Goal: Task Accomplishment & Management: Use online tool/utility

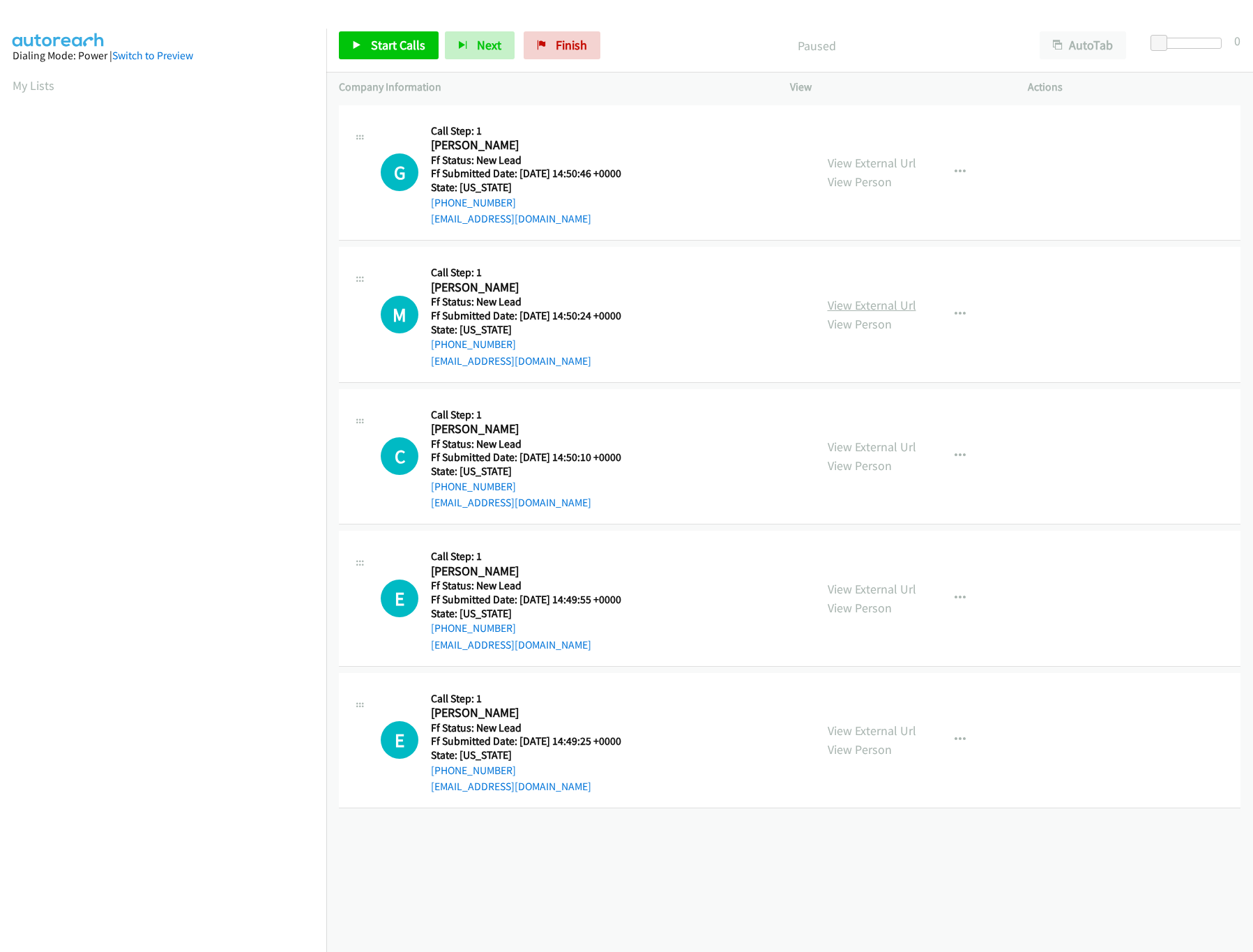
click at [838, 308] on link "View External Url" at bounding box center [872, 304] width 89 height 16
click at [887, 163] on link "View External Url" at bounding box center [872, 162] width 89 height 16
click at [379, 46] on span "Start Calls" at bounding box center [398, 44] width 54 height 16
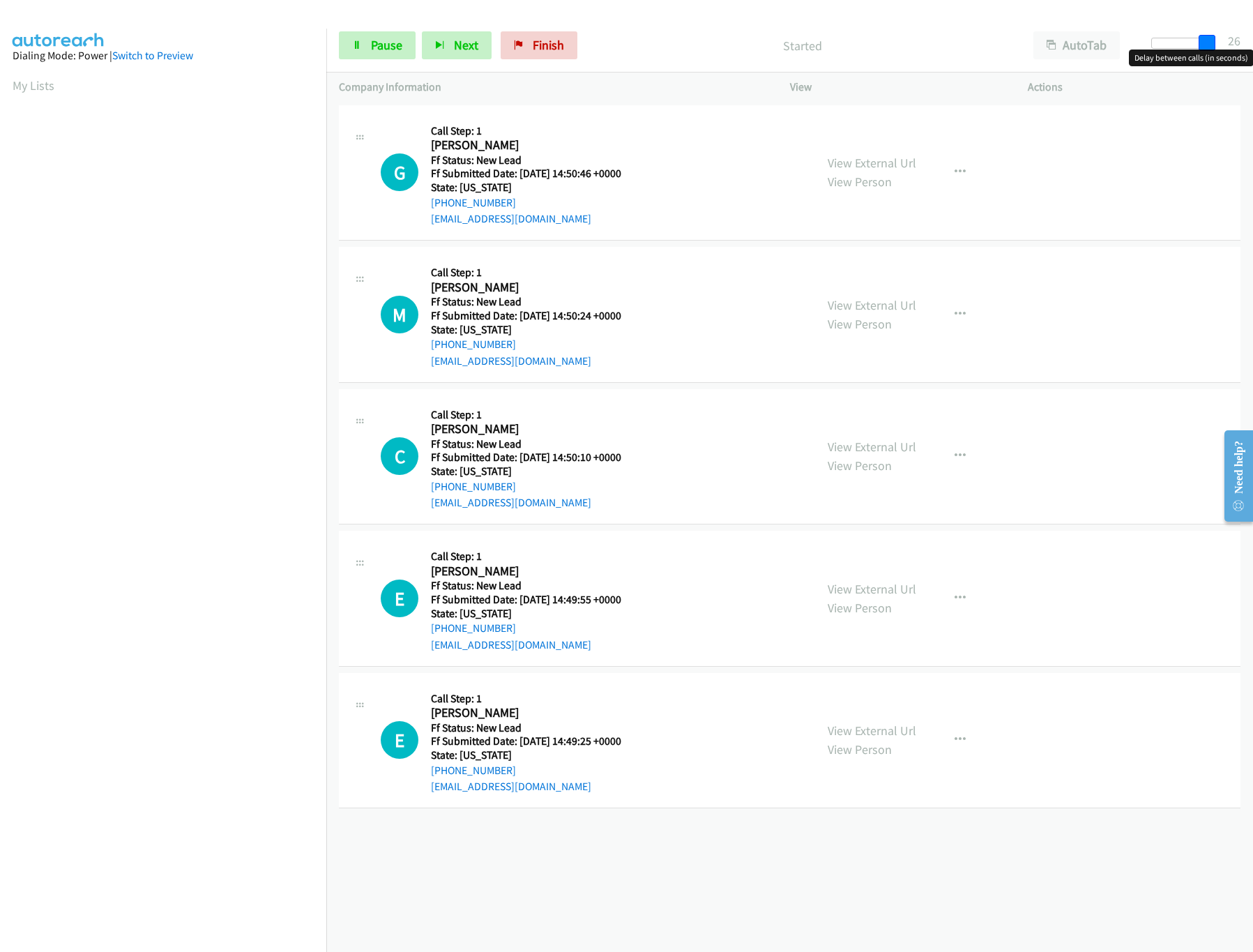
drag, startPoint x: 1158, startPoint y: 36, endPoint x: 1212, endPoint y: 48, distance: 55.3
click at [1212, 48] on span at bounding box center [1207, 43] width 17 height 17
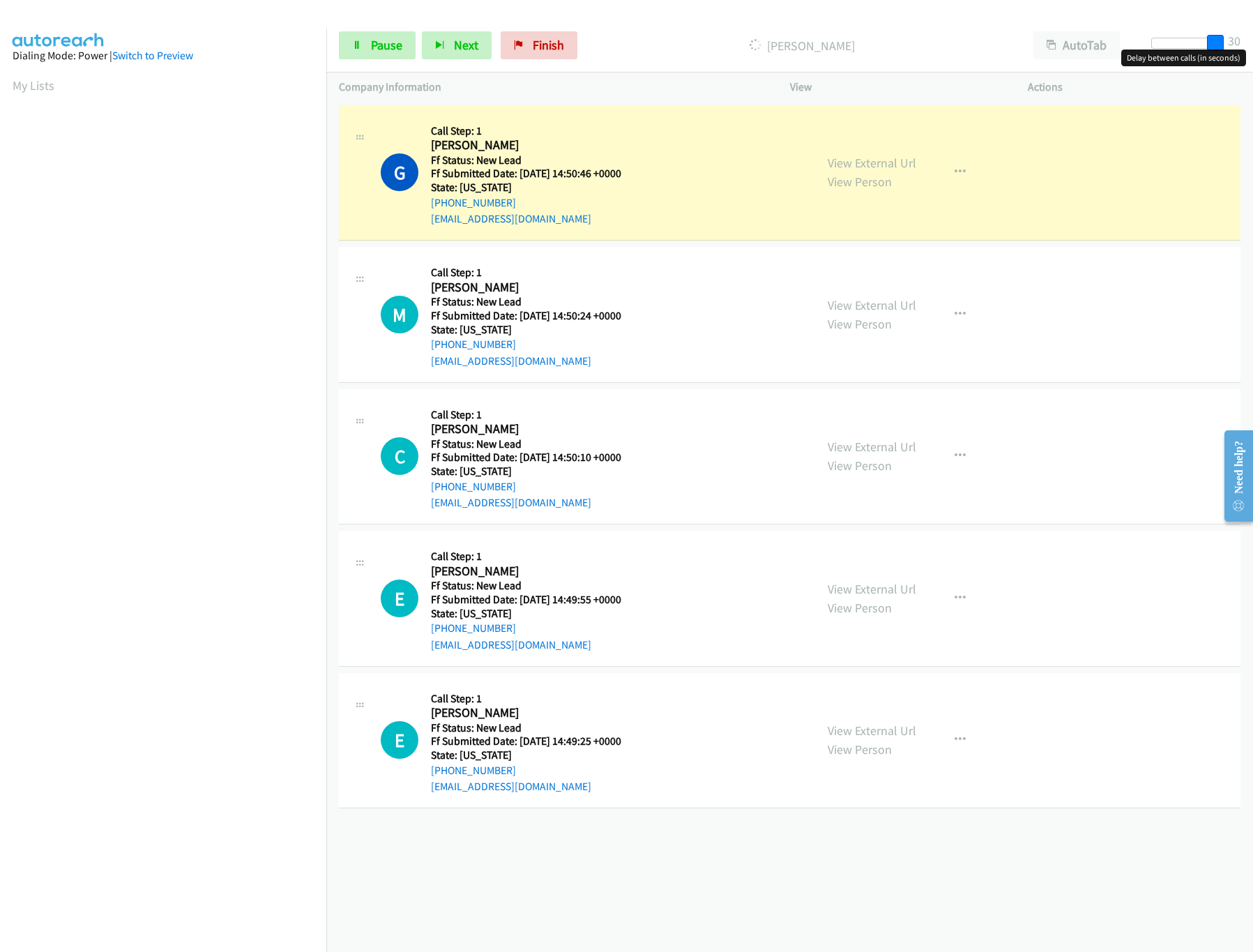
drag, startPoint x: 1201, startPoint y: 42, endPoint x: 1232, endPoint y: 40, distance: 31.1
click at [1232, 40] on div "Start Calls Pause Next Finish Dialing Grace Mendoza AutoTab AutoTab 30" at bounding box center [790, 45] width 927 height 53
click at [858, 455] on div "View External Url View Person" at bounding box center [872, 456] width 89 height 38
click at [858, 448] on link "View External Url" at bounding box center [872, 446] width 89 height 16
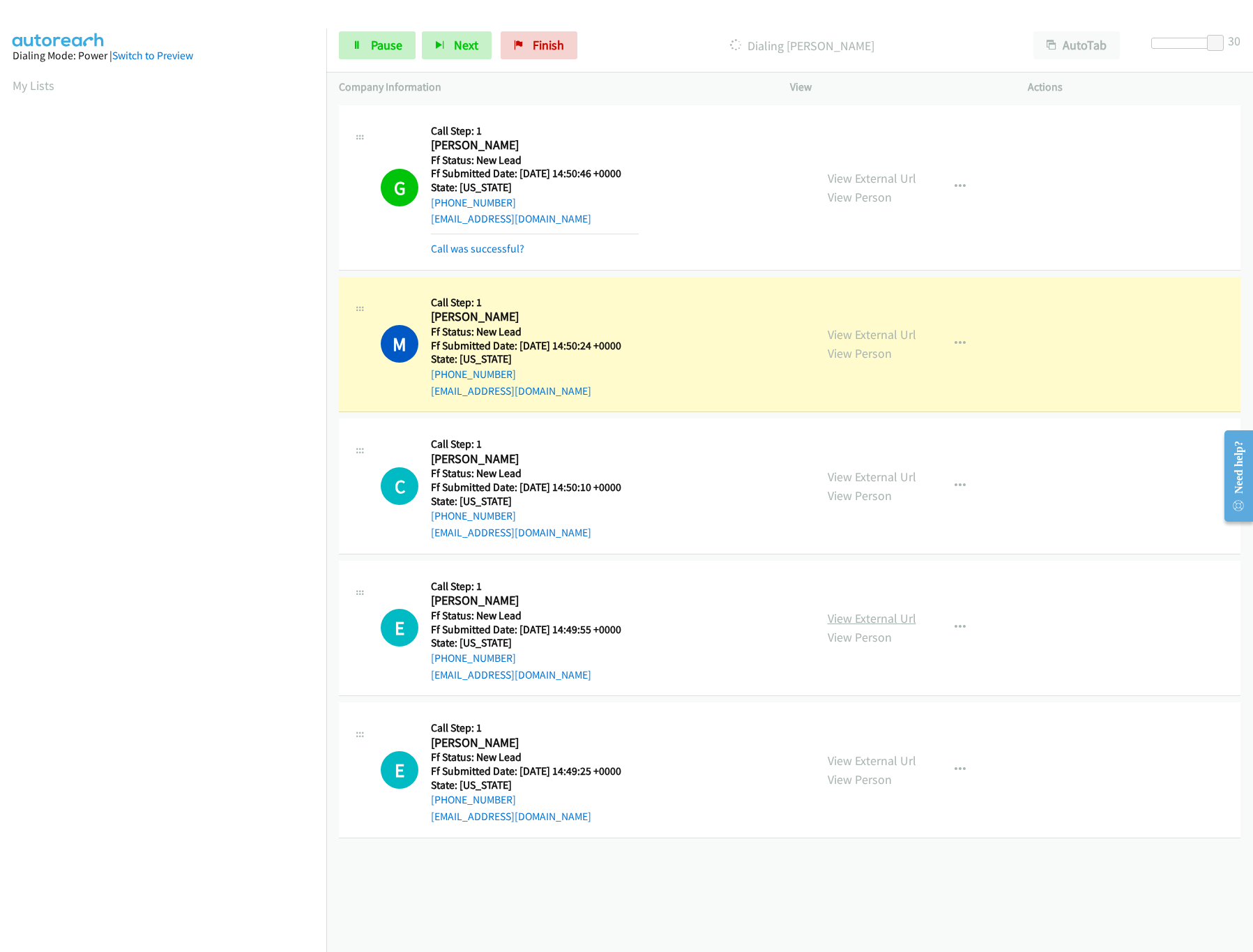
click at [880, 627] on link "View External Url" at bounding box center [872, 618] width 89 height 16
click at [1184, 47] on div at bounding box center [1183, 43] width 64 height 11
drag, startPoint x: 1184, startPoint y: 47, endPoint x: 1191, endPoint y: 46, distance: 7.1
click at [1191, 46] on span at bounding box center [1190, 43] width 17 height 17
click at [837, 754] on link "View External Url" at bounding box center [872, 760] width 89 height 16
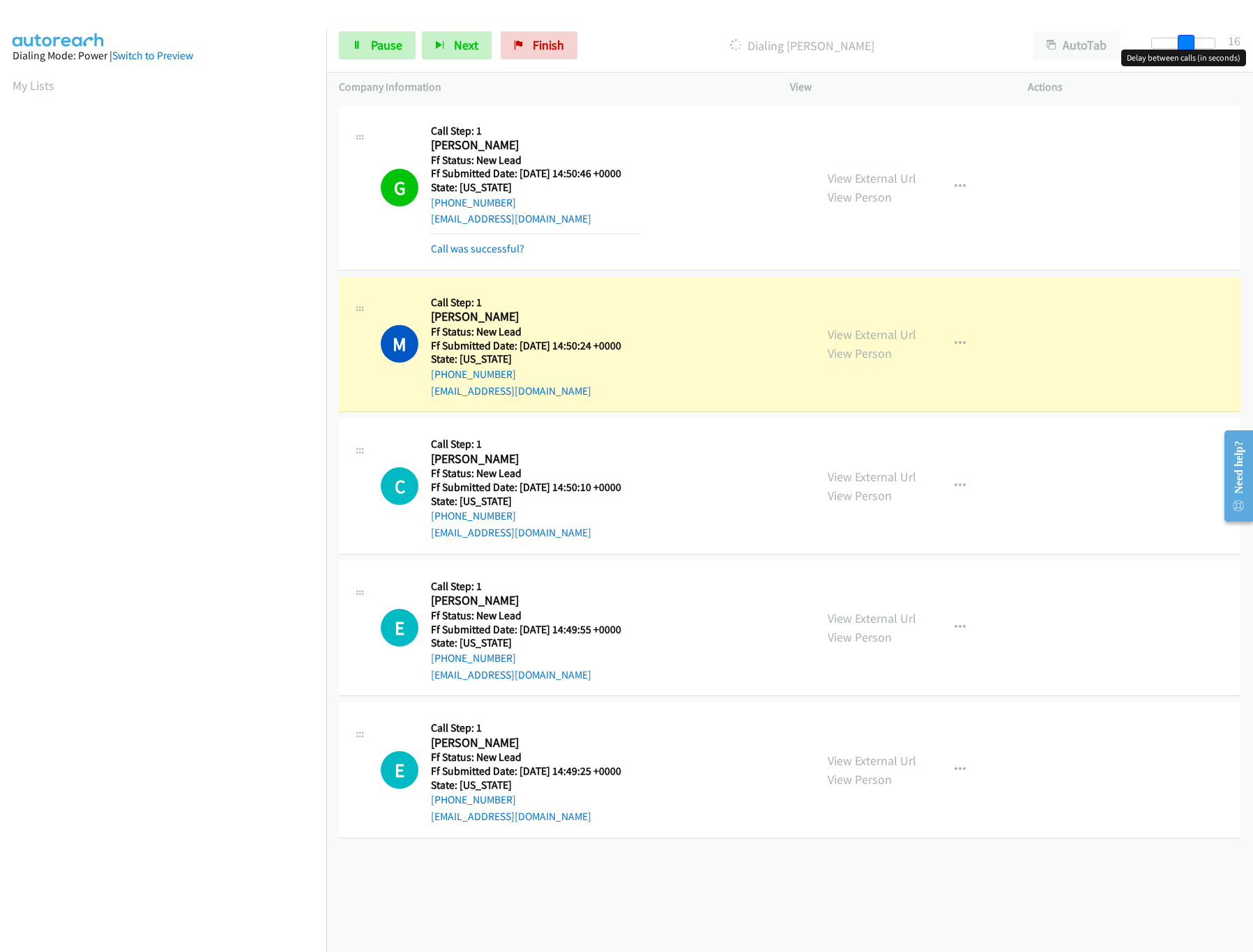
drag, startPoint x: 1194, startPoint y: 35, endPoint x: 1112, endPoint y: 13, distance: 84.9
click at [1188, 36] on span at bounding box center [1186, 43] width 17 height 17
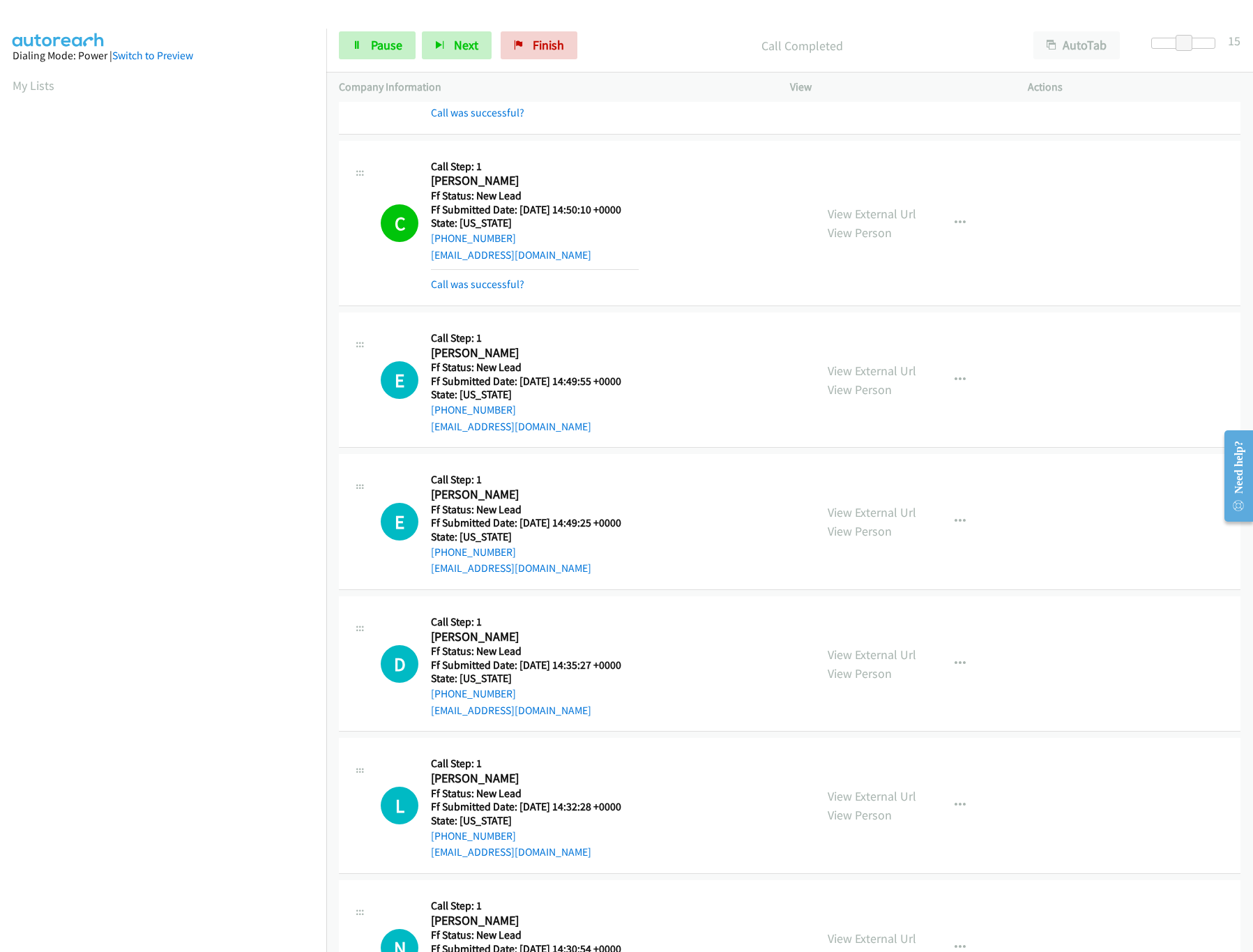
scroll to position [400, 0]
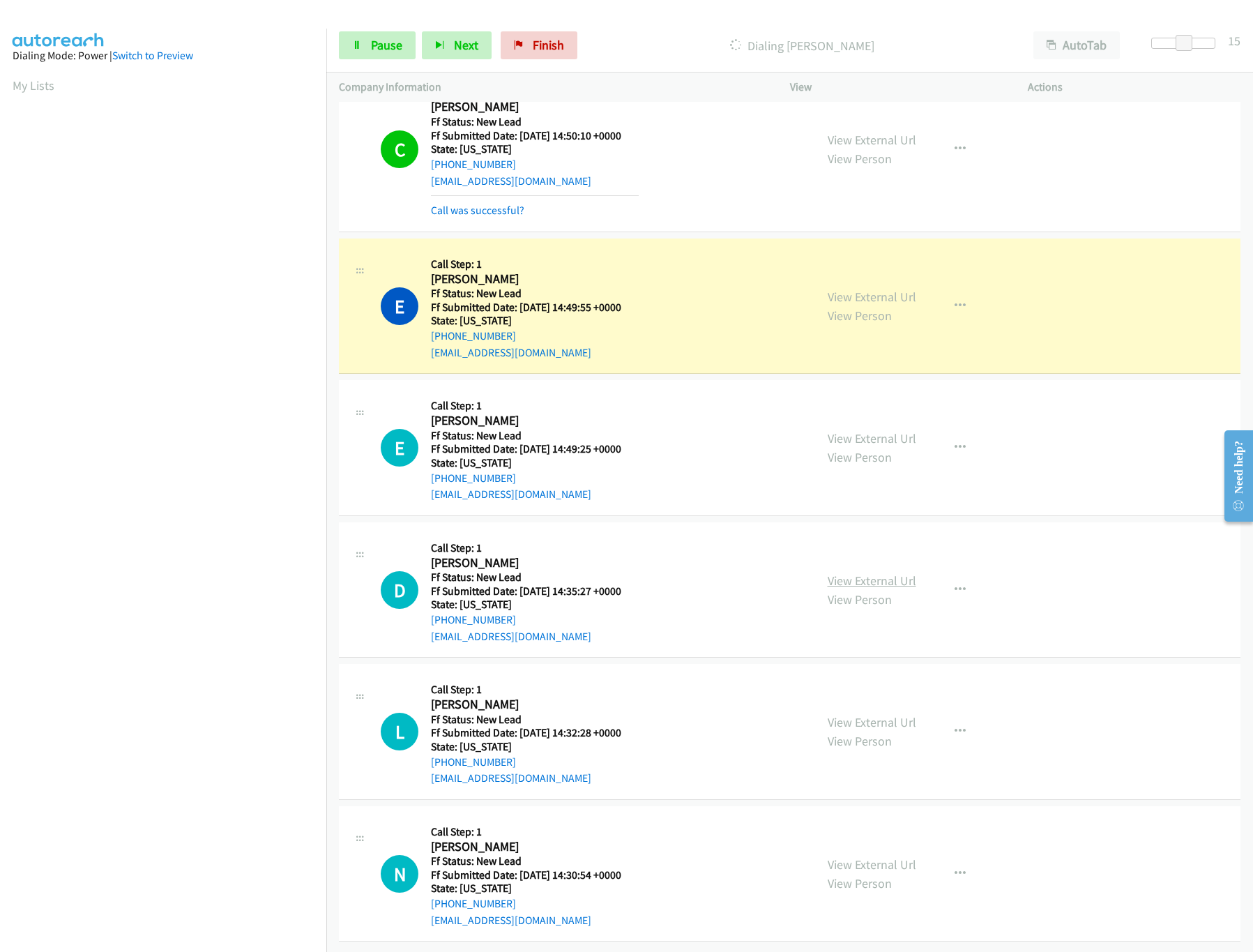
click at [838, 573] on link "View External Url" at bounding box center [872, 580] width 89 height 16
click at [867, 715] on link "View External Url" at bounding box center [872, 722] width 89 height 16
click at [858, 857] on link "View External Url" at bounding box center [872, 864] width 89 height 16
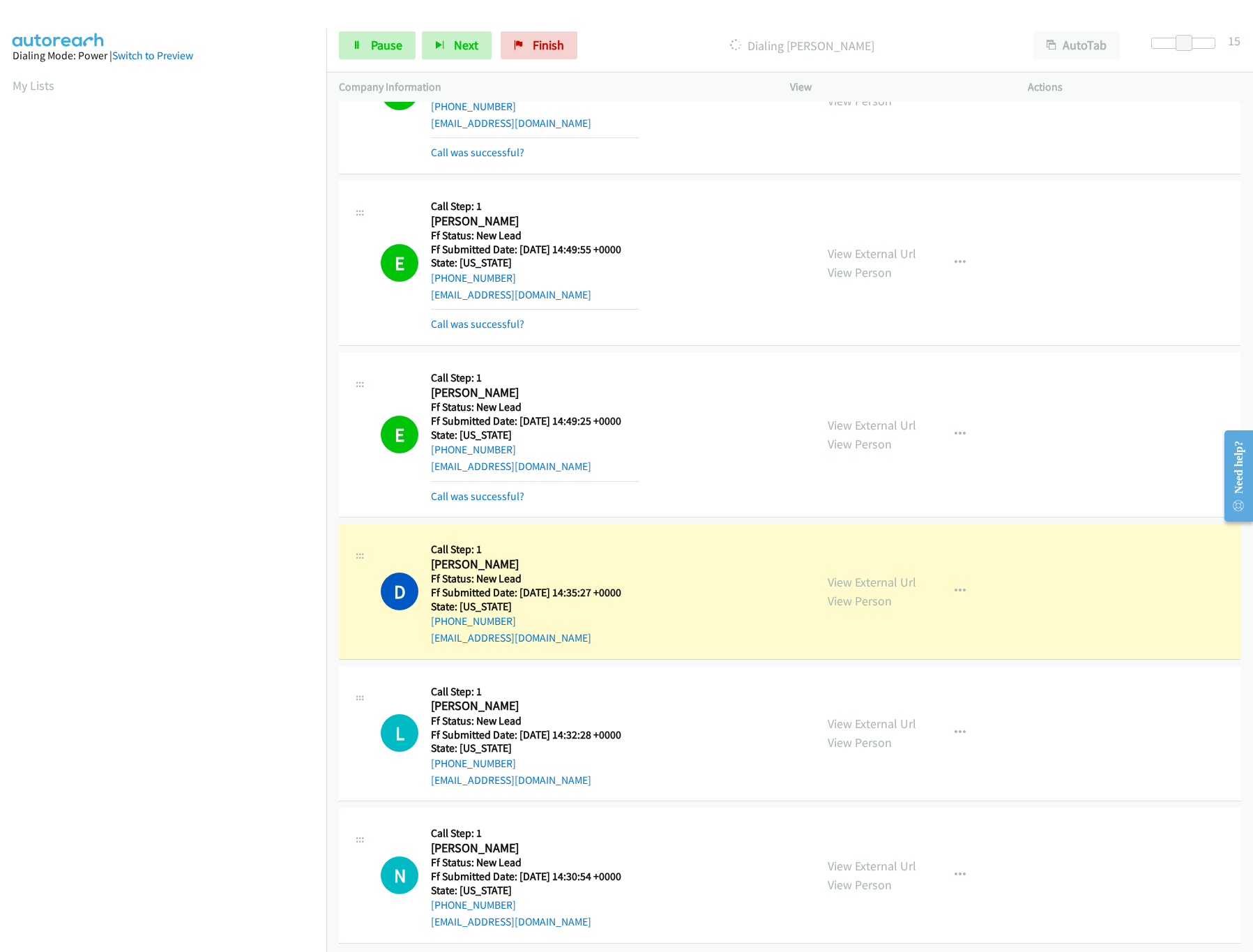
scroll to position [461, 0]
click at [1174, 49] on body "Start Calls Pause Next Finish Dialing David Cullen AutoTab AutoTab 11 Company I…" at bounding box center [626, 33] width 1253 height 66
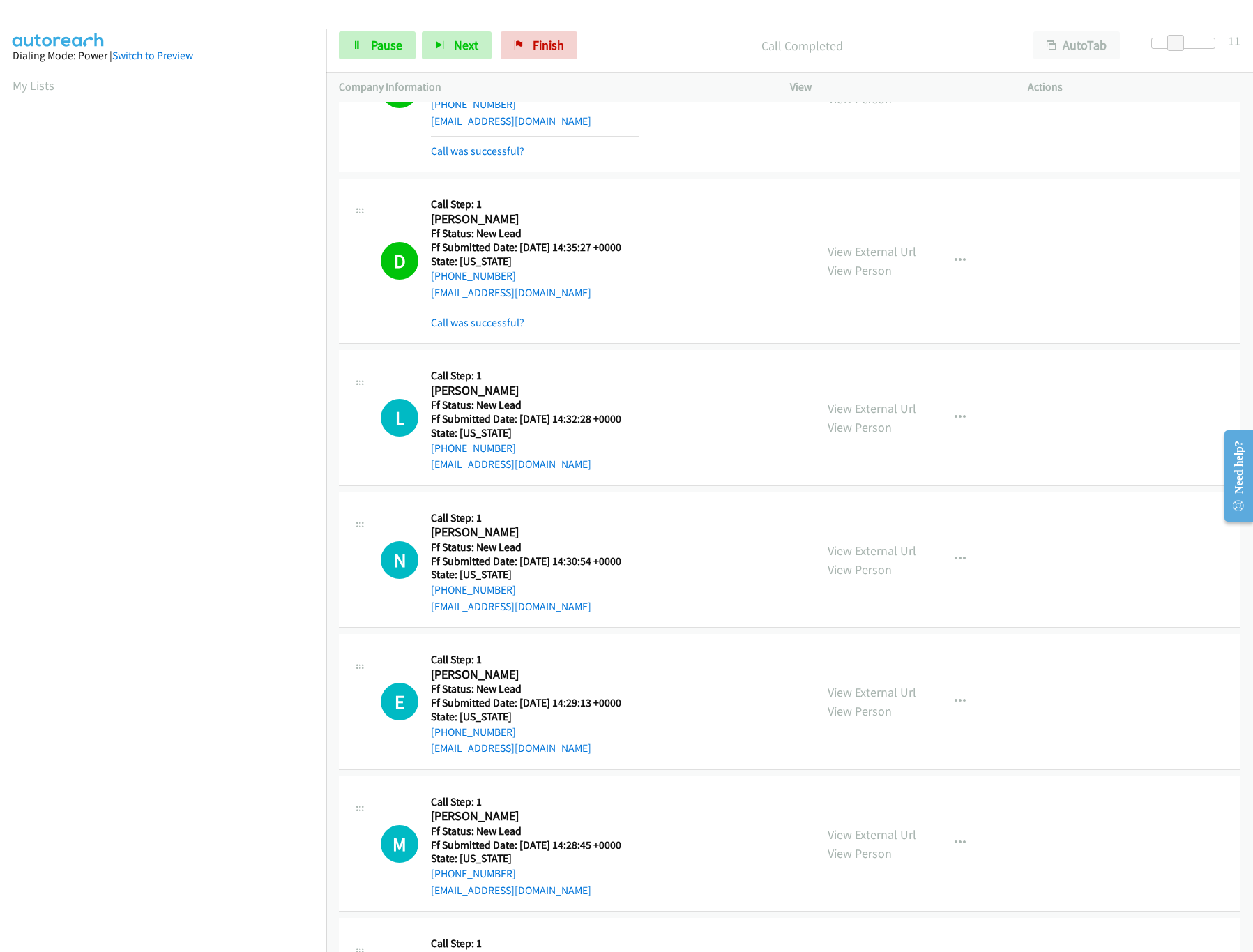
scroll to position [917, 0]
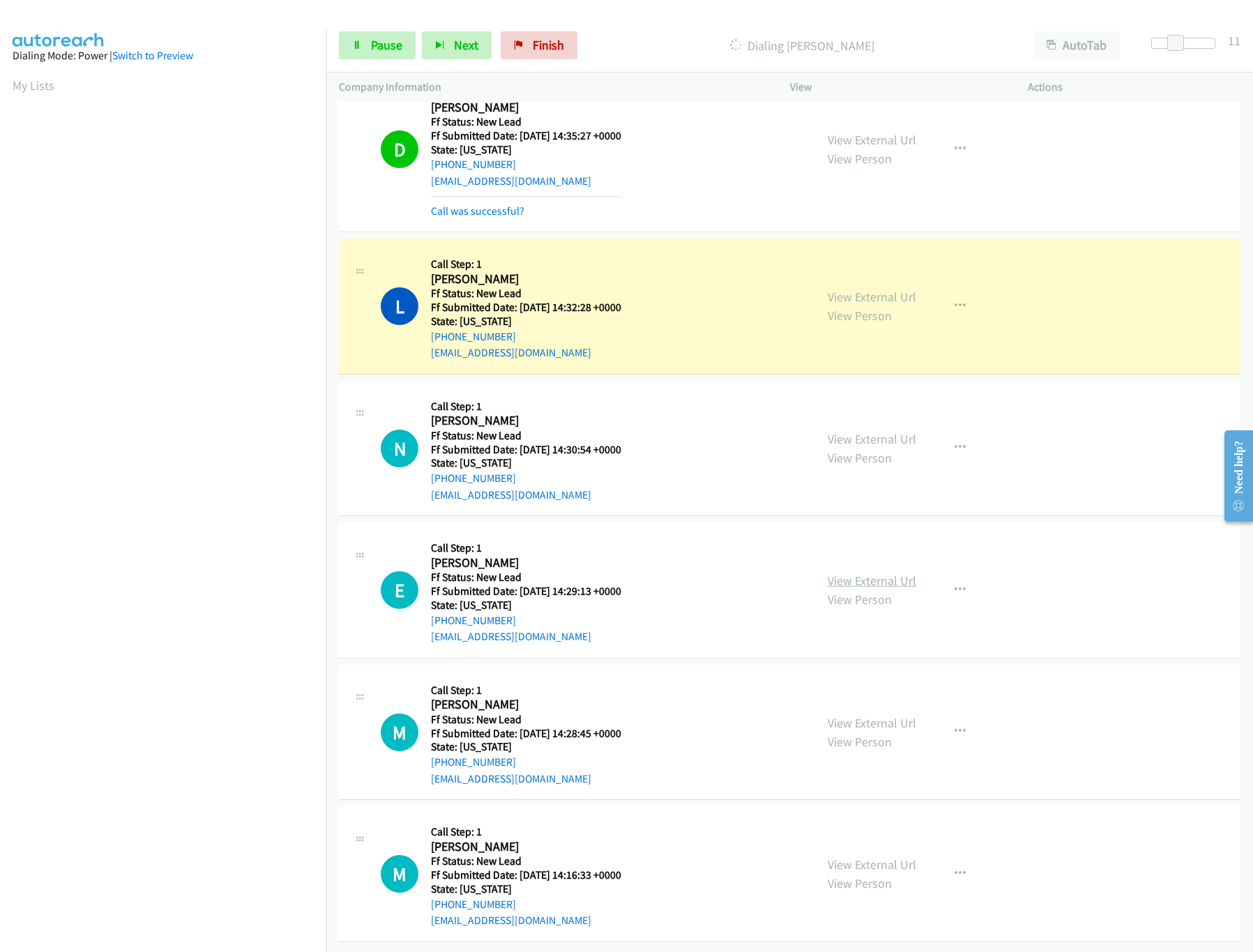
click at [856, 573] on link "View External Url" at bounding box center [872, 580] width 89 height 16
drag, startPoint x: 860, startPoint y: 723, endPoint x: 862, endPoint y: 701, distance: 22.1
click at [860, 734] on link "View Person" at bounding box center [859, 742] width 64 height 16
click at [862, 715] on link "View External Url" at bounding box center [872, 722] width 89 height 16
click at [383, 44] on span "Pause" at bounding box center [387, 44] width 32 height 16
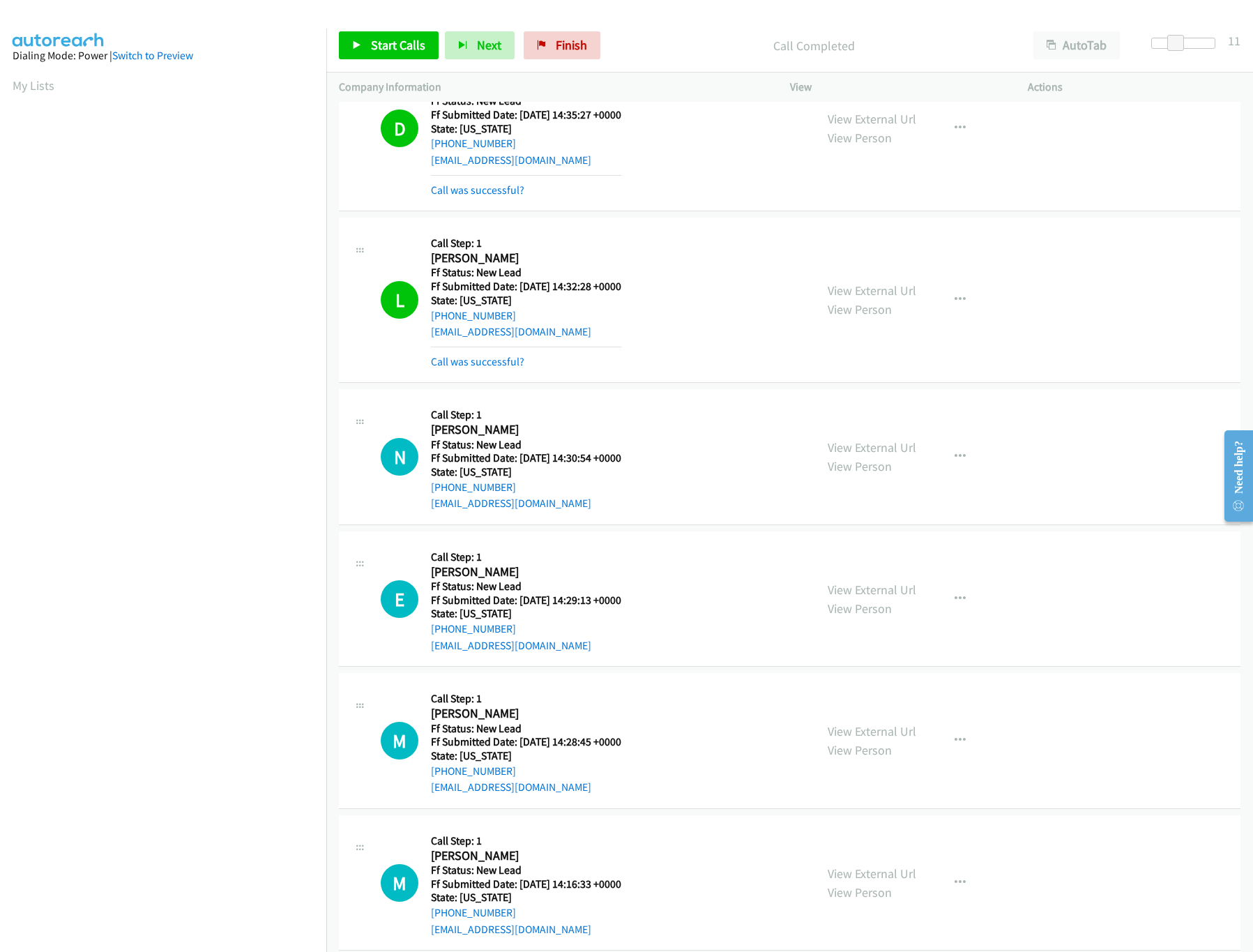
scroll to position [948, 0]
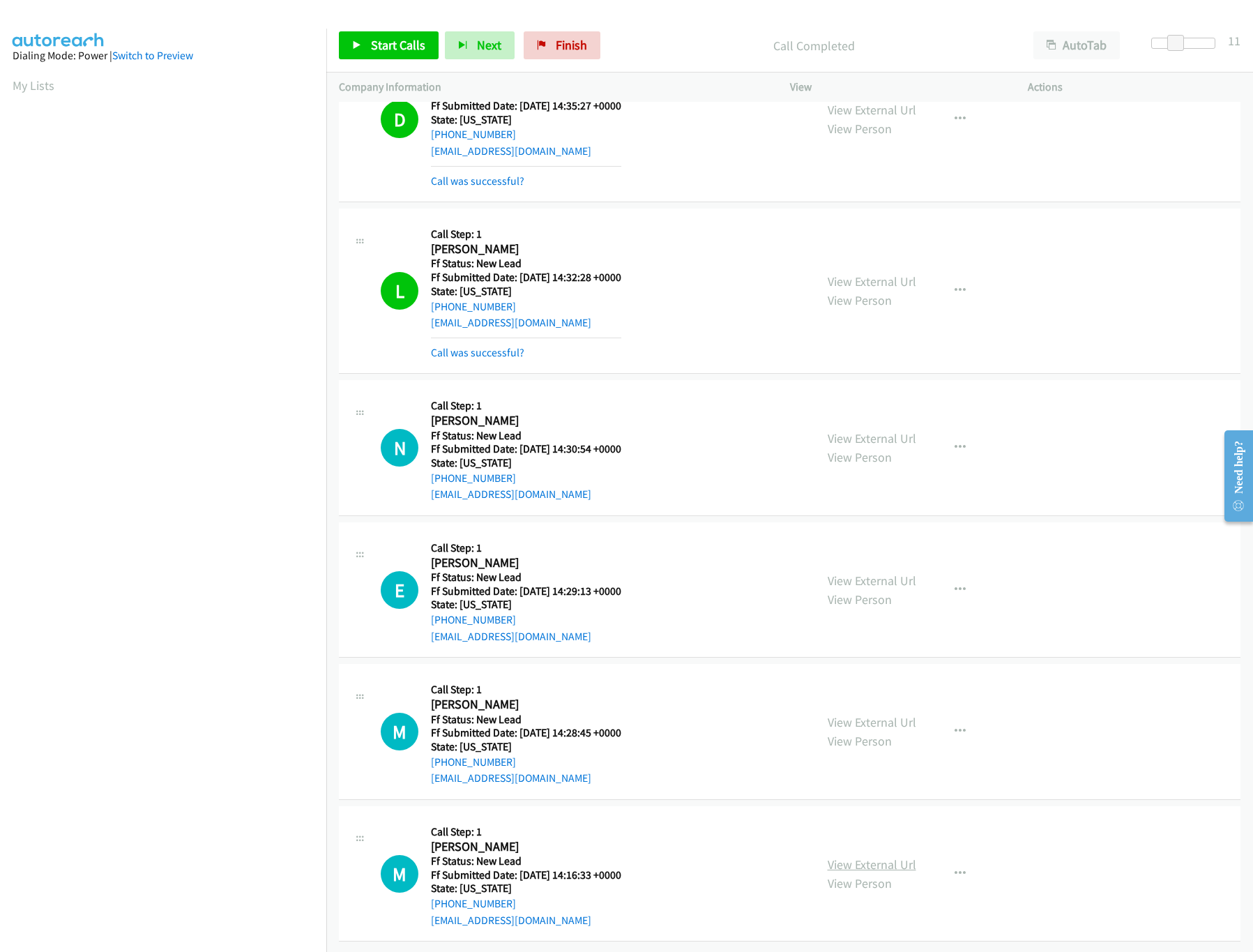
drag, startPoint x: 852, startPoint y: 838, endPoint x: 856, endPoint y: 856, distance: 18.4
click at [852, 838] on div "View External Url View Person View External Url Email Schedule/Manage Callback …" at bounding box center [940, 874] width 250 height 110
click at [856, 857] on link "View External Url" at bounding box center [872, 864] width 89 height 16
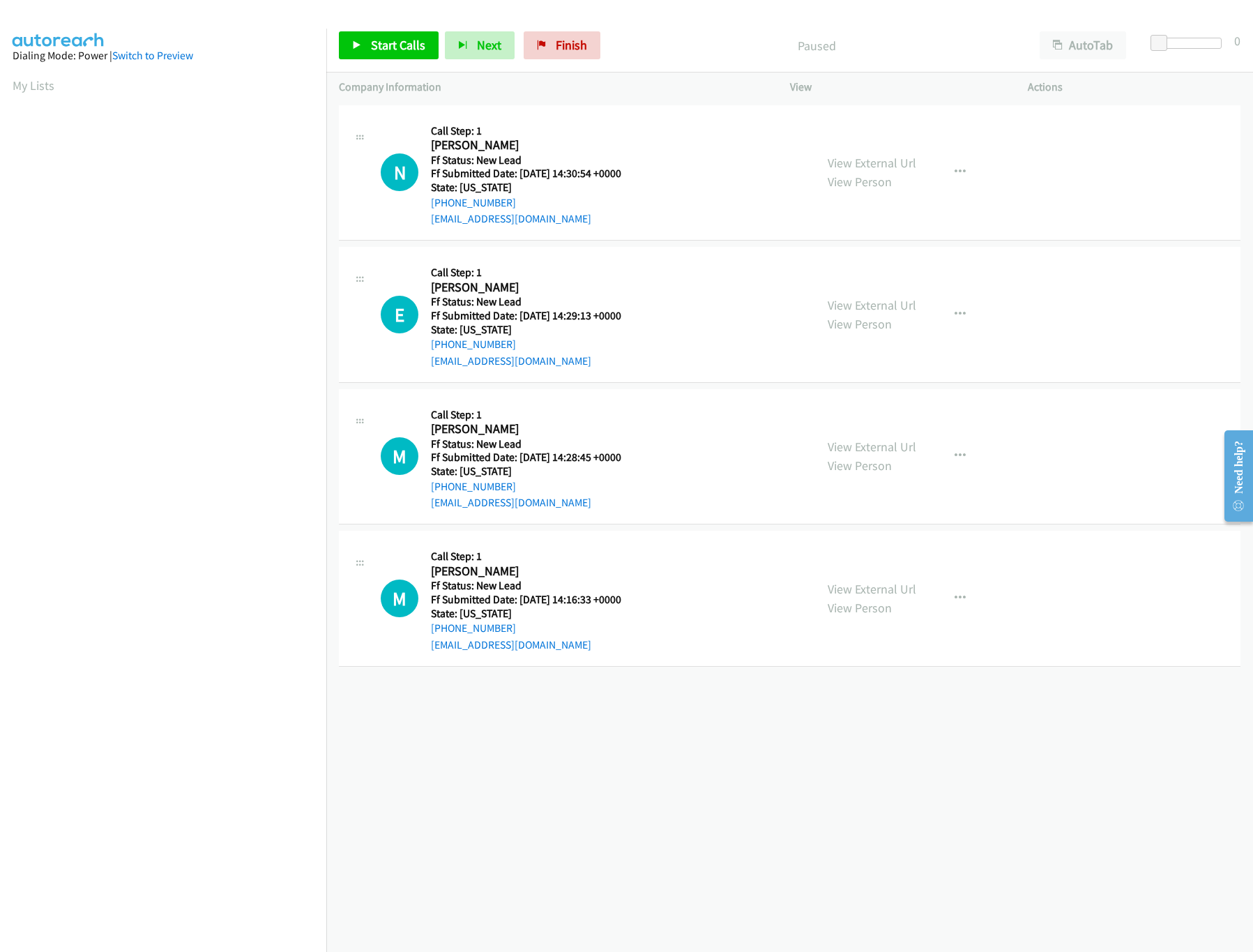
click at [479, 851] on div "[PHONE_NUMBER] Call failed - Please reload the list and try again The Callbar F…" at bounding box center [790, 527] width 927 height 851
click at [406, 41] on span "Start Calls" at bounding box center [398, 44] width 54 height 16
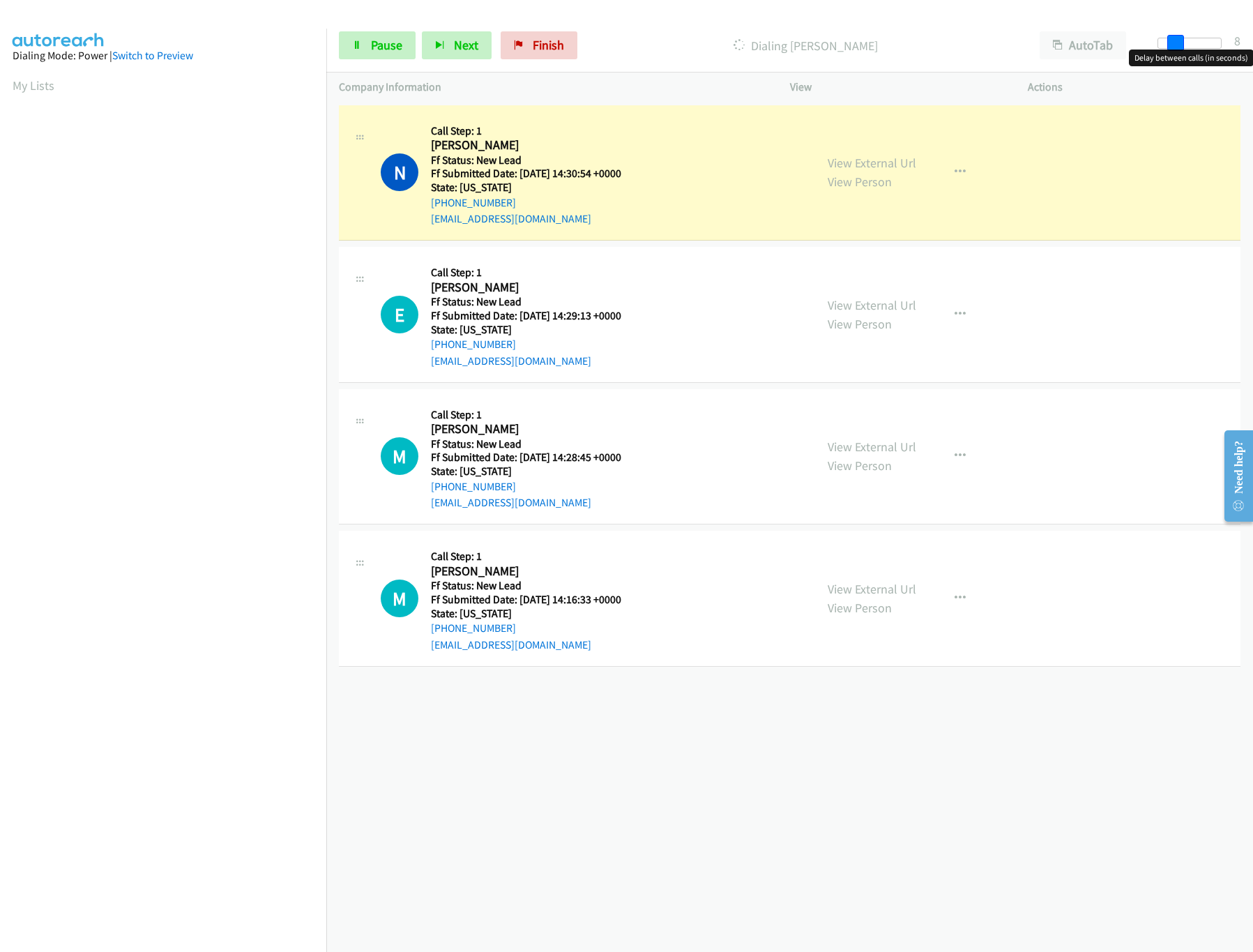
drag, startPoint x: 1158, startPoint y: 48, endPoint x: 1174, endPoint y: 48, distance: 16.0
click at [1174, 48] on span at bounding box center [1176, 43] width 17 height 17
click at [1180, 47] on span at bounding box center [1178, 43] width 17 height 17
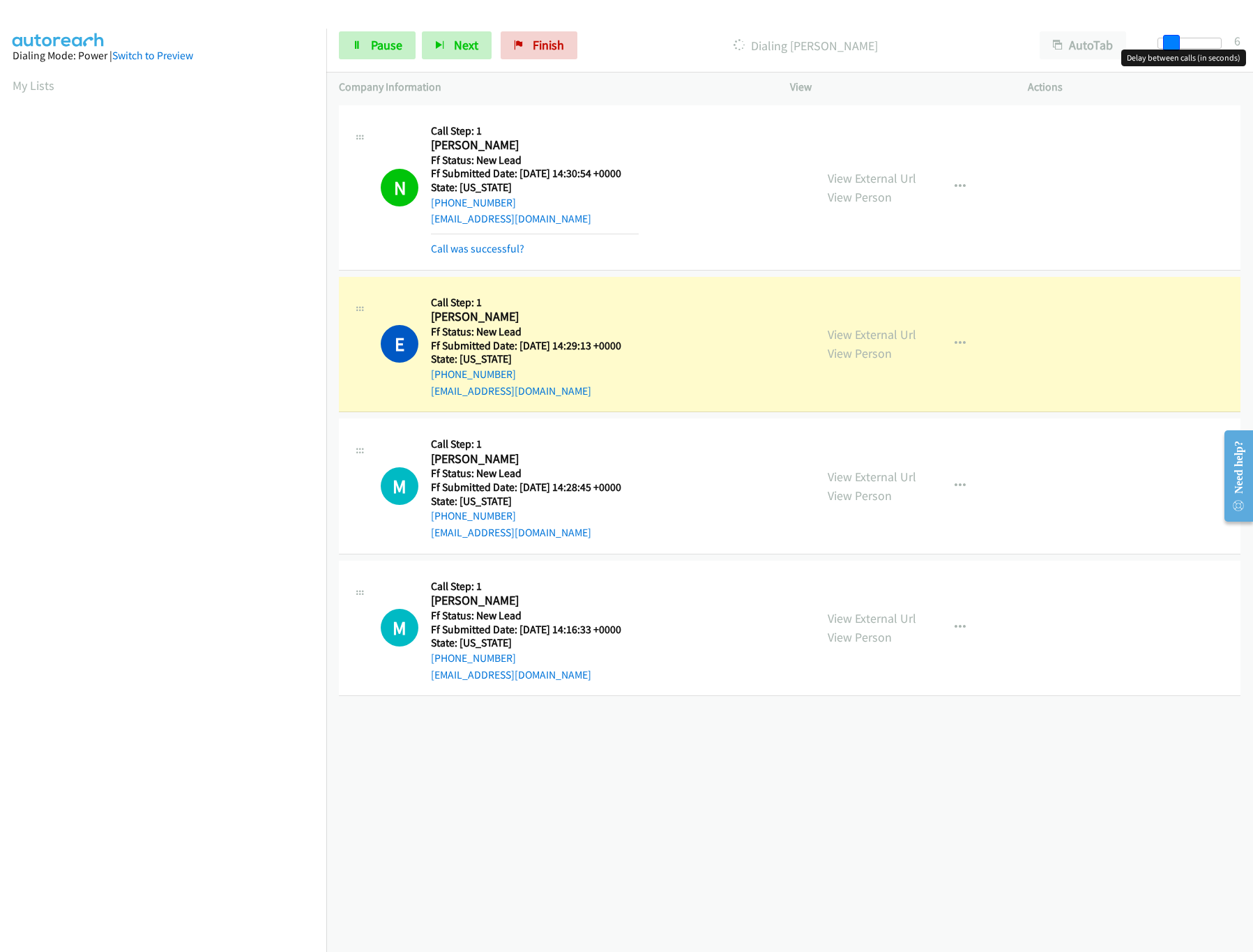
drag, startPoint x: 1178, startPoint y: 38, endPoint x: 1164, endPoint y: 40, distance: 14.1
click at [1164, 40] on span at bounding box center [1171, 43] width 17 height 17
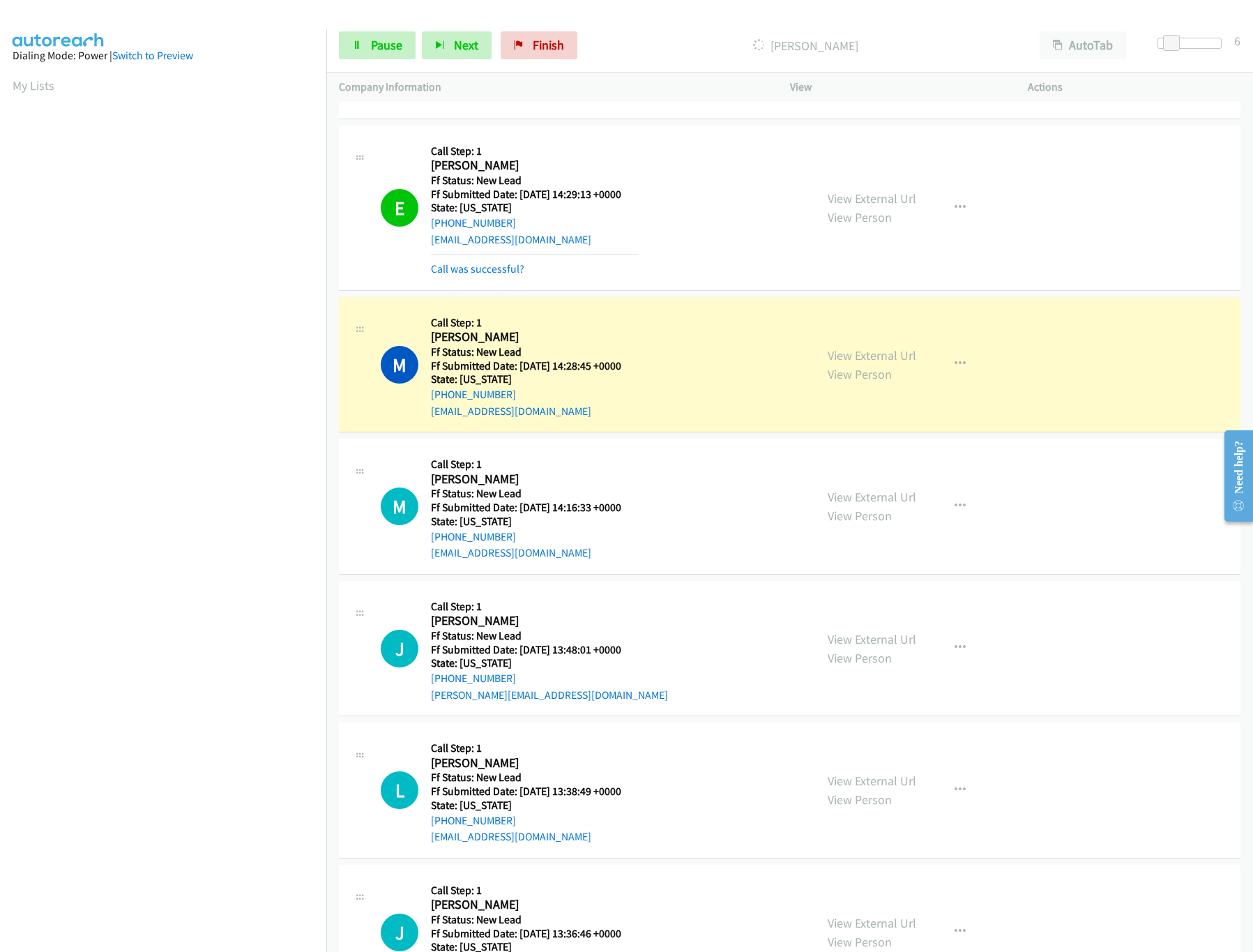
scroll to position [228, 0]
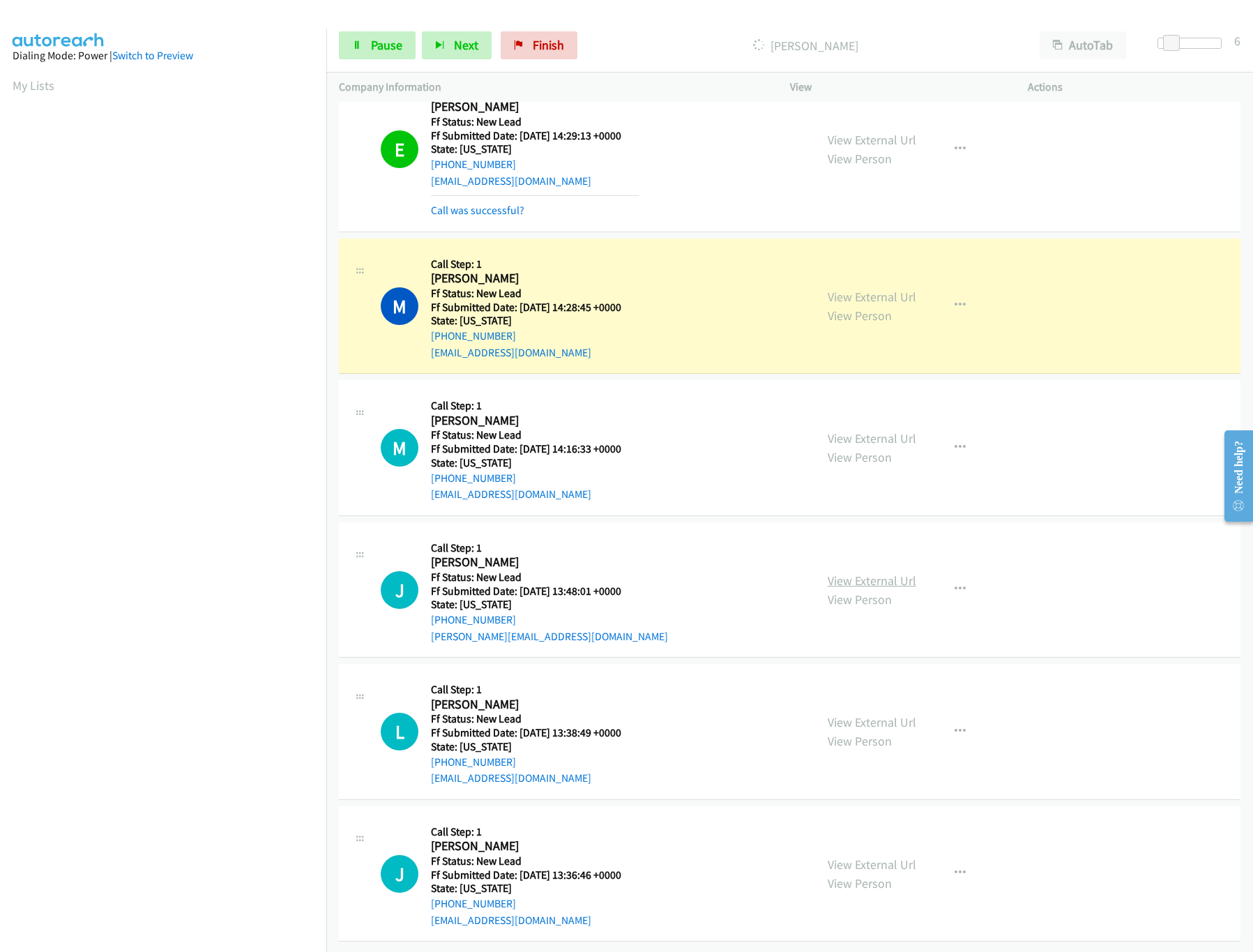
click at [858, 573] on link "View External Url" at bounding box center [872, 580] width 89 height 16
click at [869, 715] on link "View External Url" at bounding box center [872, 722] width 89 height 16
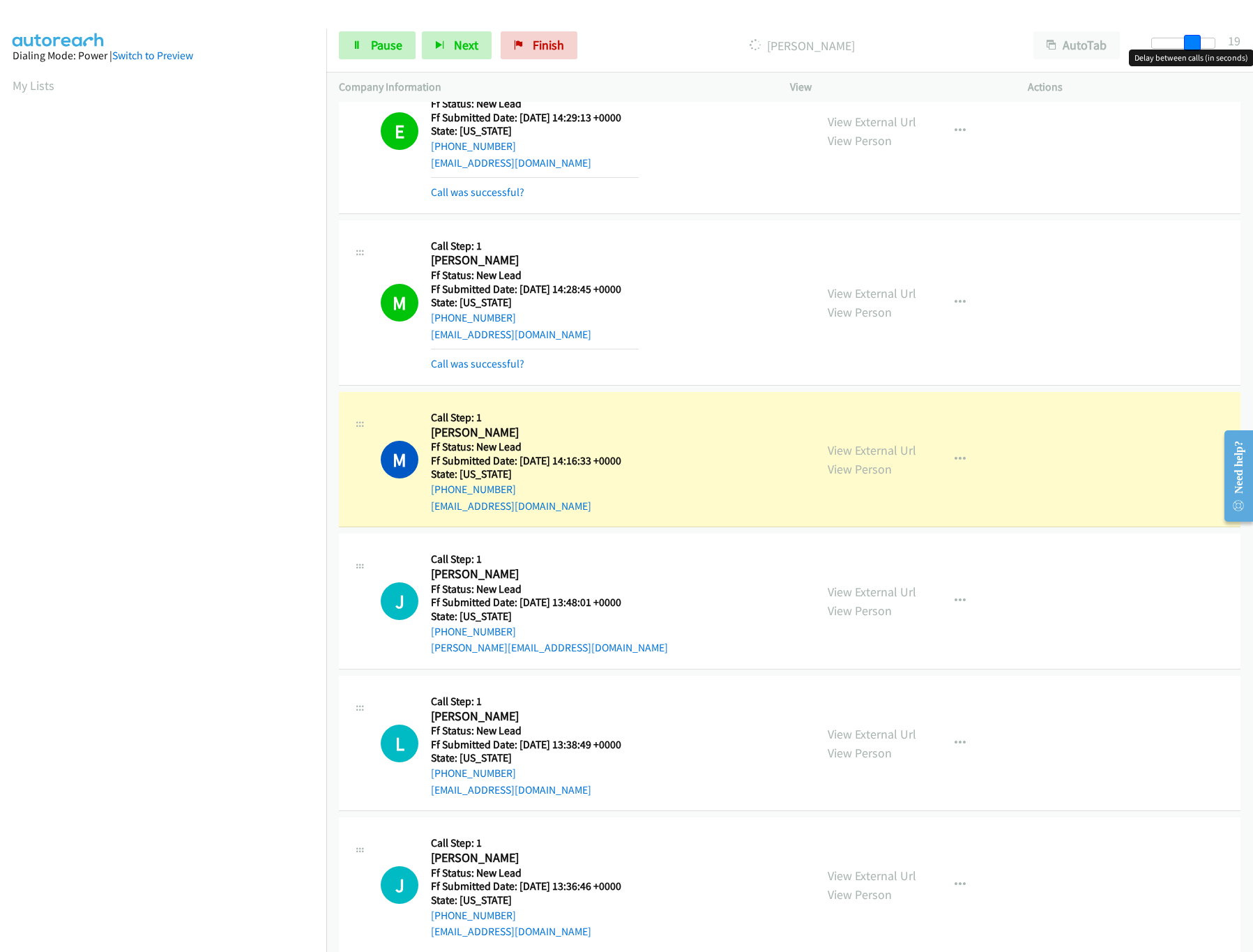
drag, startPoint x: 1172, startPoint y: 38, endPoint x: 1200, endPoint y: 40, distance: 28.1
click at [1200, 40] on span at bounding box center [1192, 43] width 17 height 17
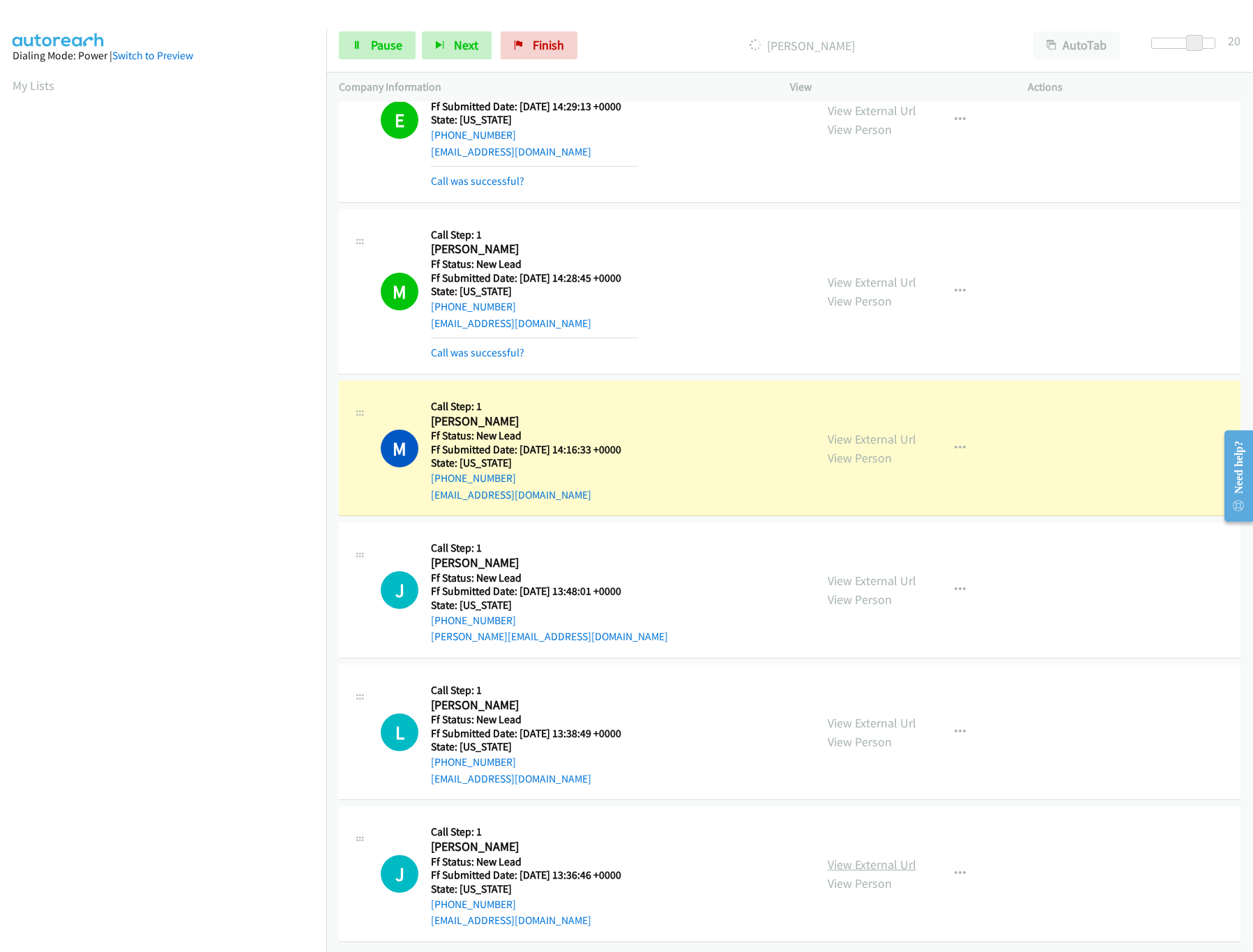
click at [856, 857] on link "View External Url" at bounding box center [872, 864] width 89 height 16
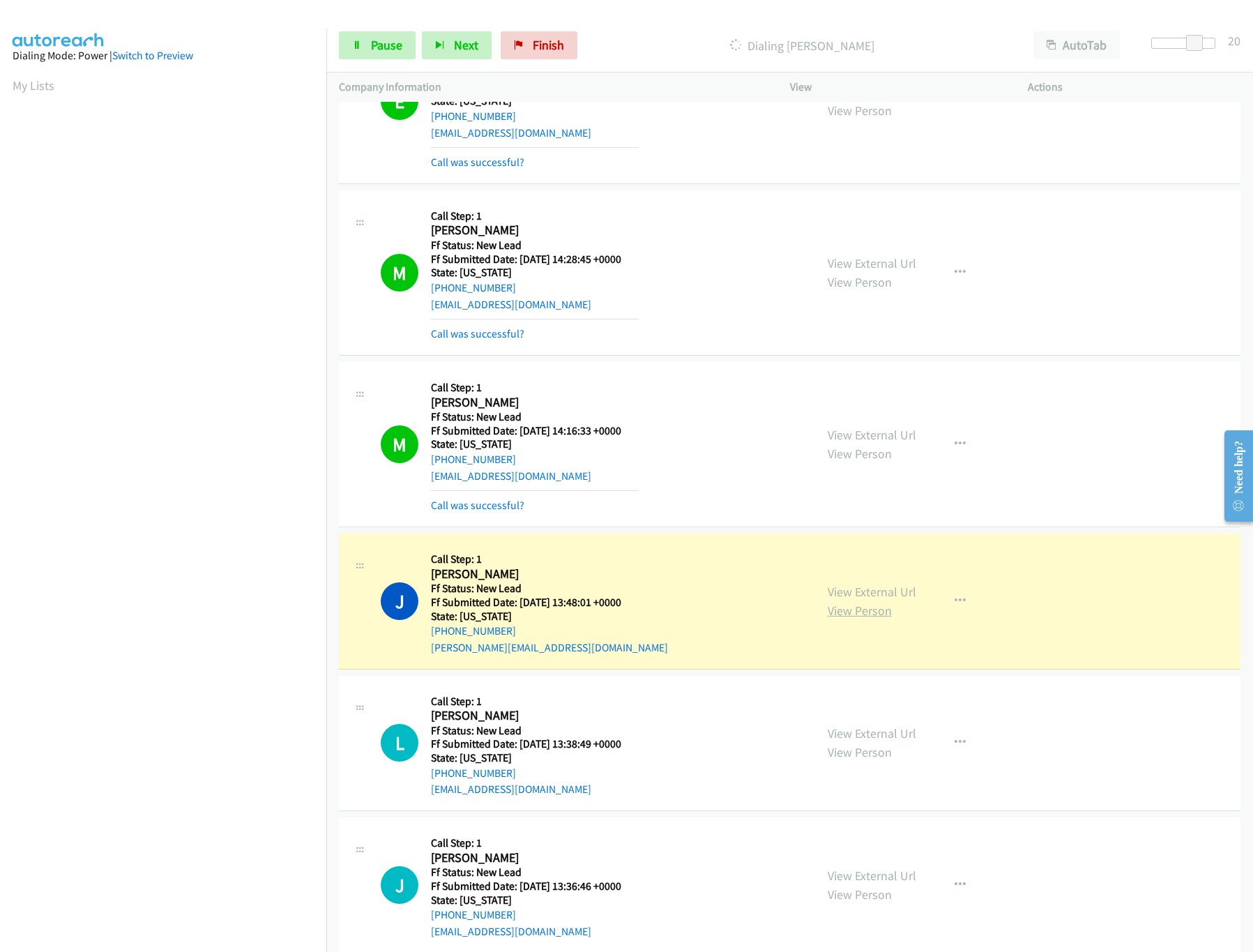
scroll to position [289, 0]
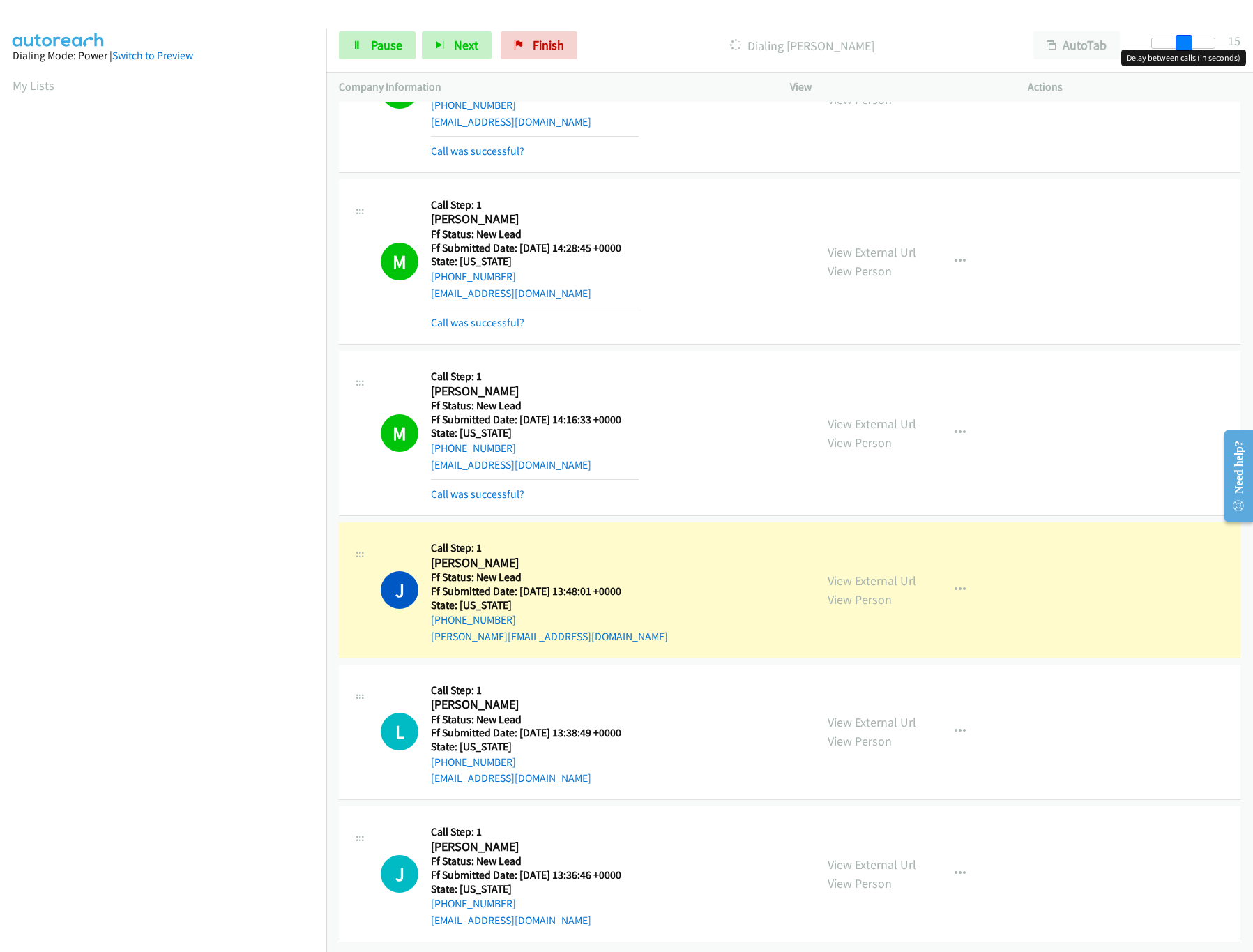
drag, startPoint x: 1200, startPoint y: 42, endPoint x: 1185, endPoint y: 42, distance: 15.0
click at [1185, 42] on span at bounding box center [1184, 43] width 17 height 17
click at [1170, 44] on span at bounding box center [1173, 43] width 17 height 17
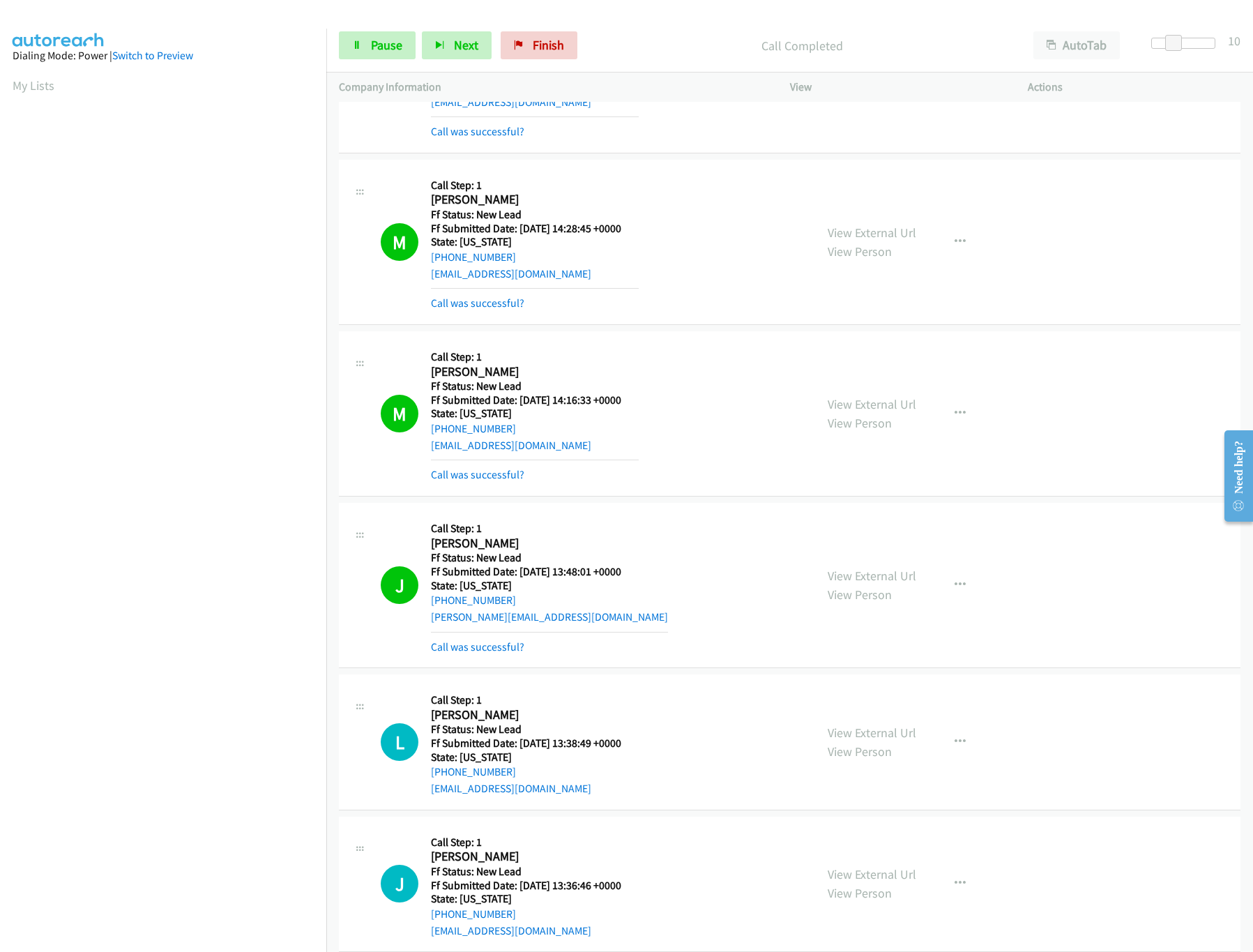
scroll to position [745, 0]
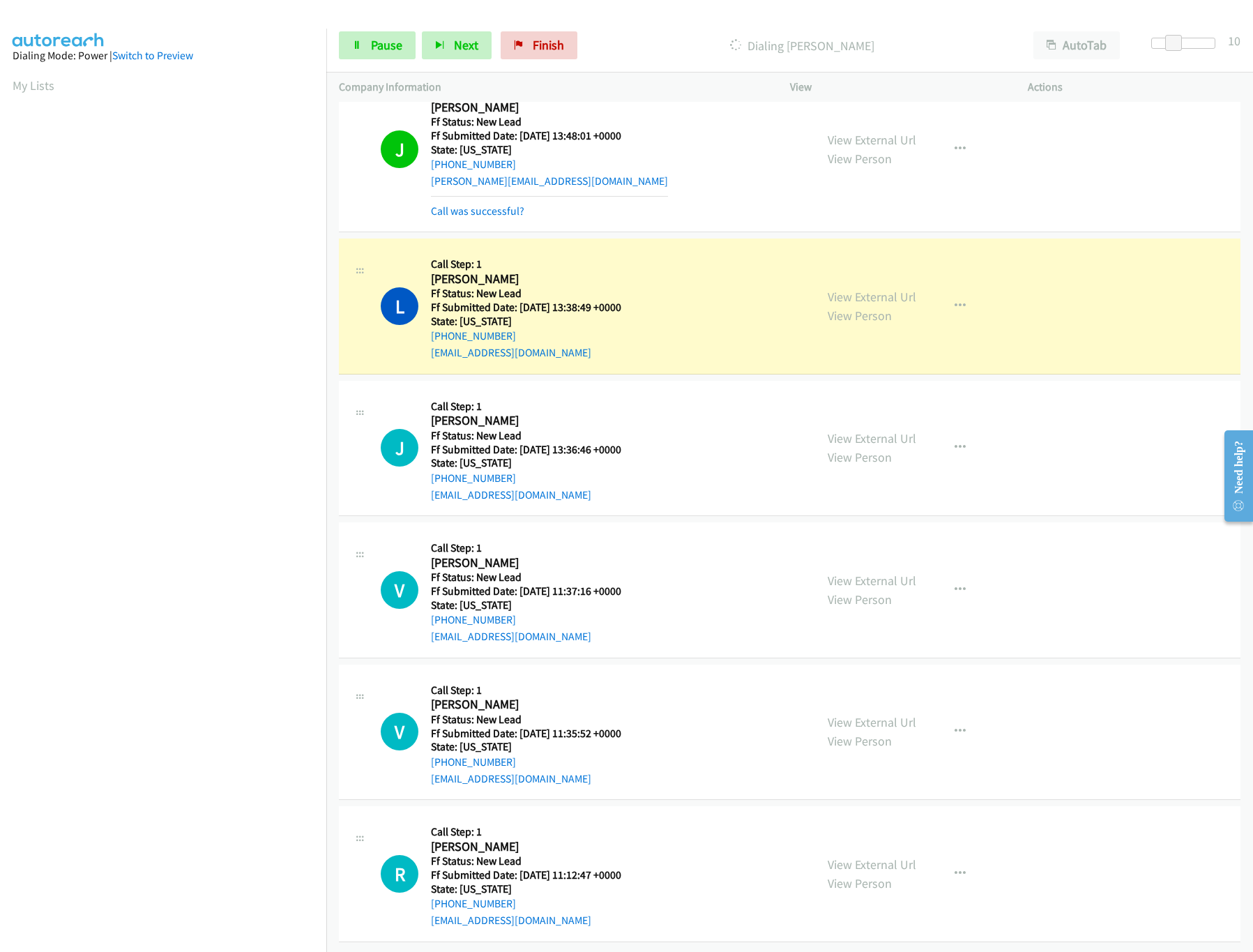
click at [841, 573] on div "View External Url View Person" at bounding box center [872, 590] width 89 height 38
click at [841, 573] on link "View External Url" at bounding box center [872, 580] width 89 height 16
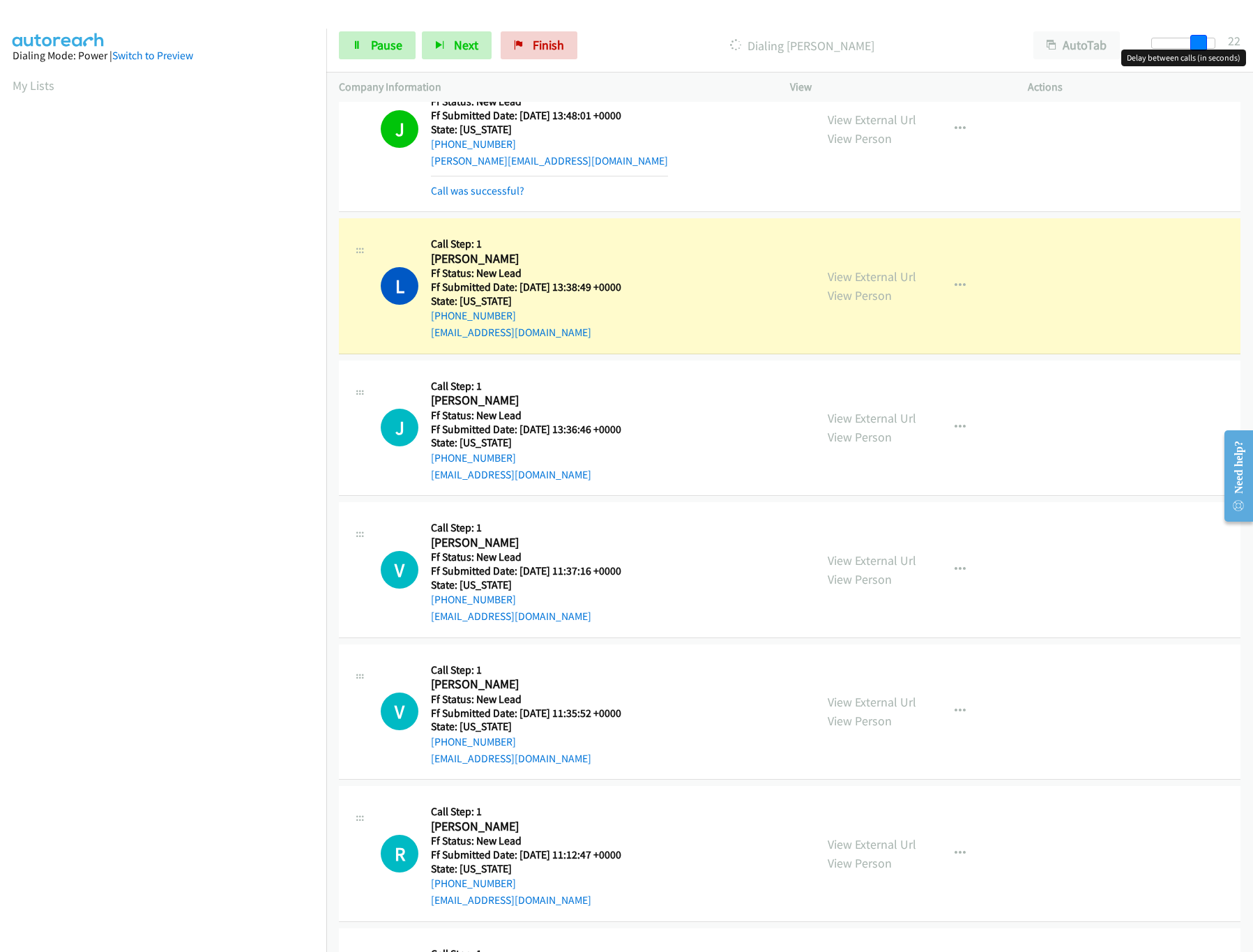
drag, startPoint x: 1178, startPoint y: 38, endPoint x: 1203, endPoint y: 40, distance: 25.1
click at [1203, 40] on span at bounding box center [1199, 43] width 17 height 17
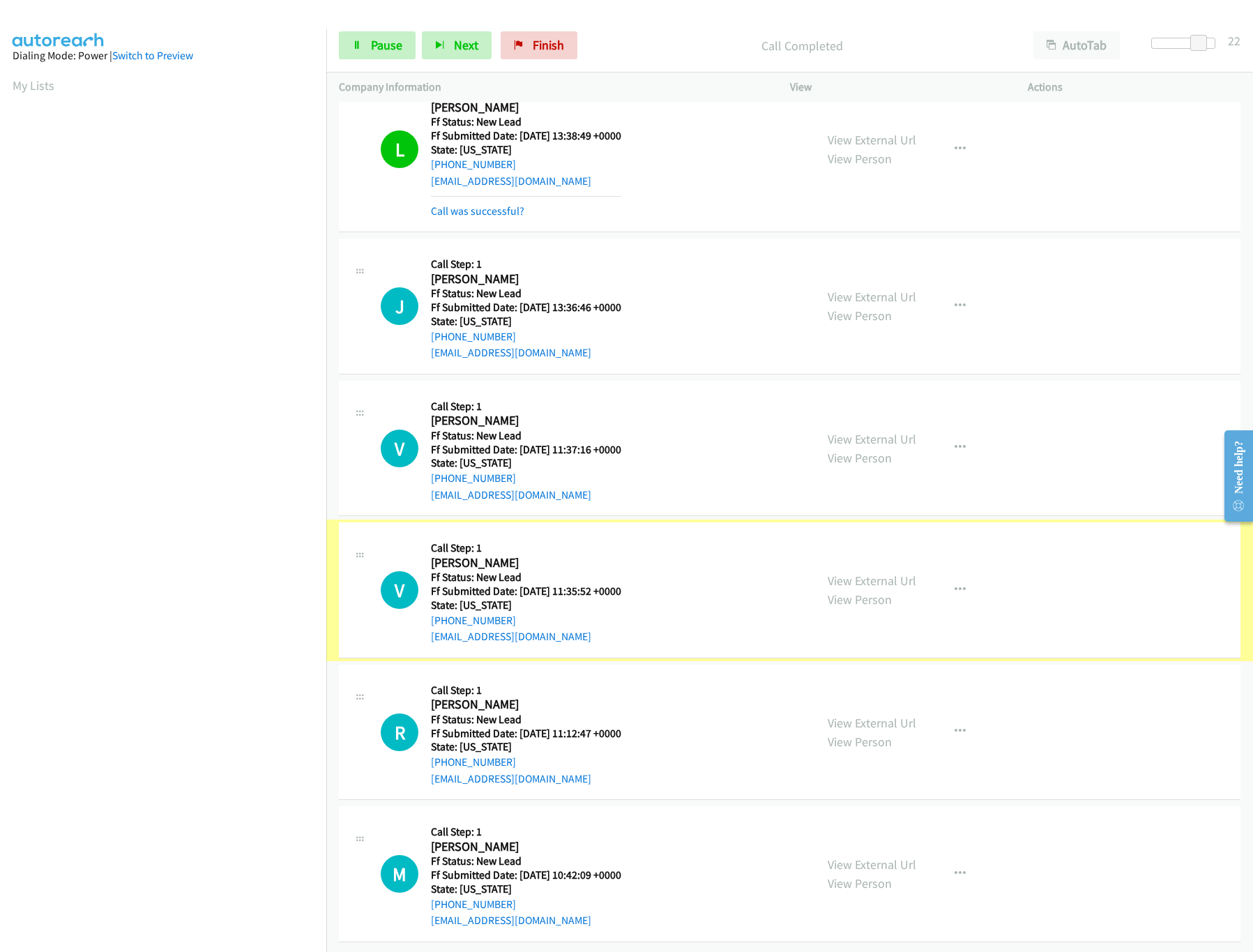
scroll to position [917, 0]
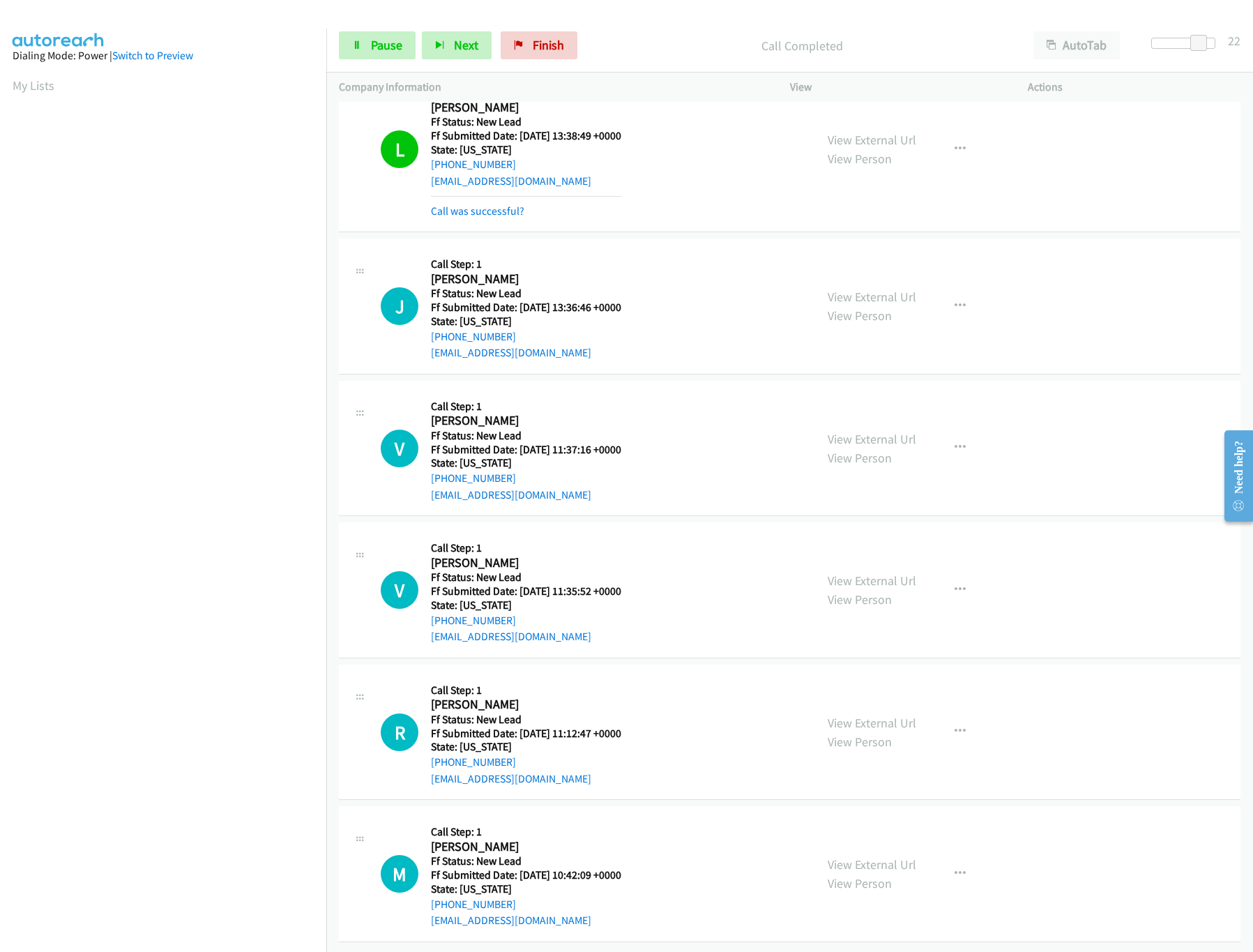
click at [916, 563] on div "View External Url View Person View External Url Email Schedule/Manage Callback …" at bounding box center [940, 590] width 250 height 110
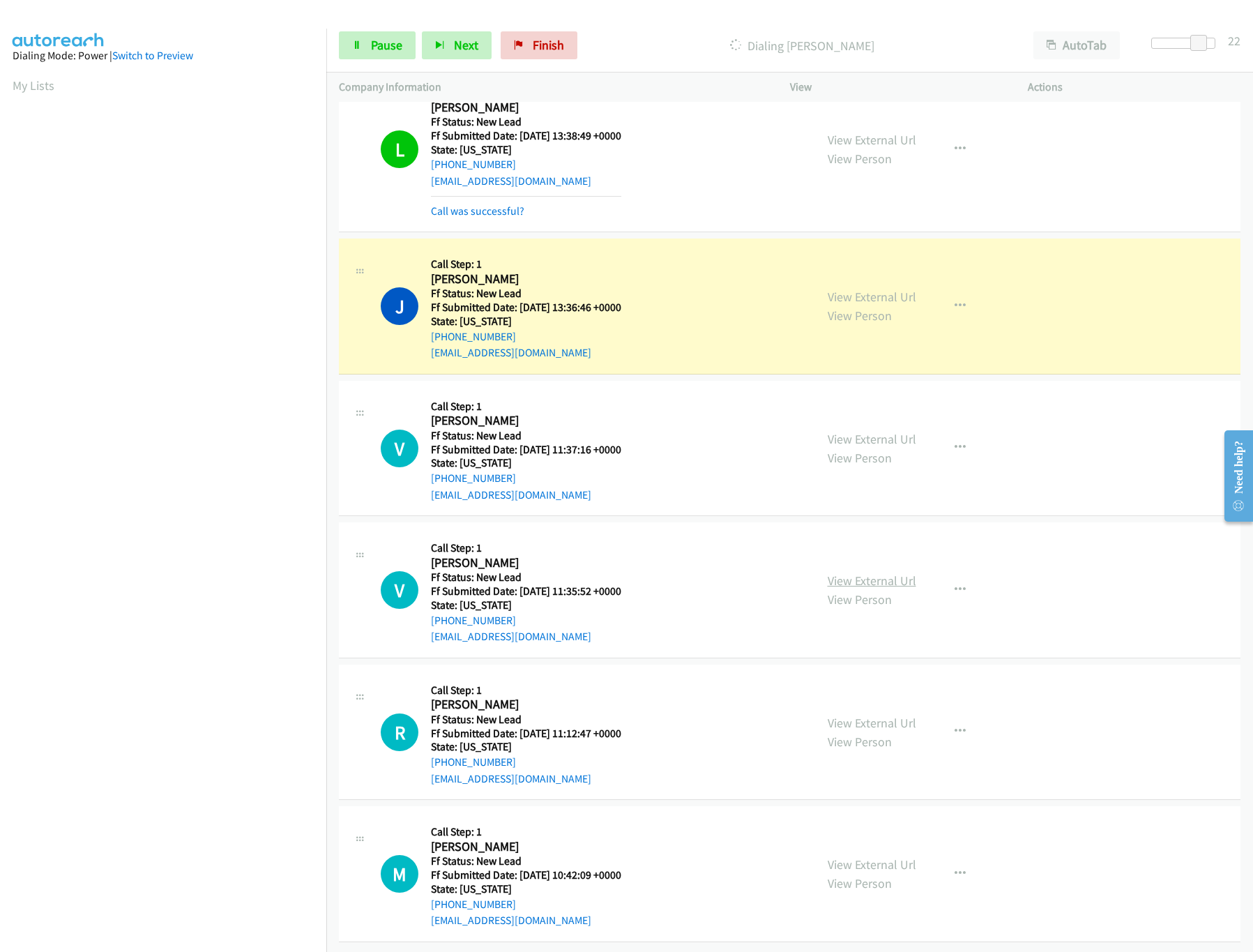
click at [906, 573] on link "View External Url" at bounding box center [872, 580] width 89 height 16
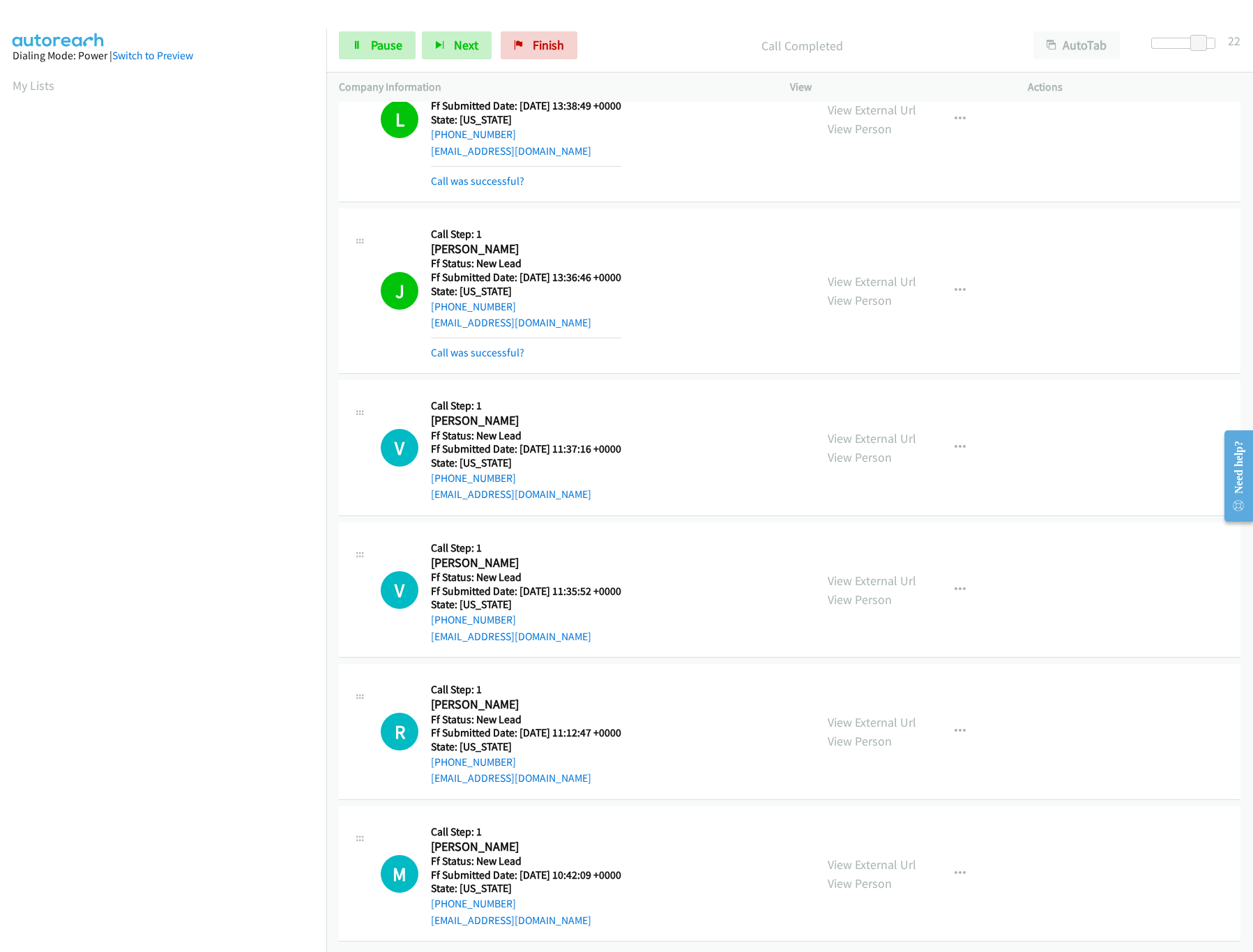
scroll to position [948, 0]
click at [850, 715] on link "View External Url" at bounding box center [872, 722] width 89 height 16
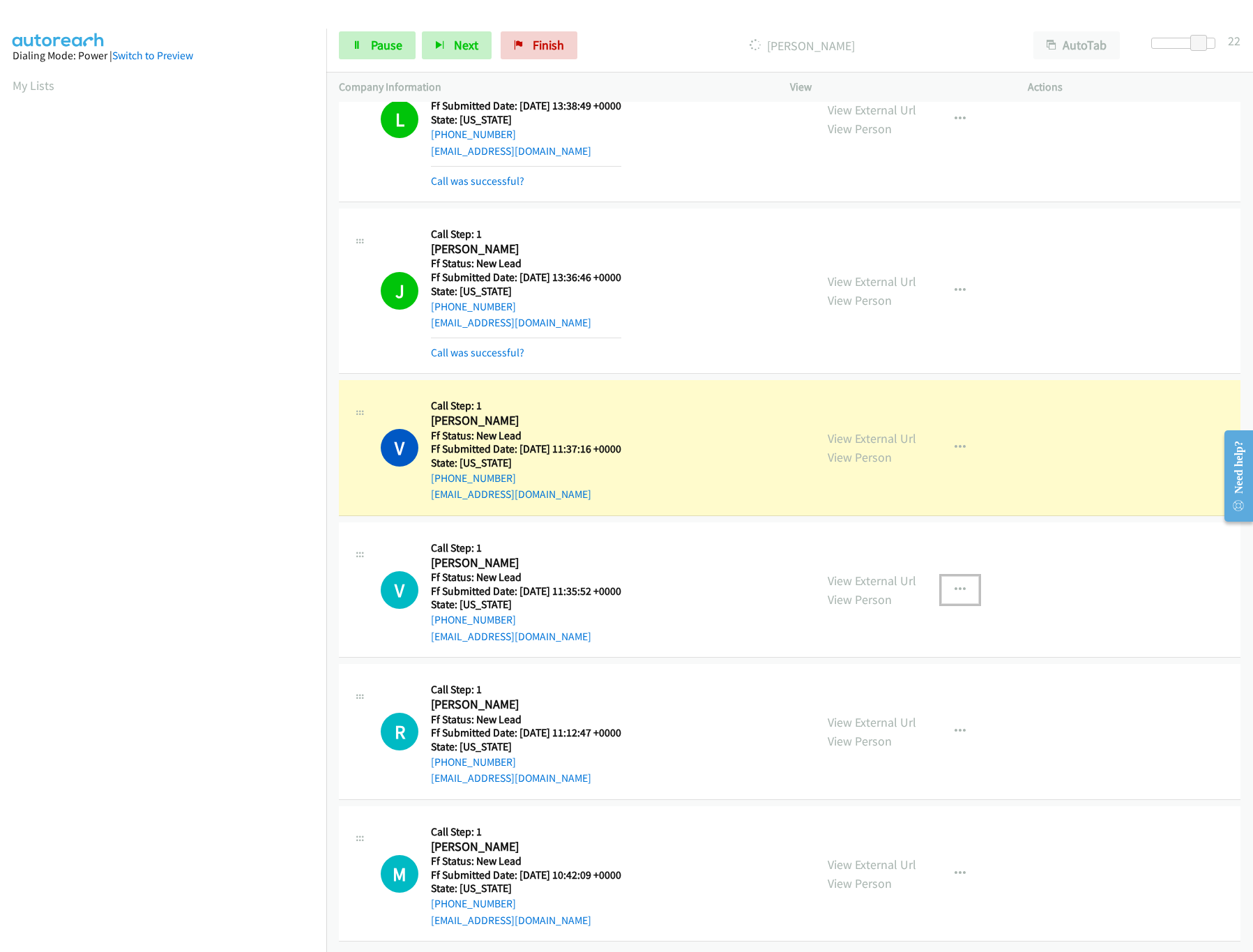
click at [955, 585] on icon "button" at bounding box center [960, 590] width 11 height 11
click at [825, 666] on link "Skip Call" at bounding box center [885, 680] width 186 height 28
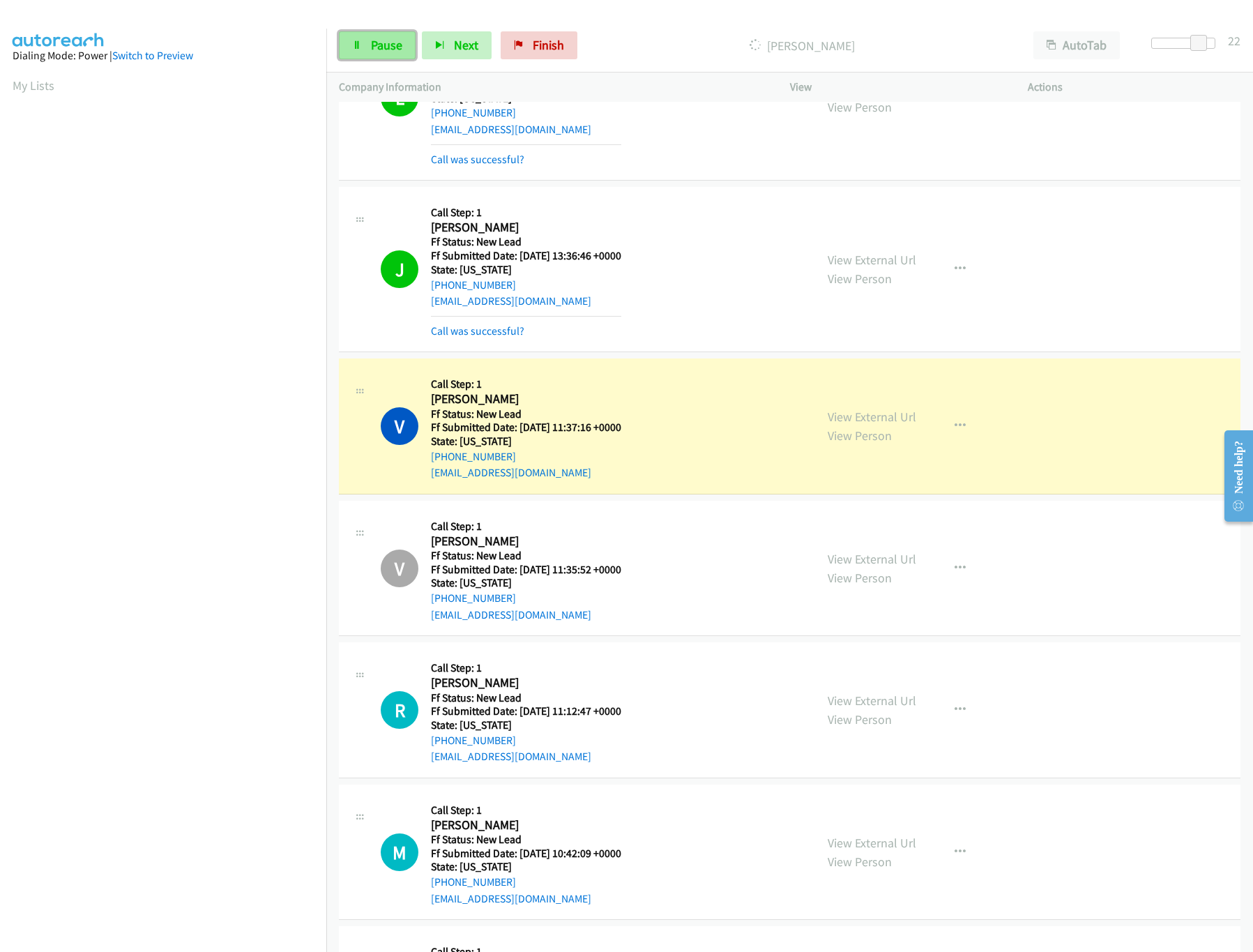
click at [350, 48] on link "Pause" at bounding box center [377, 45] width 77 height 28
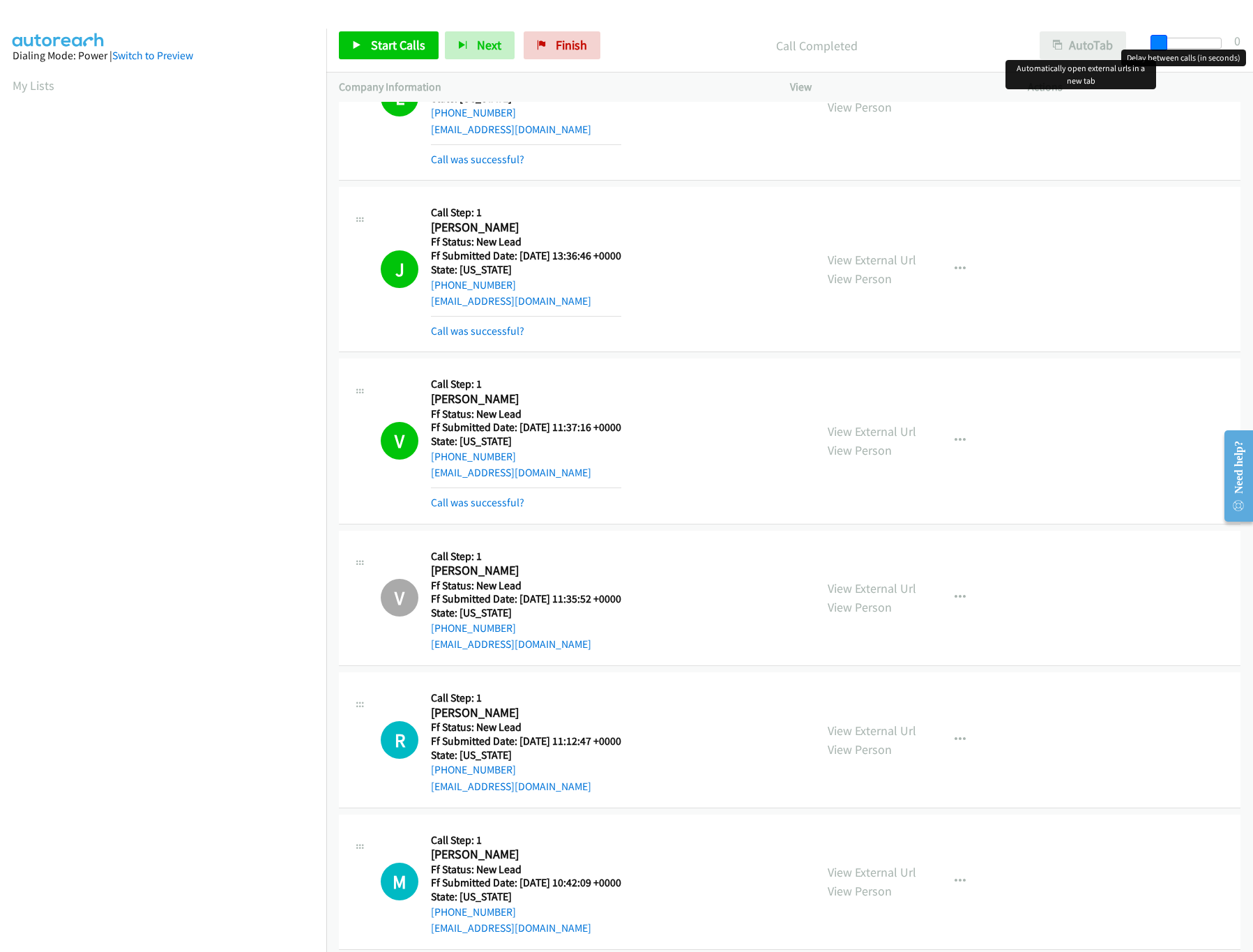
drag, startPoint x: 1197, startPoint y: 38, endPoint x: 1064, endPoint y: 35, distance: 133.0
click at [1064, 35] on div "Start Calls Pause Next Finish Call Completed AutoTab AutoTab 0" at bounding box center [790, 45] width 927 height 53
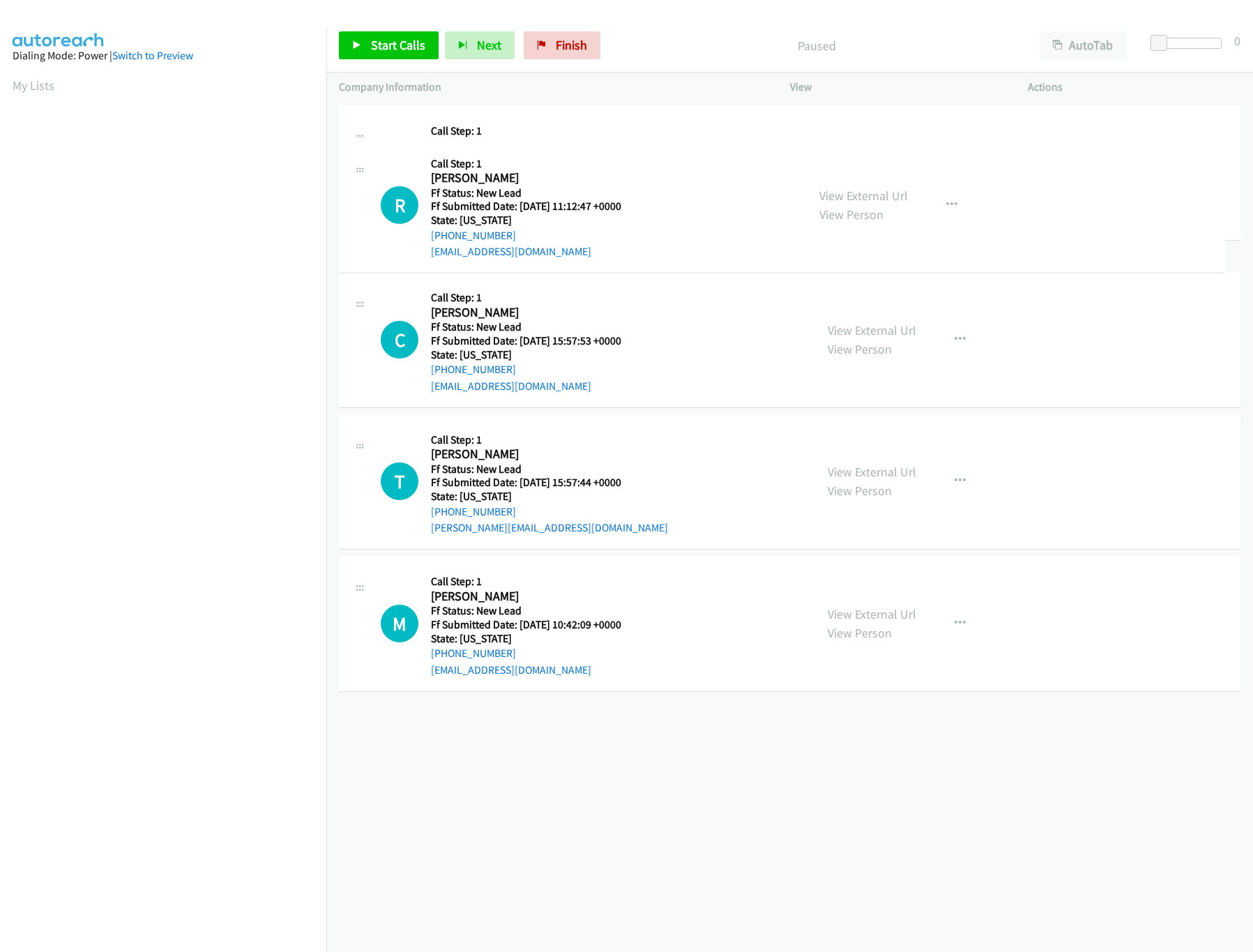
drag, startPoint x: 486, startPoint y: 599, endPoint x: 638, endPoint y: 161, distance: 463.6
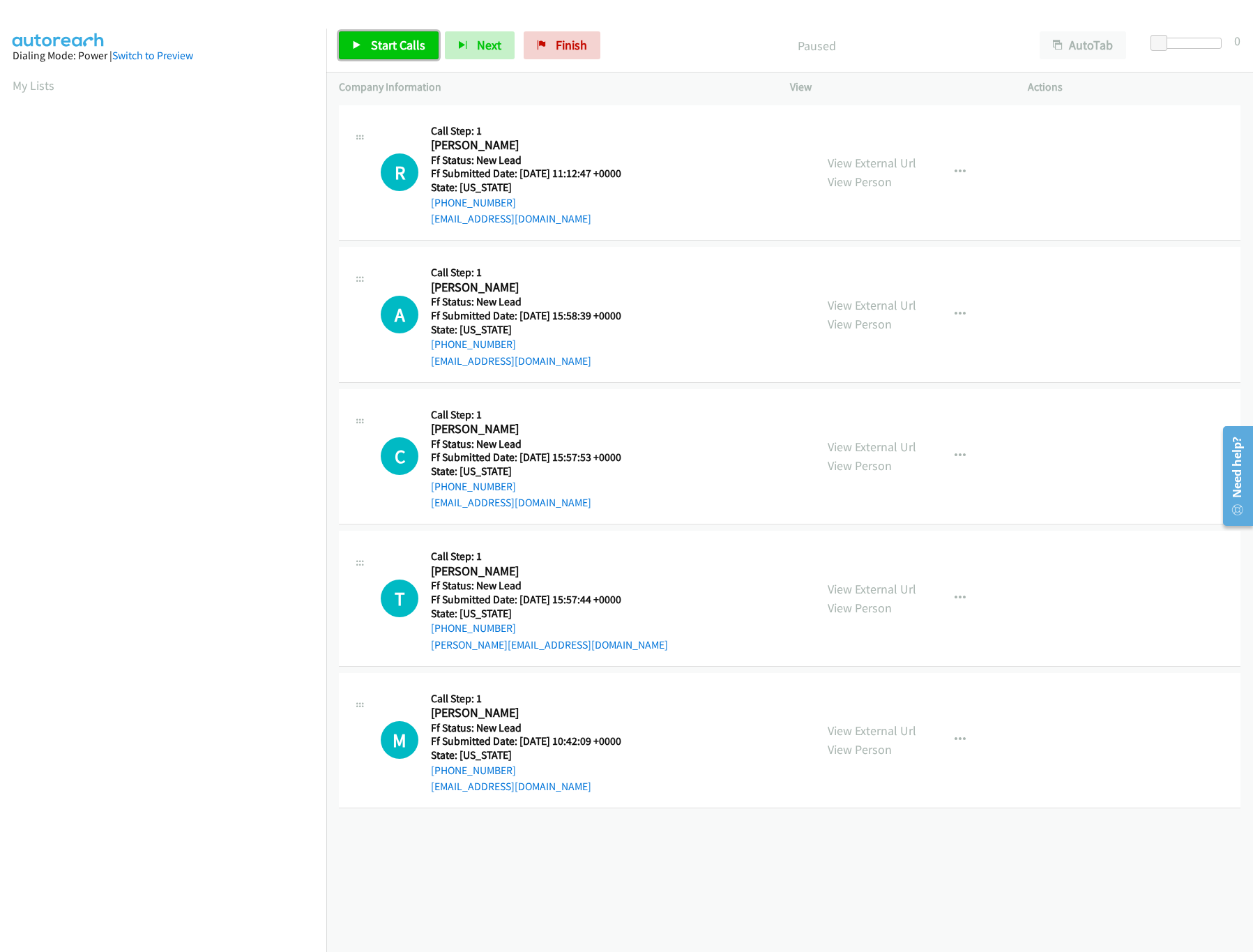
click at [400, 47] on span "Start Calls" at bounding box center [398, 44] width 54 height 16
click at [868, 297] on link "View External Url" at bounding box center [872, 304] width 89 height 16
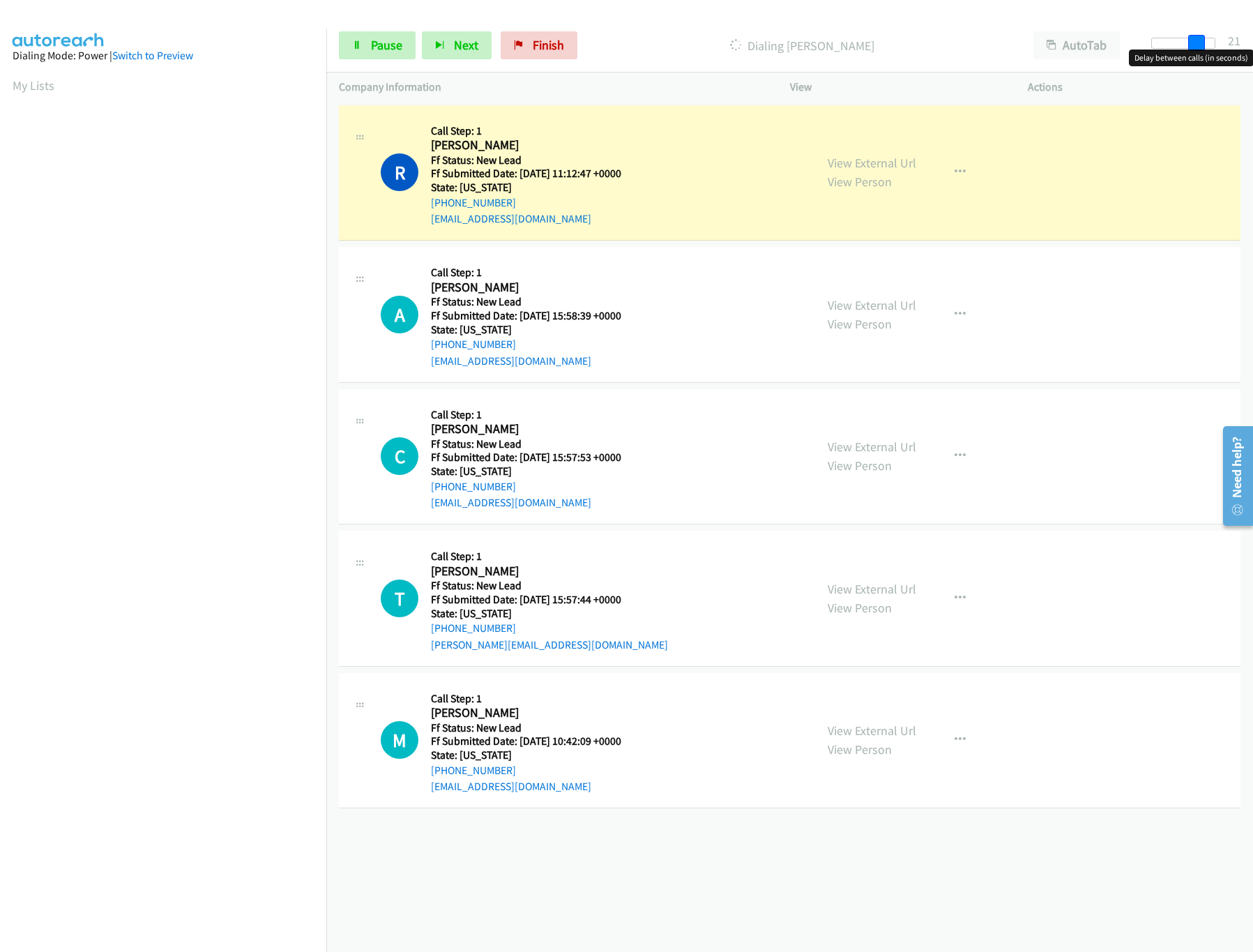
drag, startPoint x: 1158, startPoint y: 41, endPoint x: 1218, endPoint y: 46, distance: 60.2
click at [1205, 46] on span at bounding box center [1197, 43] width 17 height 17
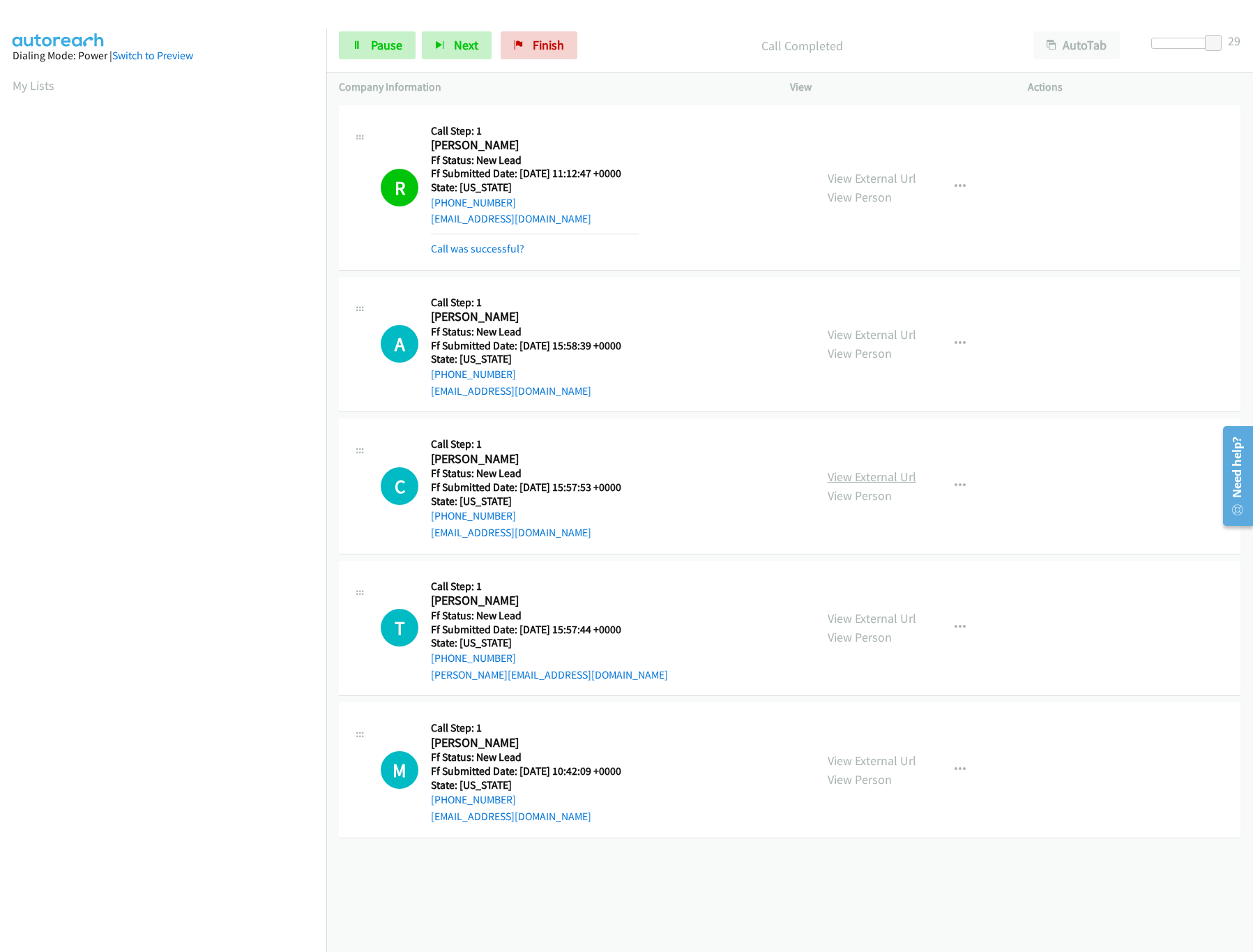
click at [889, 478] on link "View External Url" at bounding box center [872, 476] width 89 height 16
drag, startPoint x: 1214, startPoint y: 43, endPoint x: 1192, endPoint y: 44, distance: 22.0
click at [1192, 44] on span at bounding box center [1192, 43] width 17 height 17
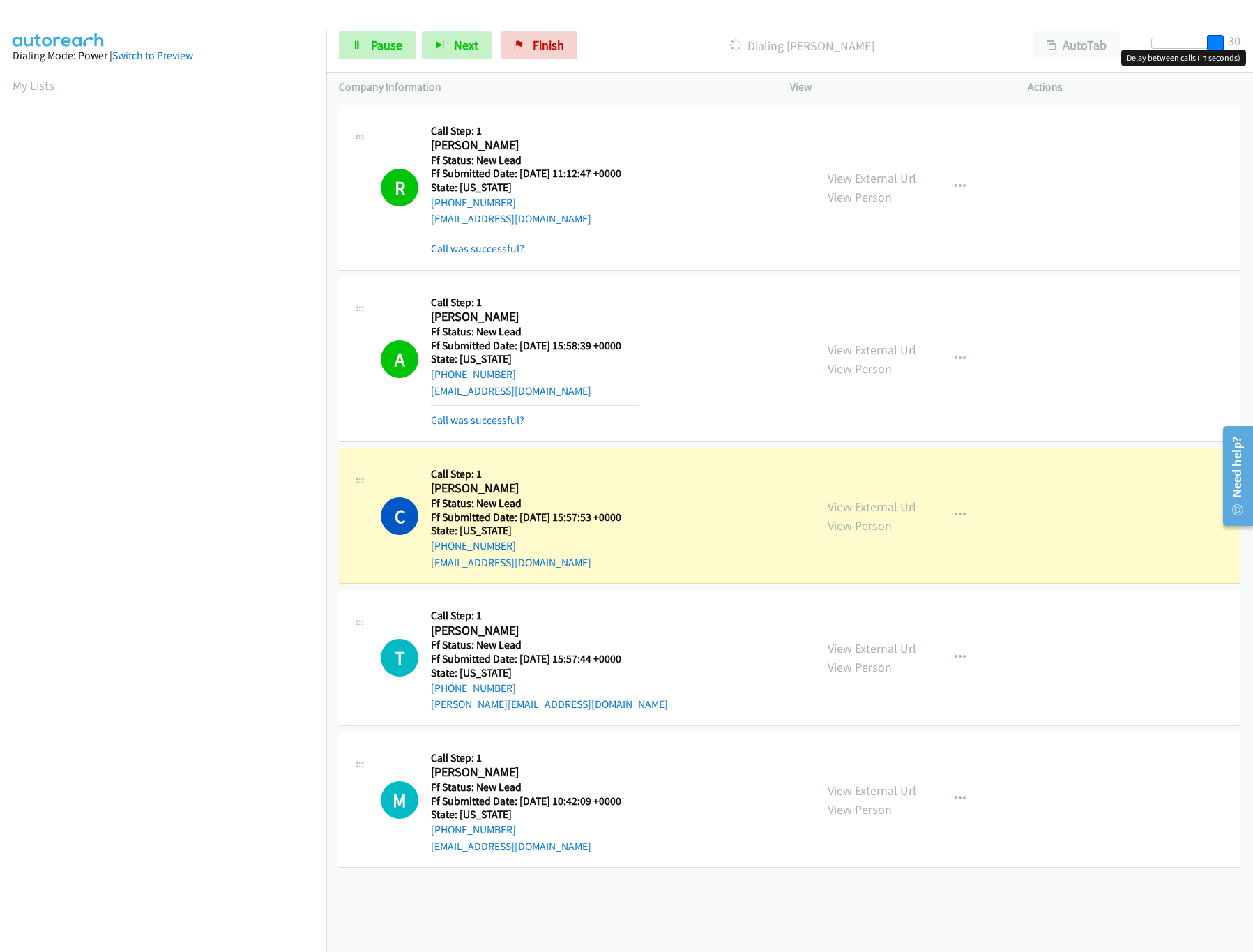
drag, startPoint x: 1193, startPoint y: 38, endPoint x: 1274, endPoint y: 44, distance: 81.2
click at [1252, 44] on html "Start Calls Pause Next Finish Dialing Christina Wright AutoTab AutoTab 30 Compa…" at bounding box center [626, 33] width 1253 height 66
click at [862, 648] on link "View External Url" at bounding box center [872, 648] width 89 height 16
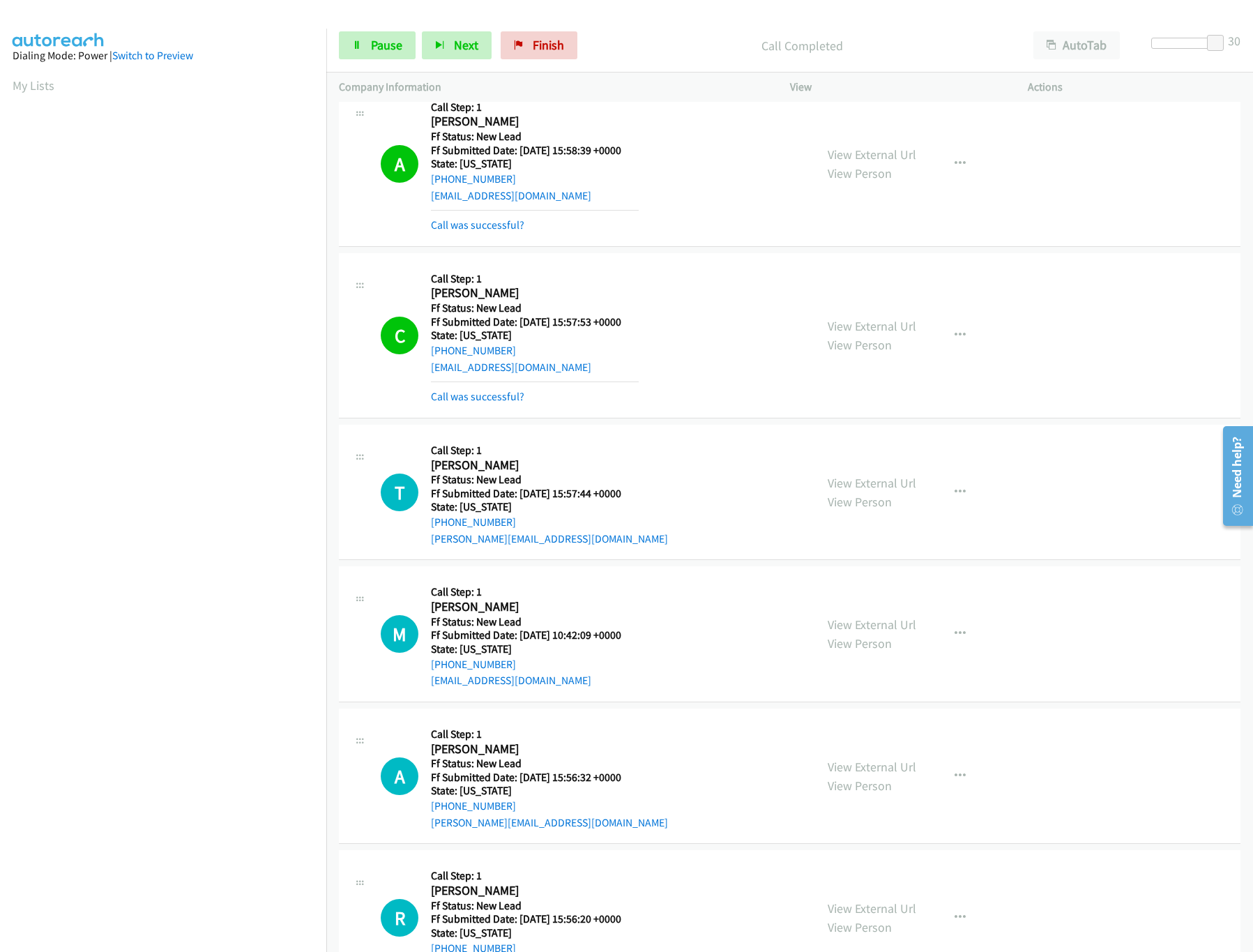
scroll to position [400, 0]
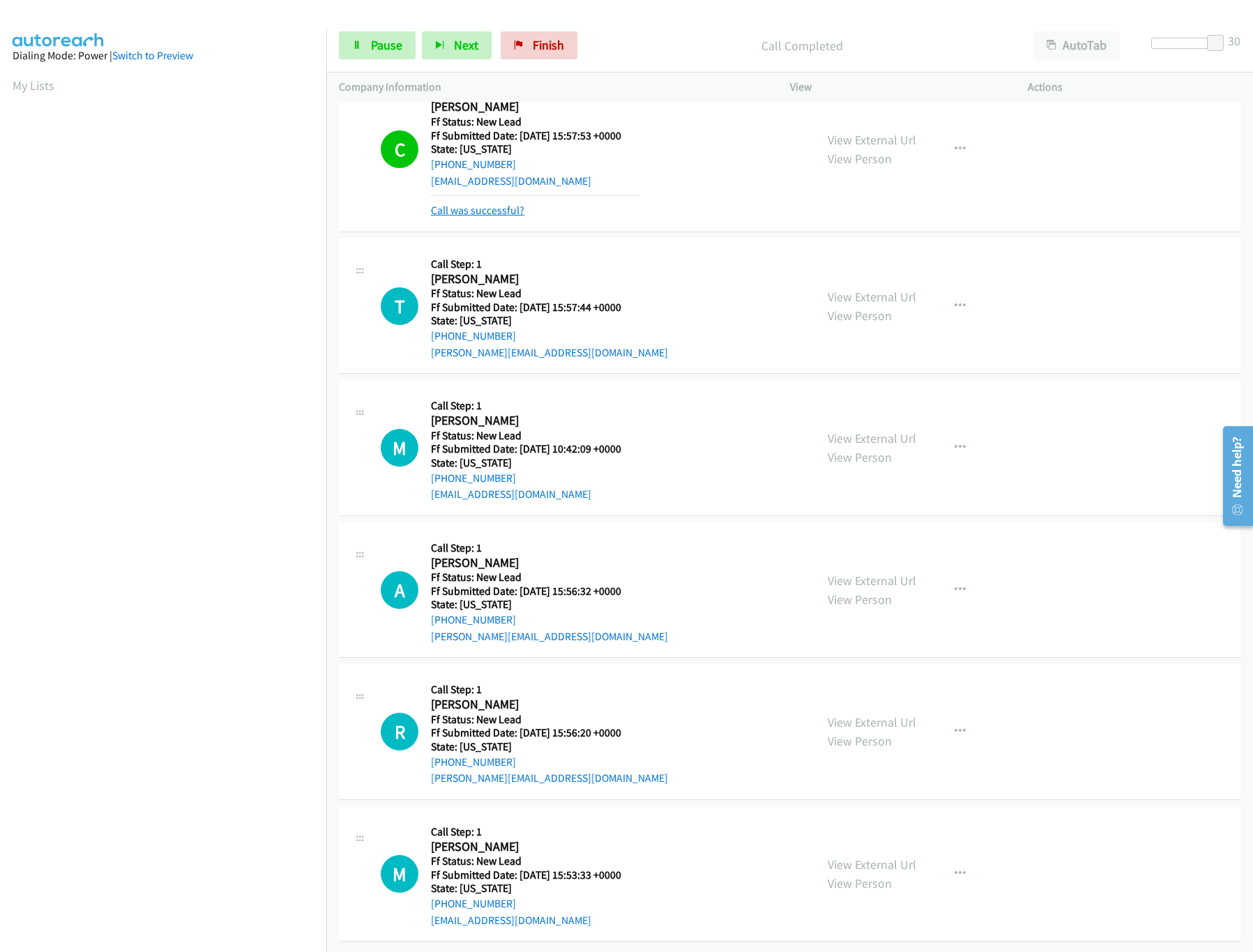
click at [465, 204] on link "Call was successful?" at bounding box center [478, 210] width 93 height 14
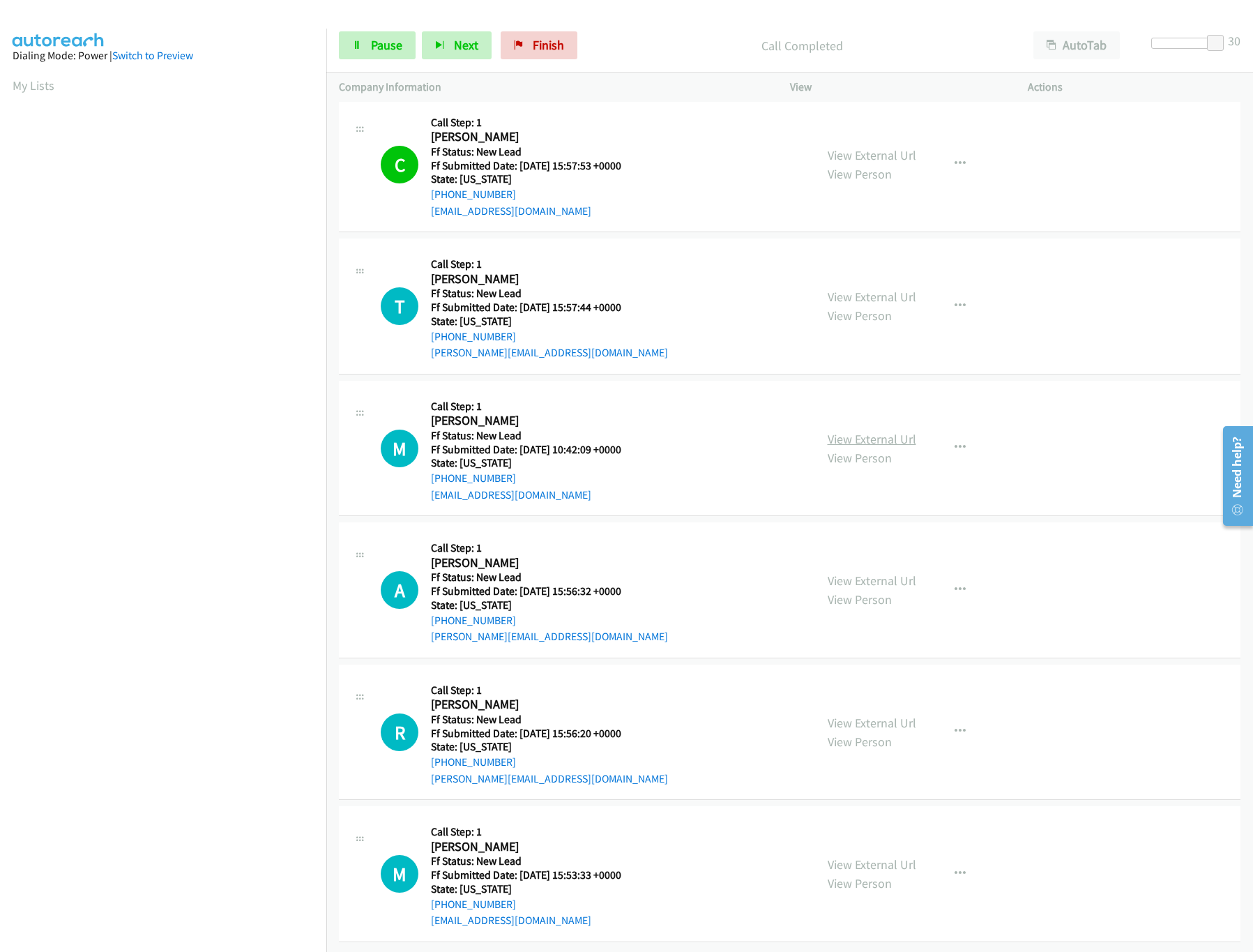
click at [901, 431] on link "View External Url" at bounding box center [872, 439] width 89 height 16
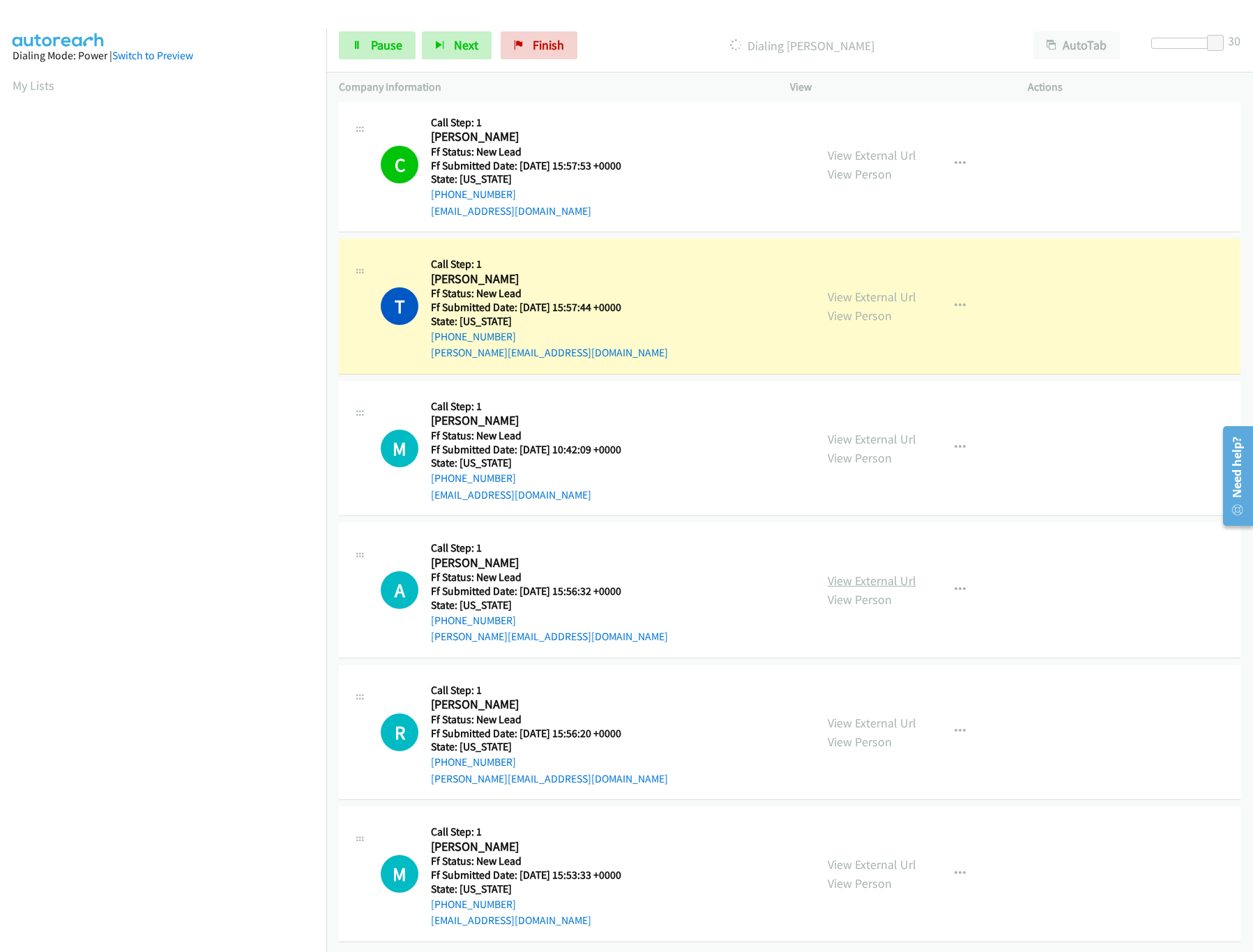
click at [873, 573] on link "View External Url" at bounding box center [872, 580] width 89 height 16
click at [371, 44] on span "Pause" at bounding box center [387, 44] width 32 height 16
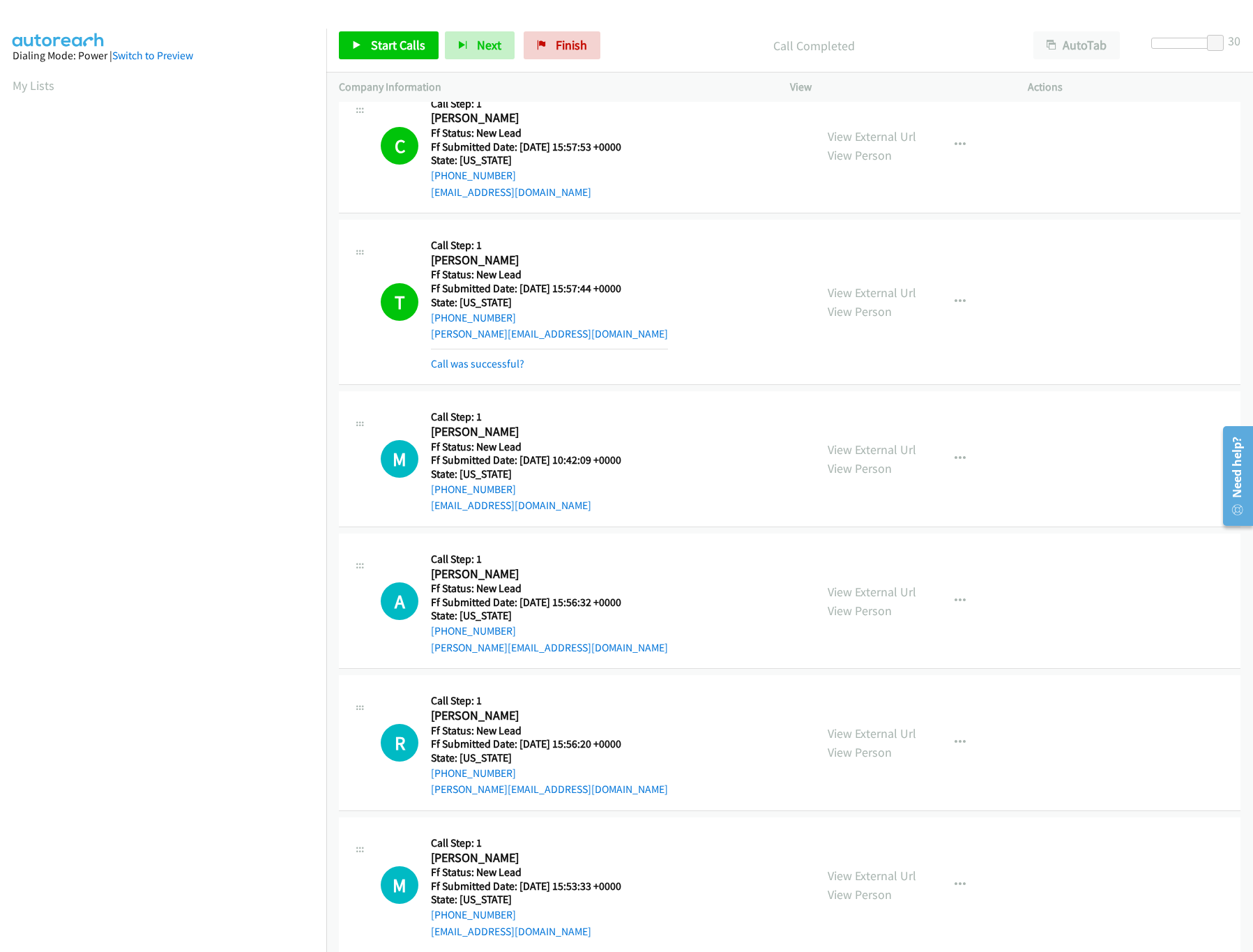
scroll to position [385, 0]
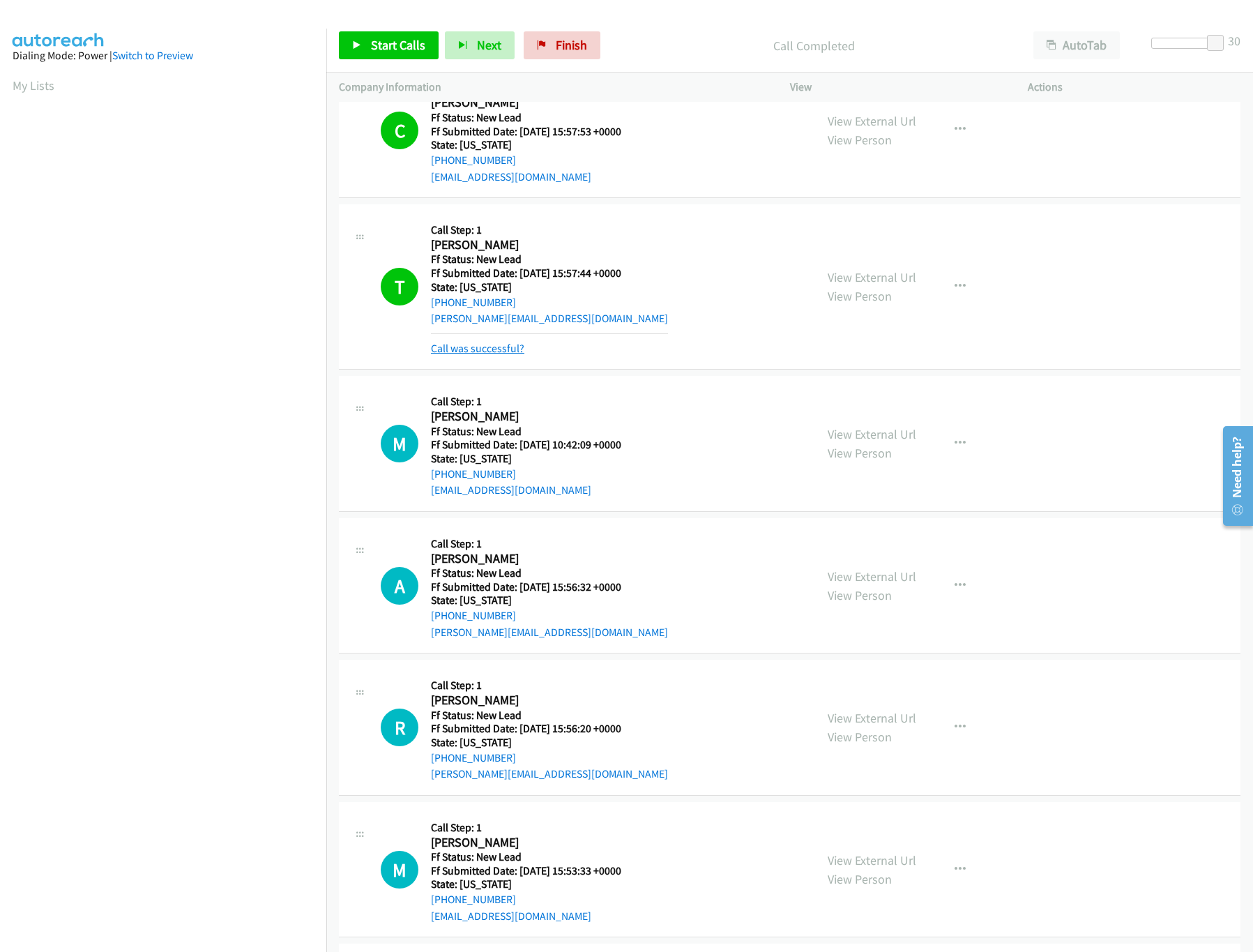
click at [490, 343] on link "Call was successful?" at bounding box center [478, 349] width 93 height 14
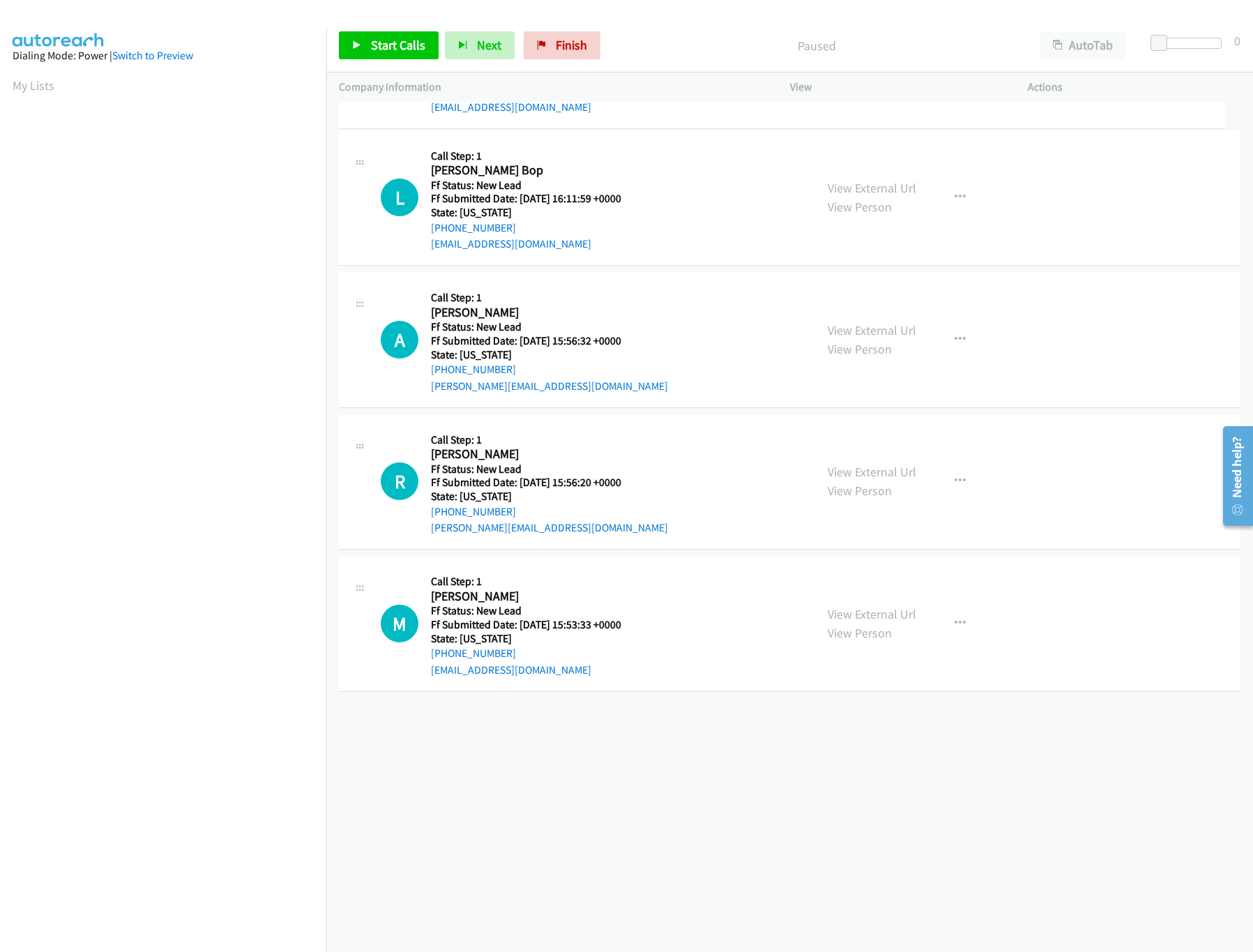
drag, startPoint x: 578, startPoint y: 729, endPoint x: 587, endPoint y: 9, distance: 720.1
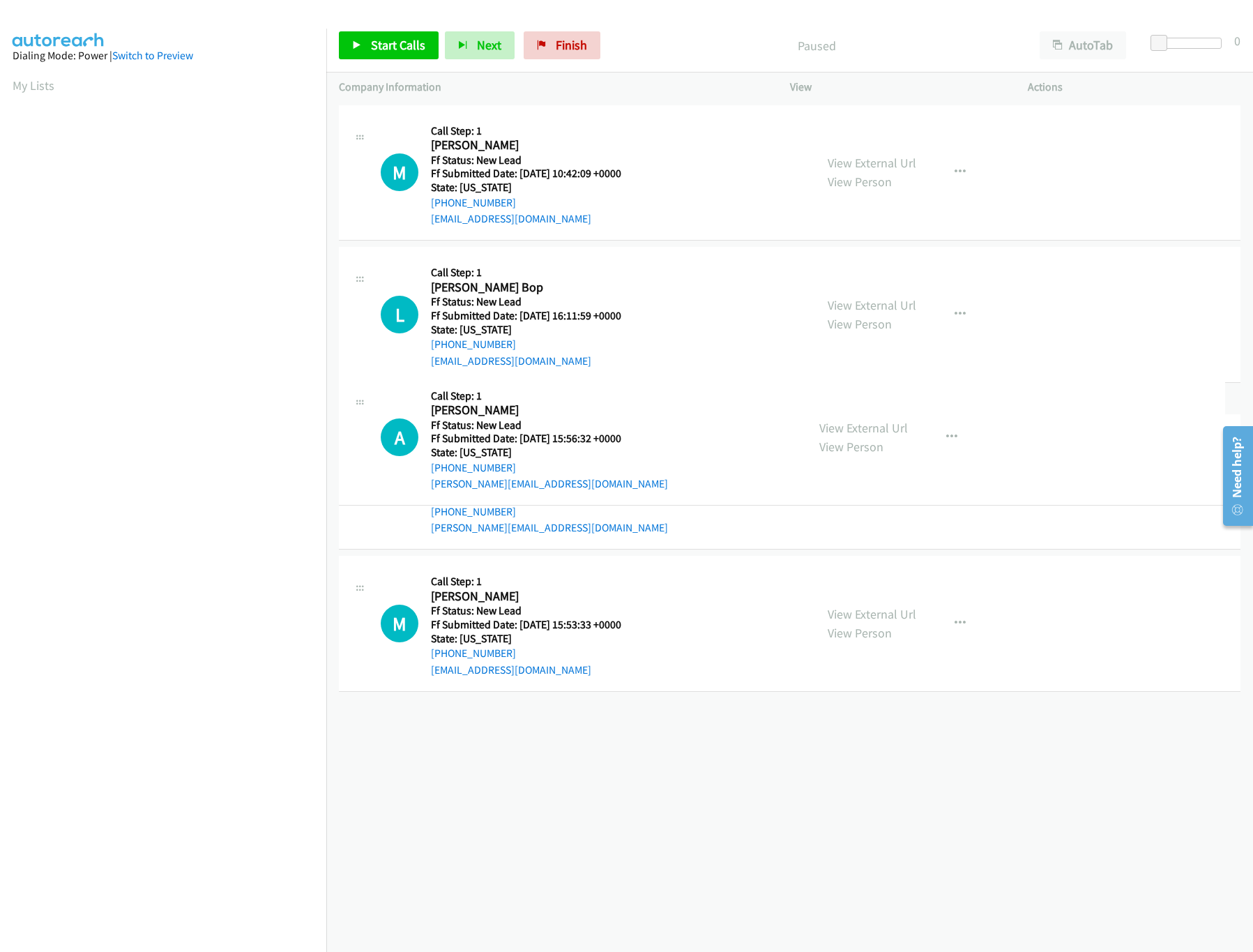
drag, startPoint x: 572, startPoint y: 472, endPoint x: 596, endPoint y: 190, distance: 283.0
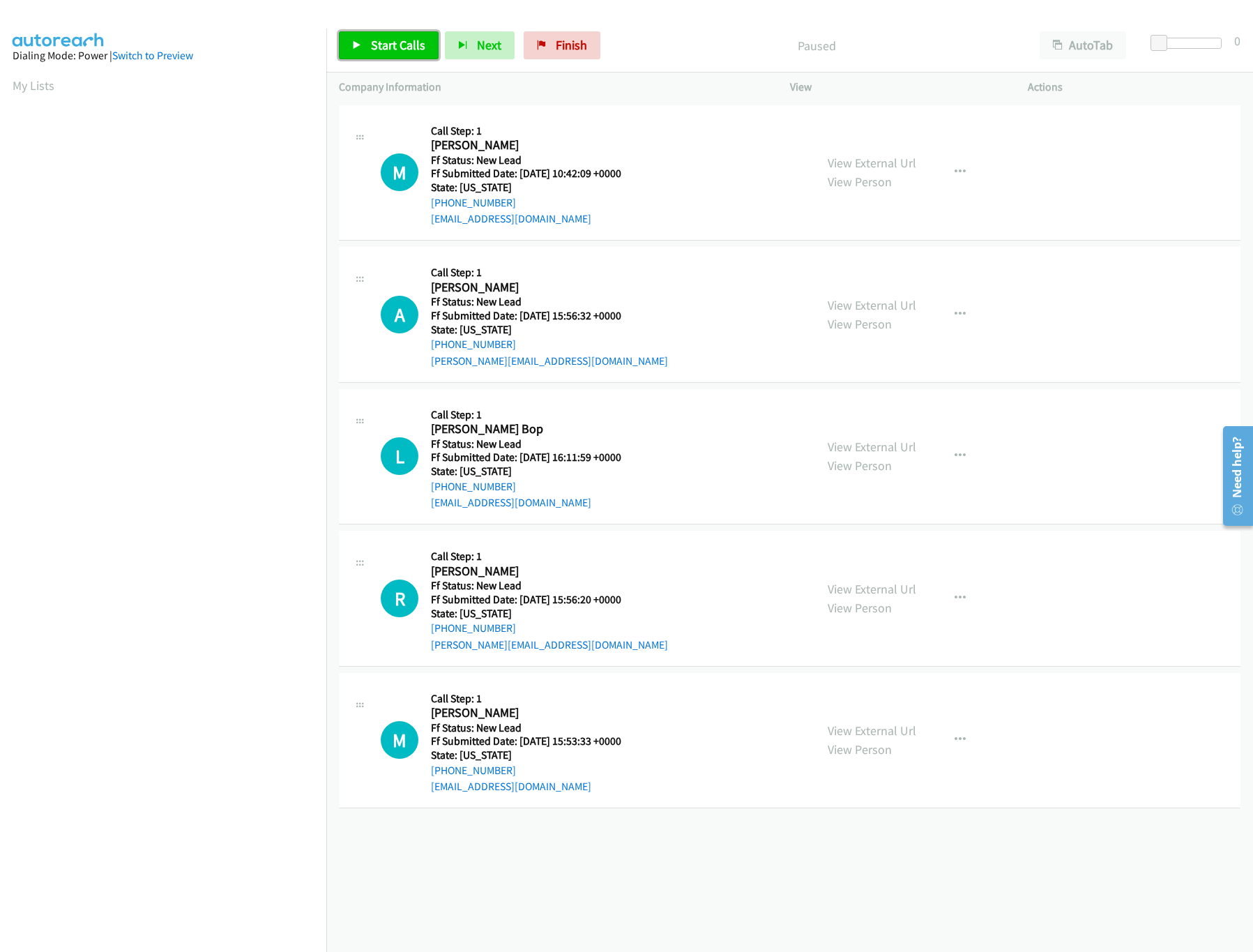
click at [373, 41] on span "Start Calls" at bounding box center [398, 44] width 54 height 16
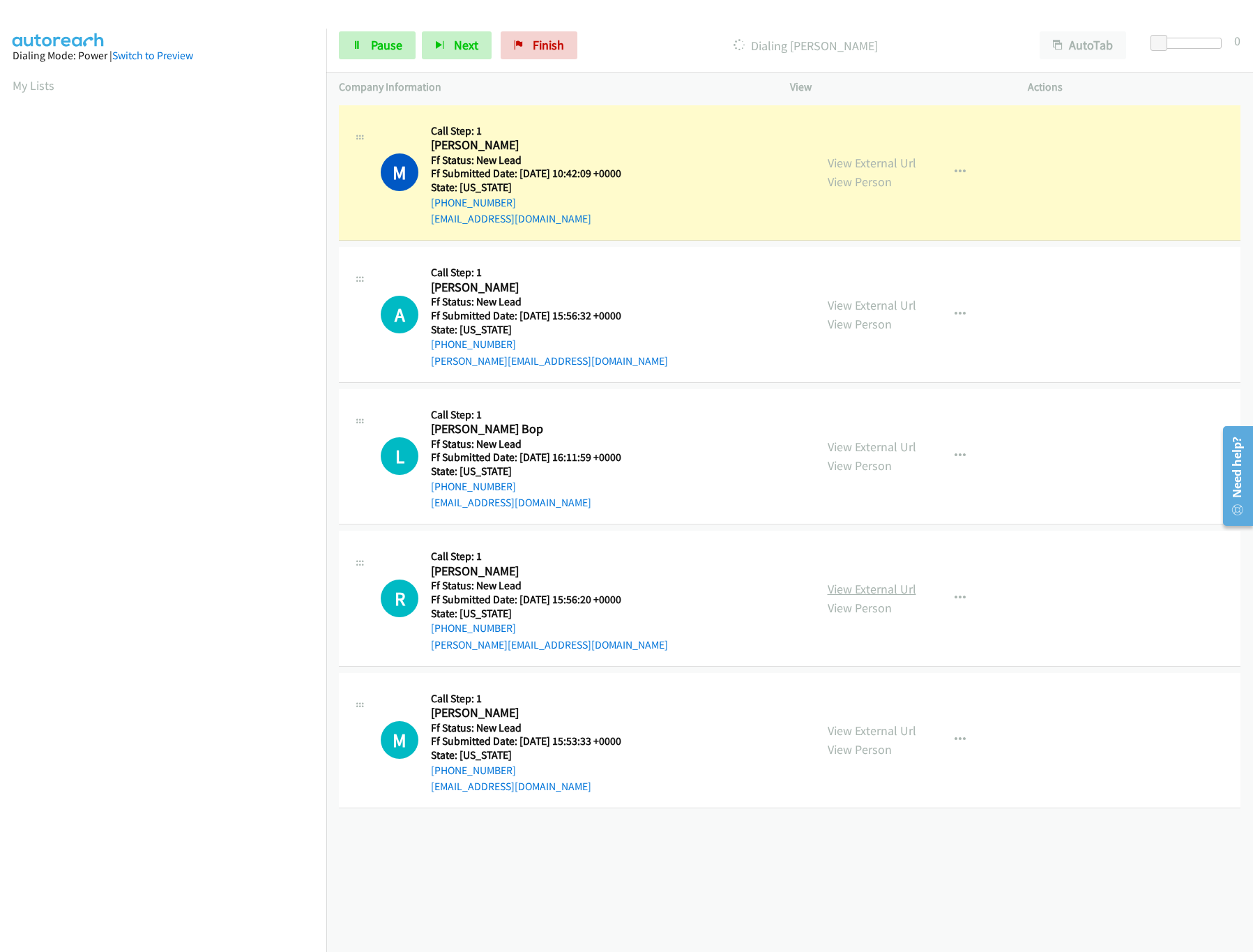
click at [870, 592] on link "View External Url" at bounding box center [872, 588] width 89 height 16
click at [892, 442] on link "View External Url" at bounding box center [872, 446] width 89 height 16
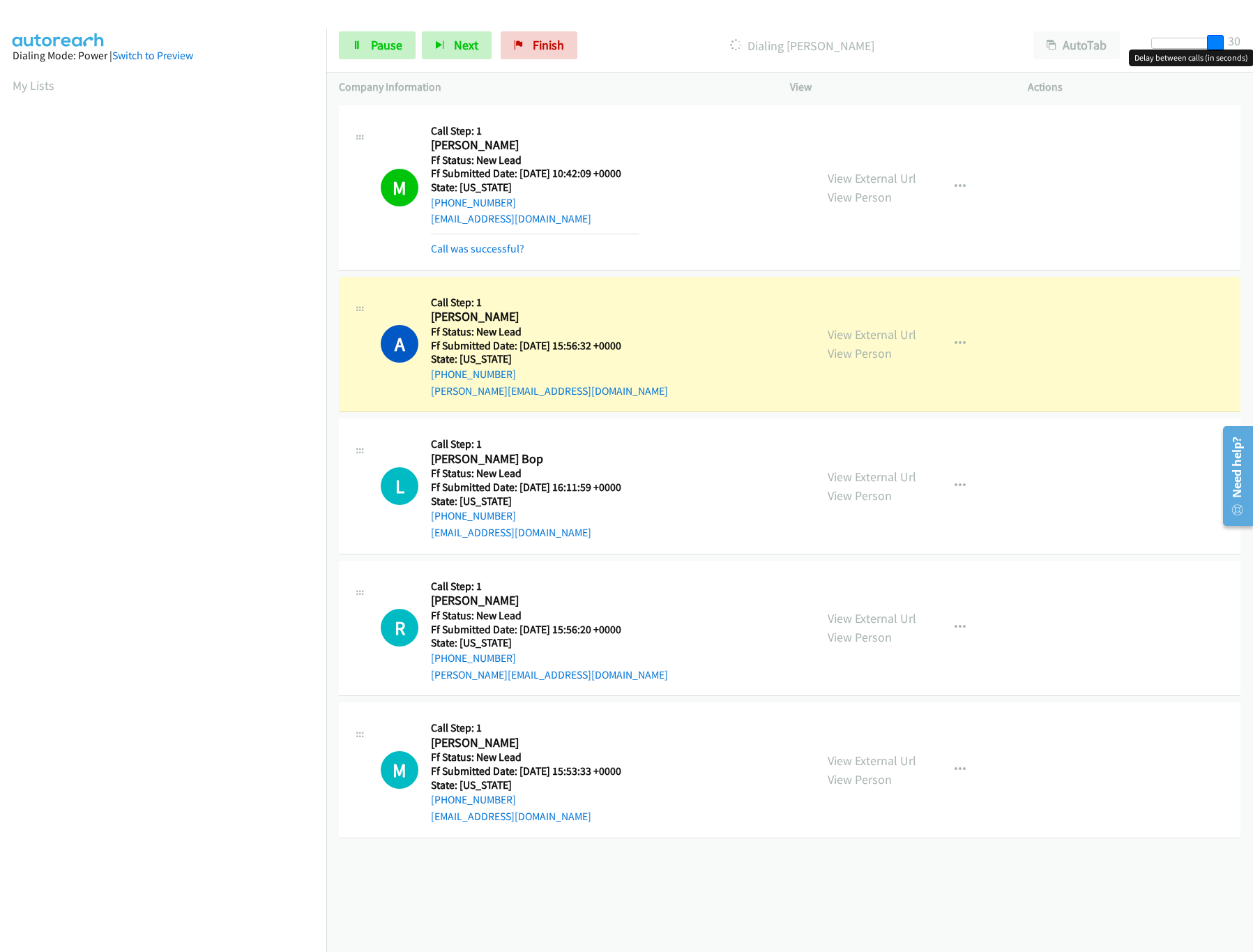
drag, startPoint x: 1163, startPoint y: 47, endPoint x: 1243, endPoint y: 47, distance: 80.0
click at [1243, 47] on div "Start Calls Pause Next Finish Dialing Anne Rivers AutoTab AutoTab 30" at bounding box center [790, 45] width 927 height 53
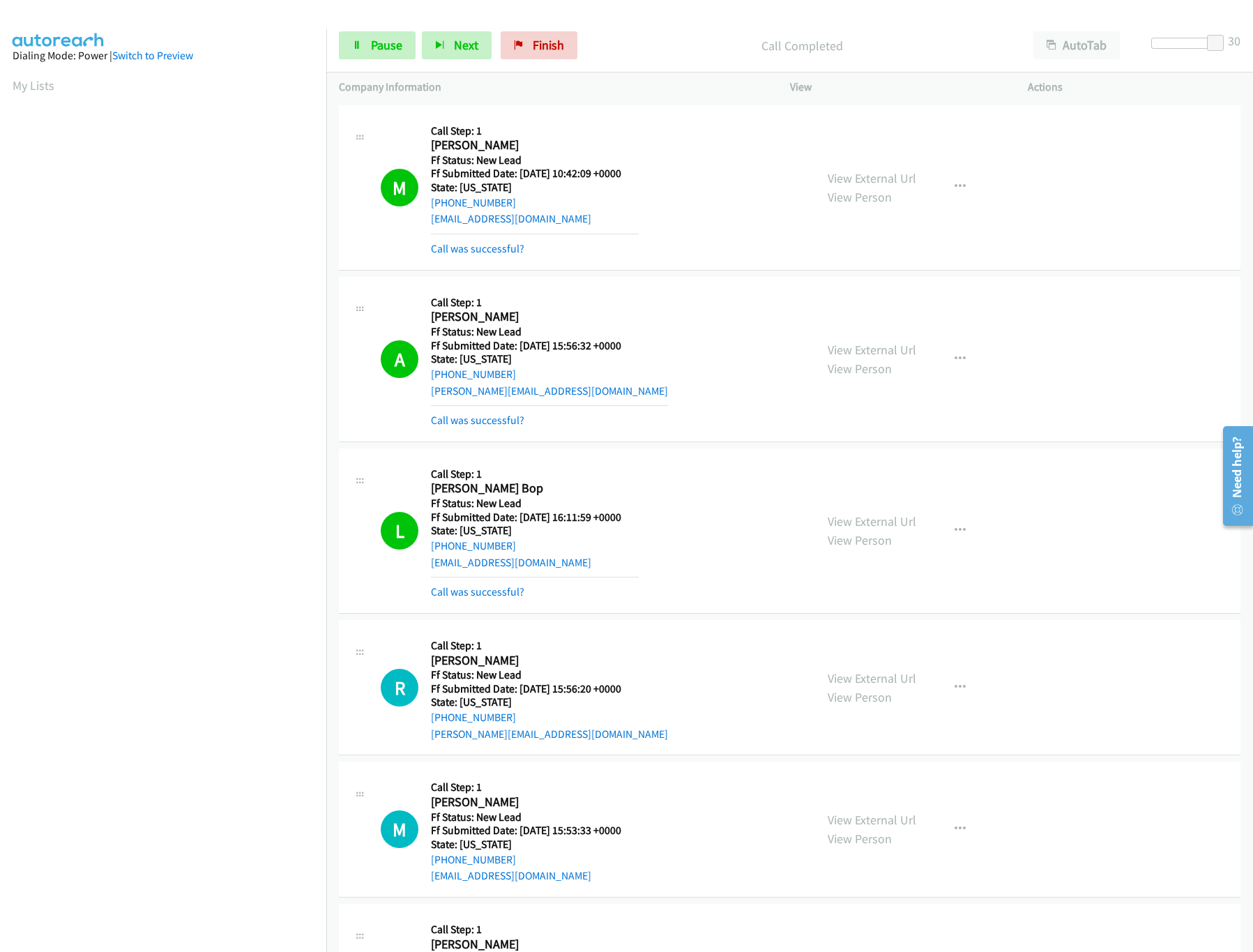
scroll to position [400, 0]
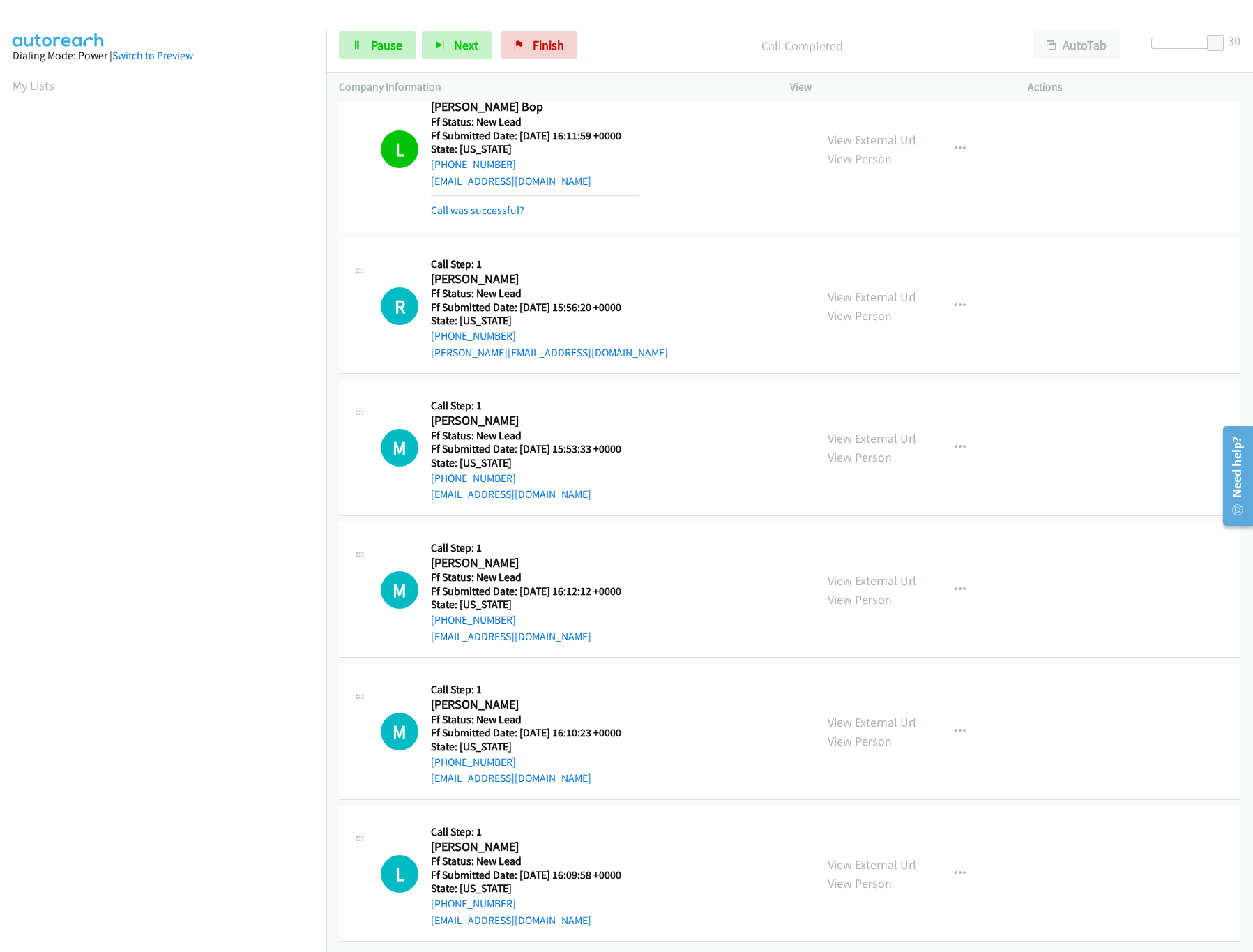
click at [835, 431] on link "View External Url" at bounding box center [872, 438] width 89 height 16
click at [872, 573] on link "View External Url" at bounding box center [872, 580] width 89 height 16
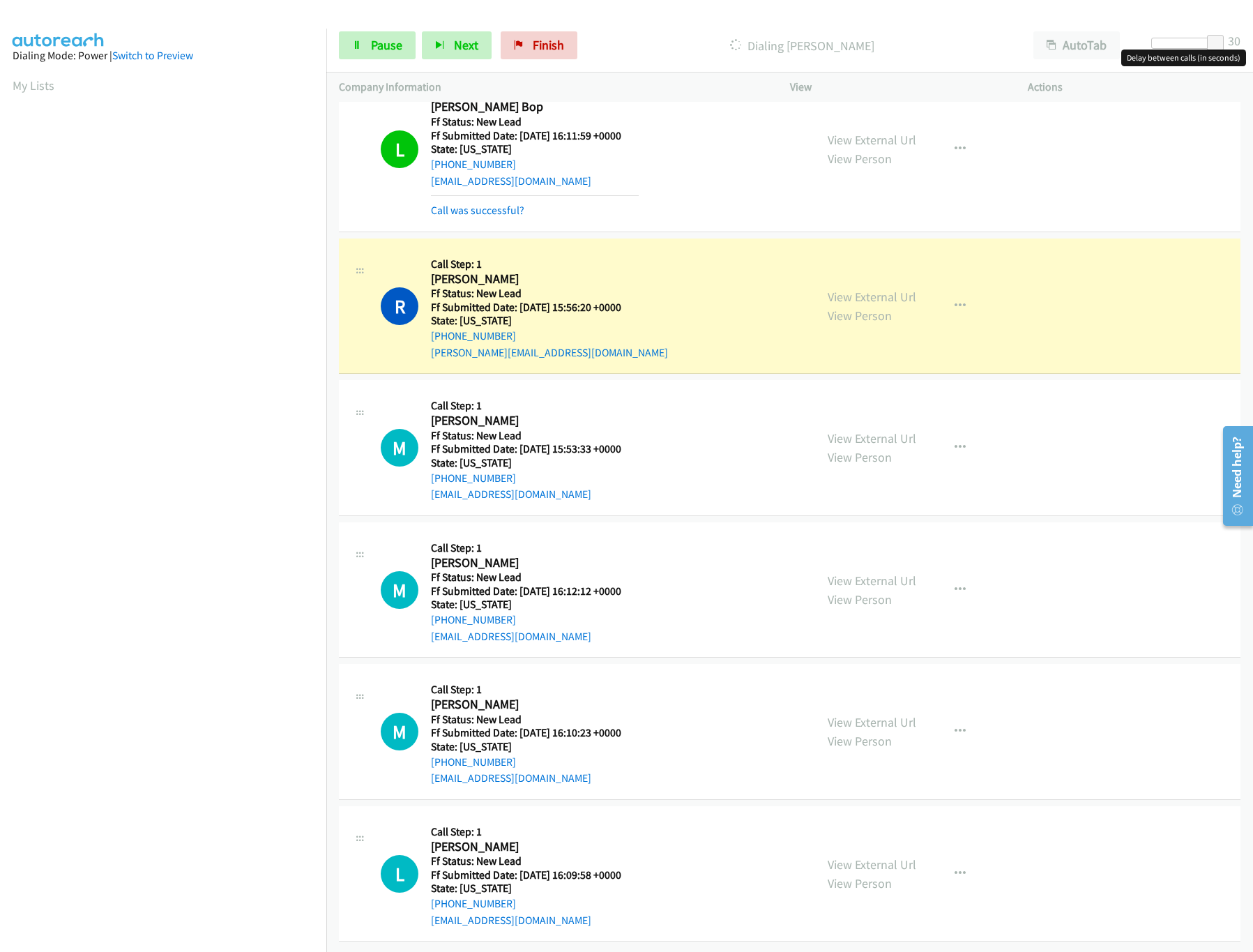
click at [1197, 44] on div at bounding box center [1183, 43] width 64 height 11
click at [866, 715] on link "View External Url" at bounding box center [872, 722] width 89 height 16
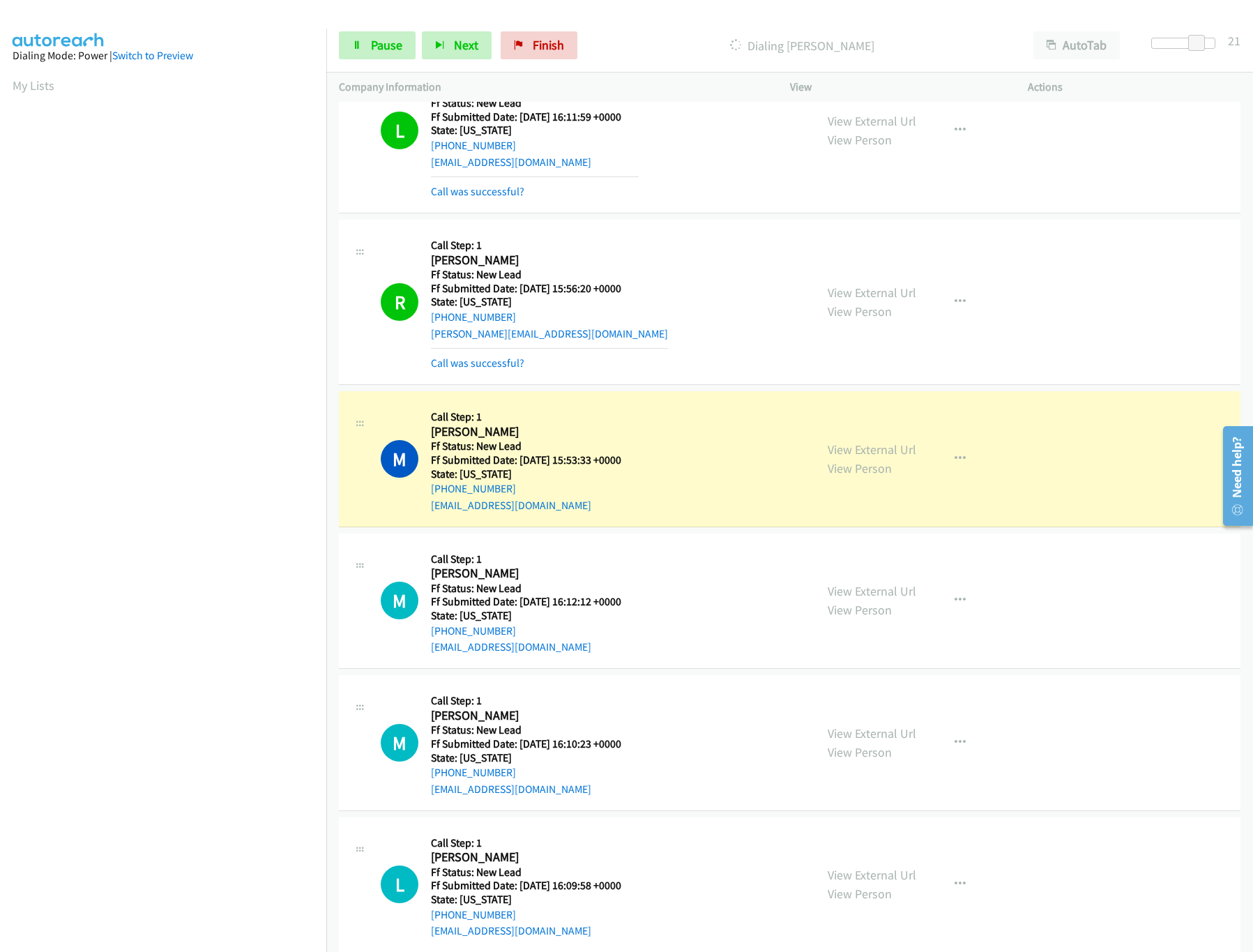
scroll to position [431, 0]
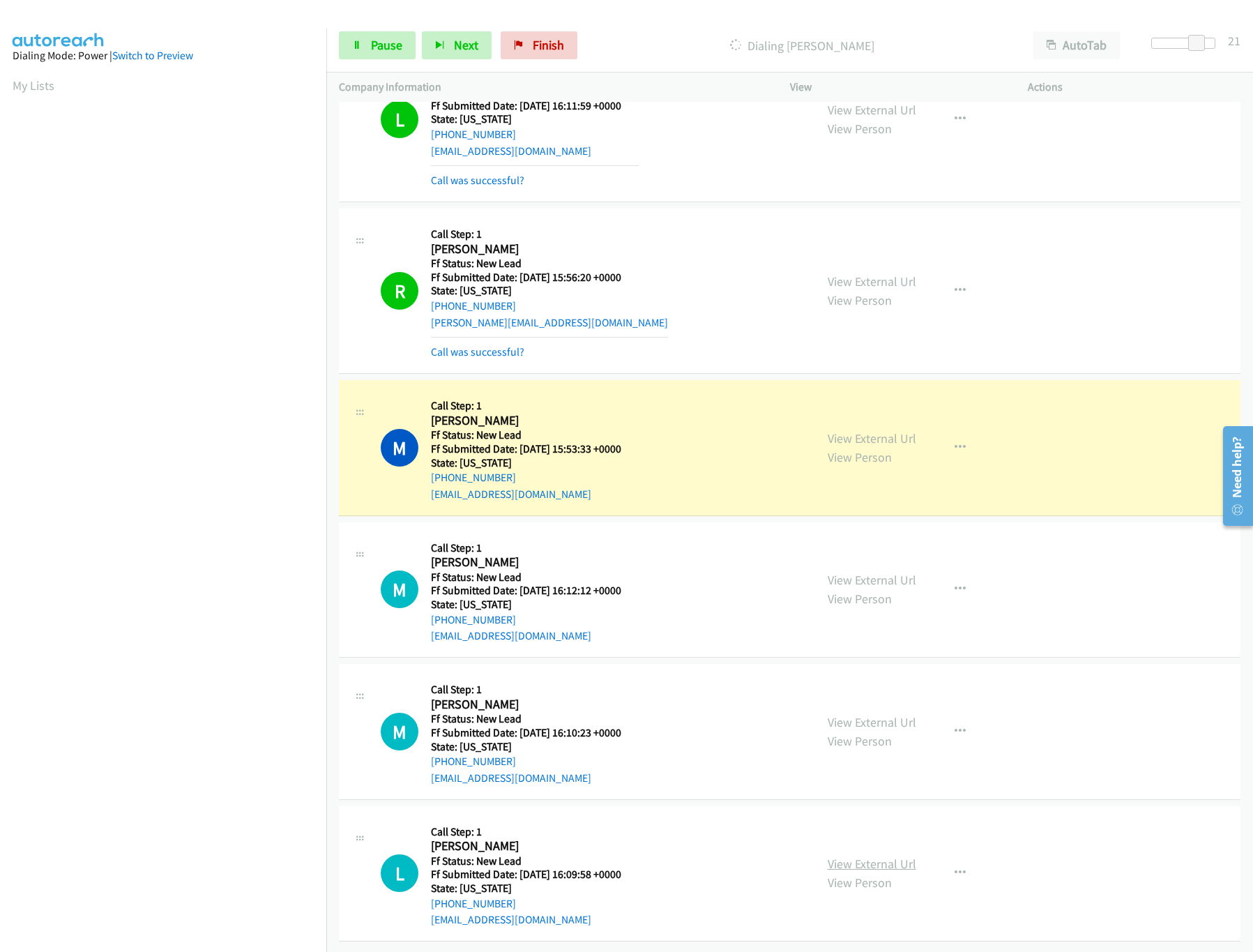
click at [835, 856] on link "View External Url" at bounding box center [872, 863] width 89 height 16
drag, startPoint x: 1197, startPoint y: 36, endPoint x: 1230, endPoint y: 46, distance: 34.5
click at [1230, 46] on div "Start Calls Pause Next Finish Dialing Matthew Shaw AutoTab AutoTab 21" at bounding box center [790, 45] width 927 height 53
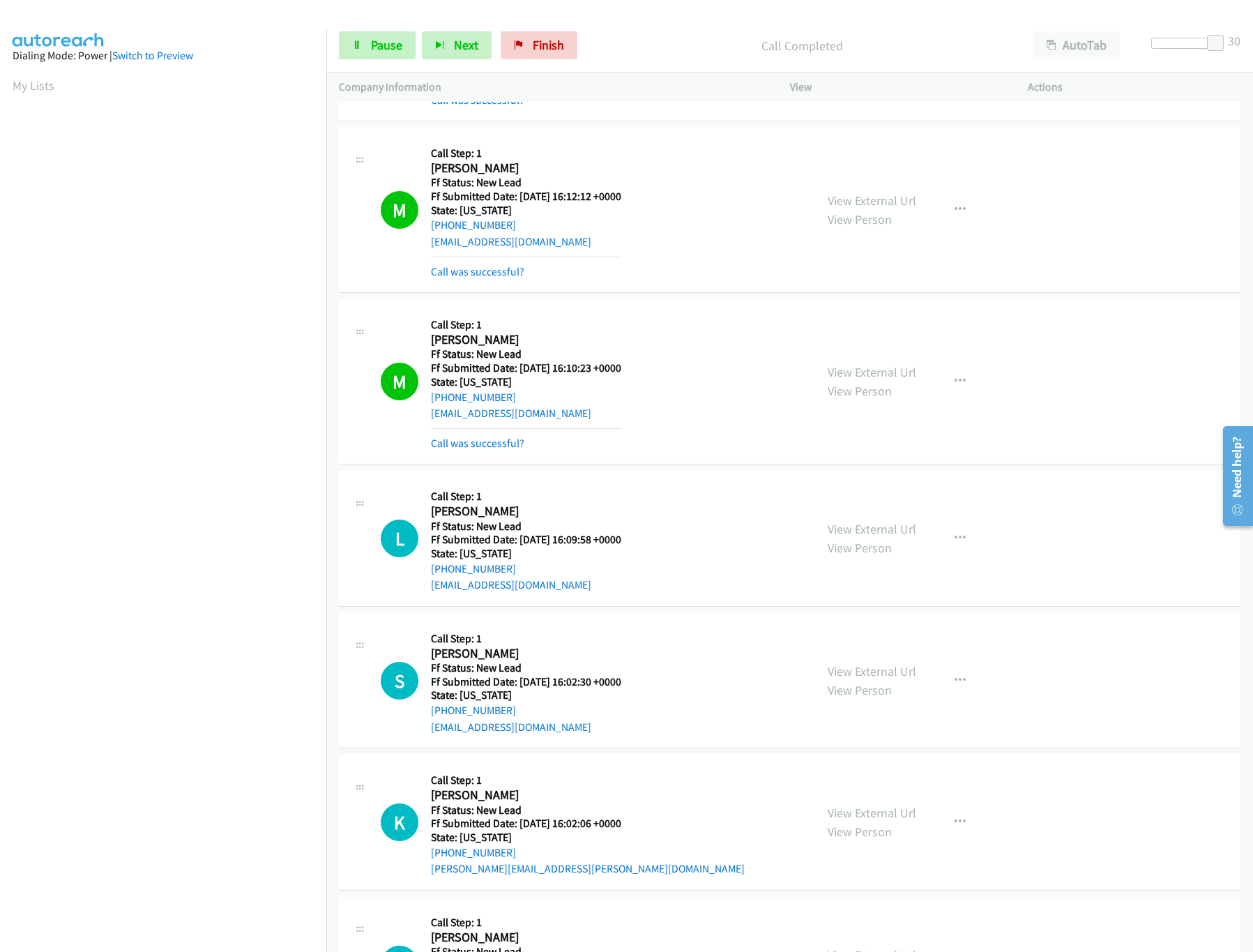
scroll to position [948, 0]
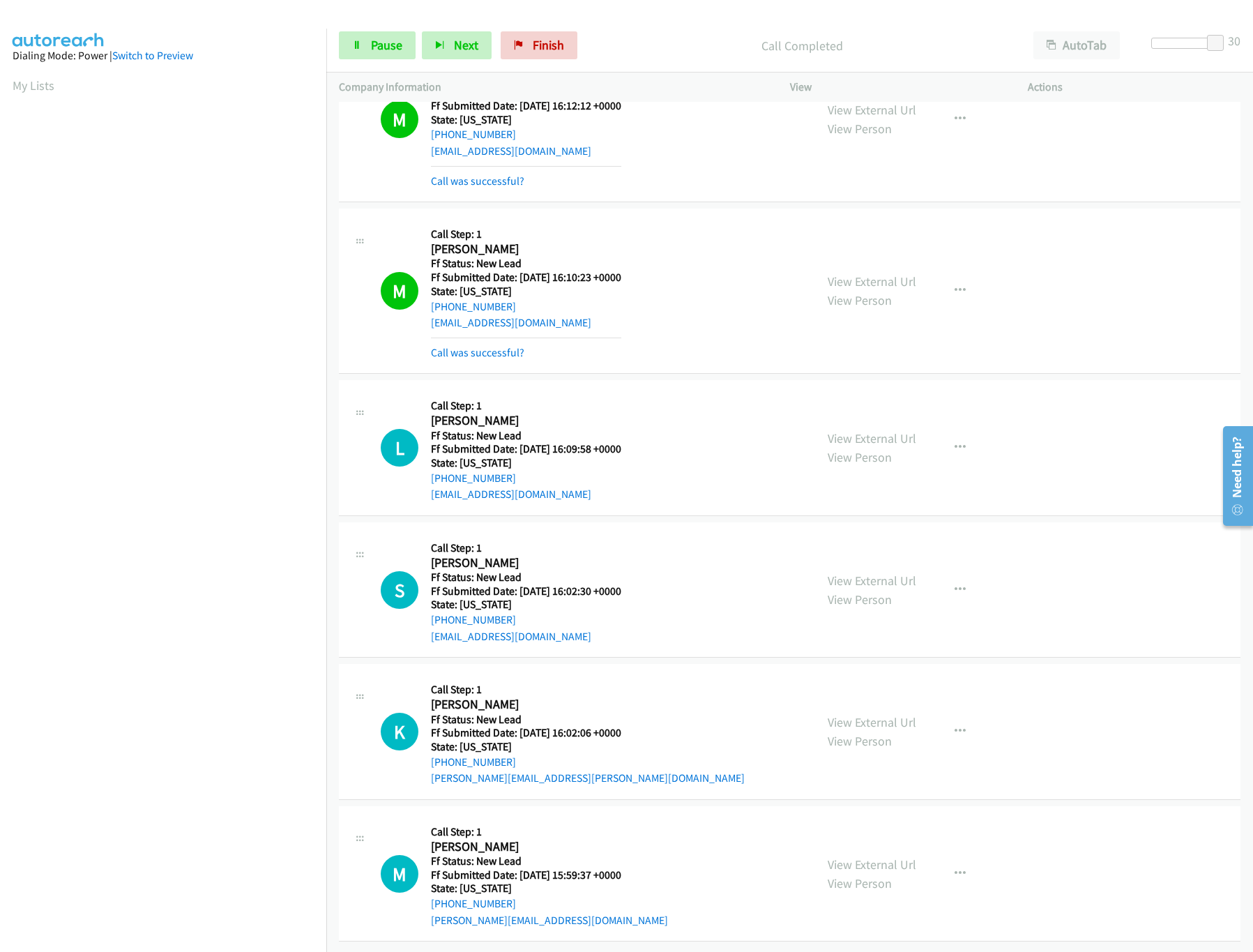
click at [896, 718] on div "View External Url View Person" at bounding box center [872, 732] width 89 height 38
click at [894, 715] on link "View External Url" at bounding box center [872, 722] width 89 height 16
click at [889, 573] on link "View External Url" at bounding box center [872, 580] width 89 height 16
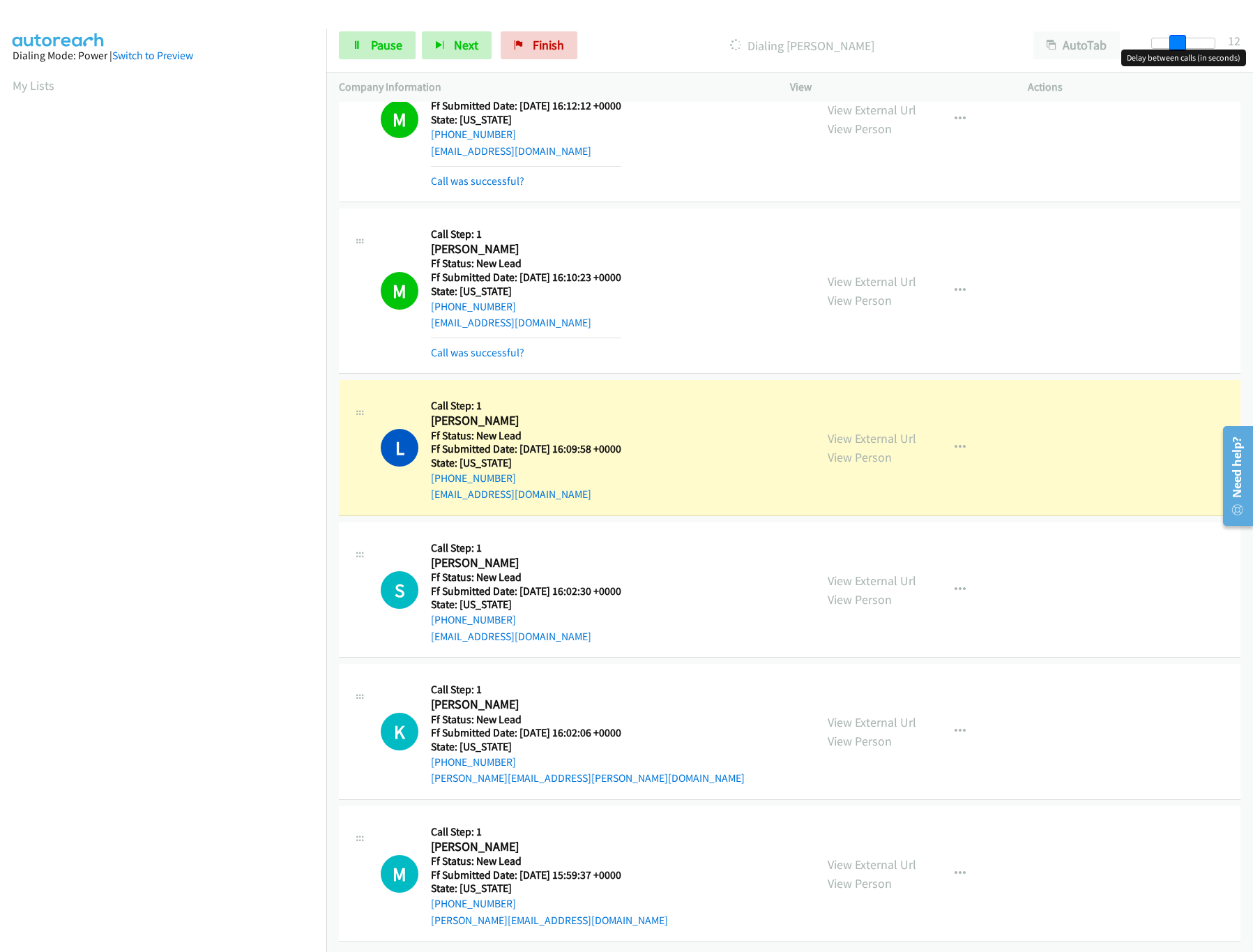
drag, startPoint x: 1220, startPoint y: 36, endPoint x: 1170, endPoint y: 36, distance: 50.0
click at [1170, 36] on span at bounding box center [1178, 43] width 17 height 17
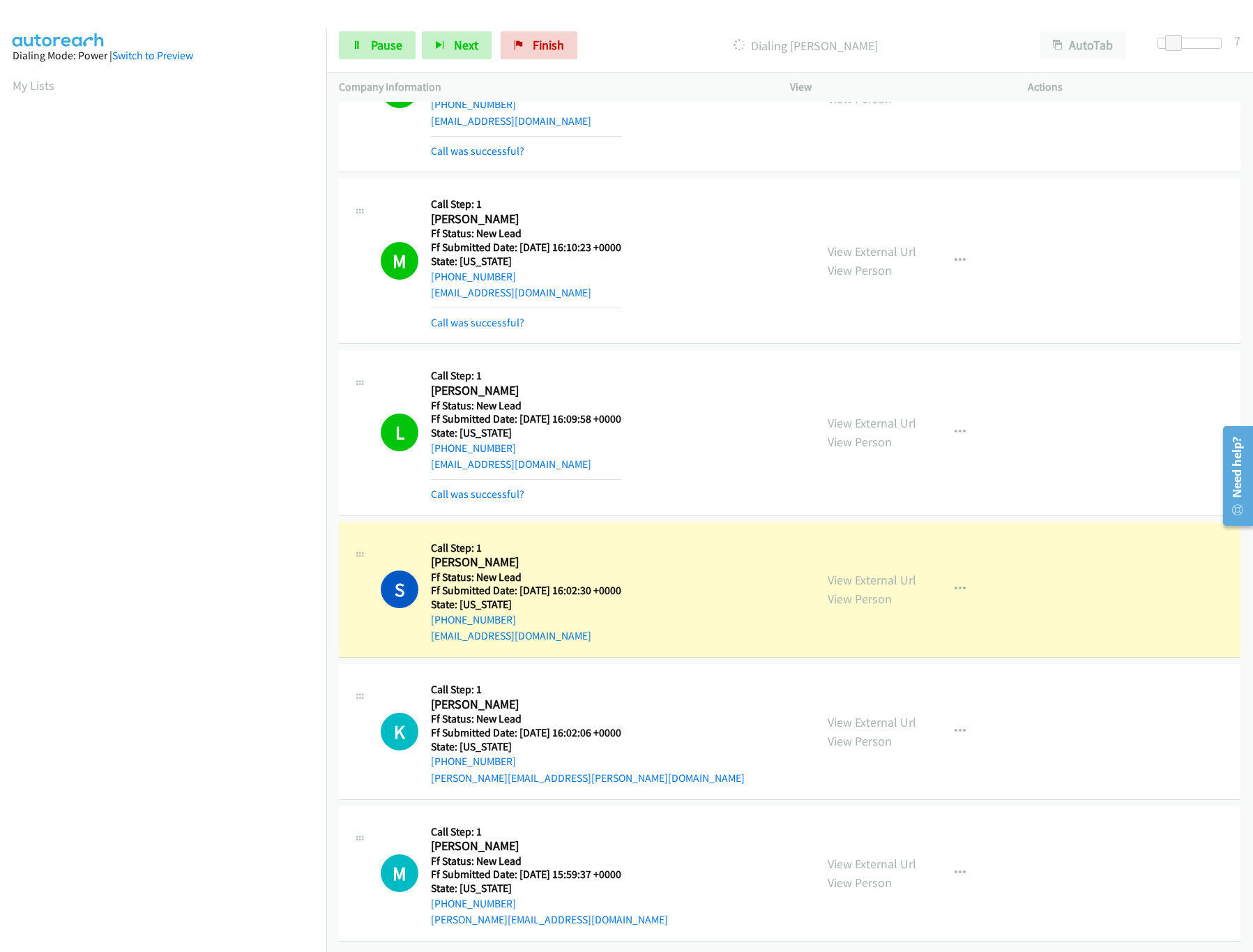
scroll to position [978, 0]
click at [856, 856] on link "View External Url" at bounding box center [872, 863] width 89 height 16
drag, startPoint x: 1170, startPoint y: 43, endPoint x: 1155, endPoint y: 44, distance: 15.0
click at [1155, 44] on span at bounding box center [1161, 43] width 17 height 17
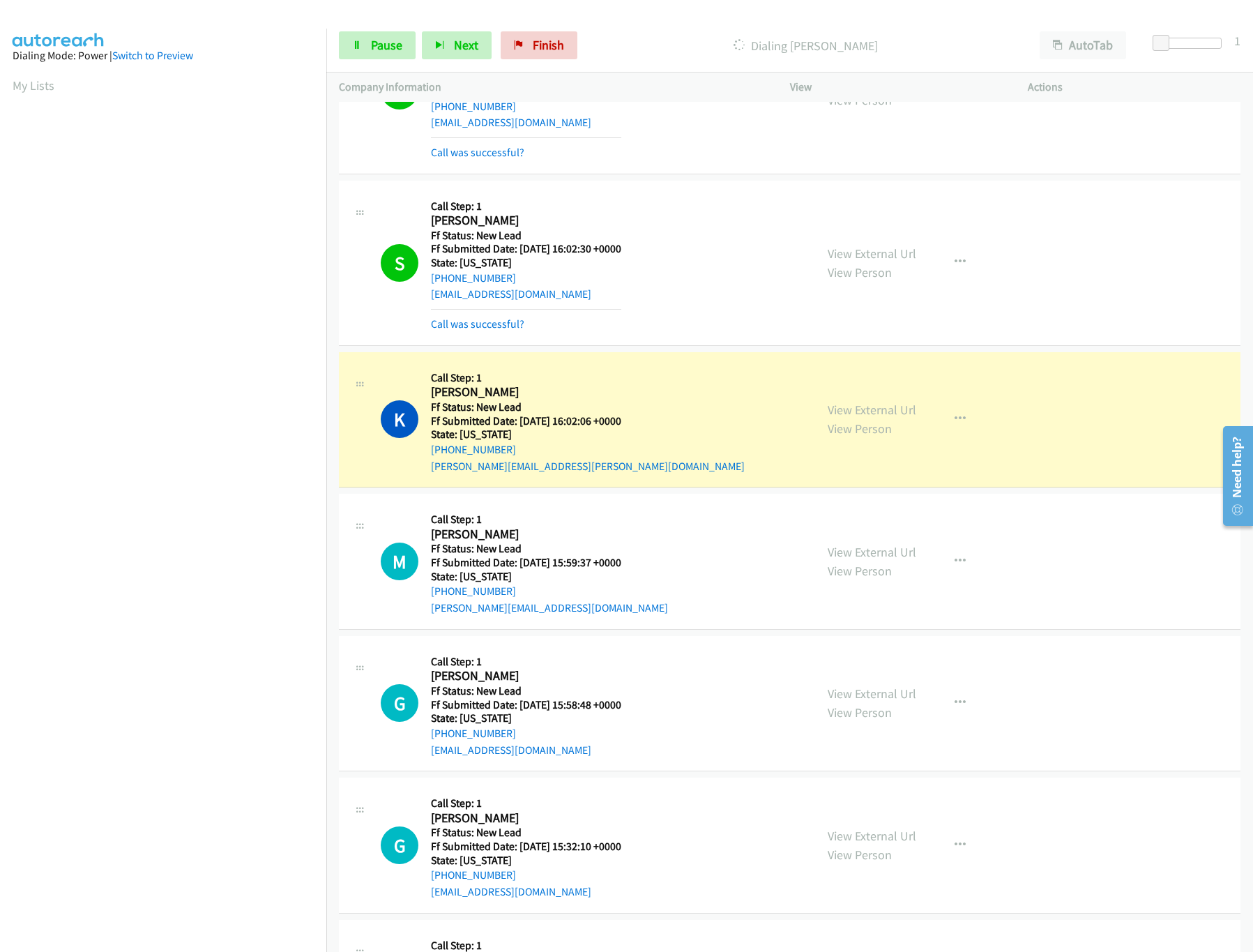
scroll to position [1434, 0]
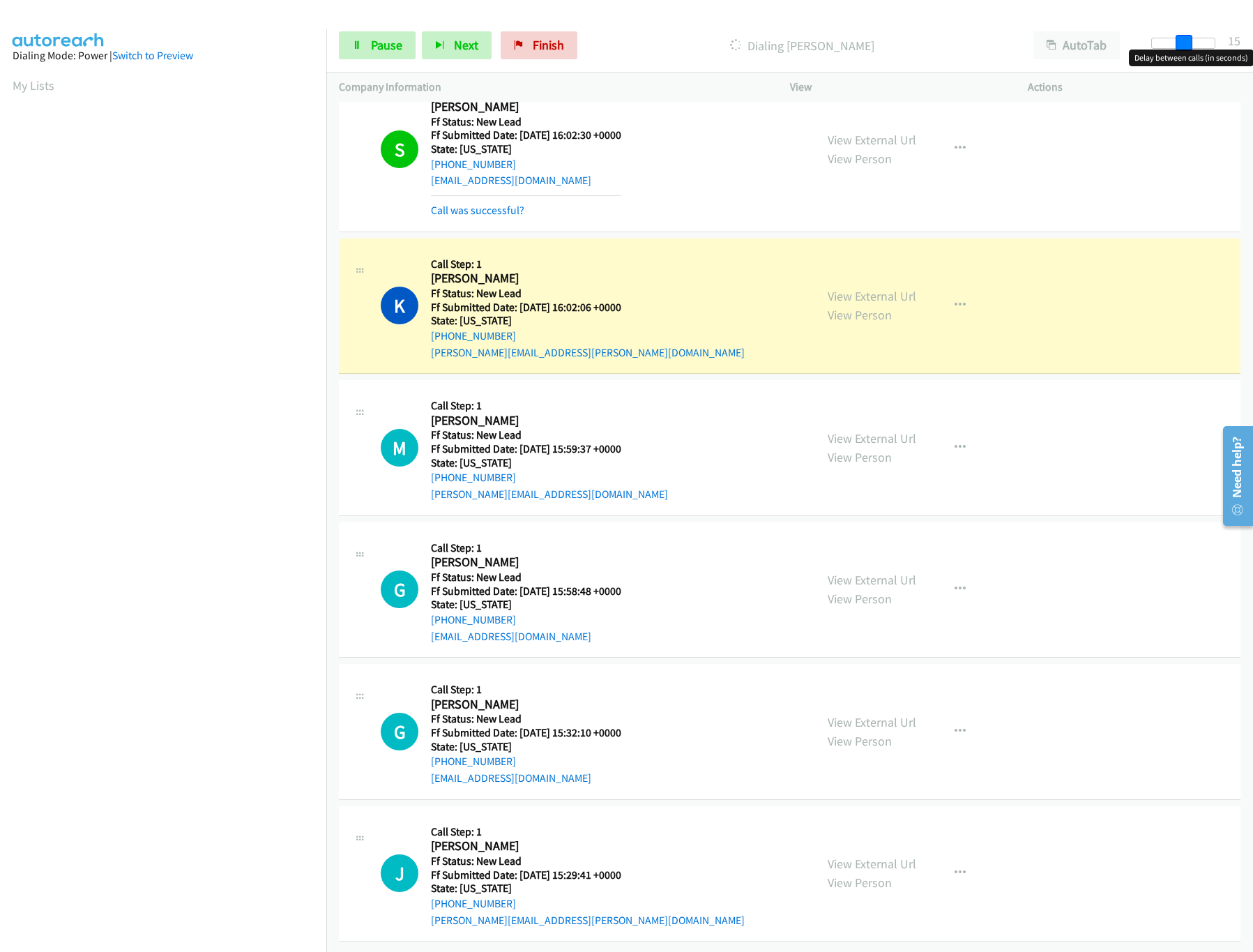
drag, startPoint x: 1163, startPoint y: 41, endPoint x: 1192, endPoint y: 41, distance: 29.0
click at [1192, 41] on span at bounding box center [1184, 43] width 17 height 17
click at [845, 572] on link "View External Url" at bounding box center [872, 579] width 89 height 16
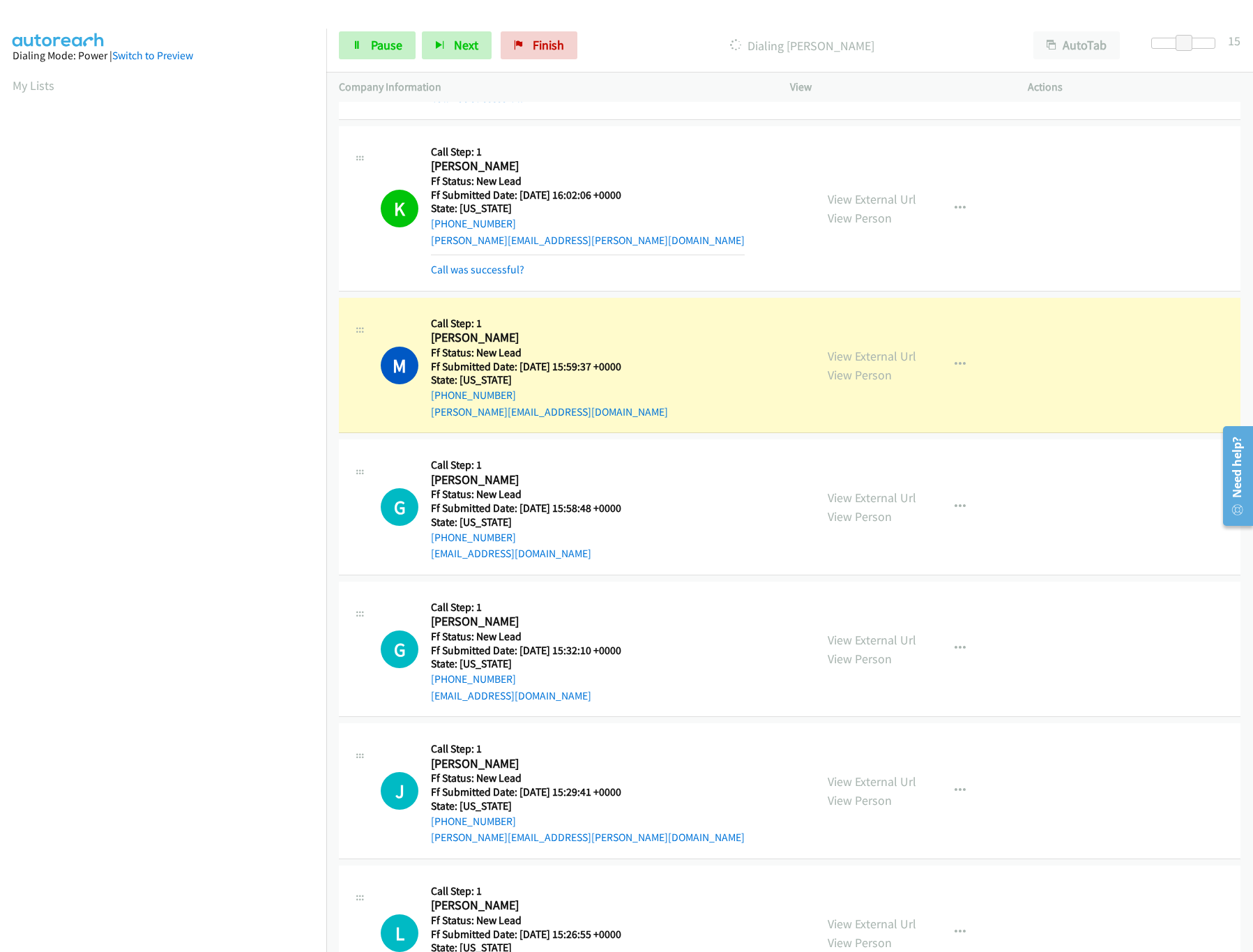
scroll to position [1607, 0]
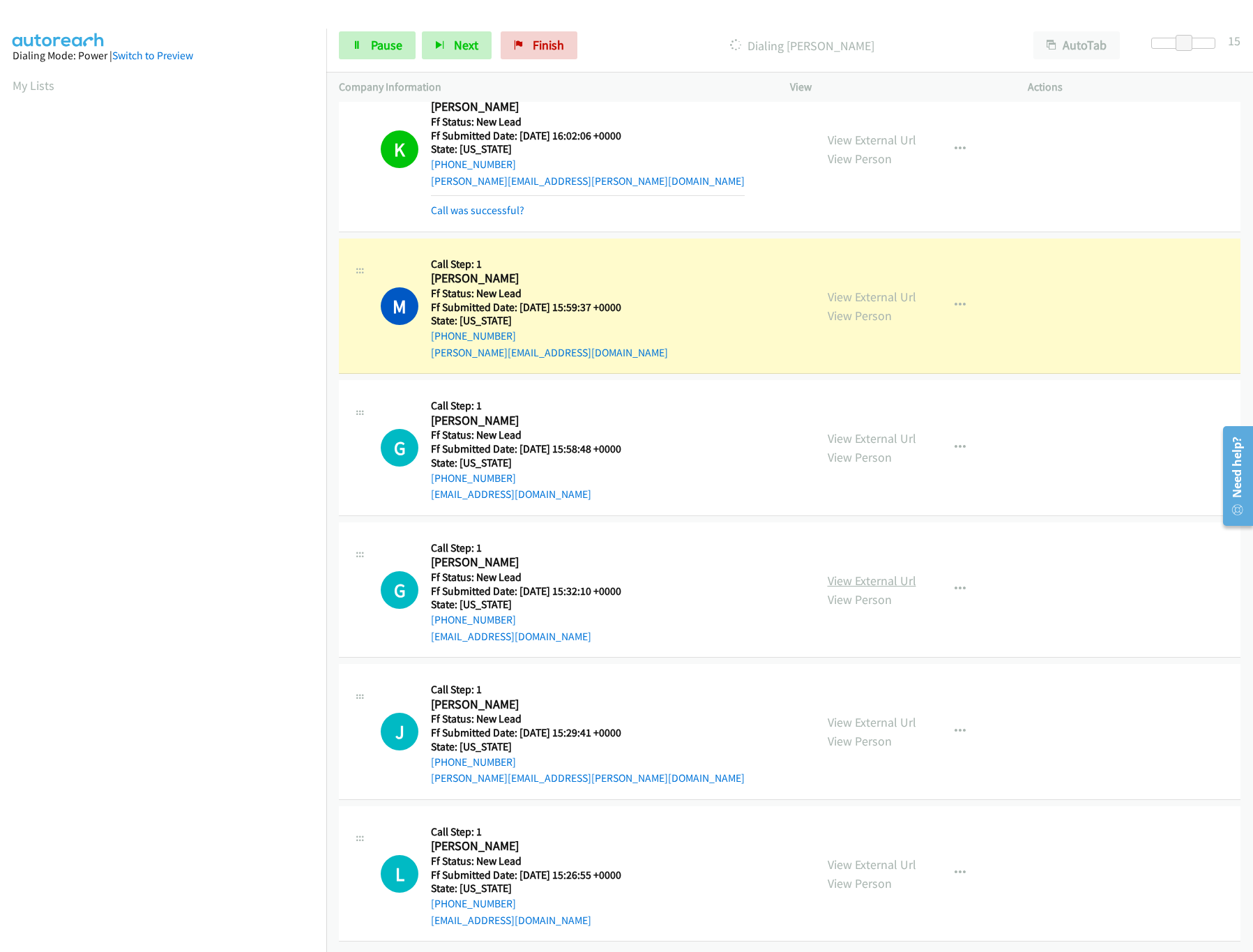
click at [879, 573] on link "View External Url" at bounding box center [872, 580] width 89 height 16
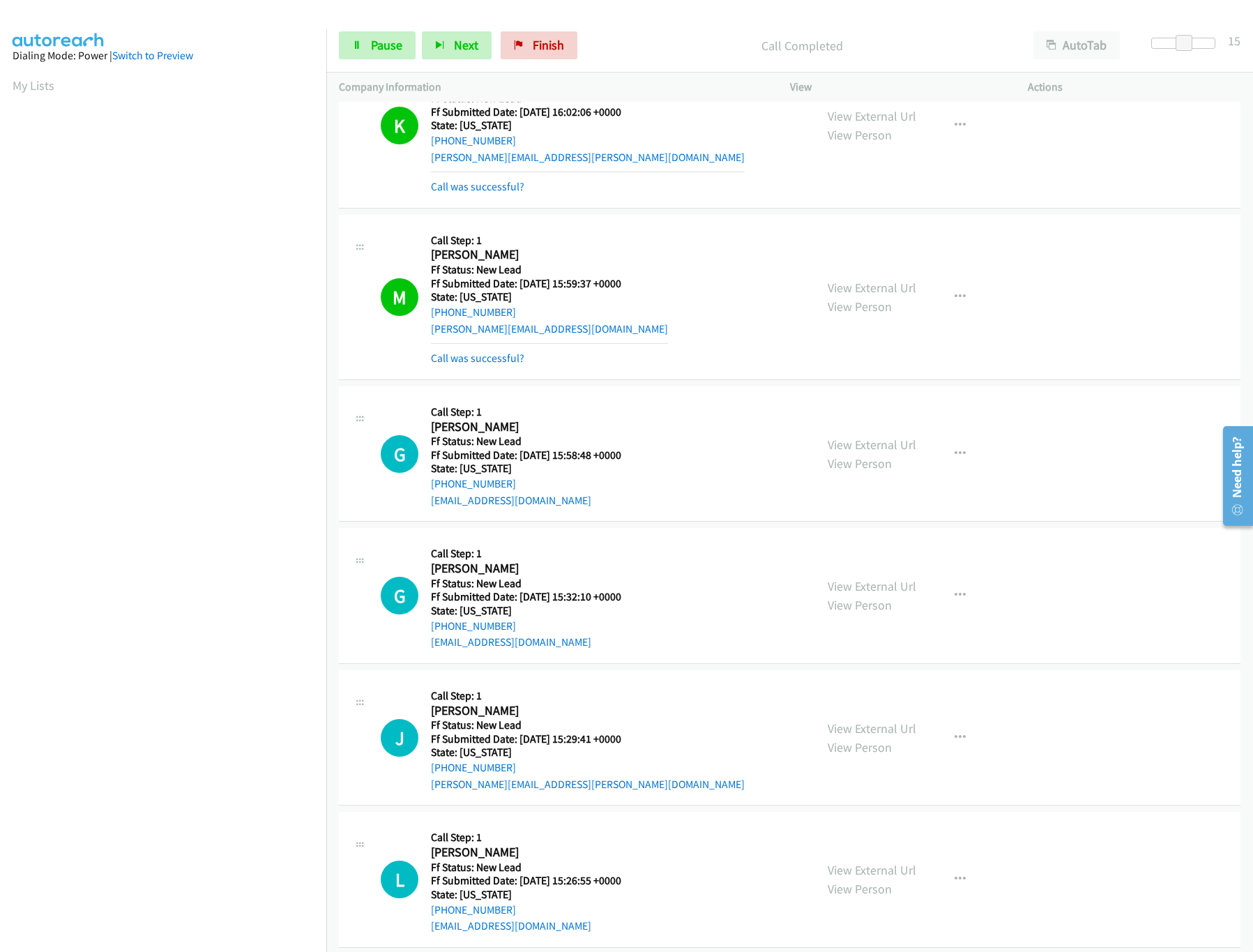
scroll to position [1637, 0]
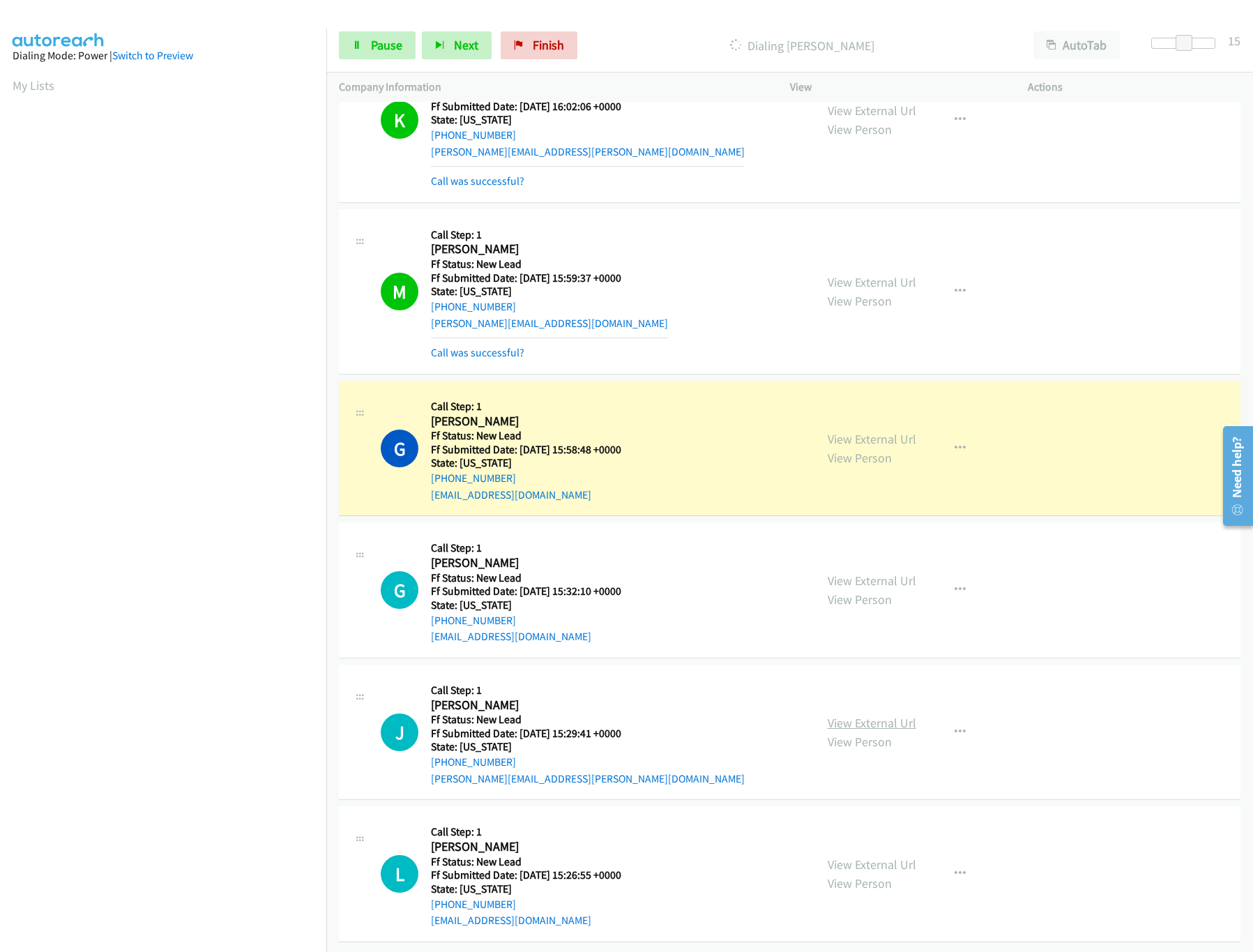
click at [843, 715] on link "View External Url" at bounding box center [872, 722] width 89 height 16
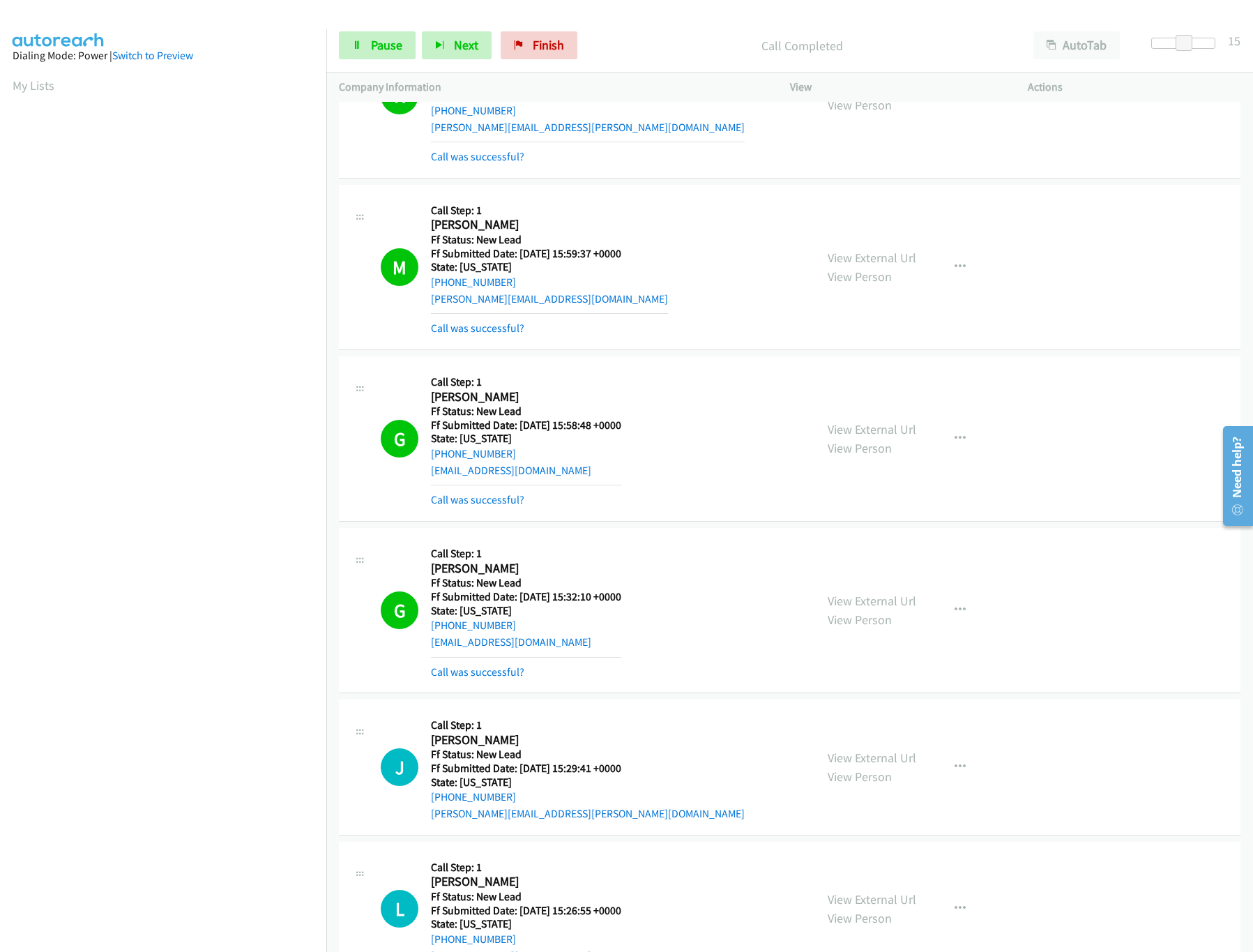
scroll to position [2124, 0]
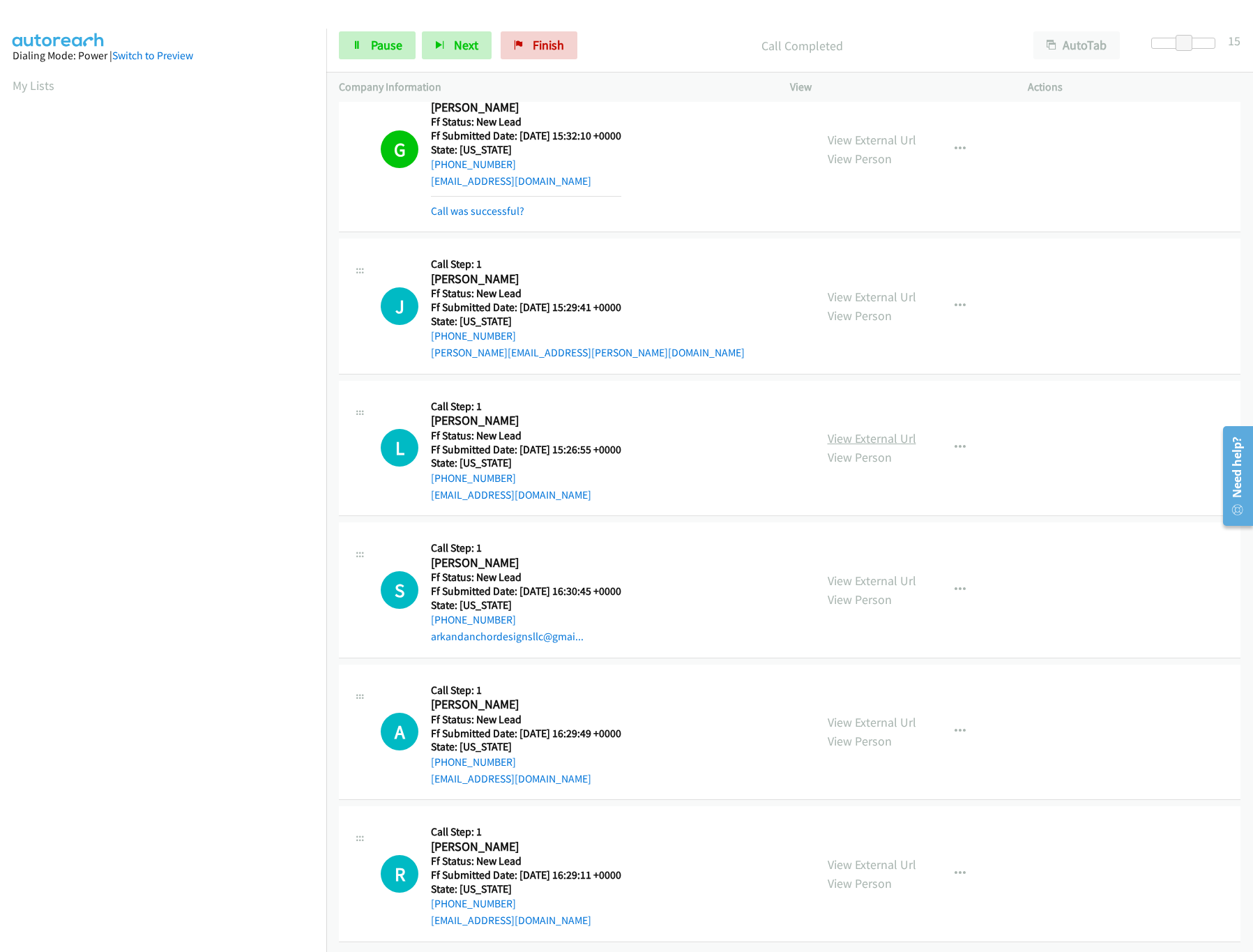
click at [858, 431] on link "View External Url" at bounding box center [872, 438] width 89 height 16
click at [859, 573] on link "View External Url" at bounding box center [872, 580] width 89 height 16
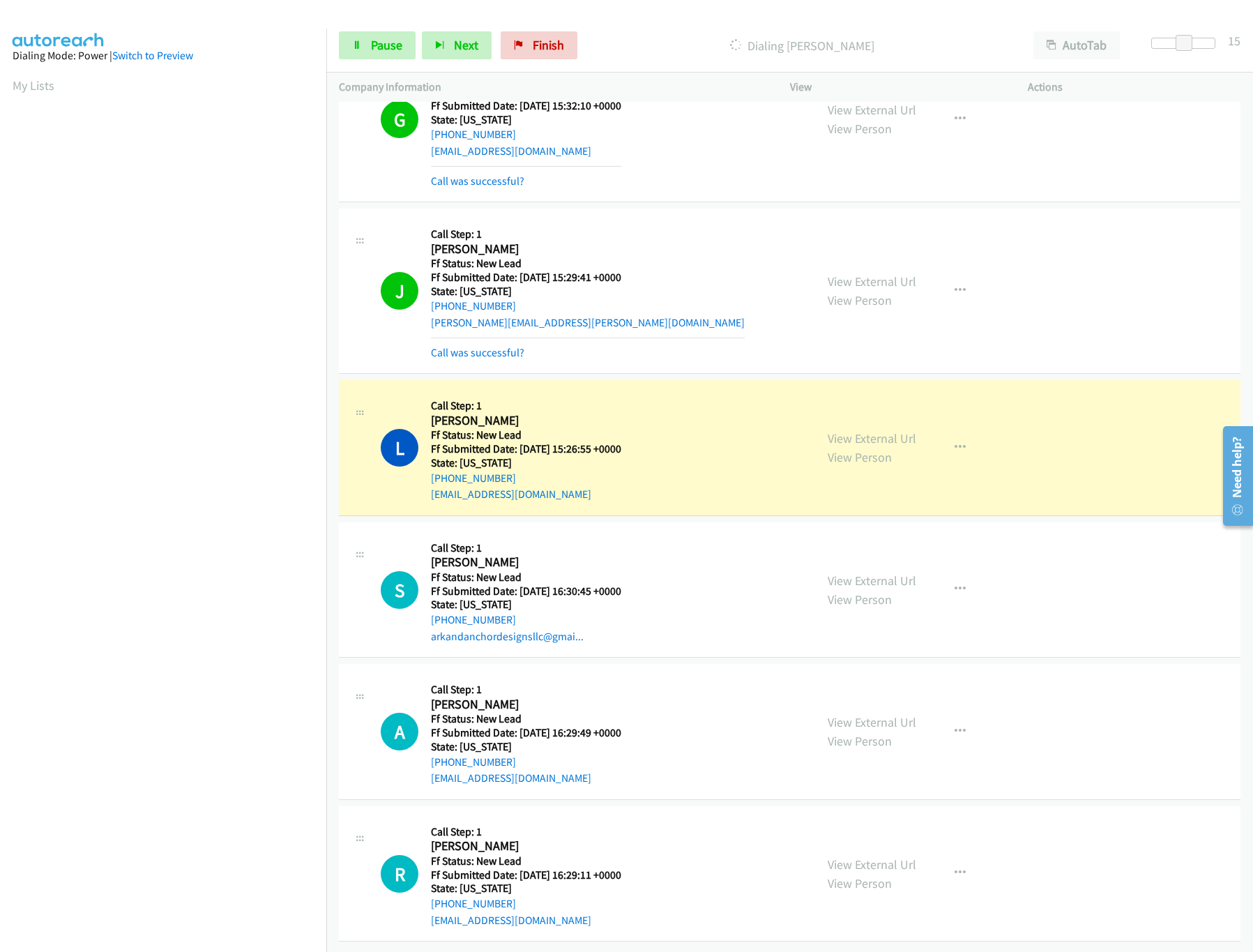
scroll to position [2154, 0]
click at [860, 715] on link "View External Url" at bounding box center [872, 722] width 89 height 16
click at [1178, 44] on span at bounding box center [1178, 43] width 17 height 17
click at [850, 857] on link "View External Url" at bounding box center [872, 864] width 89 height 16
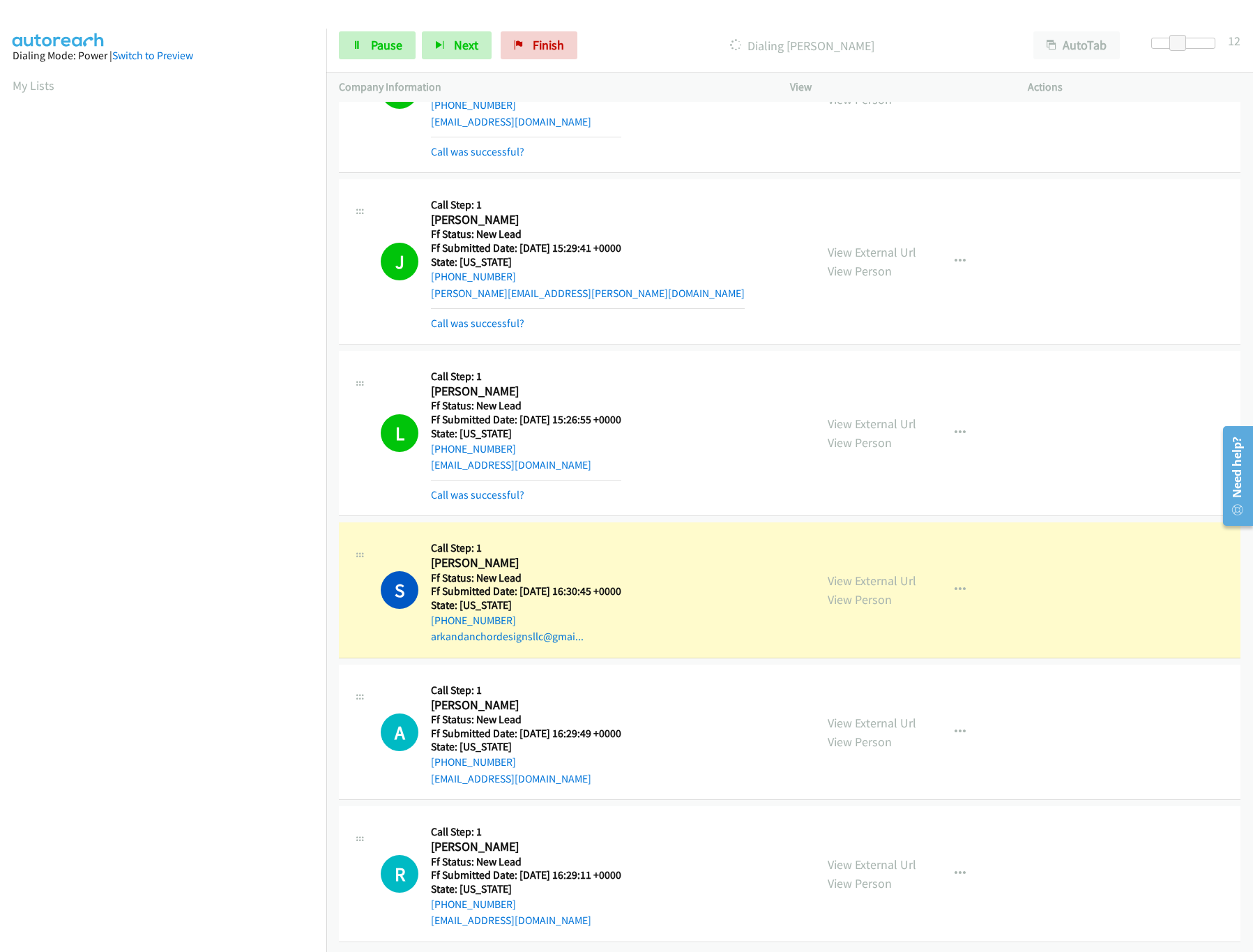
scroll to position [2184, 0]
click at [965, 860] on button "button" at bounding box center [960, 874] width 38 height 28
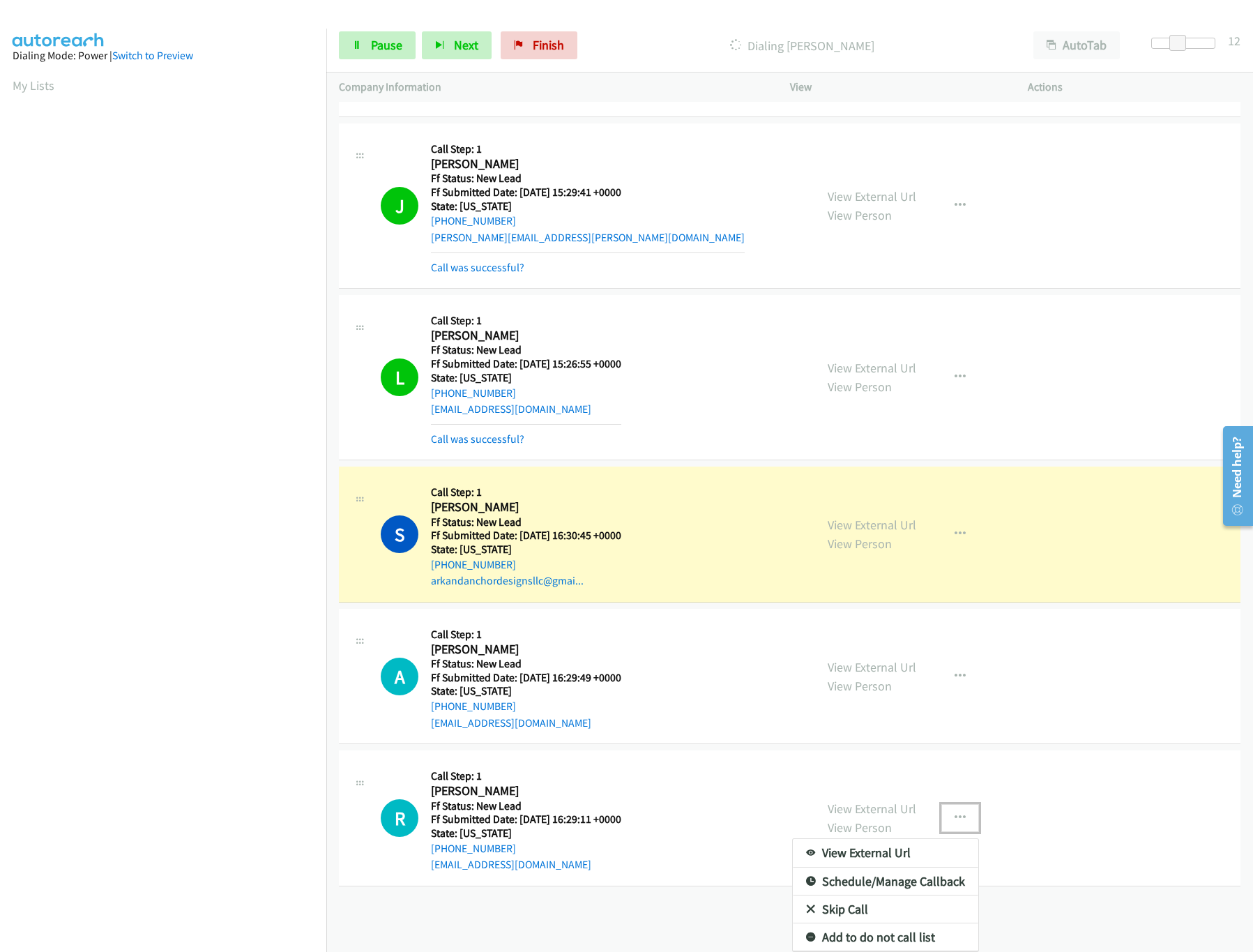
click at [852, 896] on link "Skip Call" at bounding box center [885, 909] width 186 height 28
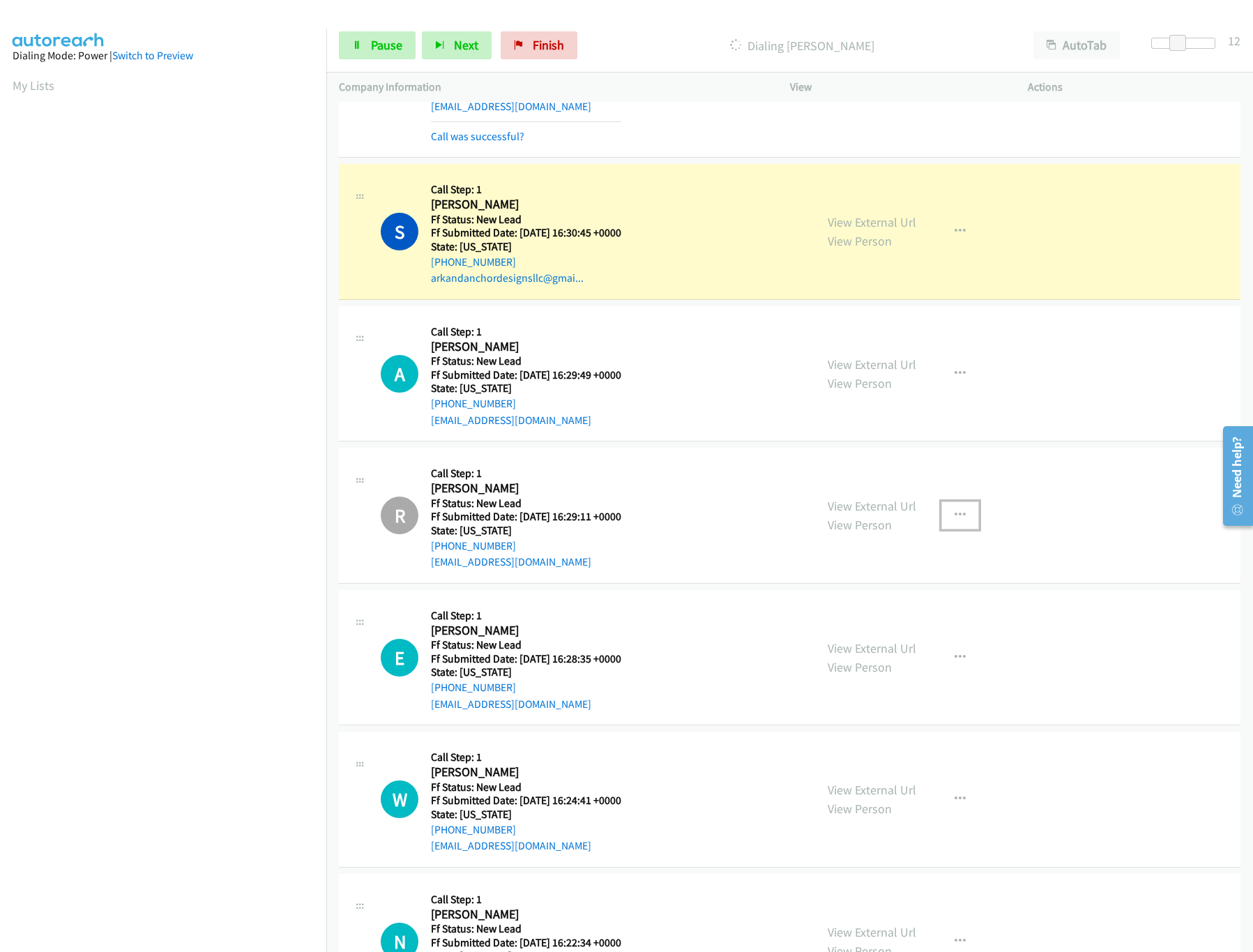
scroll to position [2523, 0]
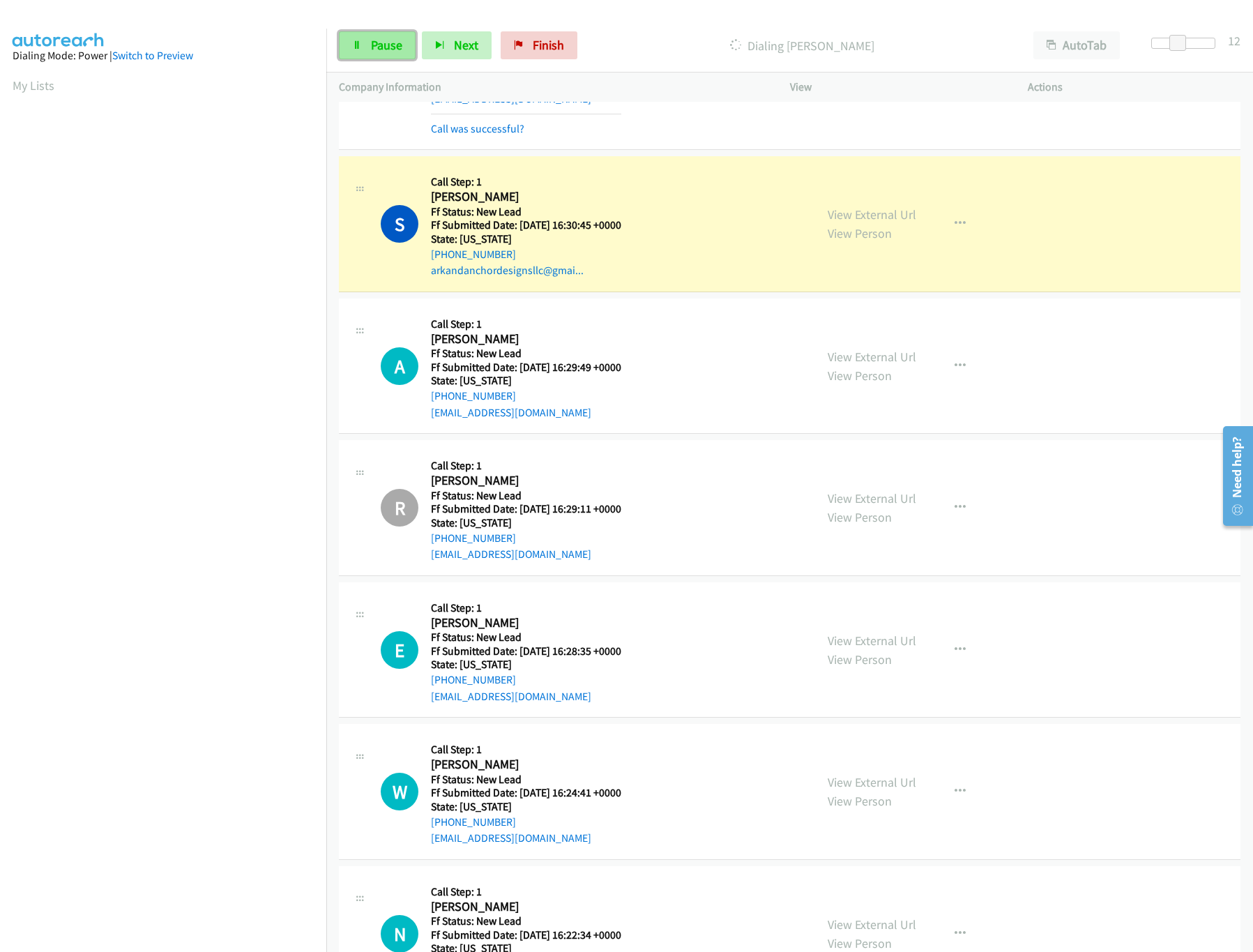
click at [376, 49] on span "Pause" at bounding box center [387, 44] width 32 height 16
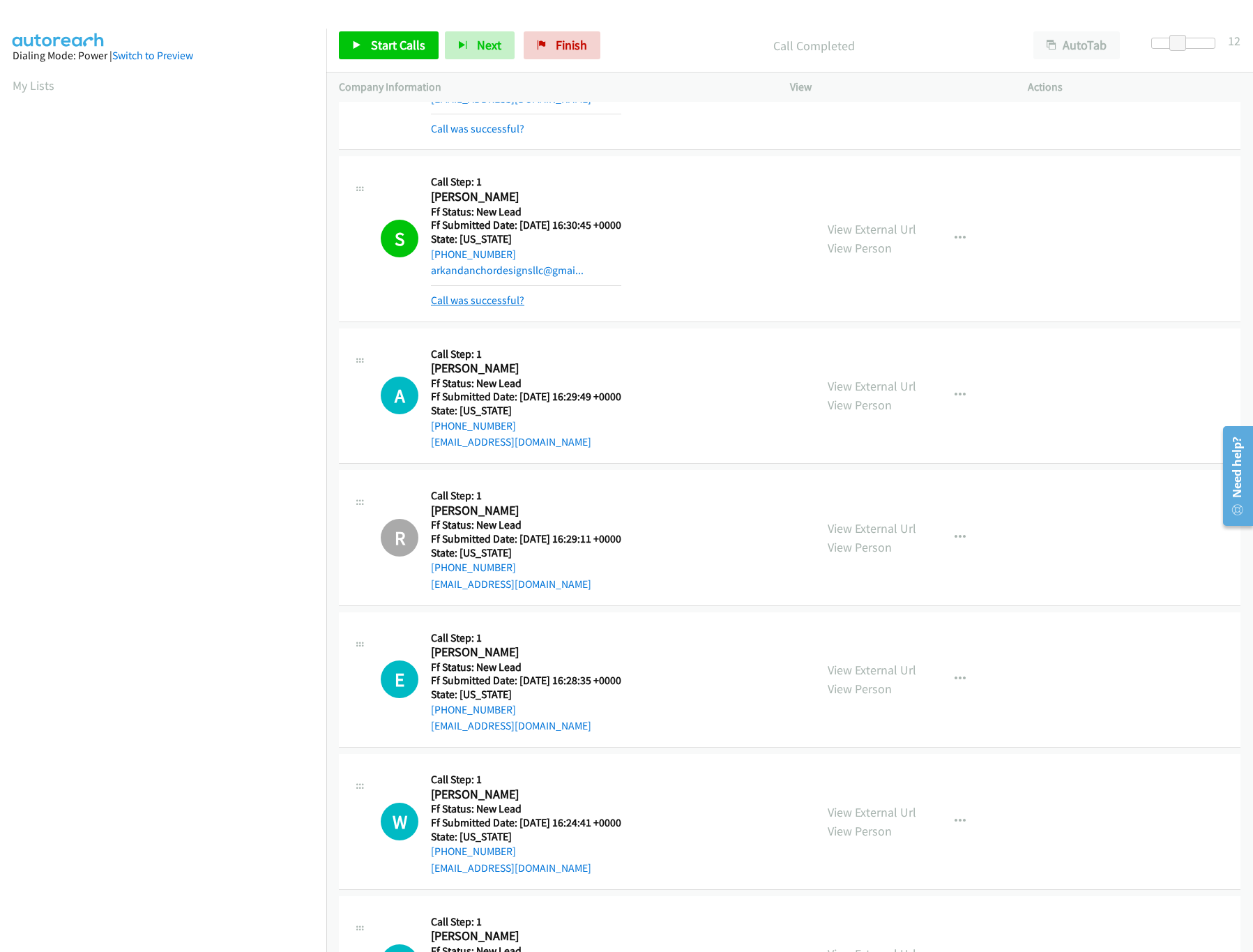
click at [473, 307] on link "Call was successful?" at bounding box center [478, 301] width 93 height 14
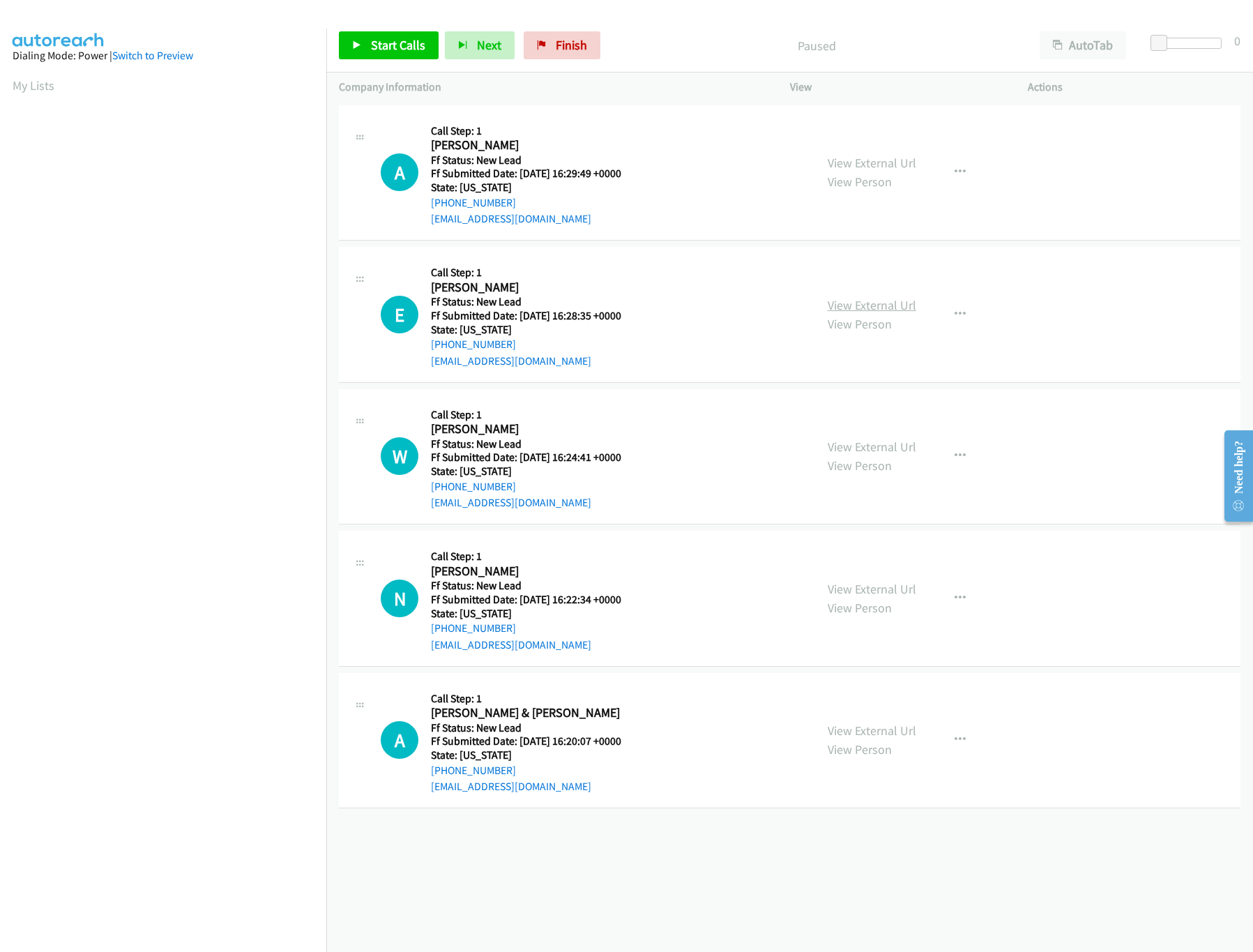
click at [832, 301] on link "View External Url" at bounding box center [872, 304] width 89 height 16
click at [403, 49] on span "Start Calls" at bounding box center [398, 44] width 54 height 16
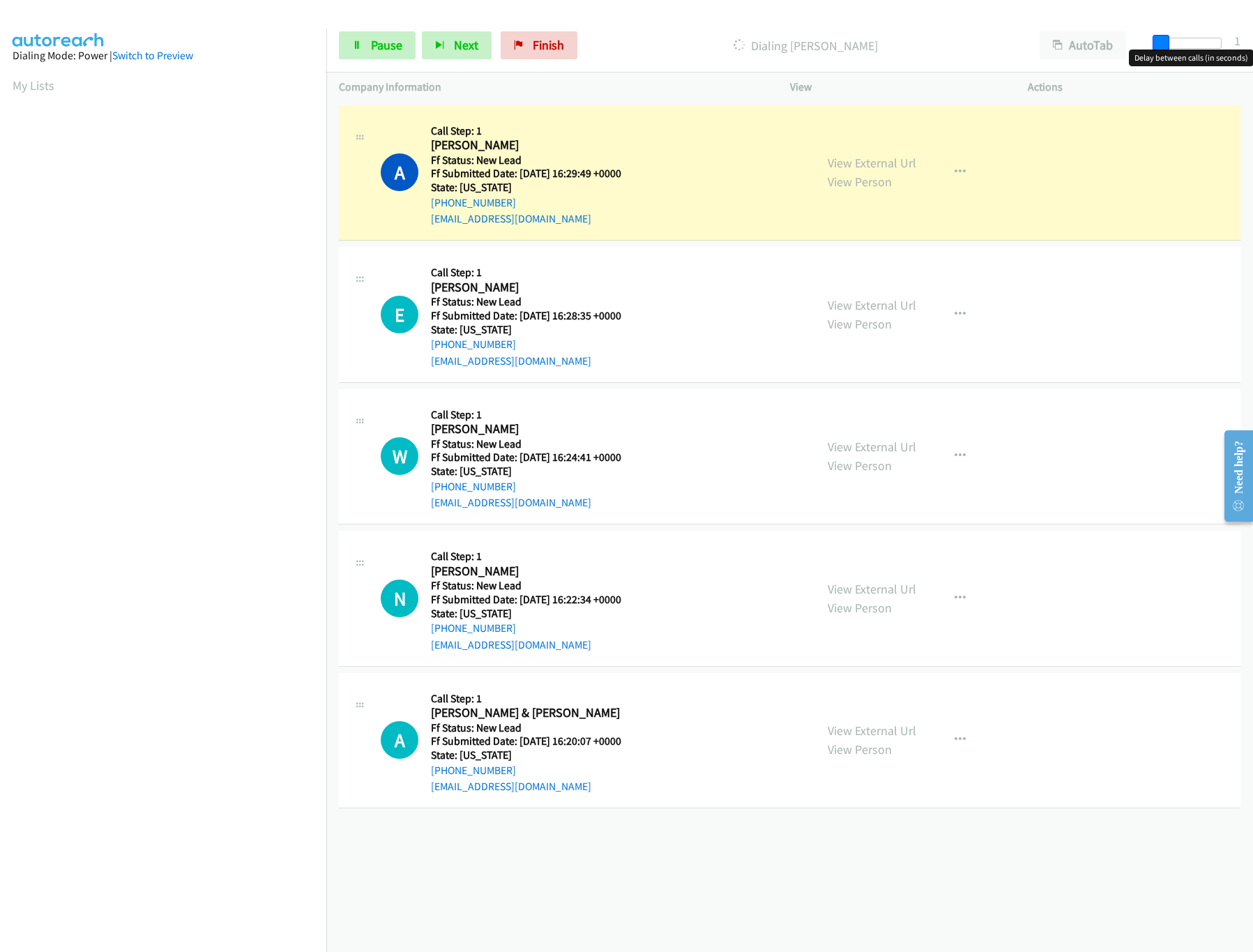
click at [1159, 43] on span at bounding box center [1161, 43] width 17 height 17
drag, startPoint x: 1160, startPoint y: 44, endPoint x: 1170, endPoint y: 44, distance: 10.0
click at [1170, 44] on span at bounding box center [1171, 43] width 17 height 17
click at [877, 448] on link "View External Url" at bounding box center [872, 446] width 89 height 16
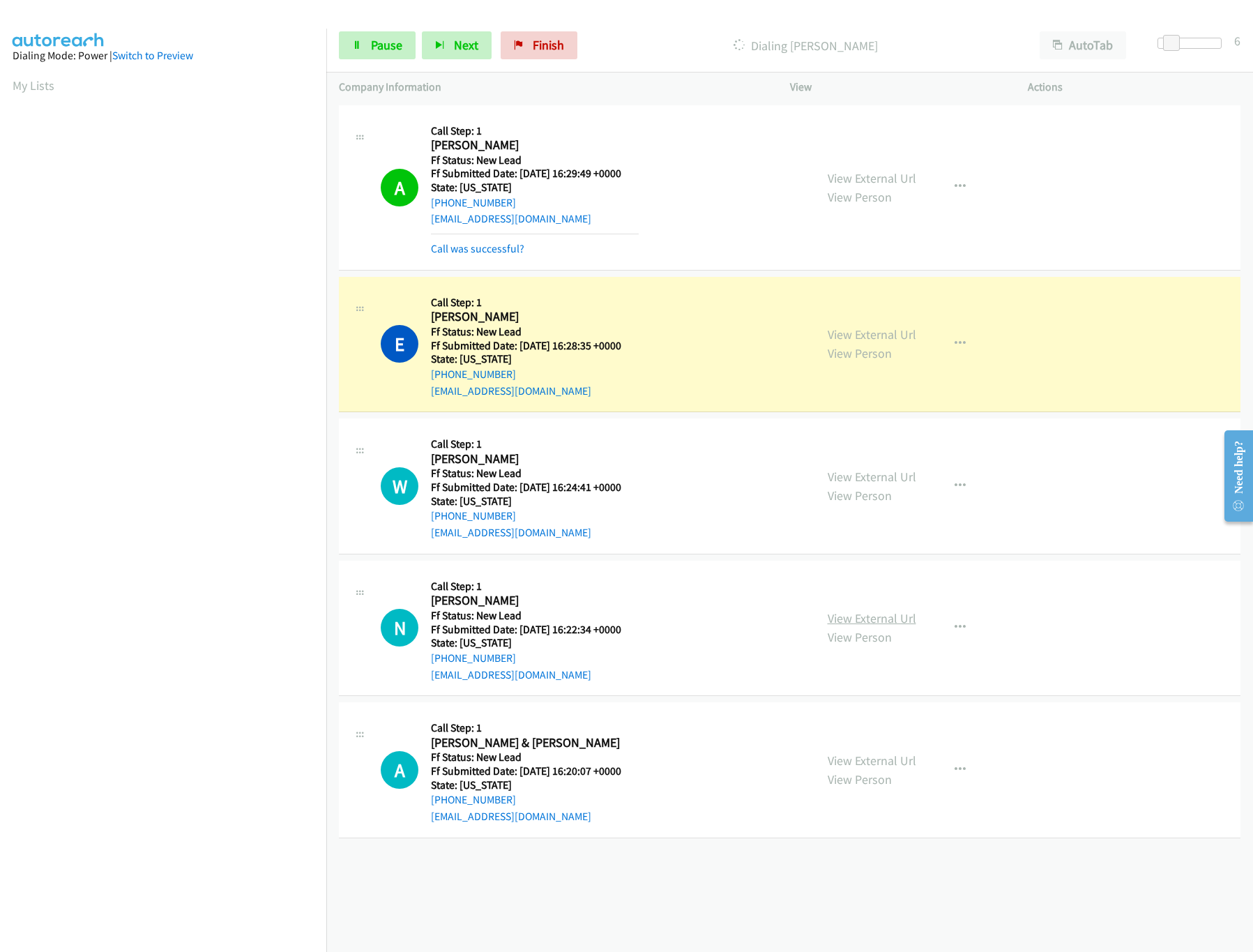
click at [891, 615] on link "View External Url" at bounding box center [872, 618] width 89 height 16
click at [844, 766] on link "View External Url" at bounding box center [872, 760] width 89 height 16
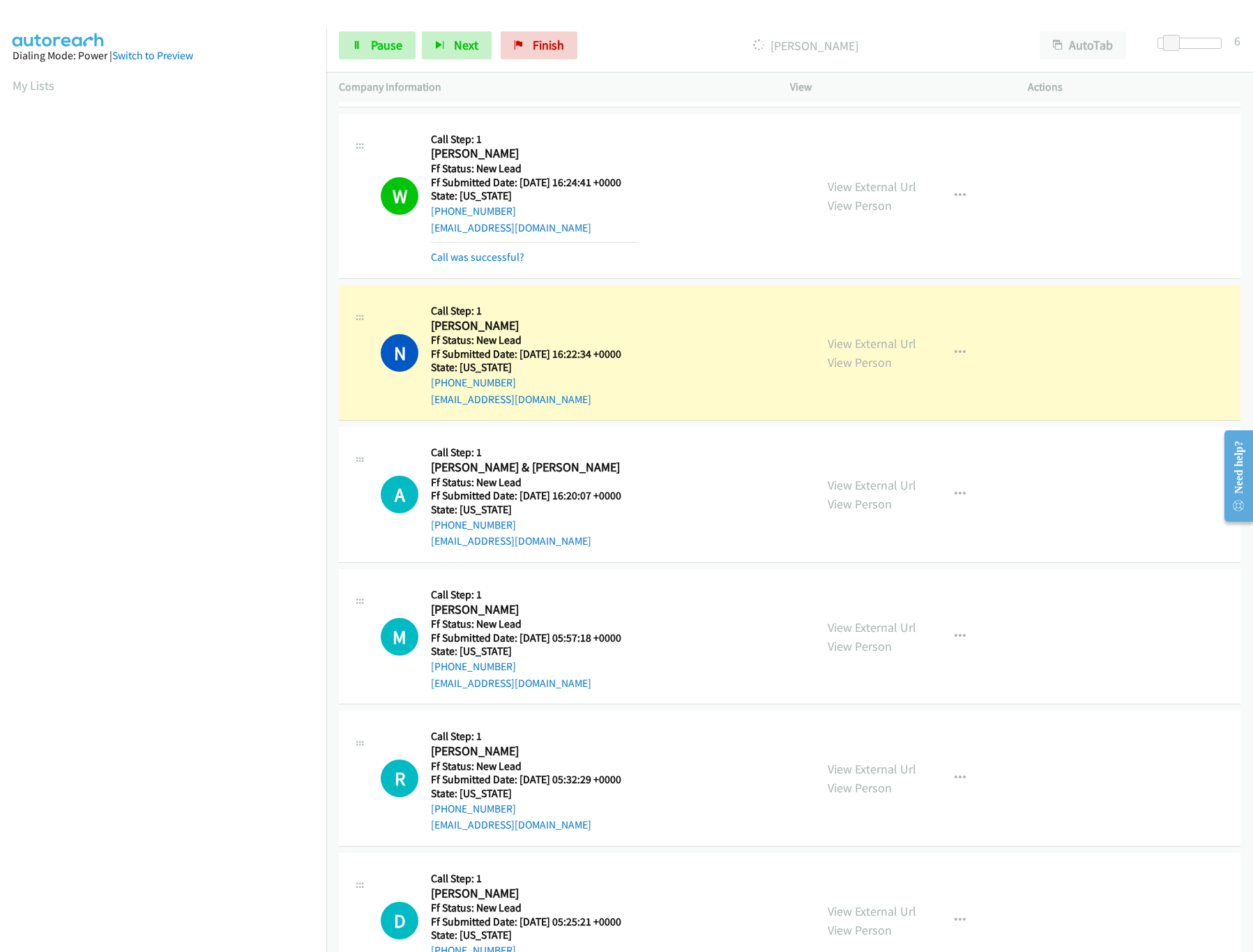
scroll to position [400, 0]
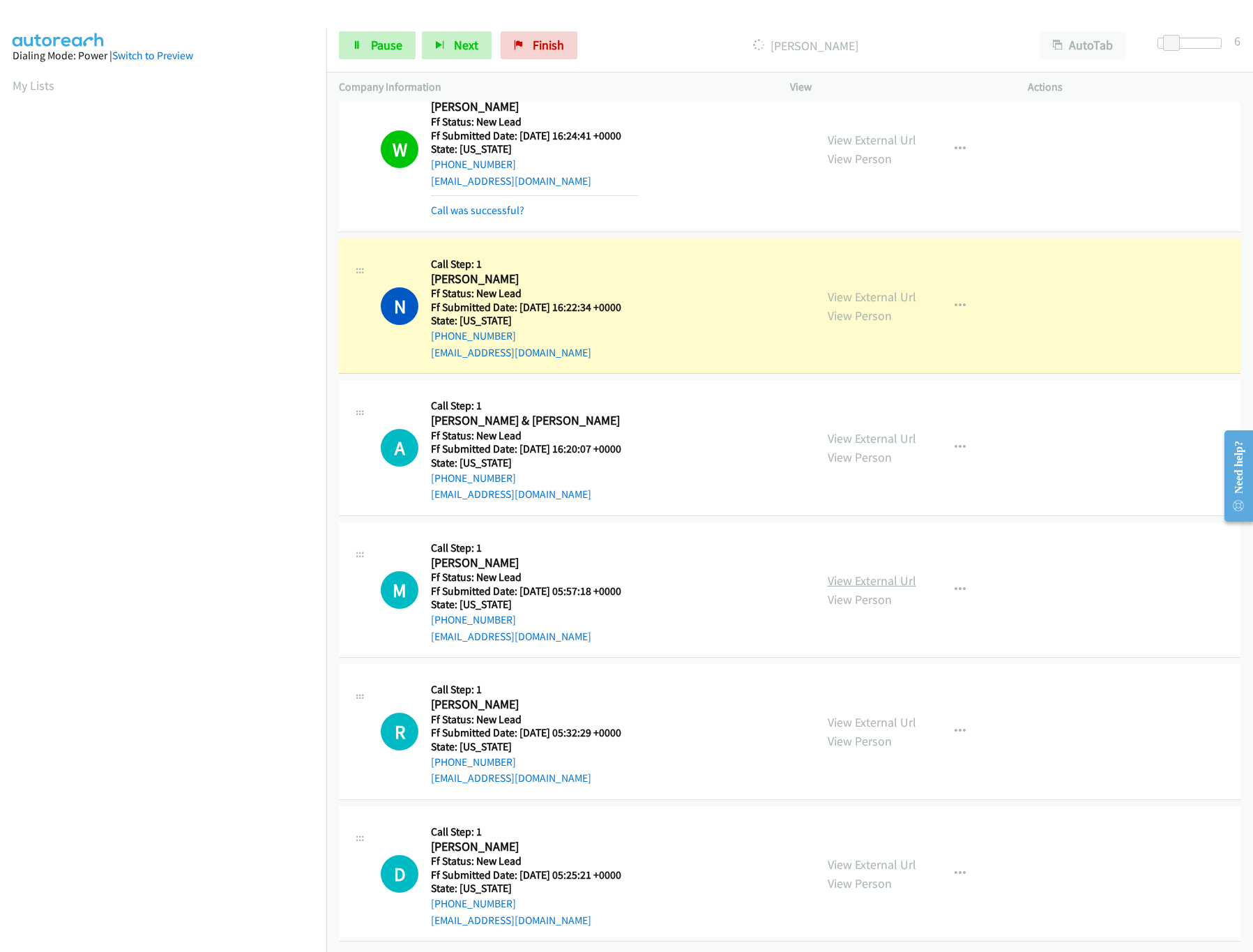
click at [856, 573] on link "View External Url" at bounding box center [872, 580] width 89 height 16
click at [865, 715] on link "View External Url" at bounding box center [872, 722] width 89 height 16
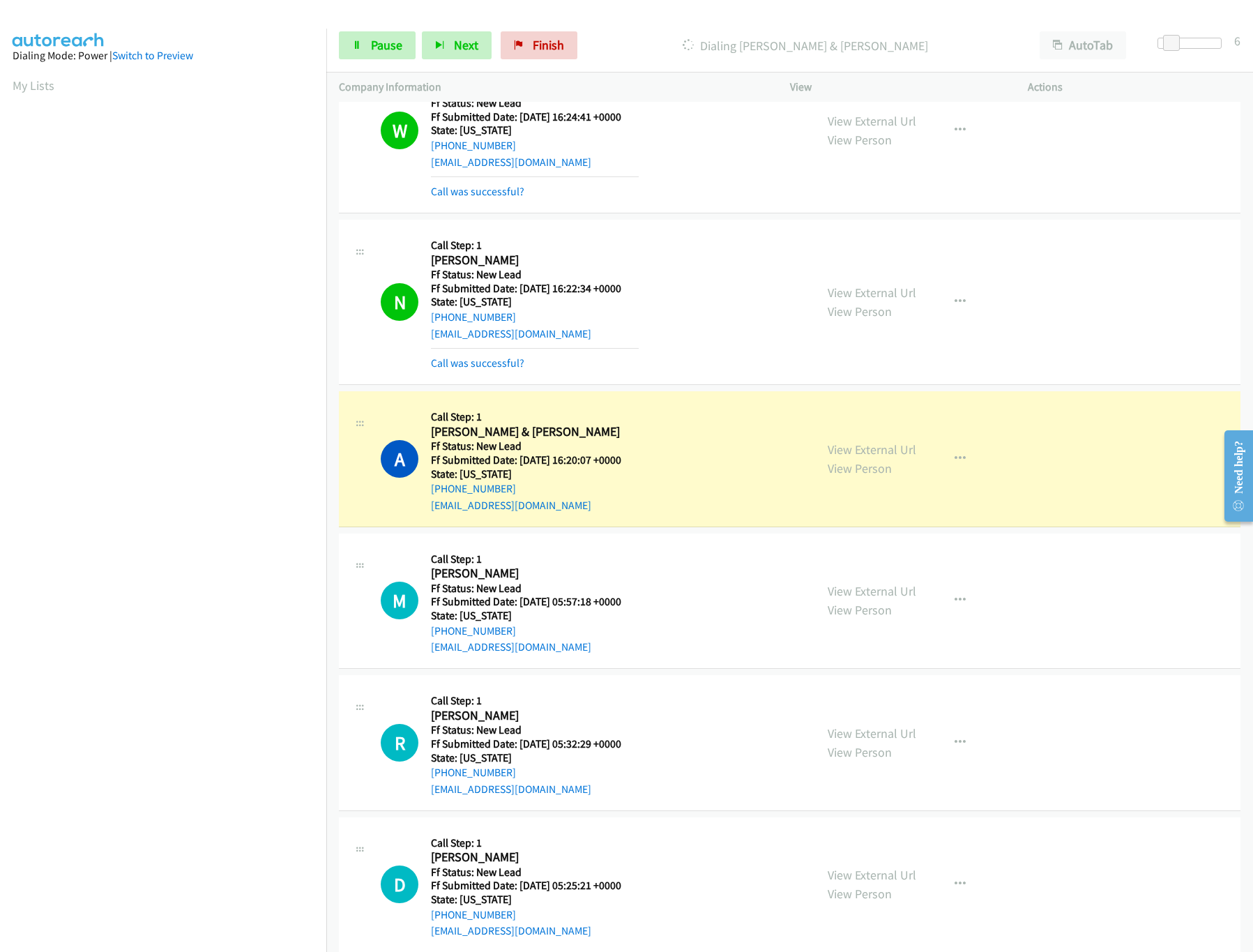
scroll to position [431, 0]
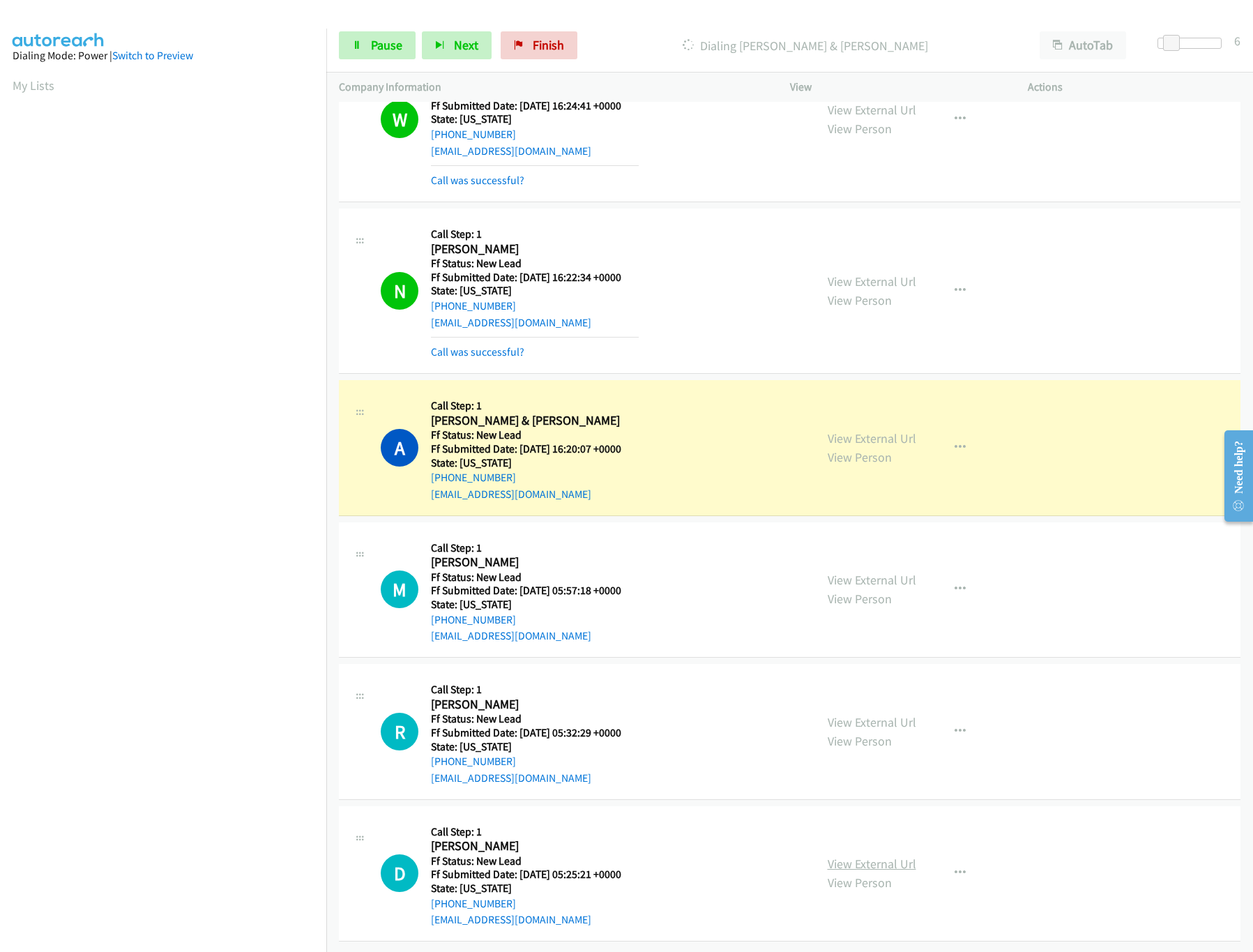
click at [853, 856] on link "View External Url" at bounding box center [872, 863] width 89 height 16
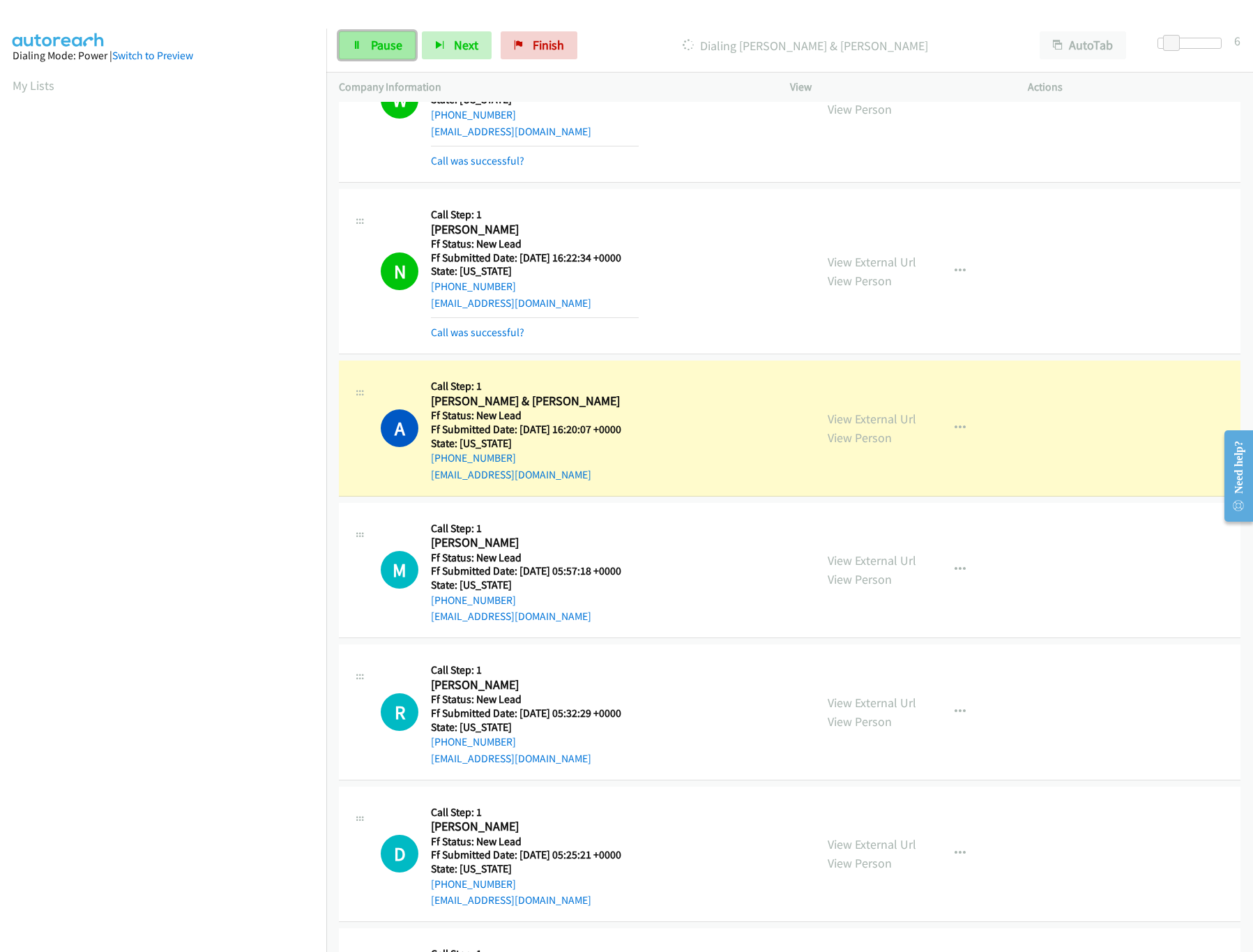
click at [360, 53] on link "Pause" at bounding box center [377, 45] width 77 height 28
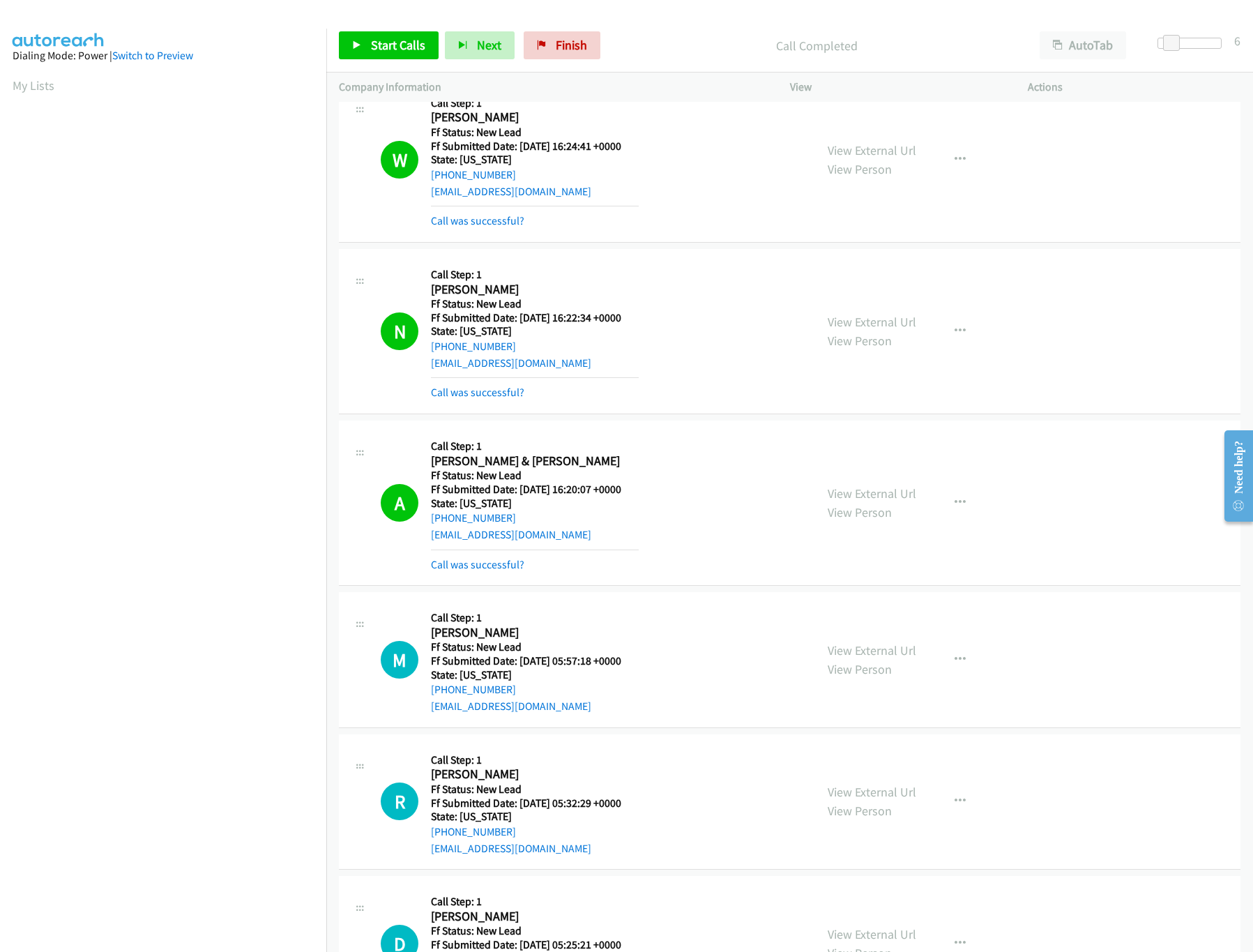
scroll to position [419, 0]
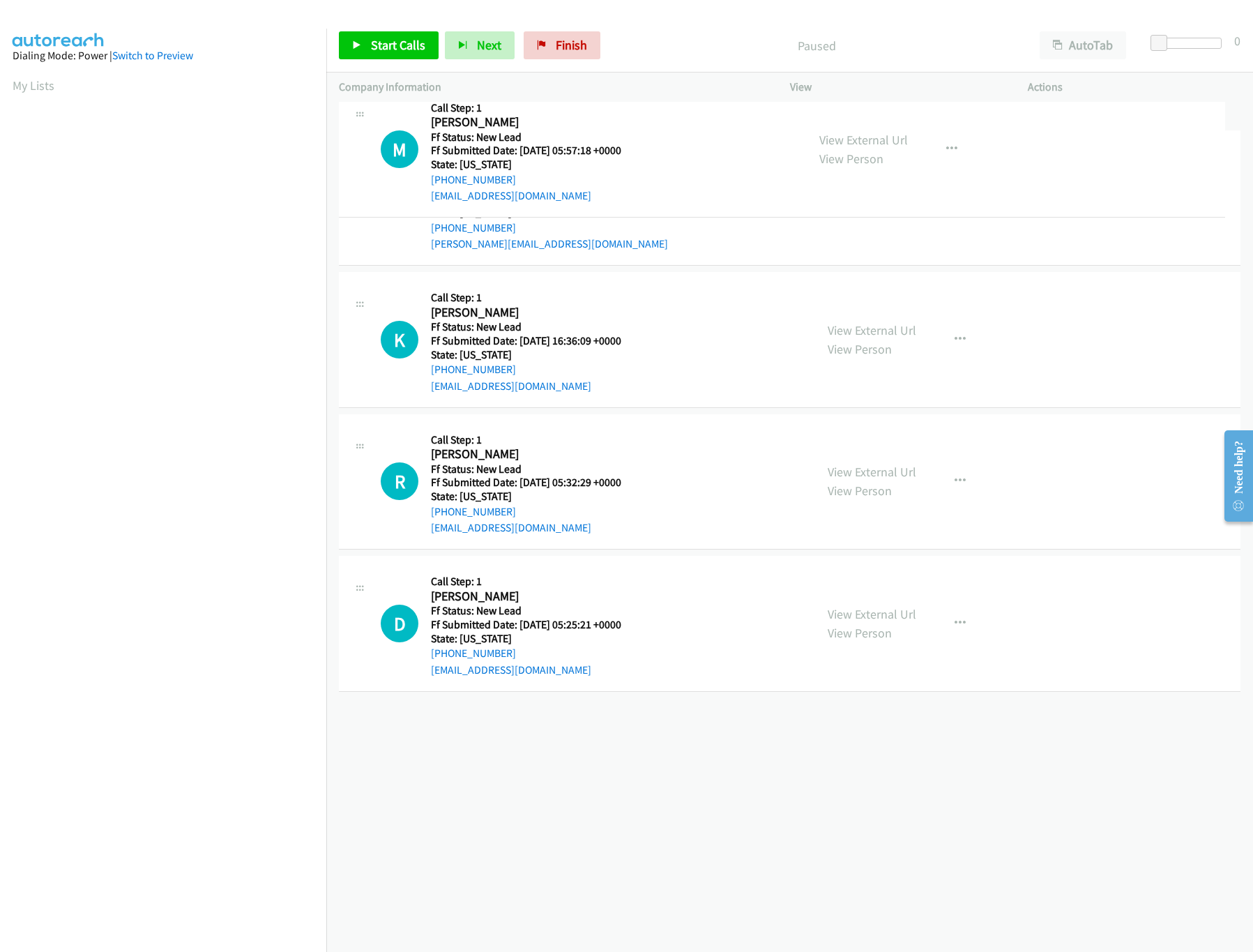
drag, startPoint x: 598, startPoint y: 451, endPoint x: 628, endPoint y: 143, distance: 309.5
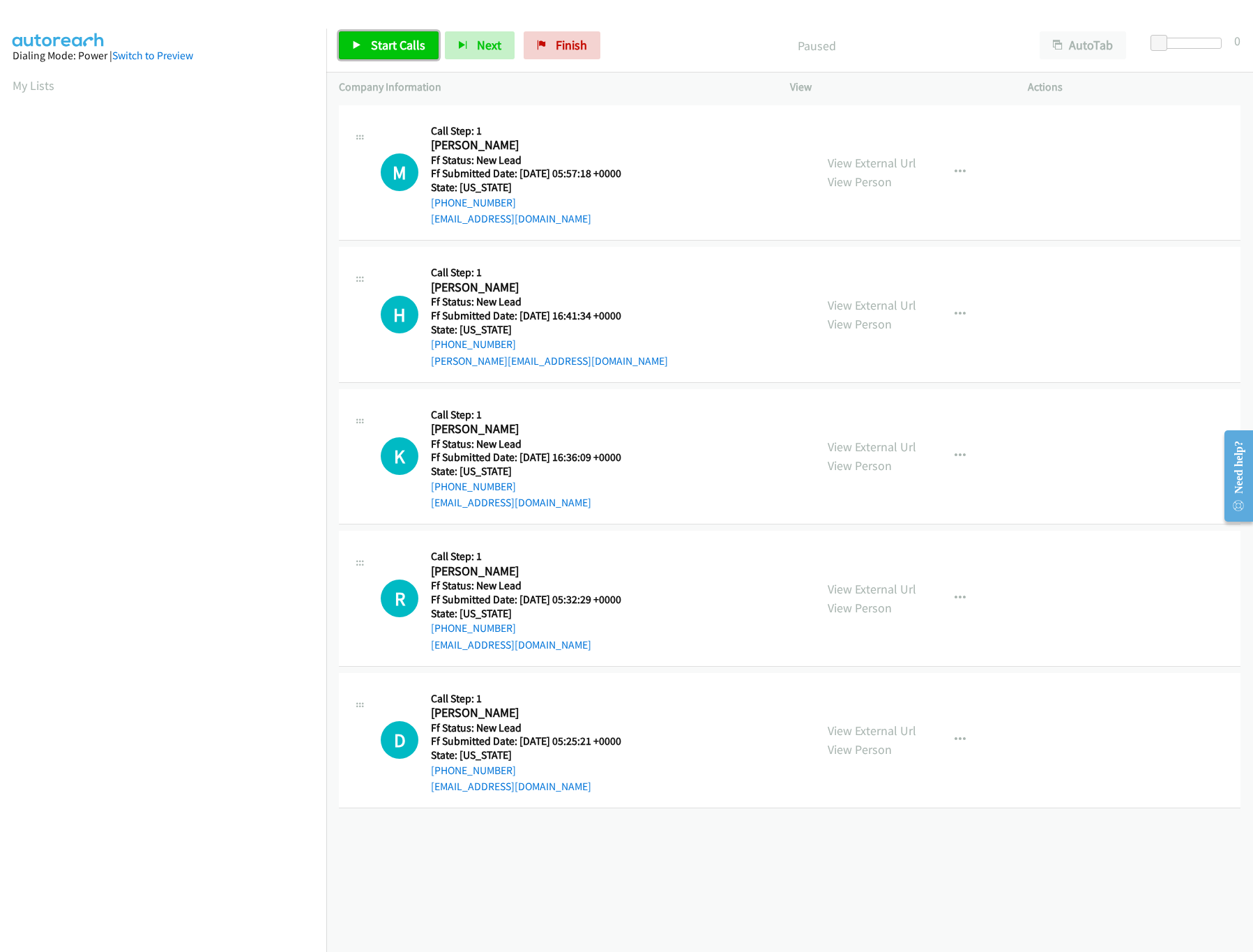
click at [404, 40] on span "Start Calls" at bounding box center [398, 44] width 54 height 16
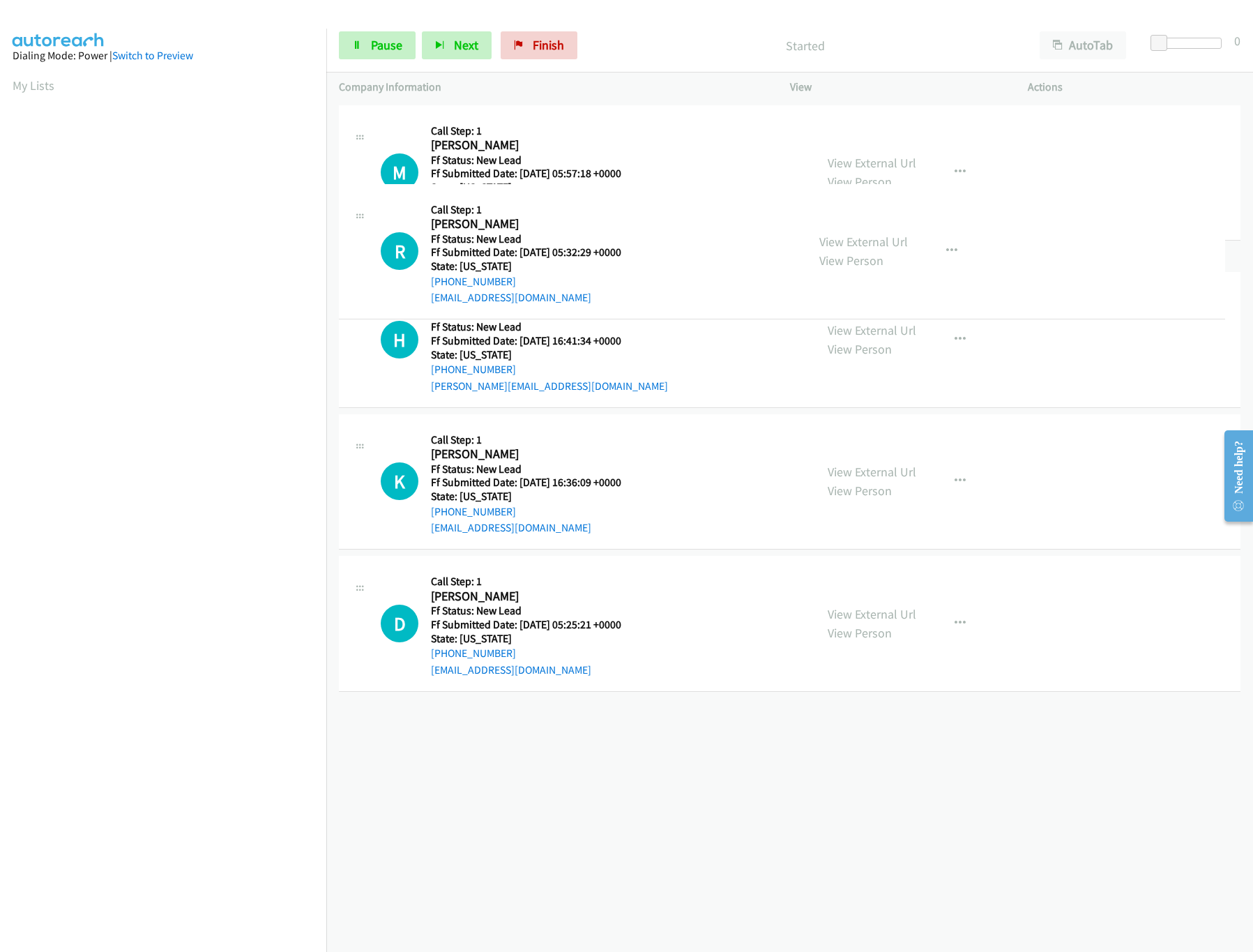
drag, startPoint x: 547, startPoint y: 612, endPoint x: 569, endPoint y: 264, distance: 348.7
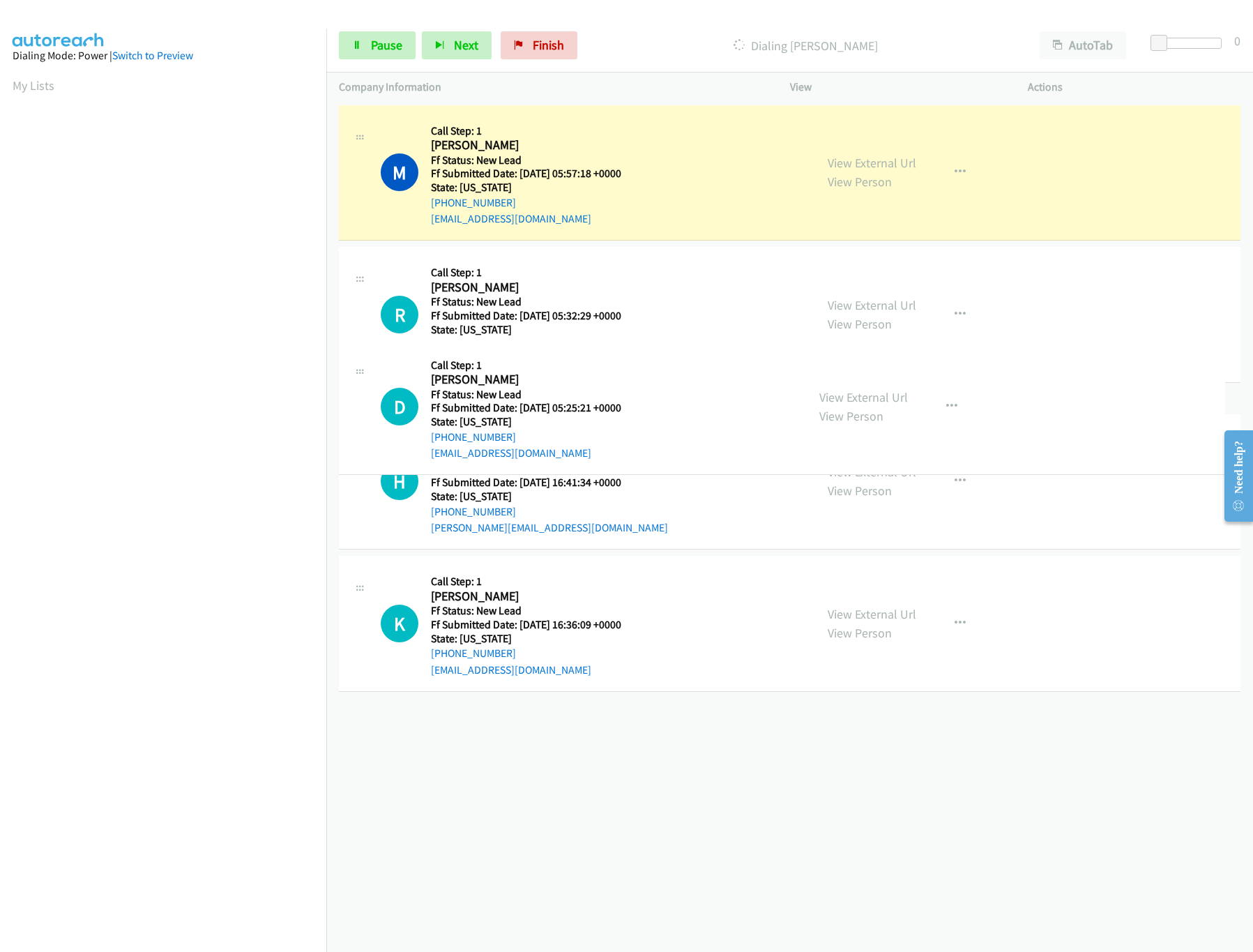
drag, startPoint x: 520, startPoint y: 728, endPoint x: 560, endPoint y: 394, distance: 336.4
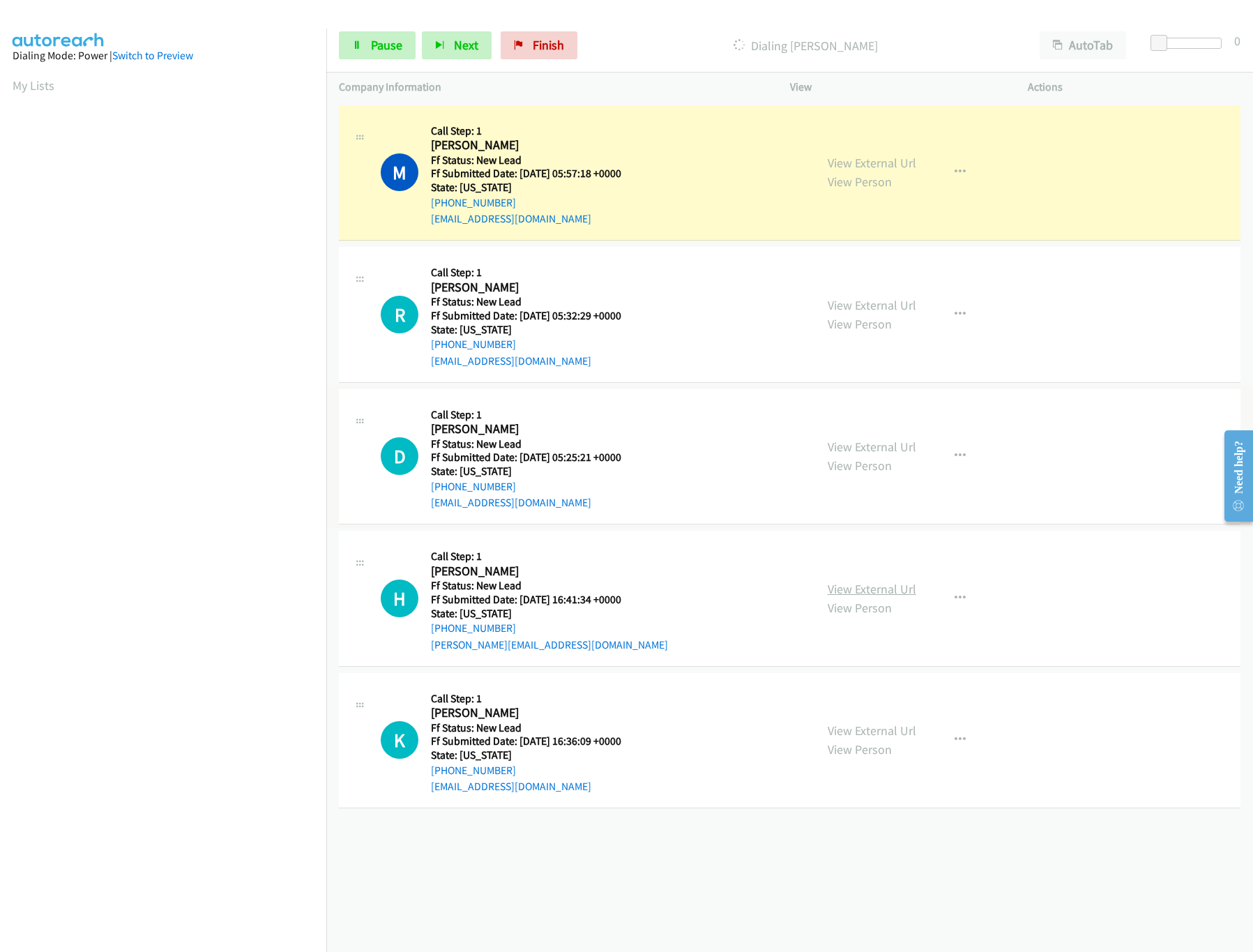
click at [851, 585] on link "View External Url" at bounding box center [872, 588] width 89 height 16
click at [1199, 35] on div "Start Calls Pause Next Finish Dialing Marika Delibaldova AutoTab AutoTab 0" at bounding box center [790, 45] width 927 height 53
click at [1203, 42] on div at bounding box center [1189, 43] width 64 height 11
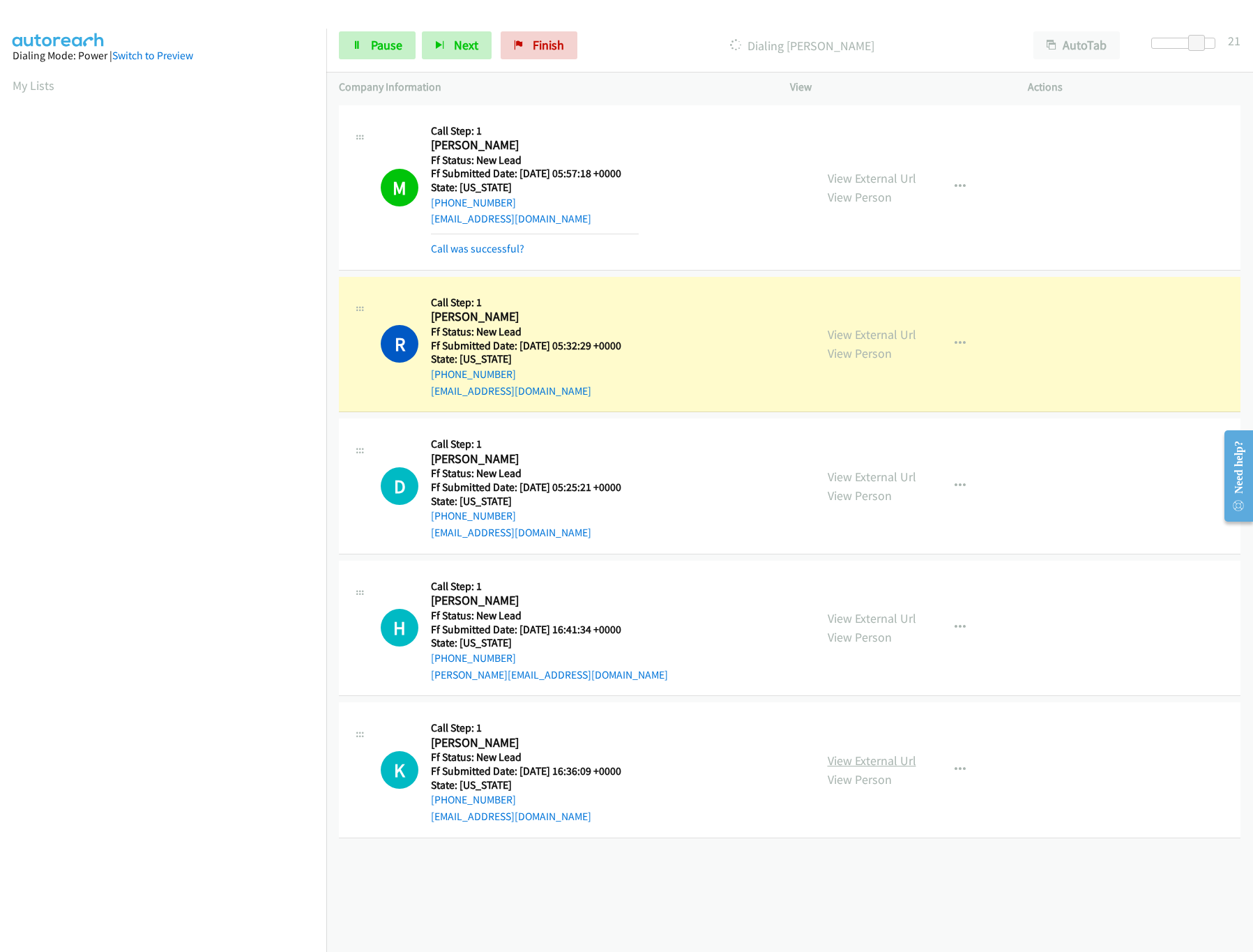
click at [852, 757] on link "View External Url" at bounding box center [872, 760] width 89 height 16
click at [1182, 44] on div at bounding box center [1183, 43] width 64 height 11
click at [1180, 44] on span at bounding box center [1182, 43] width 17 height 17
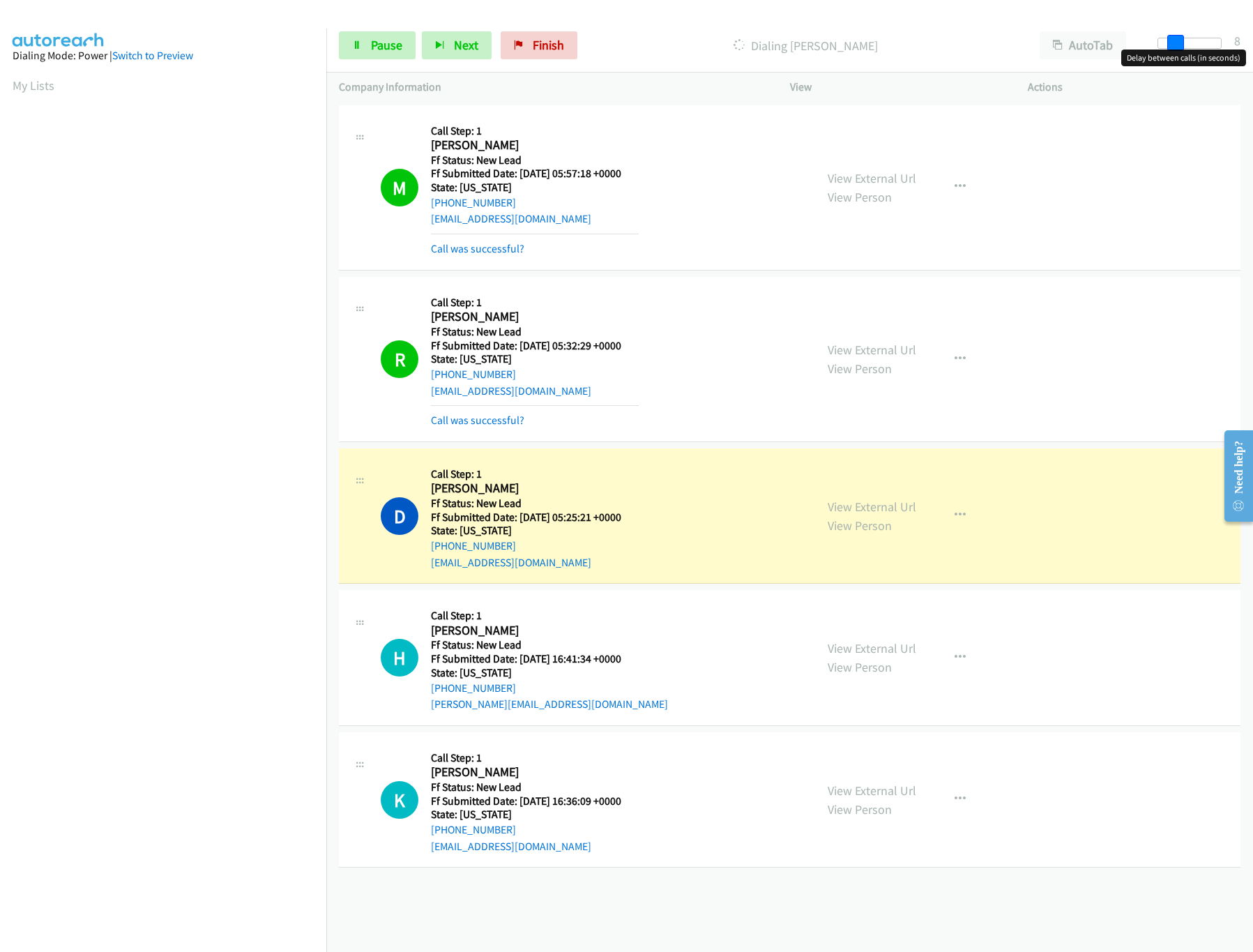
drag, startPoint x: 1186, startPoint y: 47, endPoint x: 1167, endPoint y: 47, distance: 19.0
click at [1168, 47] on span at bounding box center [1176, 43] width 17 height 17
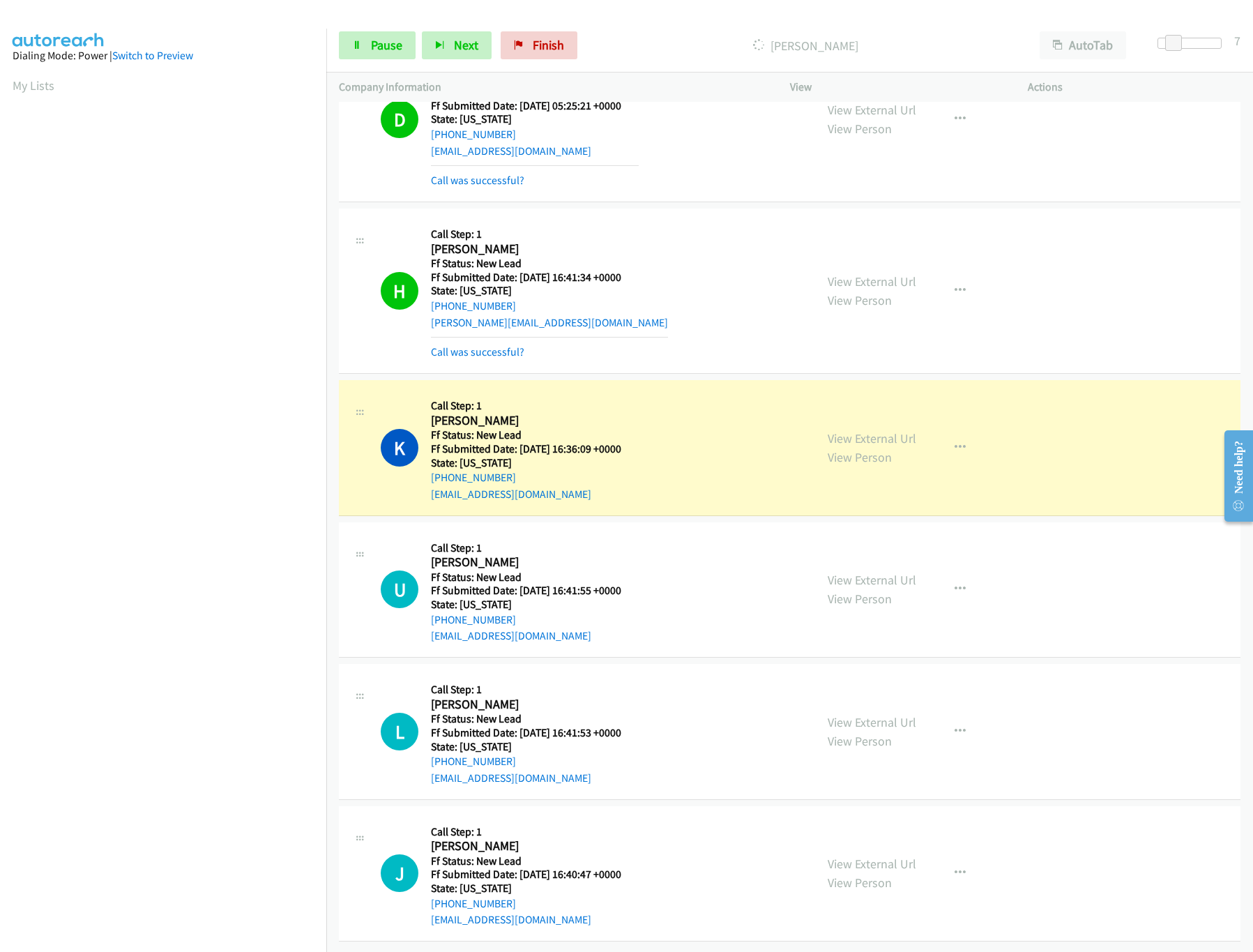
scroll to position [431, 0]
click at [850, 572] on link "View External Url" at bounding box center [872, 579] width 89 height 16
click at [1199, 32] on div "Start Calls Pause Next Finish Dialing Kelly Heafy AutoTab AutoTab 7" at bounding box center [790, 45] width 927 height 53
click at [1203, 47] on div at bounding box center [1183, 43] width 64 height 11
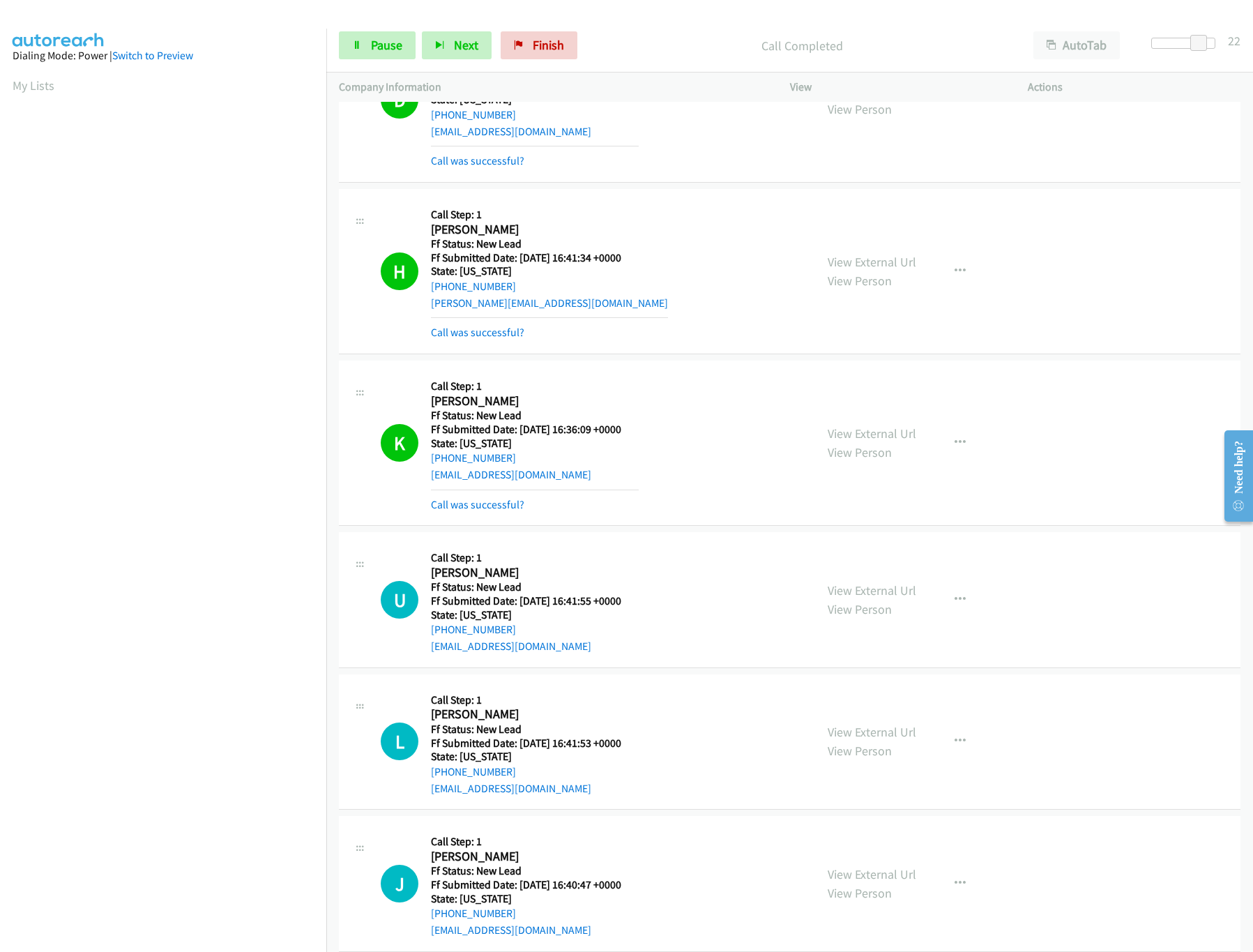
scroll to position [461, 0]
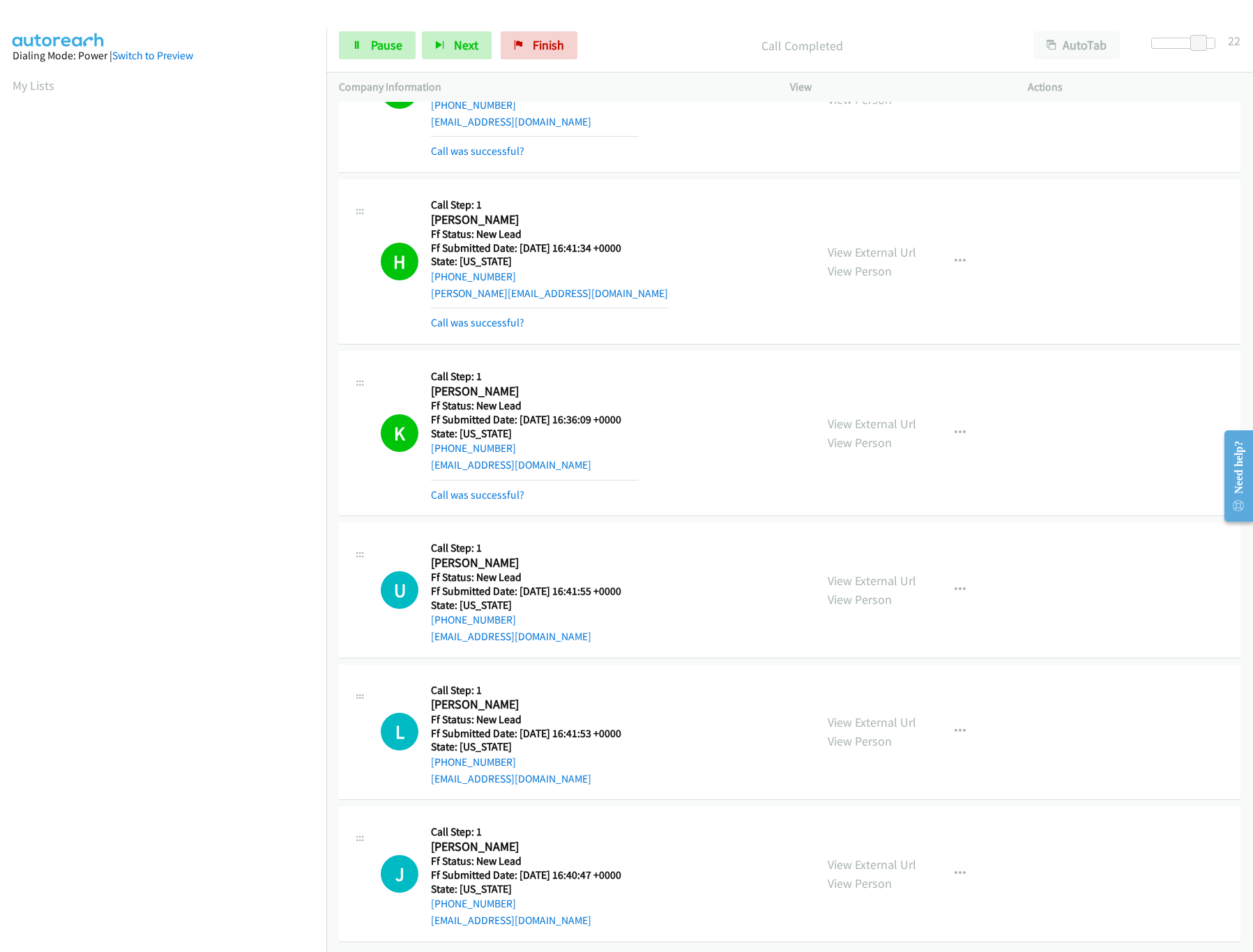
click at [867, 715] on div "View External Url View Person" at bounding box center [872, 732] width 89 height 38
click at [872, 715] on link "View External Url" at bounding box center [872, 722] width 89 height 16
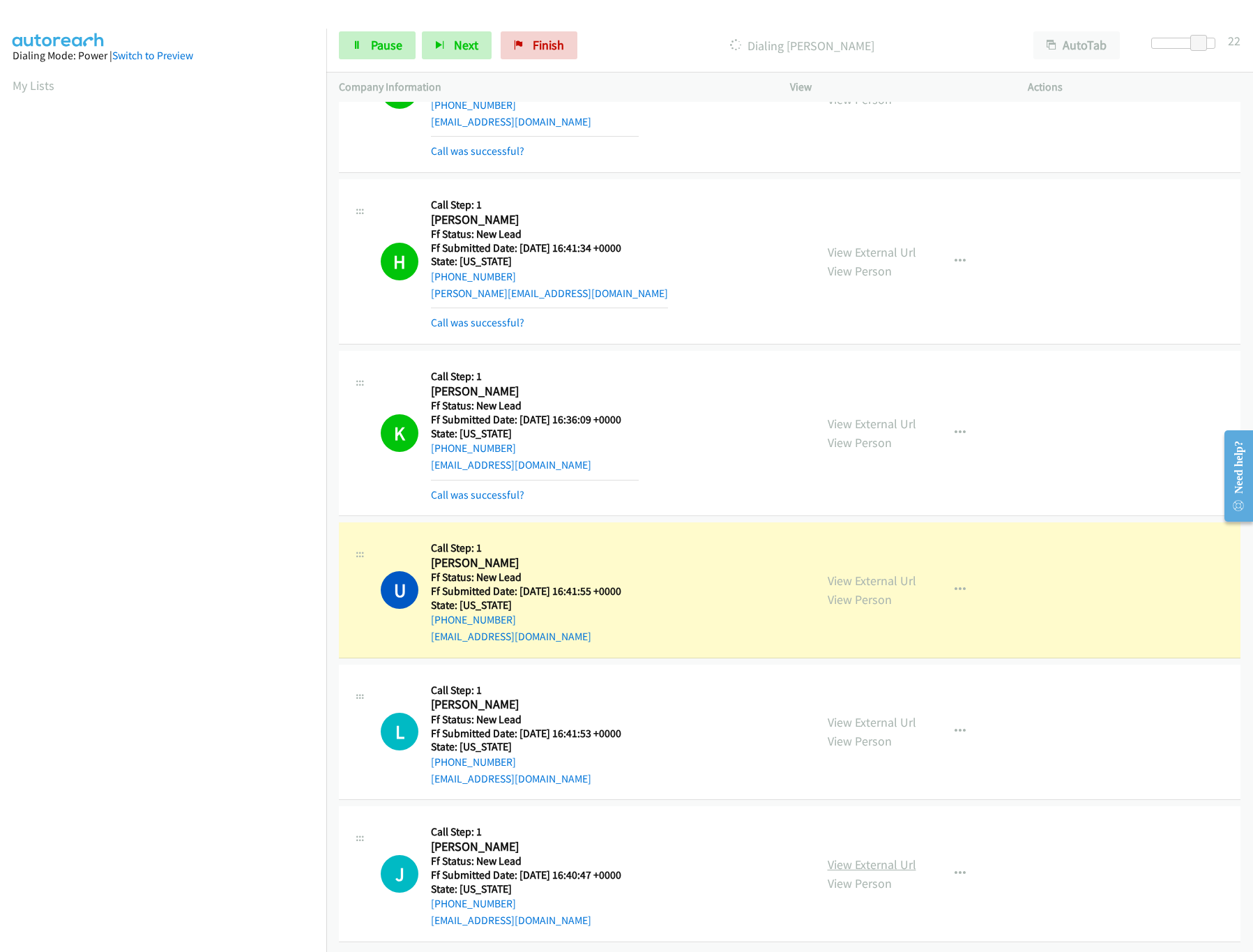
click at [835, 857] on link "View External Url" at bounding box center [872, 864] width 89 height 16
click at [1182, 38] on div at bounding box center [1183, 43] width 64 height 11
drag, startPoint x: 1176, startPoint y: 40, endPoint x: 1162, endPoint y: 41, distance: 14.0
click at [1162, 41] on div at bounding box center [1183, 43] width 64 height 11
click at [941, 860] on button "button" at bounding box center [960, 874] width 38 height 28
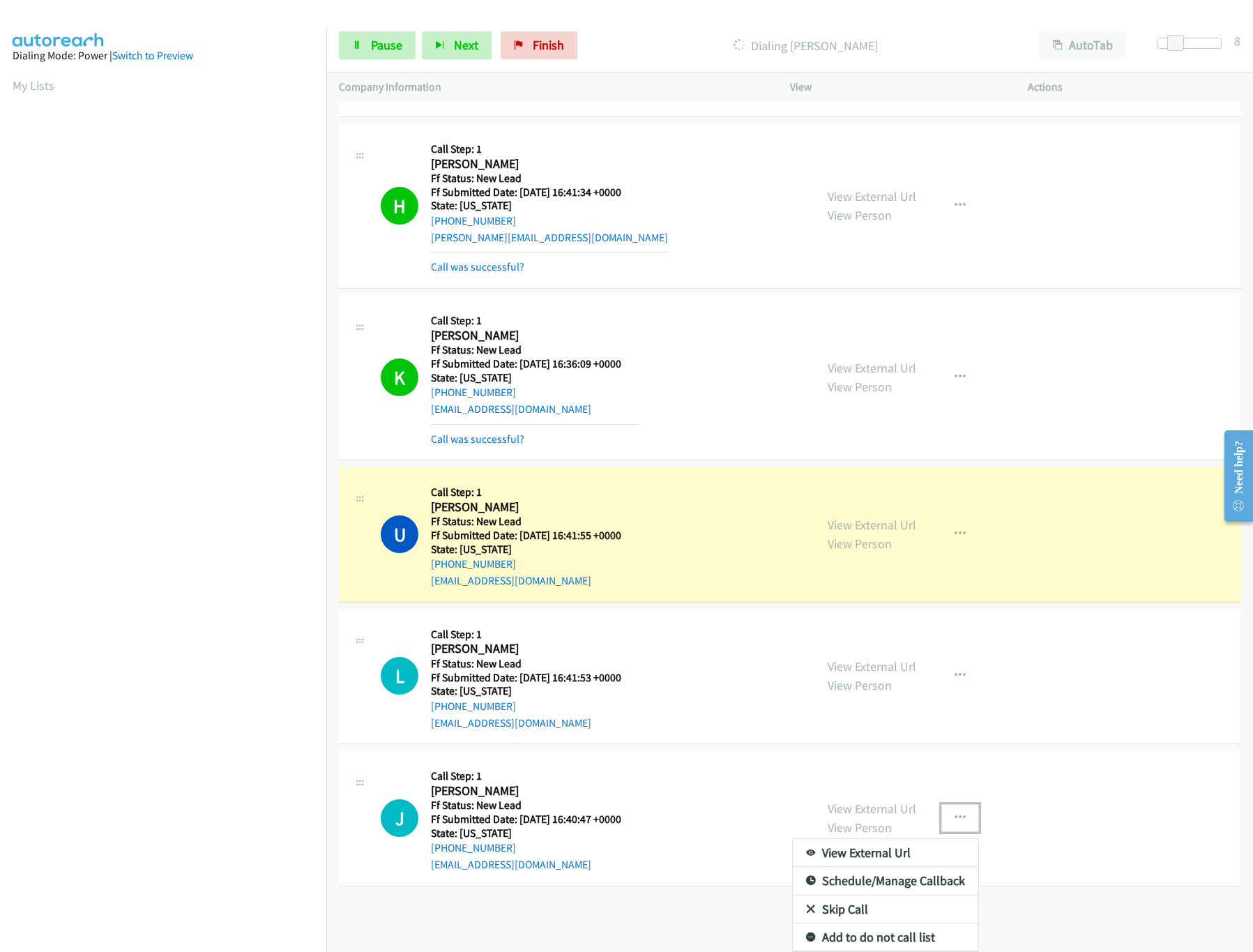
click at [839, 896] on link "Skip Call" at bounding box center [885, 909] width 186 height 28
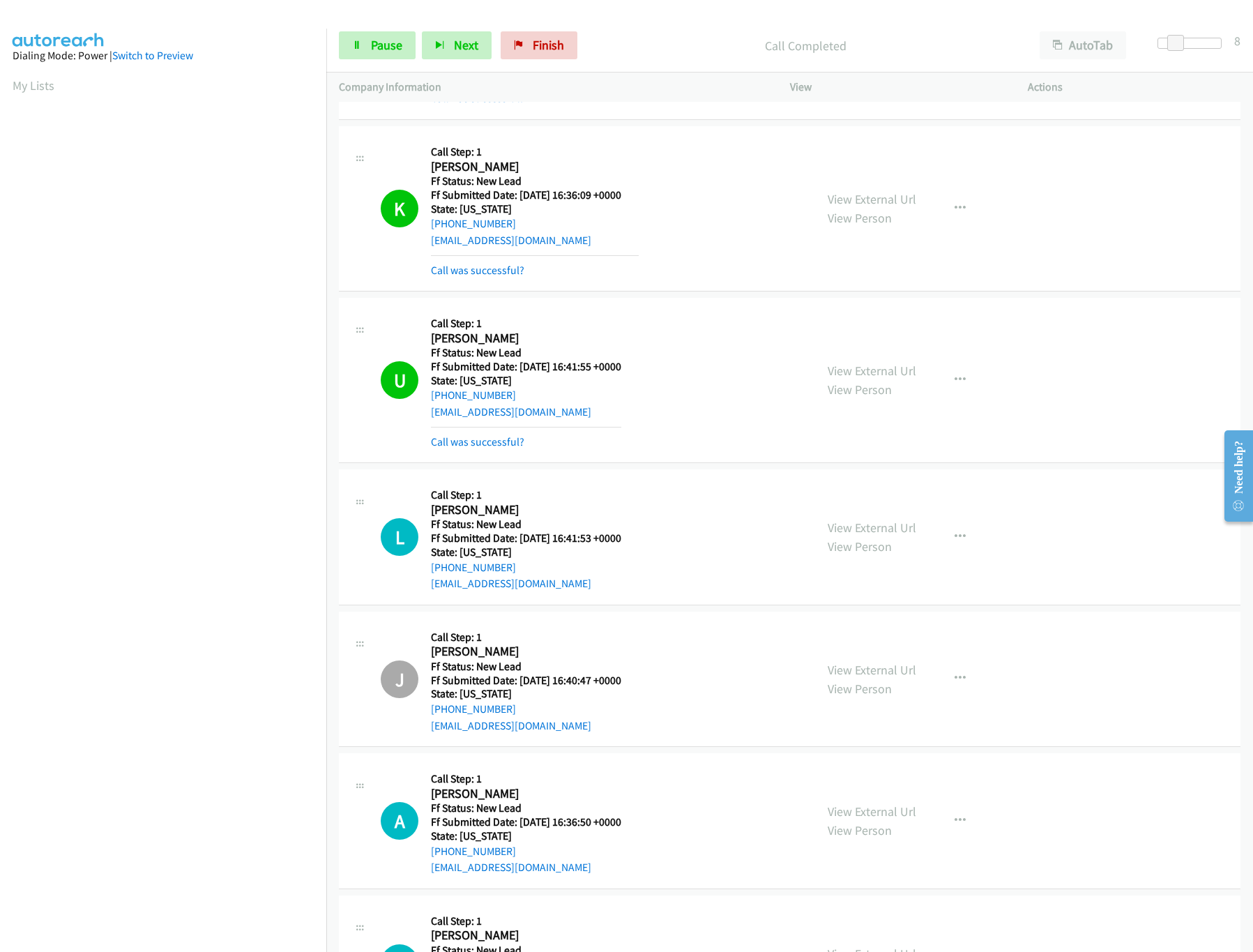
scroll to position [775, 0]
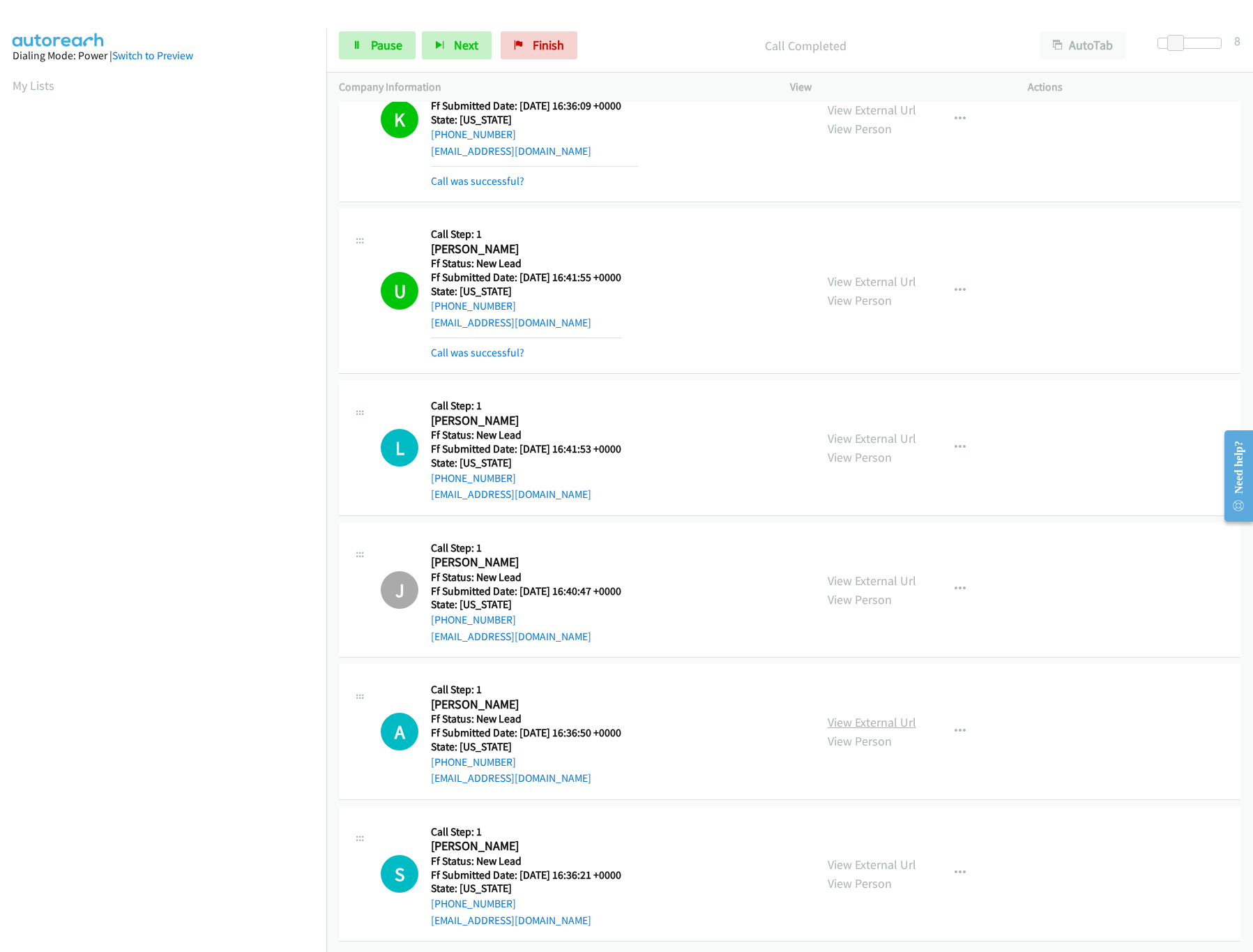
click at [880, 715] on link "View External Url" at bounding box center [872, 722] width 89 height 16
click at [368, 44] on link "Pause" at bounding box center [377, 45] width 77 height 28
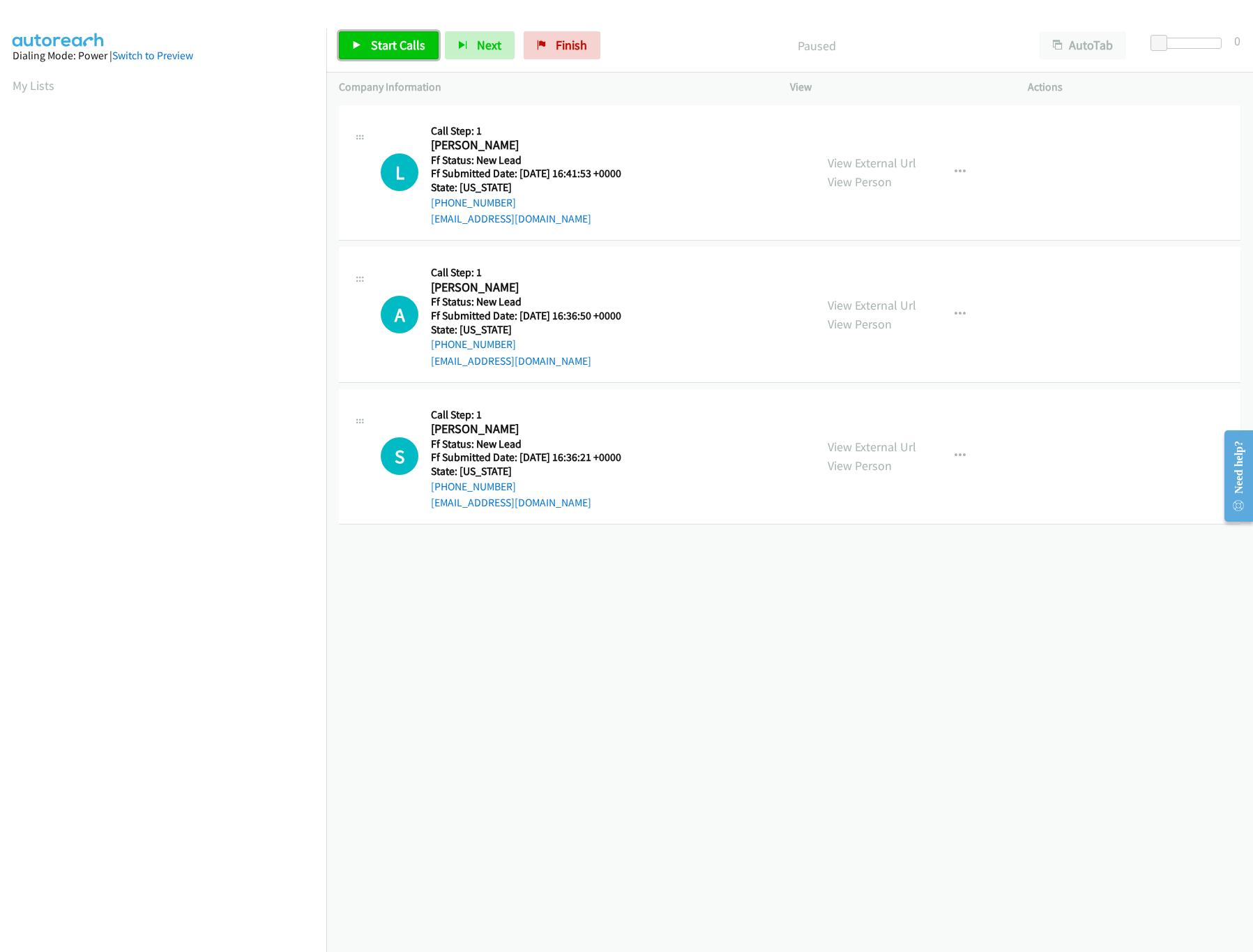
click at [389, 53] on span "Start Calls" at bounding box center [398, 44] width 54 height 16
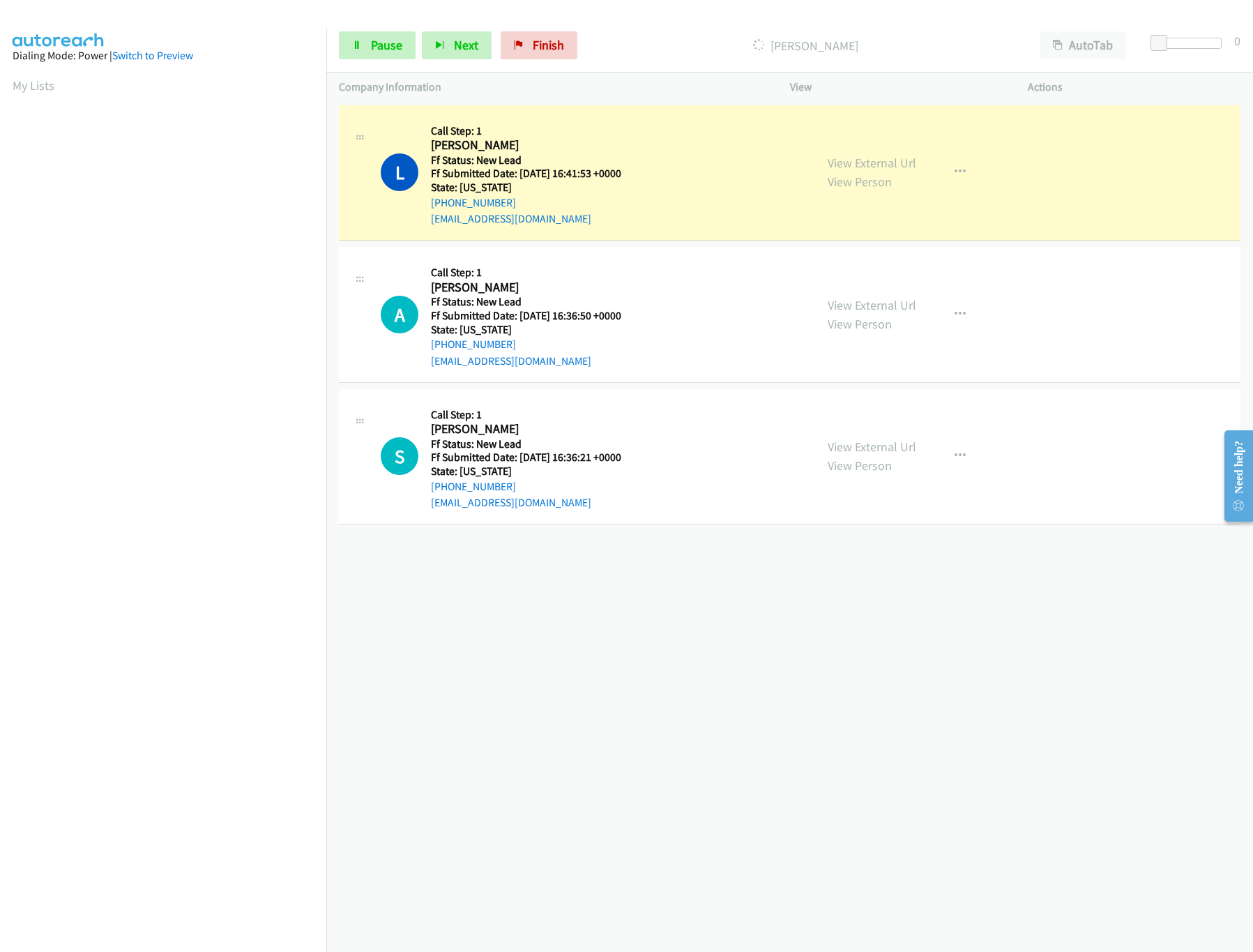
click at [722, 616] on div "[PHONE_NUMBER] Call failed - Please reload the list and try again The Callbar F…" at bounding box center [790, 527] width 927 height 851
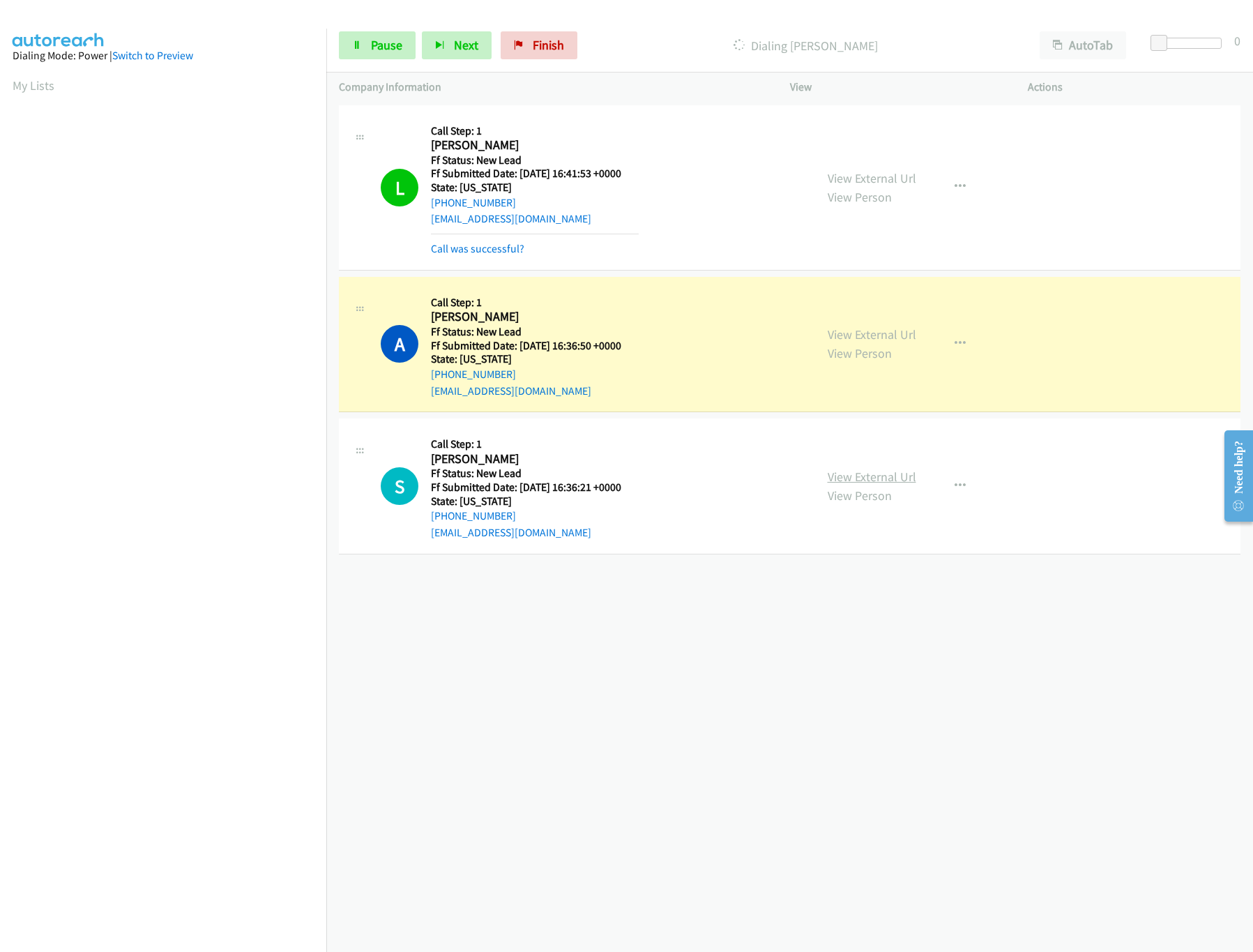
click at [833, 482] on link "View External Url" at bounding box center [872, 476] width 89 height 16
click at [1178, 47] on div at bounding box center [1189, 43] width 64 height 11
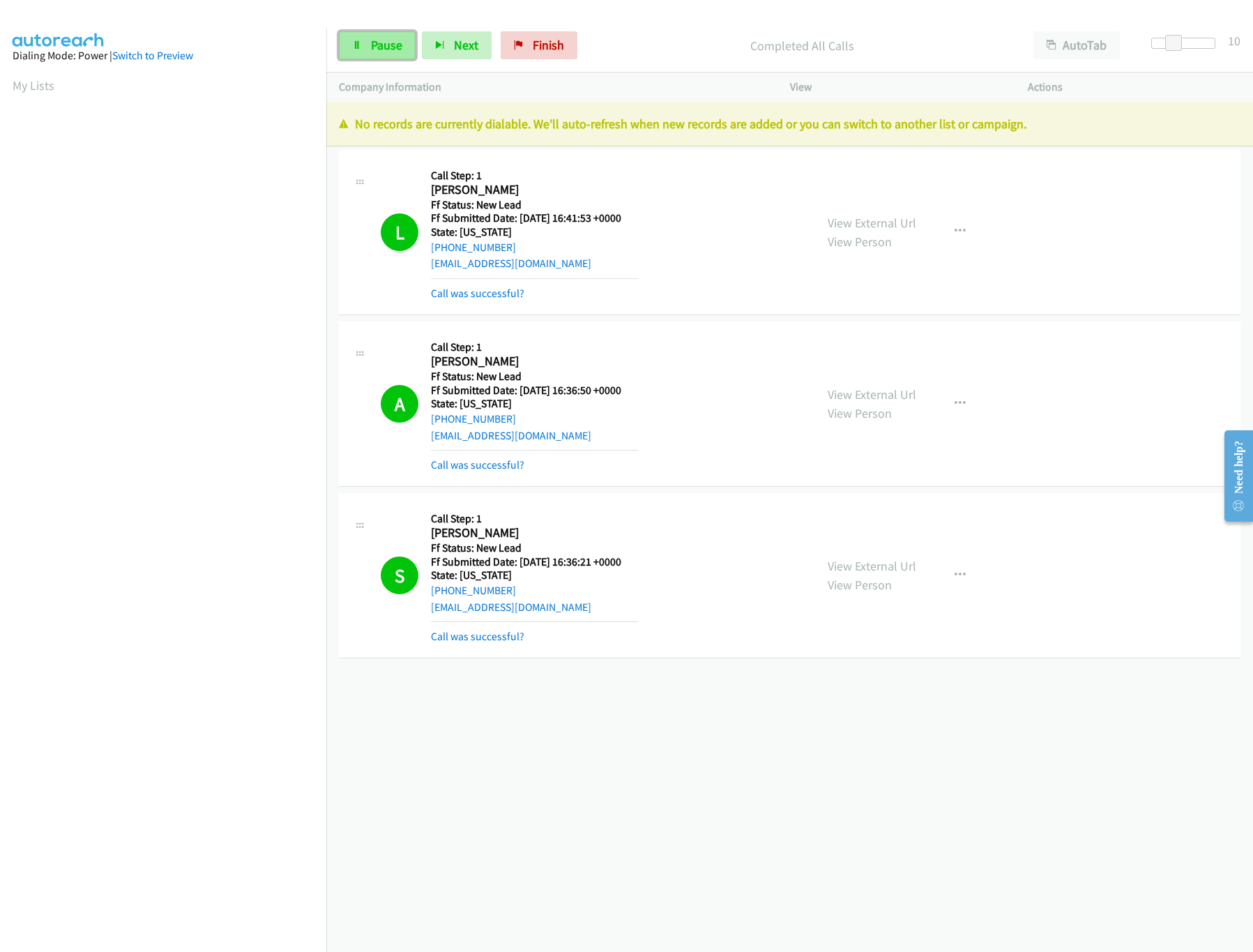
click at [355, 53] on link "Pause" at bounding box center [377, 45] width 77 height 28
click at [615, 657] on div "S Callback Scheduled Call Step: 1 Sarah Lodahl America/Chicago Ff Status: New L…" at bounding box center [790, 576] width 901 height 165
click at [626, 36] on p "Paused" at bounding box center [814, 45] width 389 height 19
click at [607, 36] on div "Paused" at bounding box center [814, 45] width 414 height 28
click at [588, 46] on link "Finish" at bounding box center [562, 45] width 77 height 28
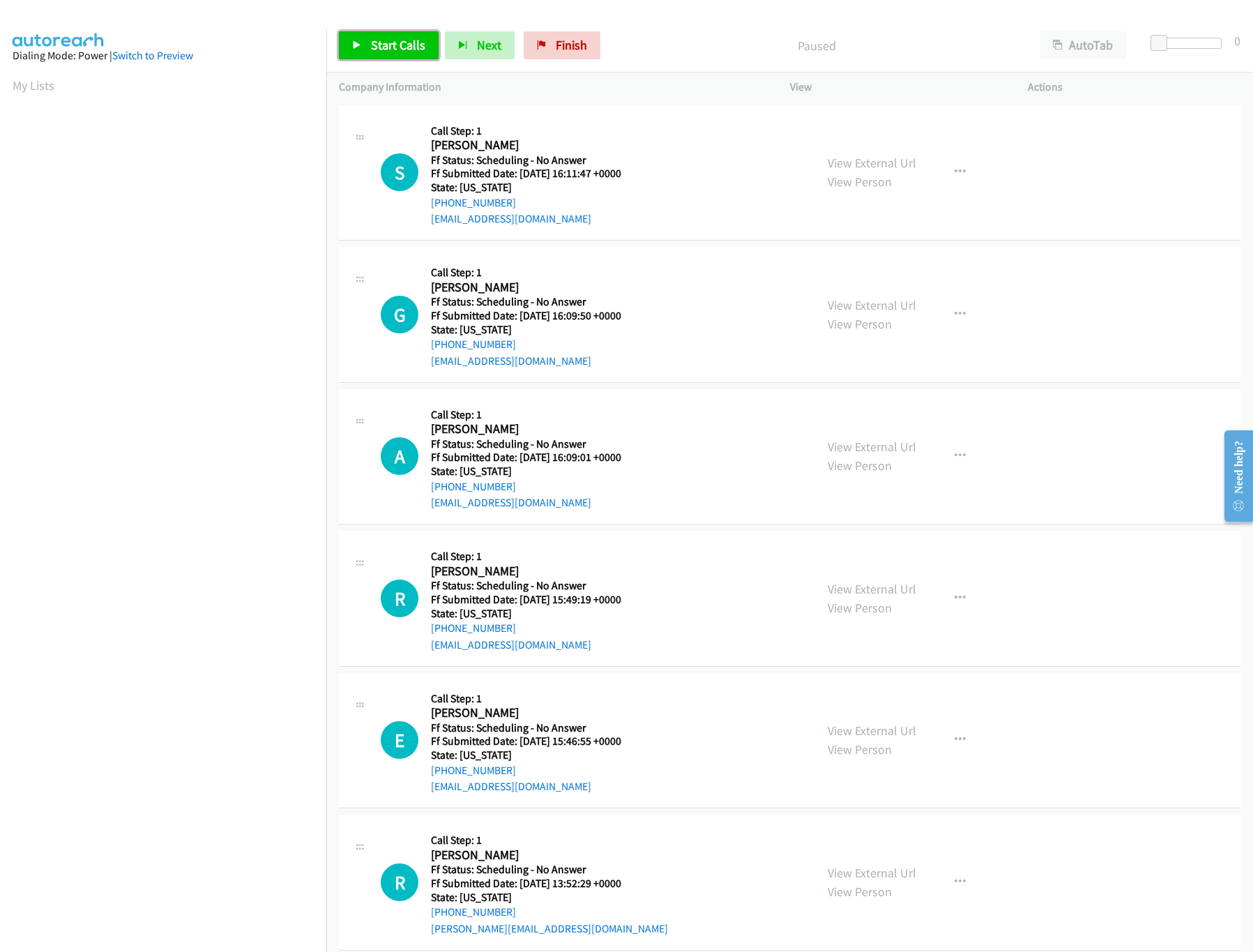
click at [381, 42] on span "Start Calls" at bounding box center [398, 44] width 54 height 16
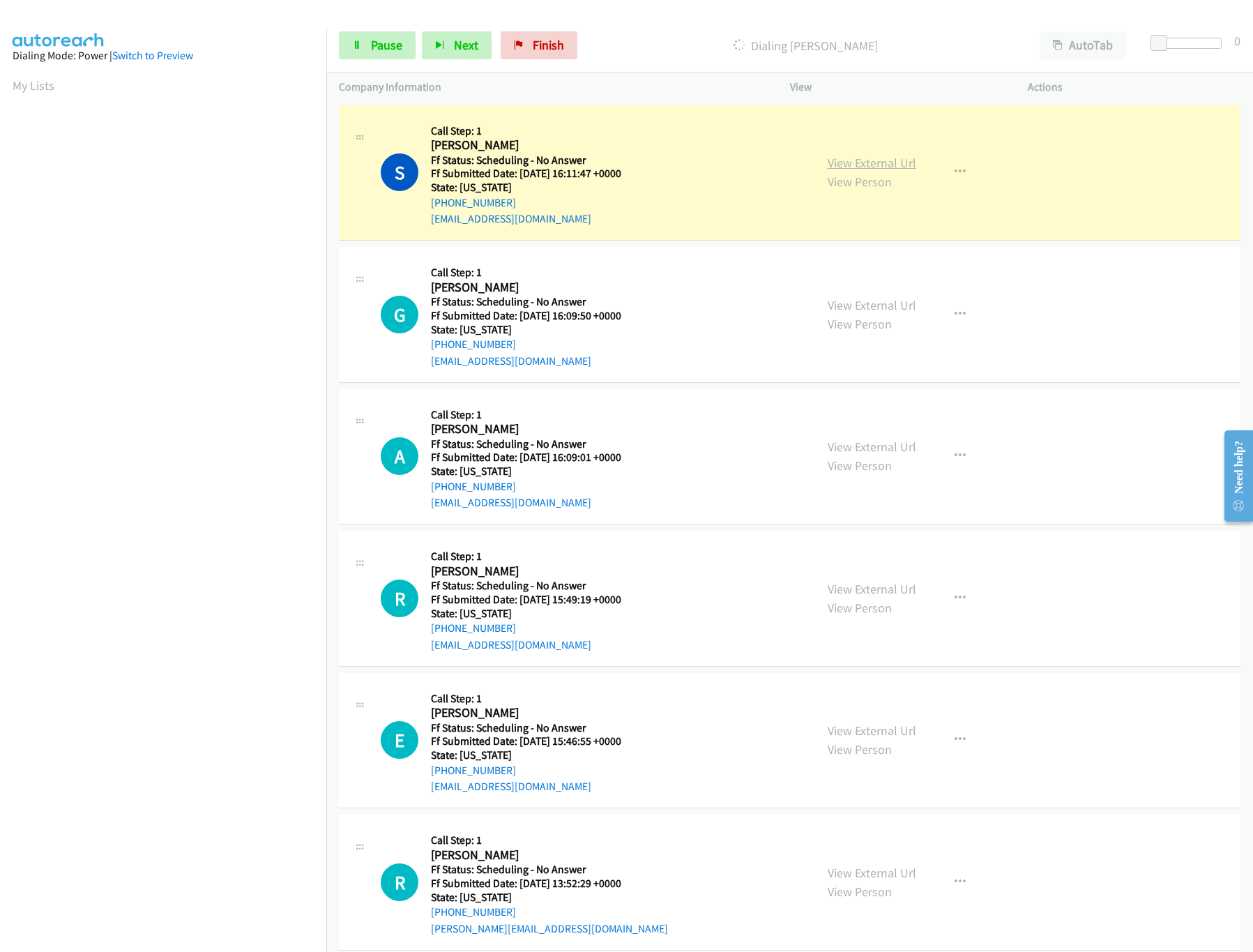
click at [877, 164] on link "View External Url" at bounding box center [872, 162] width 89 height 16
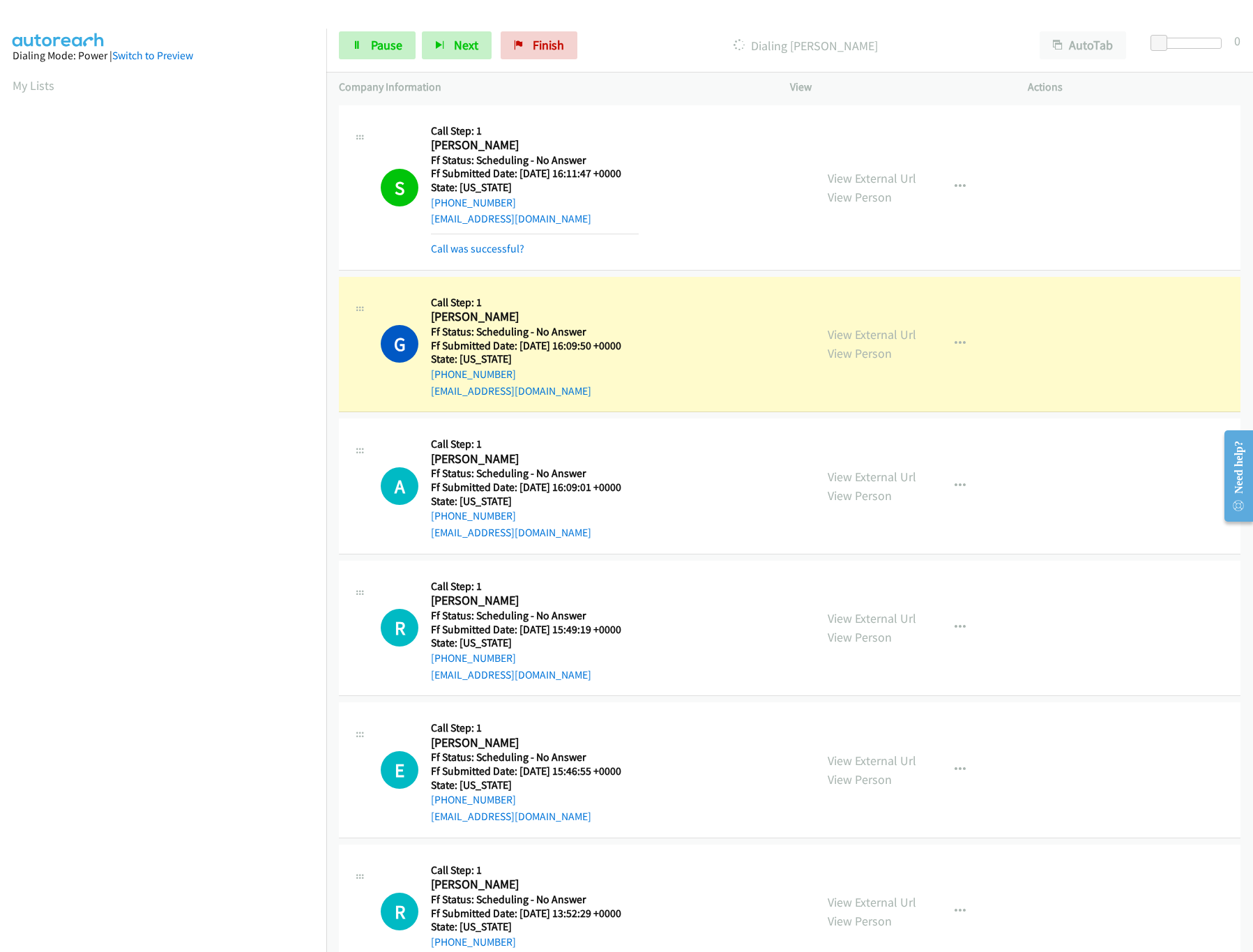
click at [840, 323] on div "View External Url View Person View External Url Email Schedule/Manage Callback …" at bounding box center [940, 344] width 250 height 110
click at [843, 333] on link "View External Url" at bounding box center [872, 334] width 89 height 16
click at [448, 243] on link "Call was successful?" at bounding box center [478, 249] width 93 height 14
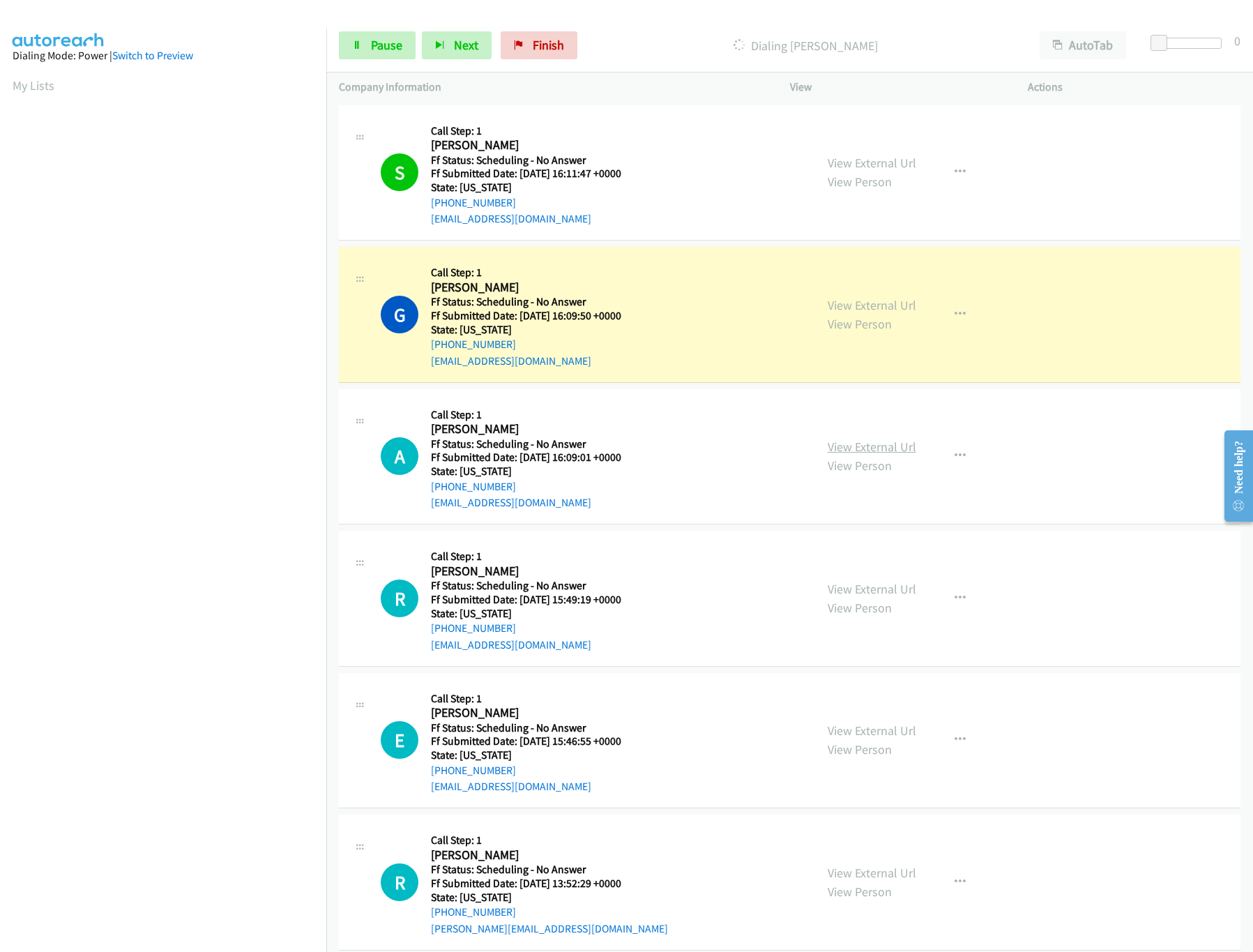
click at [850, 446] on link "View External Url" at bounding box center [872, 446] width 89 height 16
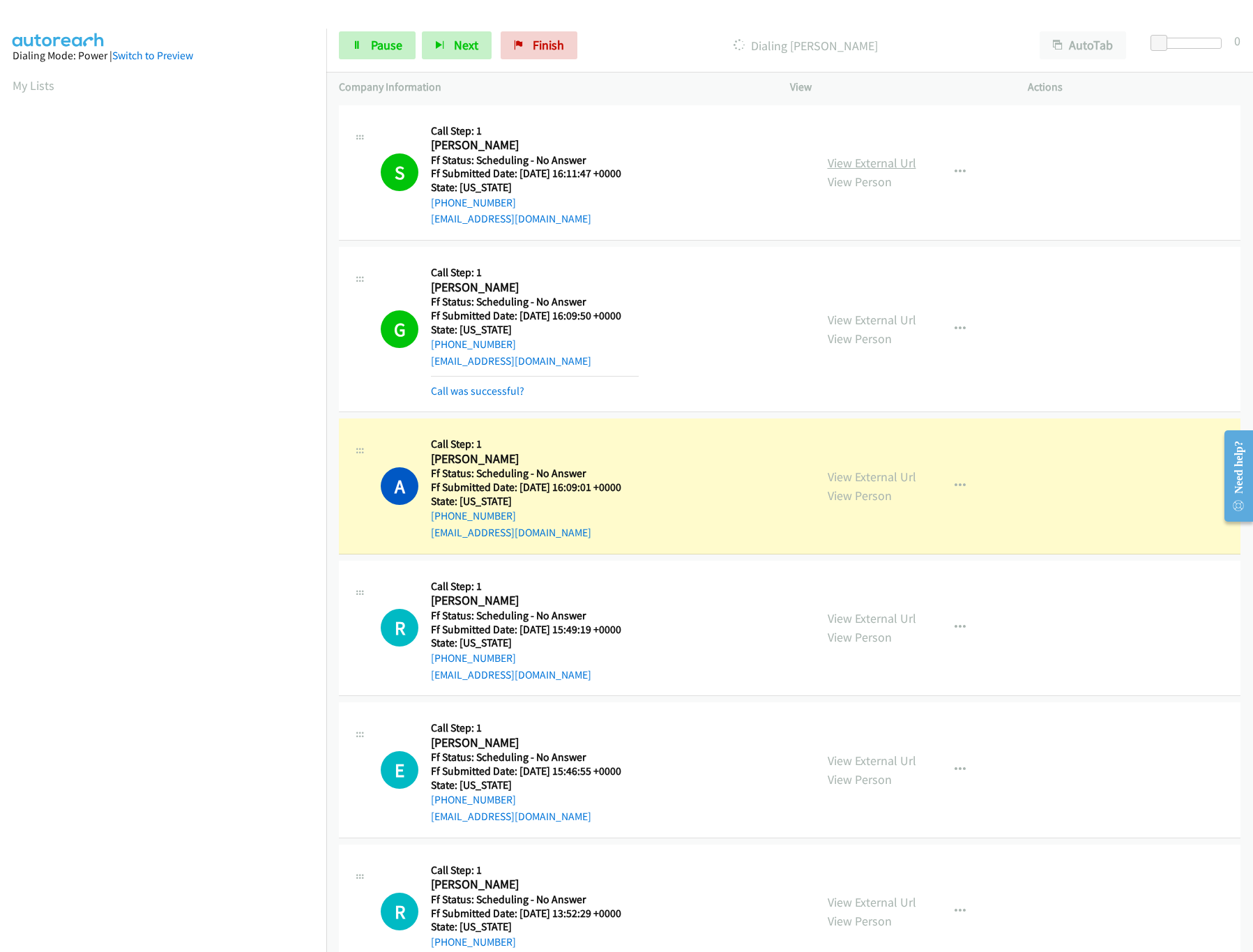
click at [869, 156] on link "View External Url" at bounding box center [872, 162] width 89 height 16
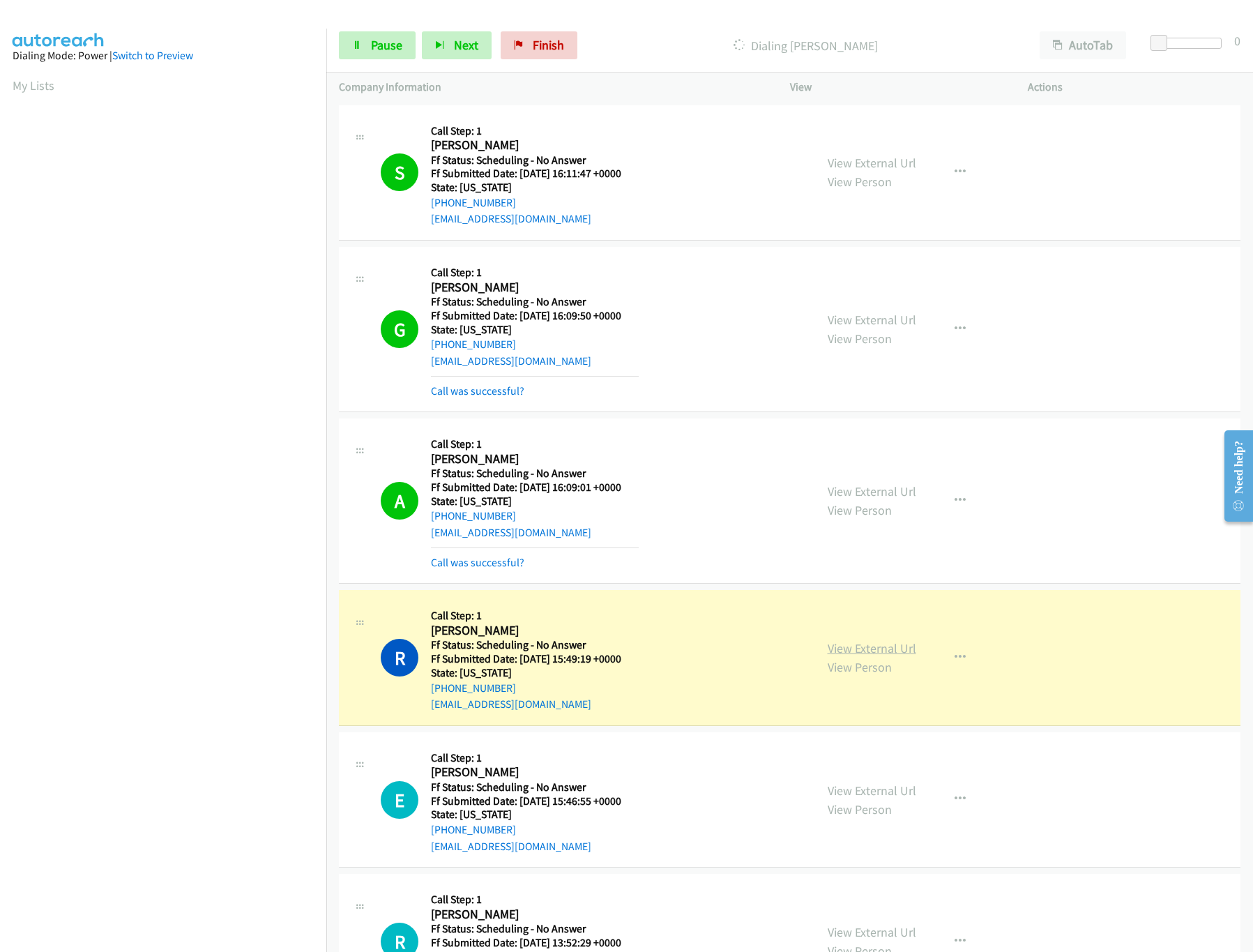
click at [862, 647] on link "View External Url" at bounding box center [872, 648] width 89 height 16
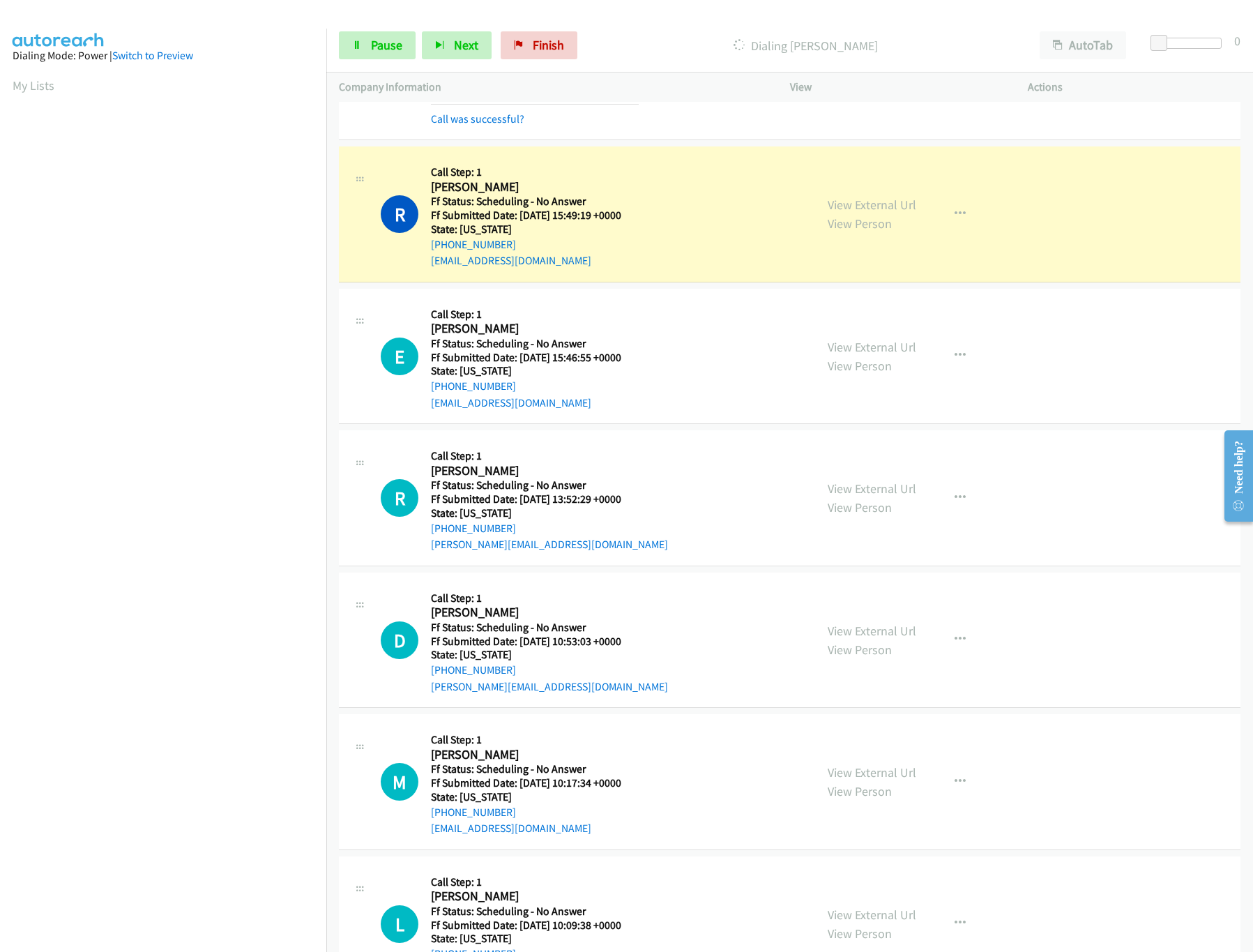
scroll to position [558, 0]
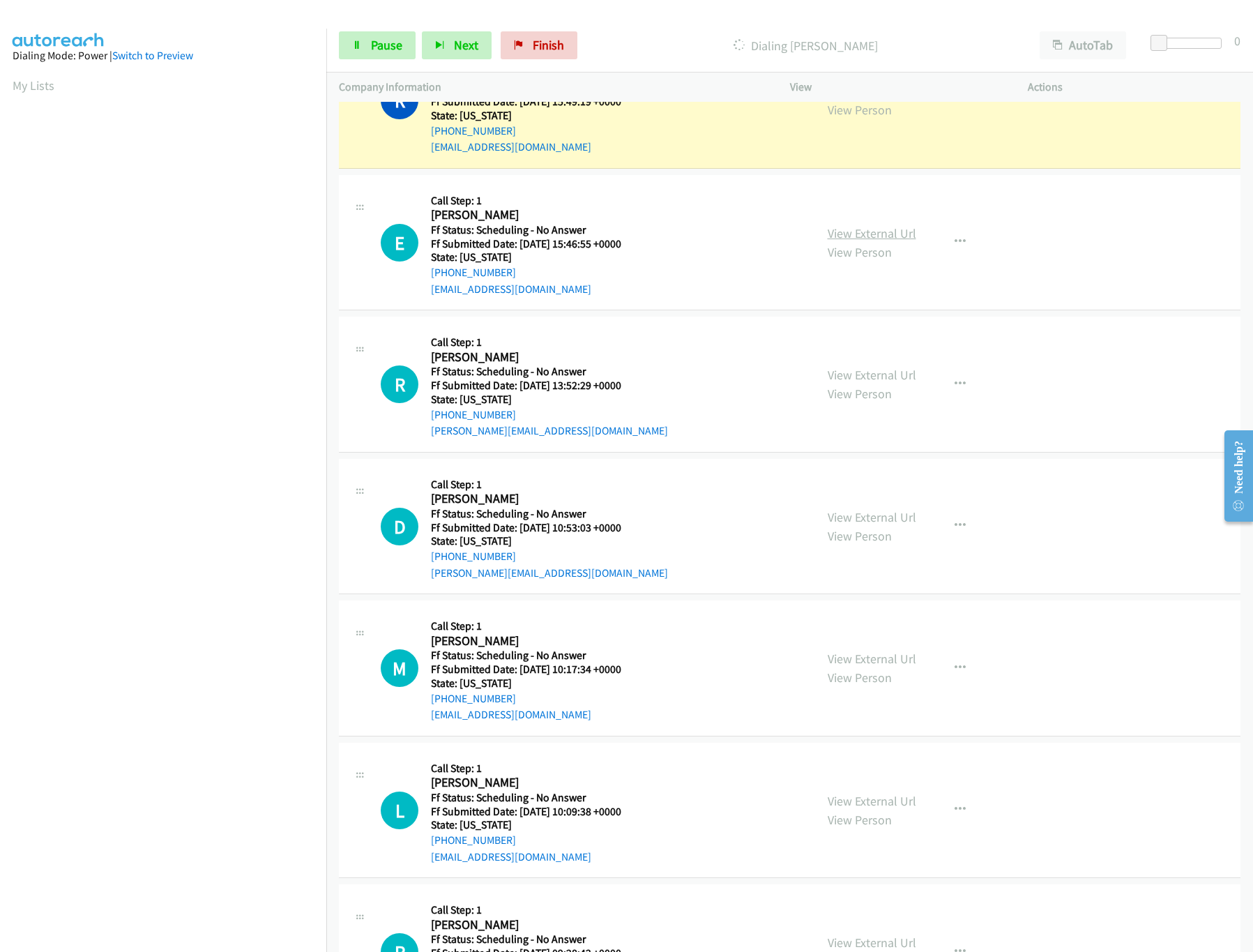
click at [873, 232] on link "View External Url" at bounding box center [872, 233] width 89 height 16
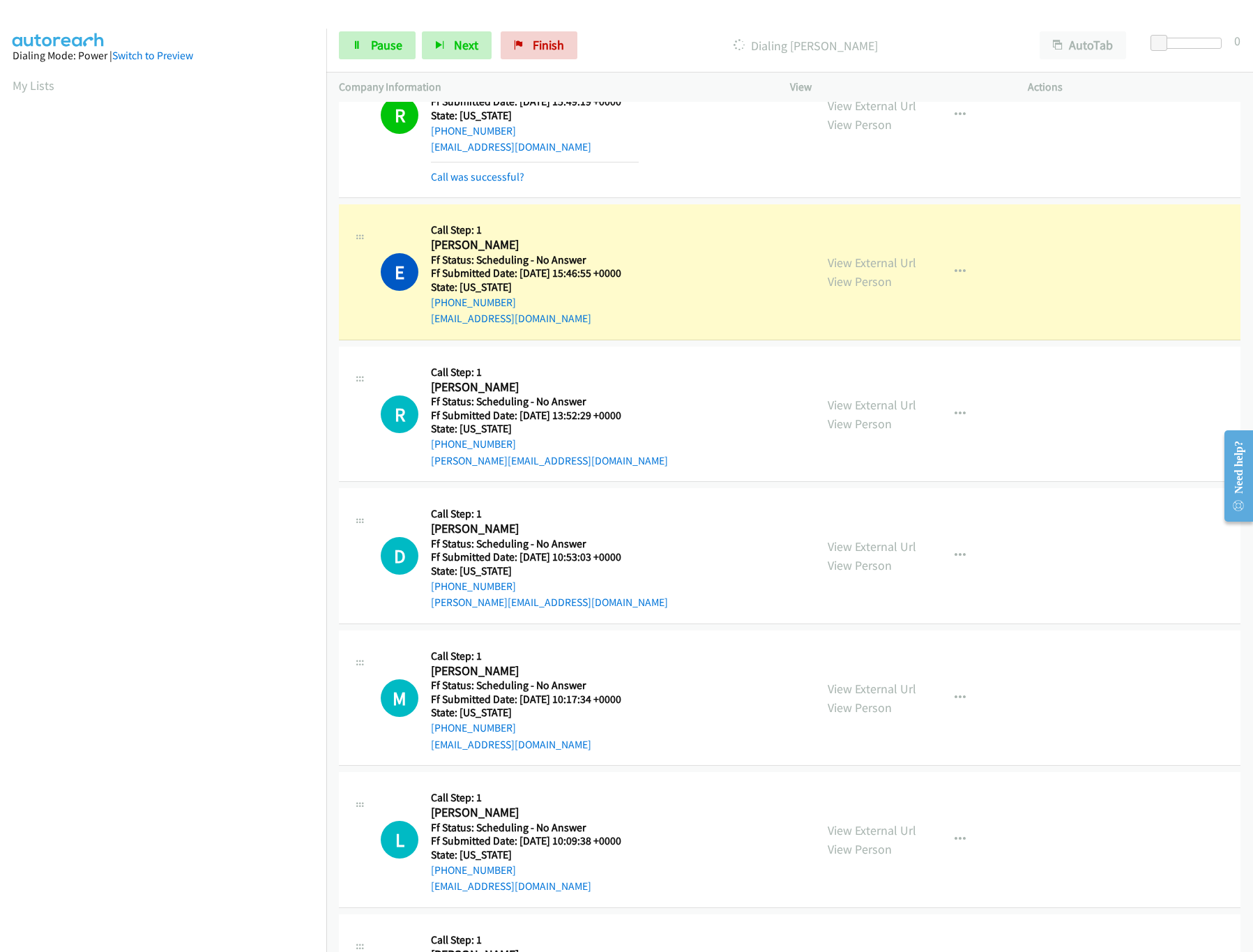
scroll to position [572, 0]
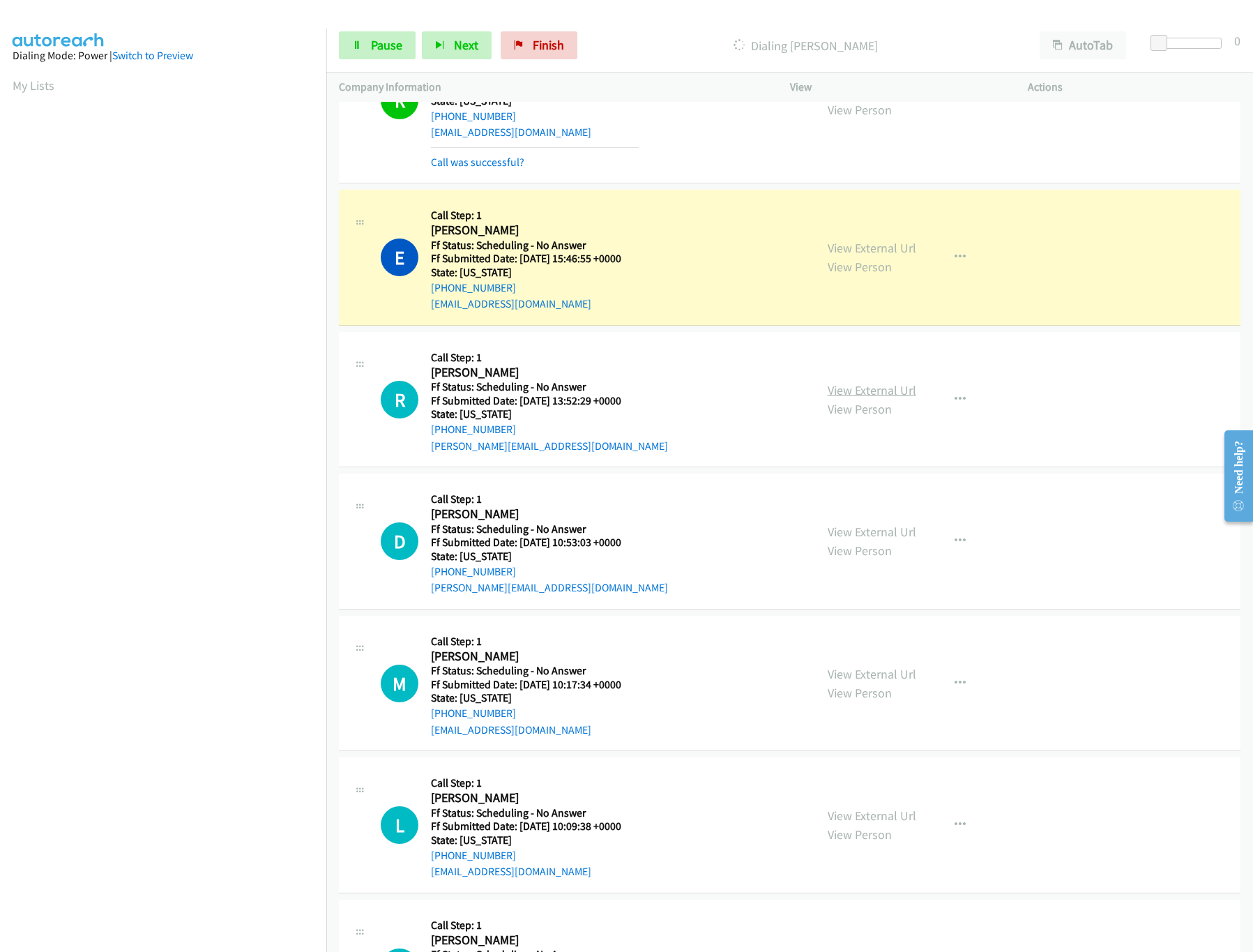
click at [858, 395] on link "View External Url" at bounding box center [872, 390] width 89 height 16
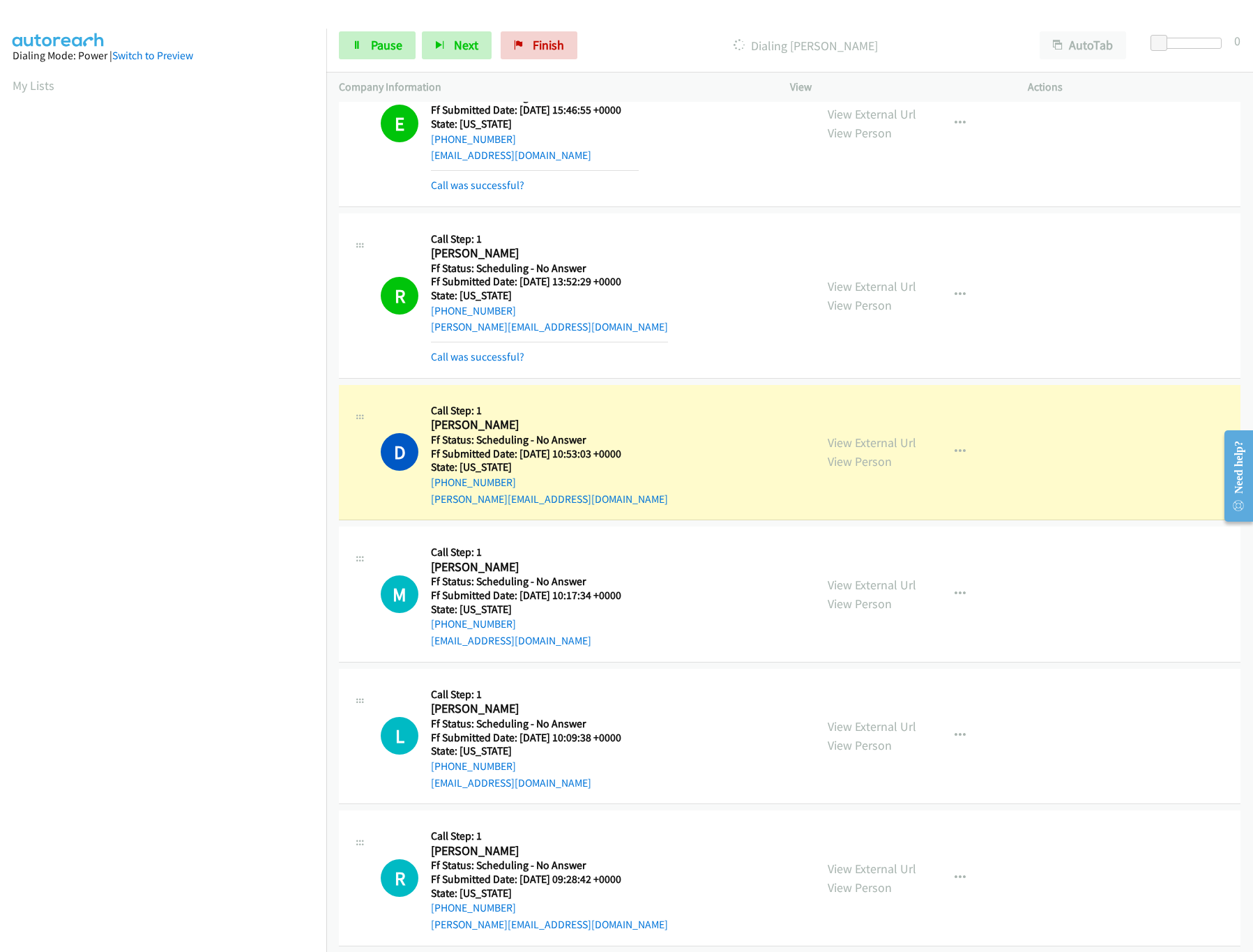
scroll to position [851, 0]
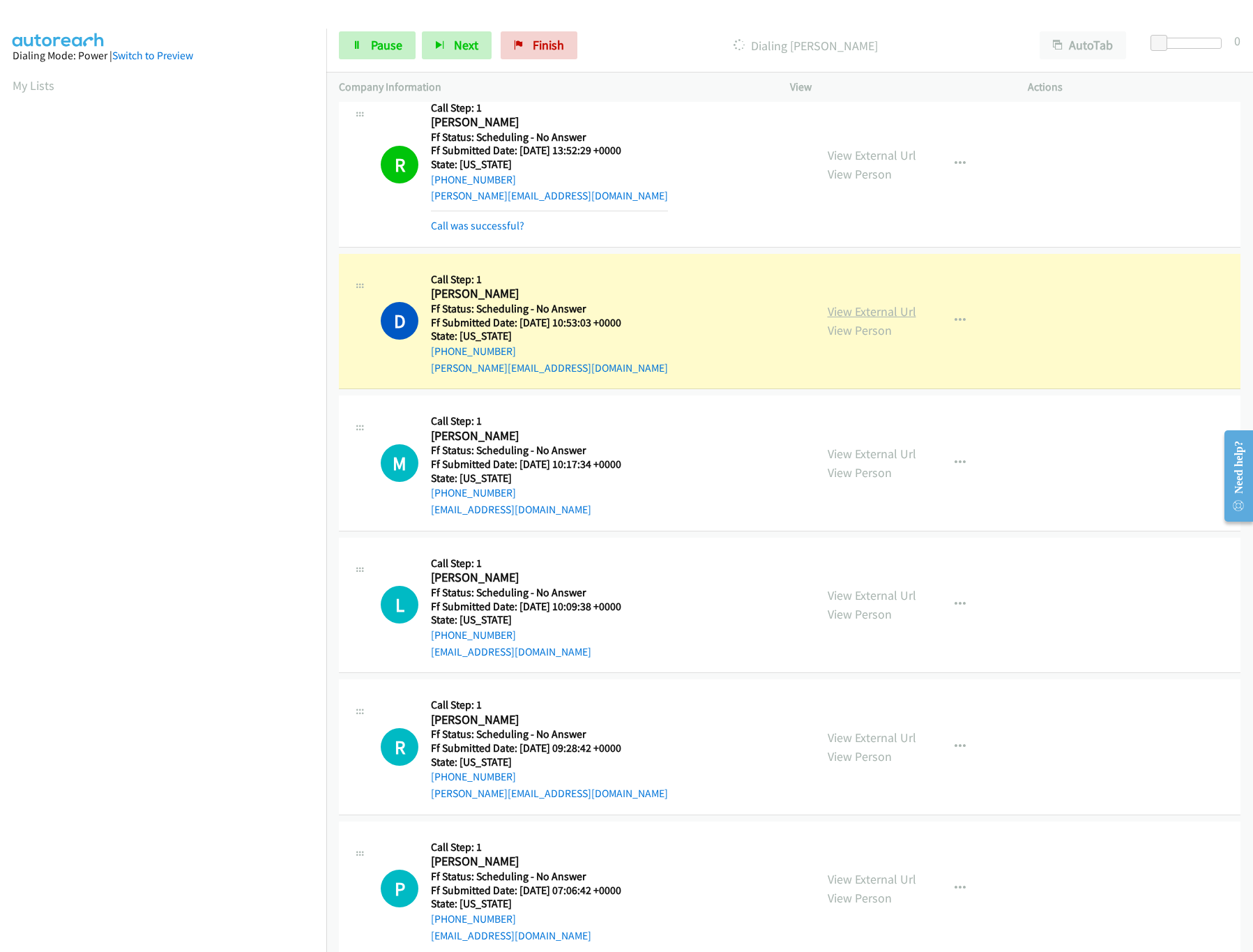
click at [841, 316] on link "View External Url" at bounding box center [872, 311] width 89 height 16
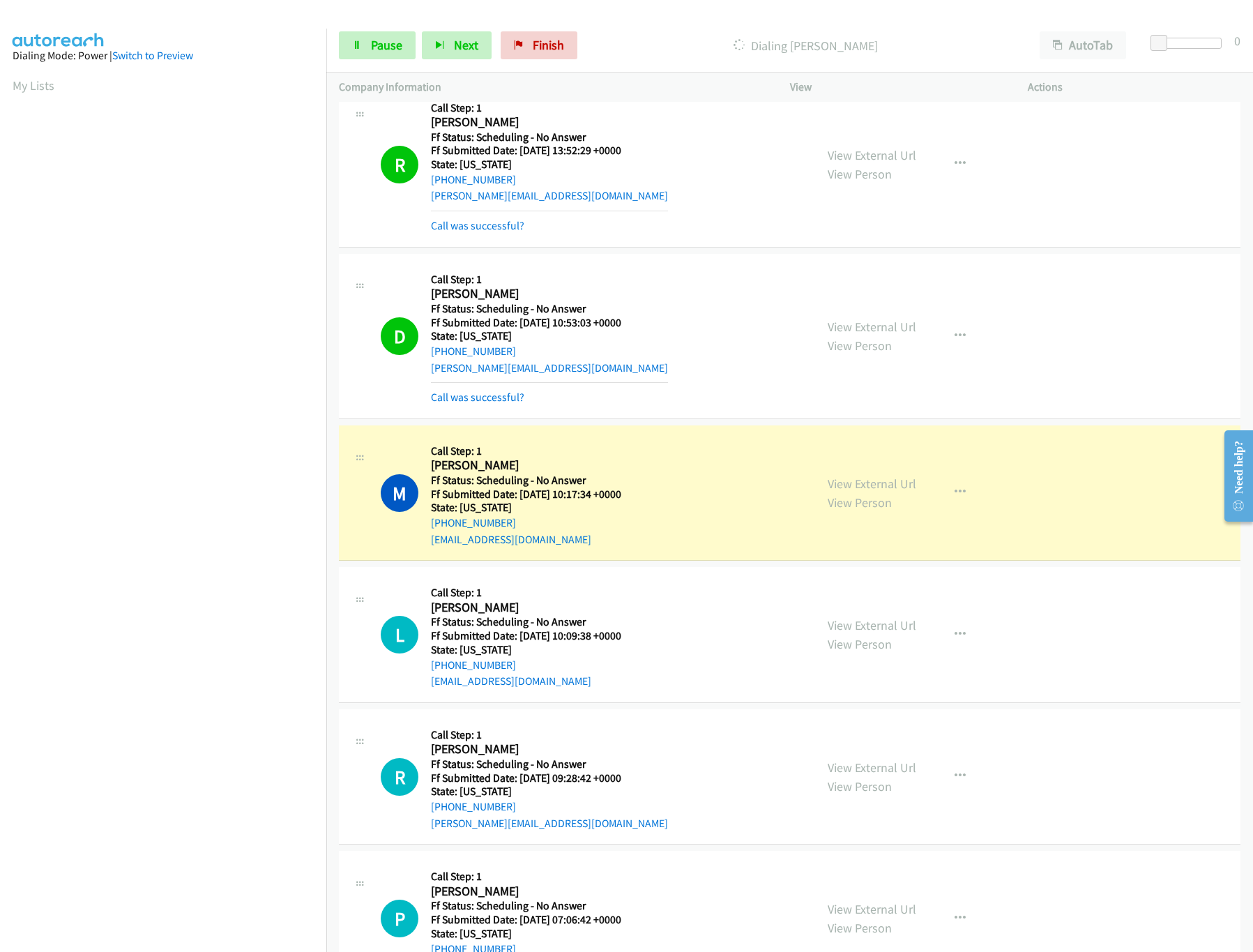
click at [512, 392] on mb0 "Call was successful?" at bounding box center [550, 394] width 237 height 24
click at [509, 403] on link "Call was successful?" at bounding box center [478, 397] width 93 height 14
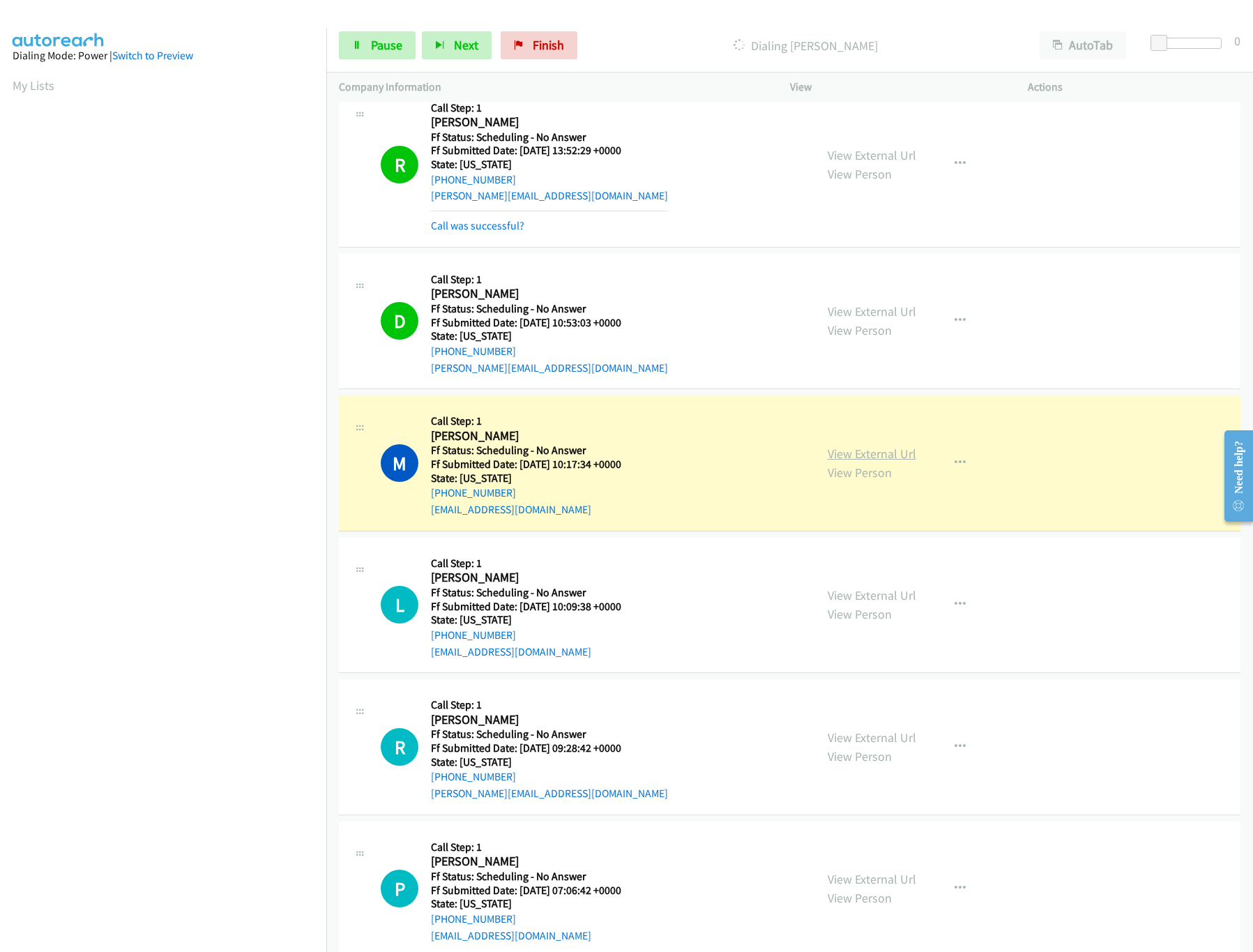
click at [844, 456] on link "View External Url" at bounding box center [872, 453] width 89 height 16
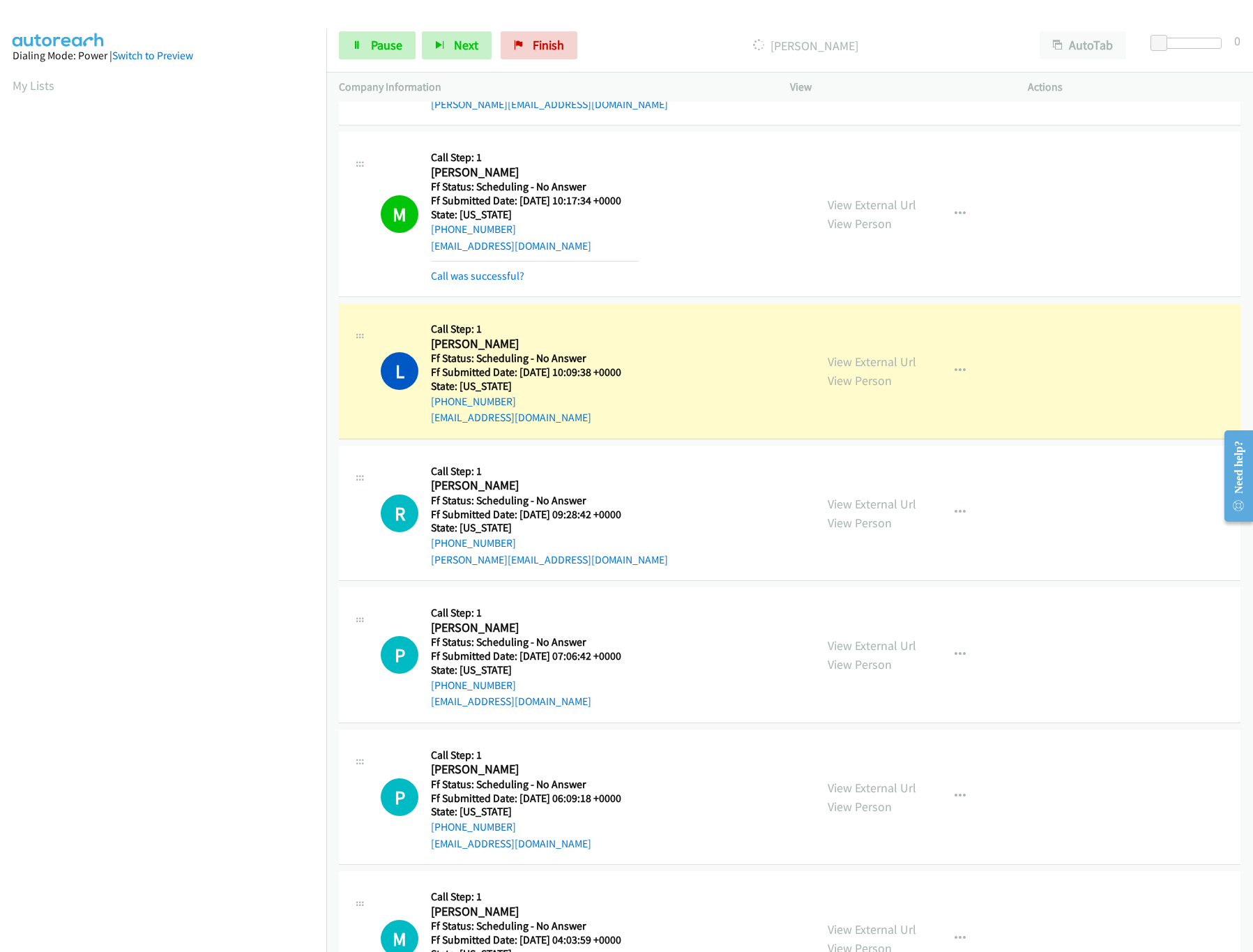
scroll to position [1131, 0]
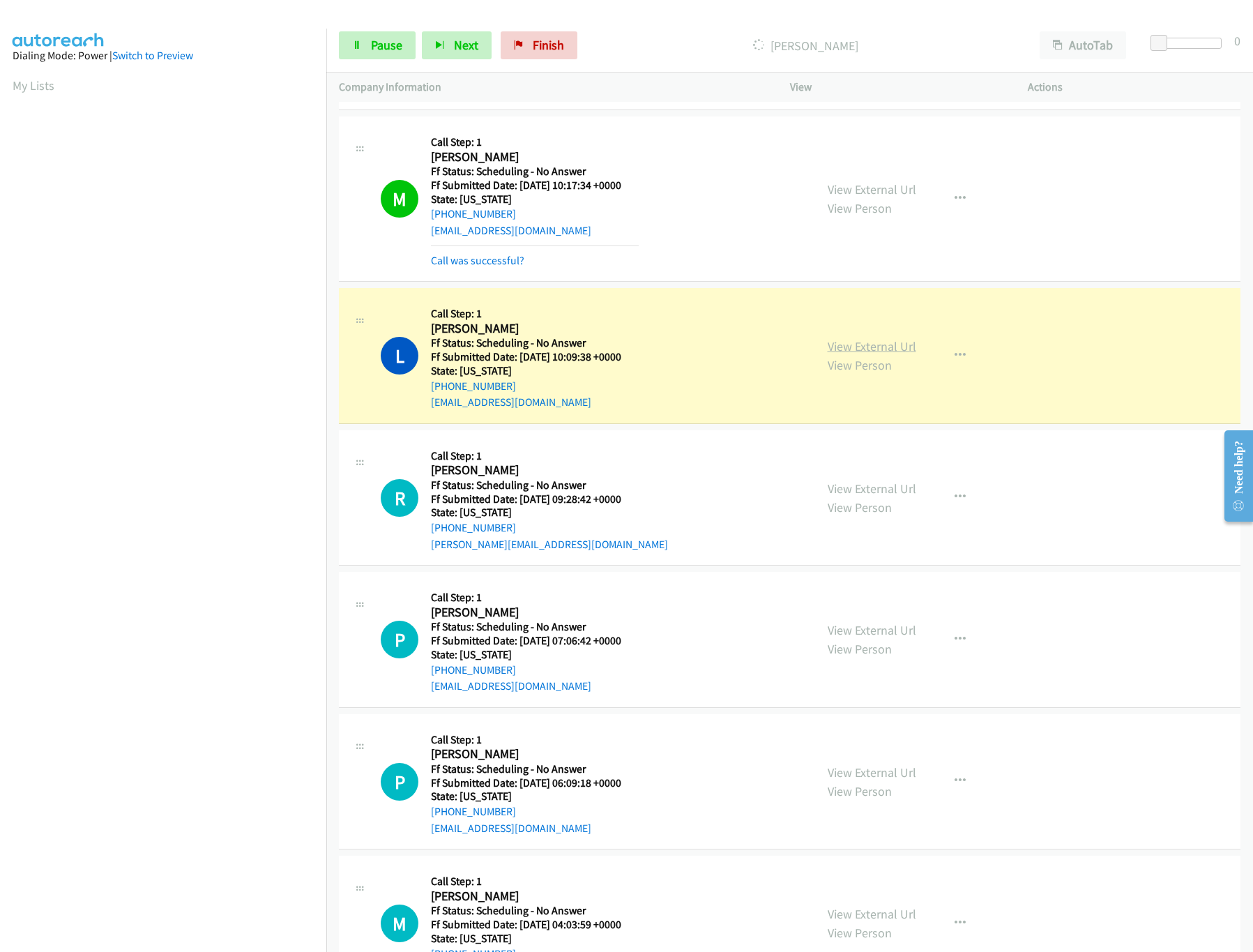
click at [850, 350] on link "View External Url" at bounding box center [872, 346] width 89 height 16
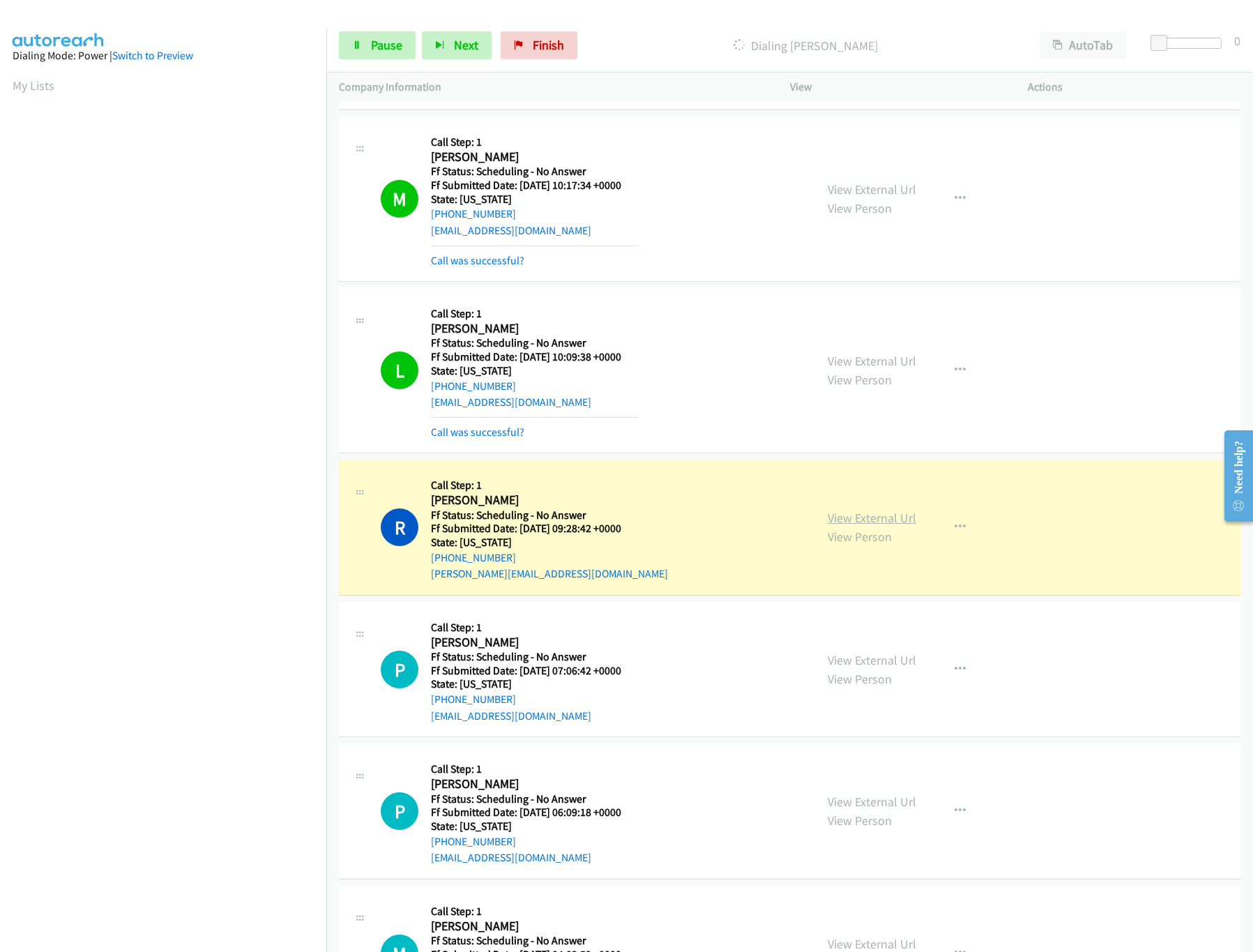
click at [841, 521] on link "View External Url" at bounding box center [872, 518] width 89 height 16
click at [360, 48] on icon at bounding box center [357, 46] width 10 height 10
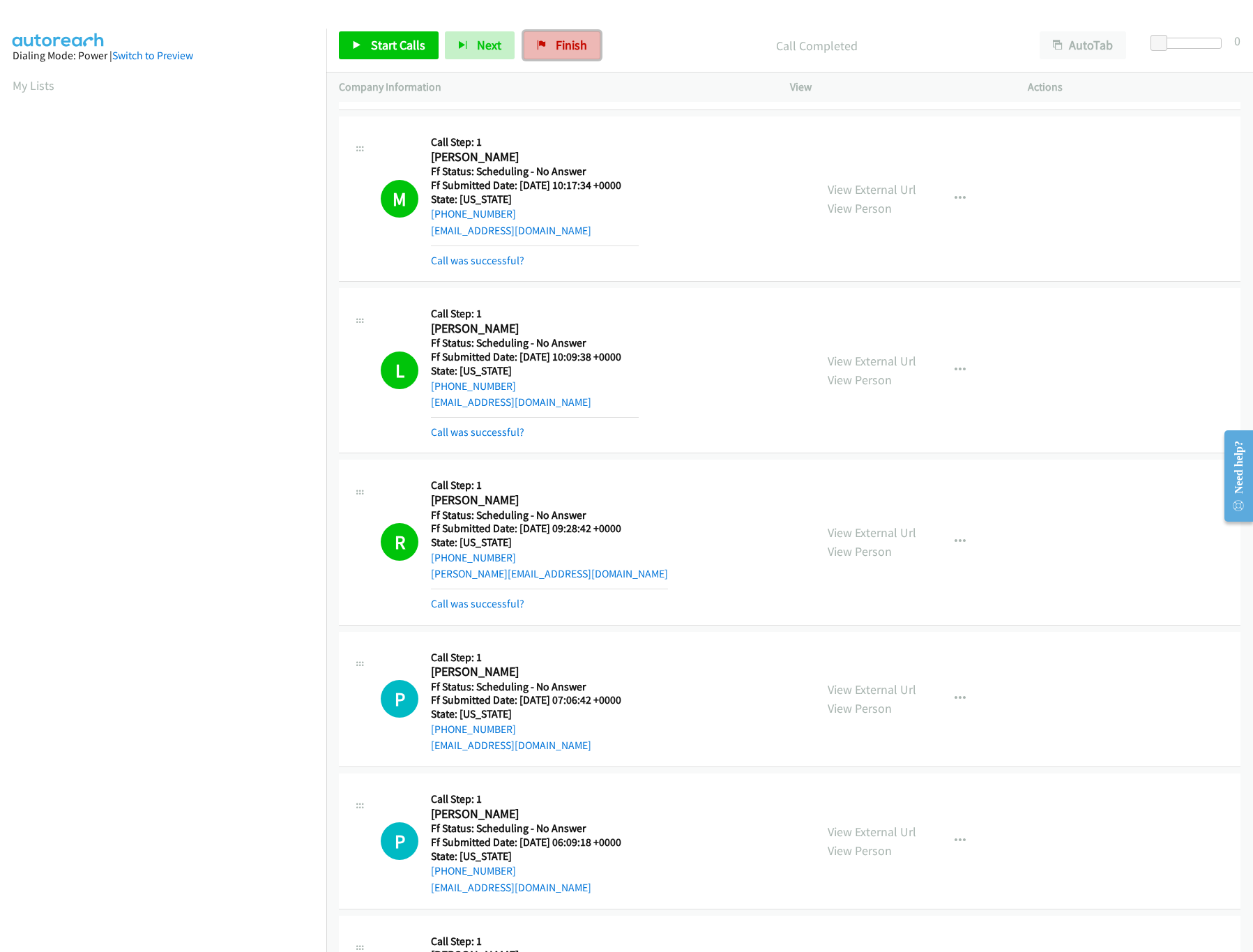
click at [549, 40] on link "Finish" at bounding box center [562, 45] width 77 height 28
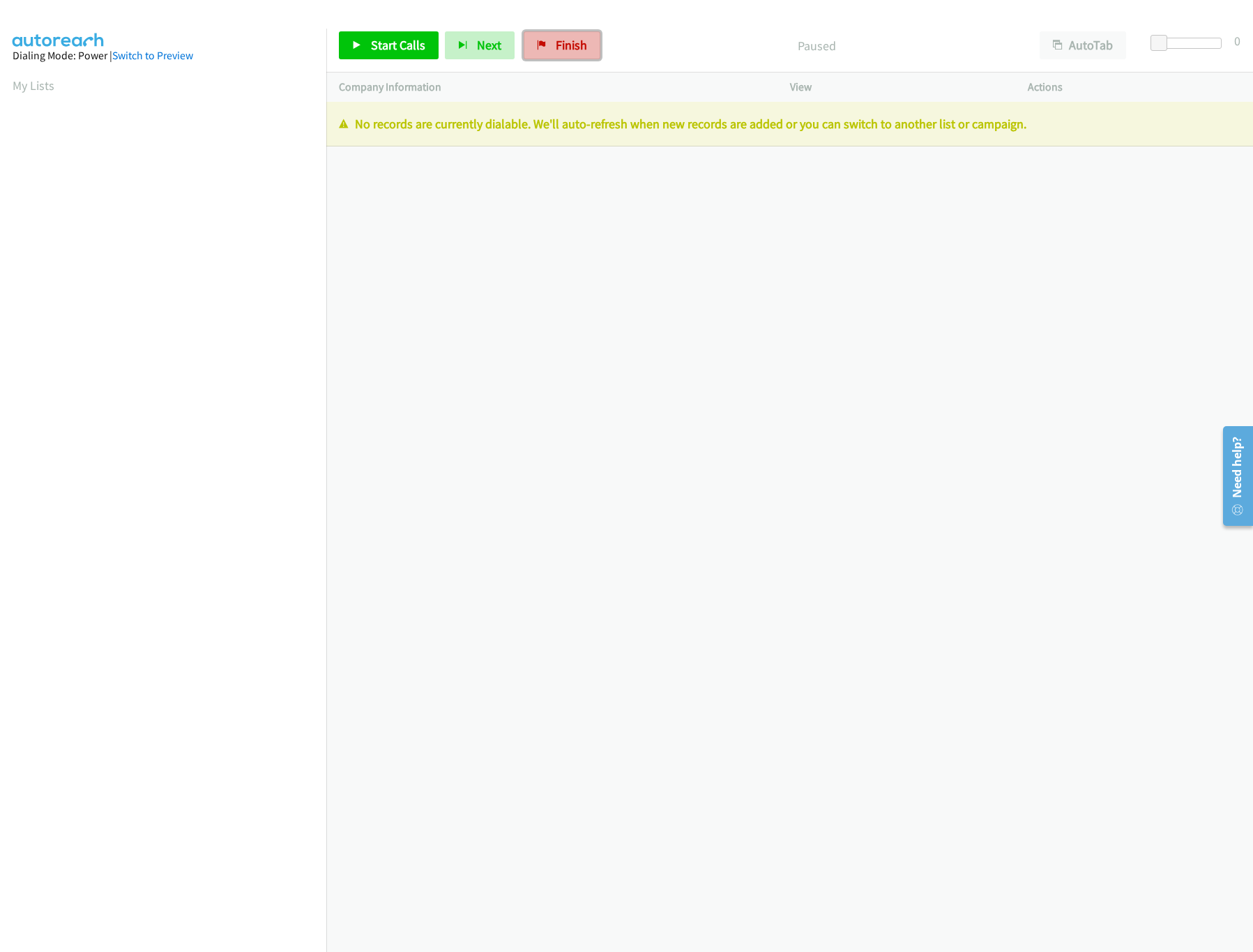
click at [556, 44] on span "Finish" at bounding box center [572, 44] width 32 height 16
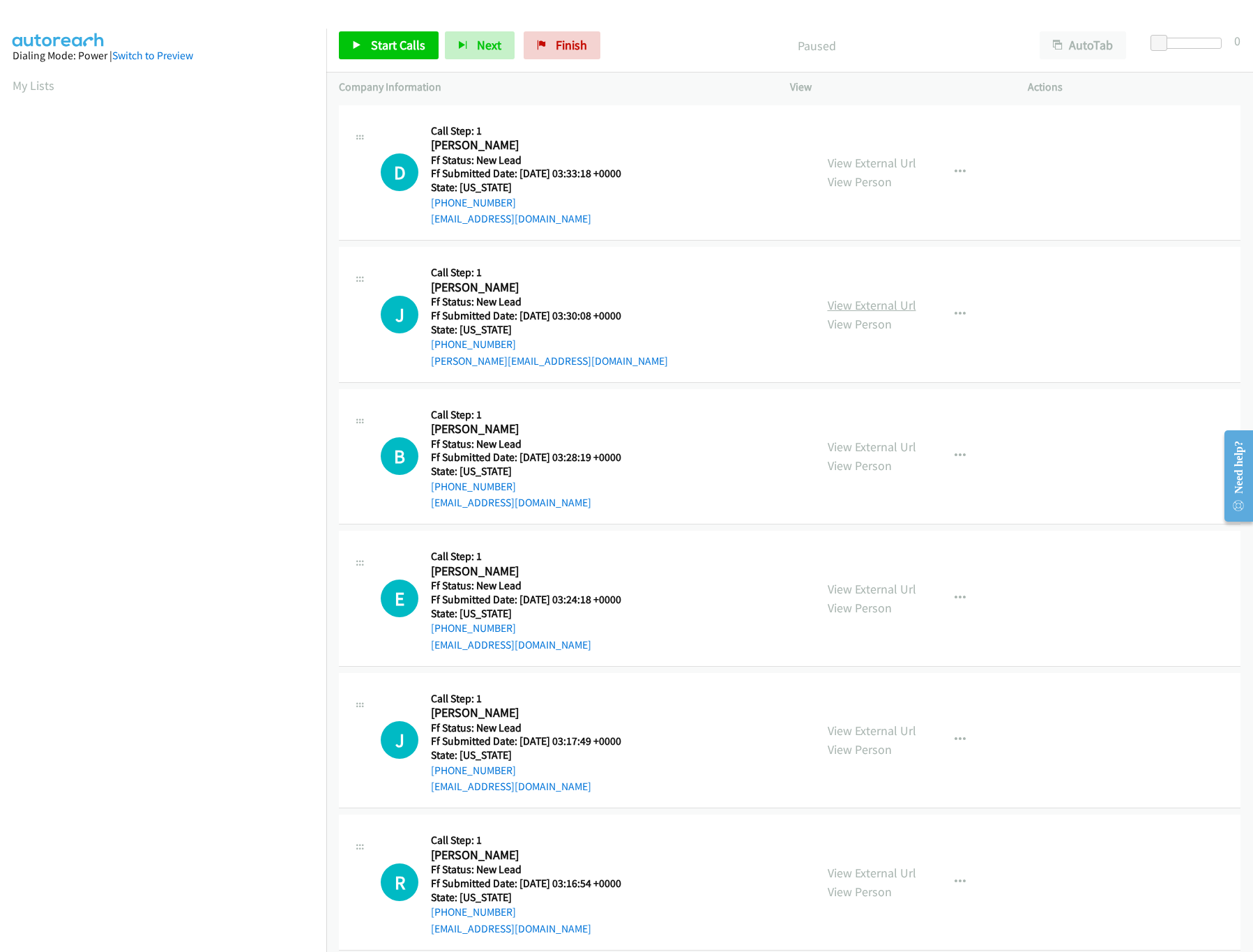
click at [883, 301] on link "View External Url" at bounding box center [872, 304] width 89 height 16
click at [889, 153] on div "View External Url View Person" at bounding box center [872, 172] width 89 height 38
click at [895, 168] on link "View External Url" at bounding box center [872, 162] width 89 height 16
click at [373, 48] on span "Start Calls" at bounding box center [398, 44] width 54 height 16
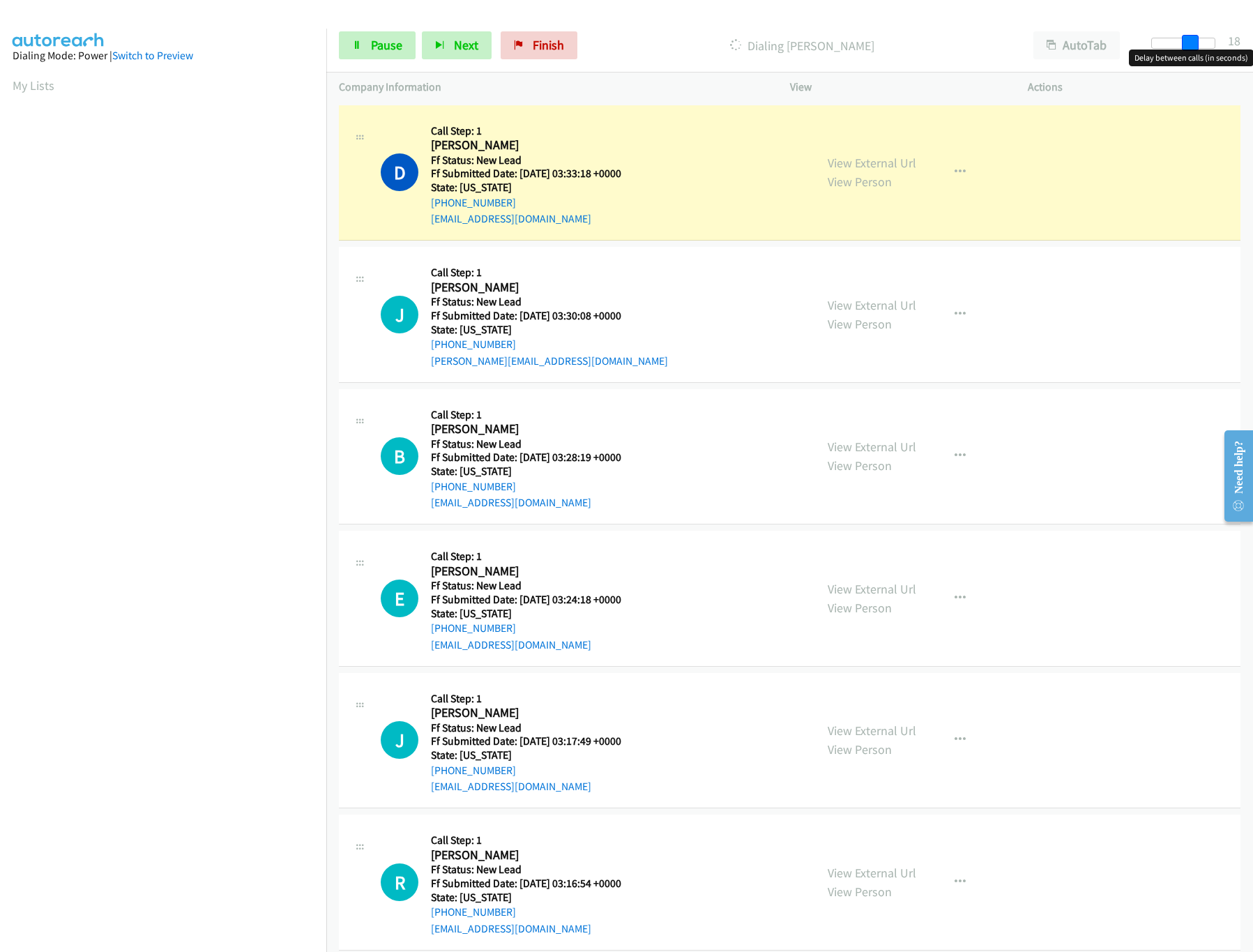
drag, startPoint x: 1161, startPoint y: 42, endPoint x: 1200, endPoint y: 49, distance: 39.6
click at [1200, 49] on body "Start Calls Pause Next Finish Dialing Dominic De Anda AutoTab AutoTab 18 Compan…" at bounding box center [626, 33] width 1253 height 66
click at [864, 449] on link "View External Url" at bounding box center [872, 446] width 89 height 16
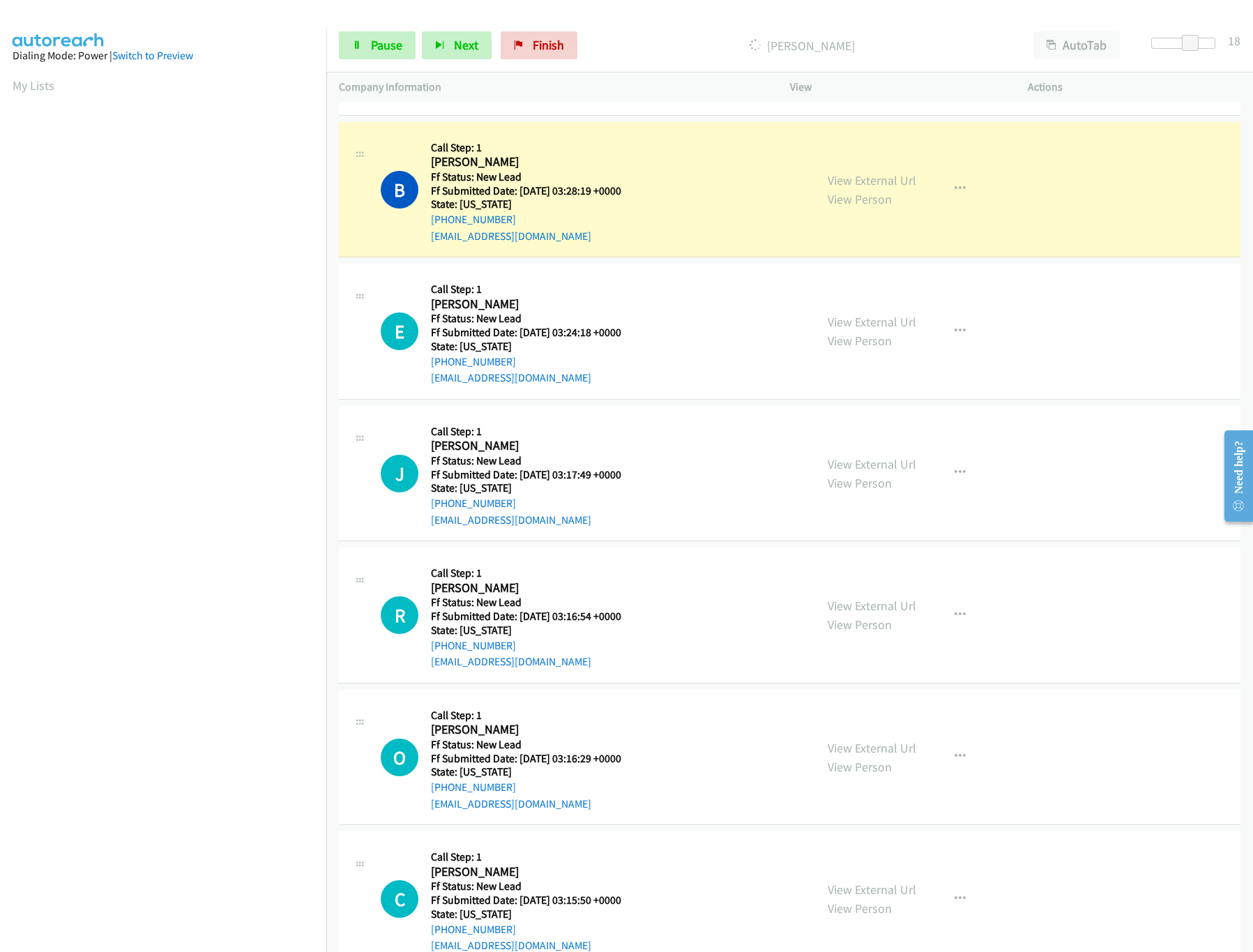
scroll to position [279, 0]
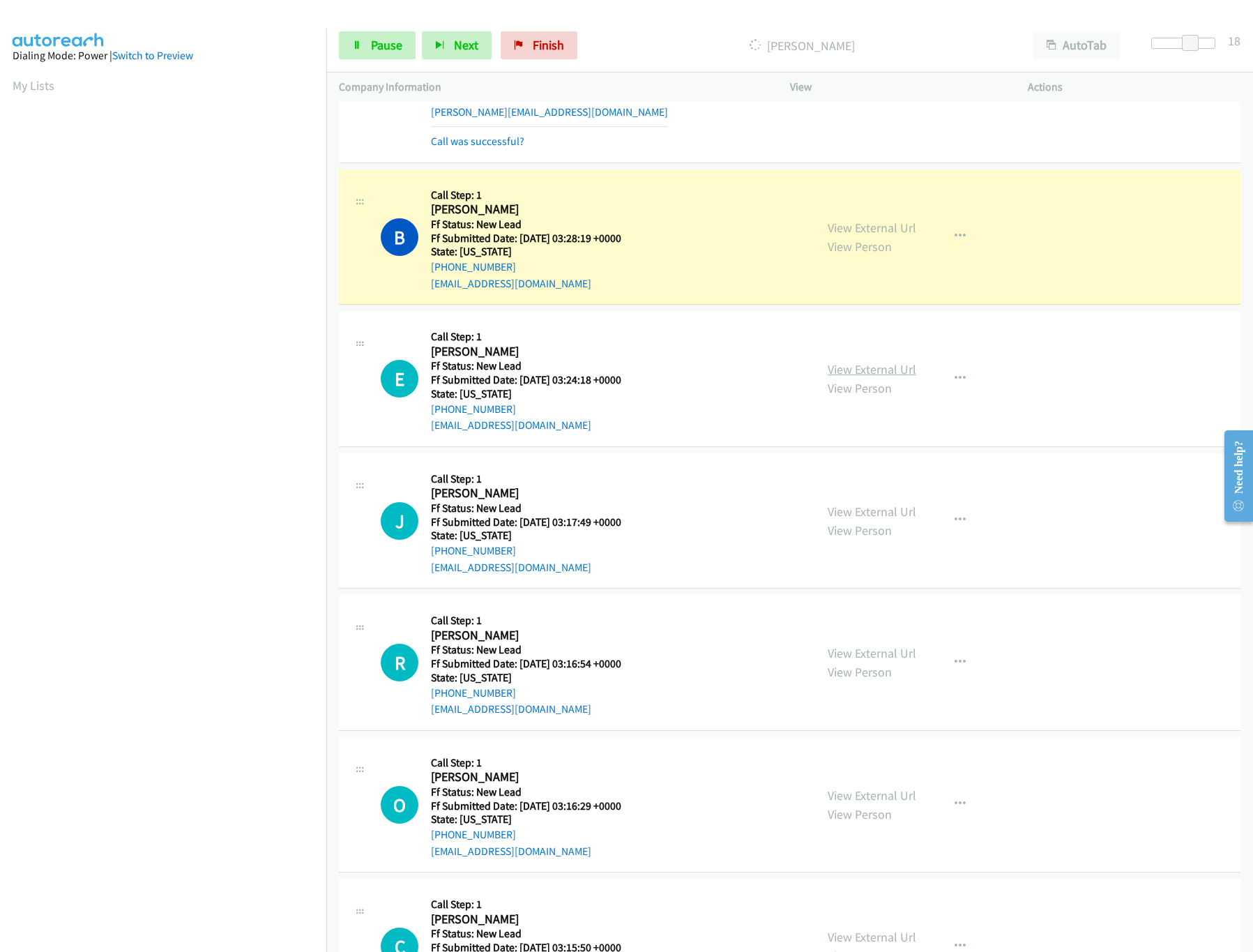
click at [854, 375] on link "View External Url" at bounding box center [872, 369] width 89 height 16
click at [348, 38] on link "Pause" at bounding box center [377, 45] width 77 height 28
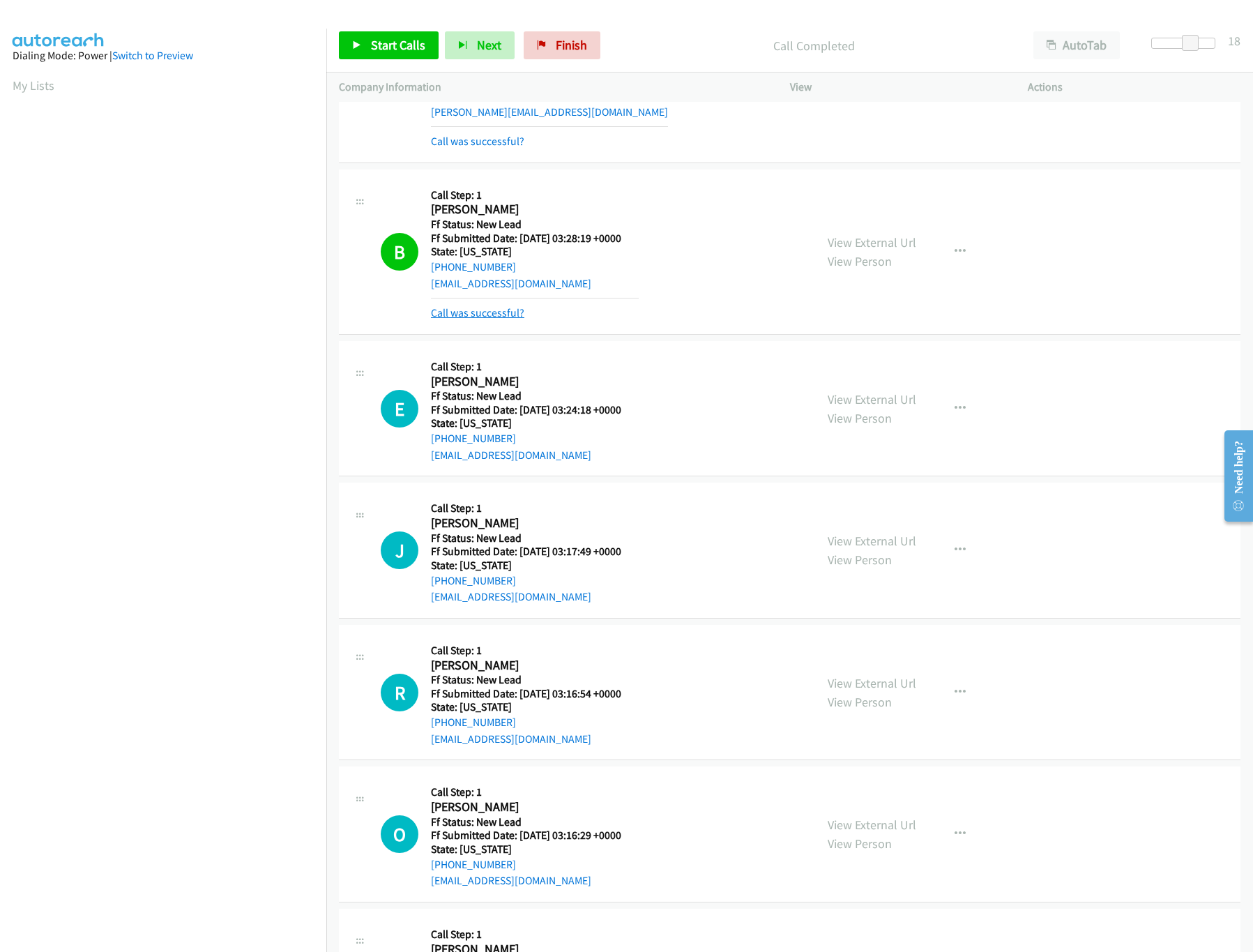
click at [454, 313] on link "Call was successful?" at bounding box center [478, 313] width 93 height 14
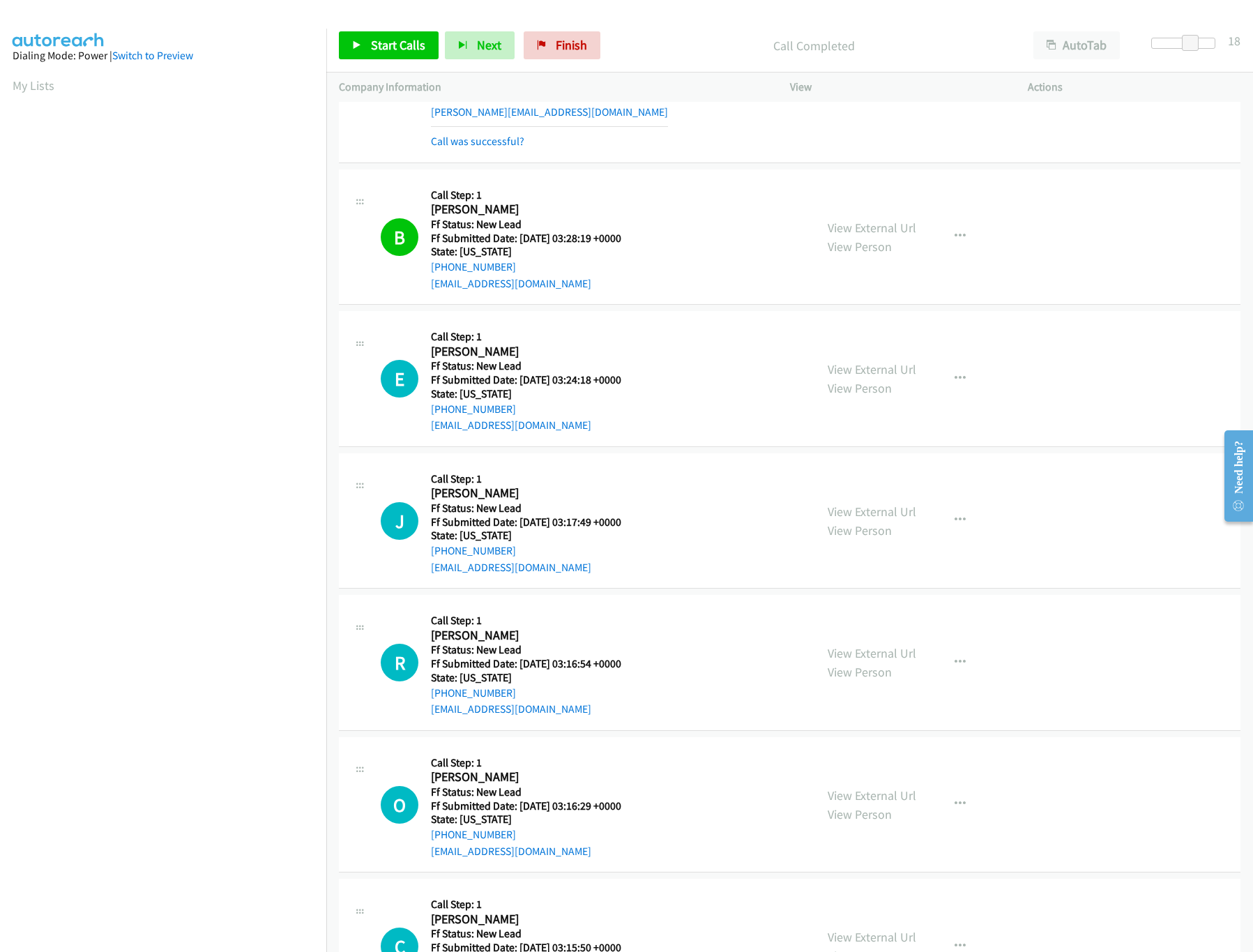
click at [581, 25] on div "Start Calls Pause Next Finish Call Completed AutoTab AutoTab 18" at bounding box center [790, 45] width 927 height 53
click at [575, 35] on link "Finish" at bounding box center [562, 45] width 77 height 28
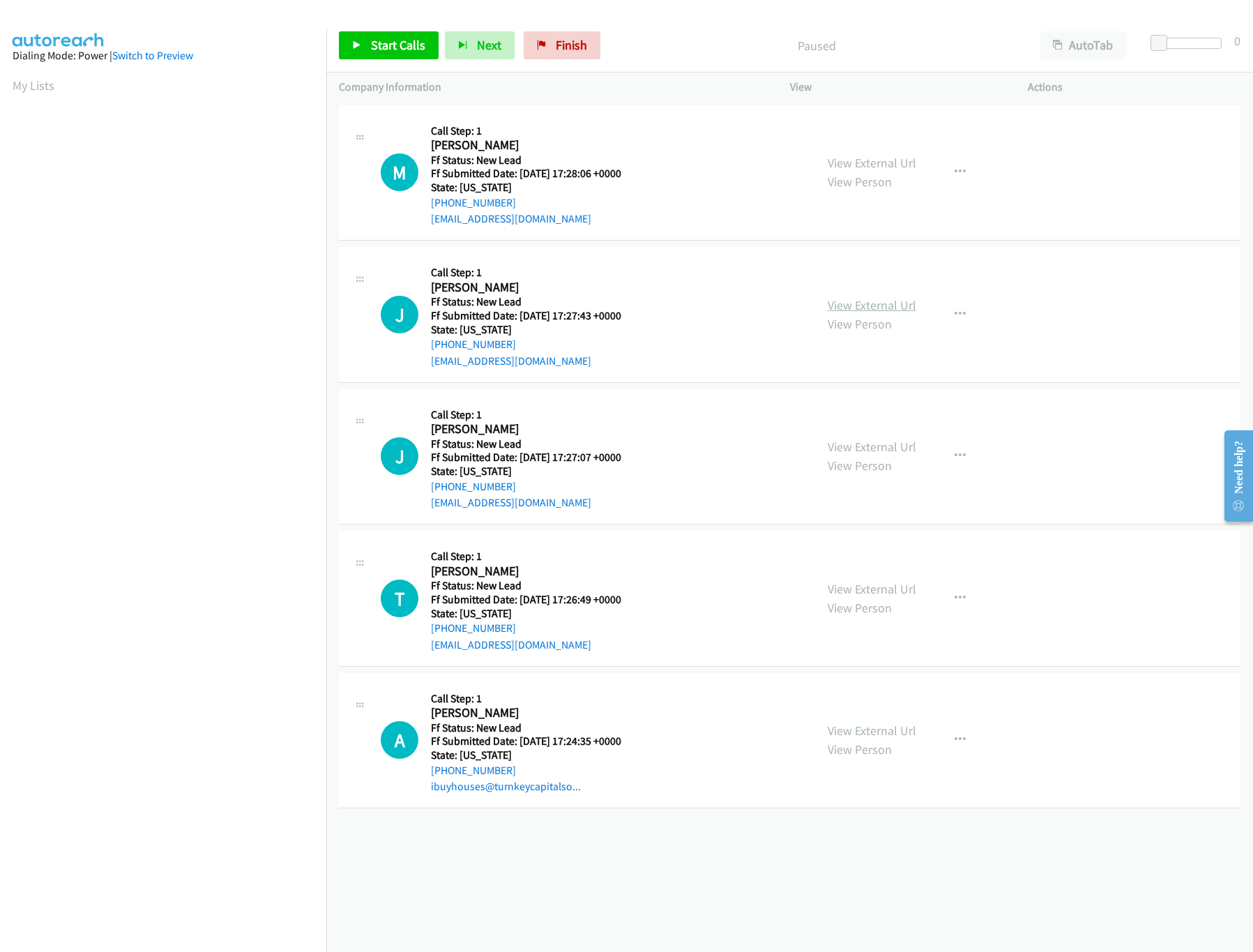
click at [859, 301] on link "View External Url" at bounding box center [872, 304] width 89 height 16
click at [880, 168] on link "View External Url" at bounding box center [872, 162] width 89 height 16
click at [373, 40] on span "Start Calls" at bounding box center [398, 44] width 54 height 16
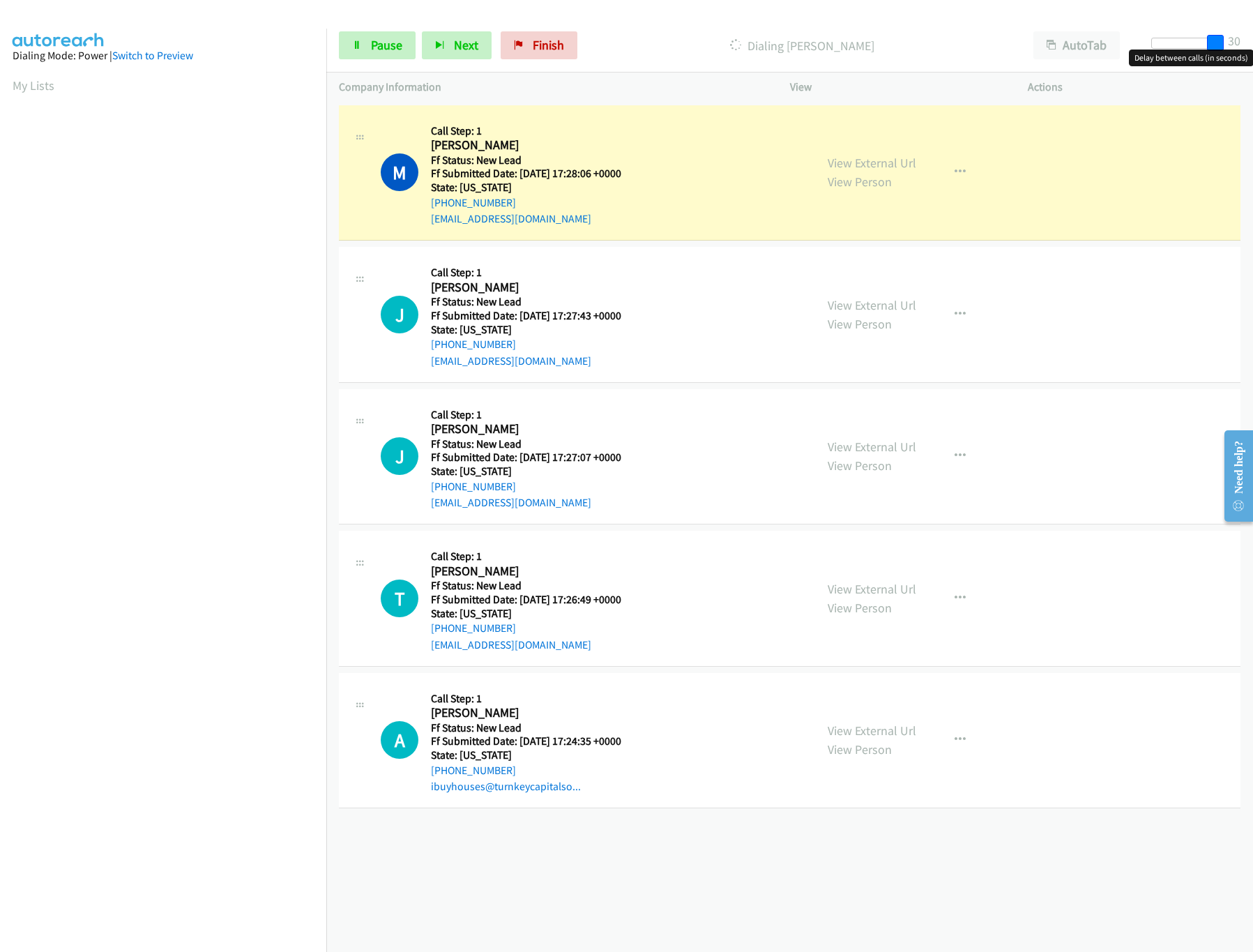
drag, startPoint x: 1152, startPoint y: 35, endPoint x: 1234, endPoint y: 54, distance: 84.2
click at [1234, 54] on body "Start Calls Pause Next Finish Dialing [PERSON_NAME] AutoTab AutoTab 30 Company …" at bounding box center [626, 33] width 1253 height 66
click at [868, 440] on link "View External Url" at bounding box center [872, 446] width 89 height 16
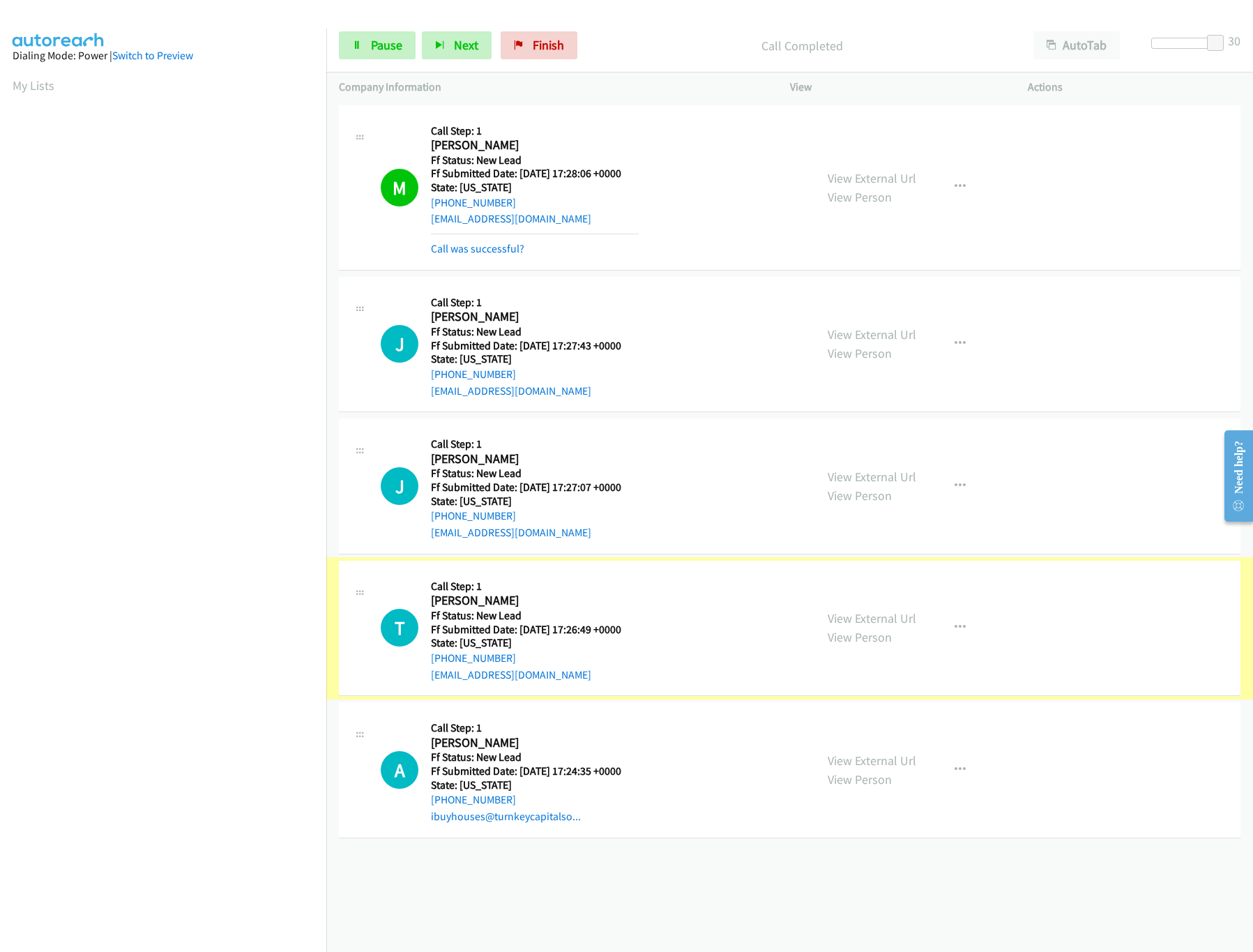
click at [860, 624] on link "View External Url" at bounding box center [872, 618] width 89 height 16
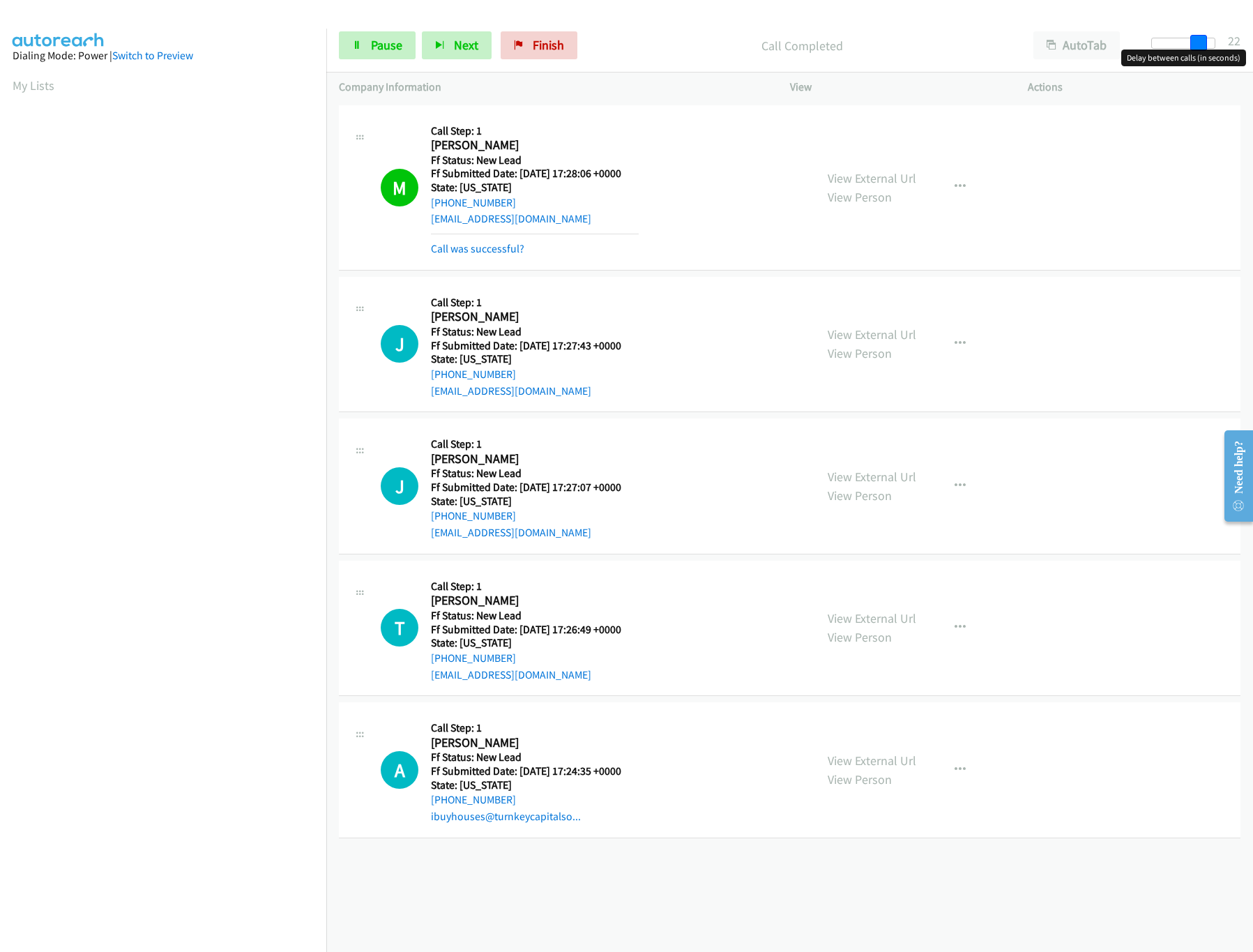
drag, startPoint x: 1218, startPoint y: 44, endPoint x: 1174, endPoint y: 44, distance: 44.0
click at [1191, 44] on span at bounding box center [1199, 43] width 17 height 17
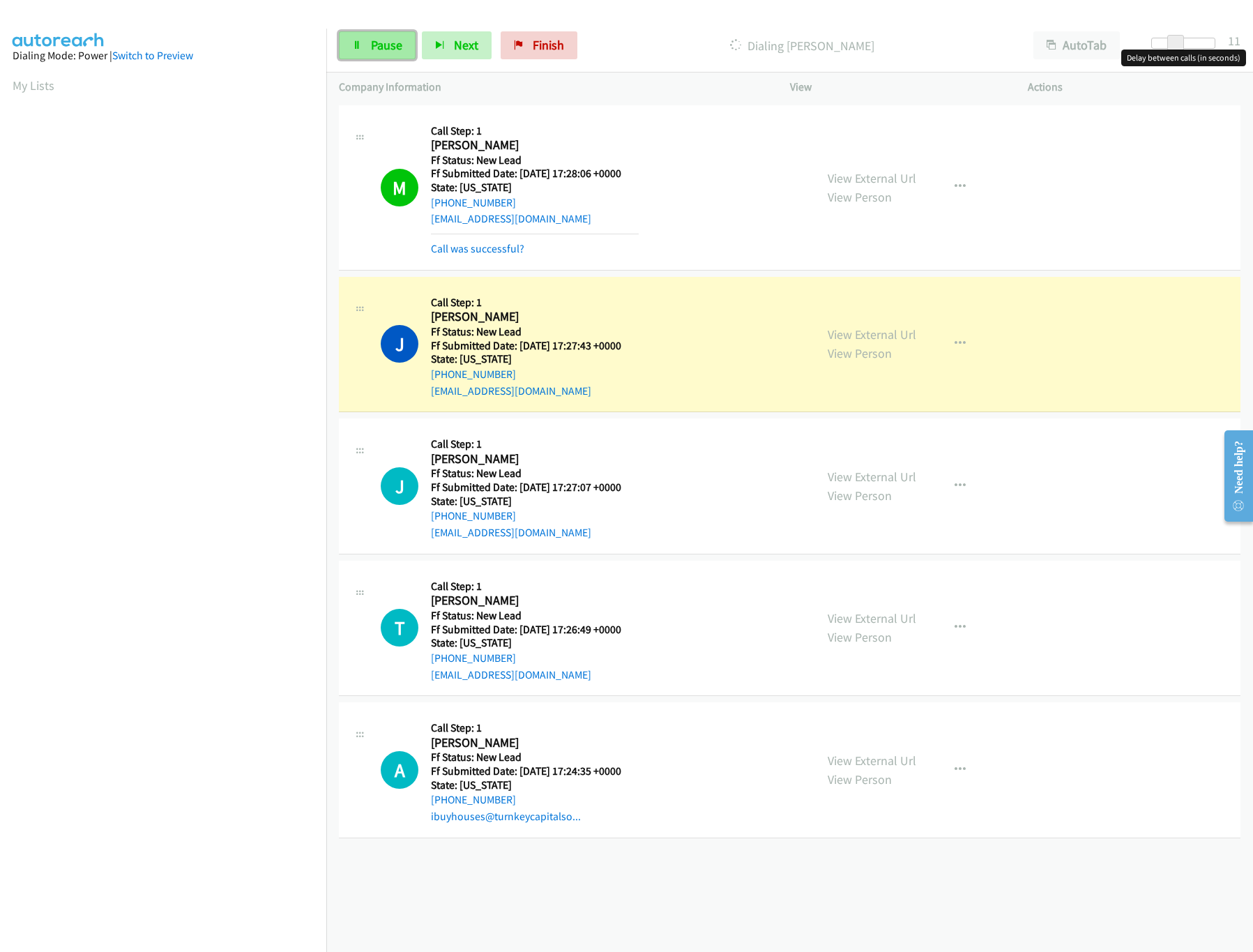
click at [376, 43] on span "Pause" at bounding box center [387, 44] width 32 height 16
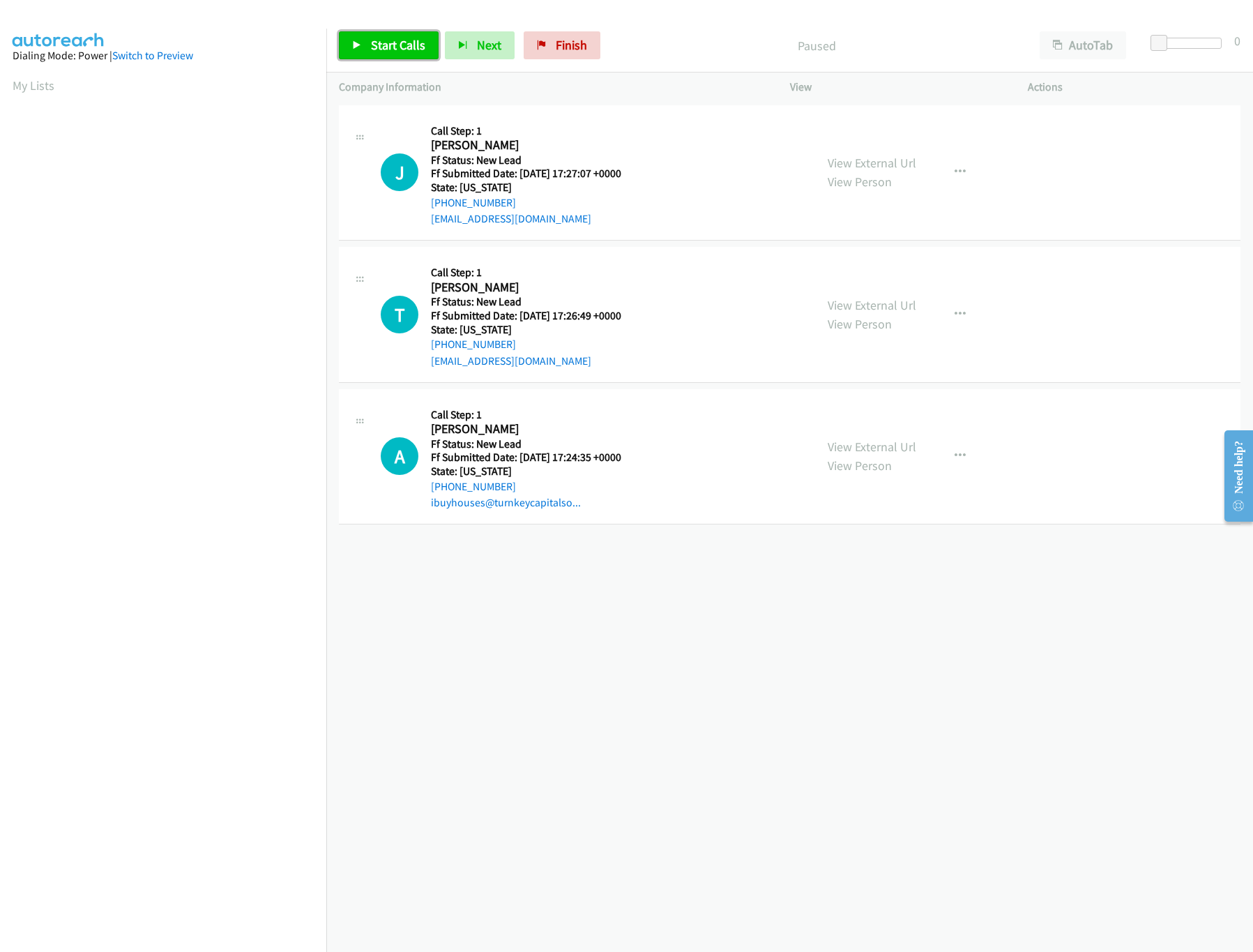
click at [398, 48] on span "Start Calls" at bounding box center [398, 44] width 54 height 16
click at [828, 455] on div "View External Url View Person" at bounding box center [872, 456] width 89 height 38
click at [828, 452] on link "View External Url" at bounding box center [872, 446] width 89 height 16
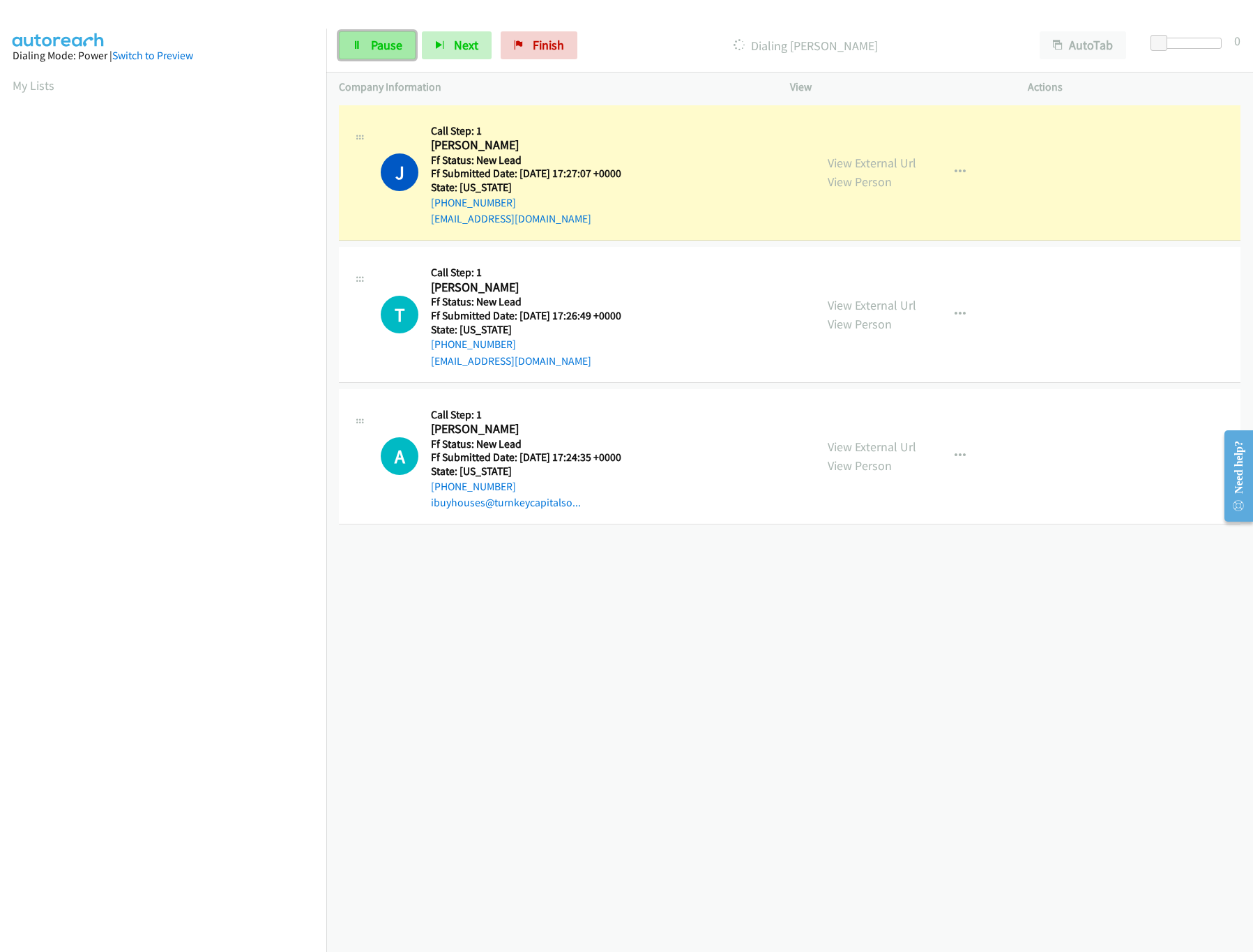
click at [371, 50] on span "Pause" at bounding box center [387, 44] width 32 height 16
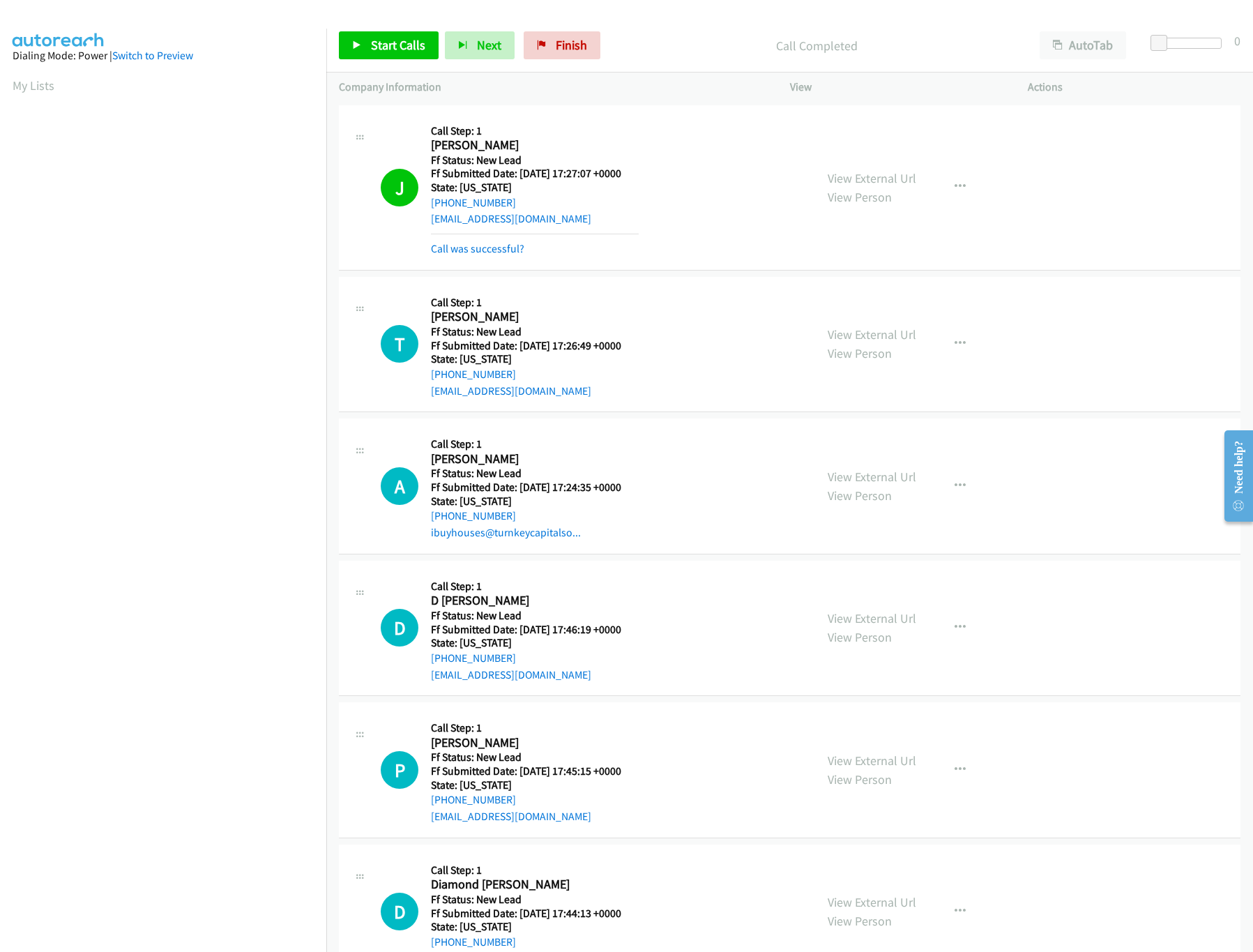
click at [744, 125] on div "J Callback Scheduled Call Step: 1 John Frey America/New_York Ff Status: New Lea…" at bounding box center [592, 188] width 422 height 140
click at [463, 247] on link "Call was successful?" at bounding box center [478, 249] width 93 height 14
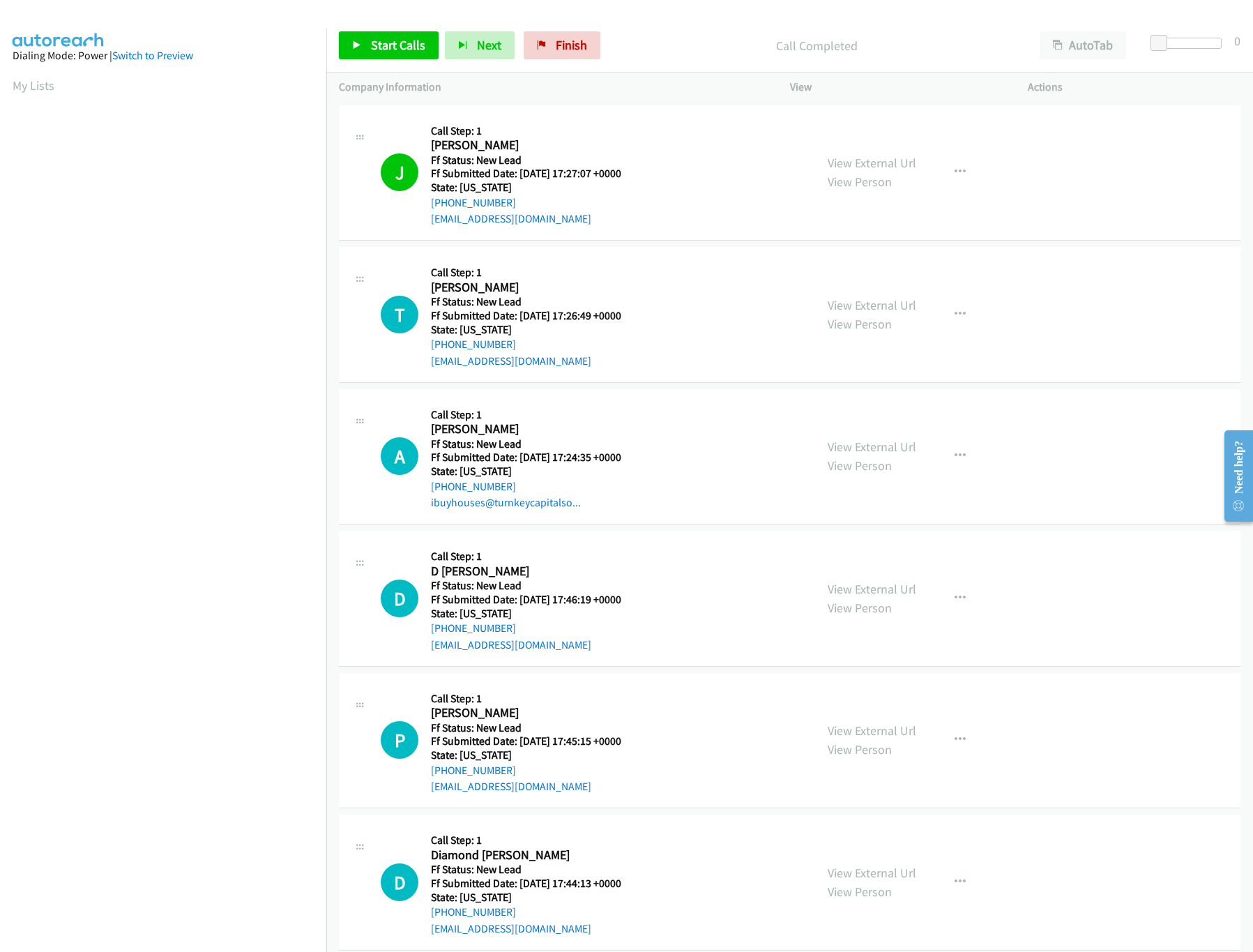
scroll to position [0, 5]
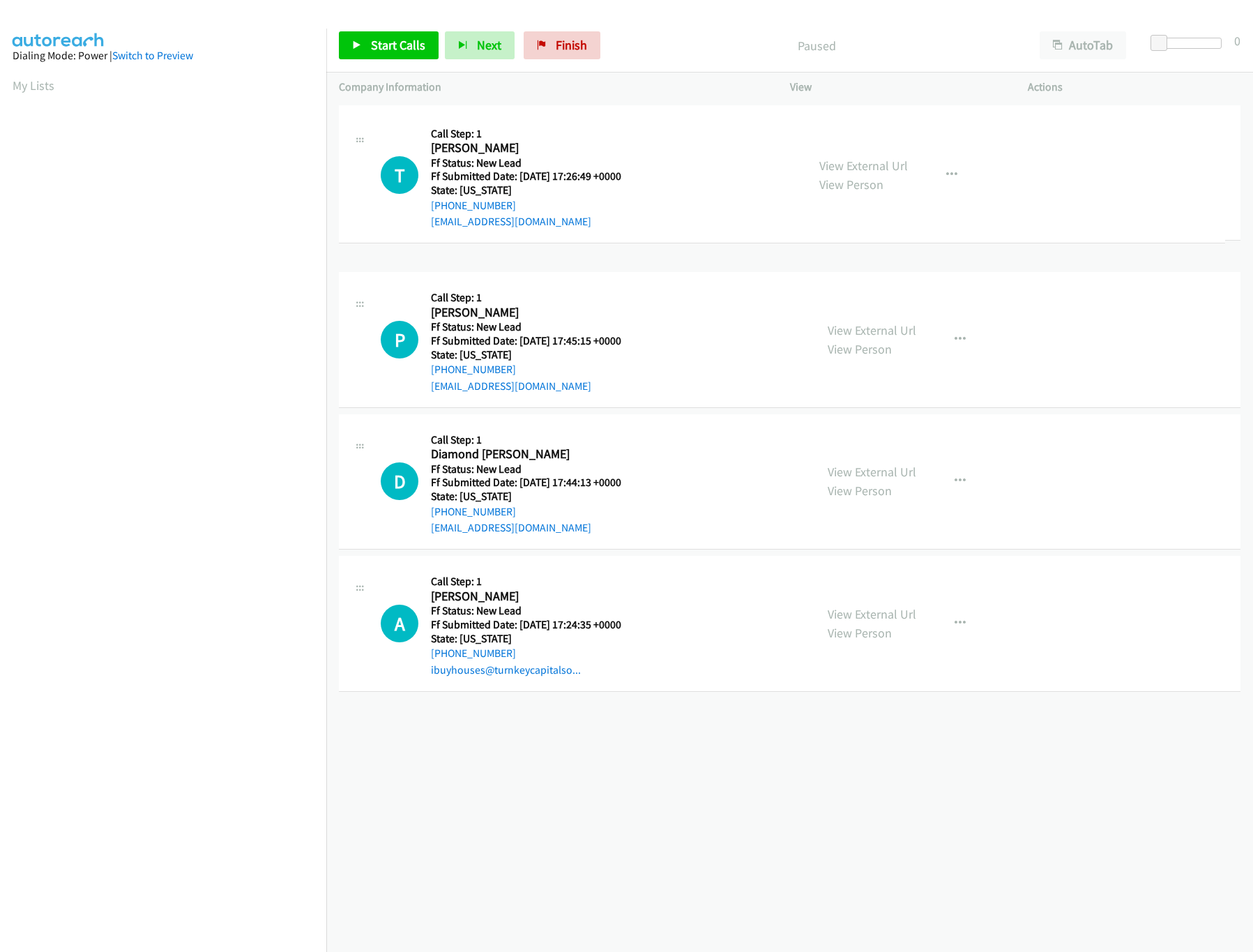
drag, startPoint x: 496, startPoint y: 615, endPoint x: 552, endPoint y: 122, distance: 496.2
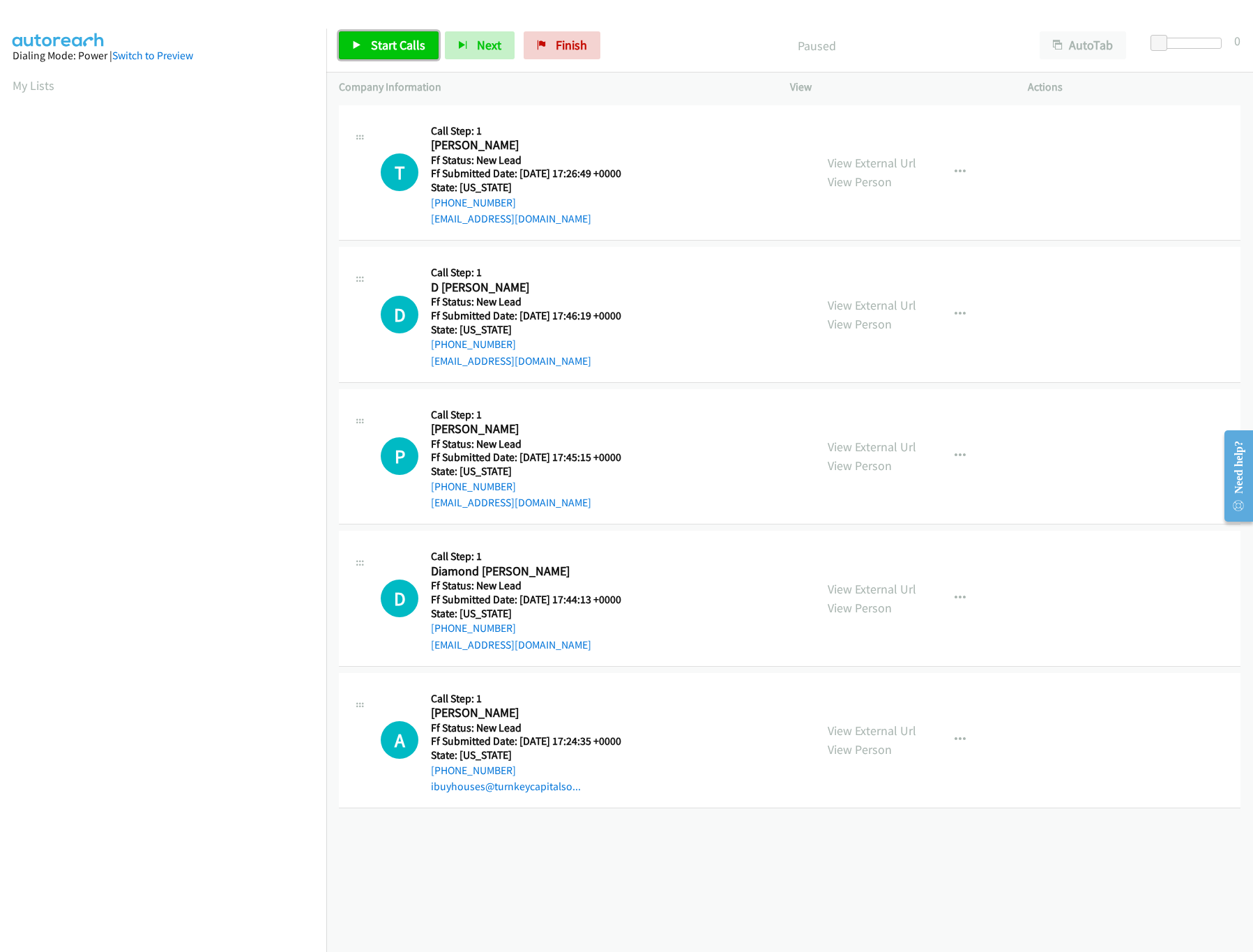
click at [352, 44] on link "Start Calls" at bounding box center [388, 45] width 100 height 28
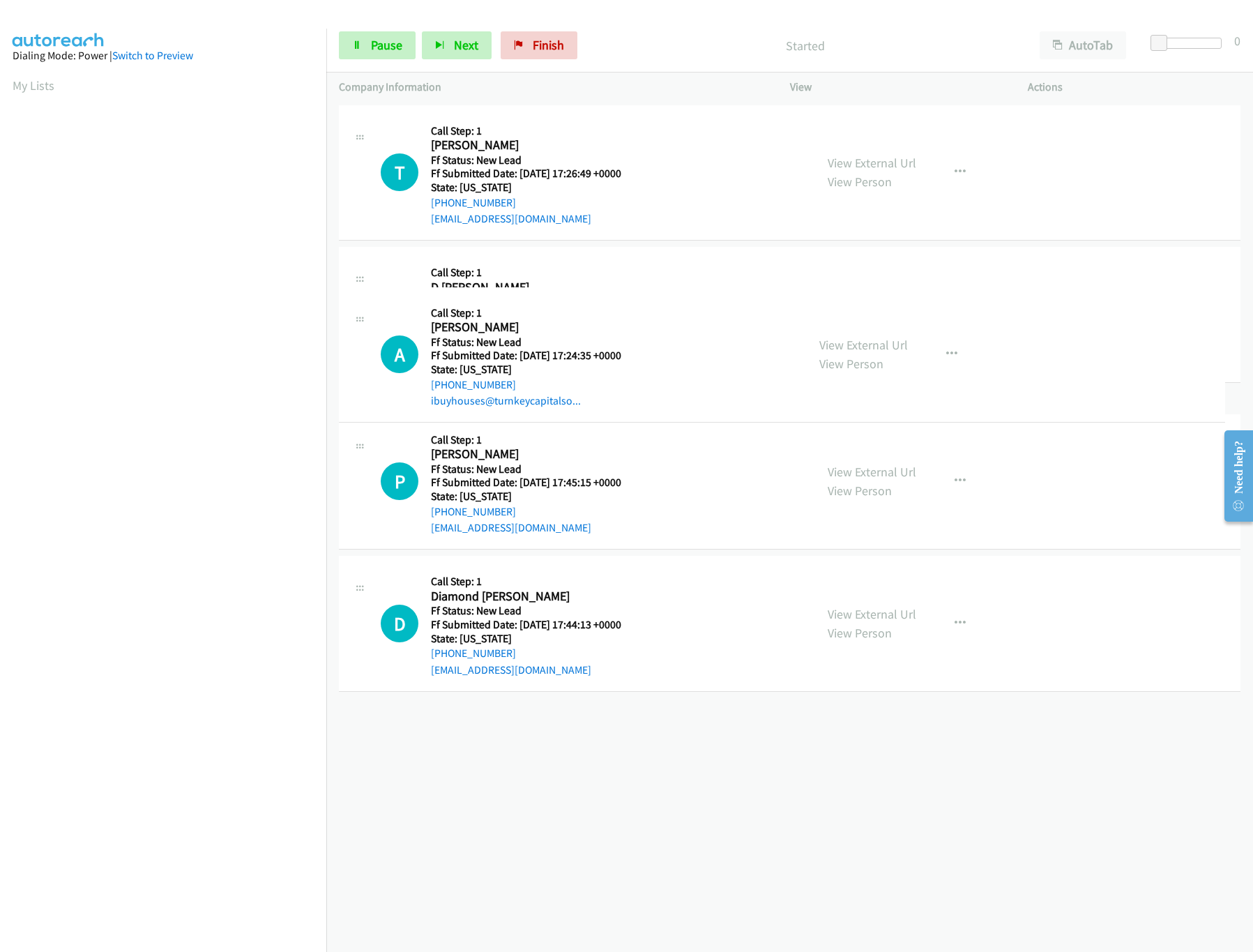
drag, startPoint x: 456, startPoint y: 739, endPoint x: 578, endPoint y: 258, distance: 496.2
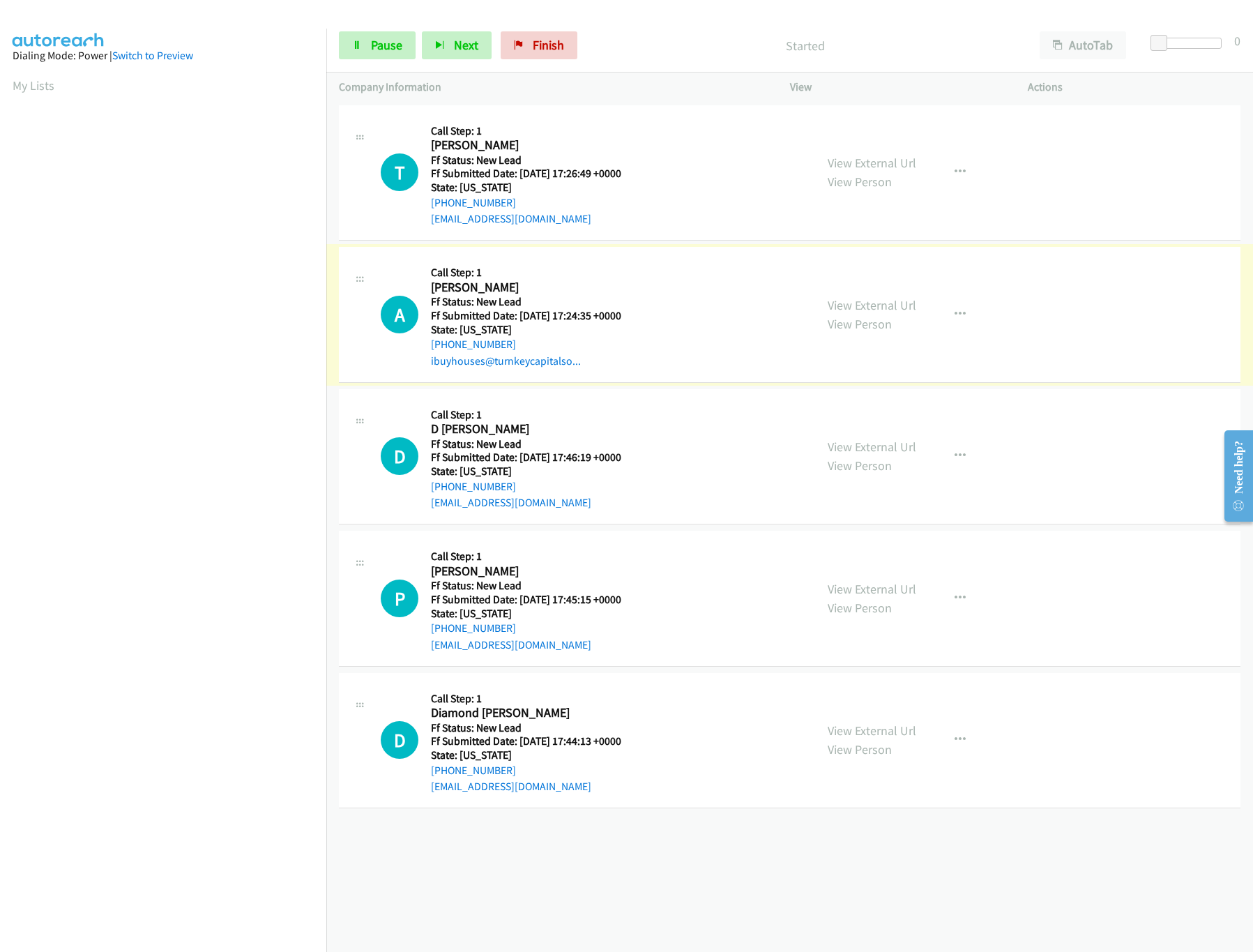
click at [883, 437] on div "View External Url View Person" at bounding box center [872, 456] width 89 height 38
click at [883, 446] on link "View External Url" at bounding box center [872, 446] width 89 height 16
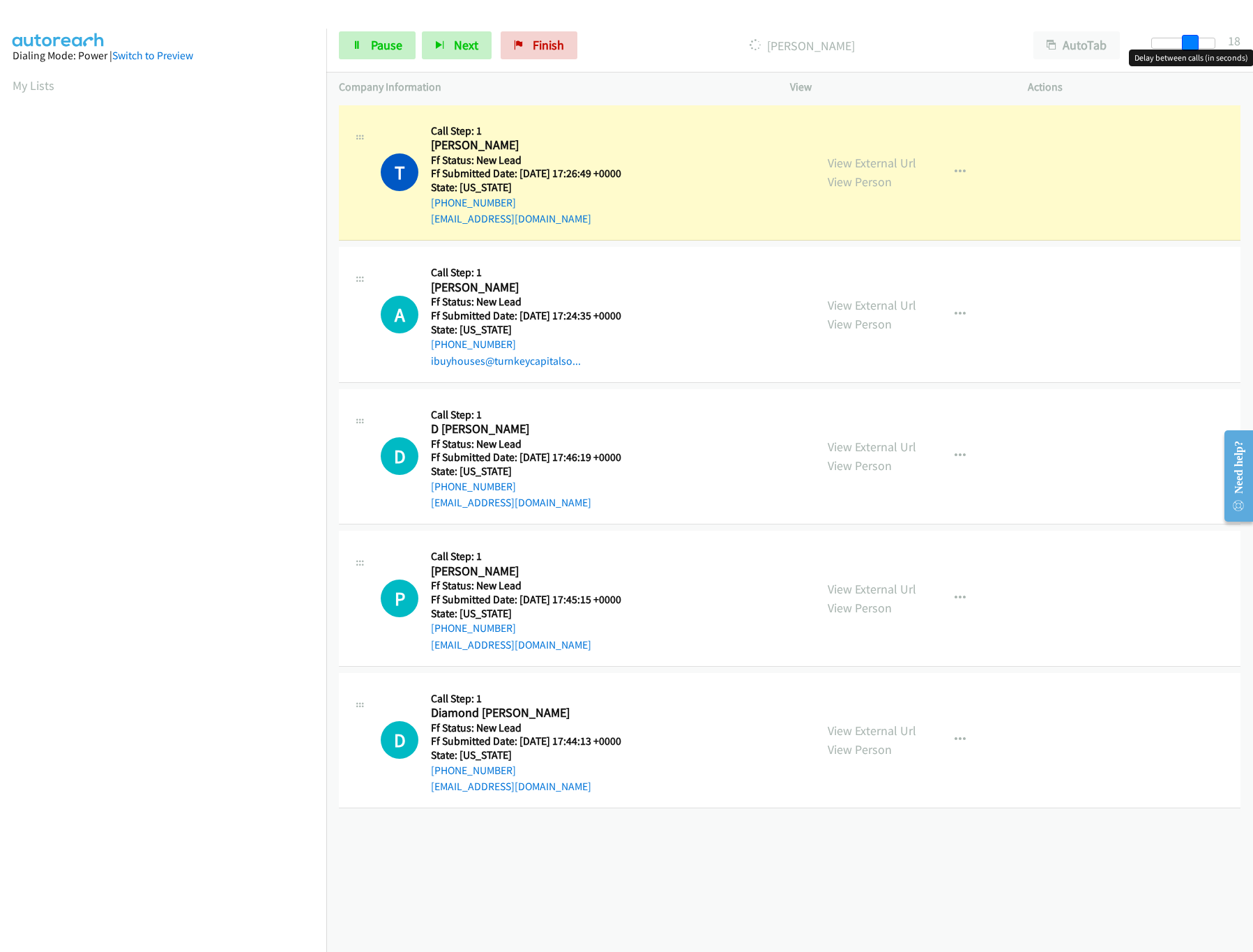
drag, startPoint x: 1158, startPoint y: 41, endPoint x: 1192, endPoint y: 44, distance: 34.1
click at [1192, 44] on span at bounding box center [1190, 43] width 17 height 17
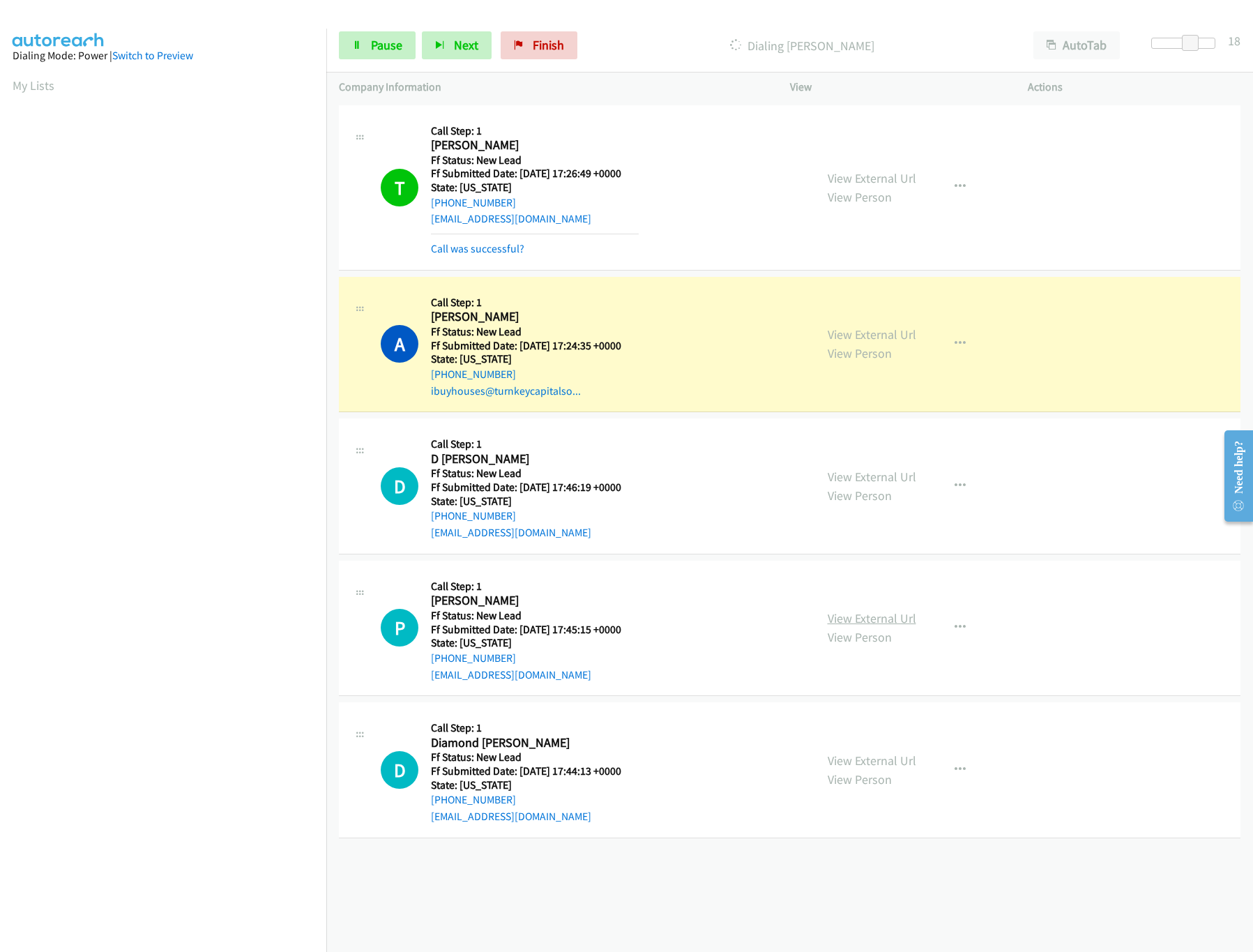
click at [850, 618] on link "View External Url" at bounding box center [872, 618] width 89 height 16
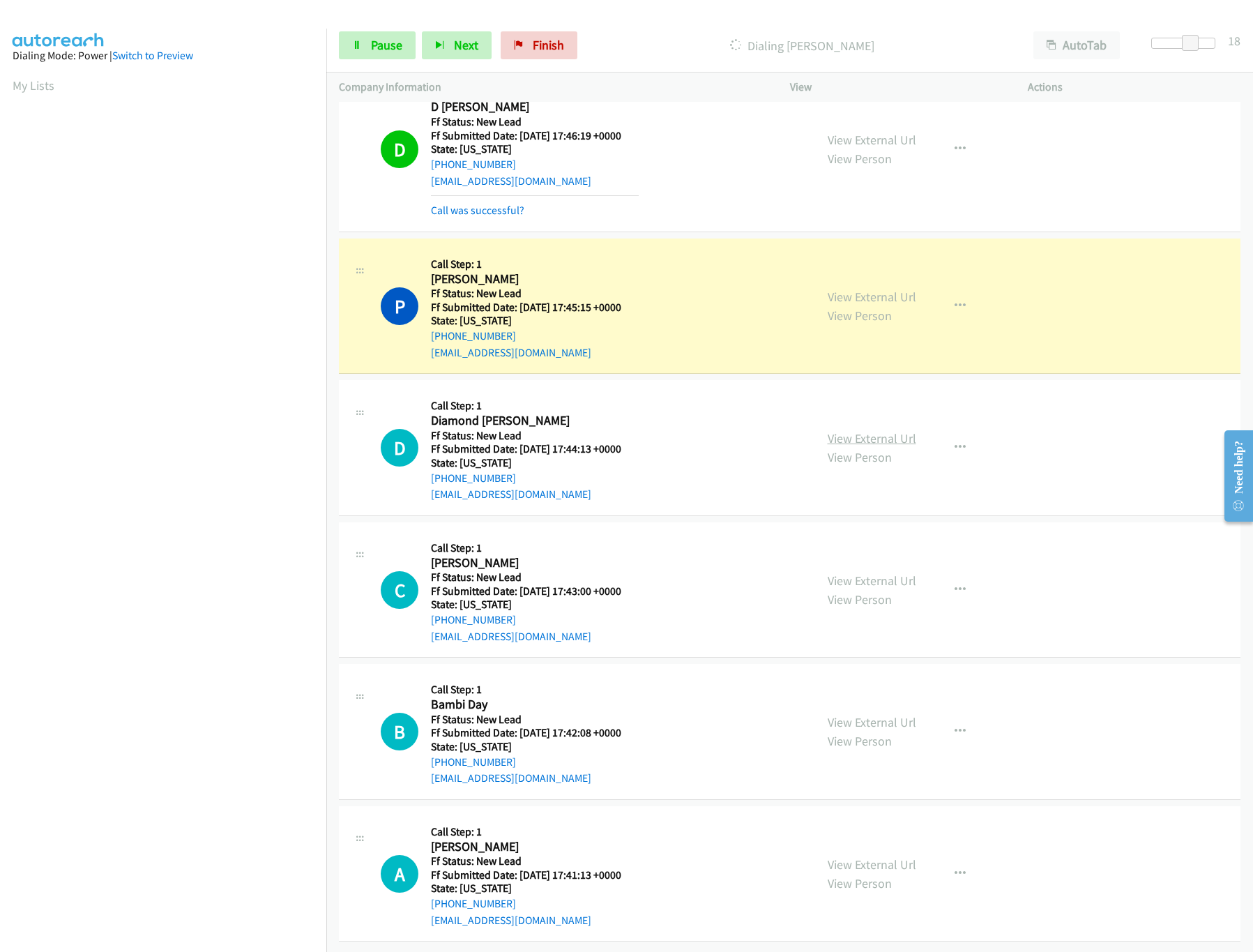
scroll to position [400, 0]
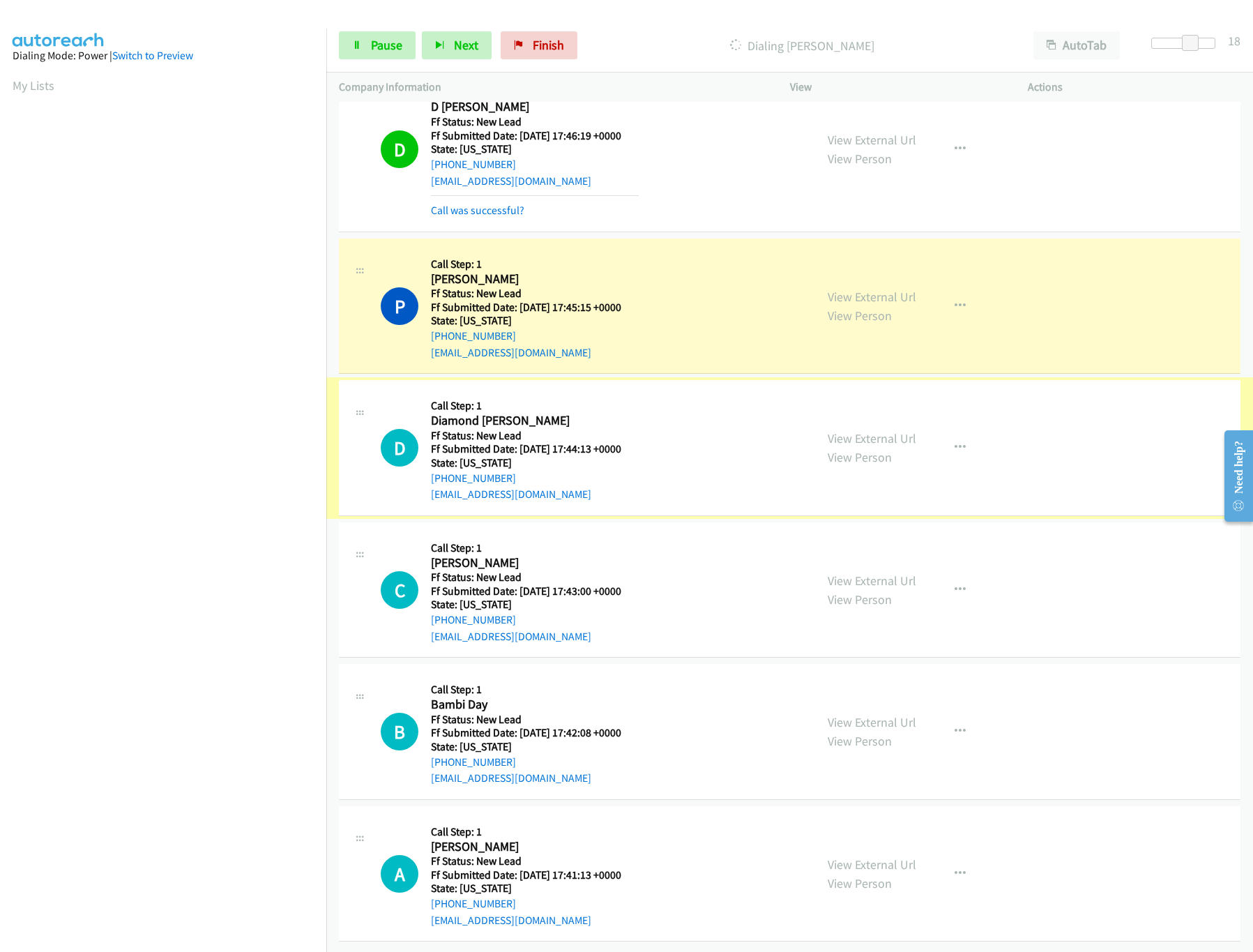
click at [875, 431] on link "View External Url" at bounding box center [872, 438] width 89 height 16
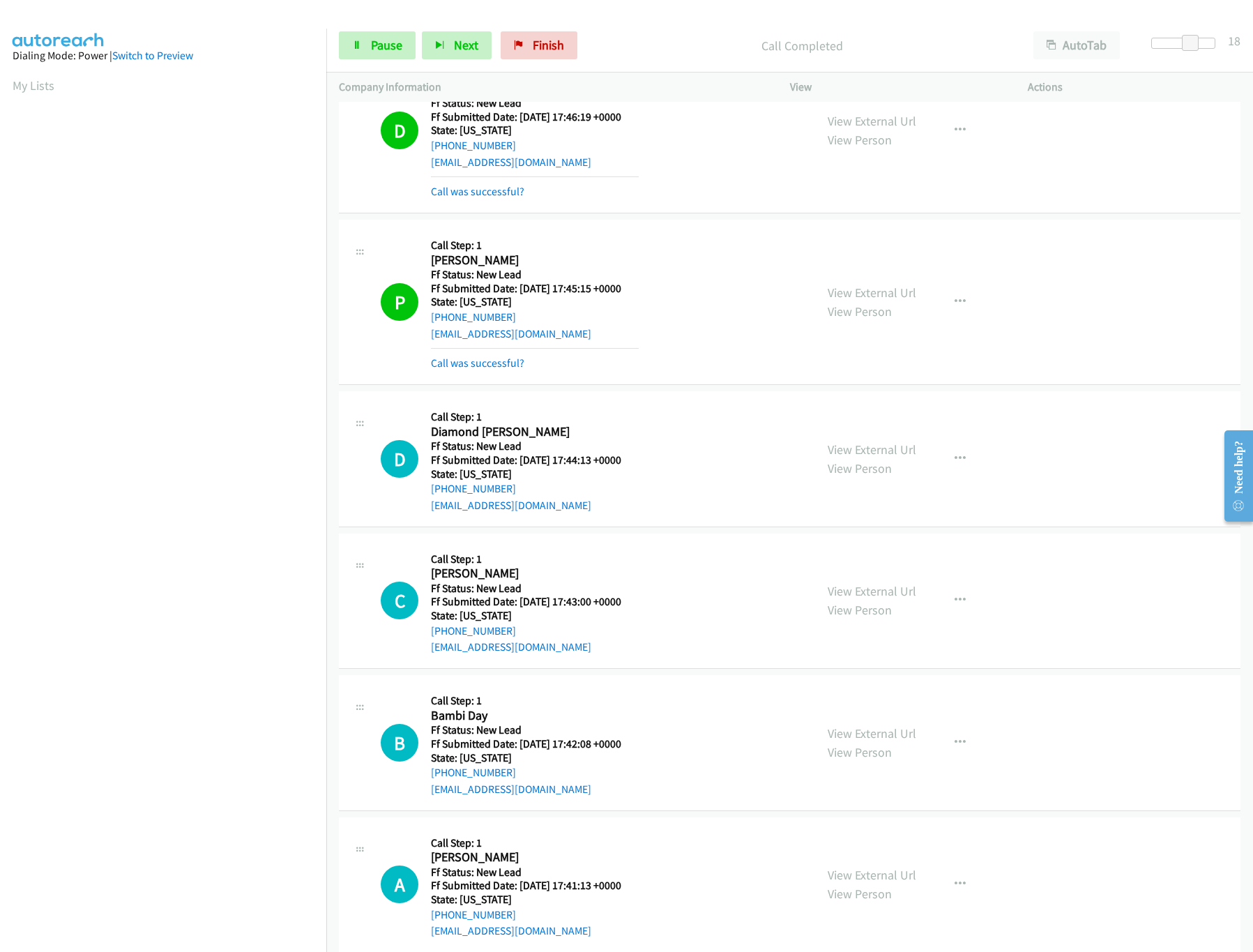
drag, startPoint x: 1179, startPoint y: 0, endPoint x: 739, endPoint y: 27, distance: 440.8
click at [739, 27] on div "Start Calls Pause Next Finish Call Completed AutoTab AutoTab 18" at bounding box center [790, 45] width 927 height 53
drag, startPoint x: 1194, startPoint y: 38, endPoint x: 1229, endPoint y: 62, distance: 42.4
click at [1229, 62] on body "Start Calls Pause Next Finish Call Completed AutoTab AutoTab 30 Company Informa…" at bounding box center [626, 33] width 1253 height 66
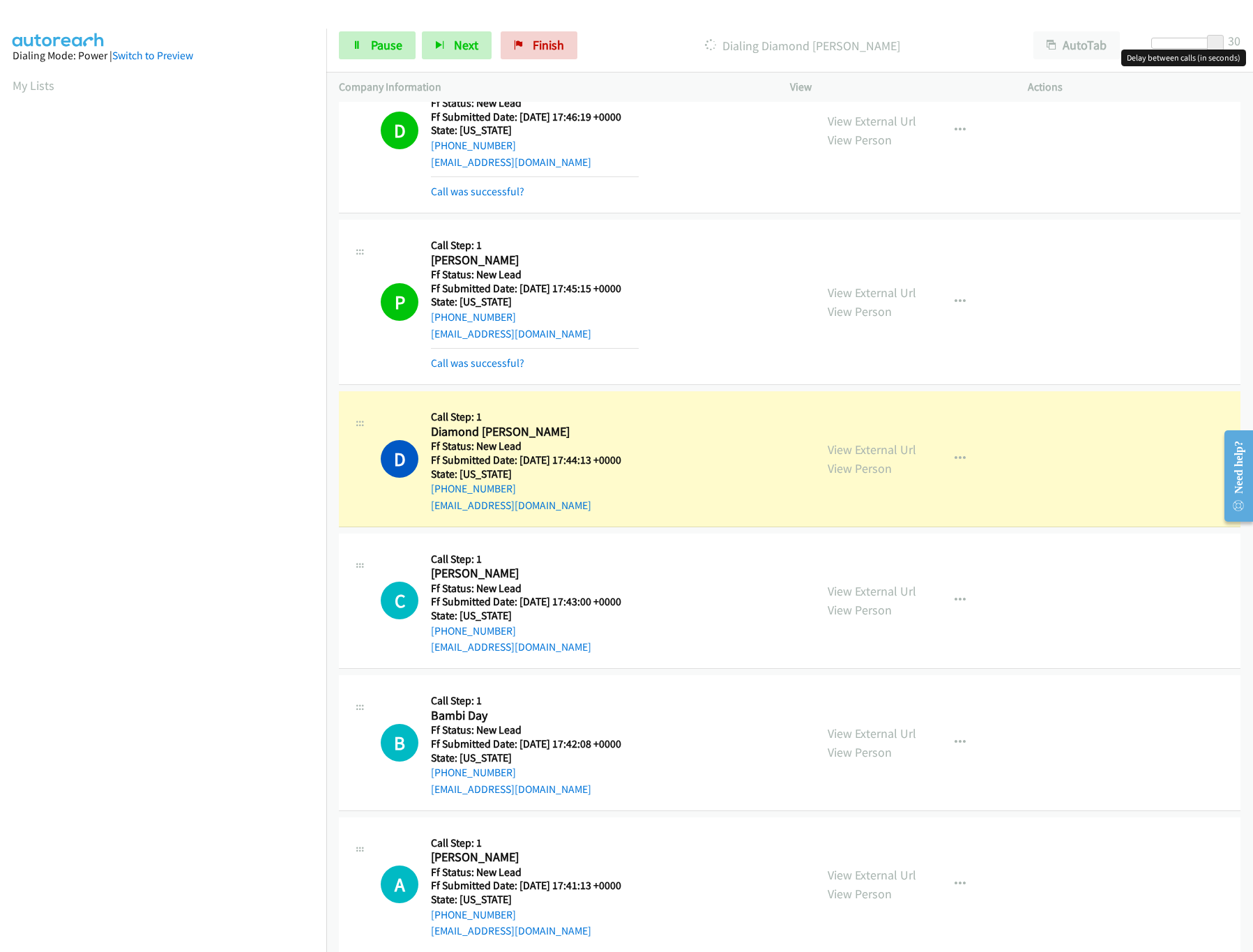
scroll to position [431, 0]
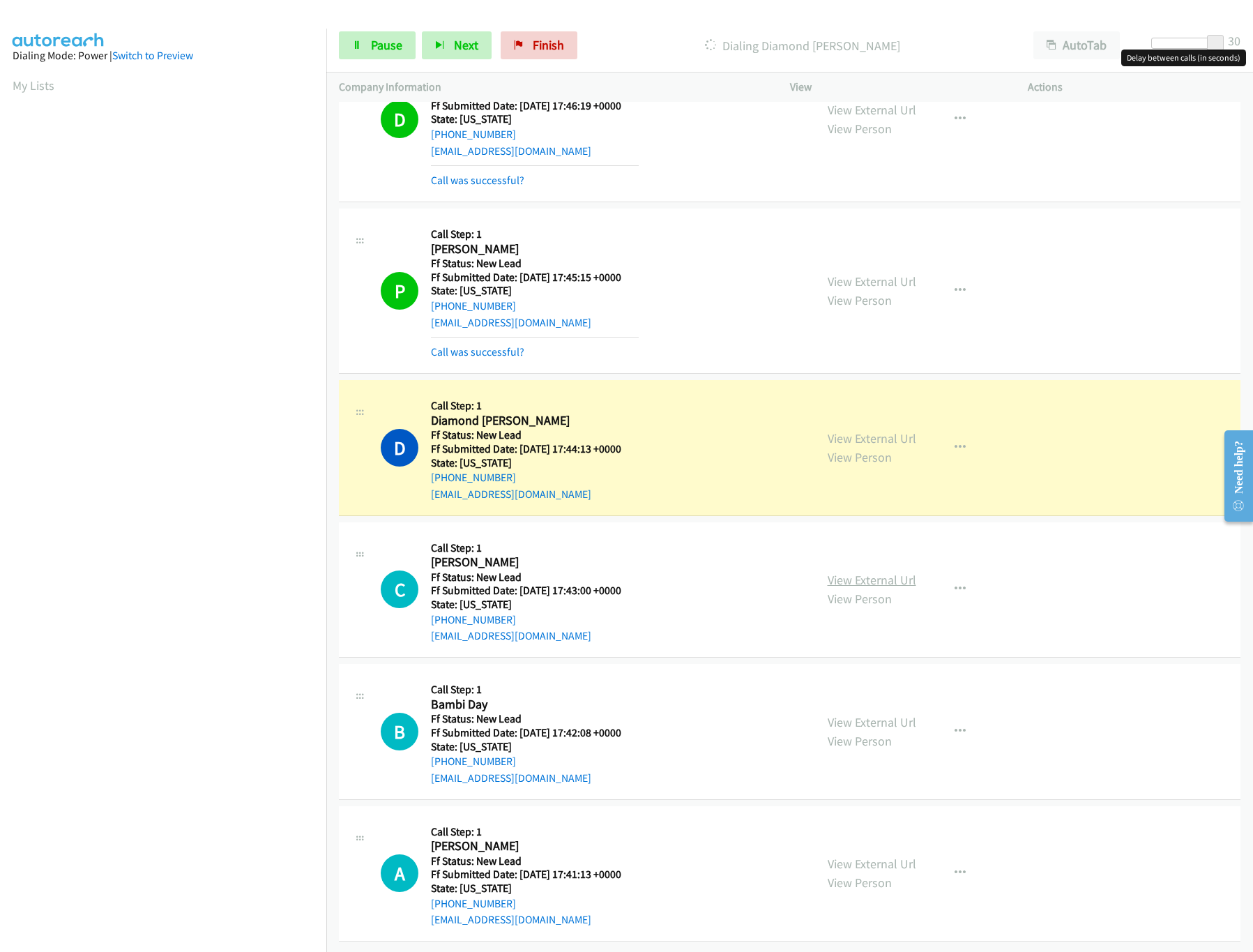
click at [859, 572] on link "View External Url" at bounding box center [872, 579] width 89 height 16
click at [888, 572] on link "View External Url" at bounding box center [872, 579] width 89 height 16
click at [865, 715] on link "View External Url" at bounding box center [872, 722] width 89 height 16
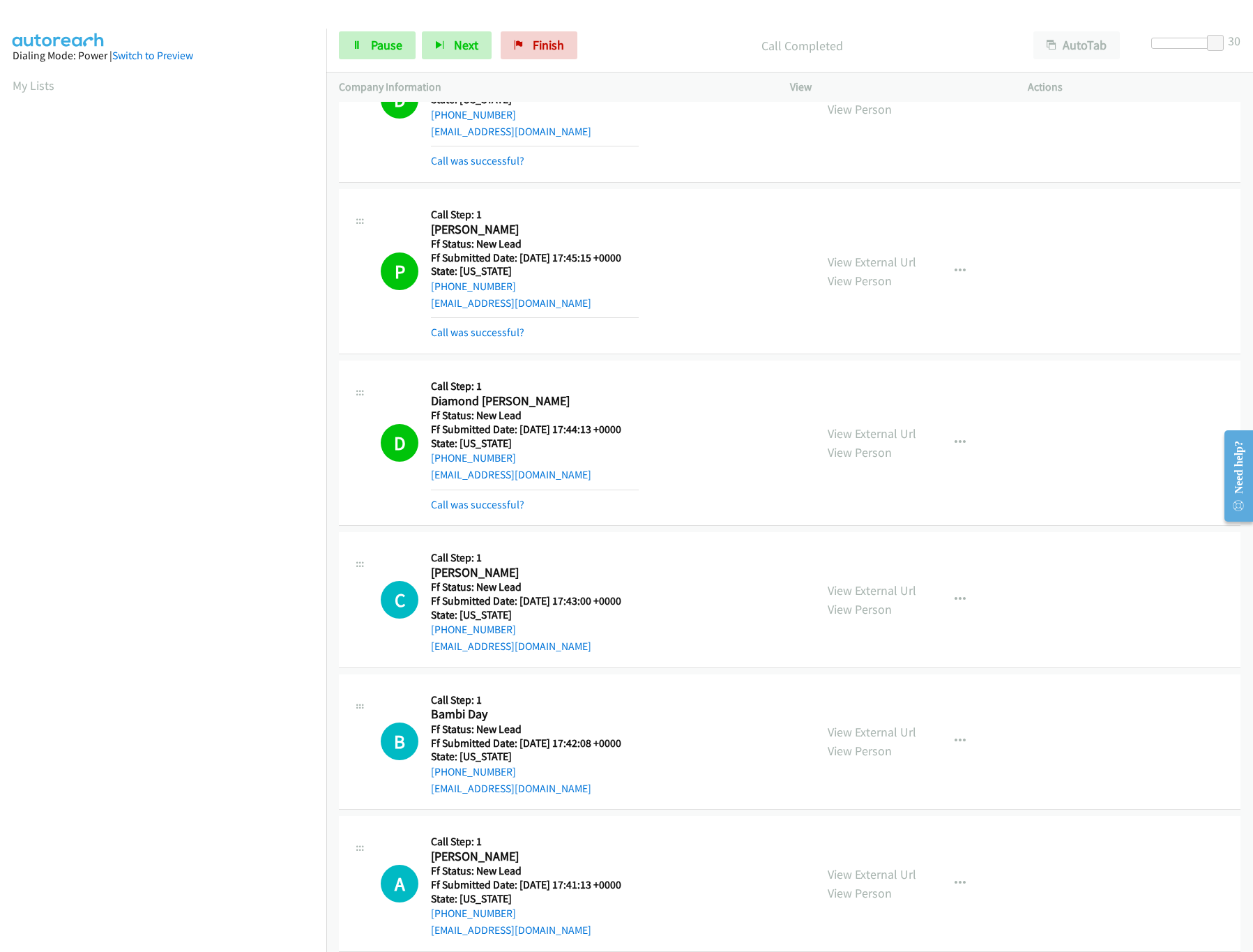
scroll to position [461, 0]
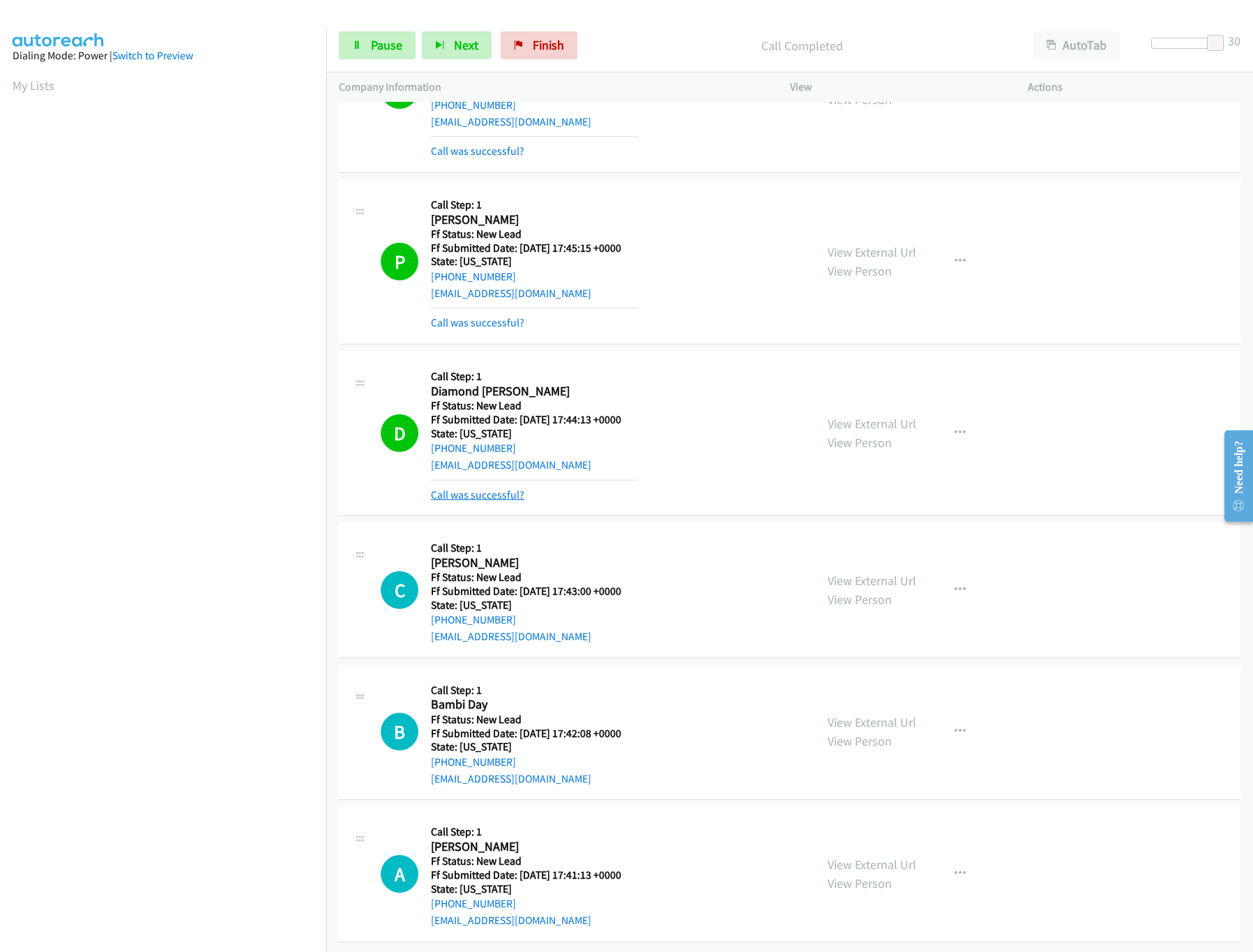
click at [496, 488] on link "Call was successful?" at bounding box center [478, 495] width 93 height 14
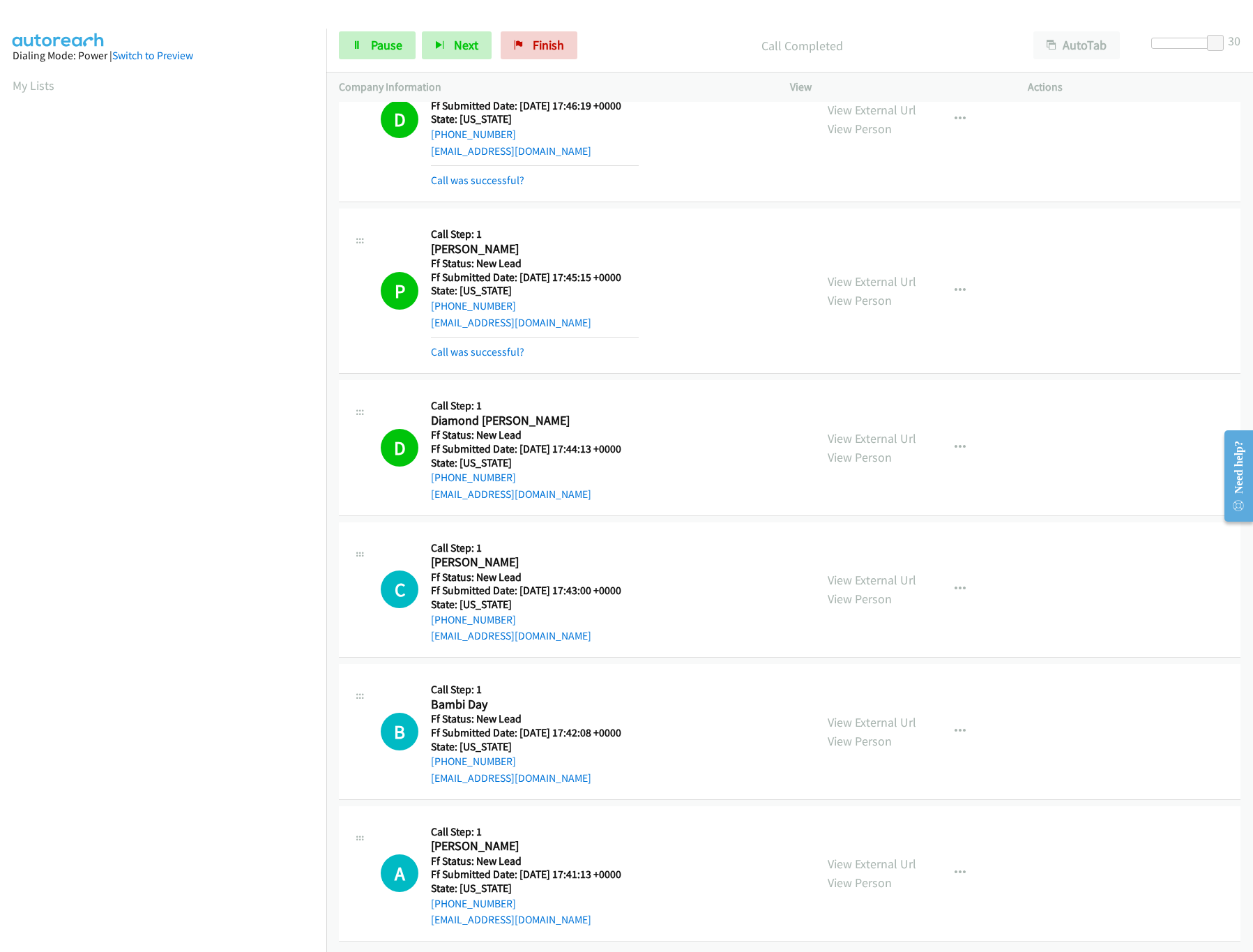
scroll to position [431, 0]
click at [910, 840] on div "View External Url View Person View External Url Email Schedule/Manage Callback …" at bounding box center [940, 874] width 250 height 110
click at [898, 856] on link "View External Url" at bounding box center [872, 863] width 89 height 16
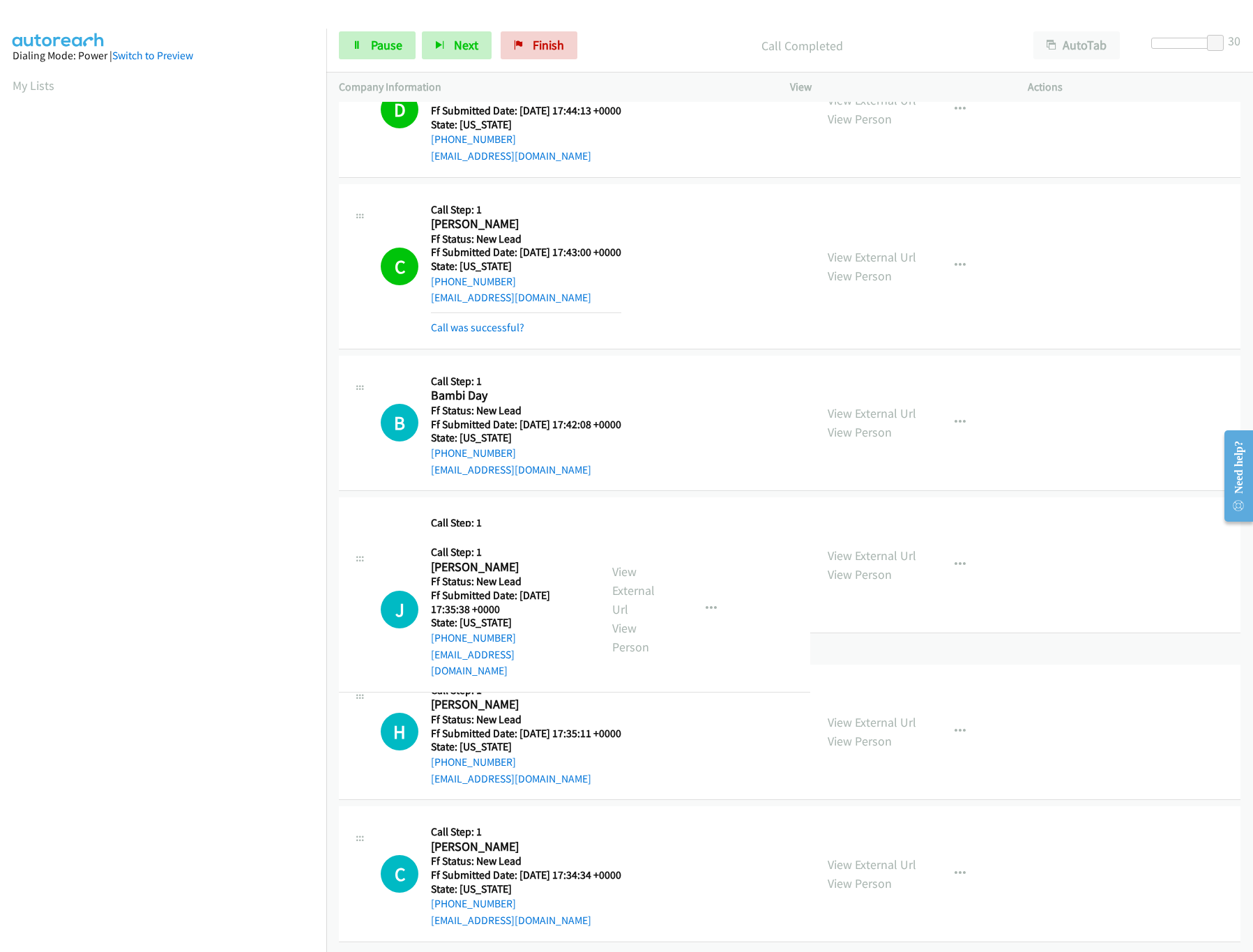
scroll to position [887, 0]
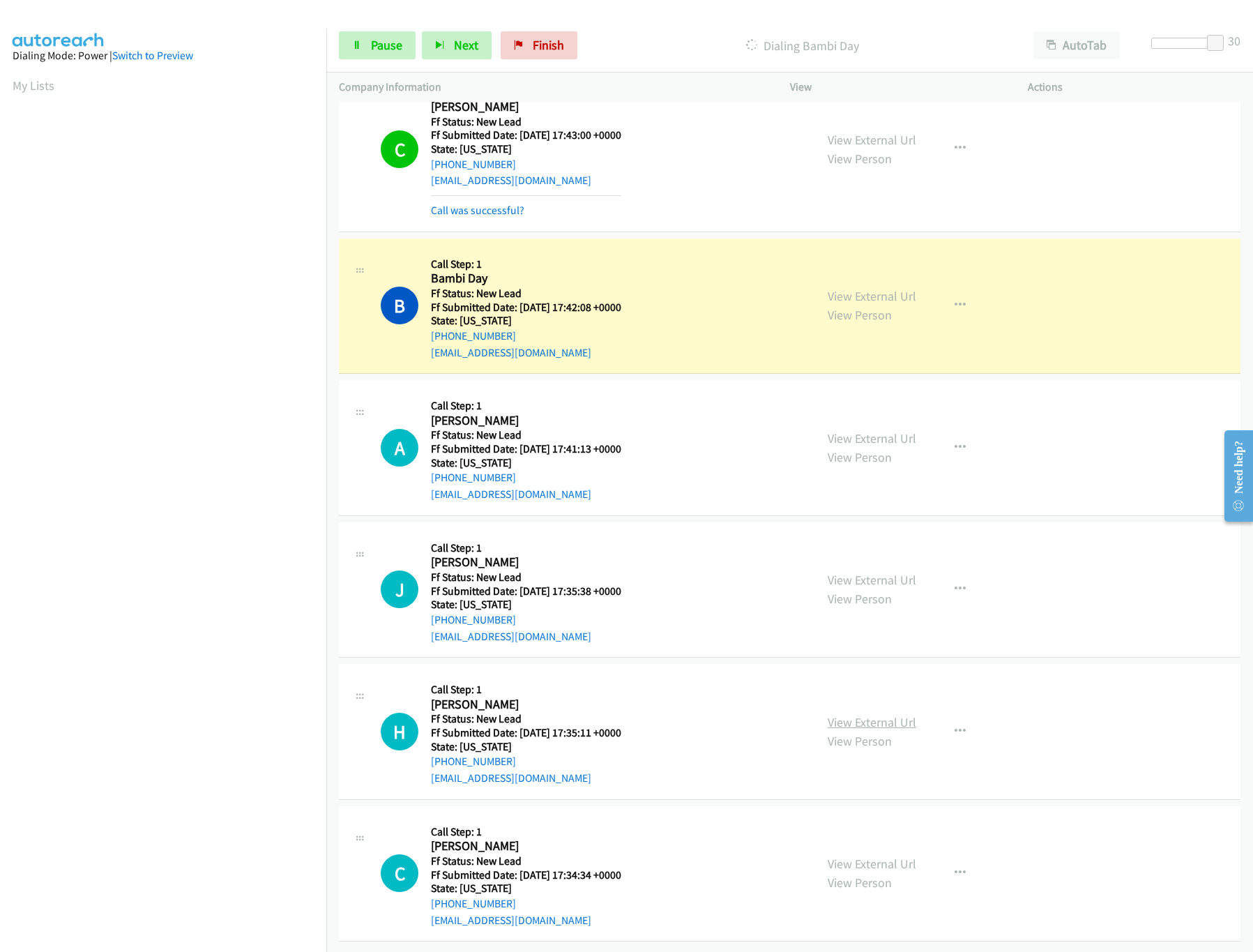
click at [877, 715] on link "View External Url" at bounding box center [872, 722] width 89 height 16
click at [885, 572] on link "View External Url" at bounding box center [872, 579] width 89 height 16
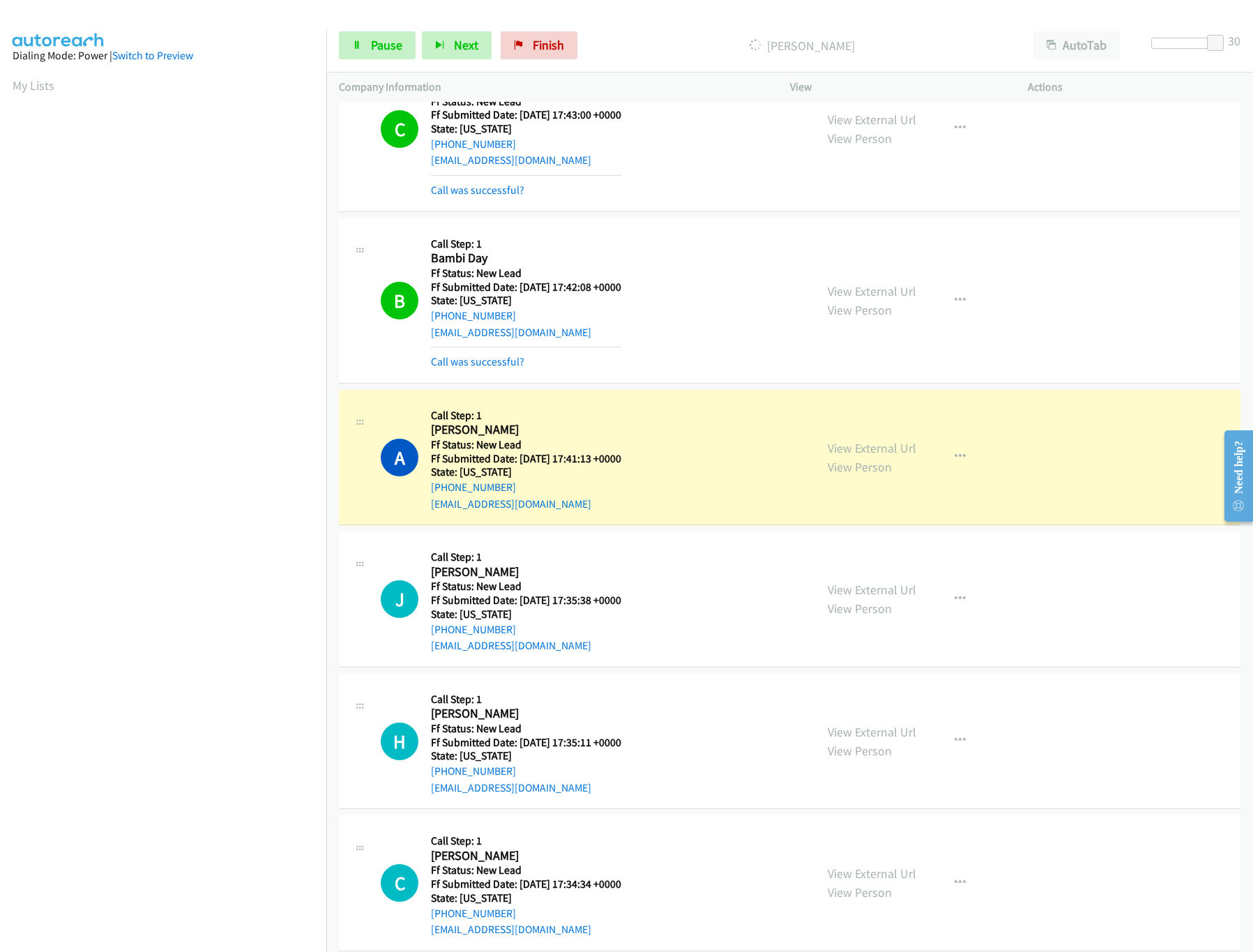
scroll to position [917, 0]
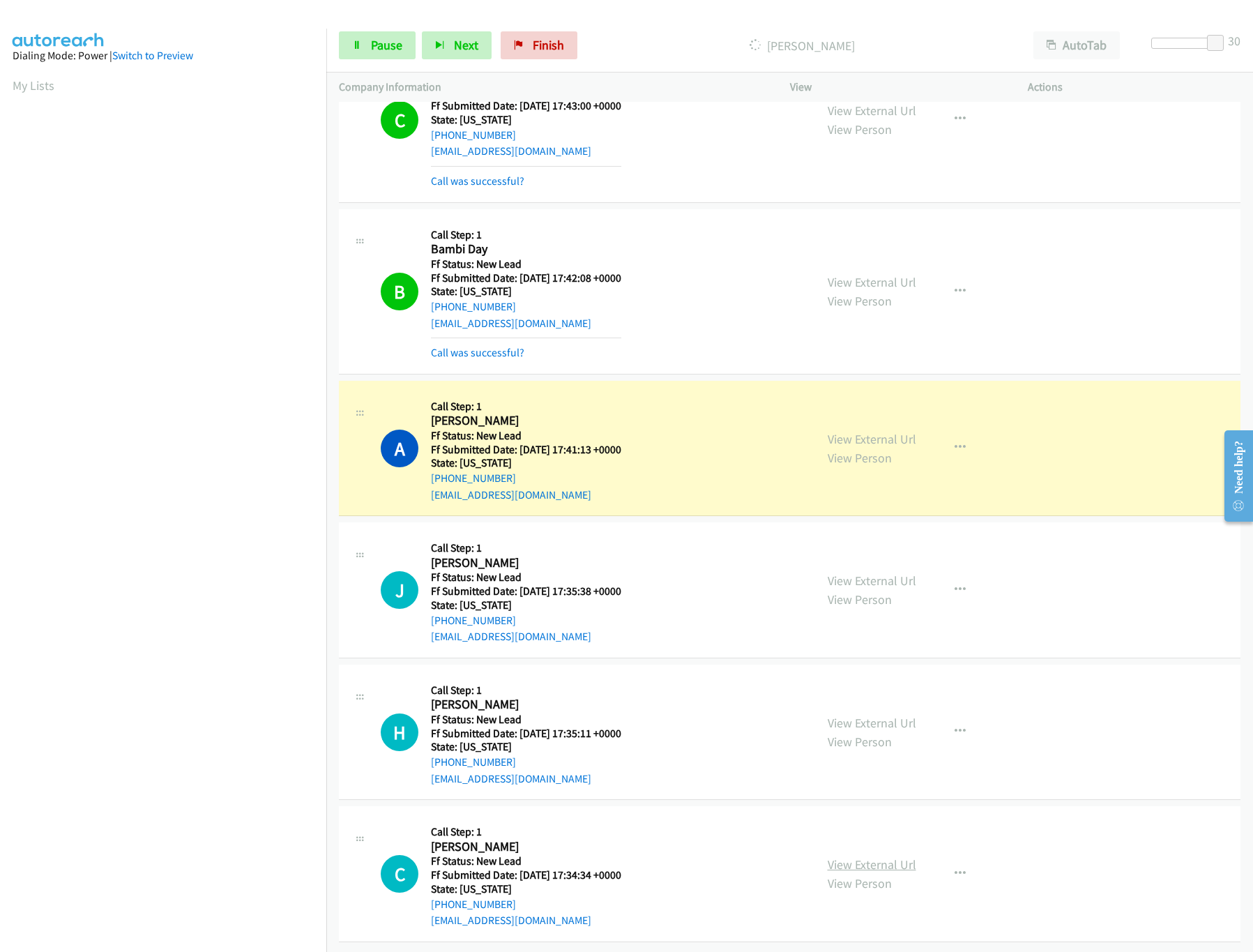
click at [860, 857] on link "View External Url" at bounding box center [872, 864] width 89 height 16
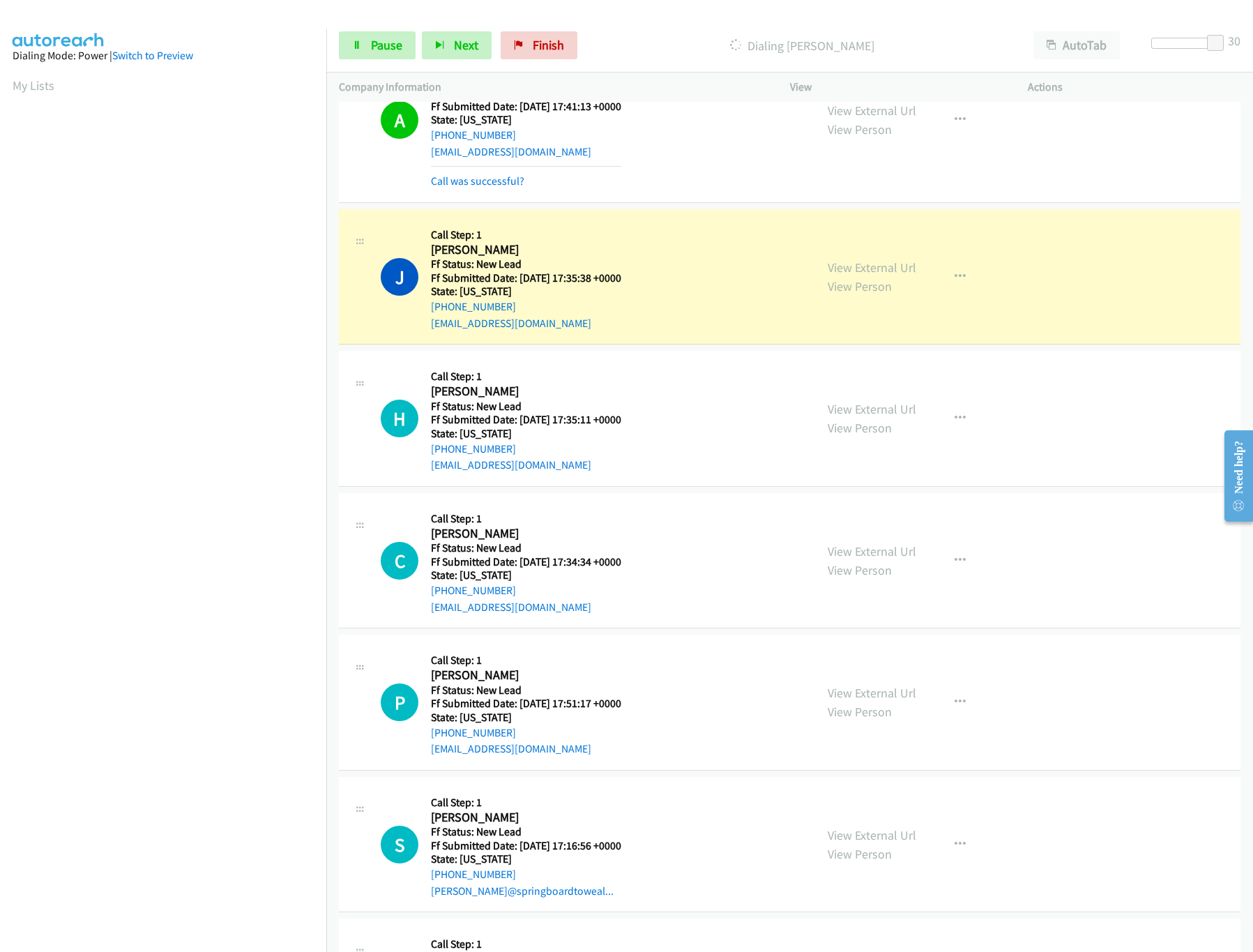
scroll to position [1375, 0]
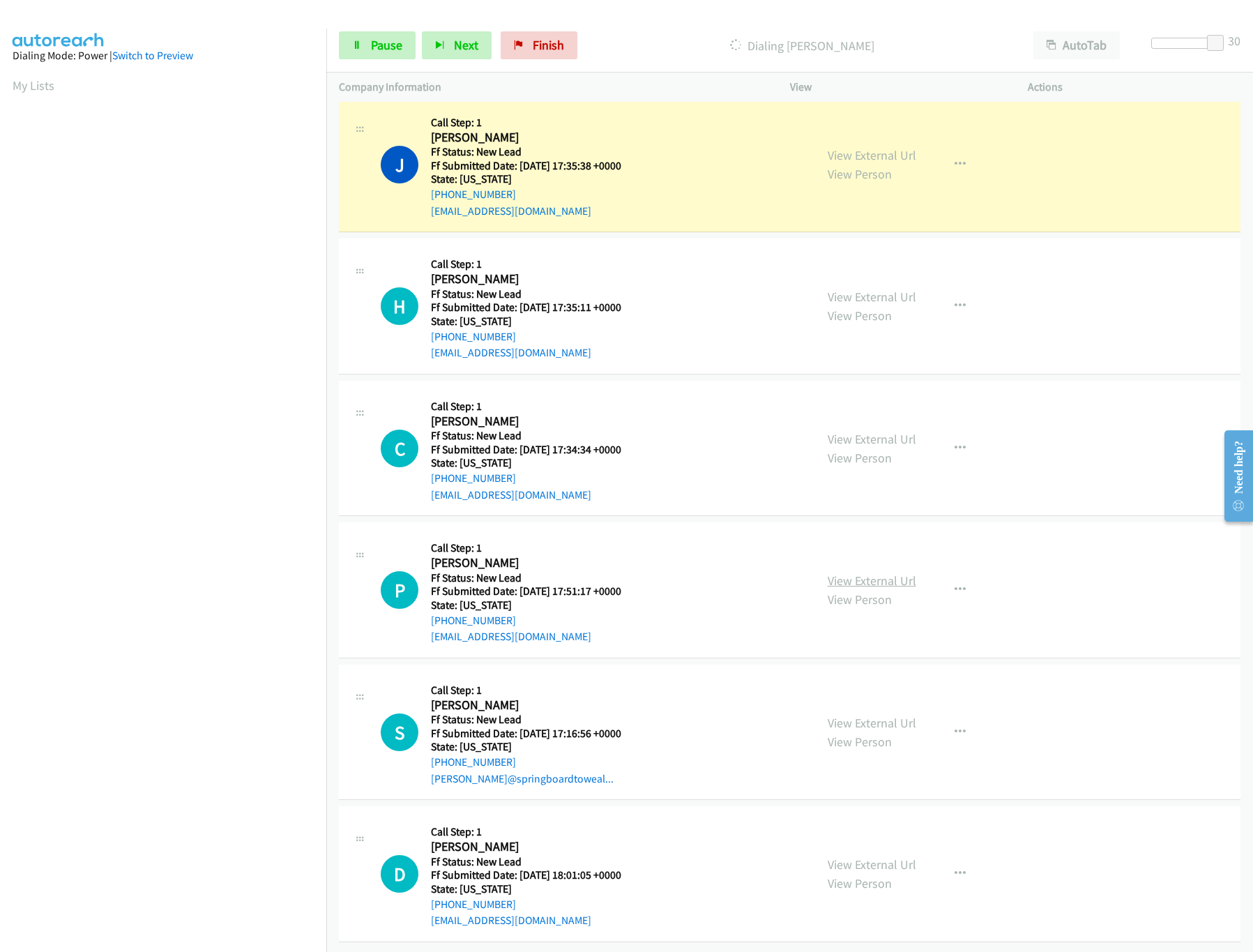
click at [867, 573] on link "View External Url" at bounding box center [872, 580] width 89 height 16
drag, startPoint x: 1211, startPoint y: 41, endPoint x: 1174, endPoint y: 44, distance: 37.1
click at [1174, 44] on span at bounding box center [1178, 43] width 17 height 17
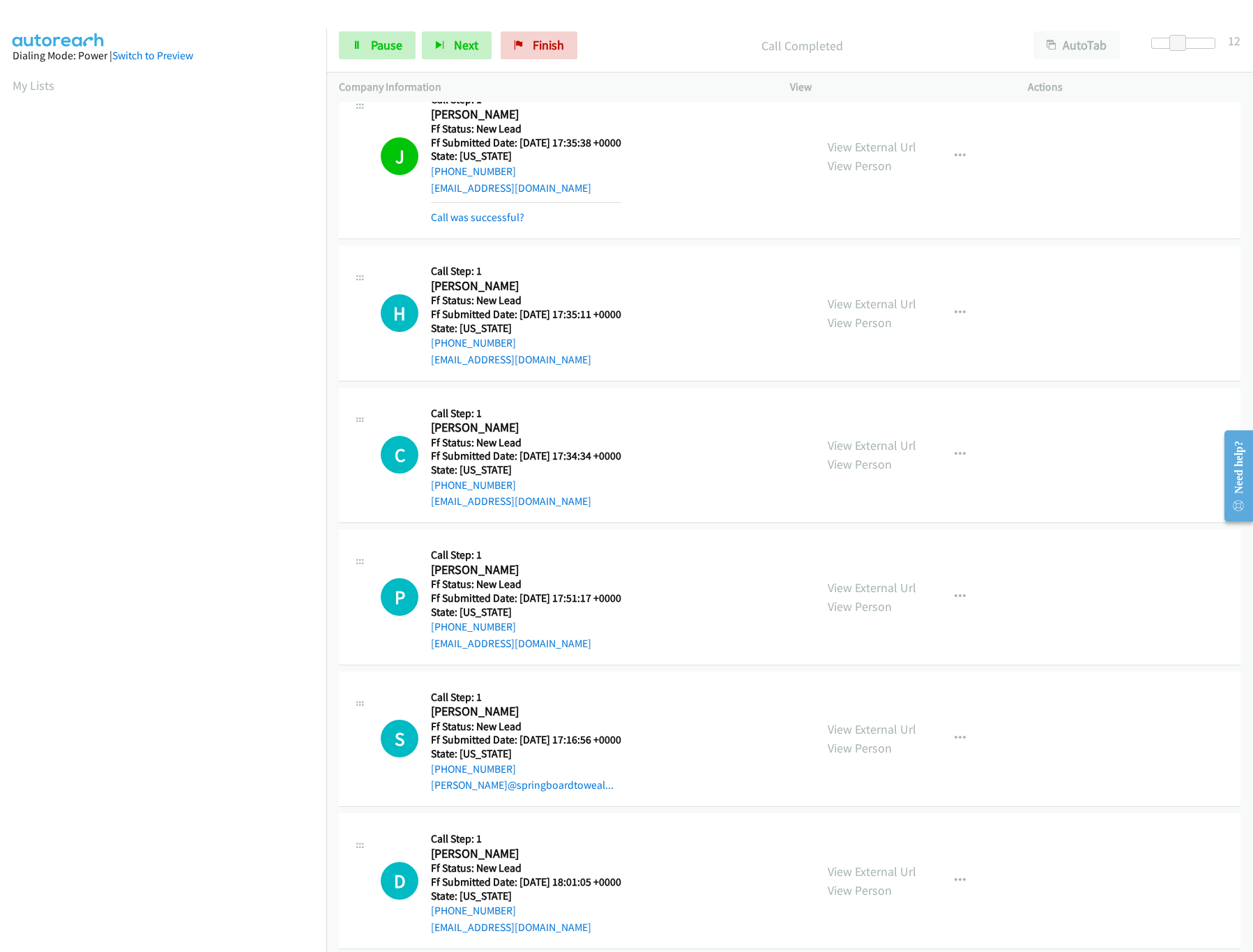
scroll to position [1405, 0]
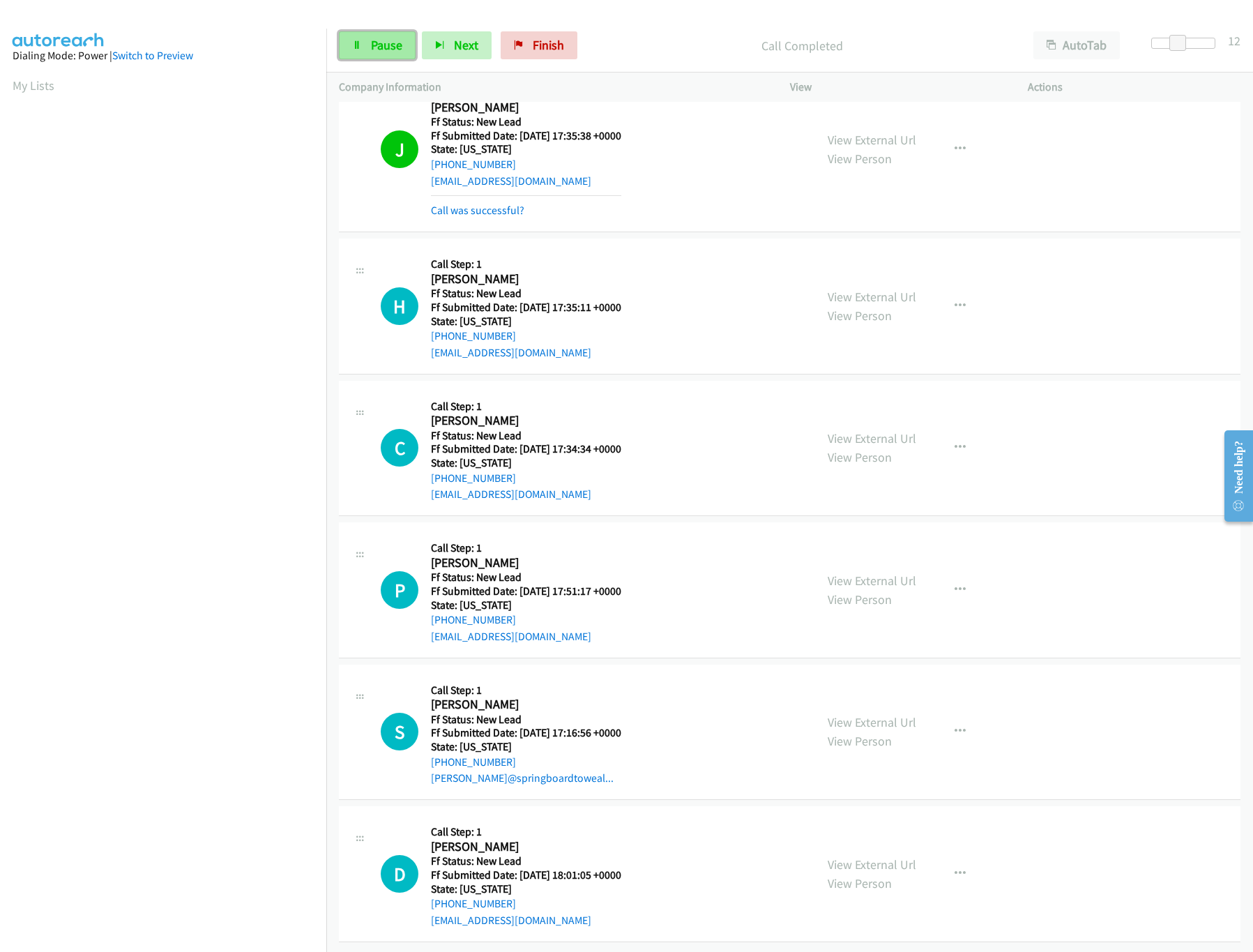
click at [361, 50] on link "Pause" at bounding box center [377, 45] width 77 height 28
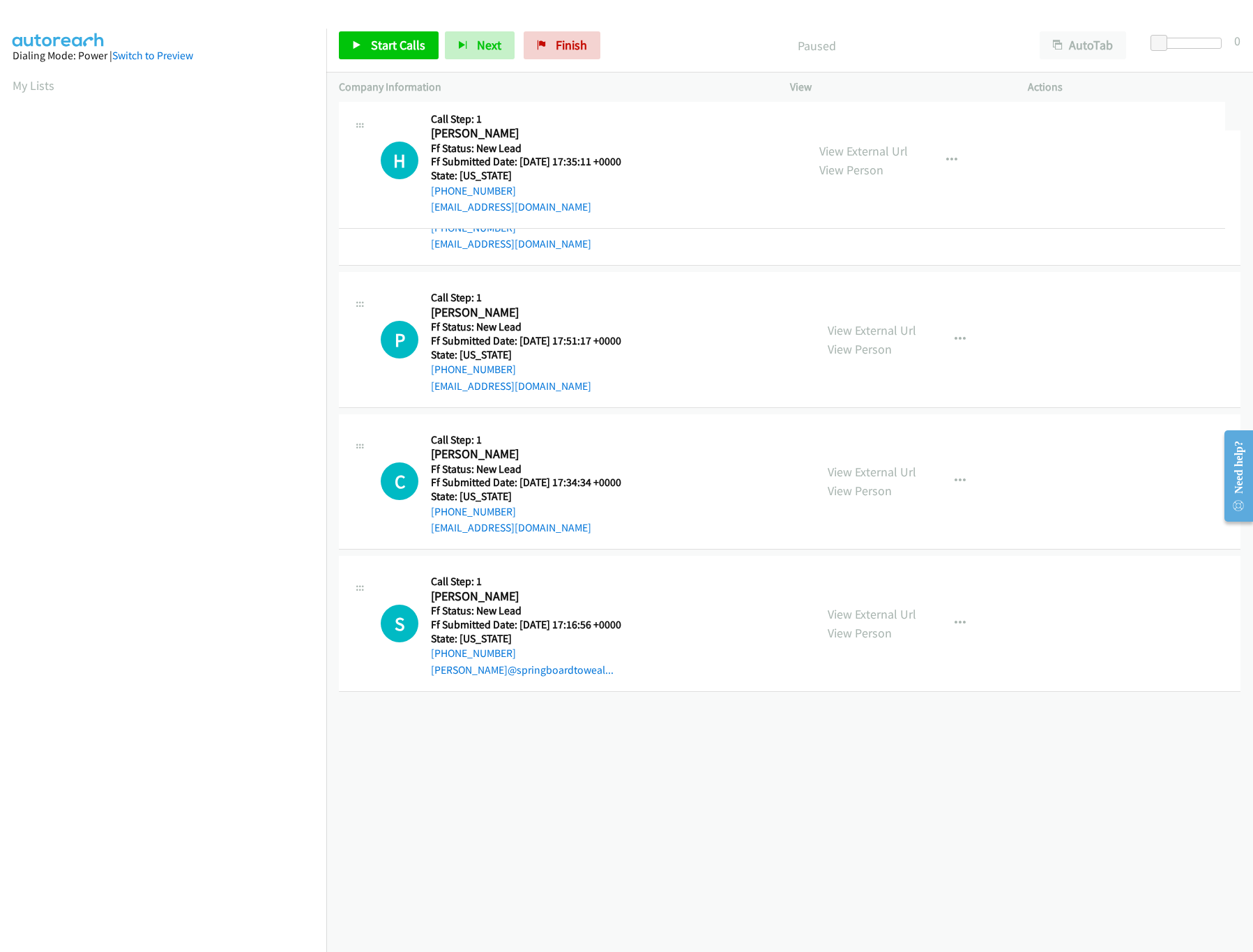
drag, startPoint x: 576, startPoint y: 455, endPoint x: 593, endPoint y: 162, distance: 293.5
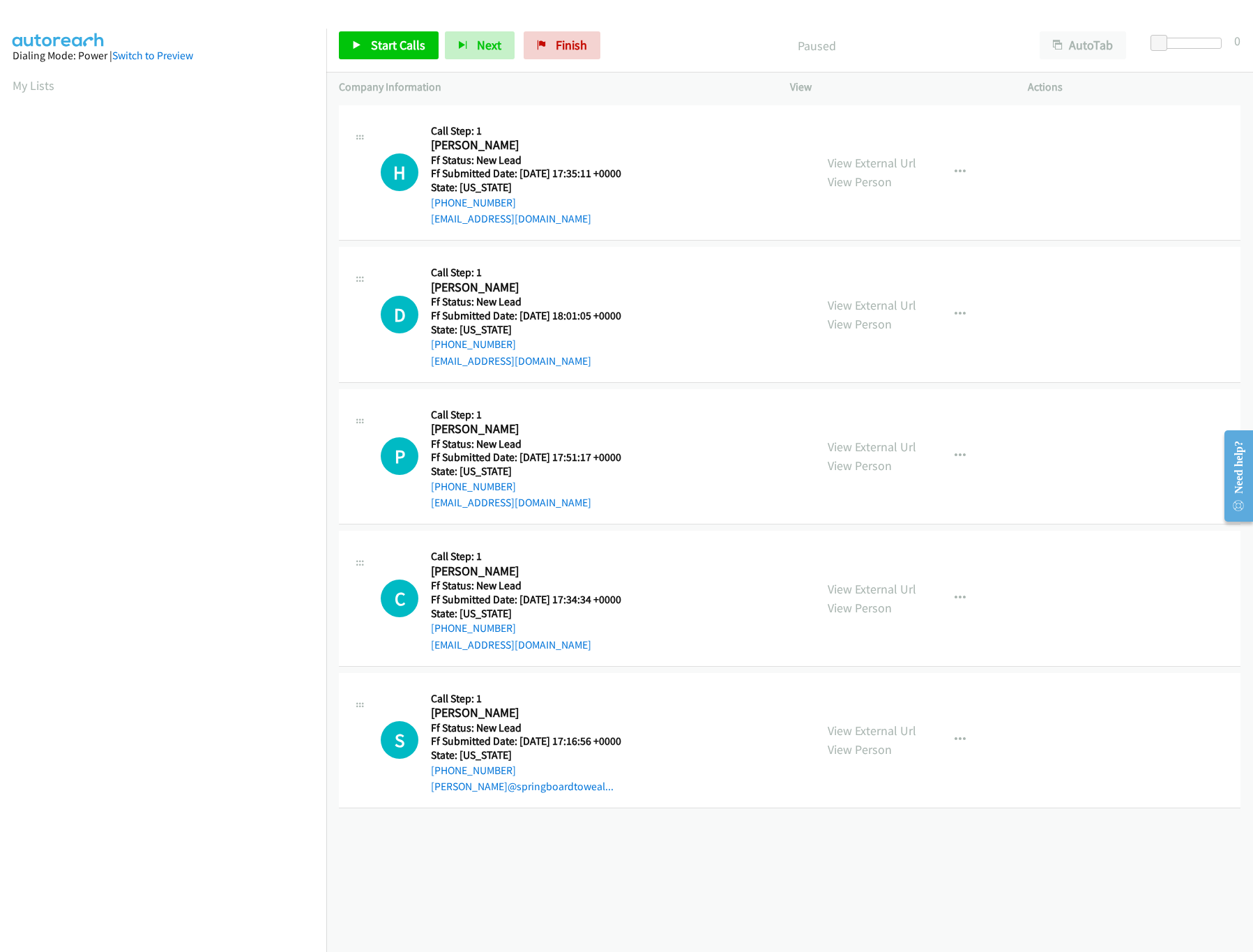
drag, startPoint x: 613, startPoint y: 627, endPoint x: 634, endPoint y: 383, distance: 244.9
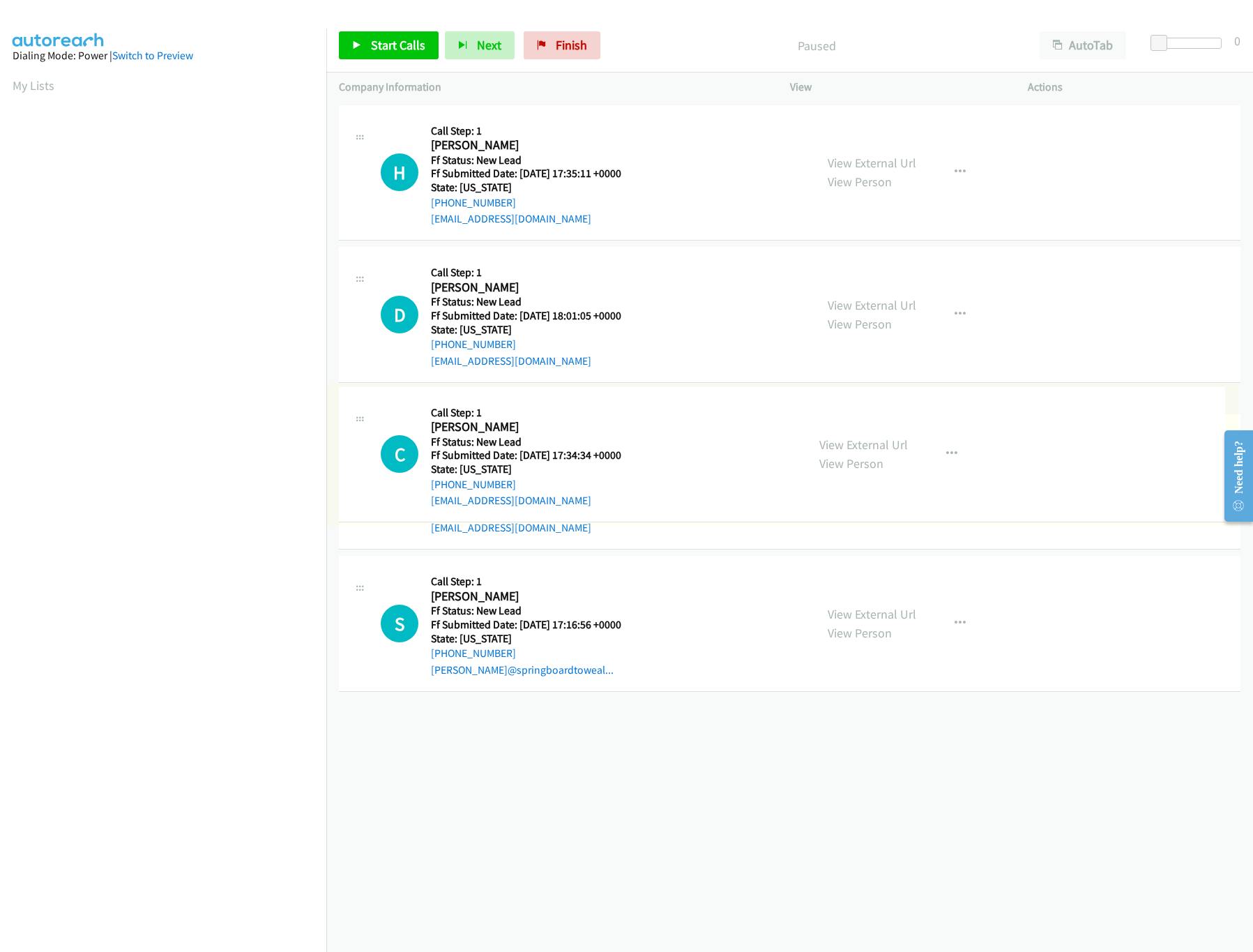
drag, startPoint x: 655, startPoint y: 463, endPoint x: 699, endPoint y: 329, distance: 141.0
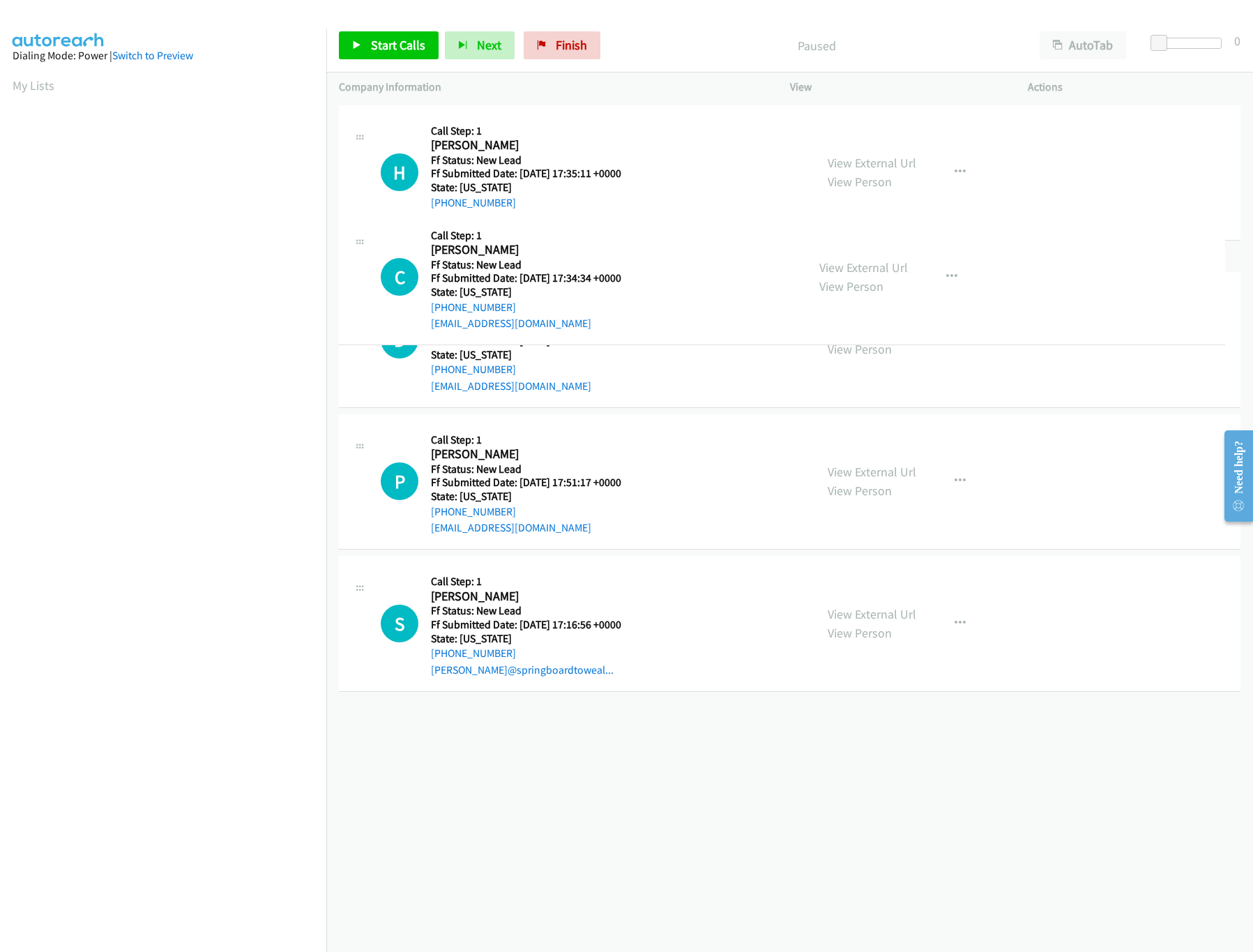
drag, startPoint x: 657, startPoint y: 462, endPoint x: 676, endPoint y: 243, distance: 219.8
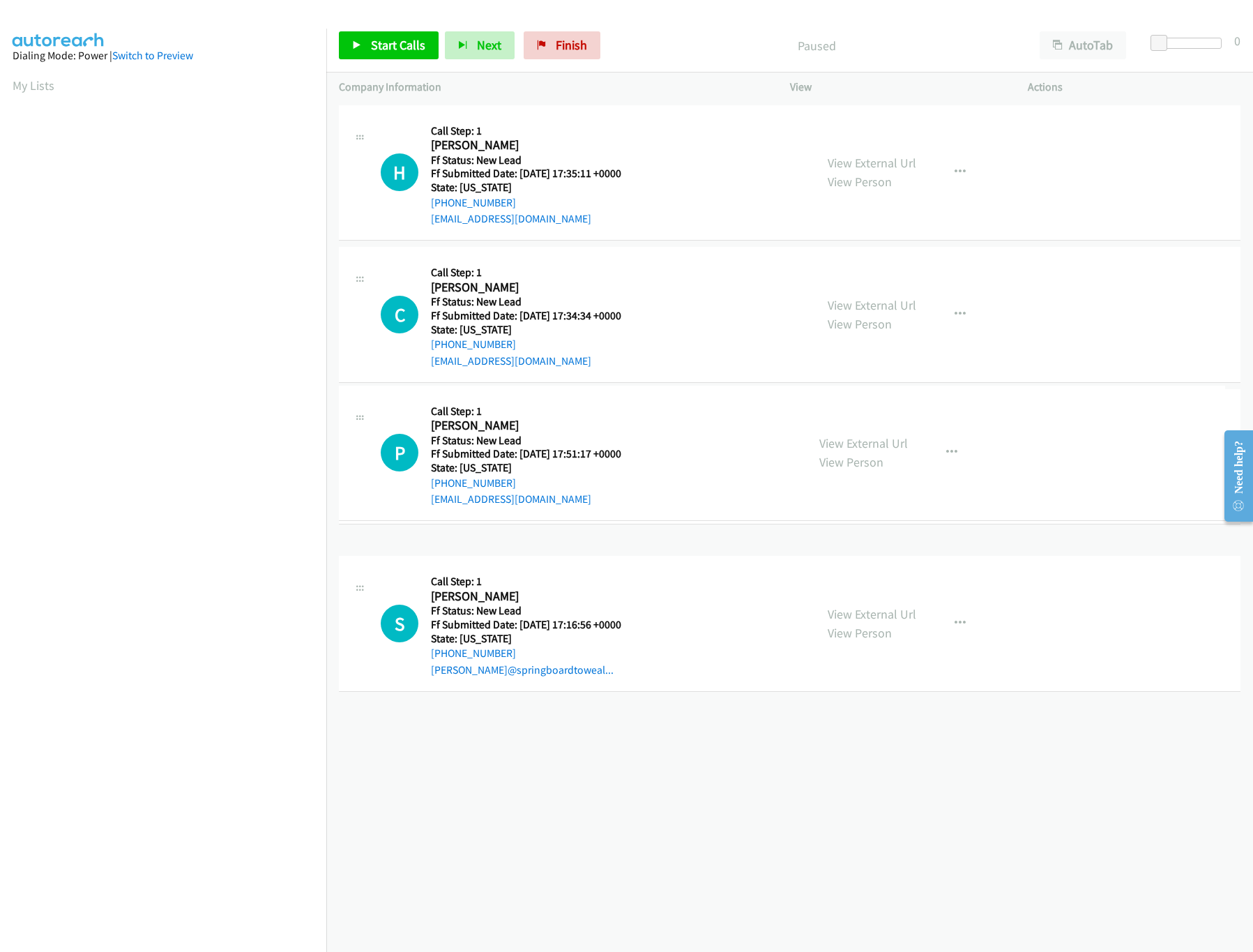
drag, startPoint x: 633, startPoint y: 608, endPoint x: 630, endPoint y: 431, distance: 177.0
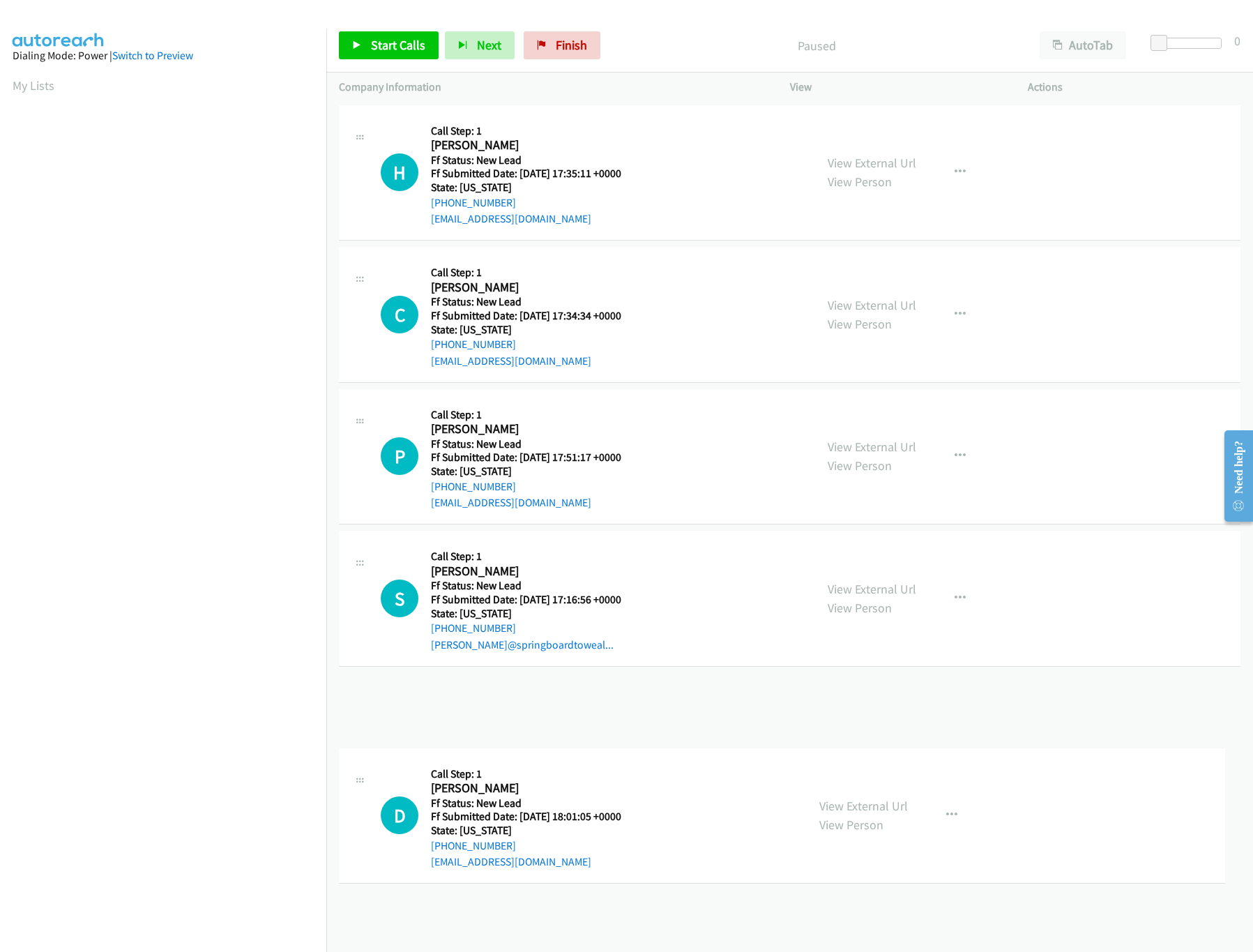
drag, startPoint x: 619, startPoint y: 594, endPoint x: 568, endPoint y: 811, distance: 222.9
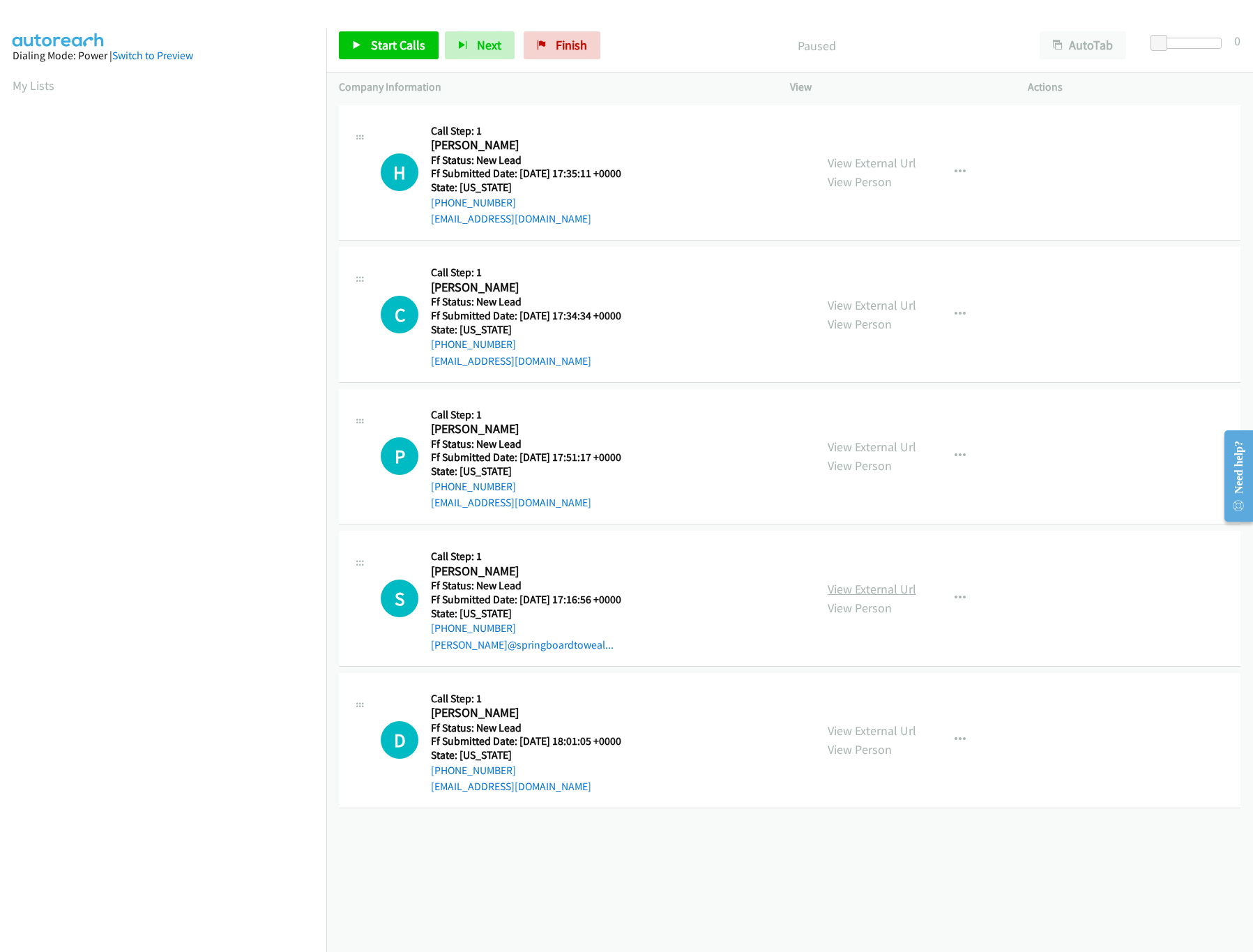
click at [828, 586] on link "View External Url" at bounding box center [872, 588] width 89 height 16
click at [384, 46] on span "Start Calls" at bounding box center [398, 44] width 54 height 16
drag, startPoint x: 1164, startPoint y: 40, endPoint x: 1187, endPoint y: 40, distance: 23.0
click at [1187, 40] on div at bounding box center [1183, 43] width 64 height 11
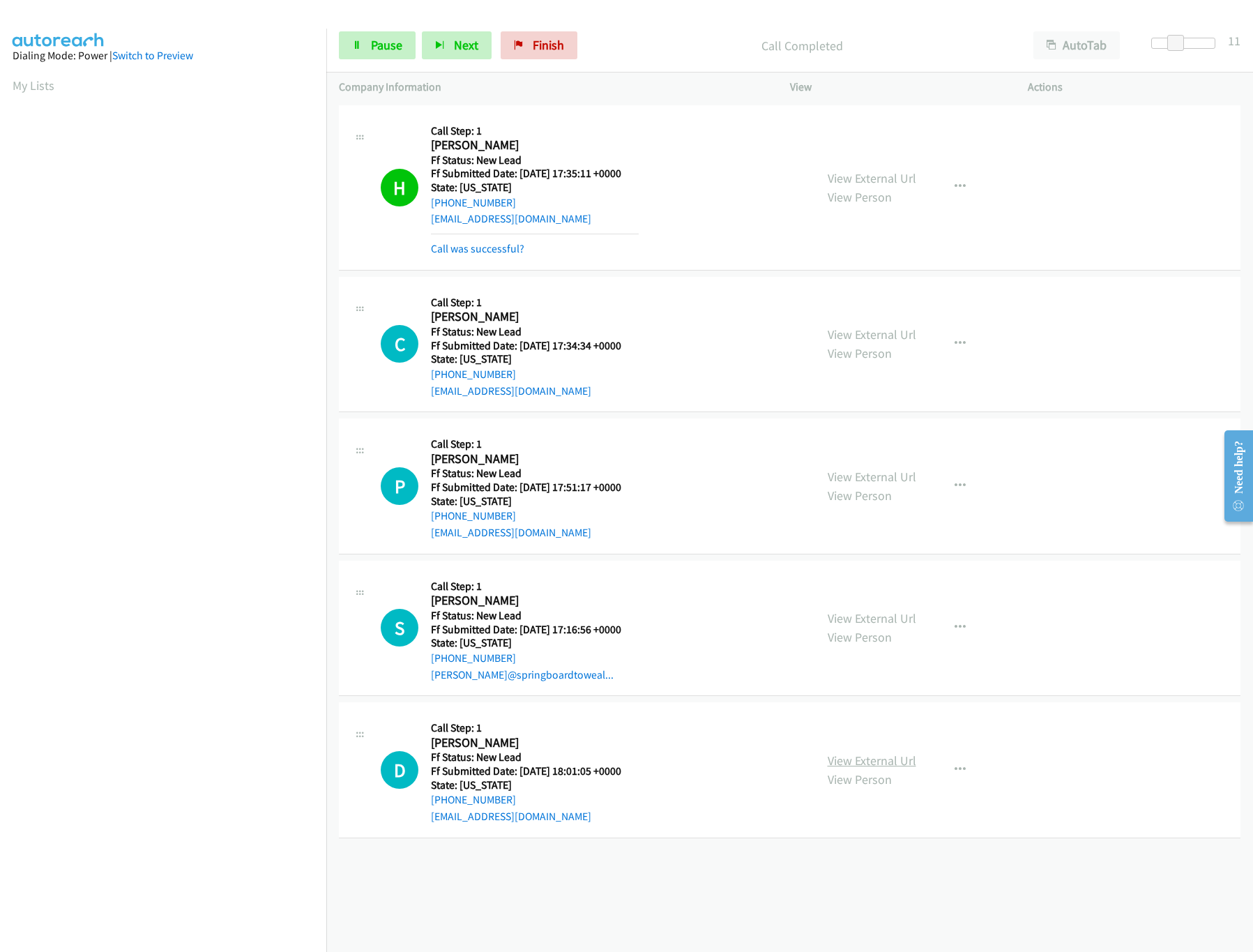
click at [850, 760] on link "View External Url" at bounding box center [872, 760] width 89 height 16
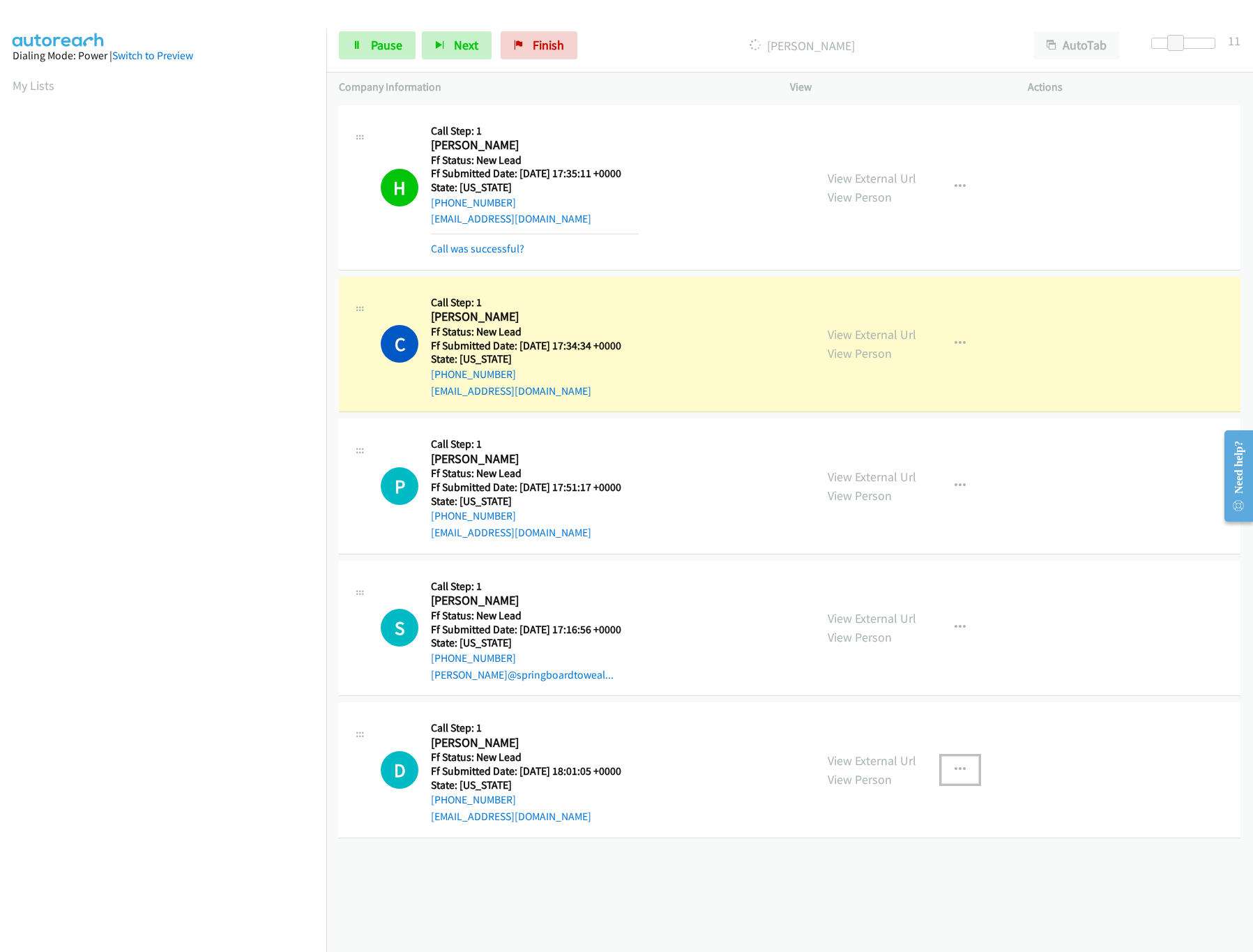
click at [941, 768] on button "button" at bounding box center [960, 769] width 38 height 28
click at [866, 860] on link "Skip Call" at bounding box center [885, 861] width 186 height 28
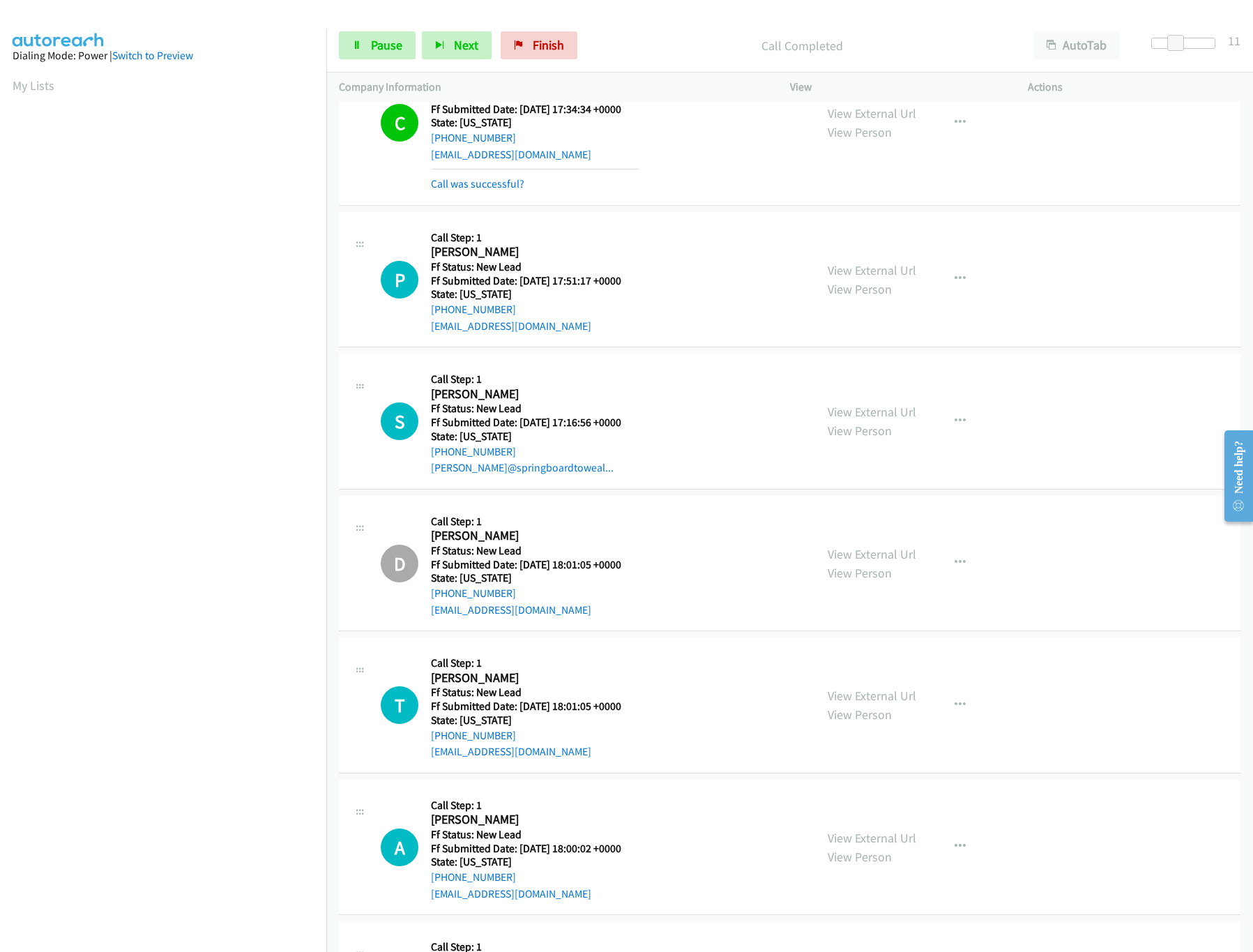
scroll to position [370, 0]
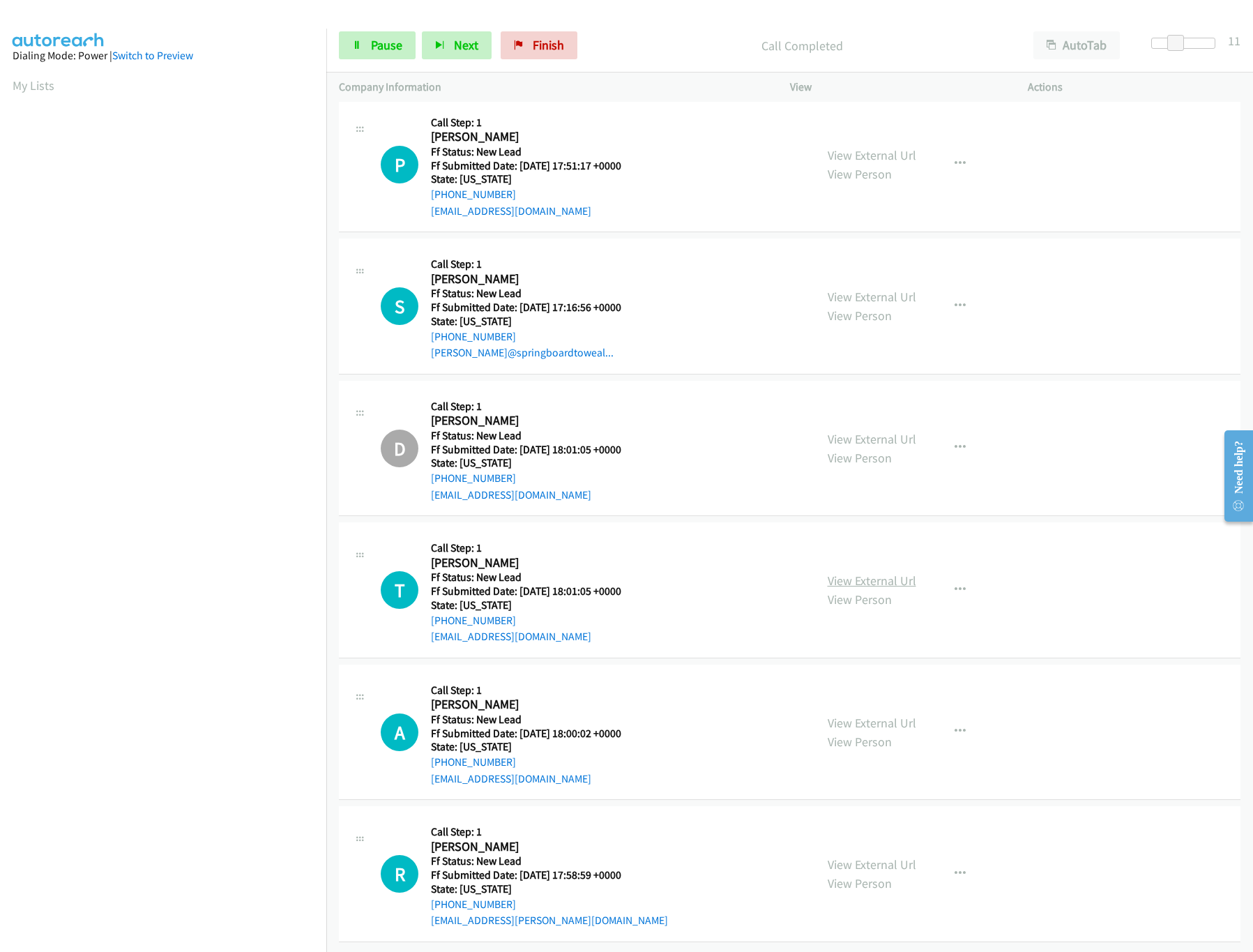
click at [885, 573] on link "View External Url" at bounding box center [872, 580] width 89 height 16
click at [349, 53] on link "Pause" at bounding box center [377, 45] width 77 height 28
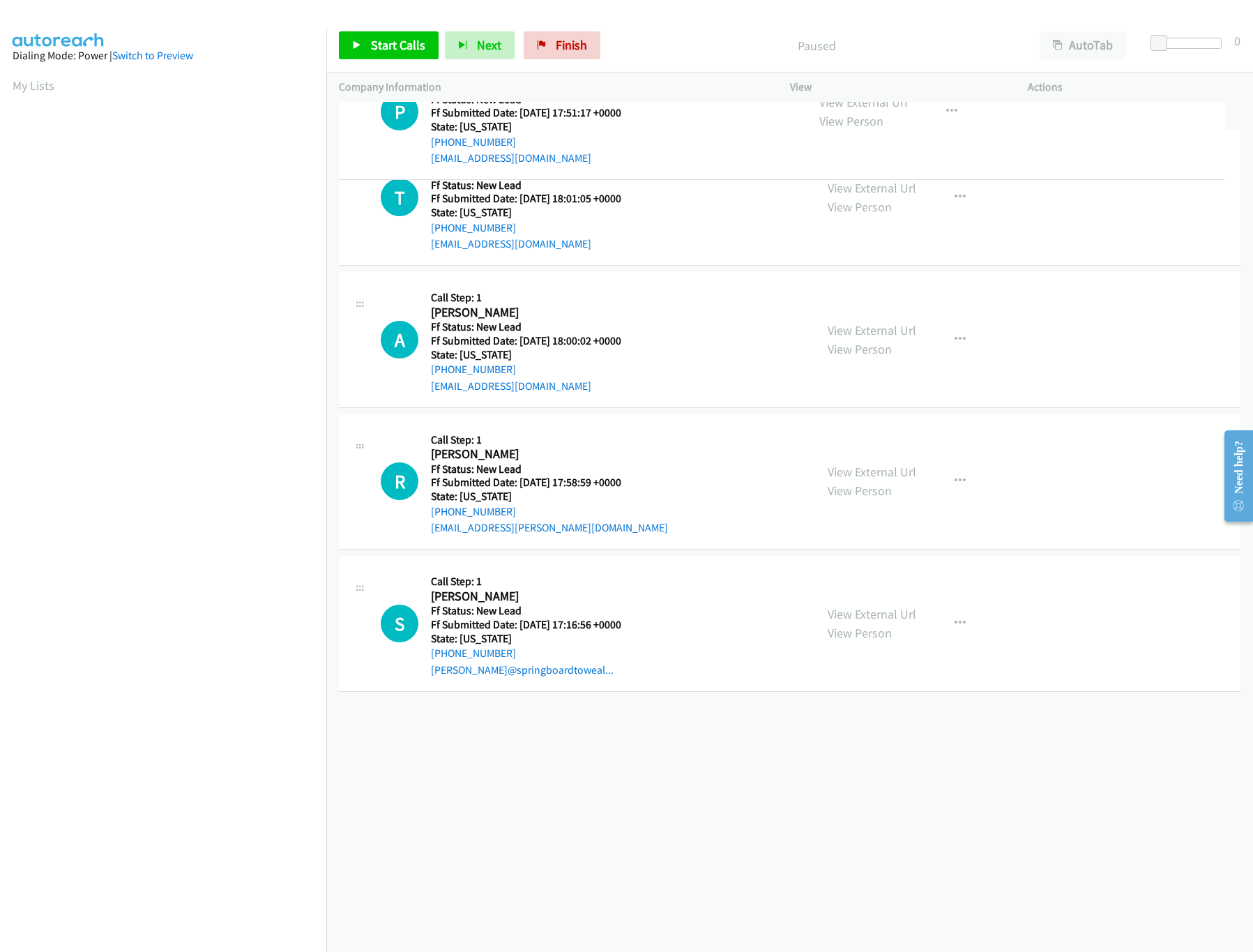
drag, startPoint x: 597, startPoint y: 616, endPoint x: 661, endPoint y: 128, distance: 492.2
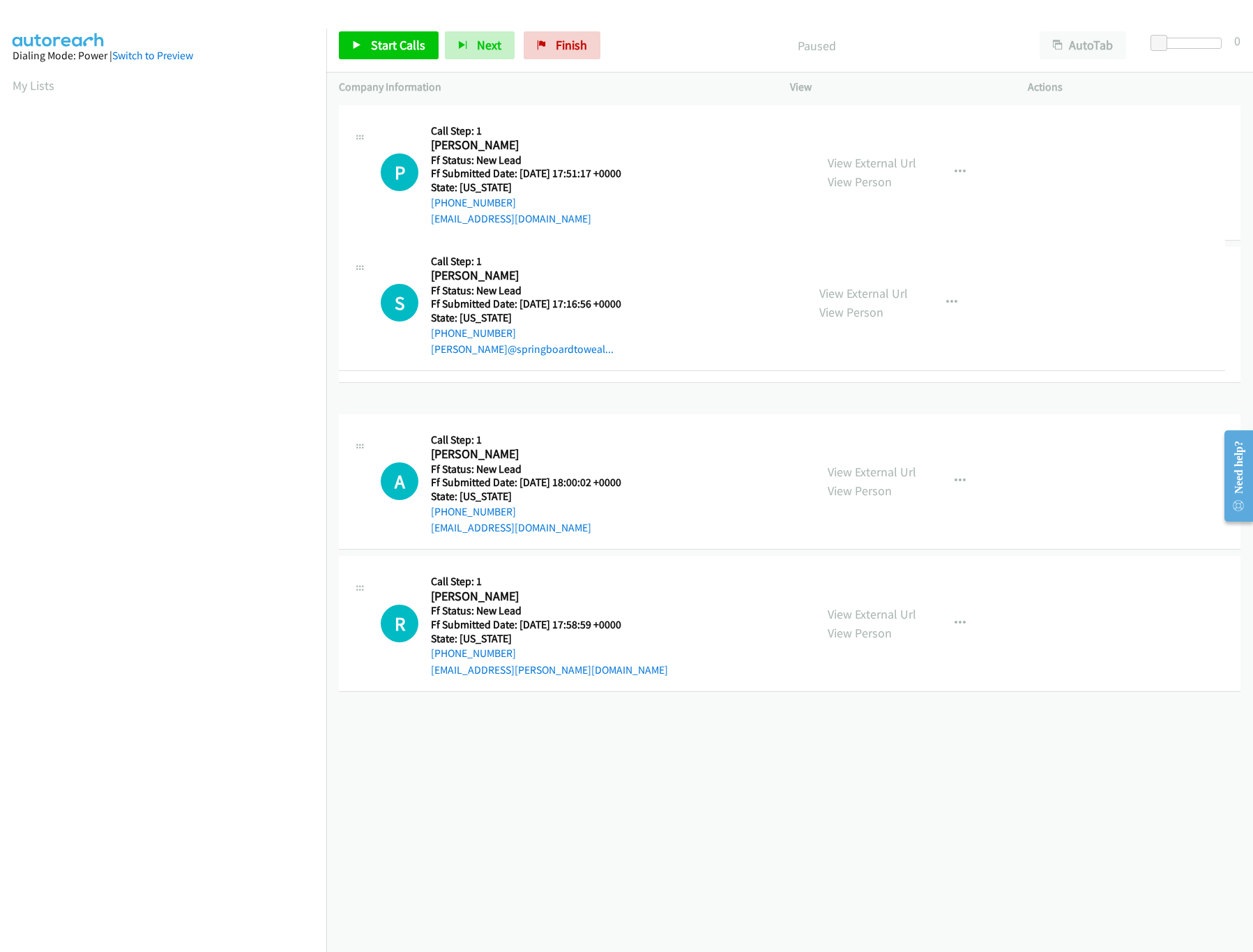
drag, startPoint x: 578, startPoint y: 774, endPoint x: 688, endPoint y: 307, distance: 479.8
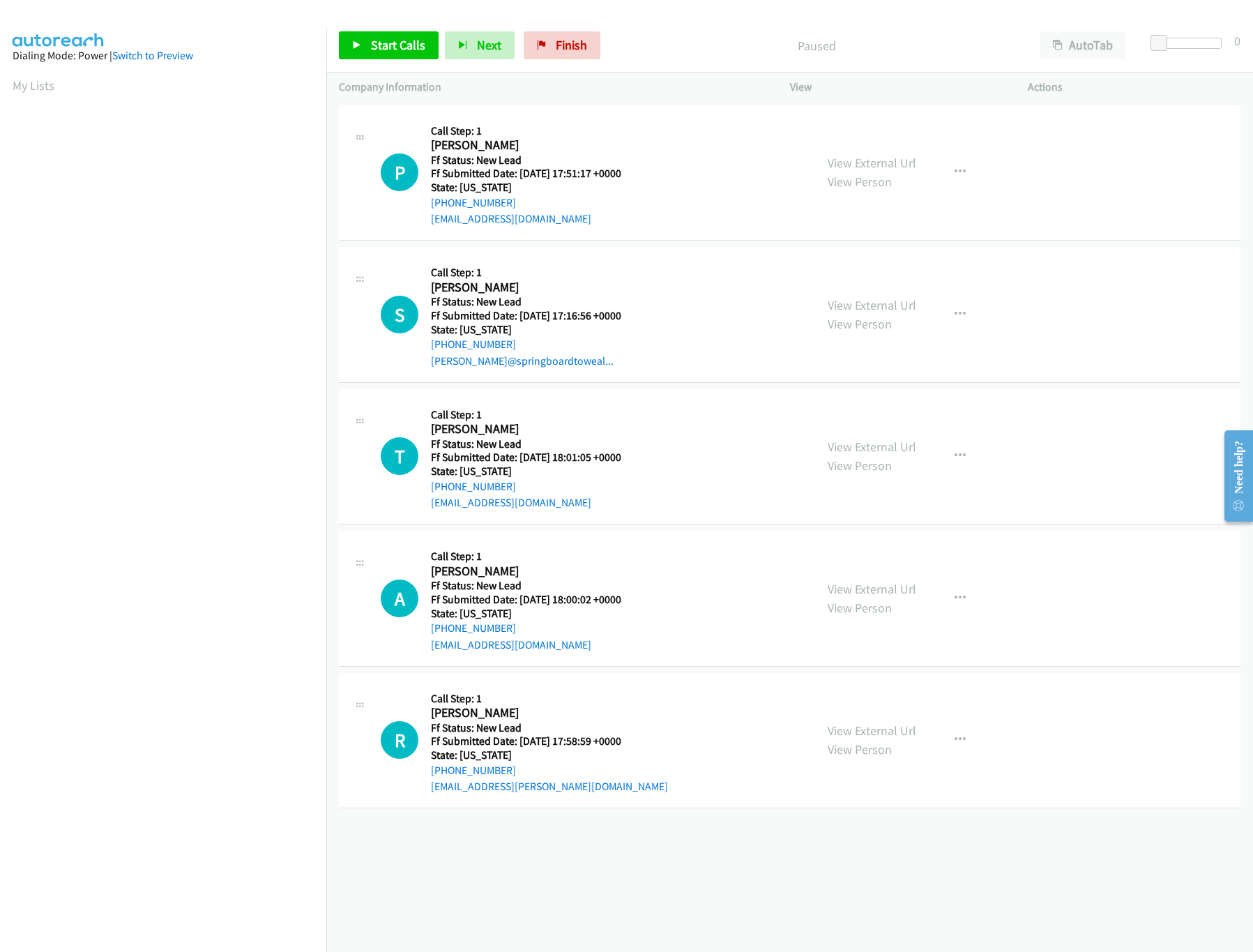
click at [358, 41] on div "Start Calls Pause Next Finish Paused AutoTab AutoTab 0" at bounding box center [790, 45] width 927 height 53
click at [358, 43] on icon at bounding box center [357, 46] width 10 height 10
click at [853, 733] on link "View External Url" at bounding box center [872, 730] width 89 height 16
click at [889, 590] on link "View External Url" at bounding box center [872, 588] width 89 height 16
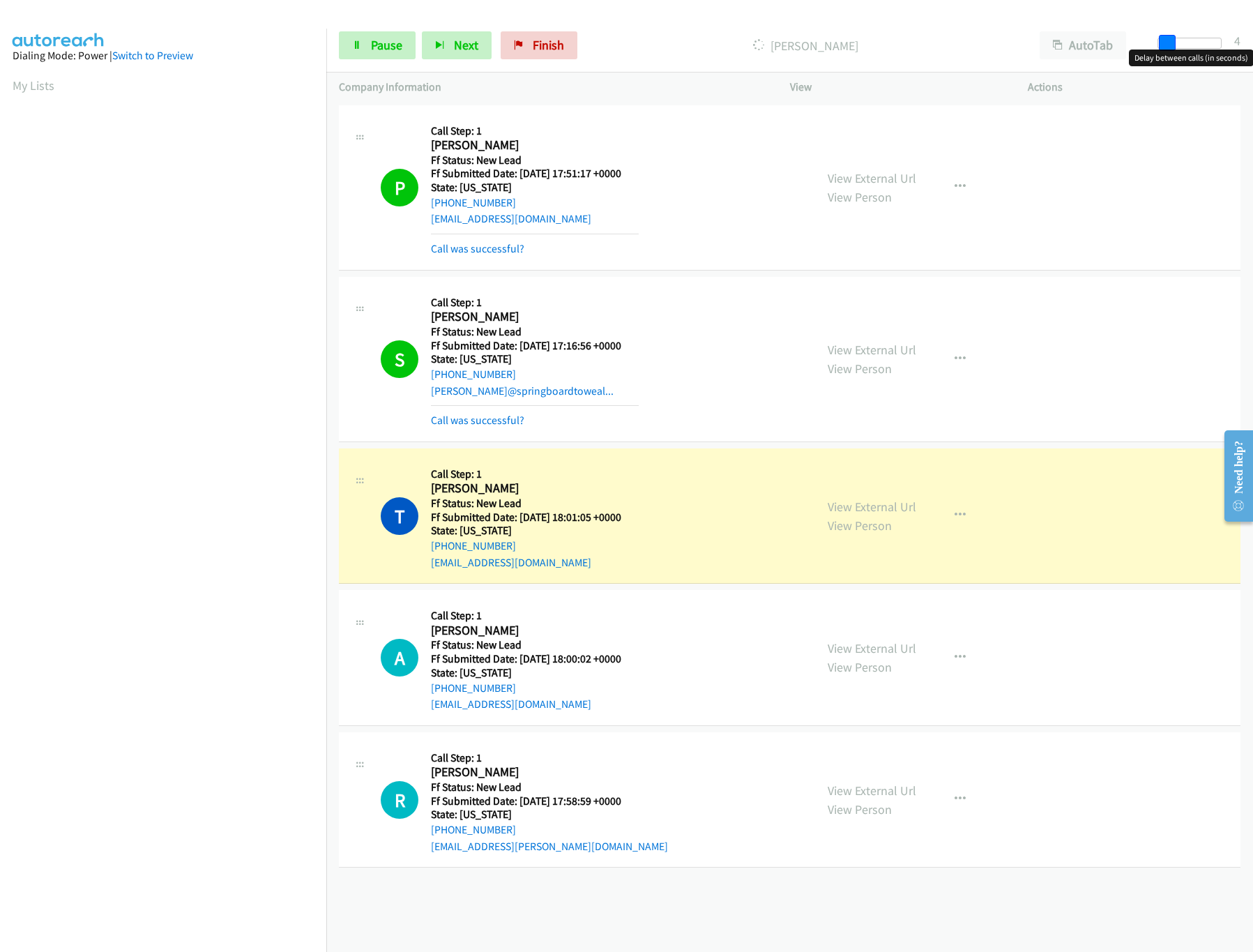
drag, startPoint x: 1162, startPoint y: 38, endPoint x: 1172, endPoint y: 38, distance: 10.0
click at [1172, 38] on span at bounding box center [1167, 43] width 17 height 17
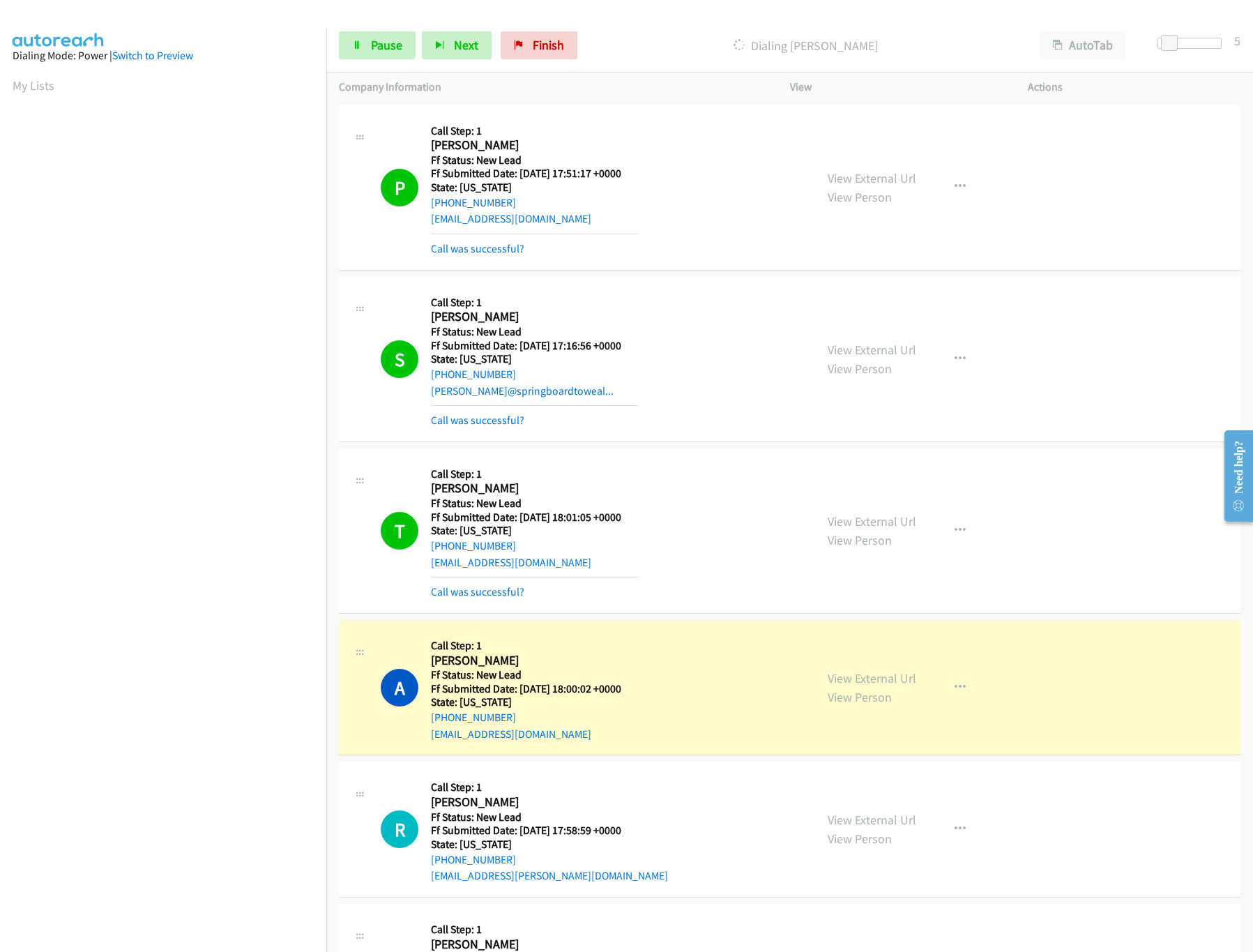
scroll to position [400, 0]
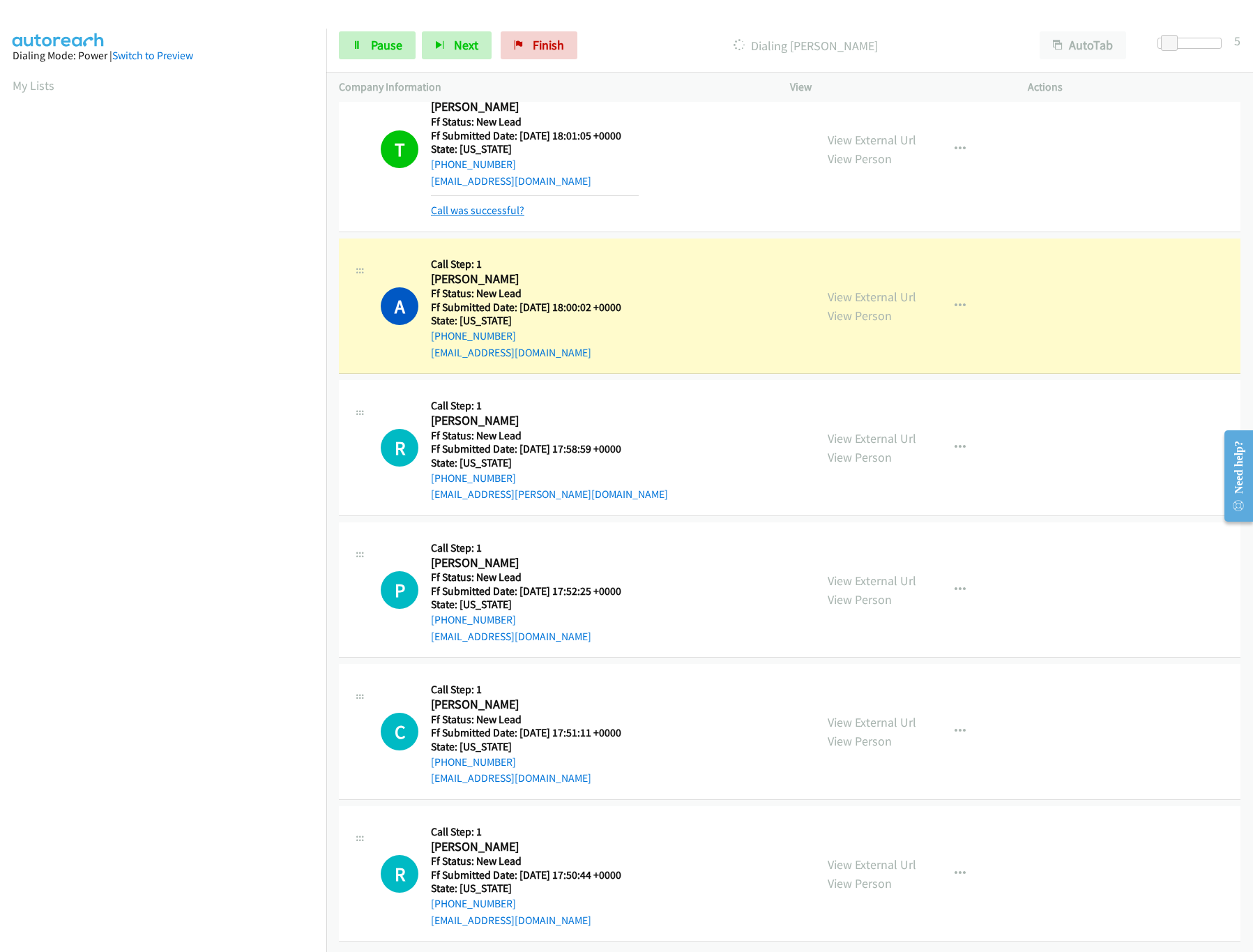
click at [500, 204] on link "Call was successful?" at bounding box center [478, 210] width 93 height 14
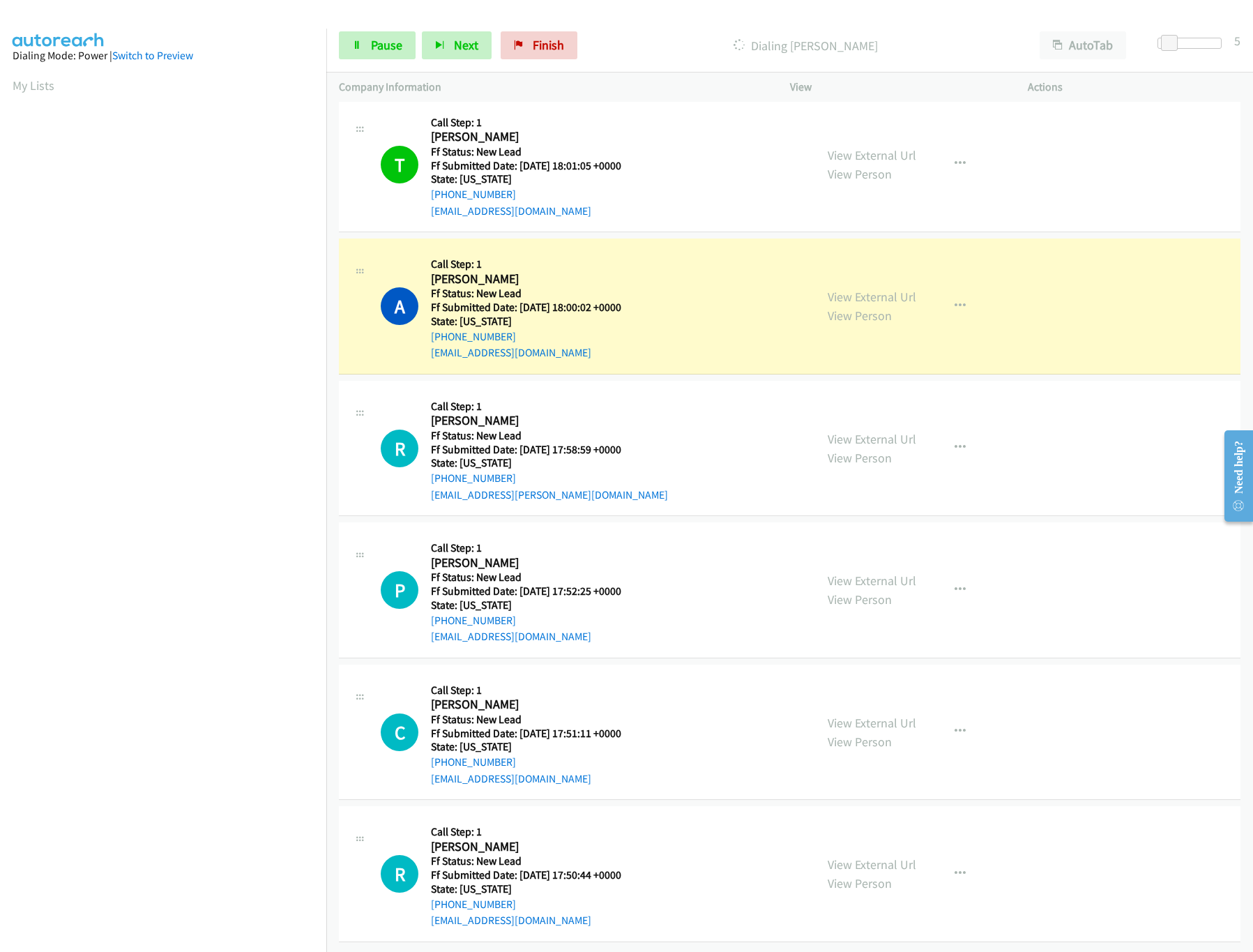
scroll to position [370, 0]
click at [867, 573] on link "View External Url" at bounding box center [872, 580] width 89 height 16
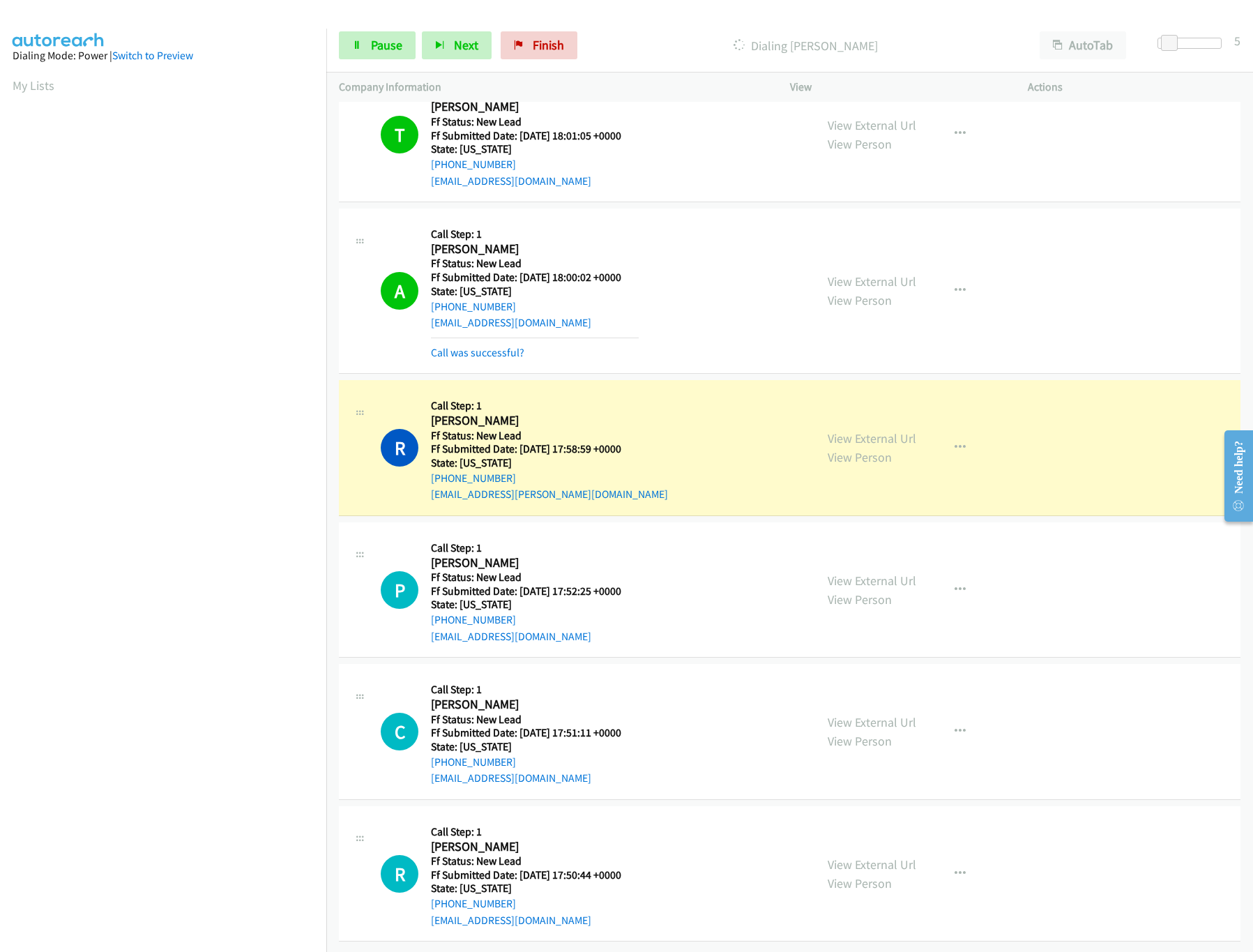
scroll to position [400, 0]
click at [854, 715] on link "View External Url" at bounding box center [872, 722] width 89 height 16
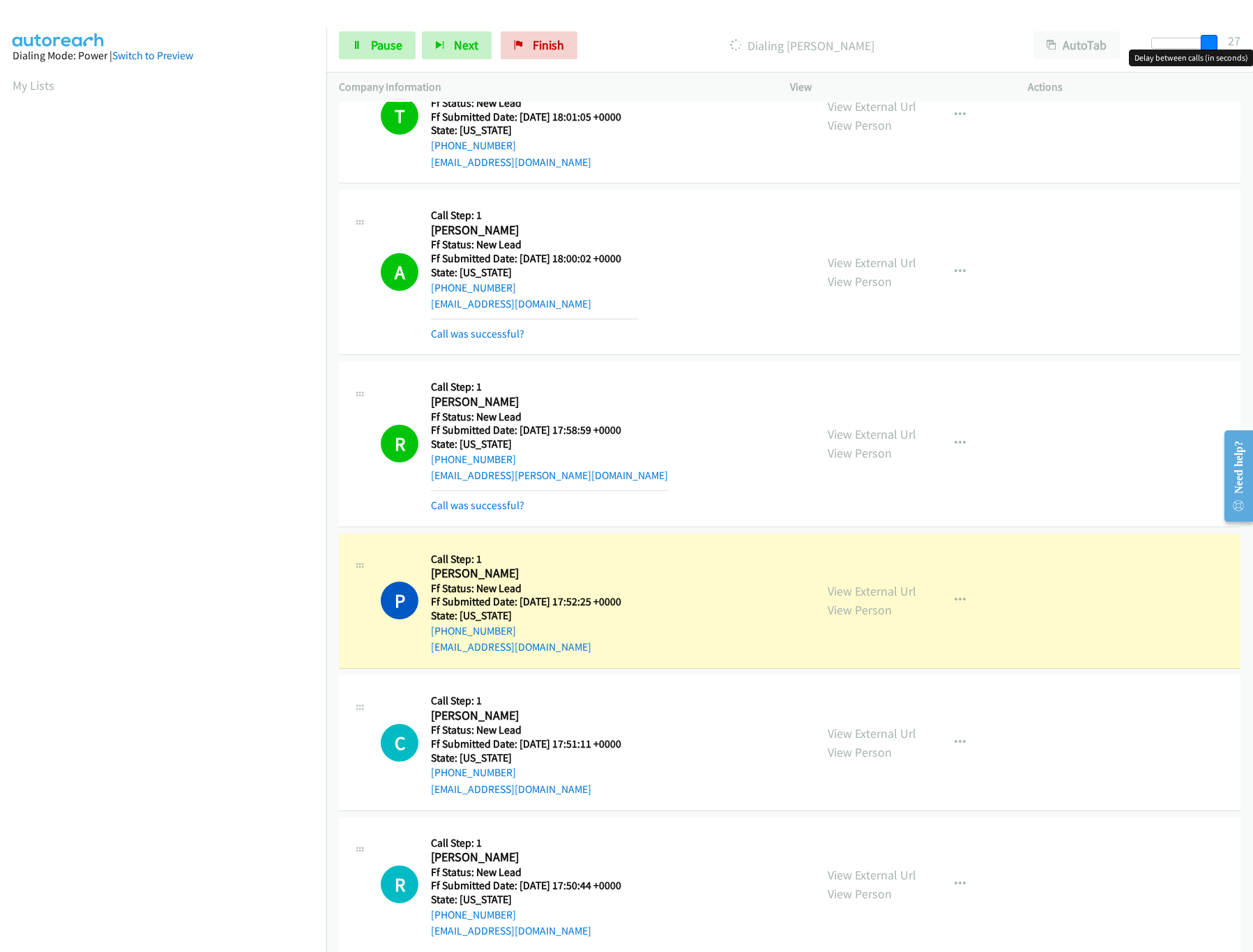
drag, startPoint x: 1174, startPoint y: 40, endPoint x: 1293, endPoint y: 53, distance: 119.7
click at [1252, 53] on html "Start Calls Pause Next Finish Dialing [PERSON_NAME] AutoTab AutoTab 27 Company …" at bounding box center [626, 33] width 1253 height 66
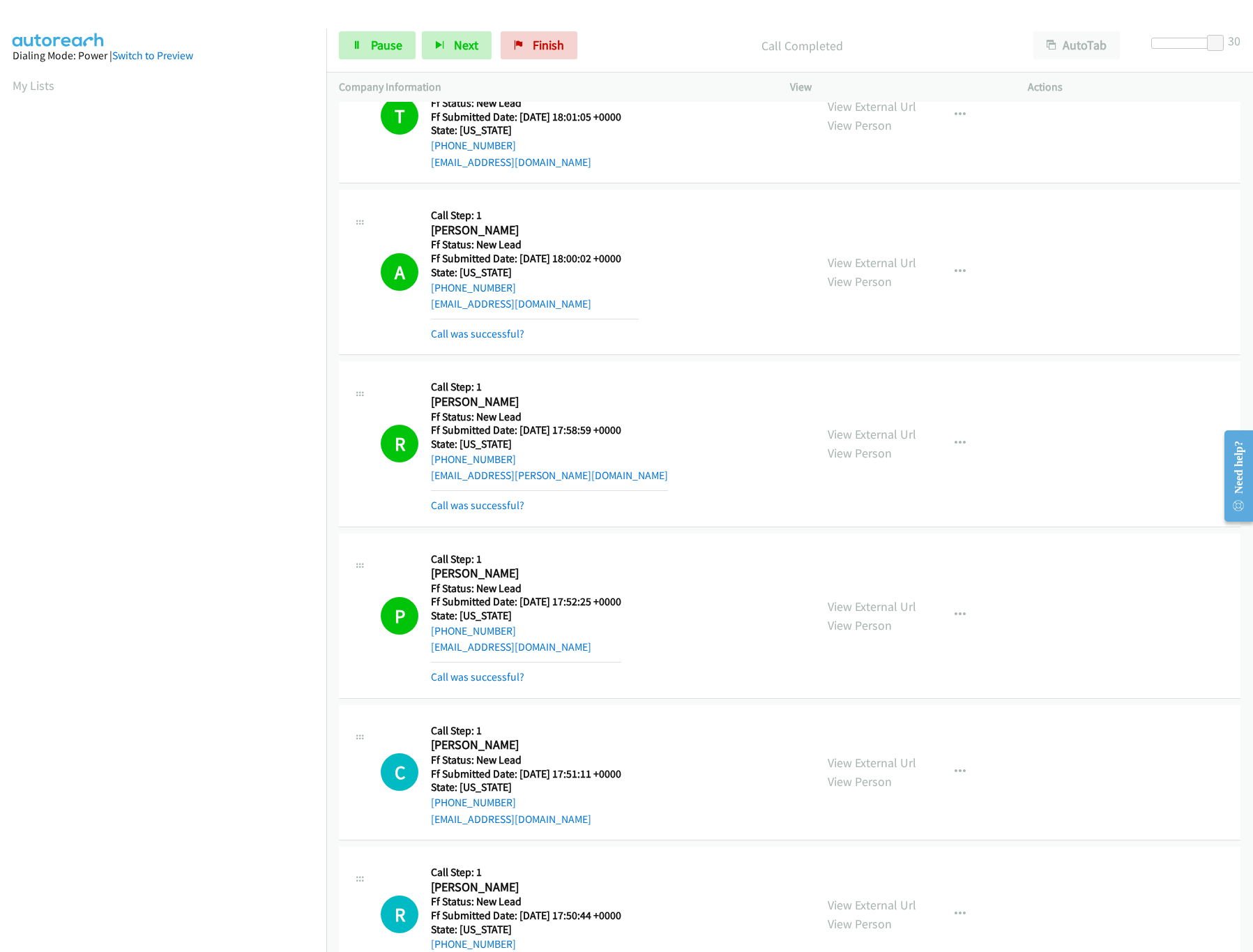
scroll to position [887, 0]
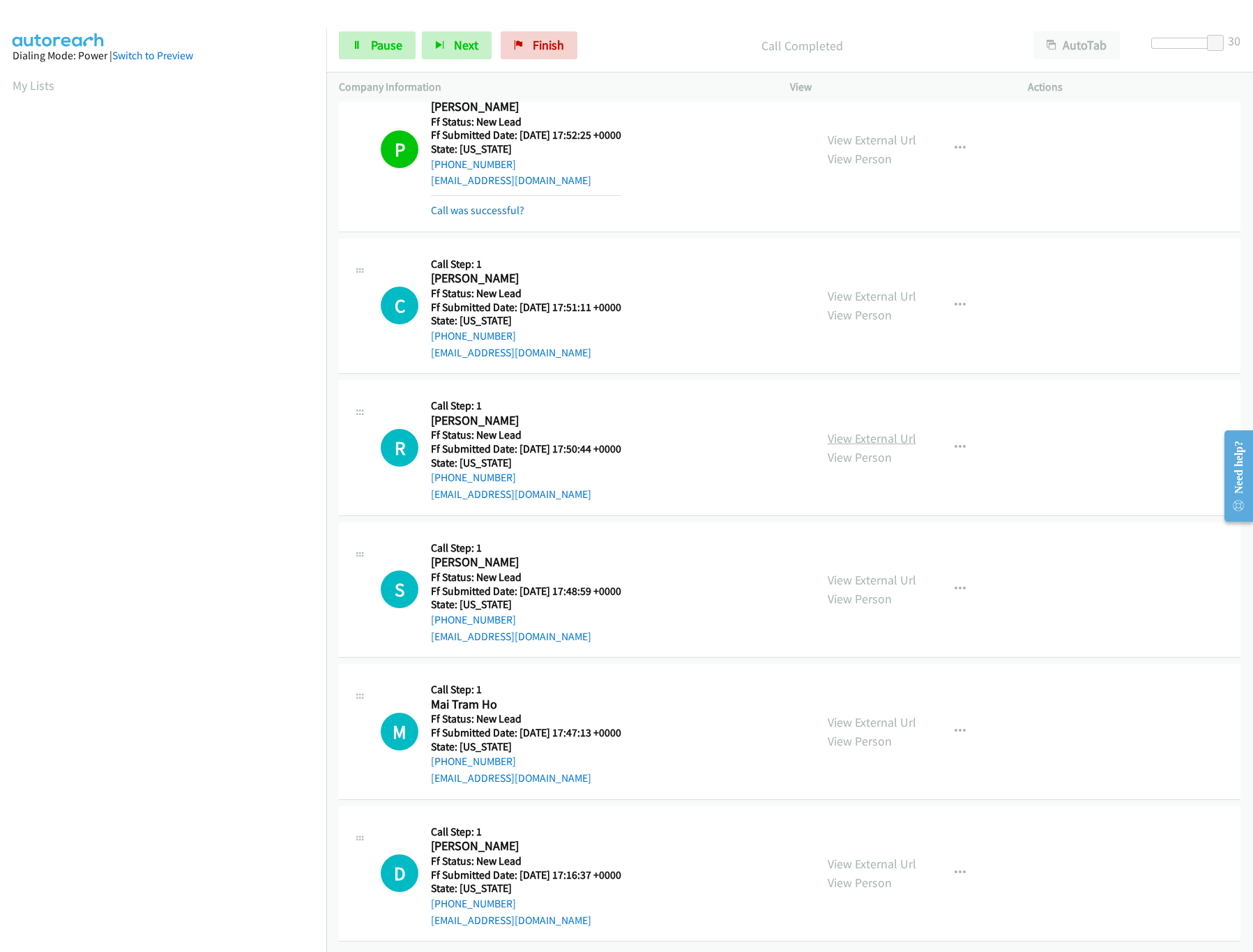
click at [889, 431] on link "View External Url" at bounding box center [872, 438] width 89 height 16
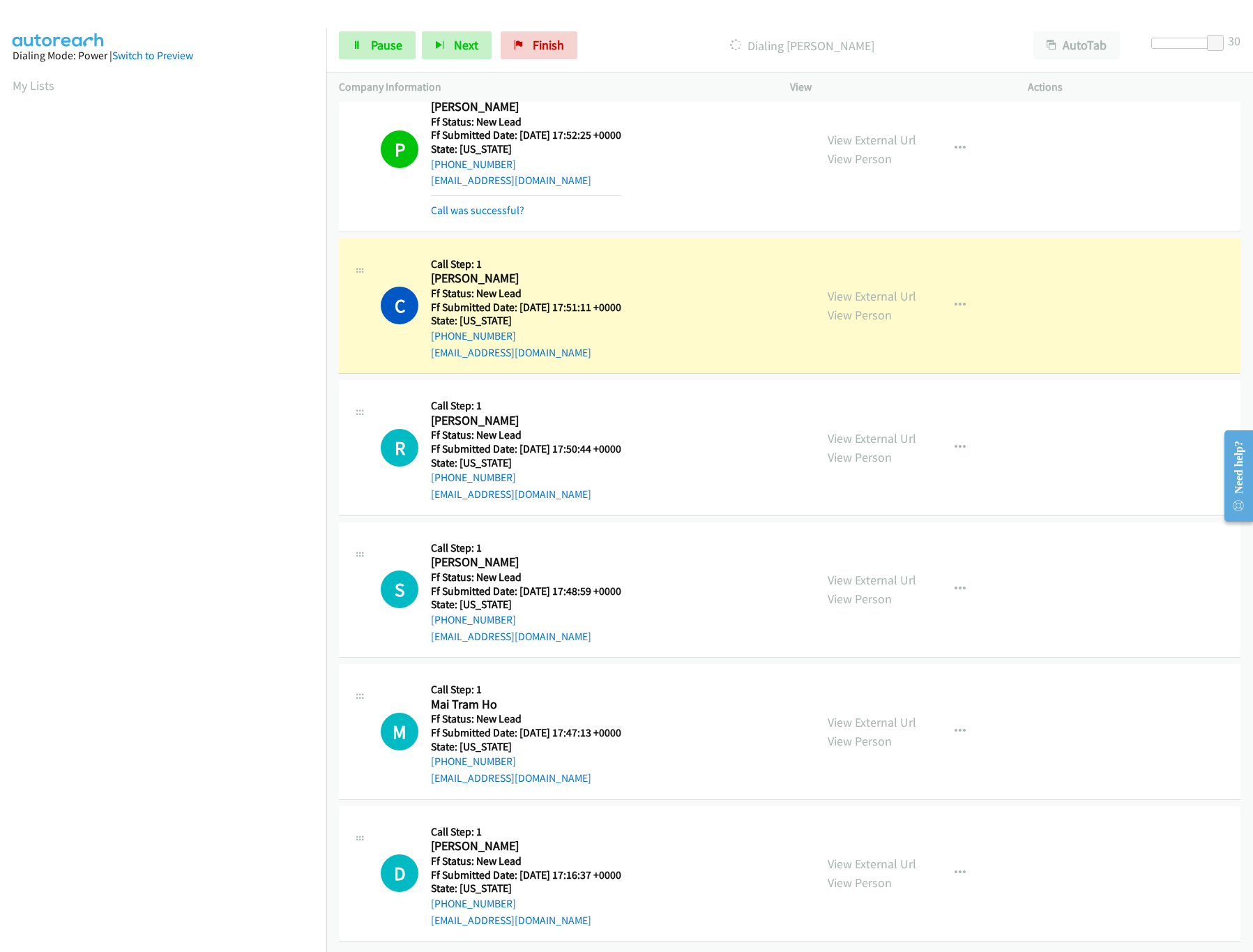
drag, startPoint x: 1228, startPoint y: 36, endPoint x: 1218, endPoint y: 38, distance: 10.2
click at [1226, 36] on div "Start Calls Pause Next Finish Dialing Carol Wysocki AutoTab AutoTab 30" at bounding box center [790, 45] width 927 height 53
drag, startPoint x: 1216, startPoint y: 38, endPoint x: 1174, endPoint y: 40, distance: 42.0
click at [1176, 40] on span at bounding box center [1184, 43] width 17 height 17
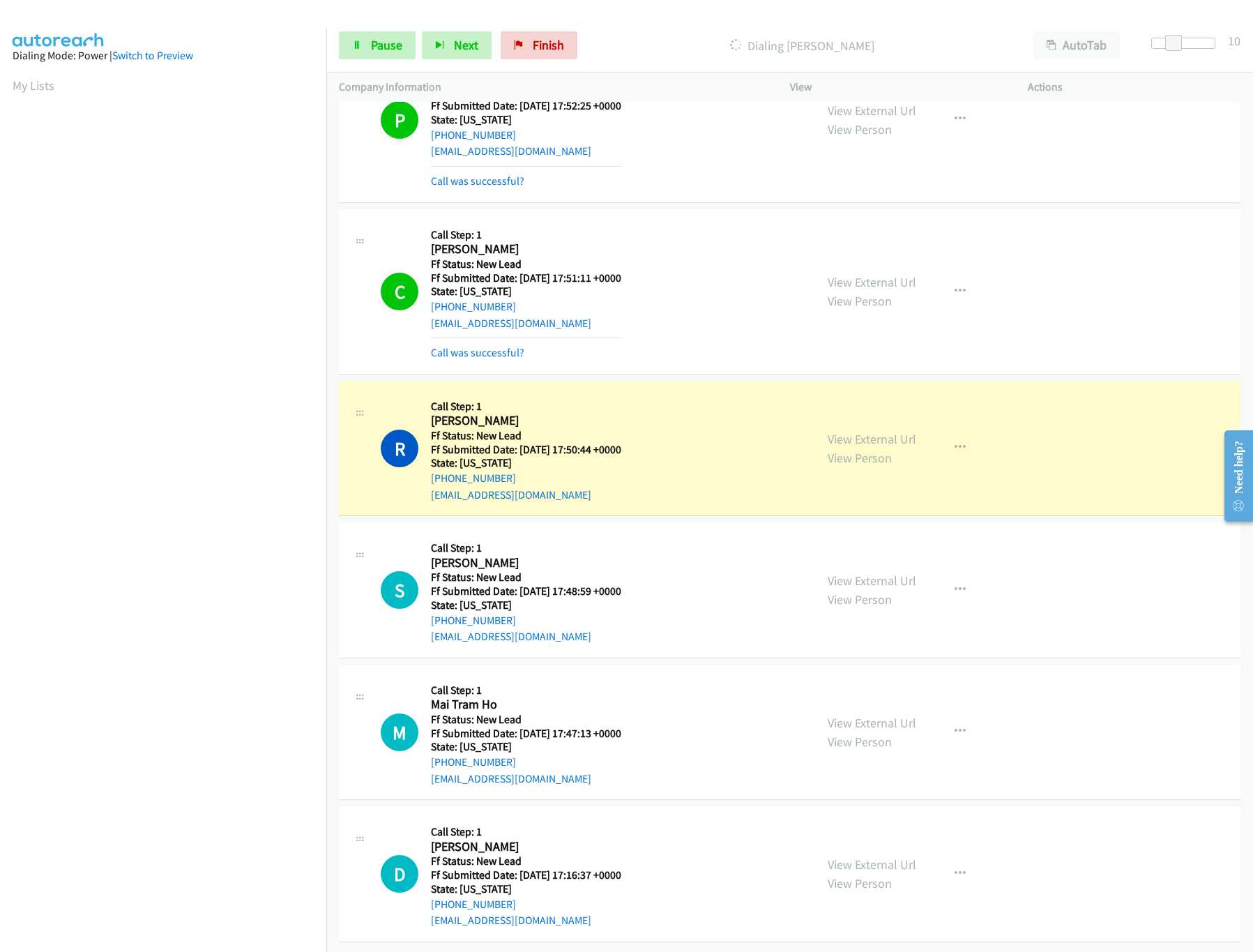
scroll to position [917, 0]
click at [877, 573] on link "View External Url" at bounding box center [872, 580] width 89 height 16
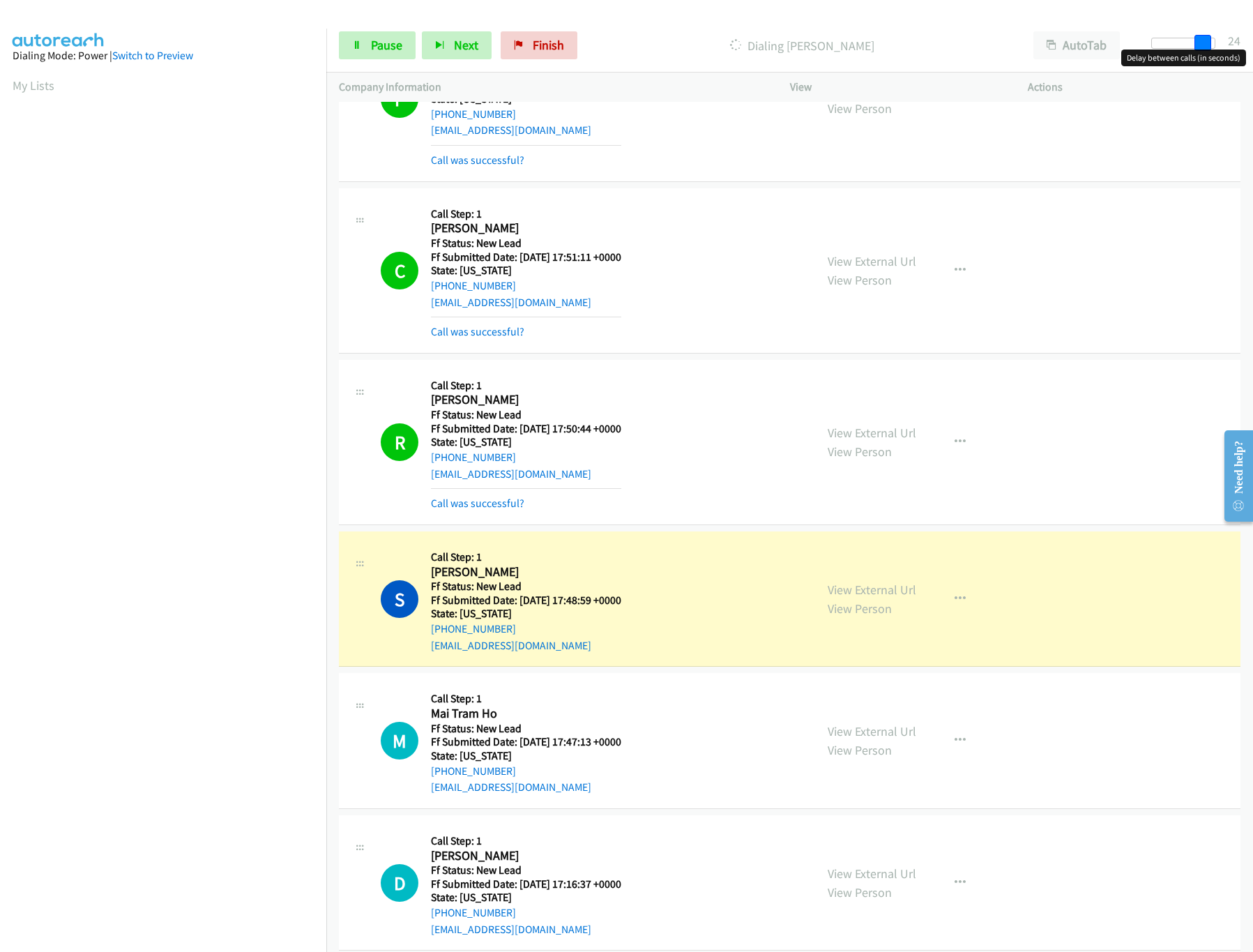
drag, startPoint x: 1171, startPoint y: 41, endPoint x: 1230, endPoint y: 47, distance: 59.3
click at [1230, 47] on div "Start Calls Pause Next Finish Dialing Sandra Derrig AutoTab AutoTab 24" at bounding box center [790, 45] width 927 height 53
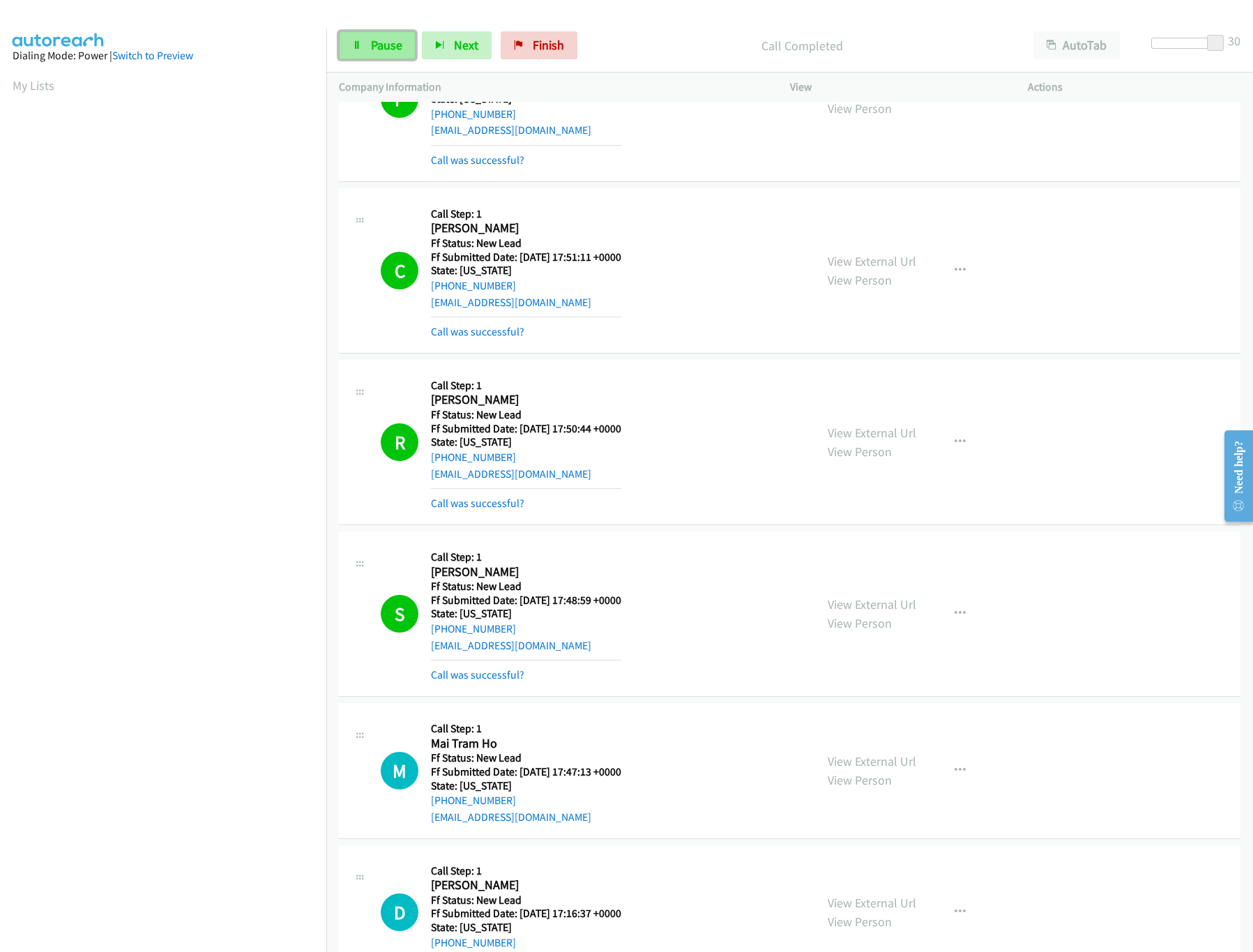
click at [389, 41] on span "Pause" at bounding box center [387, 44] width 32 height 16
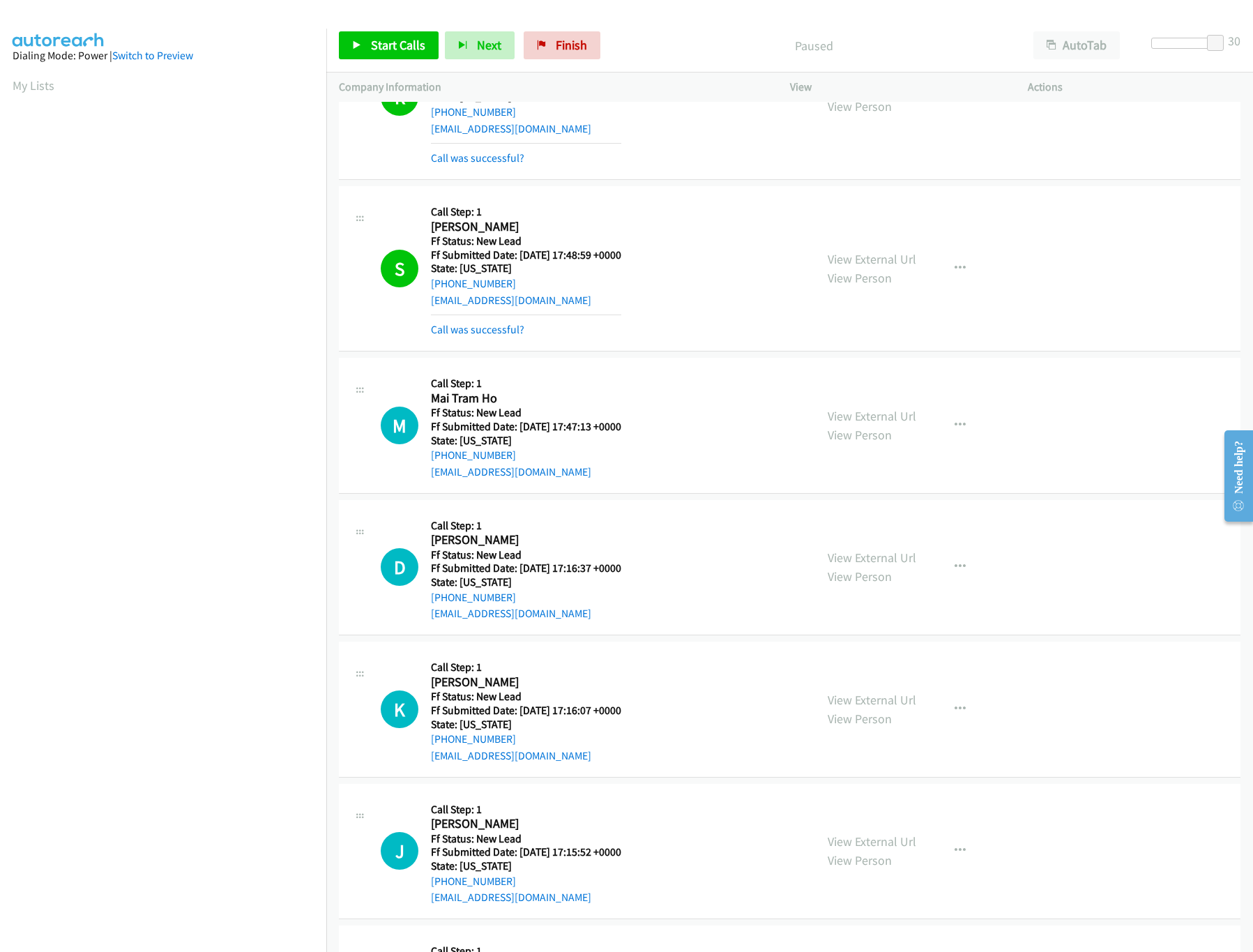
scroll to position [1392, 0]
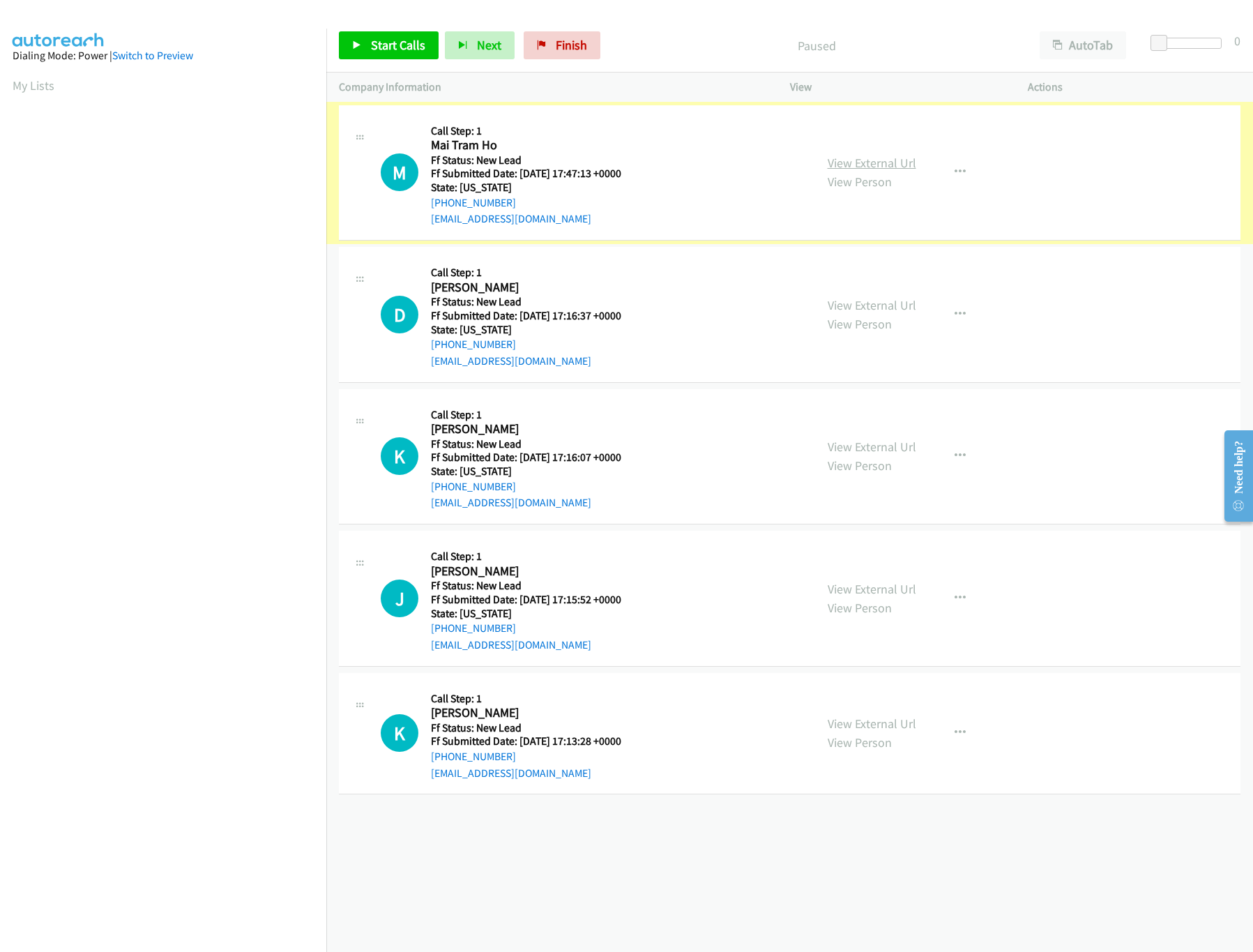
click at [853, 162] on link "View External Url" at bounding box center [872, 162] width 89 height 16
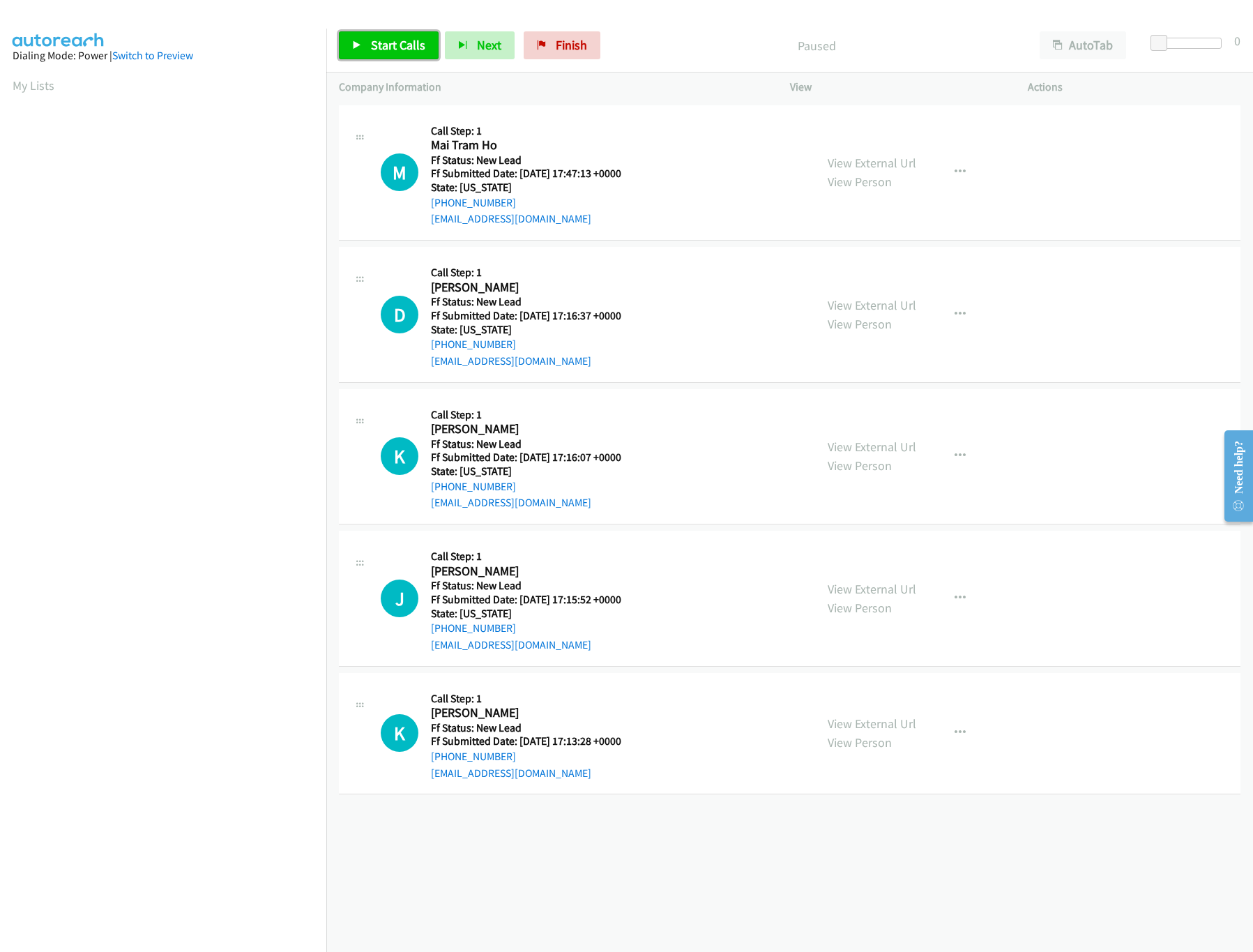
click at [403, 53] on span "Start Calls" at bounding box center [398, 44] width 54 height 16
click at [860, 313] on div "View External Url View Person" at bounding box center [872, 315] width 89 height 38
click at [860, 307] on link "View External Url" at bounding box center [872, 304] width 89 height 16
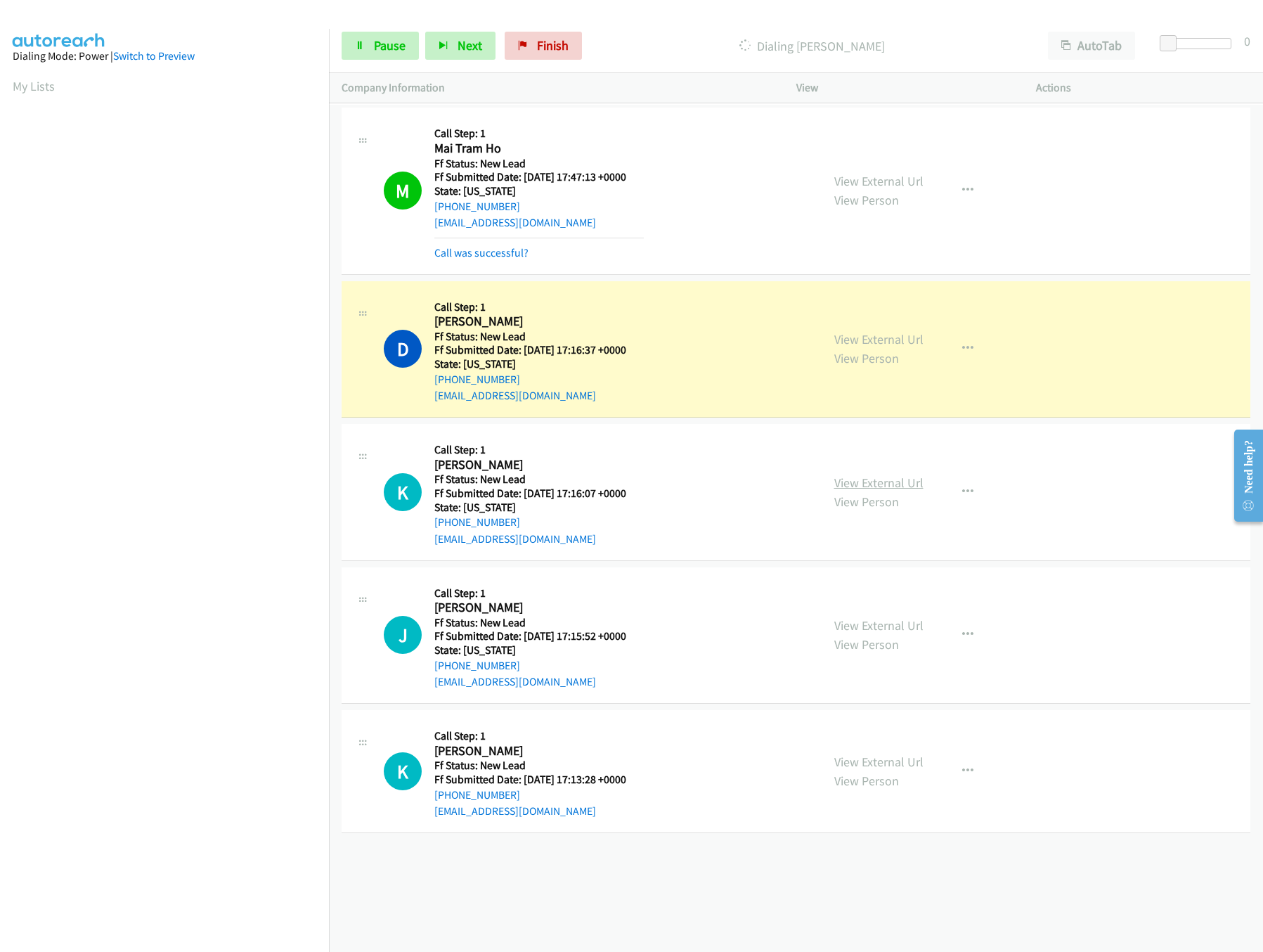
click at [852, 482] on link "View External Url" at bounding box center [879, 482] width 89 height 16
click at [1196, 41] on div at bounding box center [1199, 43] width 64 height 11
click at [873, 629] on link "View External Url" at bounding box center [879, 625] width 89 height 16
click at [847, 768] on link "View External Url" at bounding box center [879, 761] width 89 height 16
drag, startPoint x: 1181, startPoint y: 36, endPoint x: 1168, endPoint y: 39, distance: 13.3
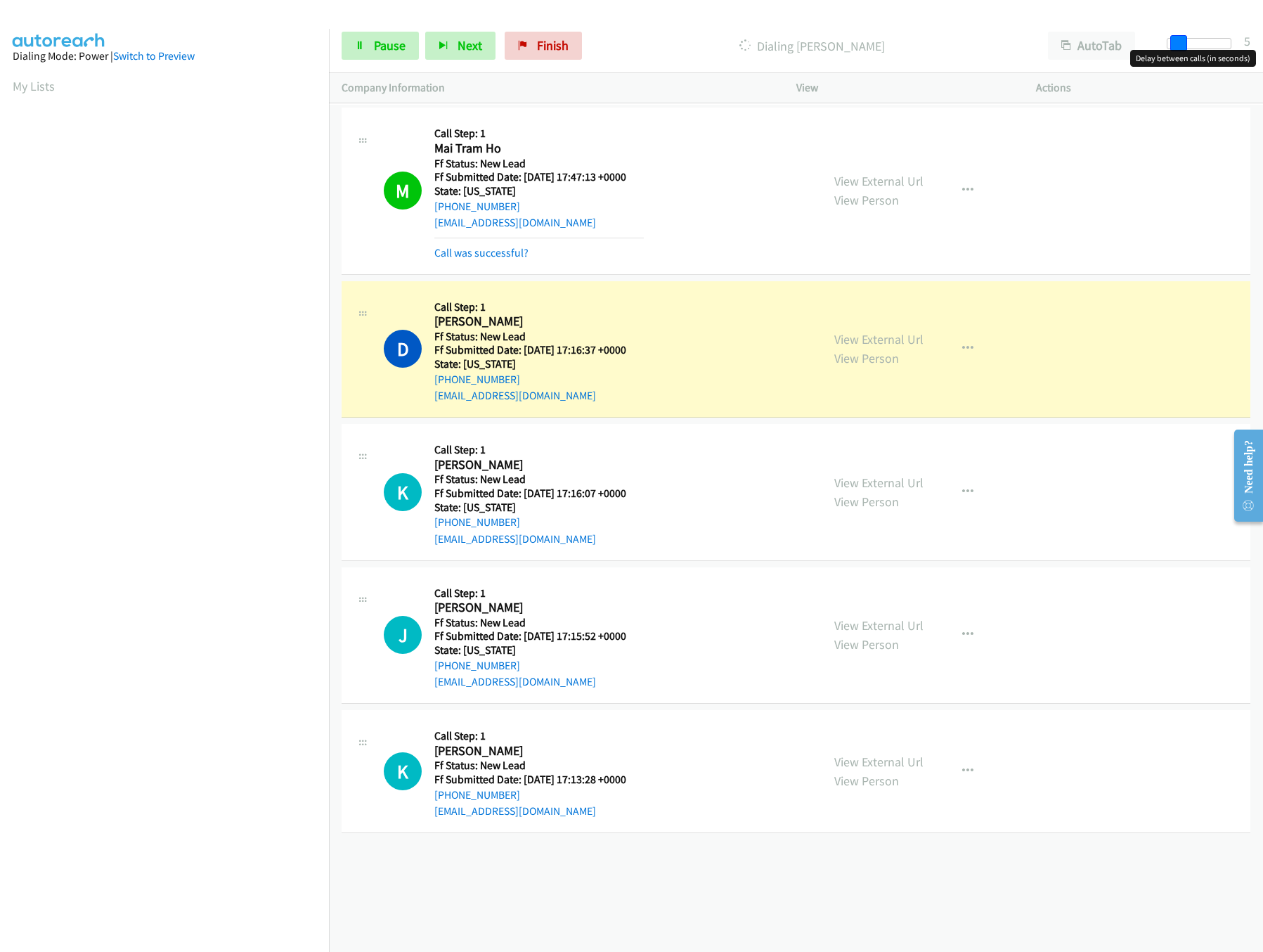
click at [1168, 39] on div at bounding box center [1199, 43] width 64 height 11
click at [1171, 39] on span at bounding box center [1172, 43] width 17 height 17
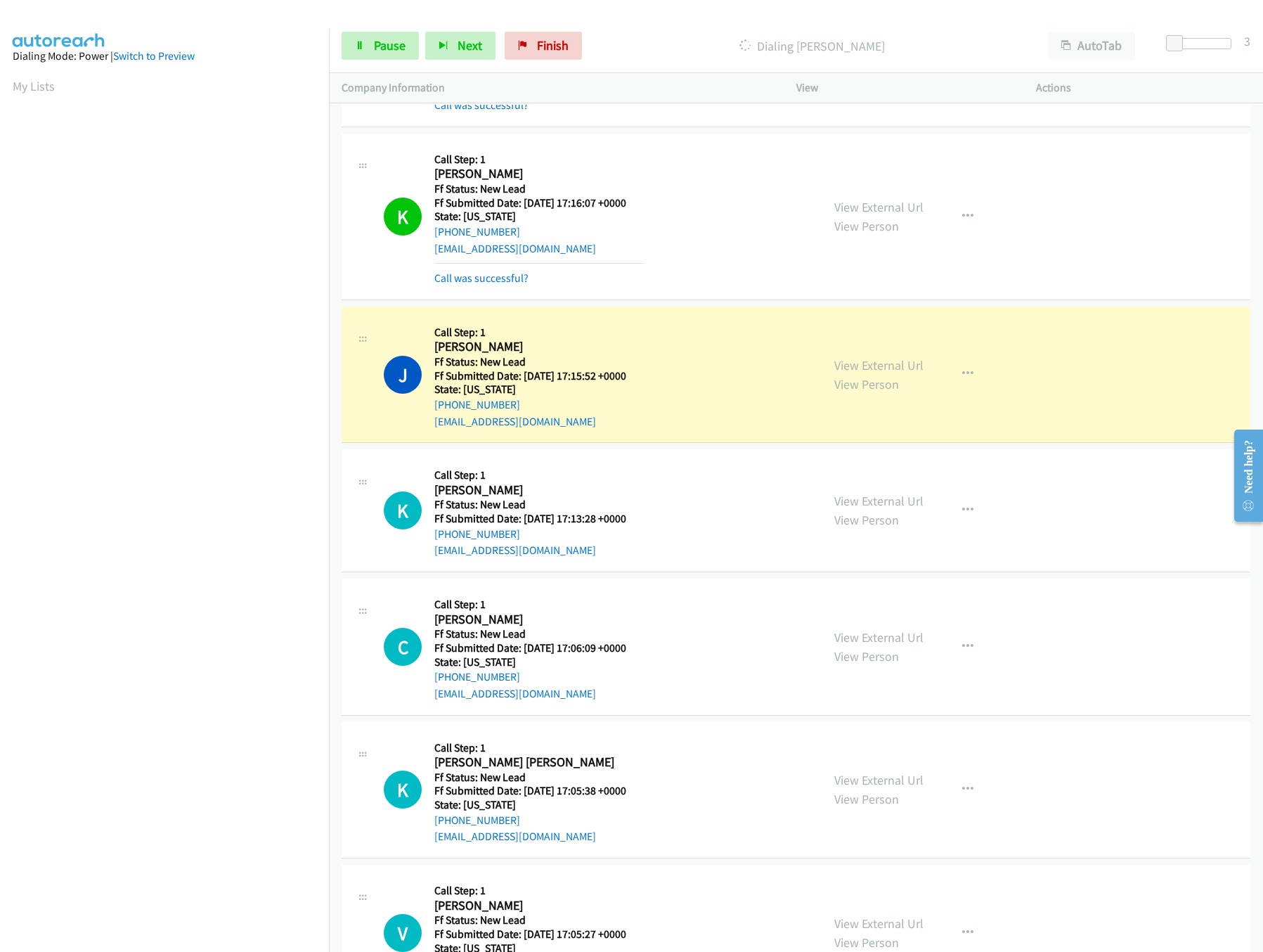
scroll to position [399, 0]
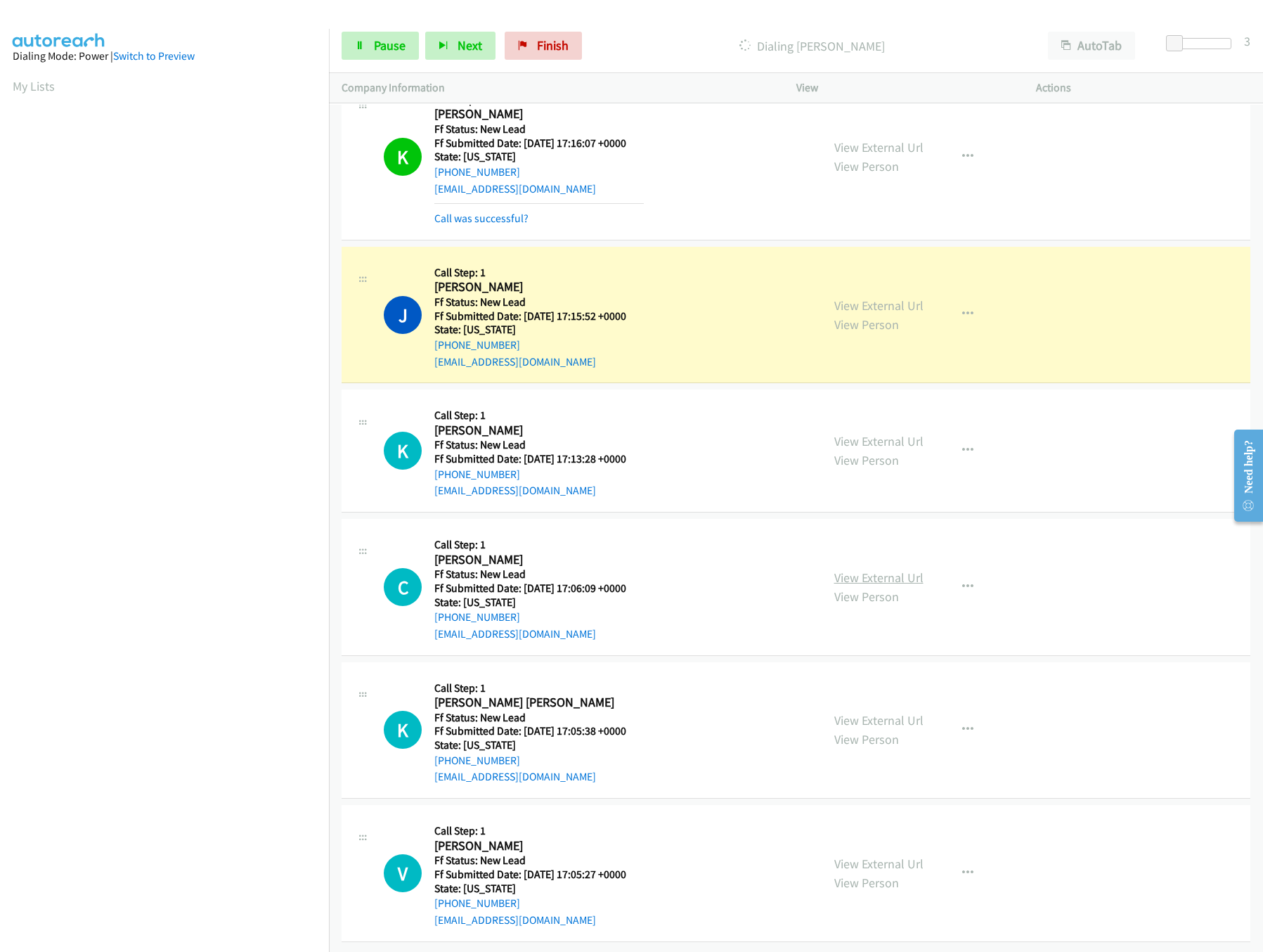
click at [869, 570] on link "View External Url" at bounding box center [879, 577] width 89 height 16
click at [865, 712] on link "View External Url" at bounding box center [879, 719] width 89 height 16
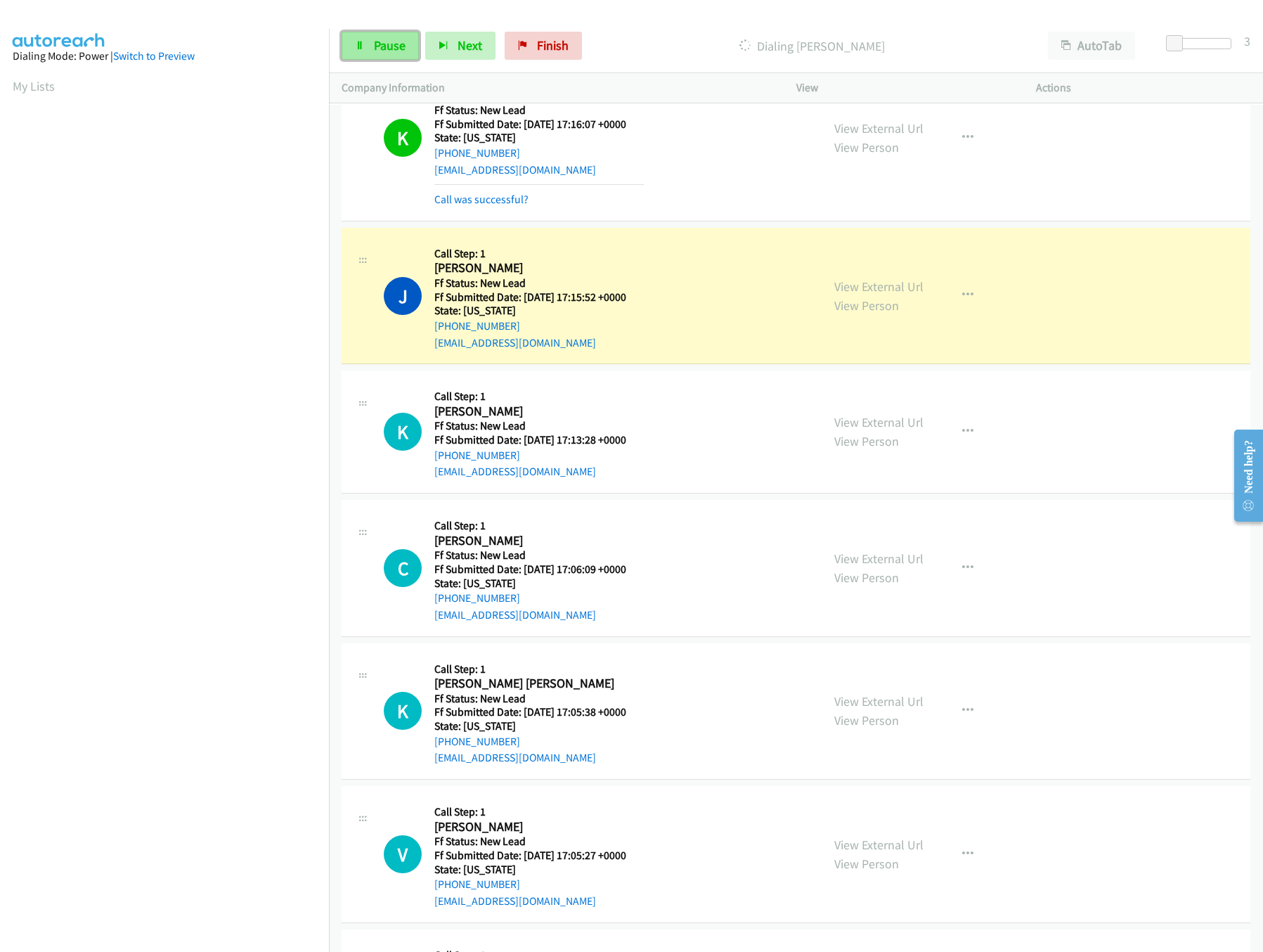
click at [355, 46] on icon at bounding box center [360, 46] width 10 height 10
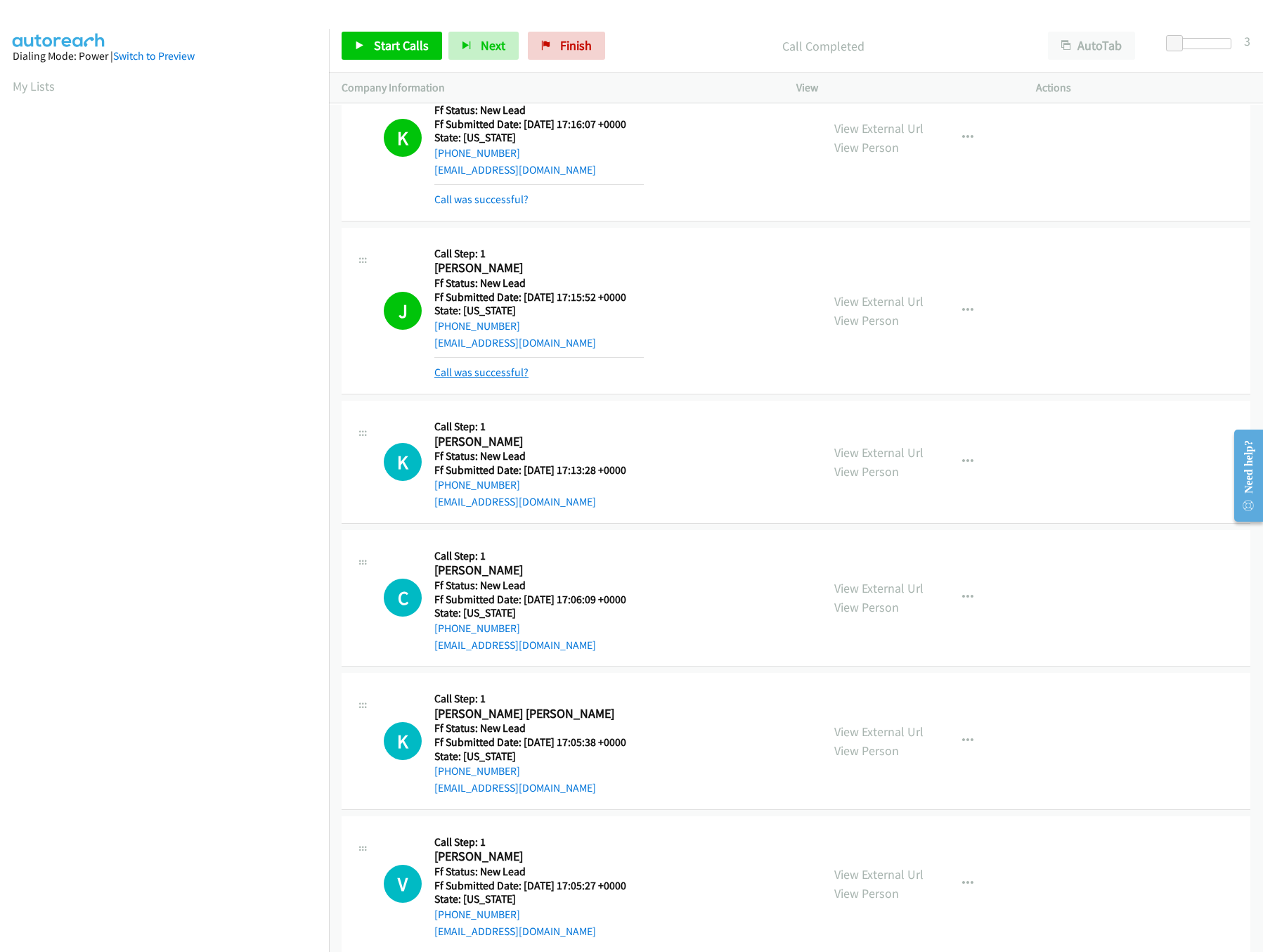
click at [497, 372] on link "Call was successful?" at bounding box center [482, 373] width 94 height 14
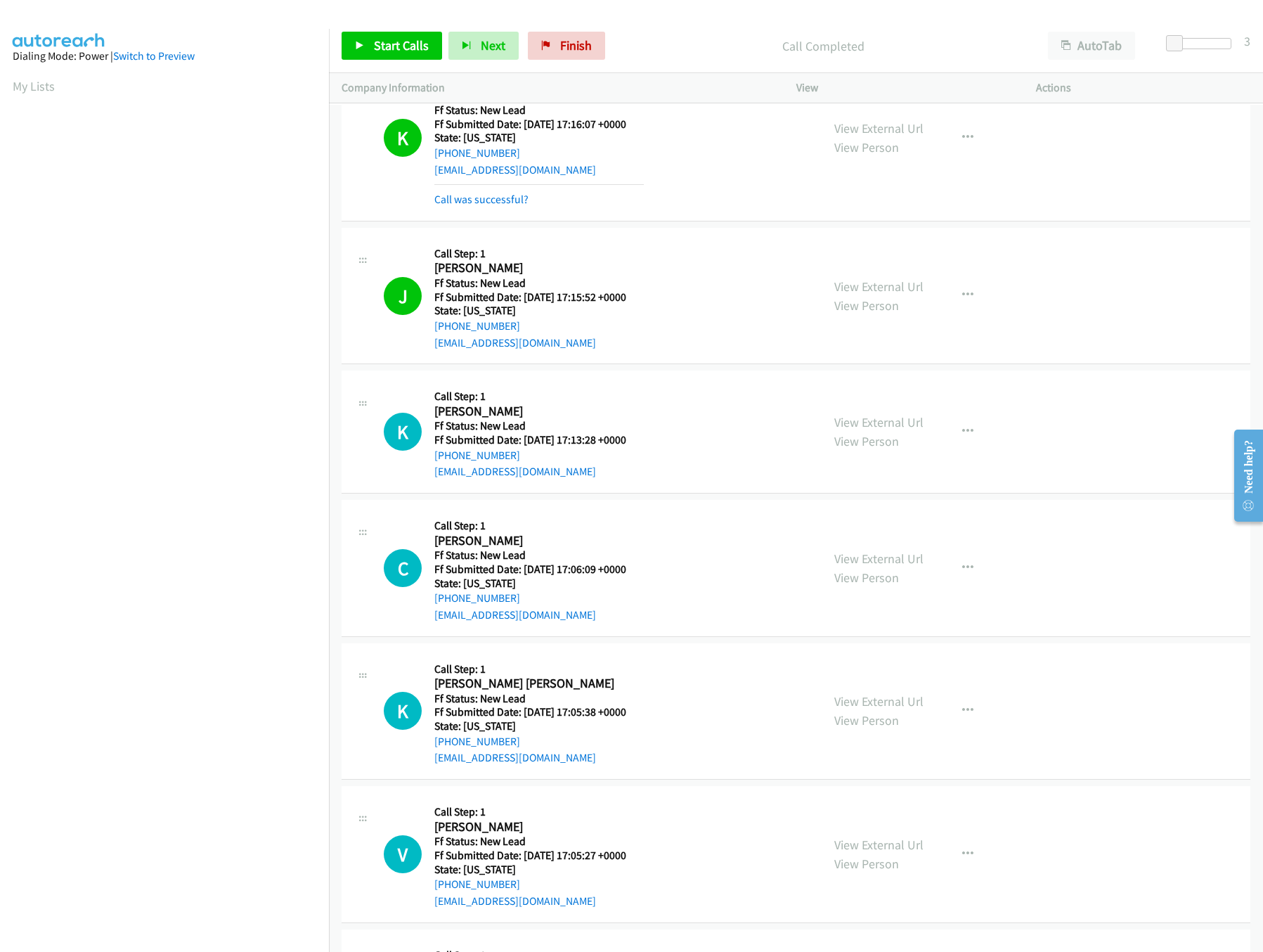
scroll to position [0, 5]
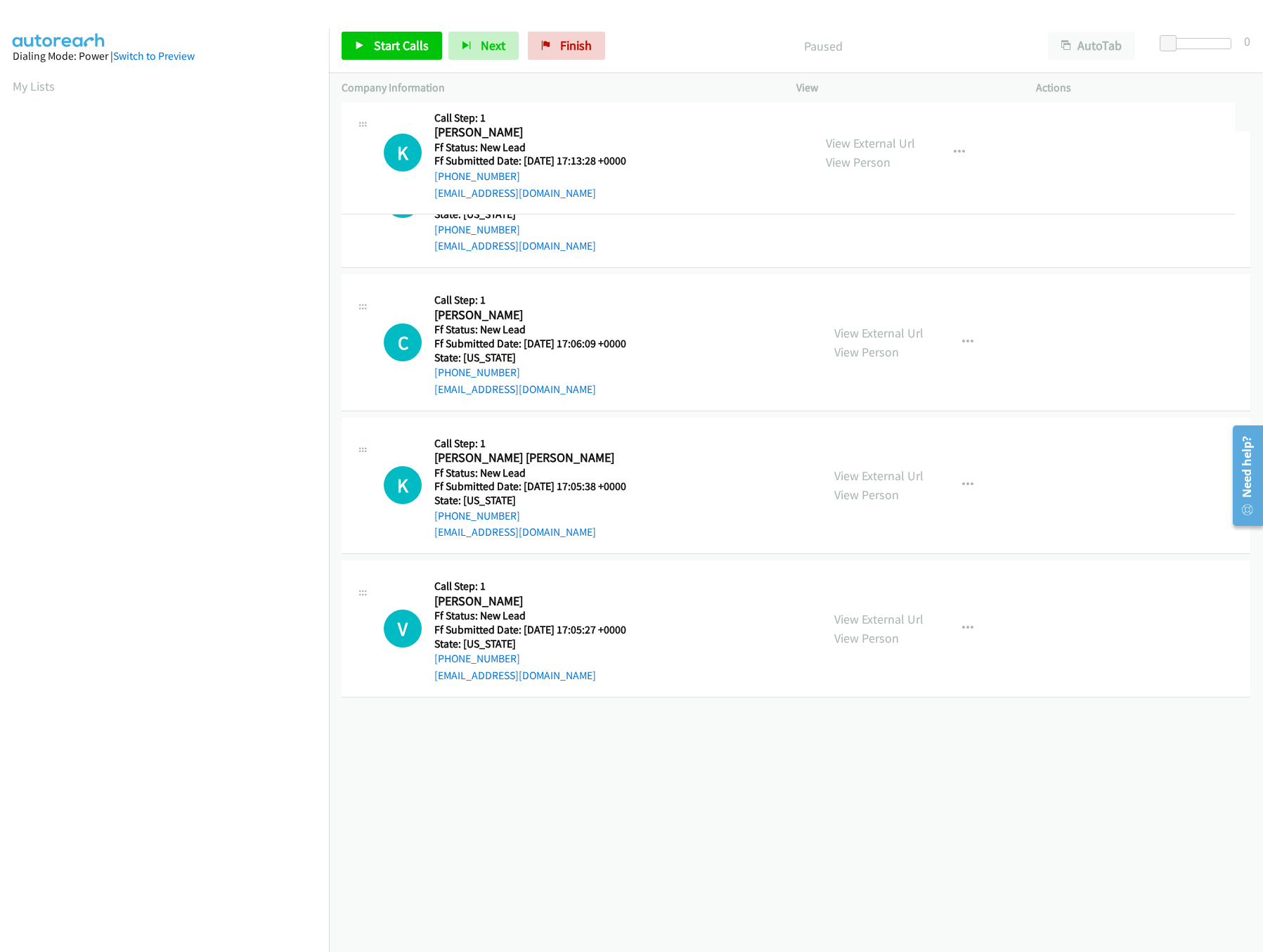
drag, startPoint x: 557, startPoint y: 329, endPoint x: 600, endPoint y: 167, distance: 167.6
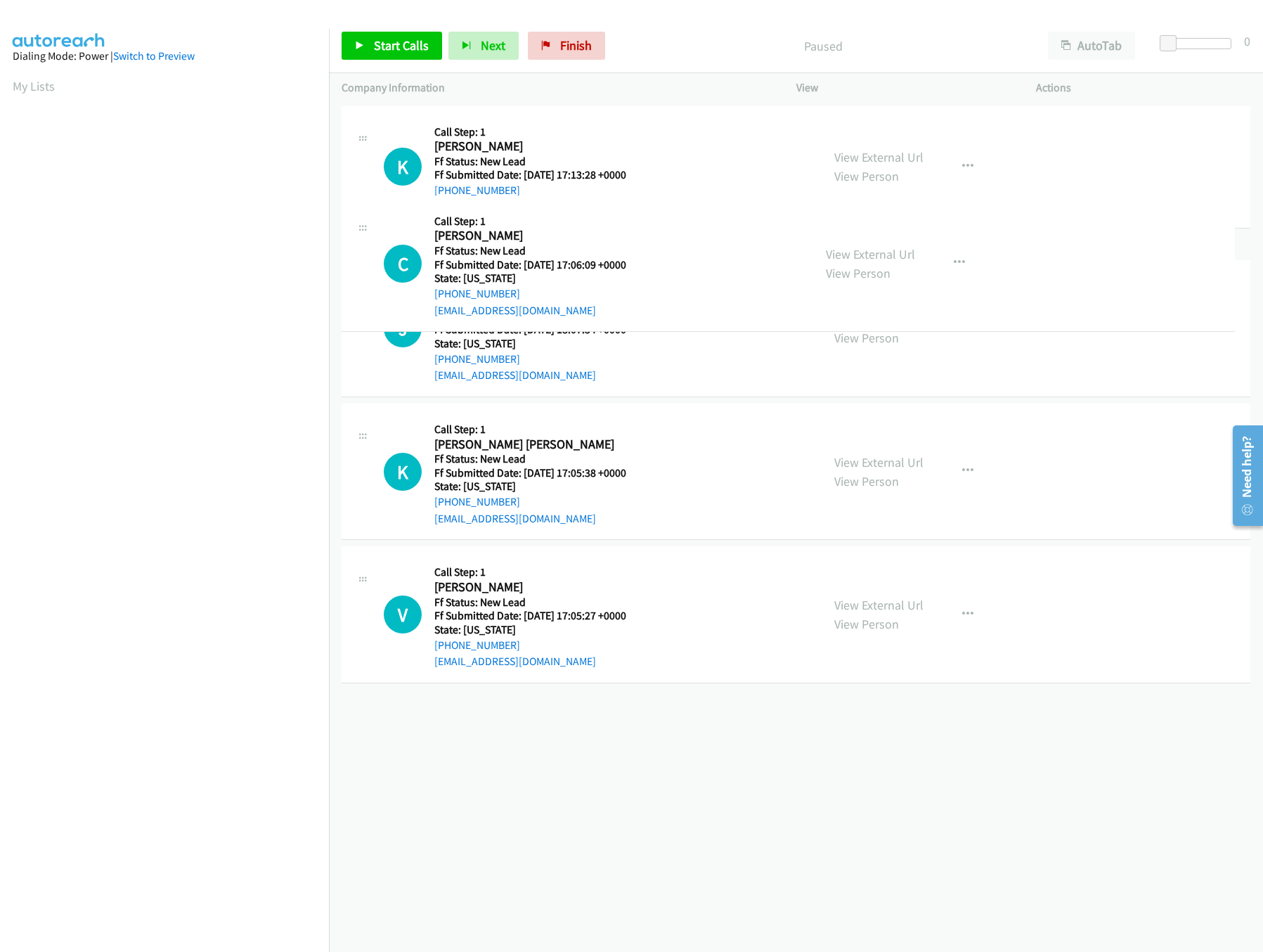
drag, startPoint x: 642, startPoint y: 473, endPoint x: 628, endPoint y: 243, distance: 230.4
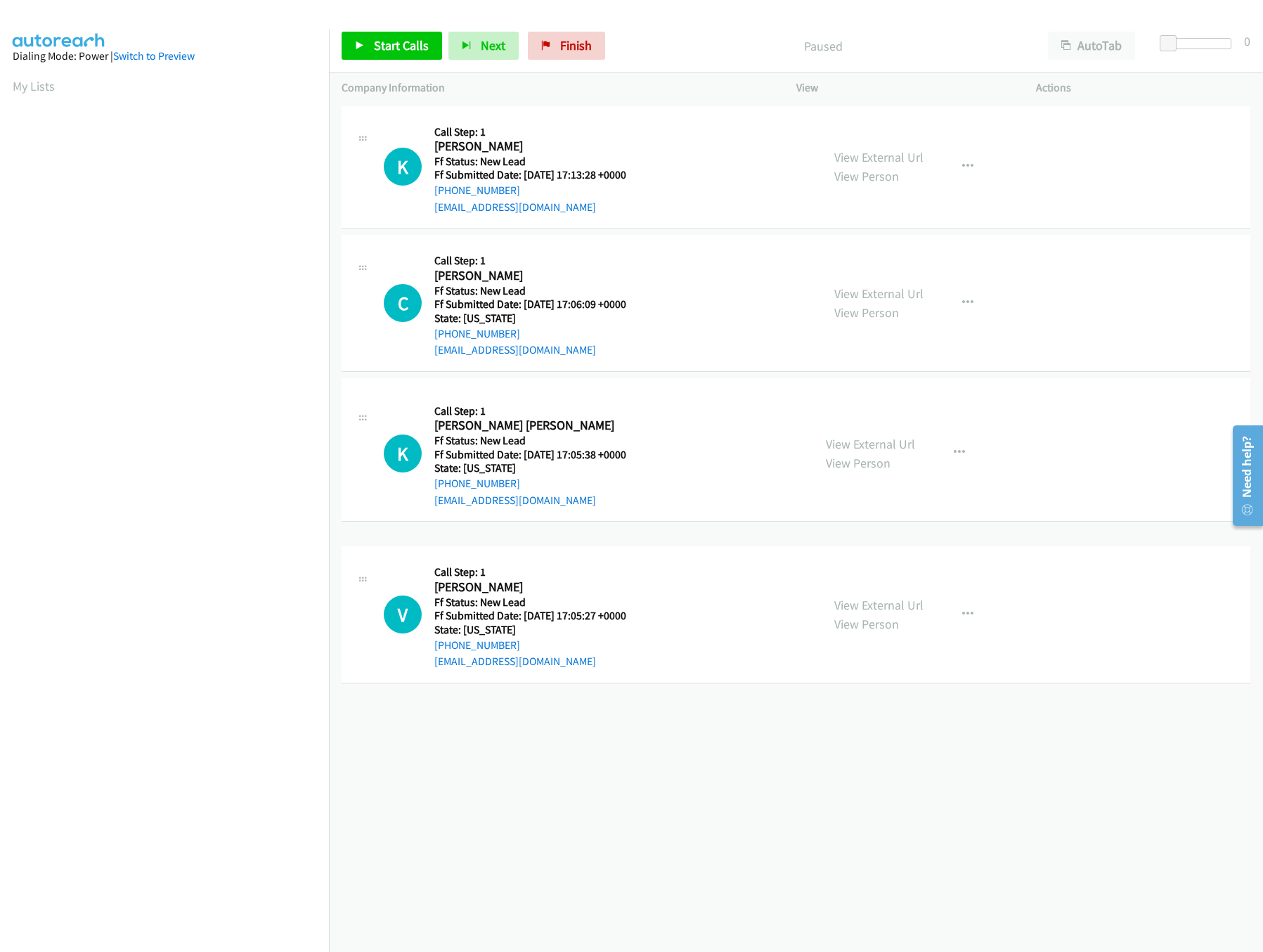
drag, startPoint x: 618, startPoint y: 598, endPoint x: 632, endPoint y: 401, distance: 197.5
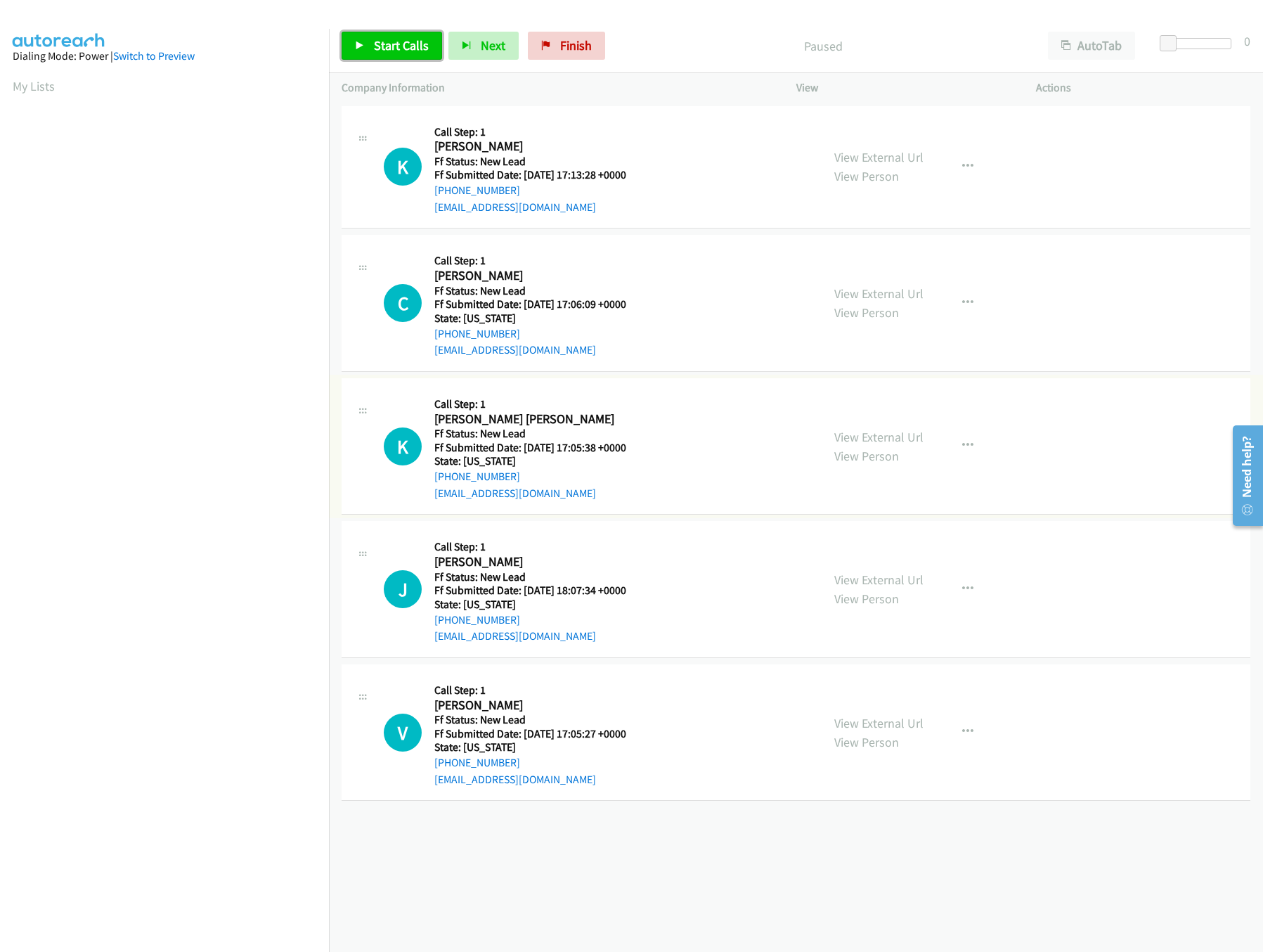
click at [391, 40] on span "Start Calls" at bounding box center [401, 45] width 55 height 16
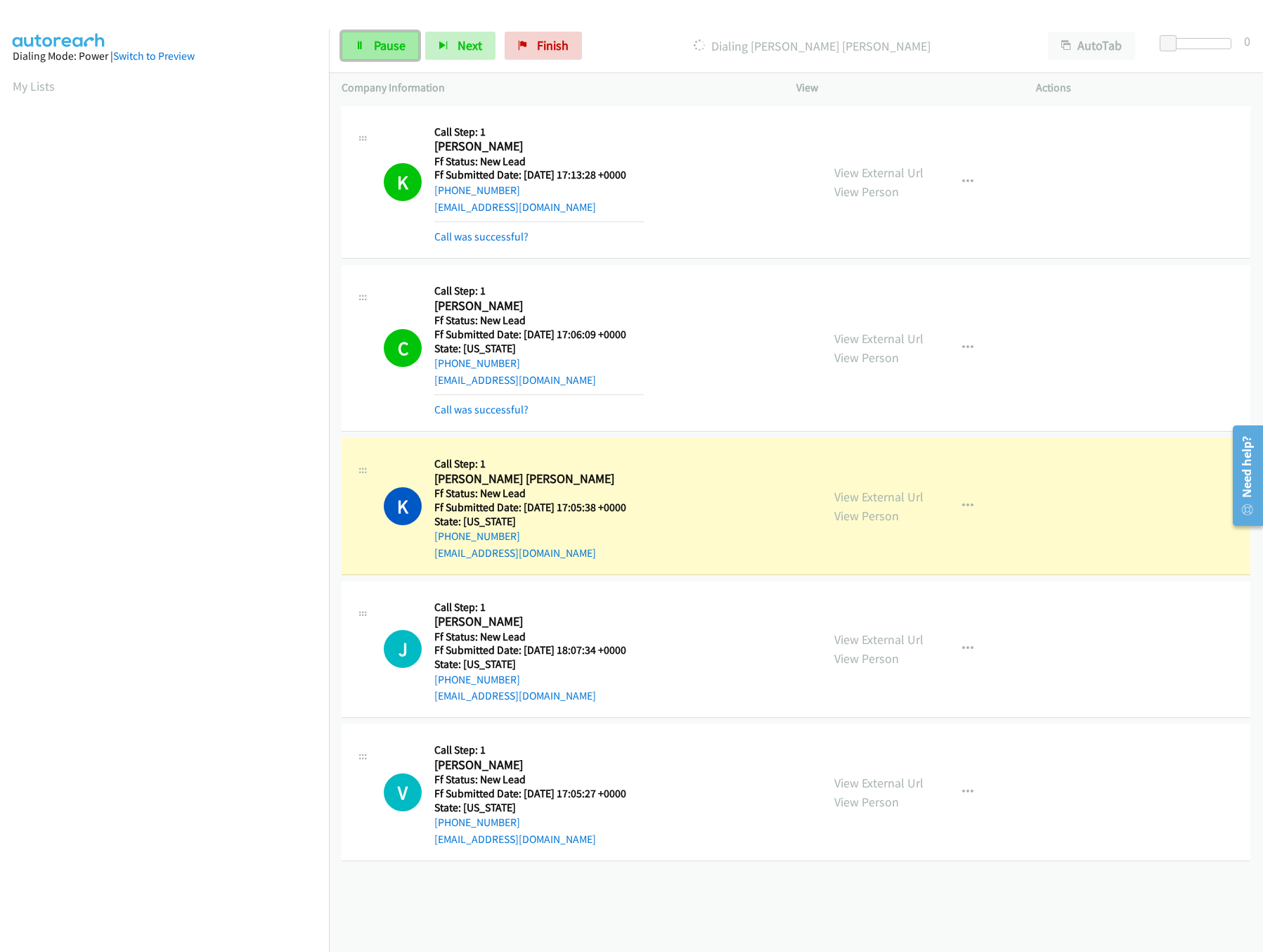
click at [384, 45] on span "Pause" at bounding box center [390, 45] width 32 height 16
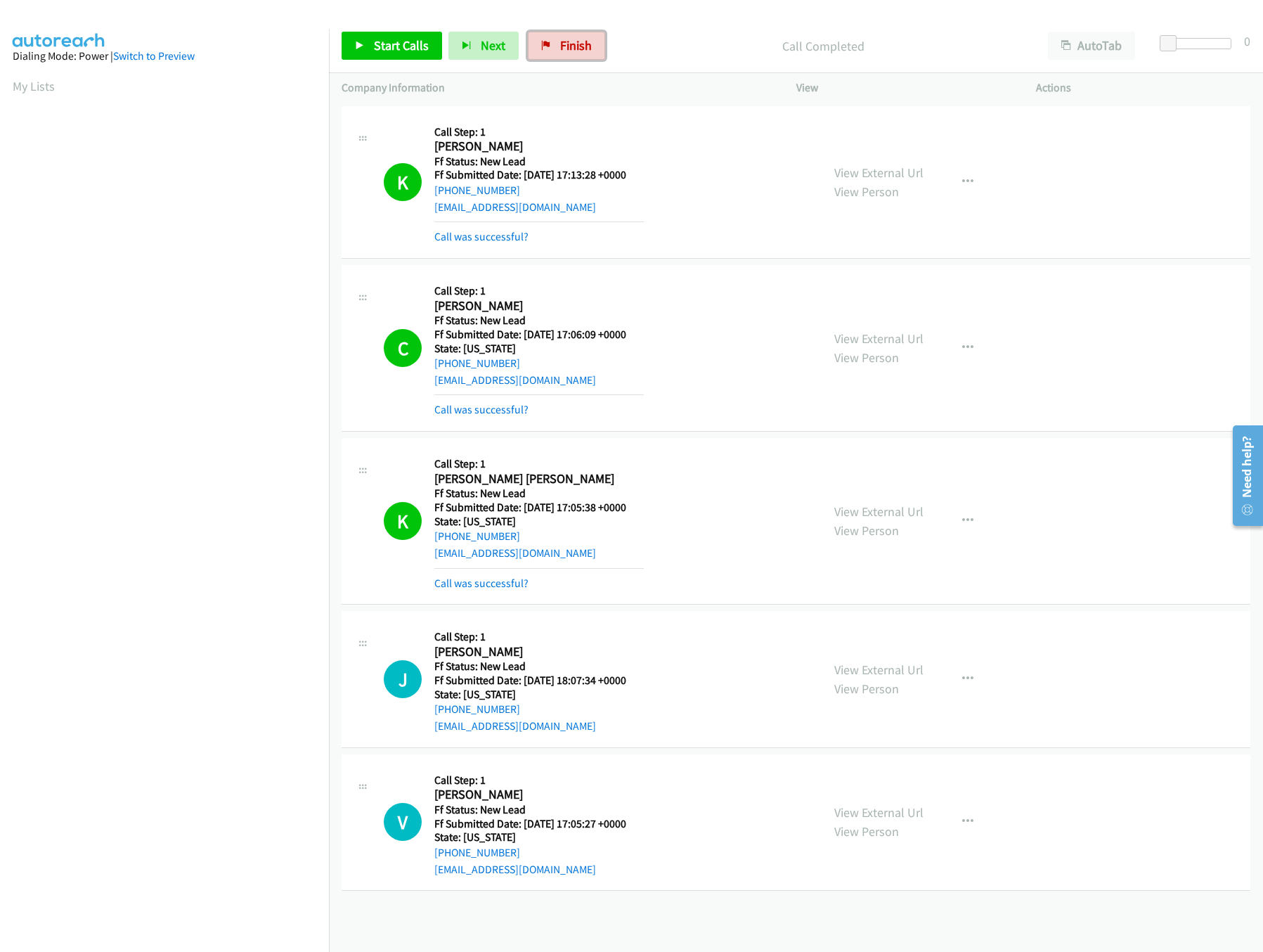
drag, startPoint x: 563, startPoint y: 45, endPoint x: 688, endPoint y: 70, distance: 127.5
click at [563, 45] on span "Finish" at bounding box center [576, 45] width 32 height 16
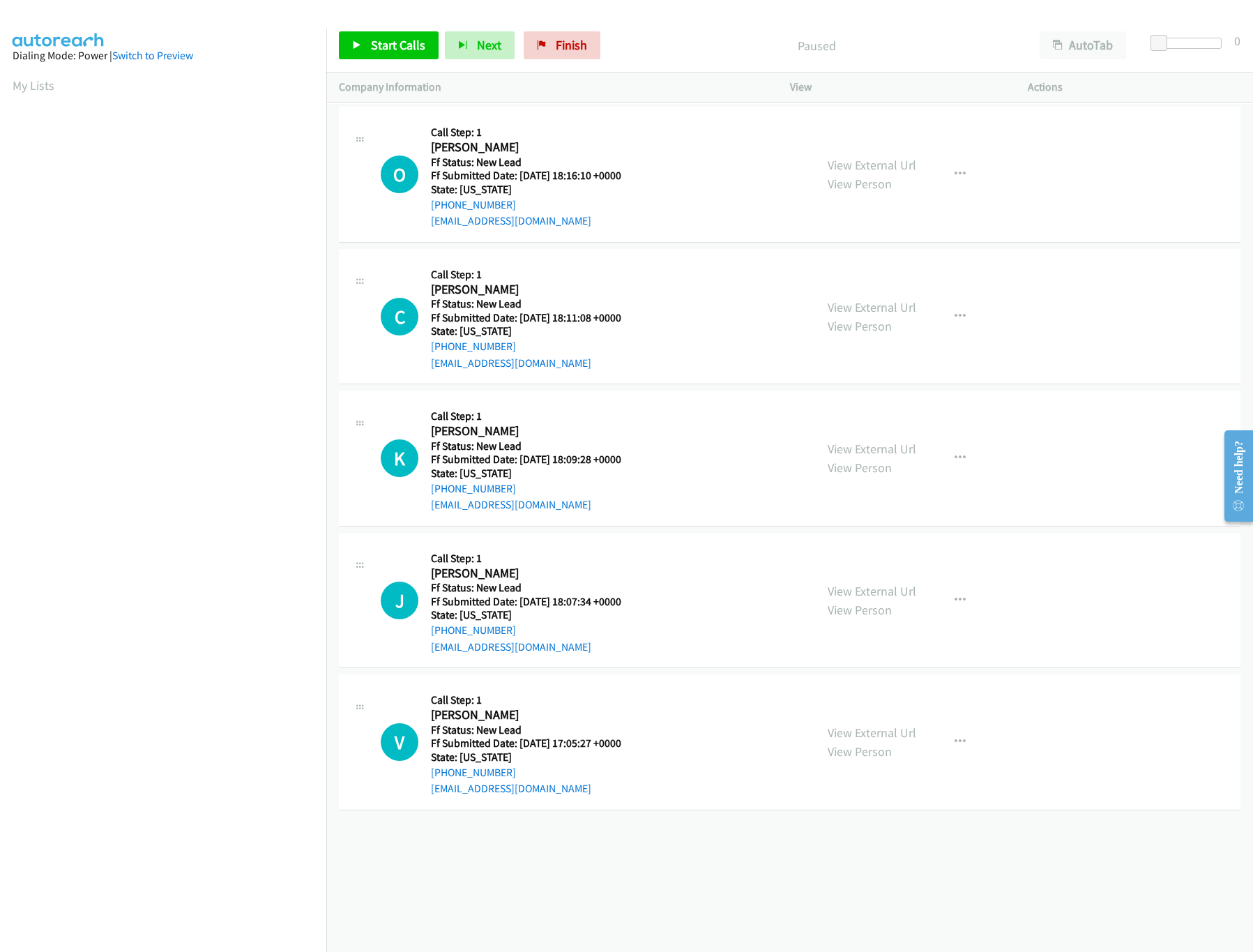
click at [693, 775] on div "[PHONE_NUMBER] Call failed - Please reload the list and try again The Callbar F…" at bounding box center [790, 527] width 927 height 848
click at [886, 168] on link "View External Url" at bounding box center [872, 165] width 89 height 16
click at [865, 313] on link "View External Url" at bounding box center [872, 307] width 89 height 16
click at [880, 168] on link "View External Url" at bounding box center [872, 165] width 89 height 16
click at [404, 48] on span "Start Calls" at bounding box center [398, 44] width 54 height 16
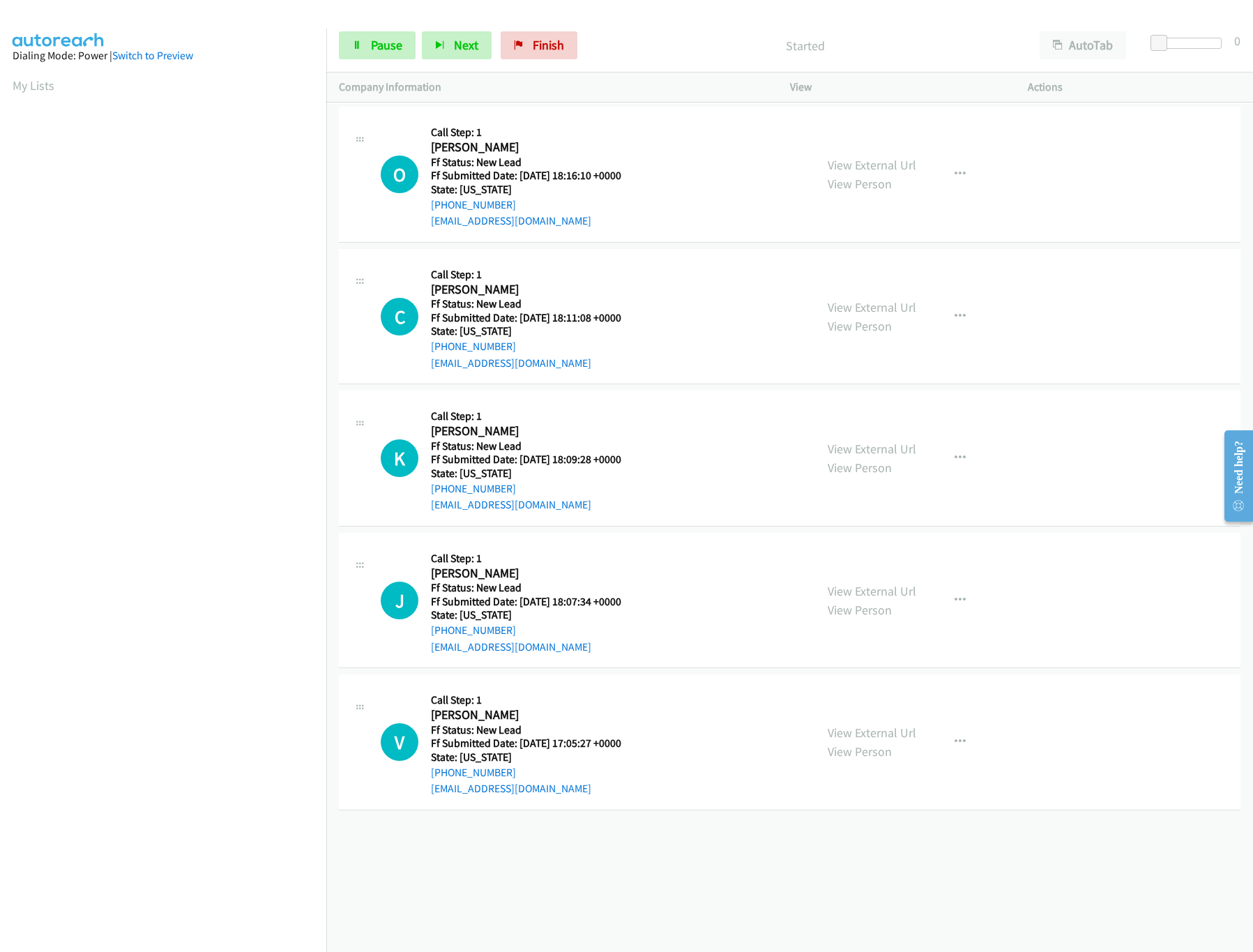
scroll to position [0, 5]
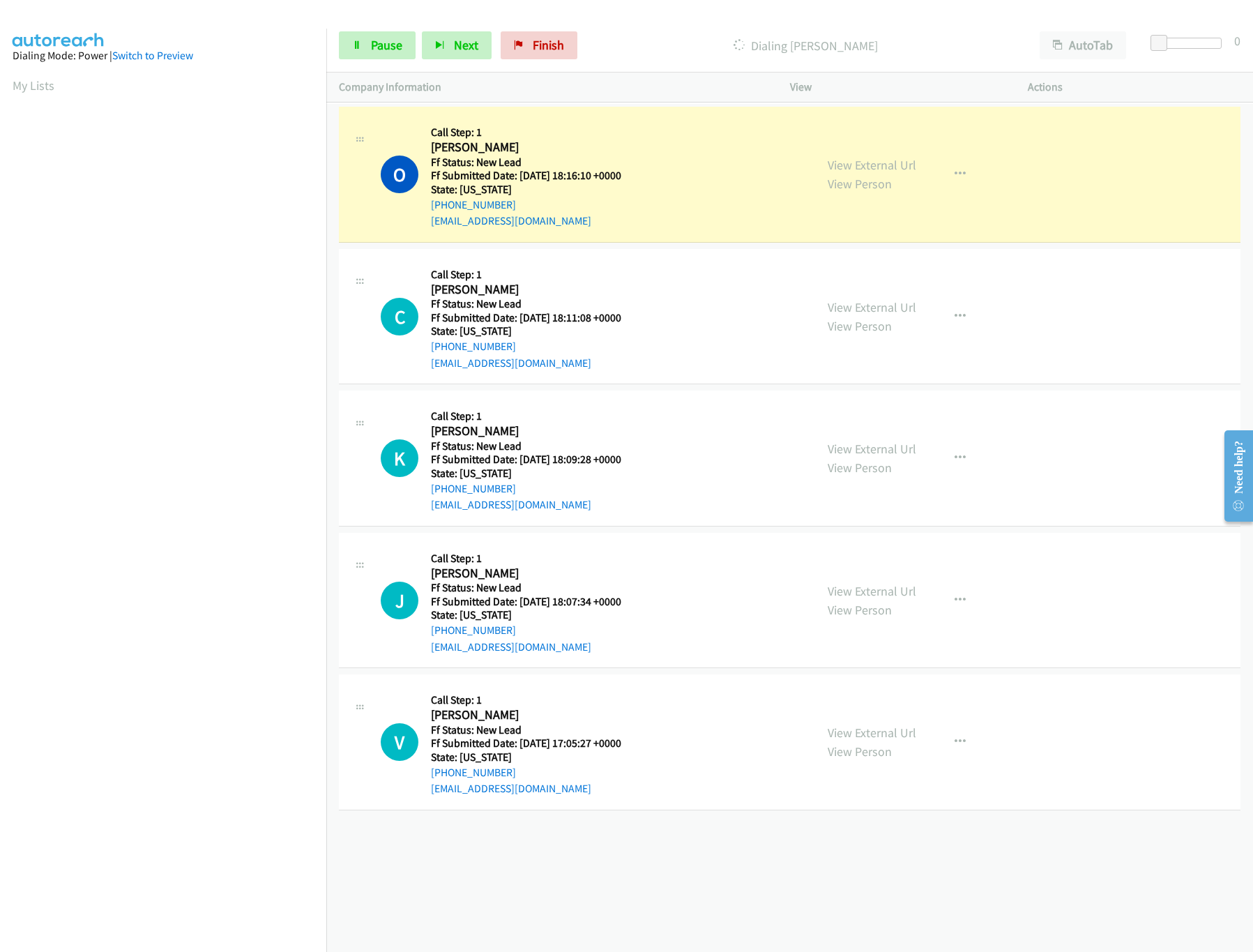
click at [795, 775] on div "+1 415-964-1034 Call failed - Please reload the list and try again The Callbar …" at bounding box center [790, 527] width 927 height 848
click at [356, 55] on link "Pause" at bounding box center [377, 45] width 77 height 28
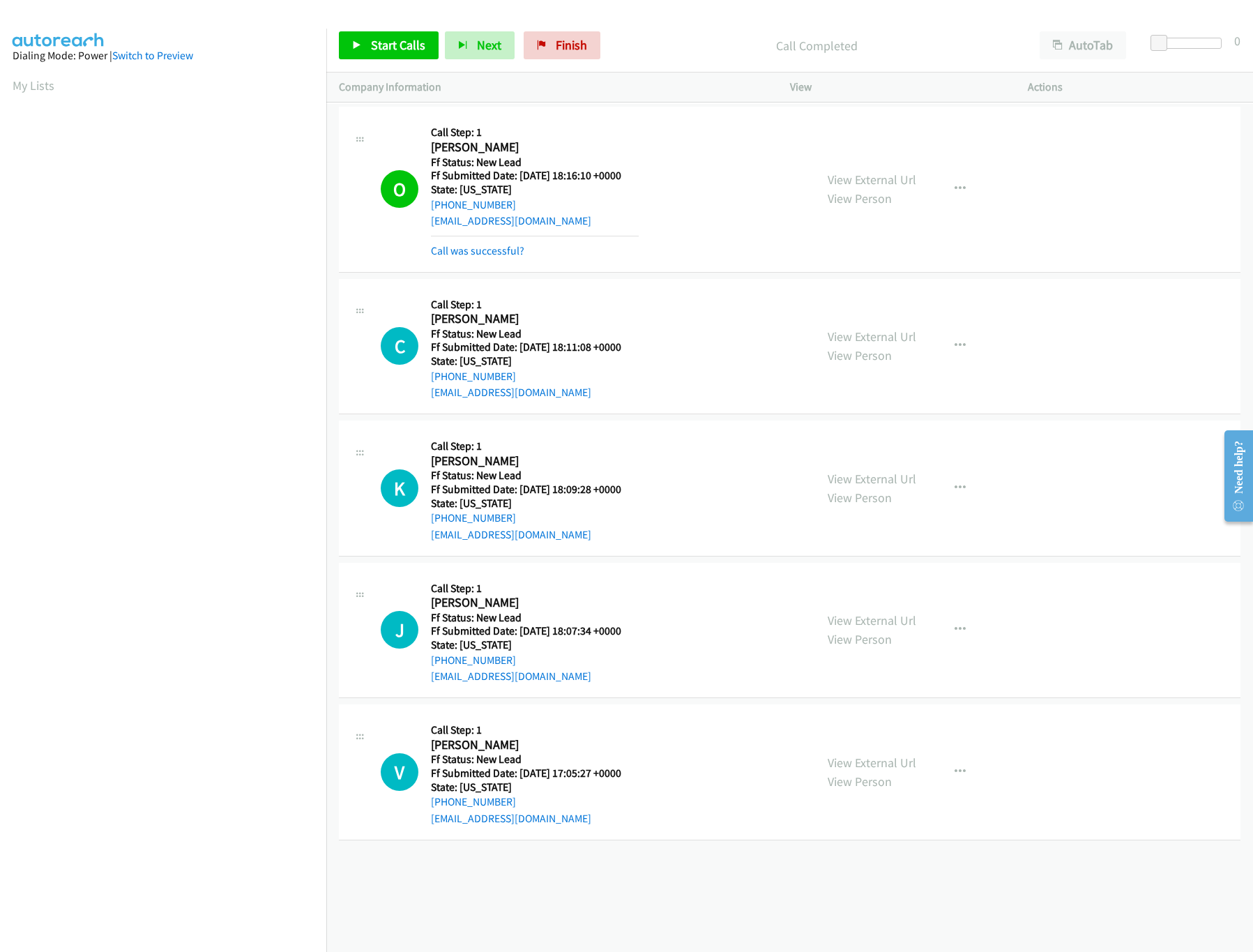
click at [534, 775] on div "+1 415-964-1034 Call failed - Please reload the list and try again The Callbar …" at bounding box center [790, 527] width 927 height 848
click at [476, 249] on link "Call was successful?" at bounding box center [478, 251] width 93 height 14
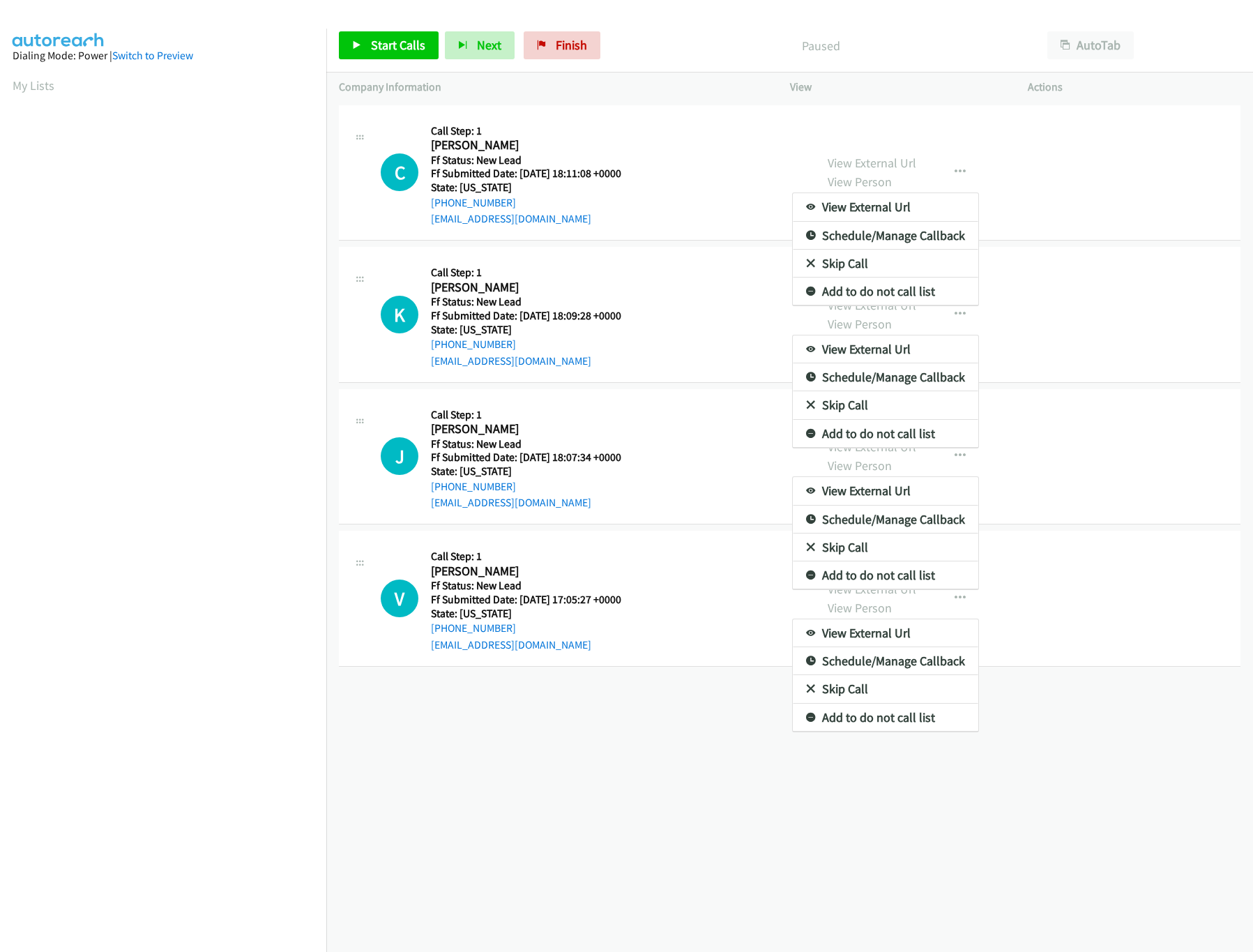
click at [381, 43] on div at bounding box center [626, 476] width 1253 height 952
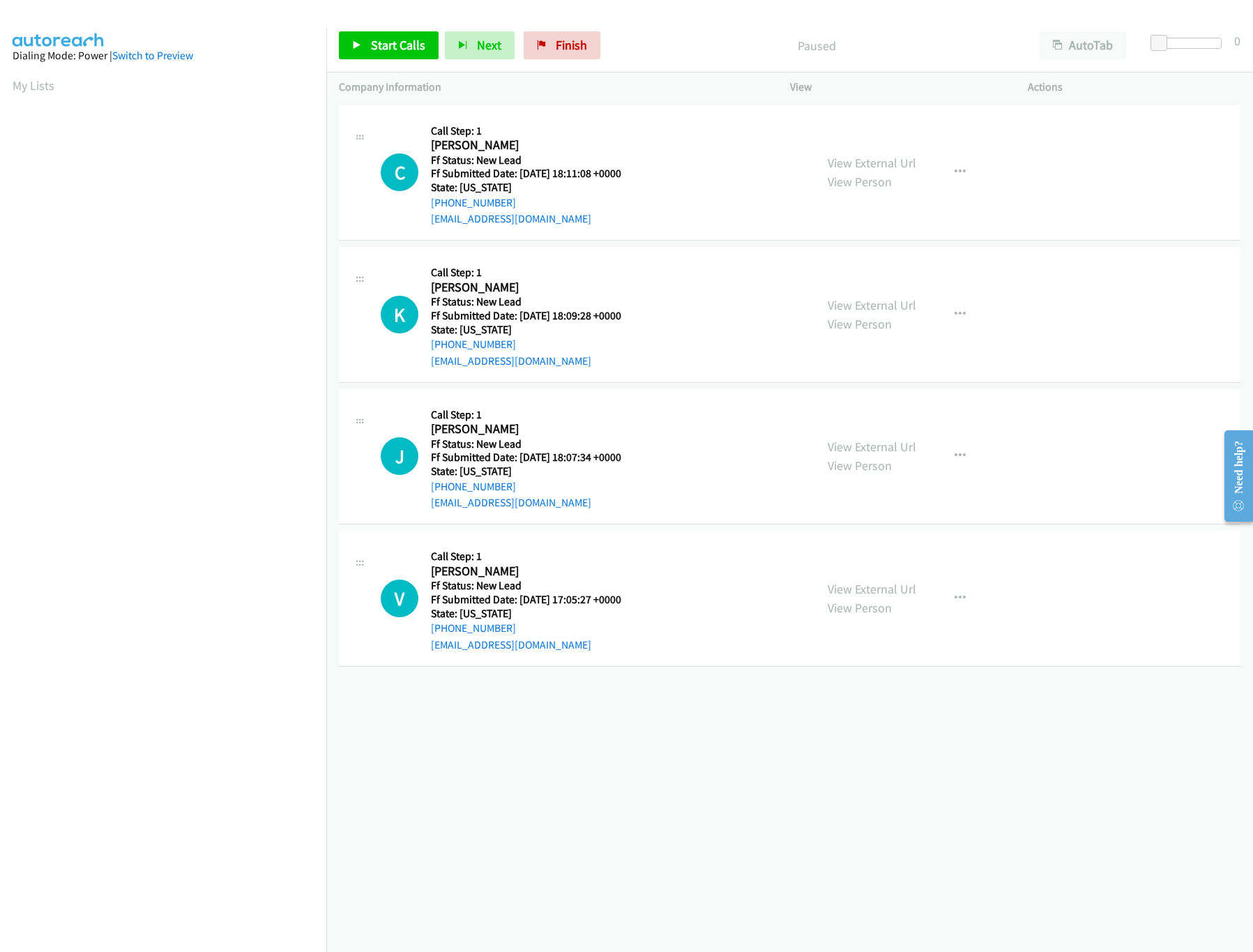
scroll to position [0, 5]
drag, startPoint x: 396, startPoint y: 19, endPoint x: 394, endPoint y: 29, distance: 10.2
click at [396, 20] on div "Start Calls Pause Next Finish Paused AutoTab AutoTab 0" at bounding box center [790, 45] width 927 height 53
click at [392, 35] on link "Start Calls" at bounding box center [388, 45] width 100 height 28
click at [838, 312] on link "View External Url" at bounding box center [872, 304] width 89 height 16
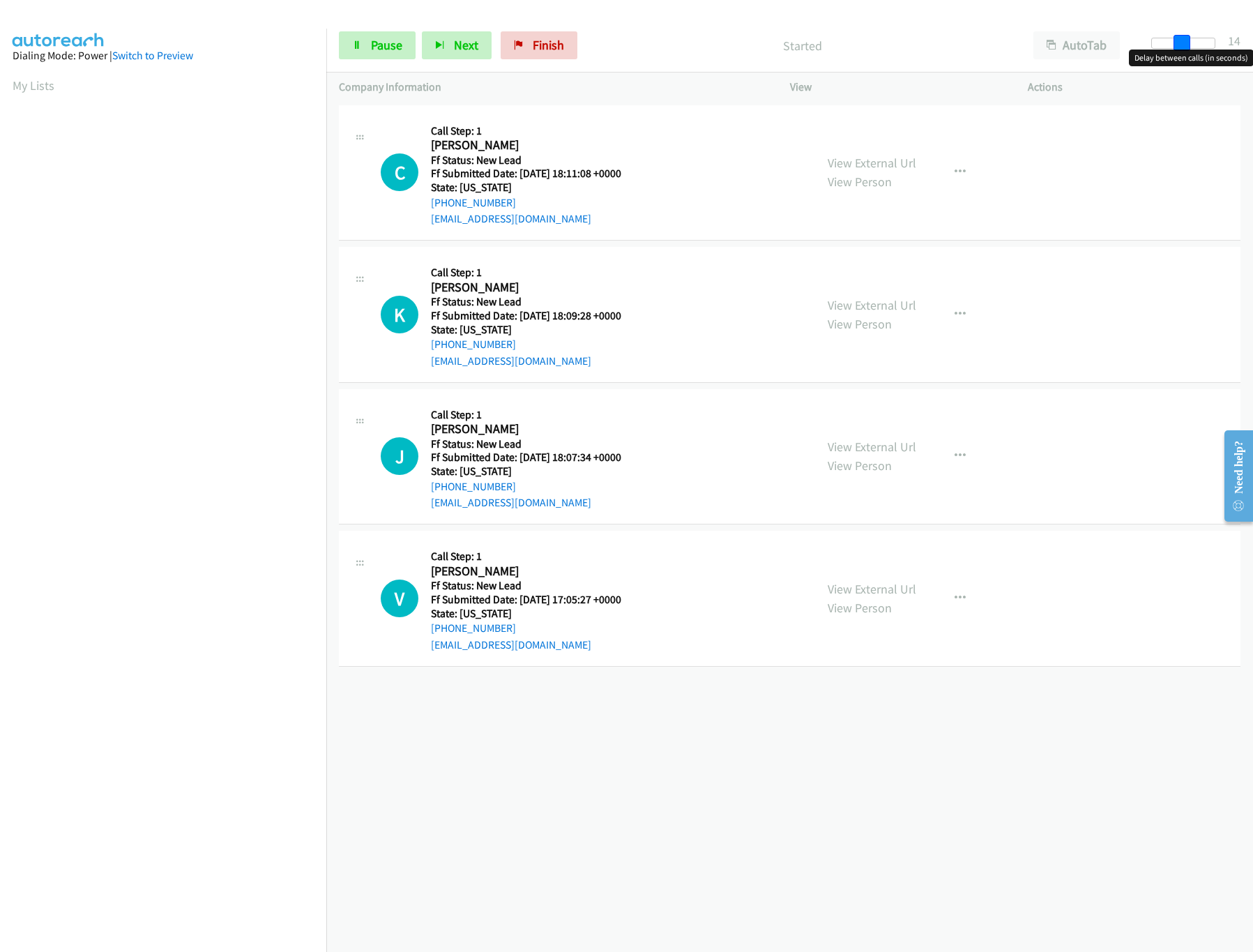
drag, startPoint x: 1168, startPoint y: 44, endPoint x: 1182, endPoint y: 46, distance: 14.1
click at [1191, 43] on span at bounding box center [1182, 43] width 17 height 17
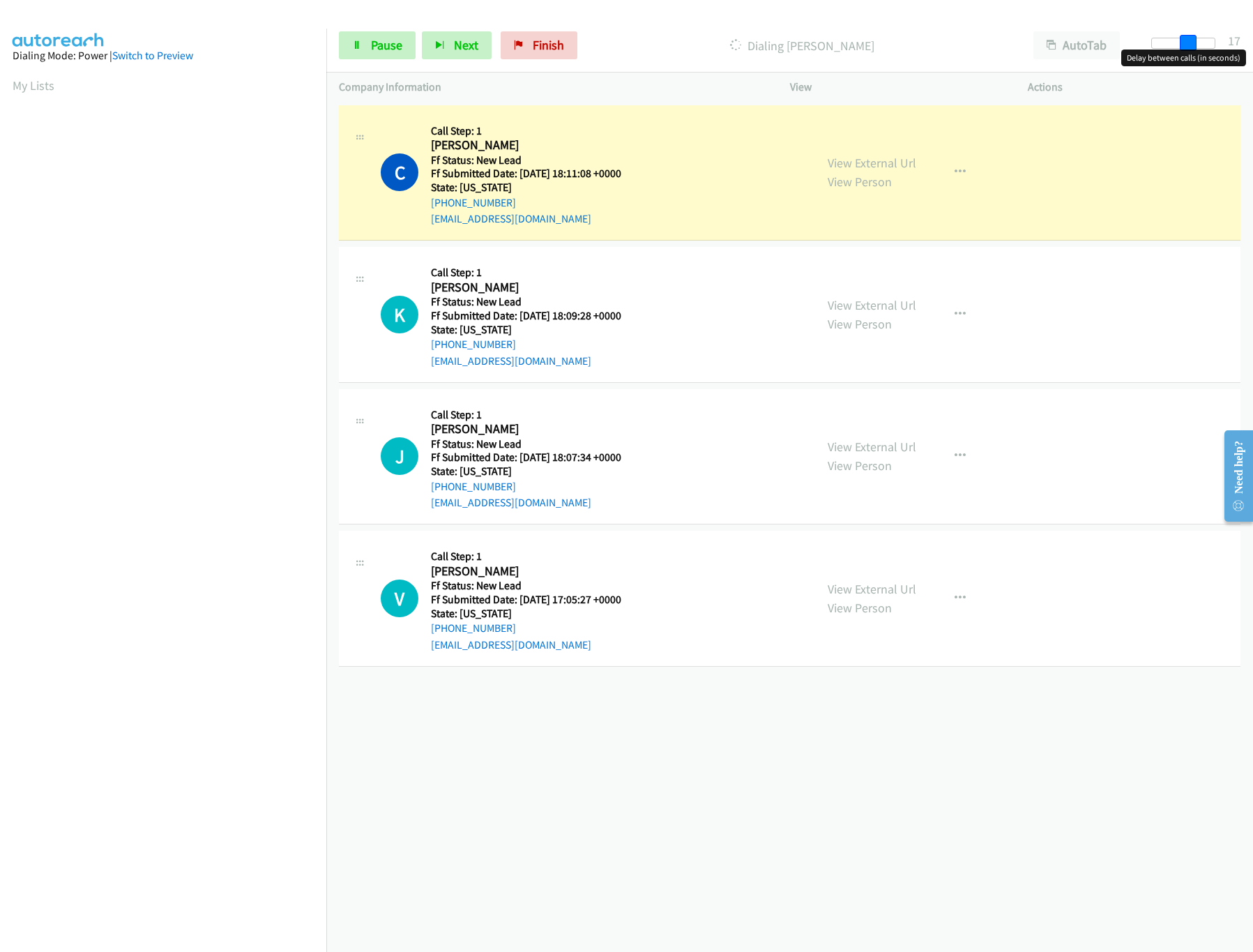
drag, startPoint x: 1185, startPoint y: 41, endPoint x: 1176, endPoint y: 49, distance: 12.0
click at [1197, 41] on span at bounding box center [1188, 43] width 17 height 17
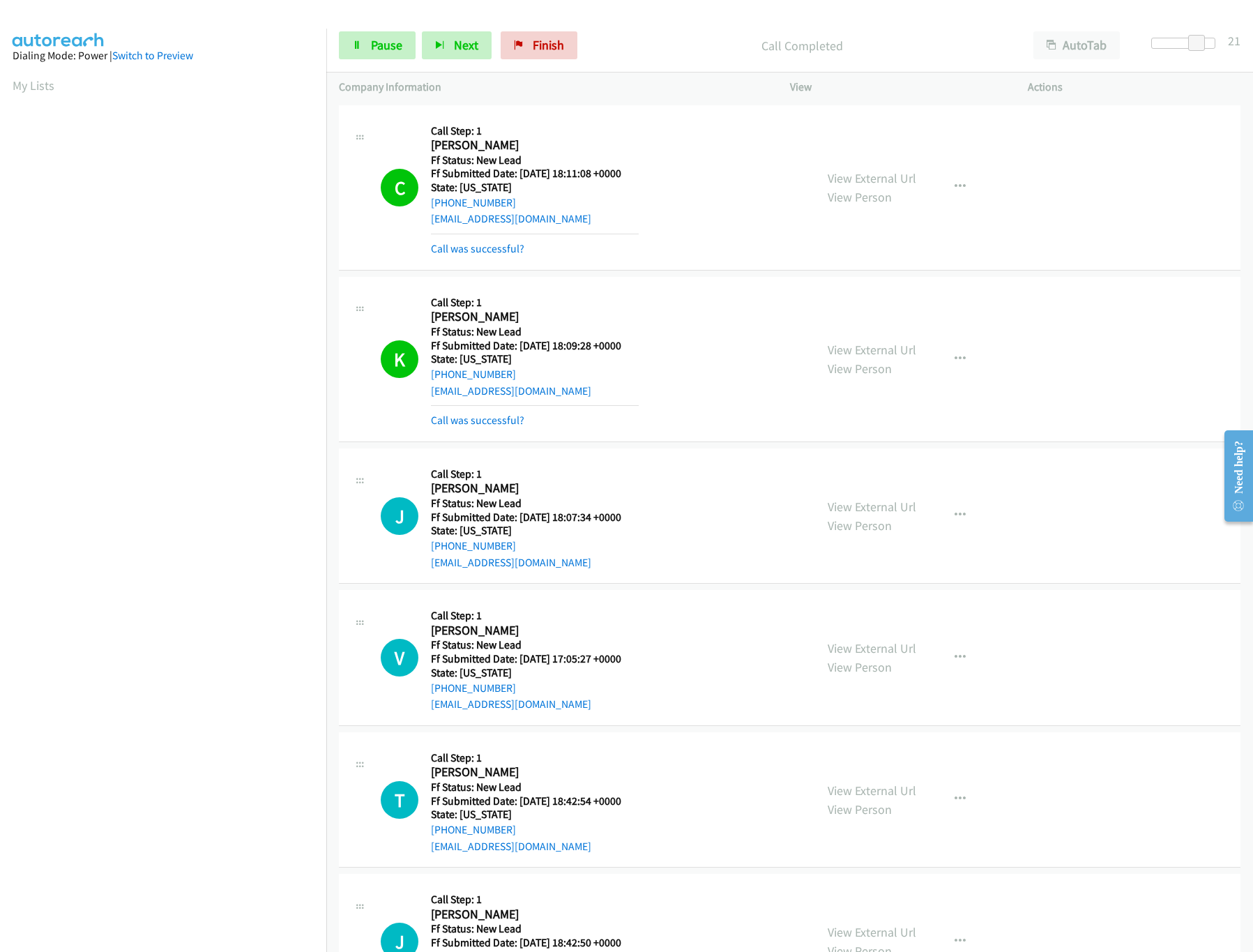
scroll to position [228, 0]
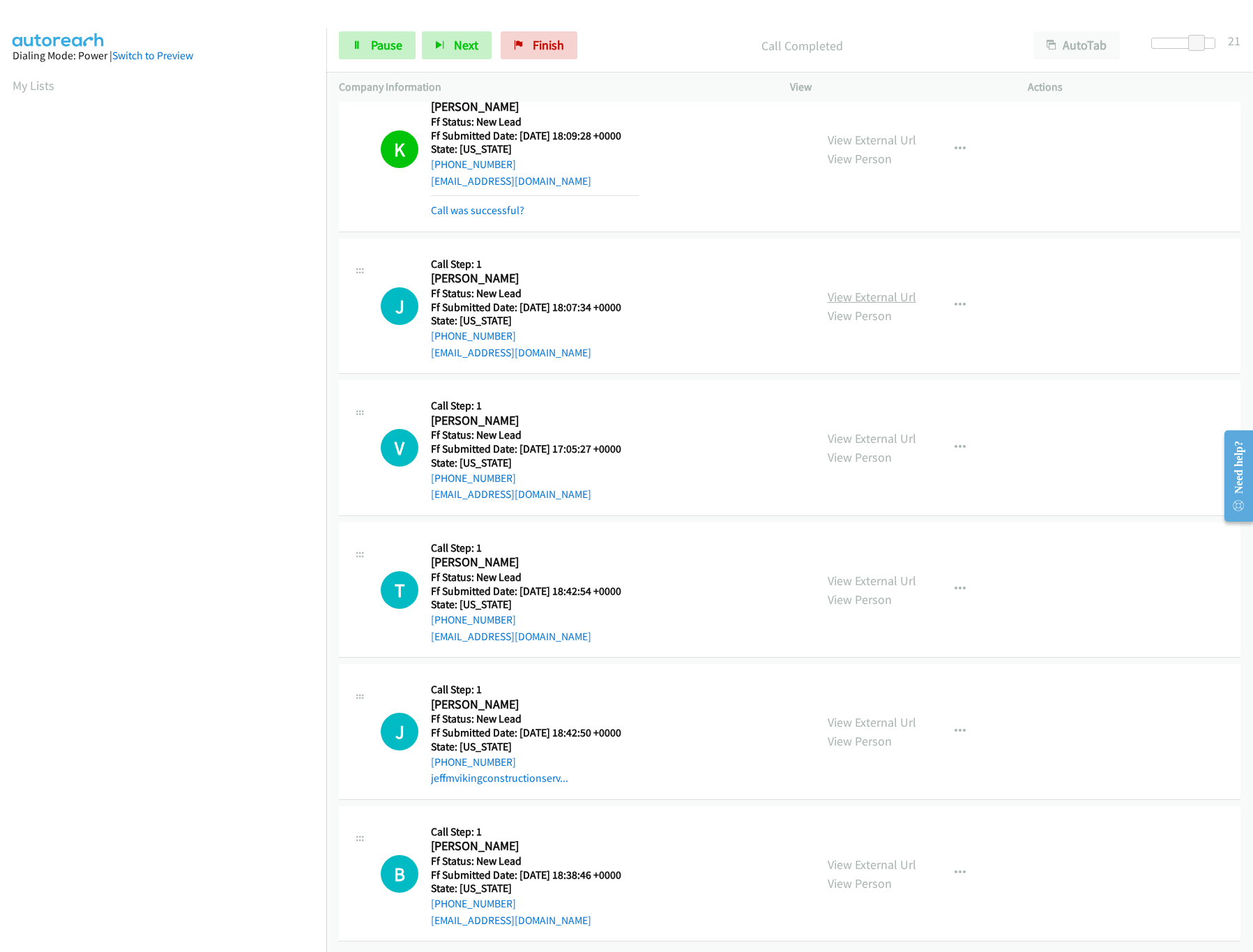
click at [847, 289] on link "View External Url" at bounding box center [872, 296] width 89 height 16
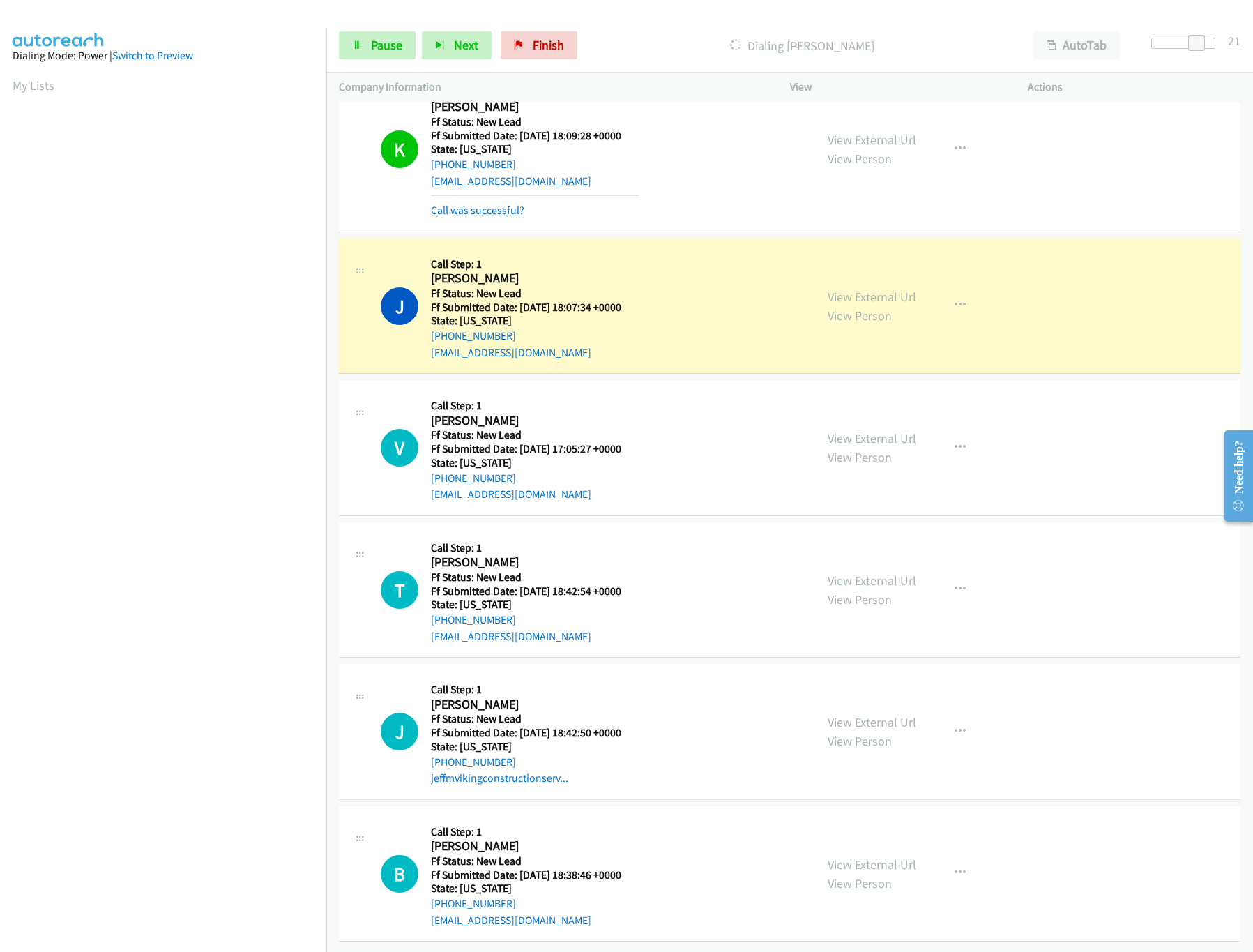
click at [850, 431] on link "View External Url" at bounding box center [872, 438] width 89 height 16
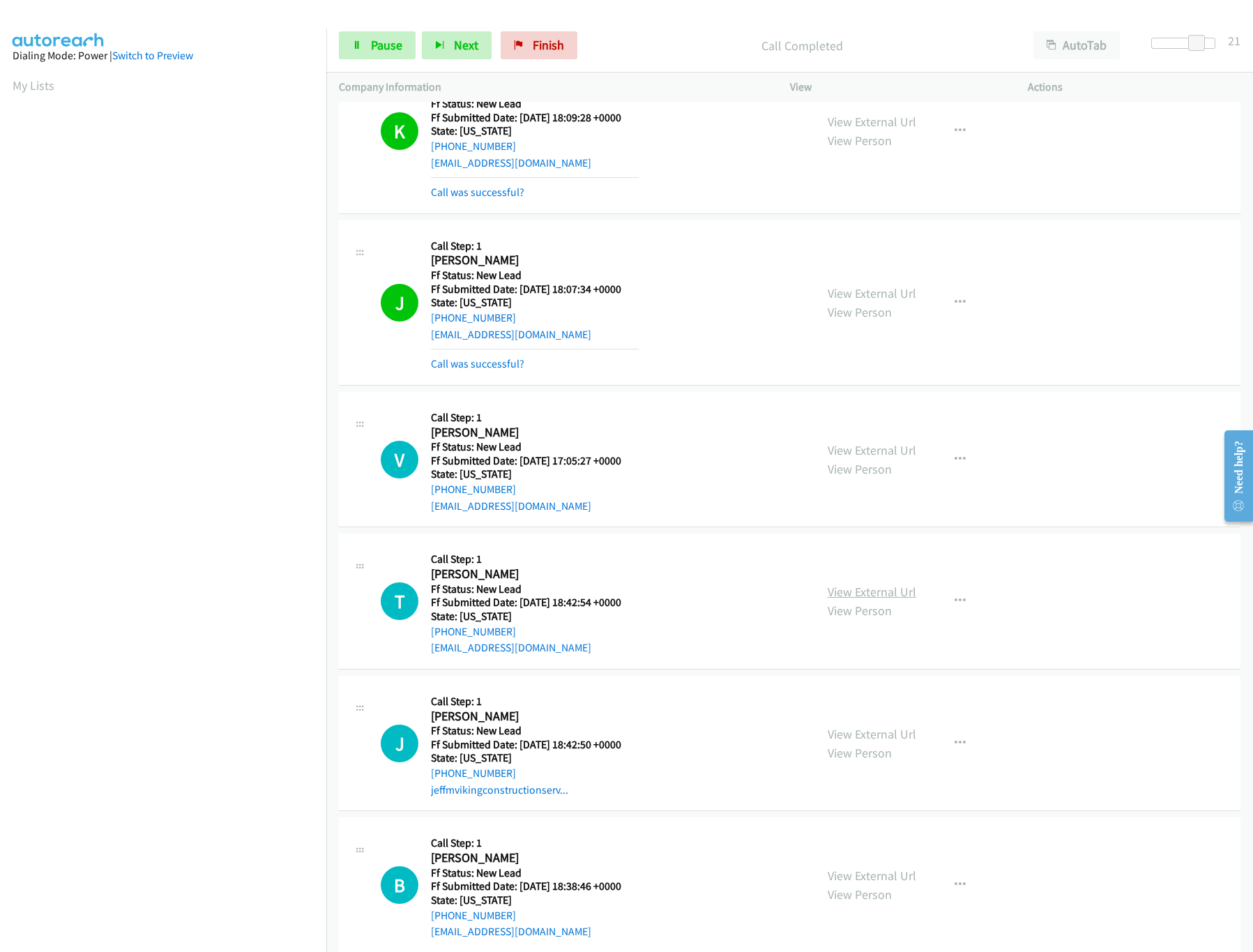
click at [858, 599] on link "View External Url" at bounding box center [872, 591] width 89 height 16
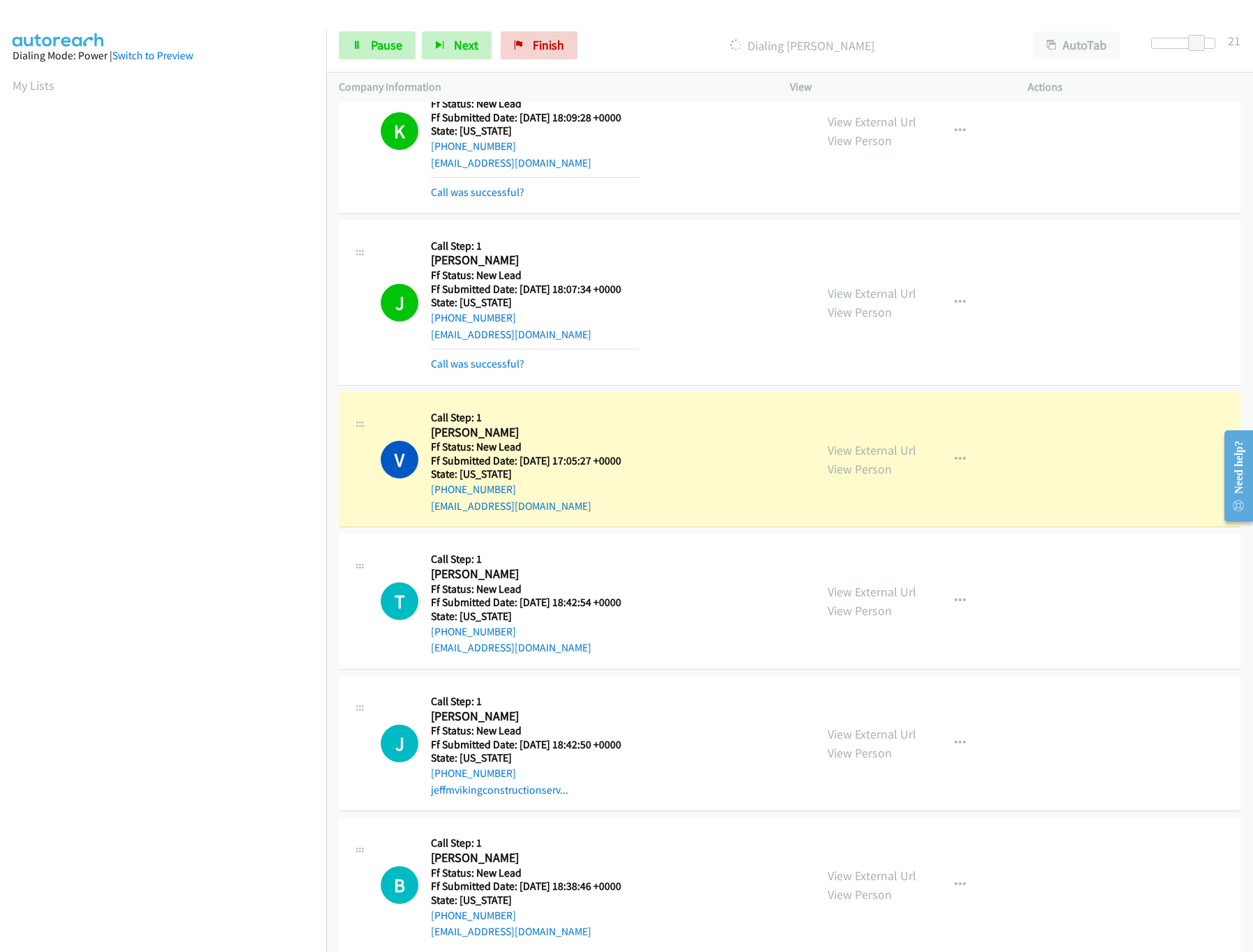
scroll to position [0, 5]
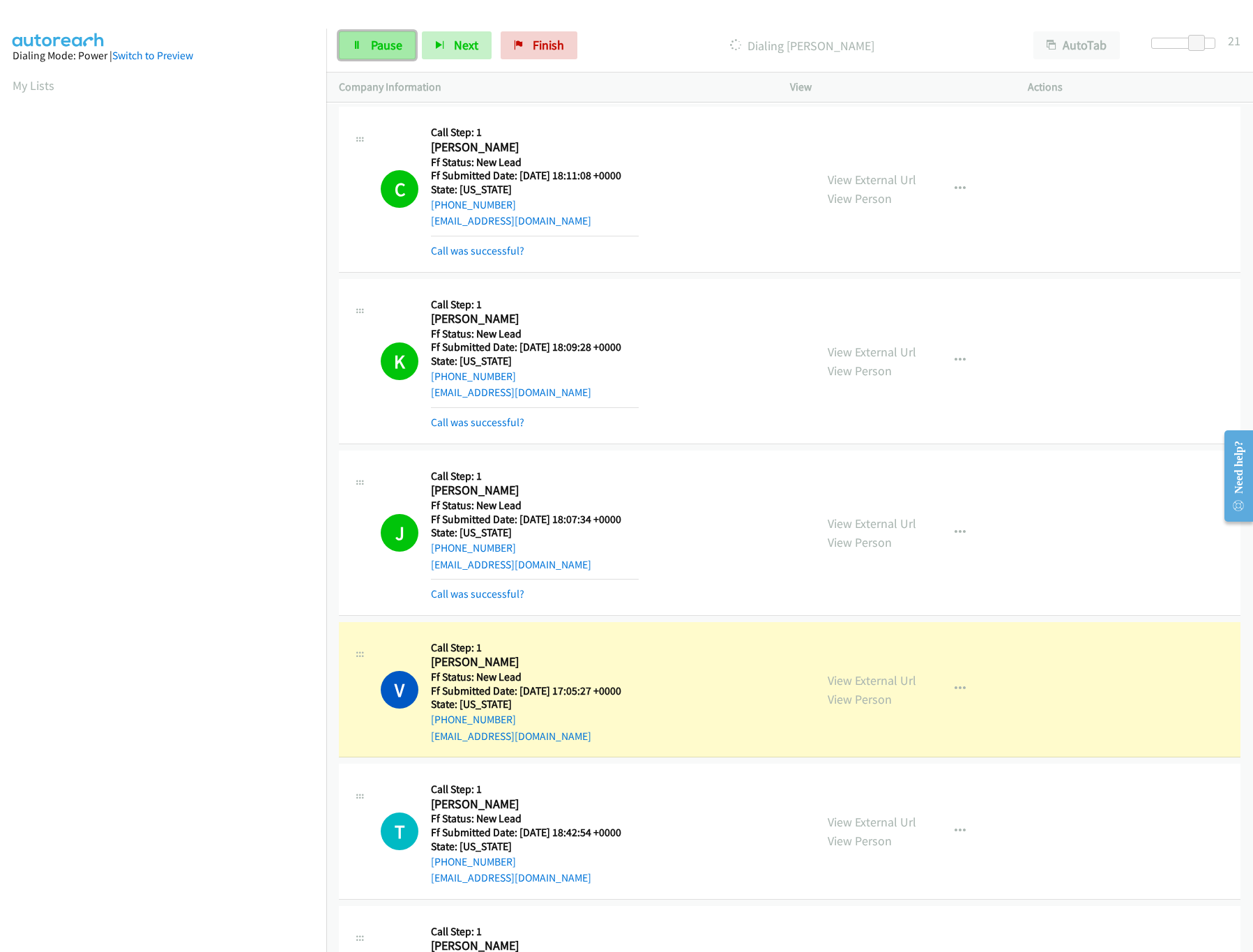
click at [362, 41] on link "Pause" at bounding box center [377, 45] width 77 height 28
click at [371, 47] on span "Pause" at bounding box center [387, 44] width 32 height 16
click at [699, 72] on div "Start Calls Pause Next Finish Dialing Vickie Horowitz AutoTab AutoTab 21" at bounding box center [790, 45] width 927 height 53
click at [387, 49] on span "Pause" at bounding box center [387, 44] width 32 height 16
click at [369, 46] on link "Pause" at bounding box center [377, 45] width 77 height 28
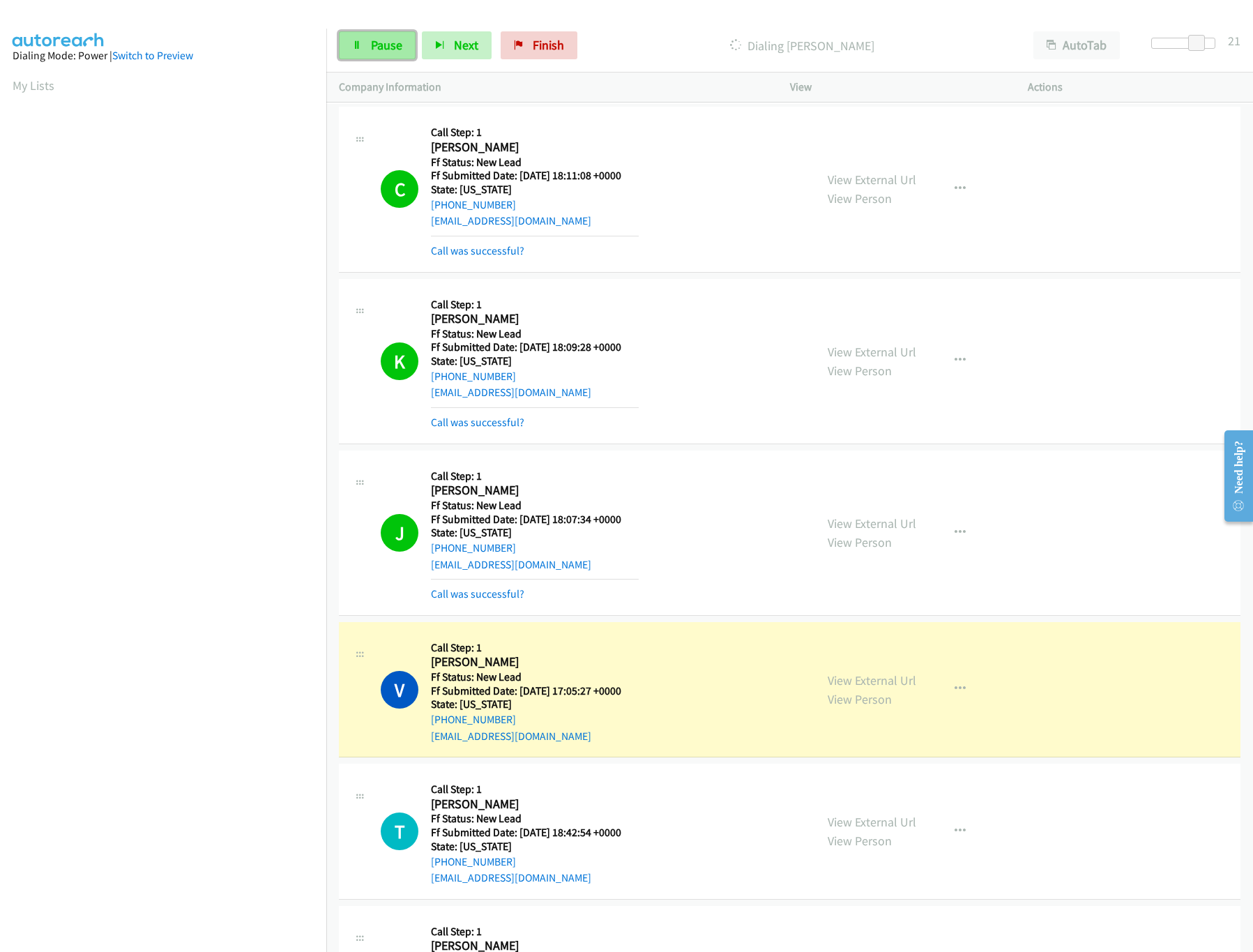
click at [364, 43] on link "Pause" at bounding box center [377, 45] width 77 height 28
click at [363, 32] on link "Pause" at bounding box center [377, 45] width 77 height 28
click at [657, 32] on div "Dialing Vickie Horowitz" at bounding box center [802, 45] width 437 height 28
click at [348, 48] on link "Pause" at bounding box center [377, 45] width 77 height 28
click at [369, 44] on link "Pause" at bounding box center [377, 45] width 77 height 28
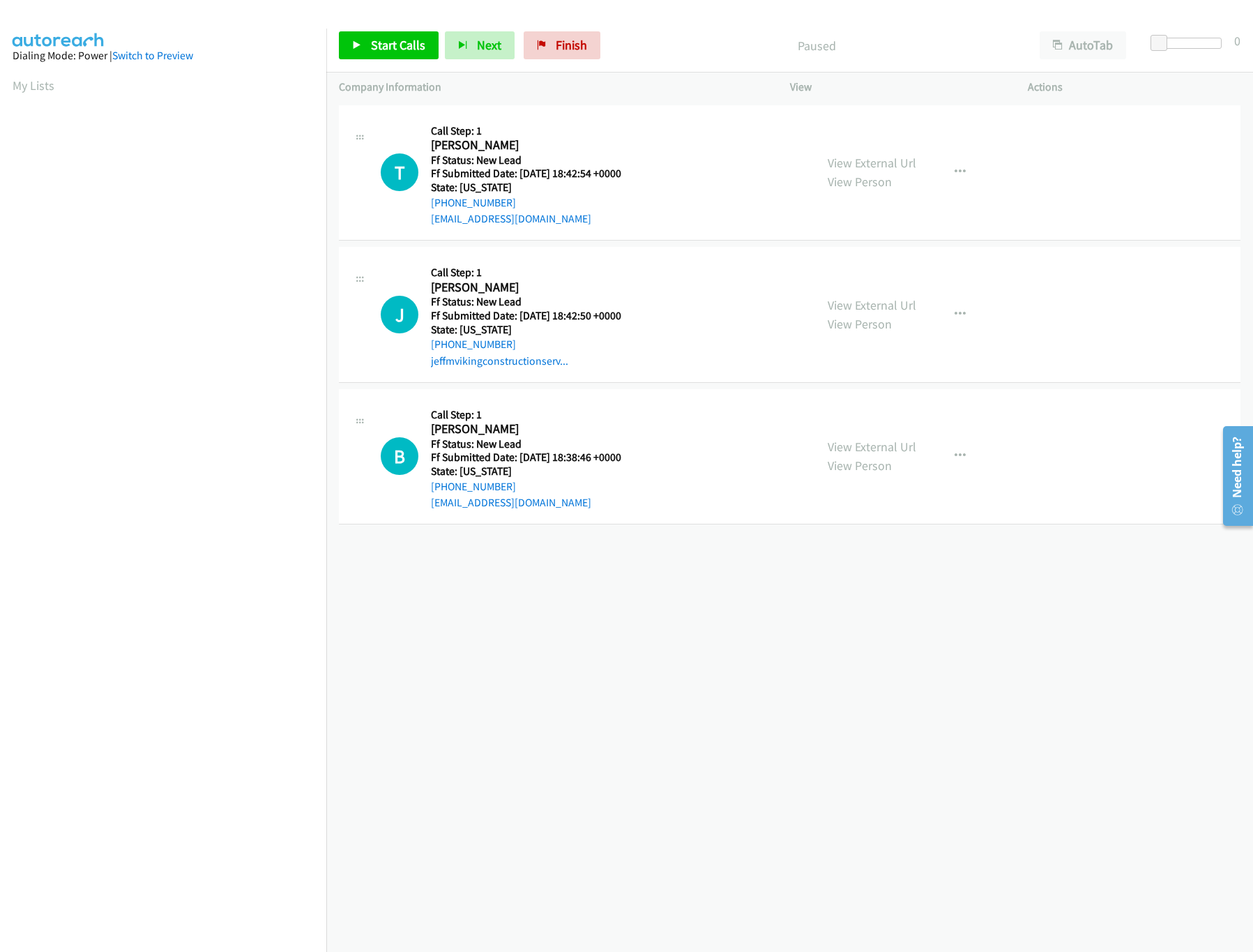
click at [576, 618] on div "[PHONE_NUMBER] Call failed - Please reload the list and try again The Callbar F…" at bounding box center [790, 527] width 927 height 851
drag, startPoint x: 482, startPoint y: 647, endPoint x: 490, endPoint y: 642, distance: 9.4
click at [482, 647] on div "[PHONE_NUMBER] Call failed - Please reload the list and try again The Callbar F…" at bounding box center [790, 527] width 927 height 851
click at [362, 44] on link "Start Calls" at bounding box center [388, 45] width 100 height 28
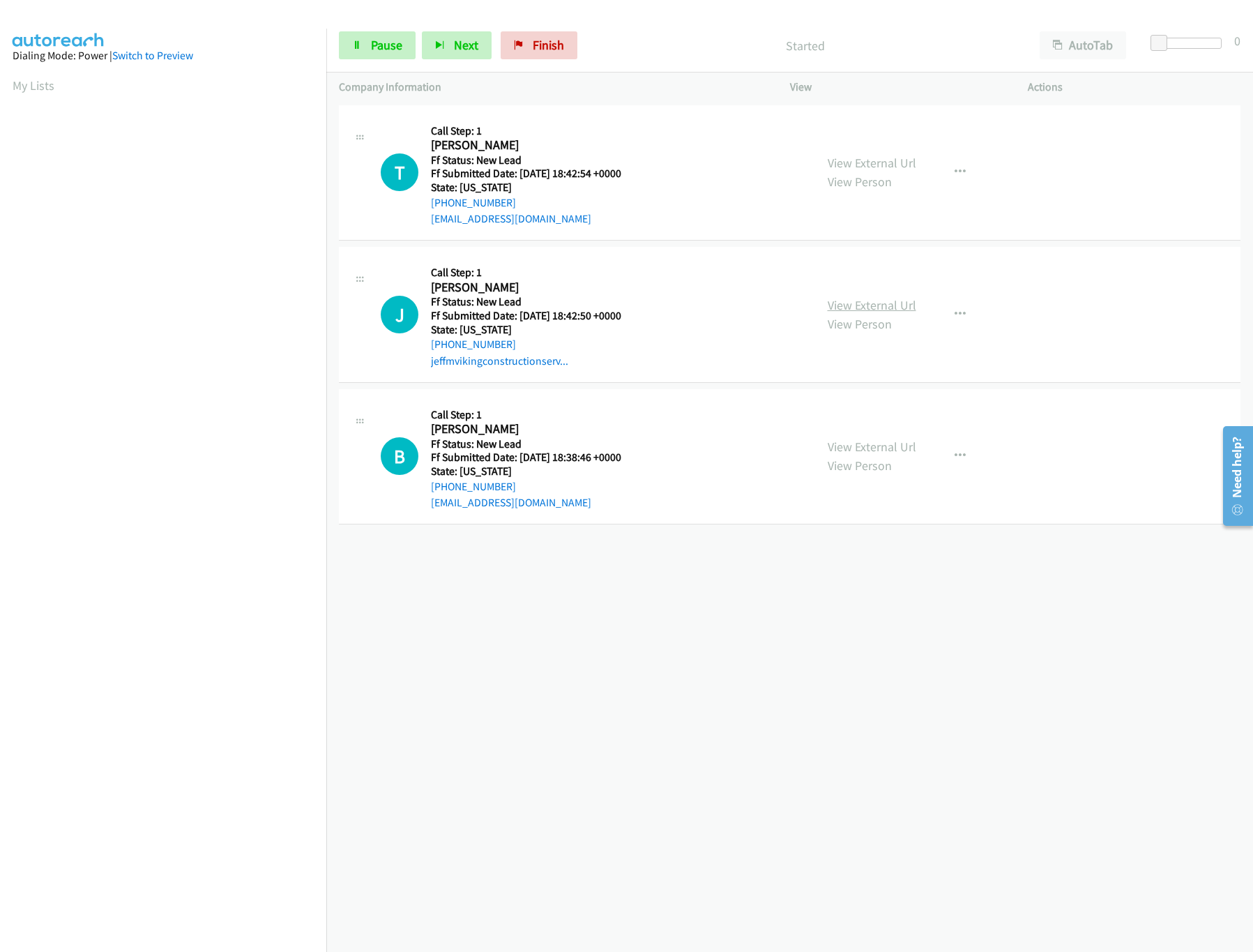
click at [891, 304] on link "View External Url" at bounding box center [872, 304] width 89 height 16
click at [373, 41] on span "Pause" at bounding box center [387, 44] width 32 height 16
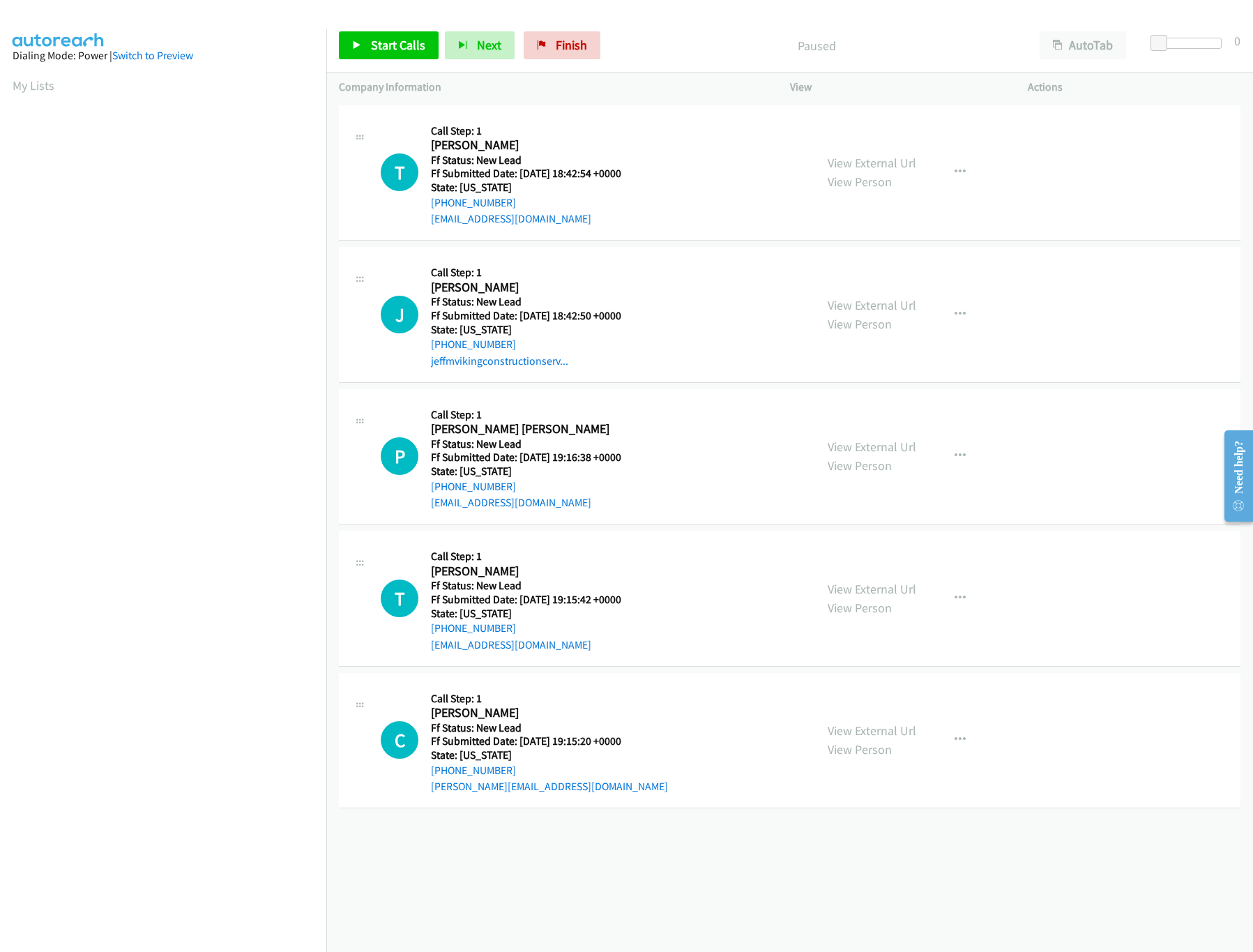
drag, startPoint x: 611, startPoint y: 909, endPoint x: 605, endPoint y: 875, distance: 34.5
click at [611, 908] on div "[PHONE_NUMBER] Call failed - Please reload the list and try again The Callbar F…" at bounding box center [790, 527] width 927 height 851
click at [374, 43] on span "Start Calls" at bounding box center [398, 44] width 54 height 16
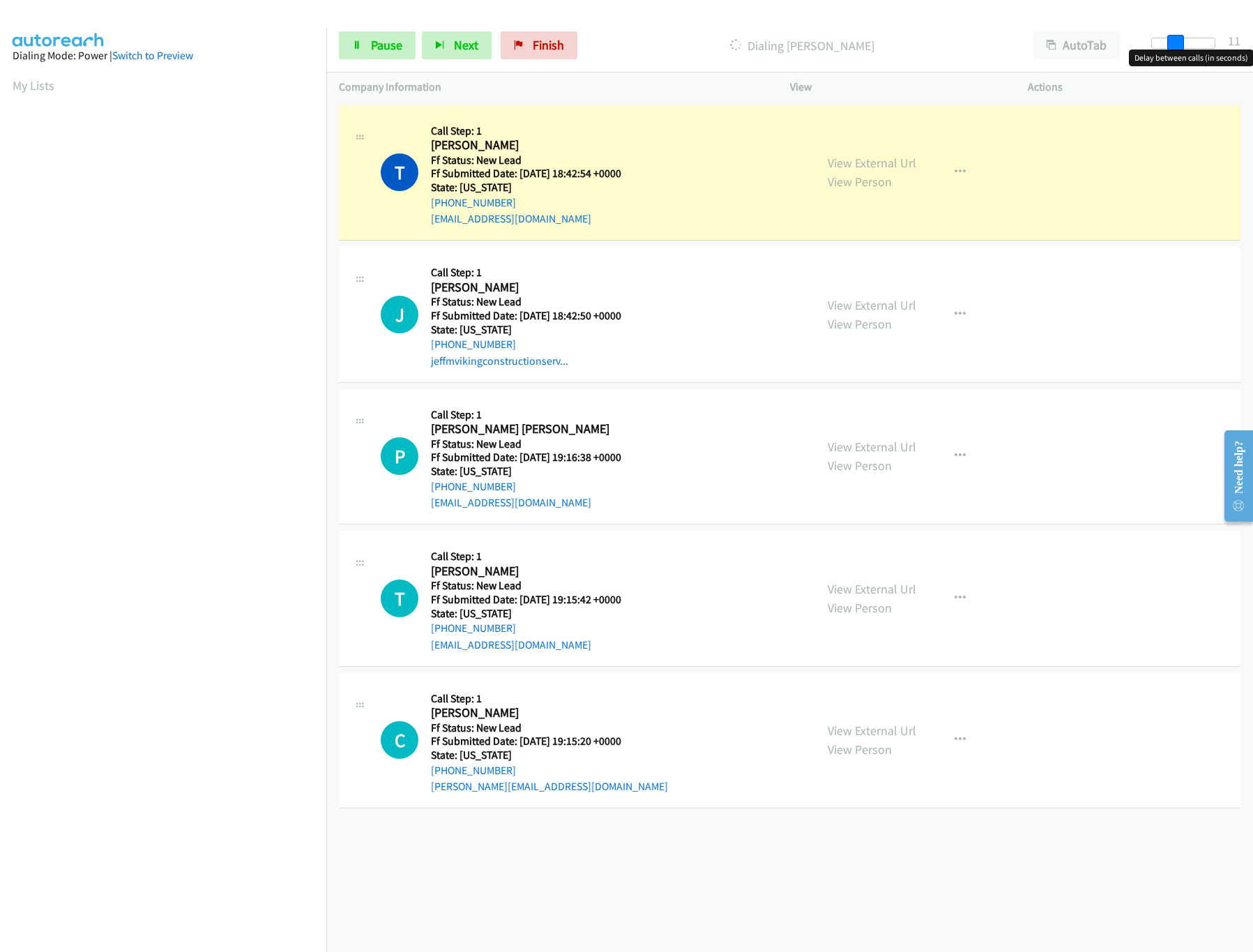
drag, startPoint x: 1159, startPoint y: 42, endPoint x: 1143, endPoint y: 22, distance: 25.6
click at [1180, 42] on span at bounding box center [1176, 43] width 17 height 17
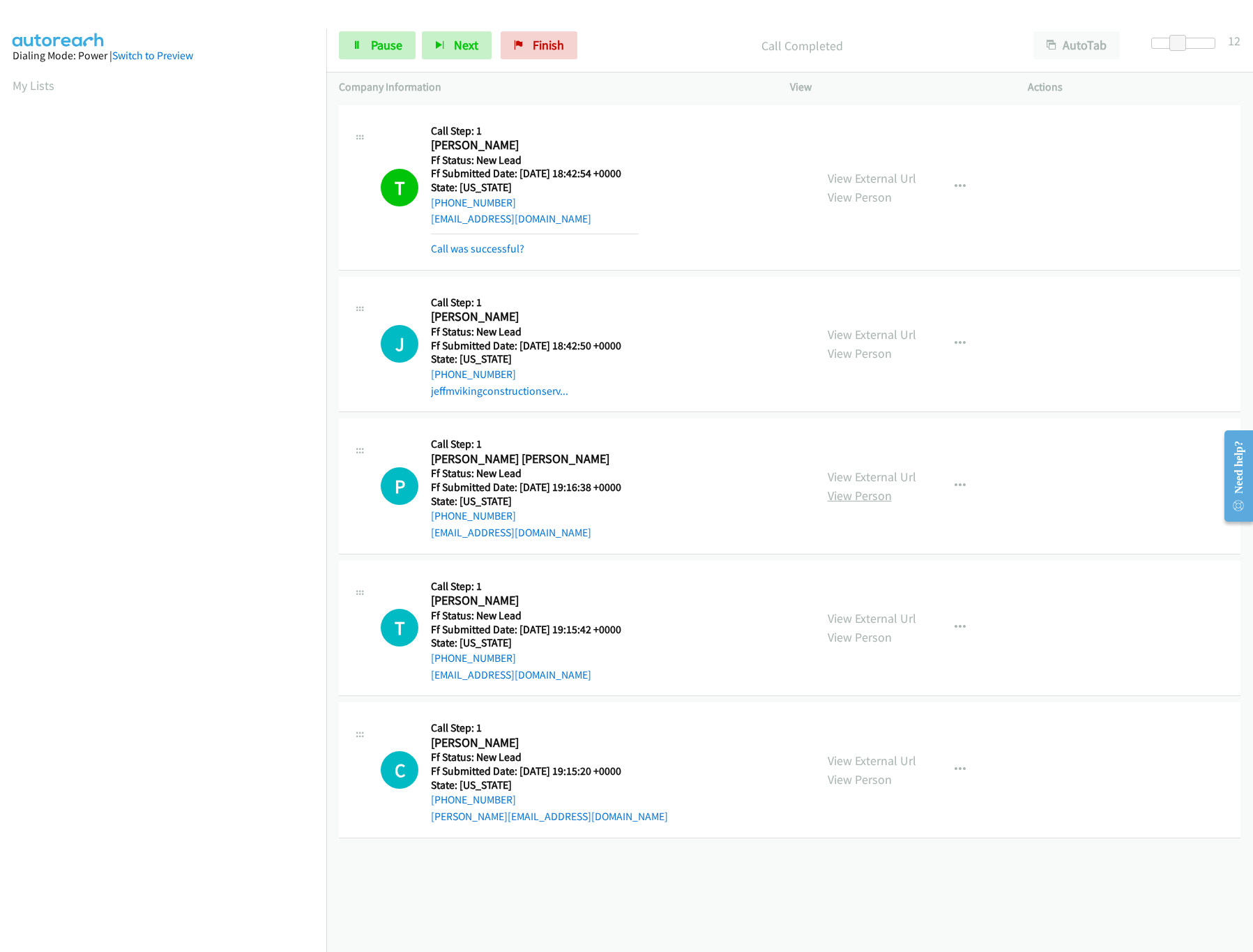
drag, startPoint x: 889, startPoint y: 467, endPoint x: 872, endPoint y: 492, distance: 30.2
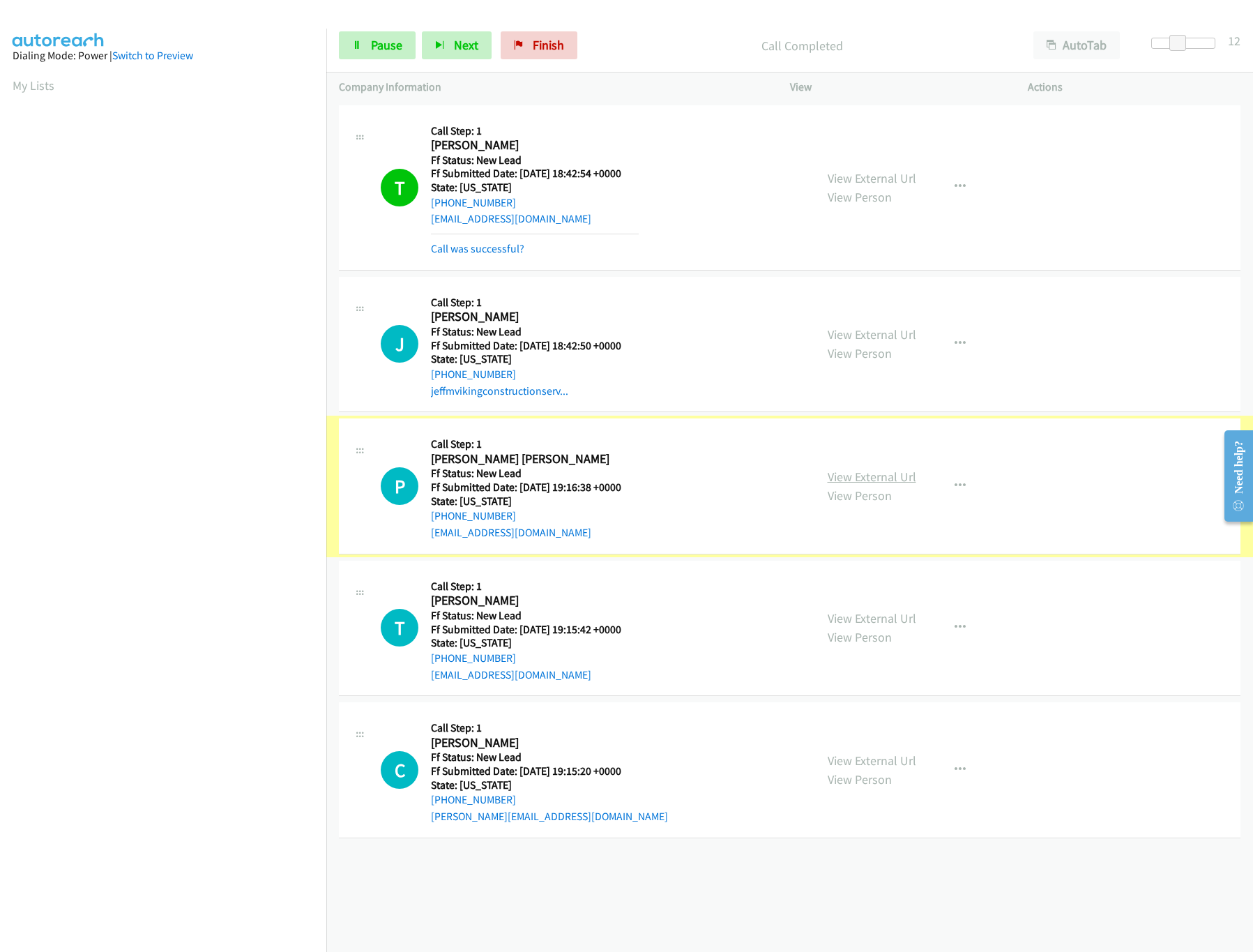
click at [875, 480] on link "View External Url" at bounding box center [872, 476] width 89 height 16
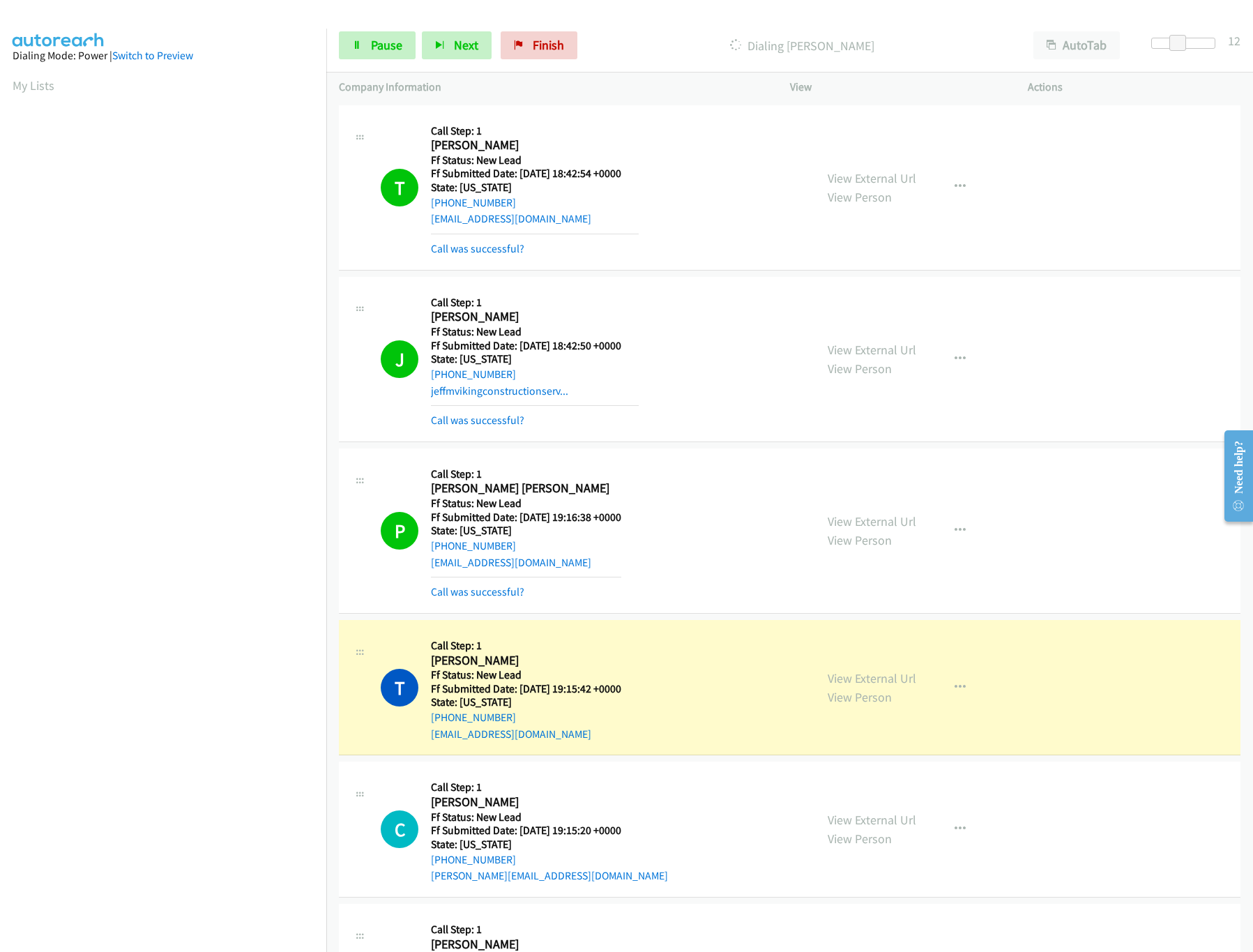
scroll to position [279, 0]
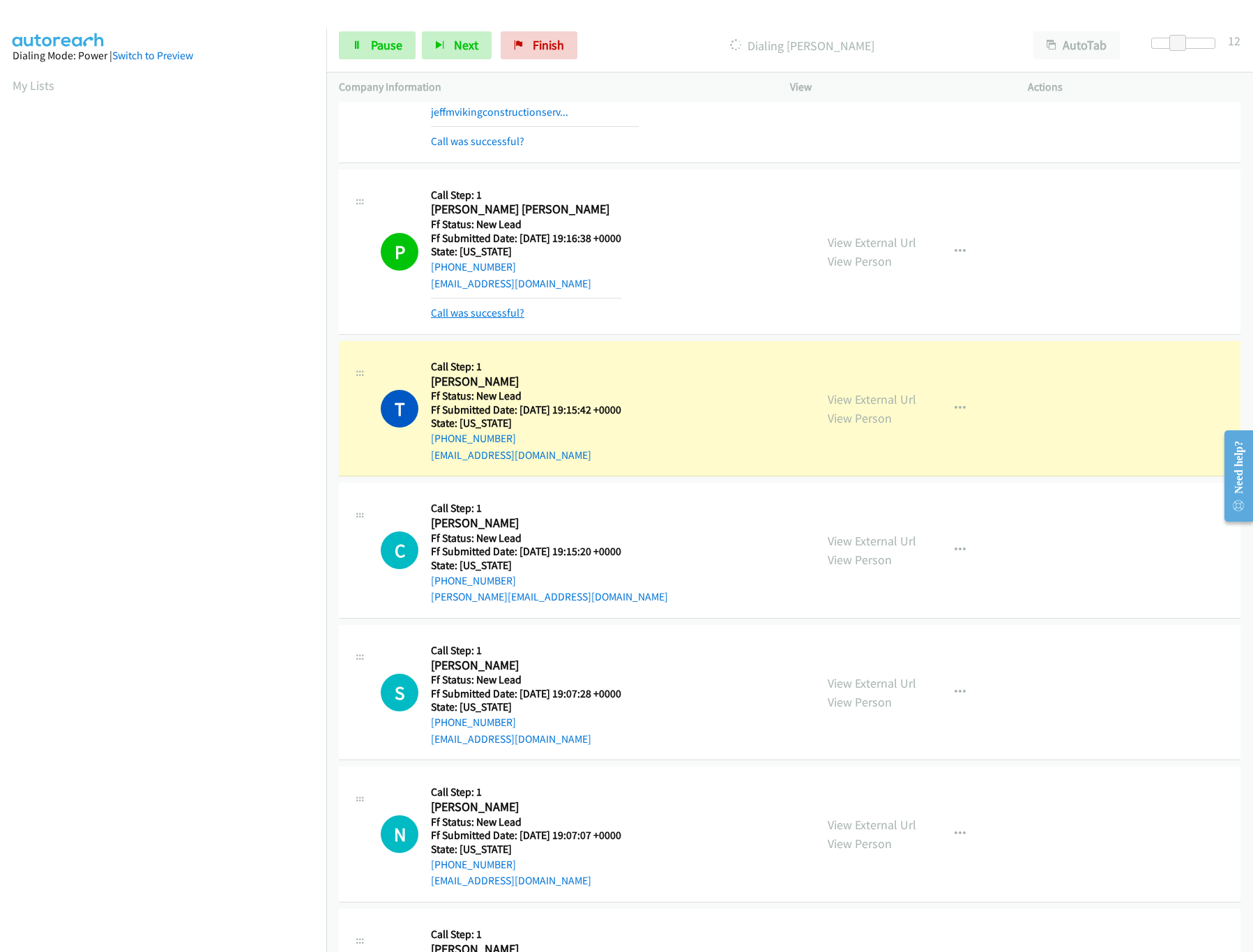
click at [456, 310] on link "Call was successful?" at bounding box center [478, 313] width 93 height 14
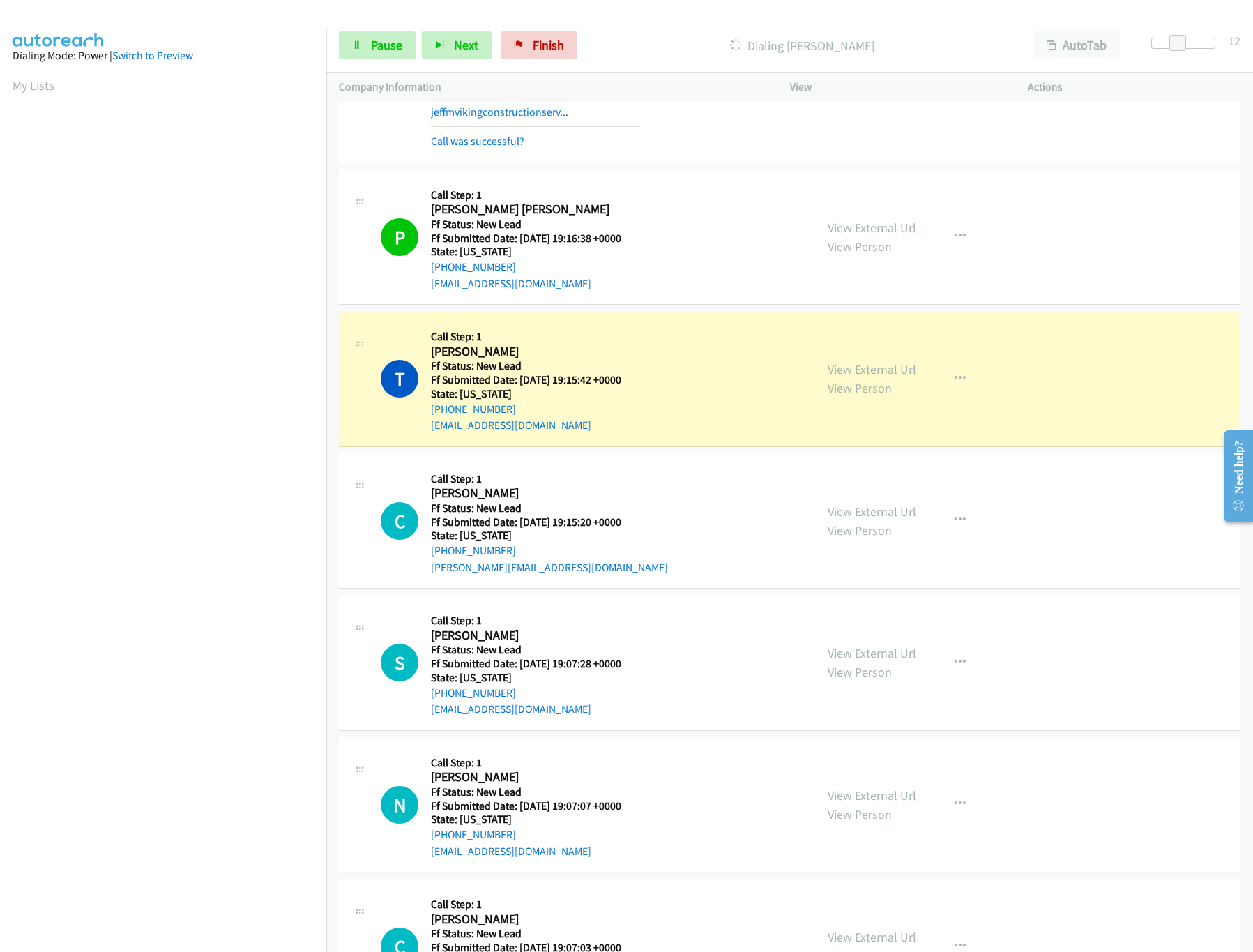
click at [883, 368] on link "View External Url" at bounding box center [872, 369] width 89 height 16
drag, startPoint x: 1173, startPoint y: 43, endPoint x: 1228, endPoint y: 46, distance: 55.1
click at [1228, 46] on div "Start Calls Pause Next Finish Dialing Tiffanu [PERSON_NAME] AutoTab AutoTab 30" at bounding box center [790, 45] width 927 height 53
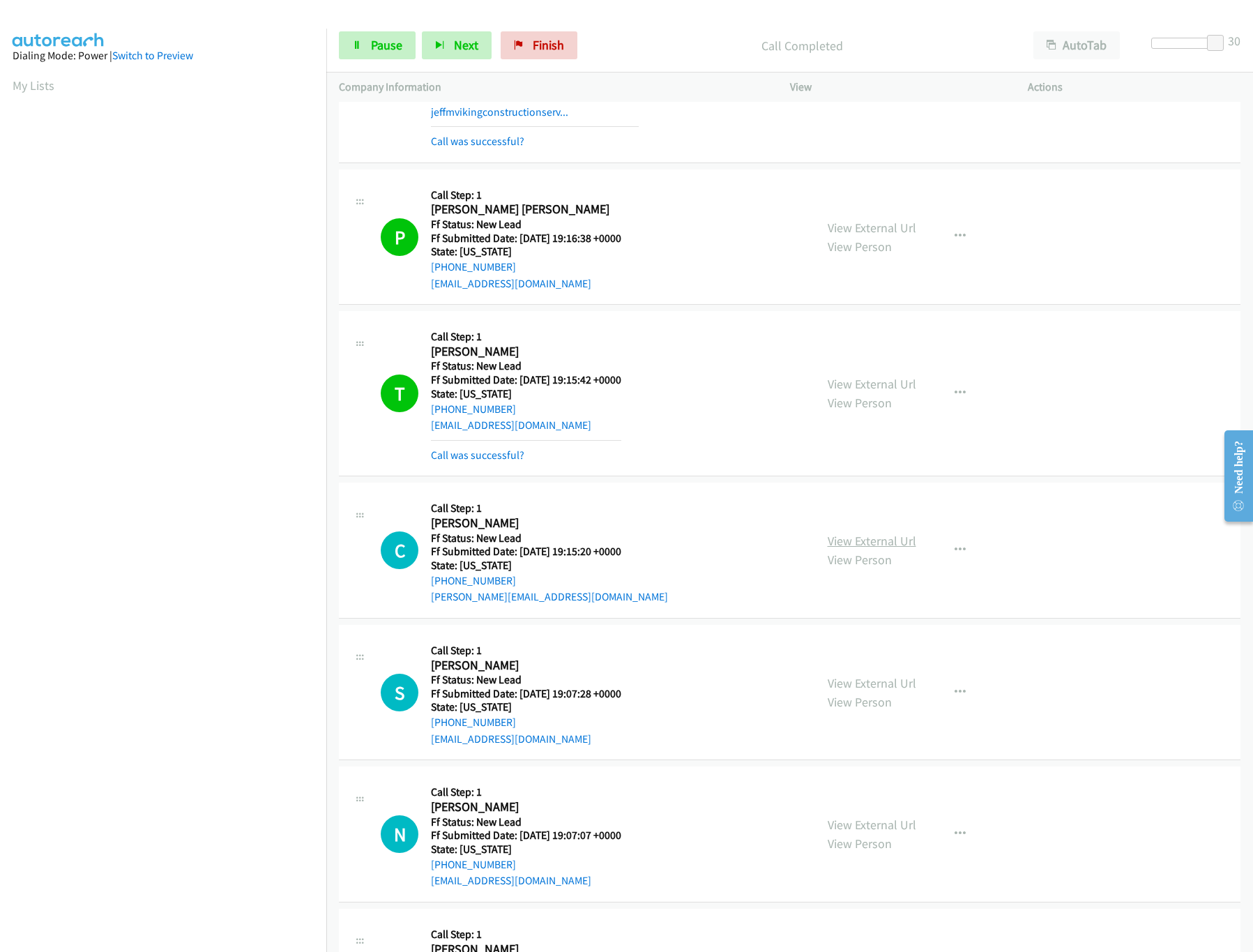
click at [870, 540] on link "View External Url" at bounding box center [872, 540] width 89 height 16
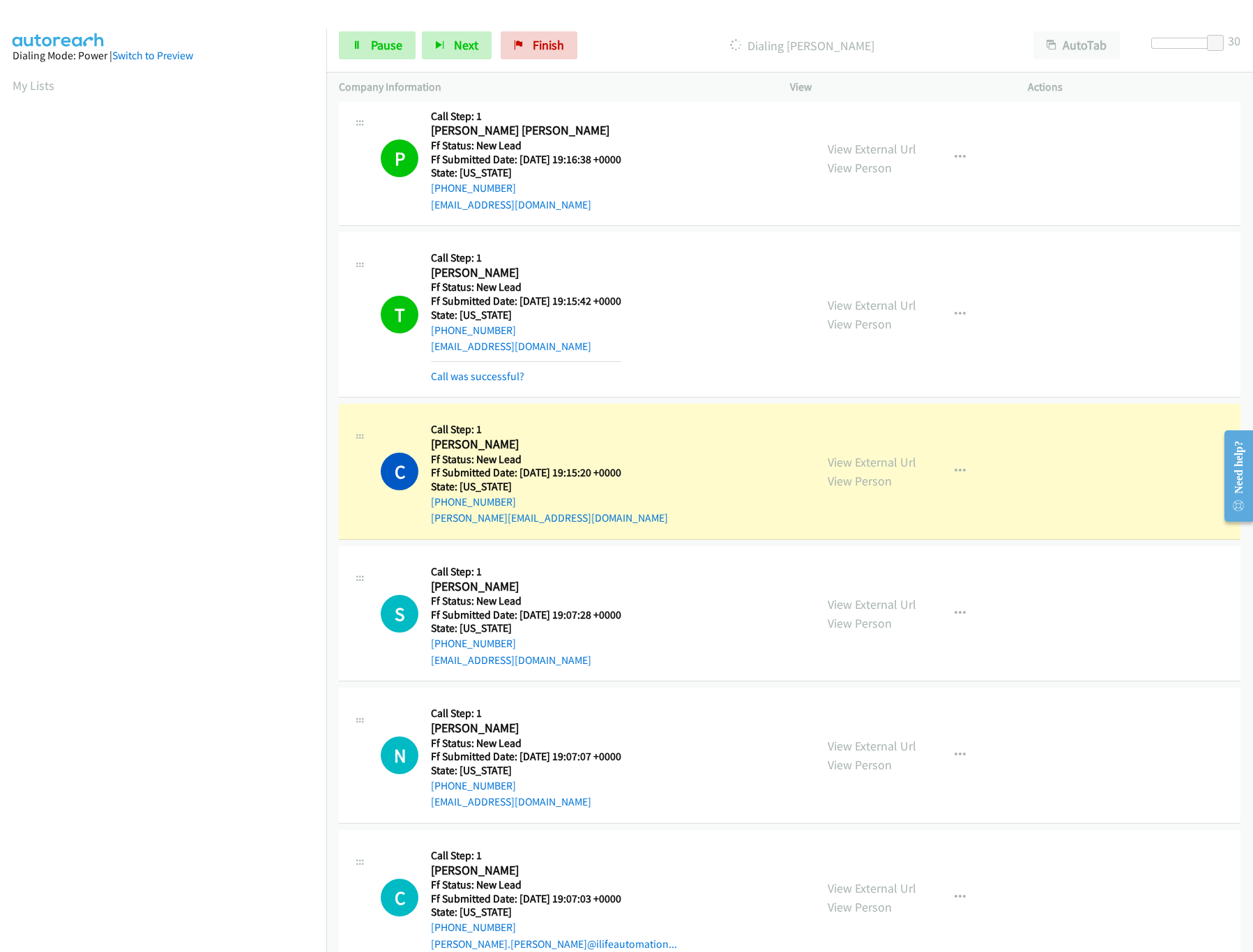
scroll to position [400, 0]
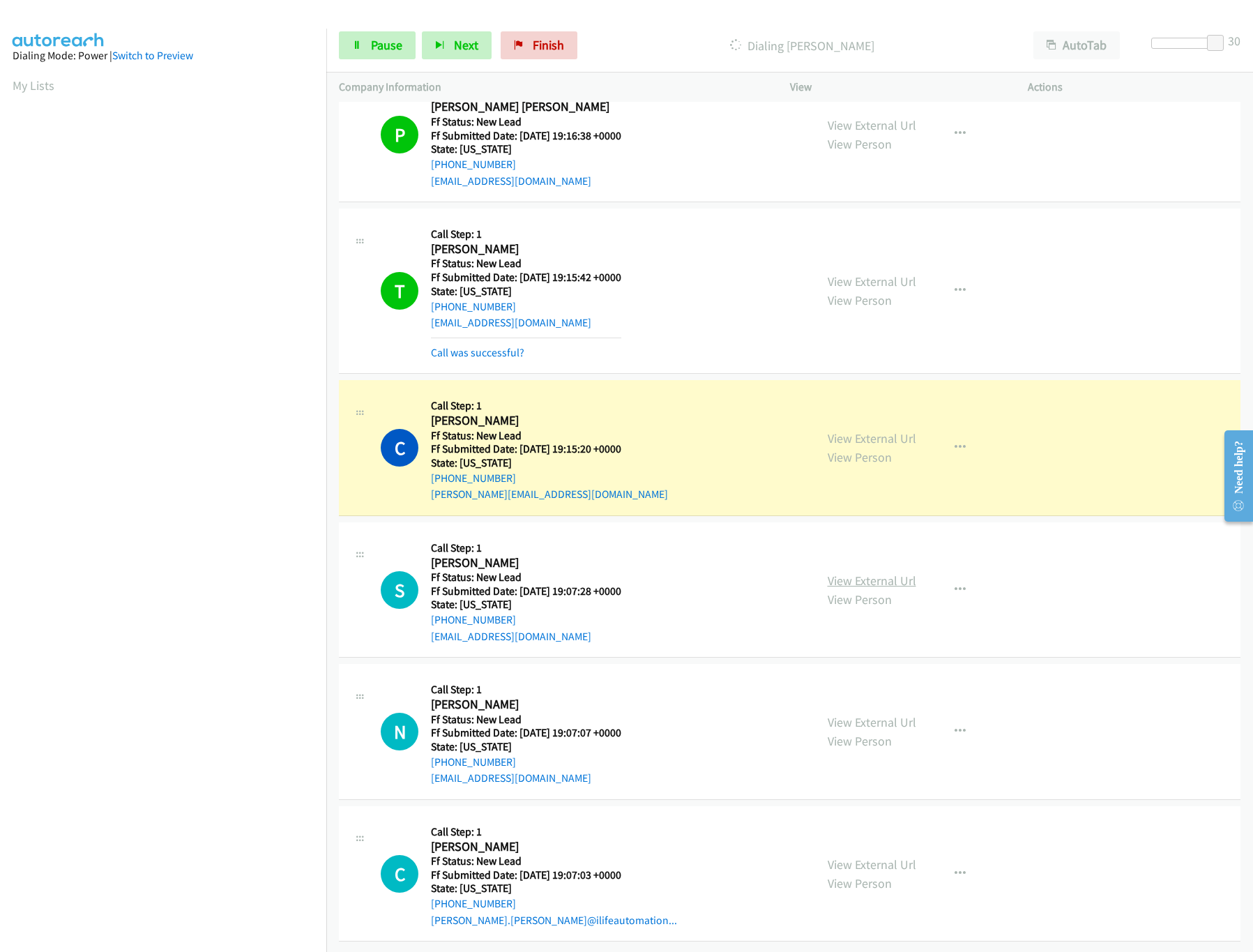
click at [872, 573] on link "View External Url" at bounding box center [872, 580] width 89 height 16
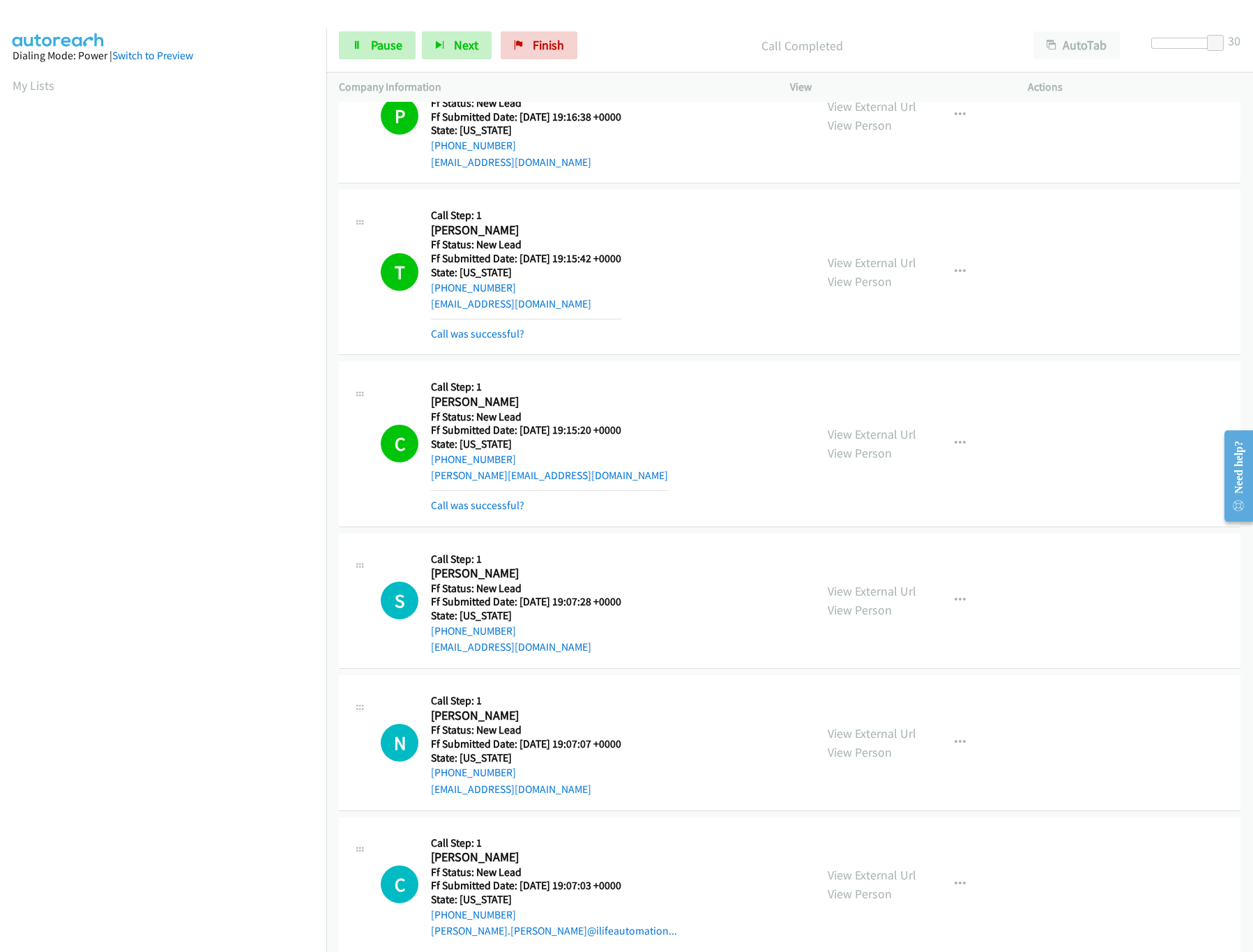
scroll to position [431, 0]
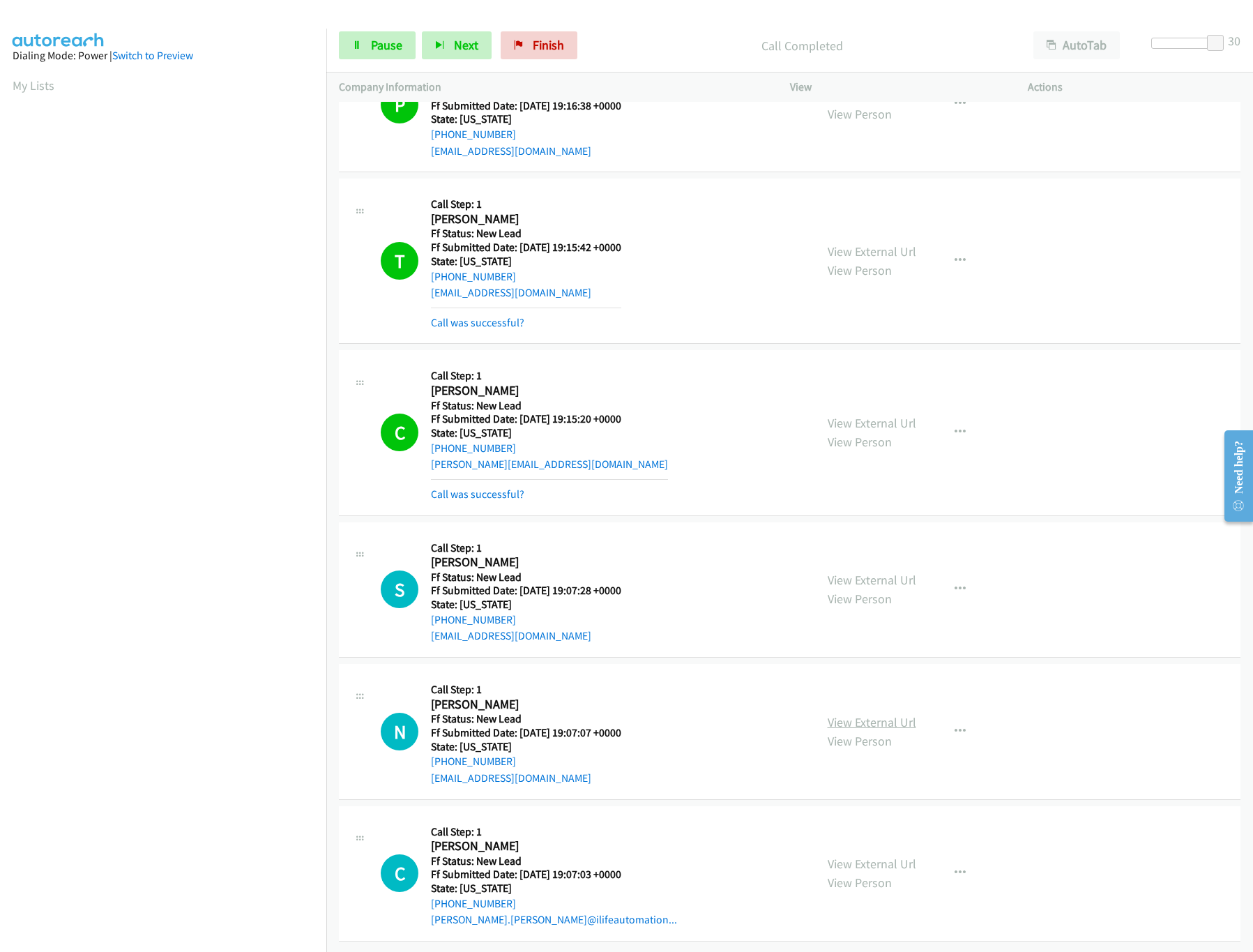
click at [841, 715] on link "View External Url" at bounding box center [872, 722] width 89 height 16
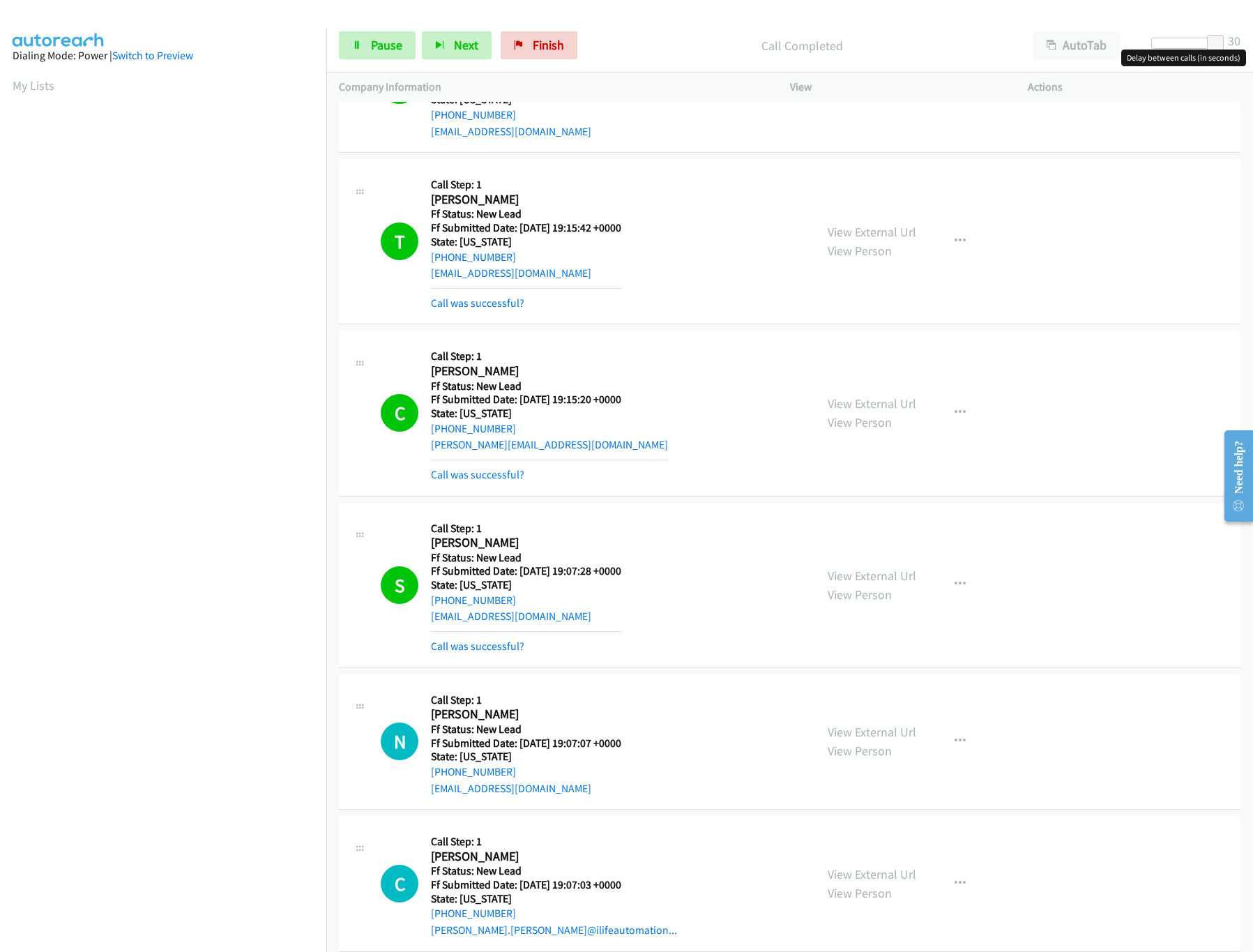
click at [1195, 41] on div at bounding box center [1183, 43] width 64 height 11
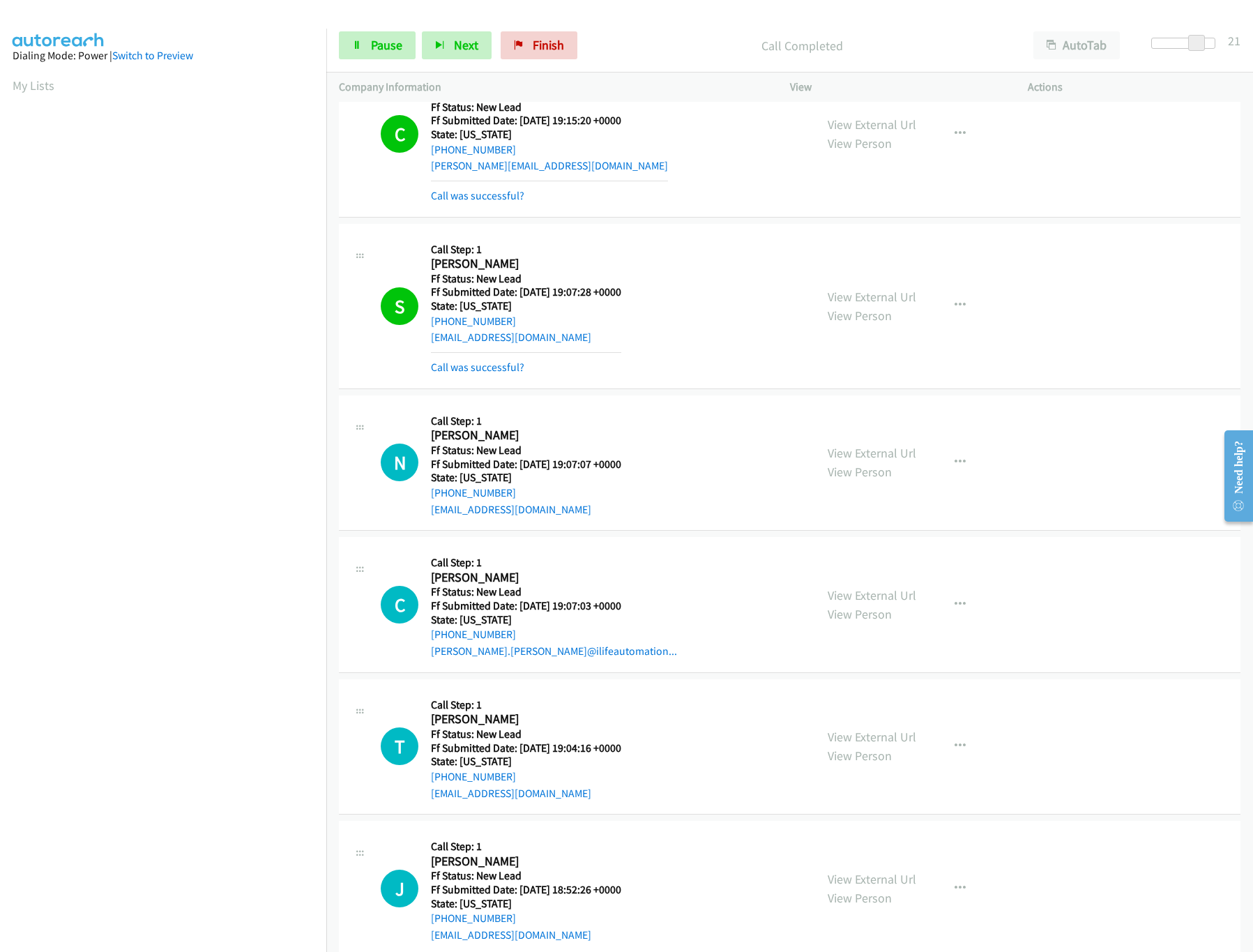
scroll to position [887, 0]
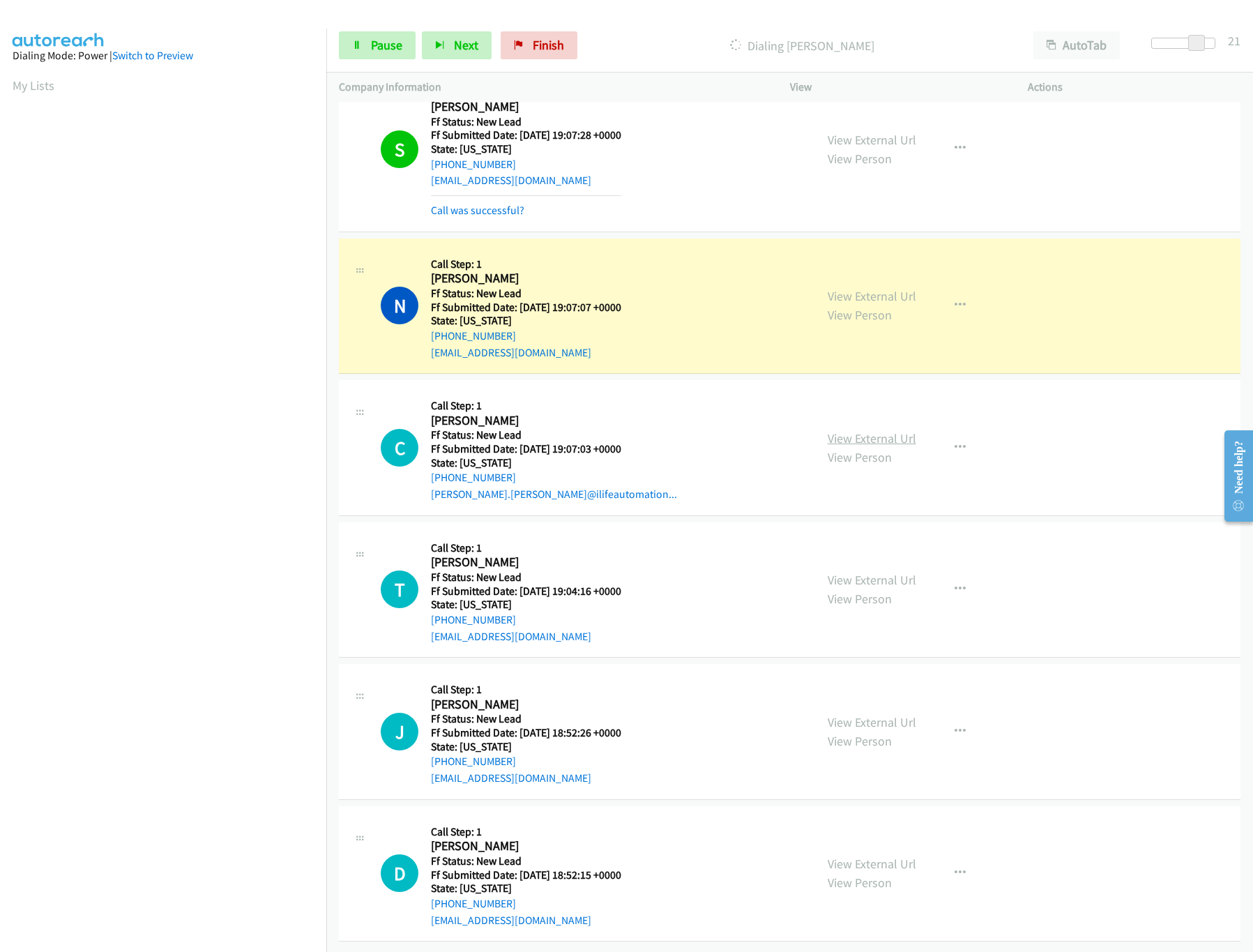
click at [871, 431] on link "View External Url" at bounding box center [872, 438] width 89 height 16
click at [877, 572] on link "View External Url" at bounding box center [872, 579] width 89 height 16
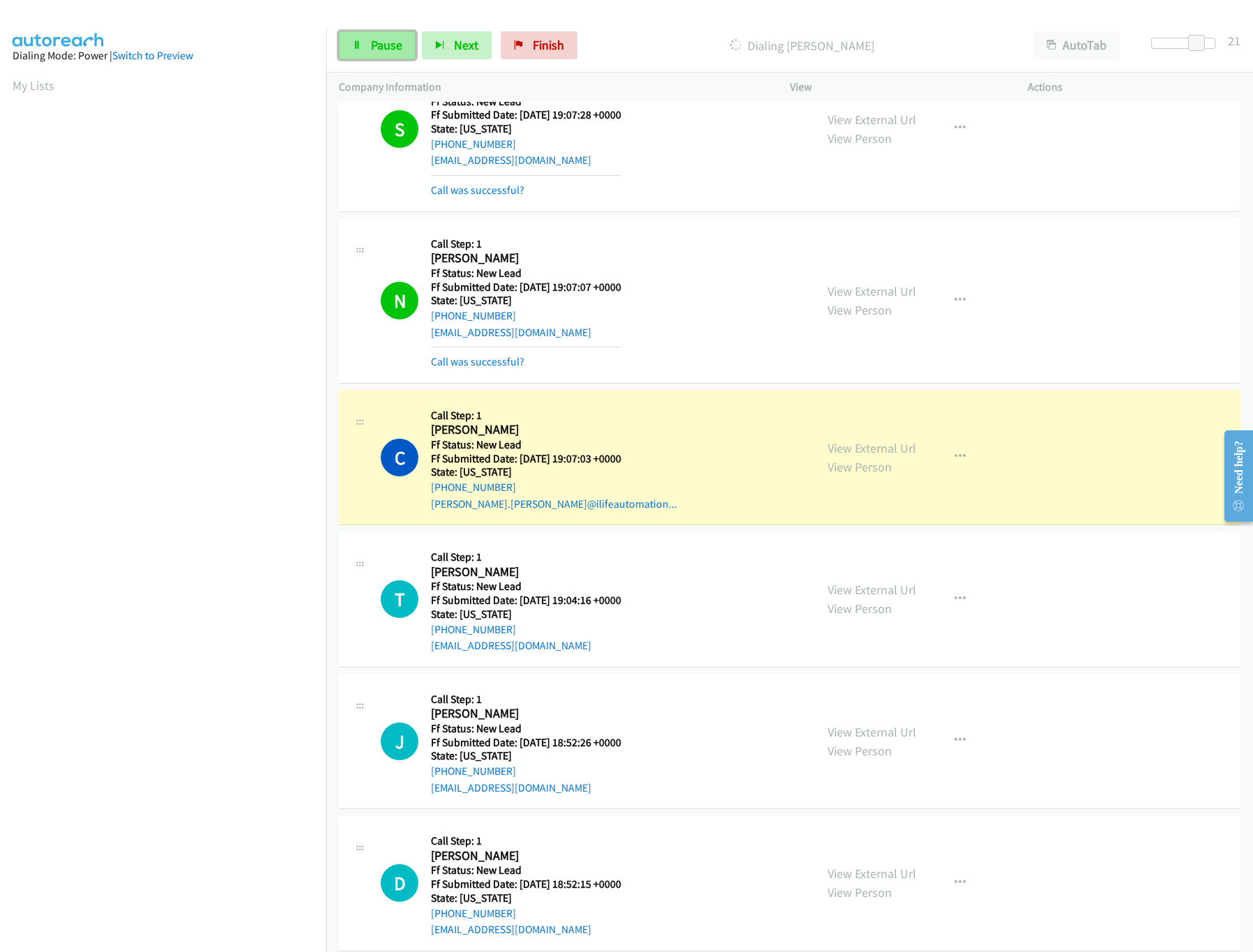
drag, startPoint x: 403, startPoint y: 59, endPoint x: 400, endPoint y: 49, distance: 10.4
click at [403, 55] on link "Pause" at bounding box center [377, 45] width 77 height 28
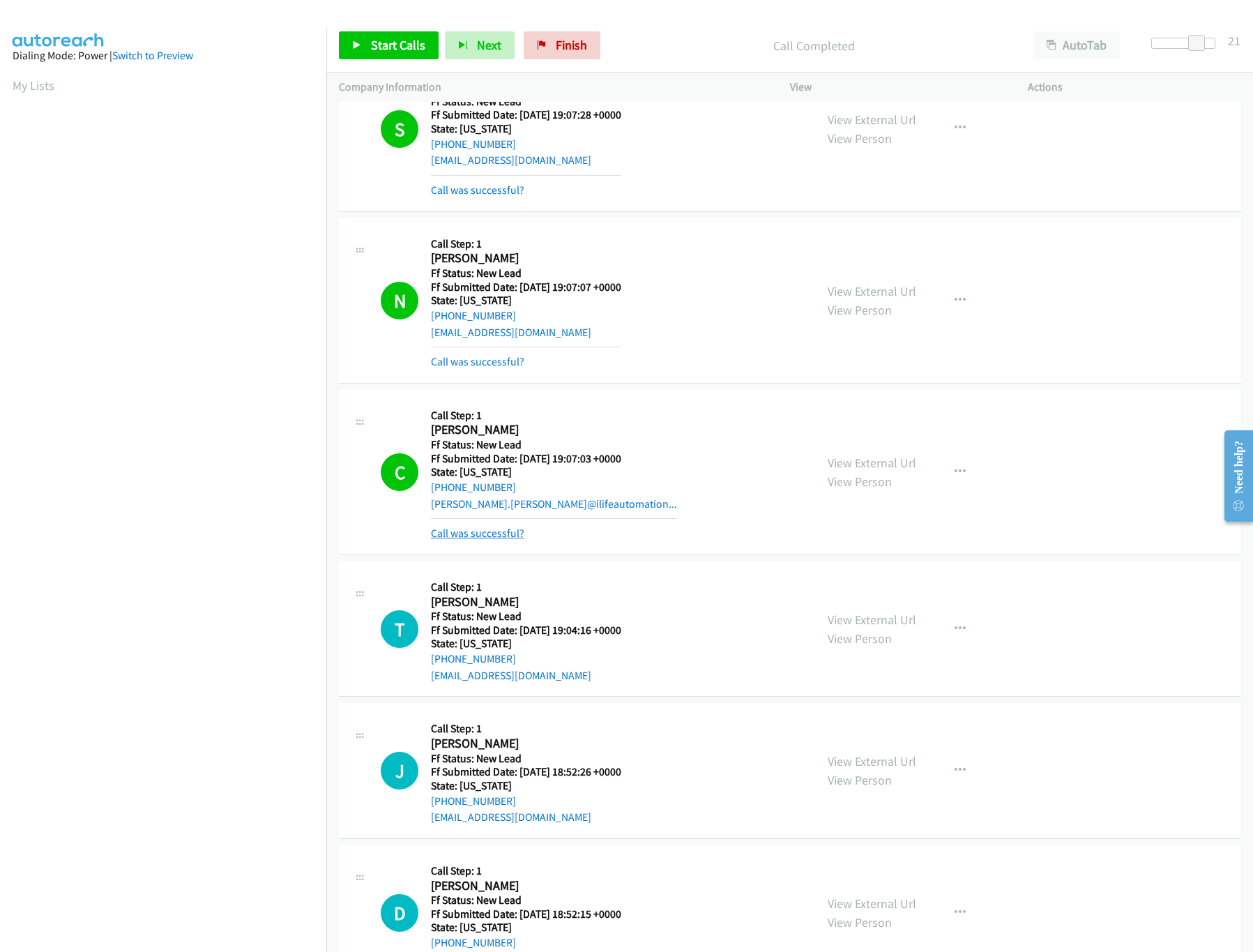
click at [473, 539] on link "Call was successful?" at bounding box center [478, 533] width 93 height 14
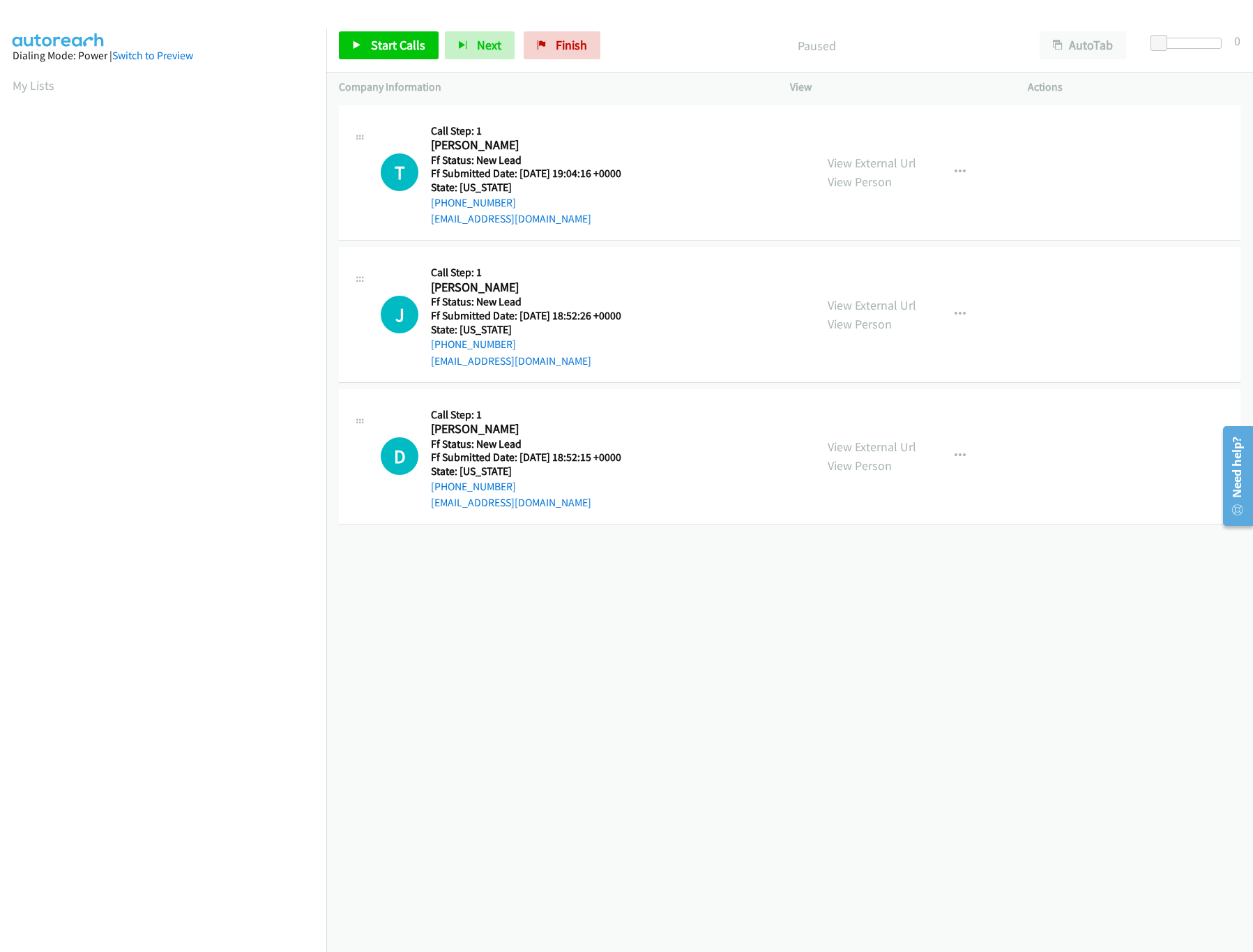
click at [548, 600] on div "+1 415-964-1034 Call failed - Please reload the list and try again The Callbar …" at bounding box center [790, 527] width 927 height 851
click at [429, 41] on link "Start Calls" at bounding box center [388, 45] width 100 height 28
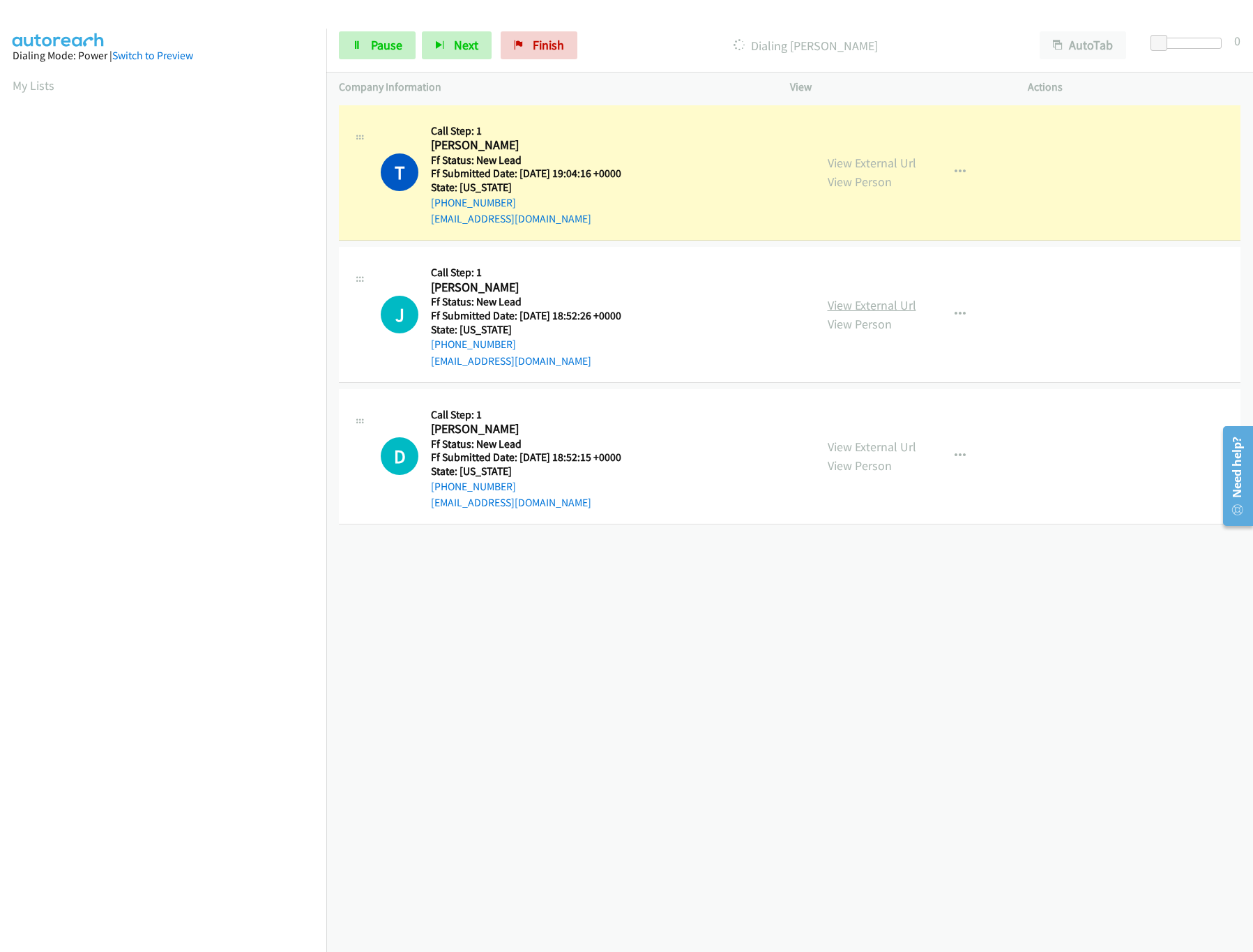
click at [871, 306] on link "View External Url" at bounding box center [872, 304] width 89 height 16
click at [1200, 43] on div at bounding box center [1183, 43] width 64 height 11
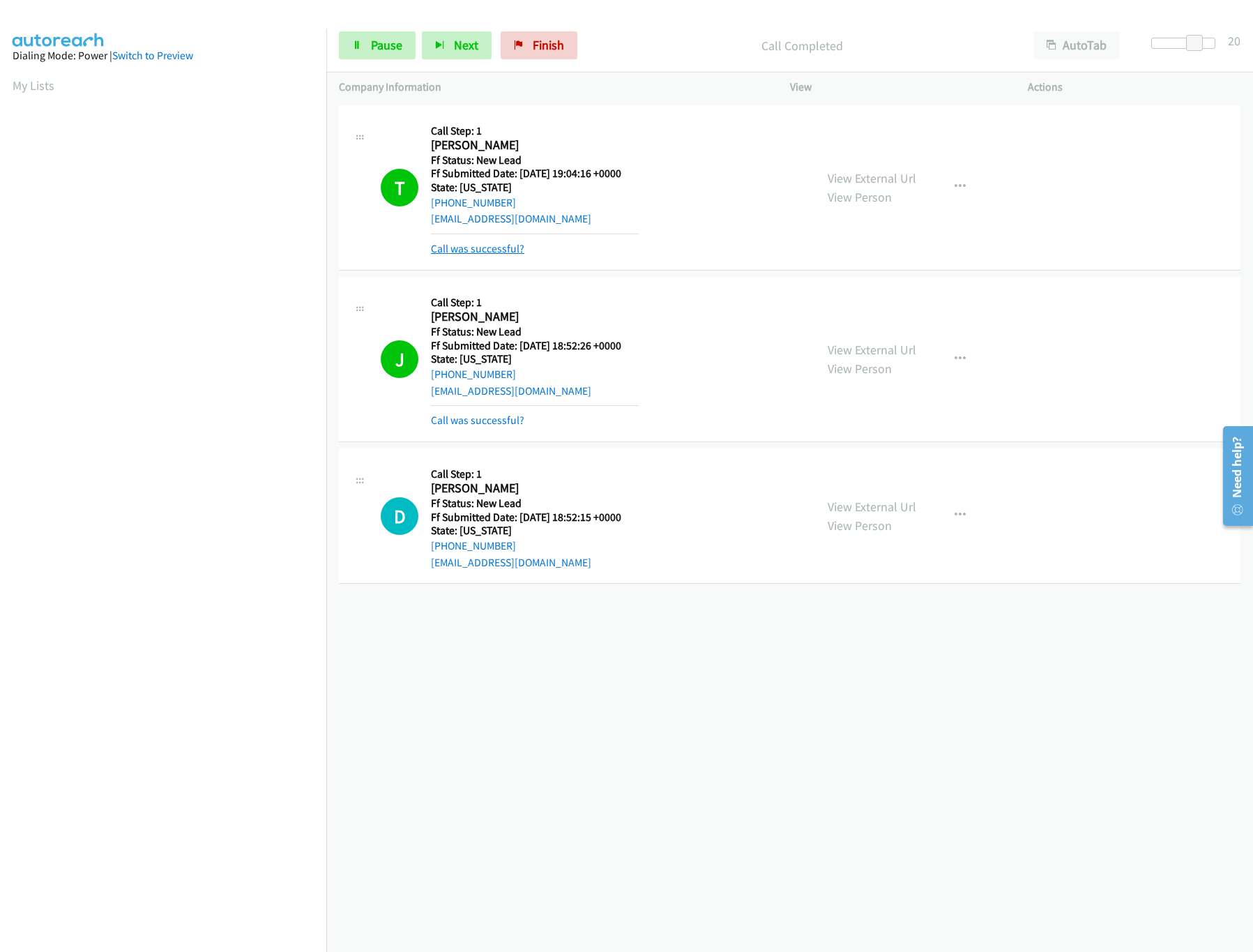
click at [488, 253] on link "Call was successful?" at bounding box center [478, 249] width 93 height 14
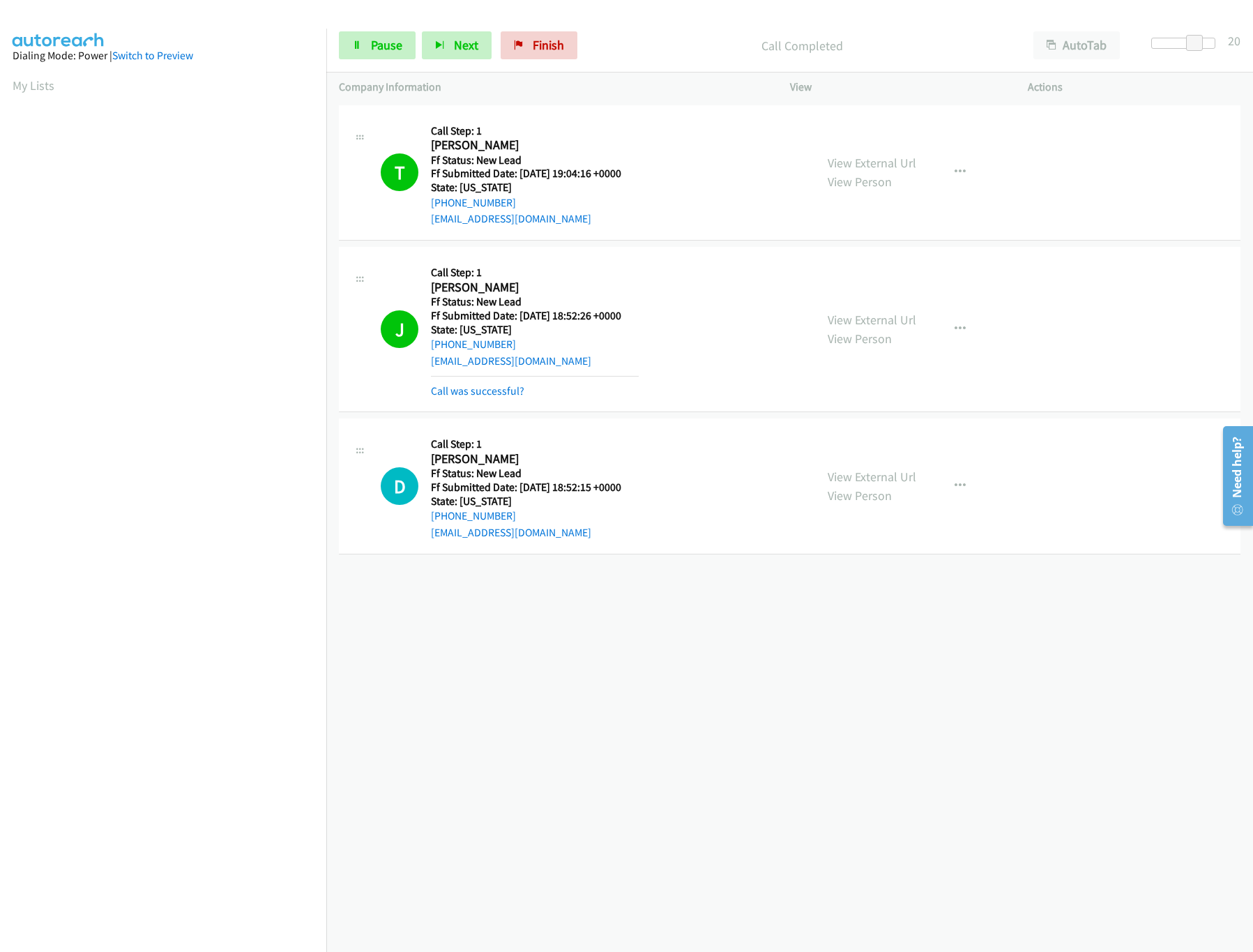
click at [816, 473] on div "View External Url View Person View External Url Email Schedule/Manage Callback …" at bounding box center [940, 486] width 250 height 110
click at [837, 473] on link "View External Url" at bounding box center [872, 476] width 89 height 16
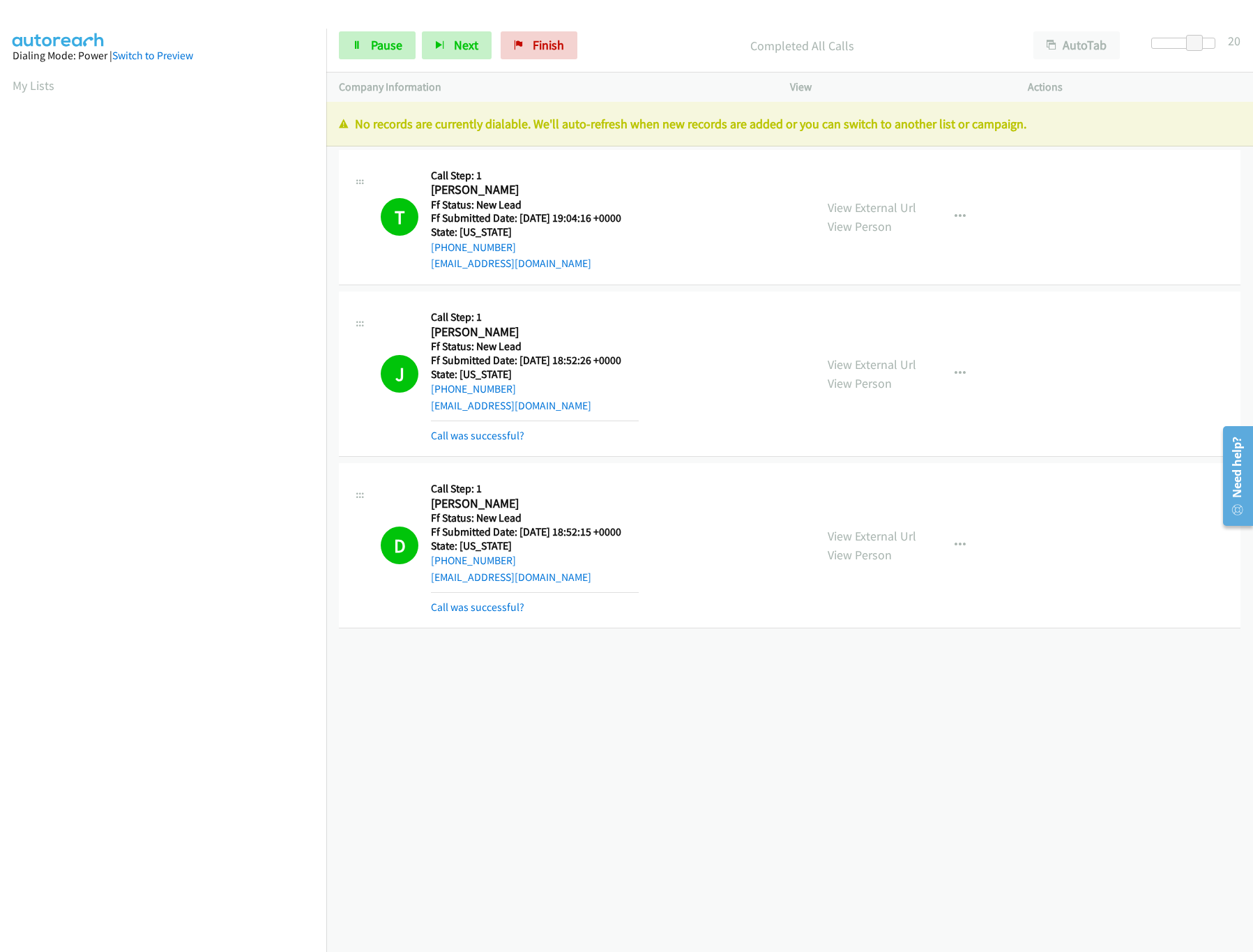
click at [542, 26] on div "Start Calls Pause Next Finish Completed All Calls AutoTab AutoTab 20" at bounding box center [790, 45] width 927 height 53
click at [545, 25] on div "Start Calls Pause Next Finish Completed All Calls AutoTab AutoTab 20" at bounding box center [790, 45] width 927 height 53
drag, startPoint x: 540, startPoint y: 32, endPoint x: 690, endPoint y: 62, distance: 153.0
click at [540, 32] on link "Finish" at bounding box center [539, 45] width 77 height 28
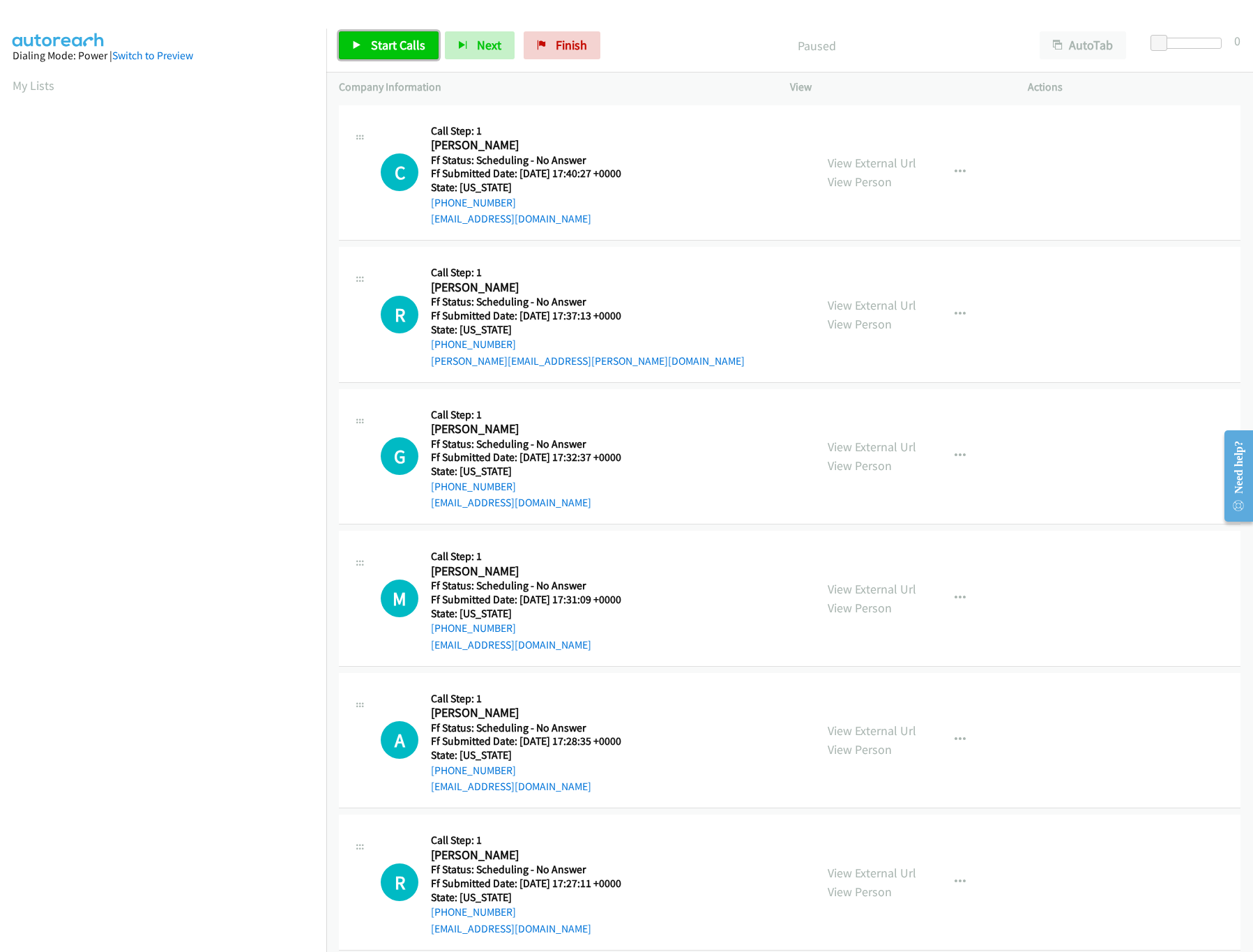
click at [368, 53] on link "Start Calls" at bounding box center [388, 45] width 100 height 28
click at [860, 163] on link "View External Url" at bounding box center [872, 162] width 89 height 16
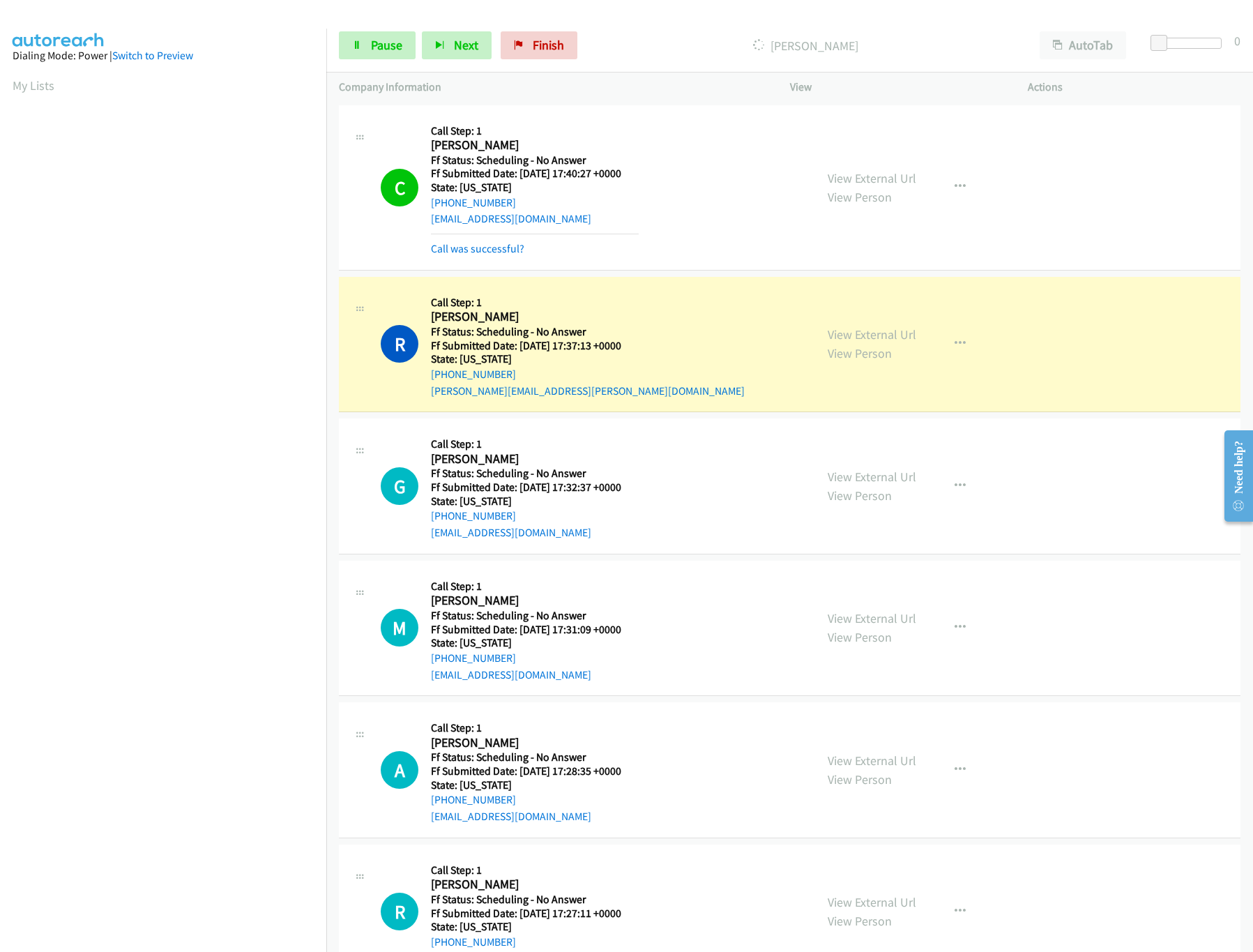
click at [880, 323] on div "View External Url View Person View External Url Email Schedule/Manage Callback …" at bounding box center [940, 344] width 250 height 110
click at [880, 335] on link "View External Url" at bounding box center [872, 334] width 89 height 16
click at [848, 473] on link "View External Url" at bounding box center [872, 476] width 89 height 16
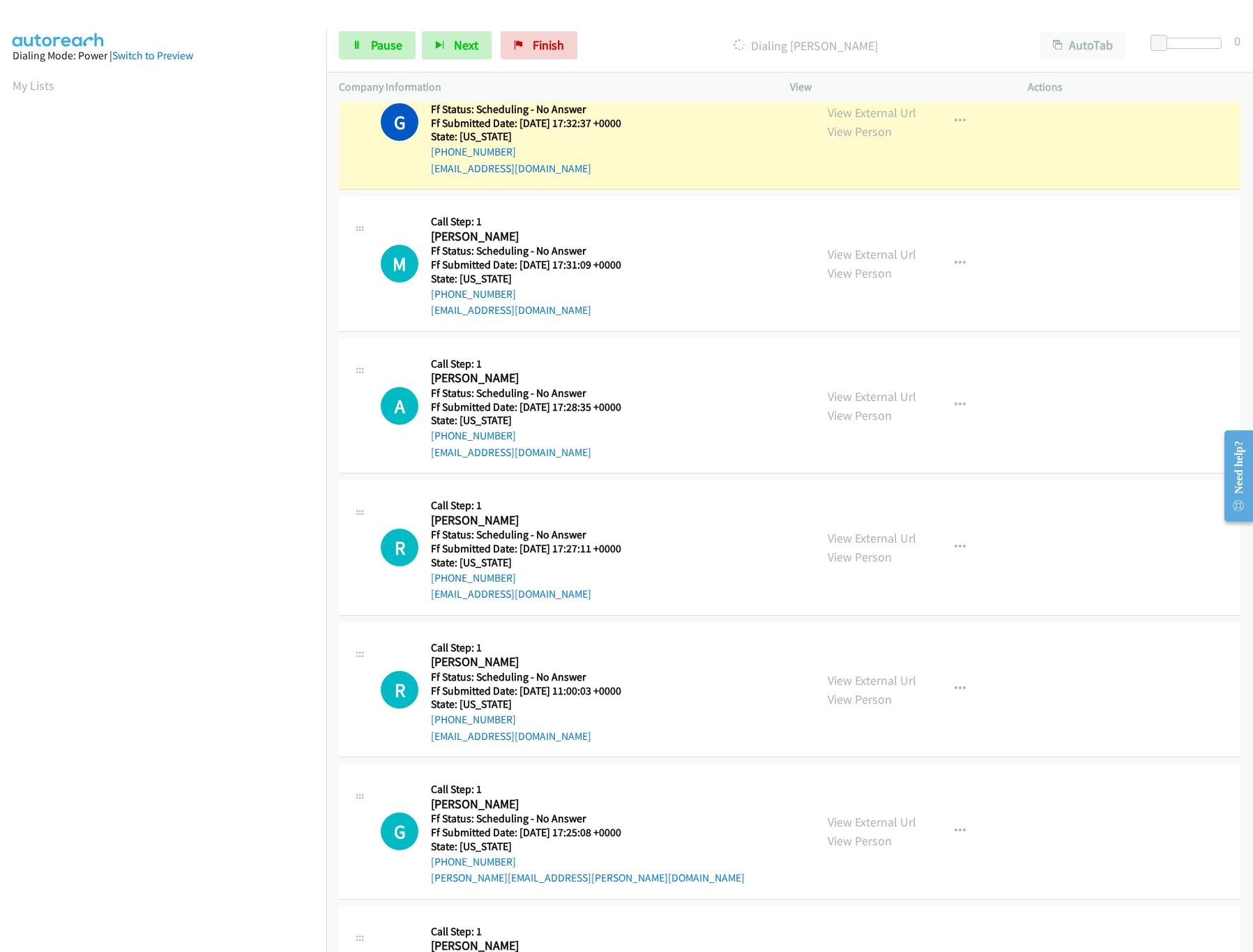
scroll to position [279, 0]
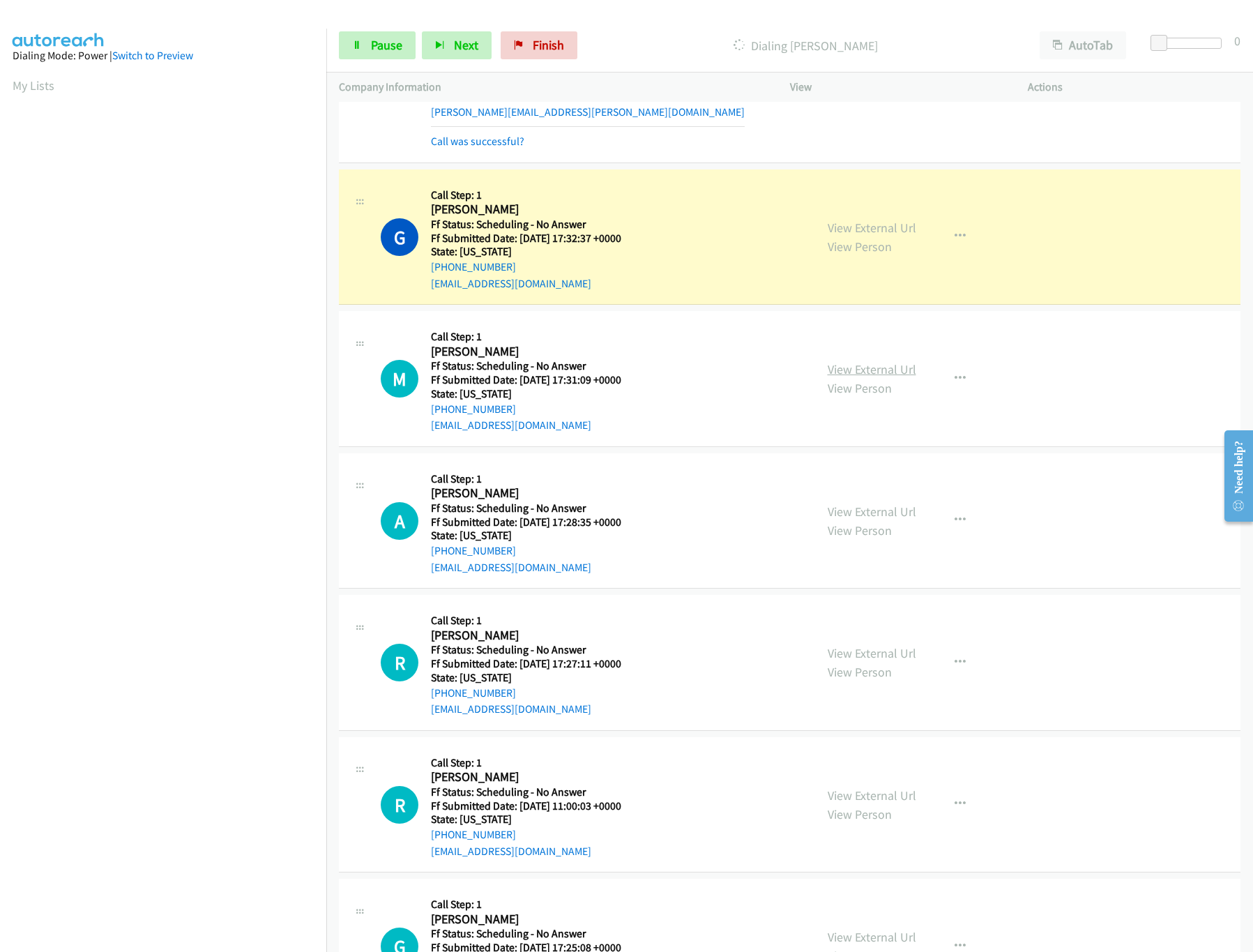
click at [864, 373] on link "View External Url" at bounding box center [872, 369] width 89 height 16
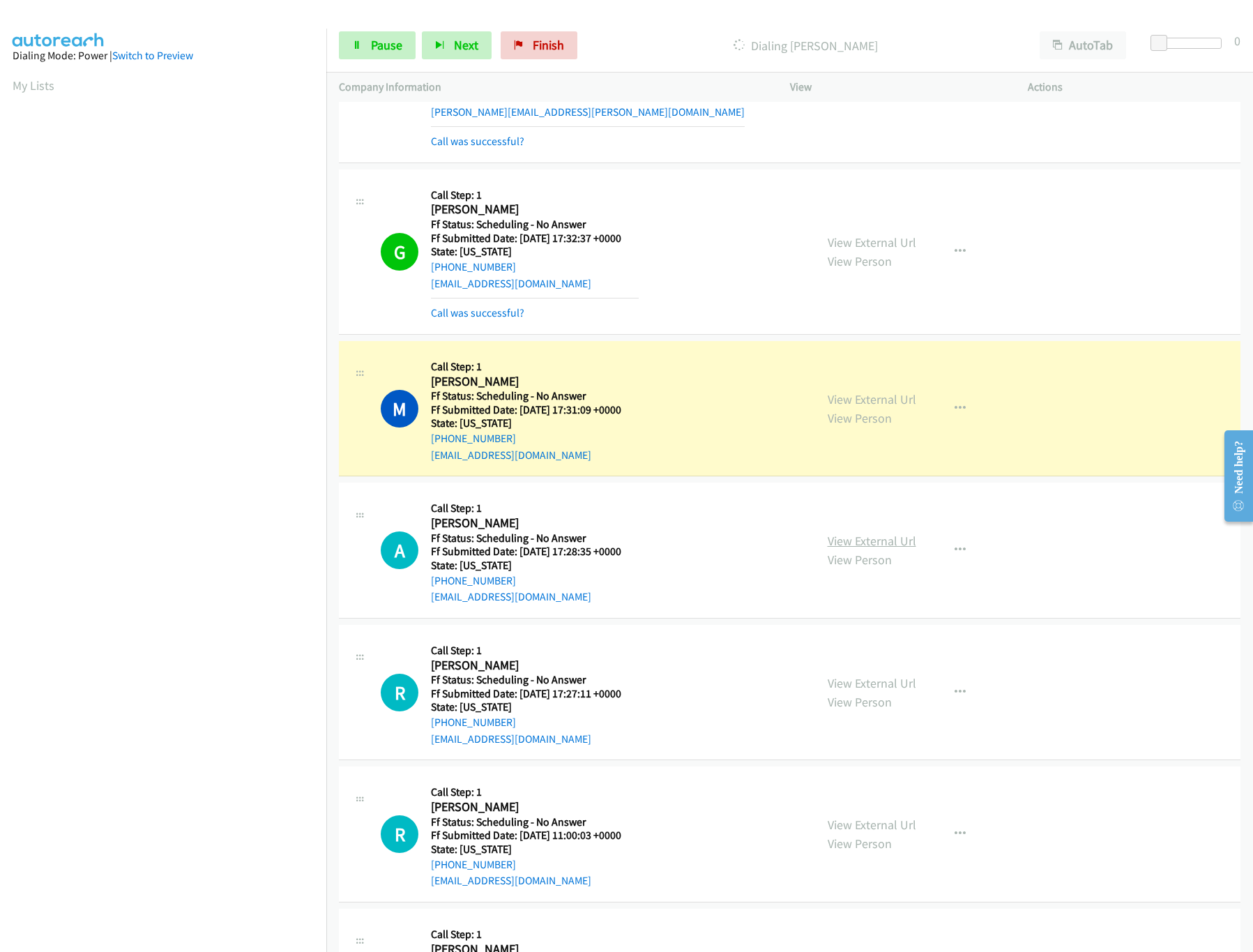
click at [843, 544] on link "View External Url" at bounding box center [872, 540] width 89 height 16
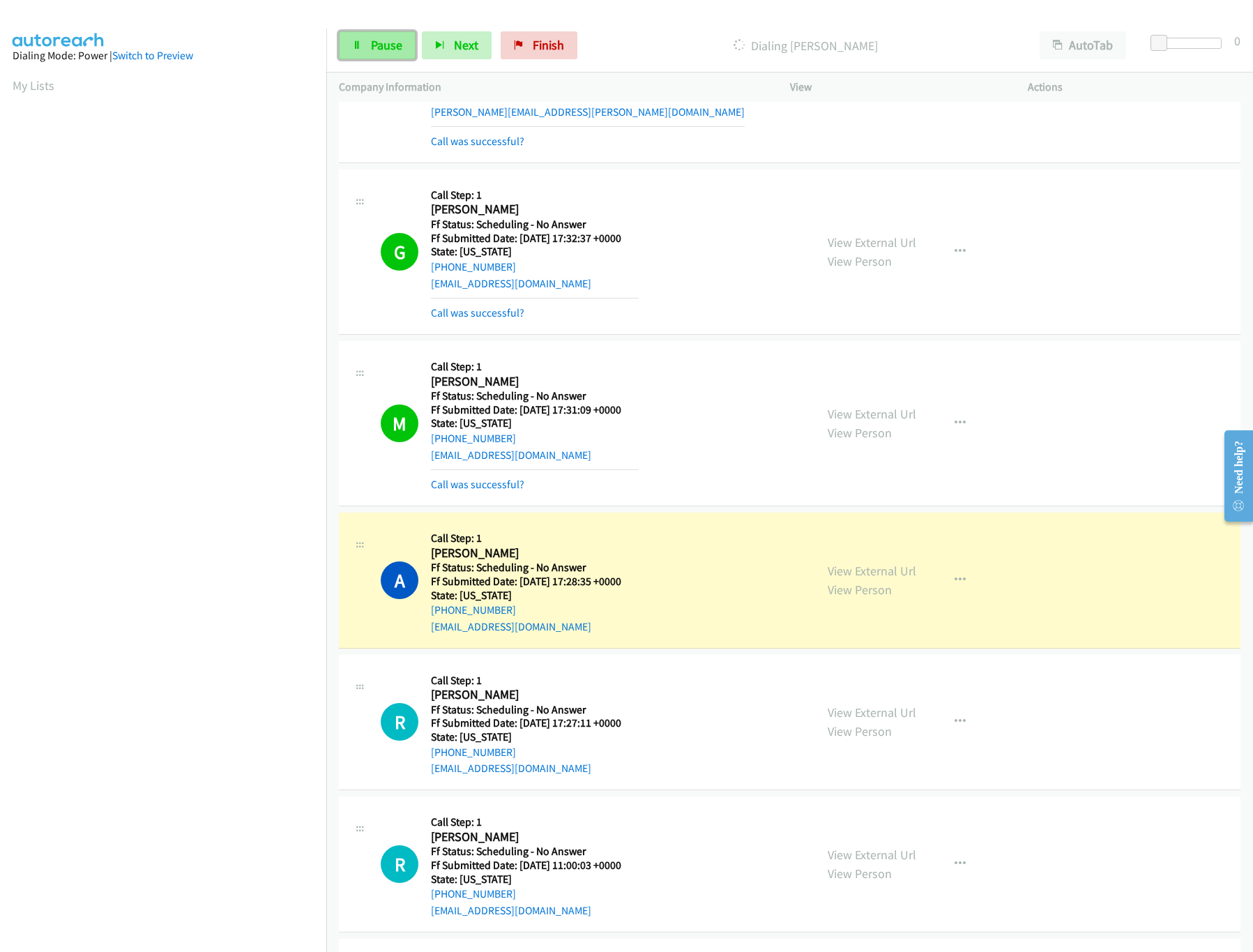
click at [395, 38] on span "Pause" at bounding box center [387, 44] width 32 height 16
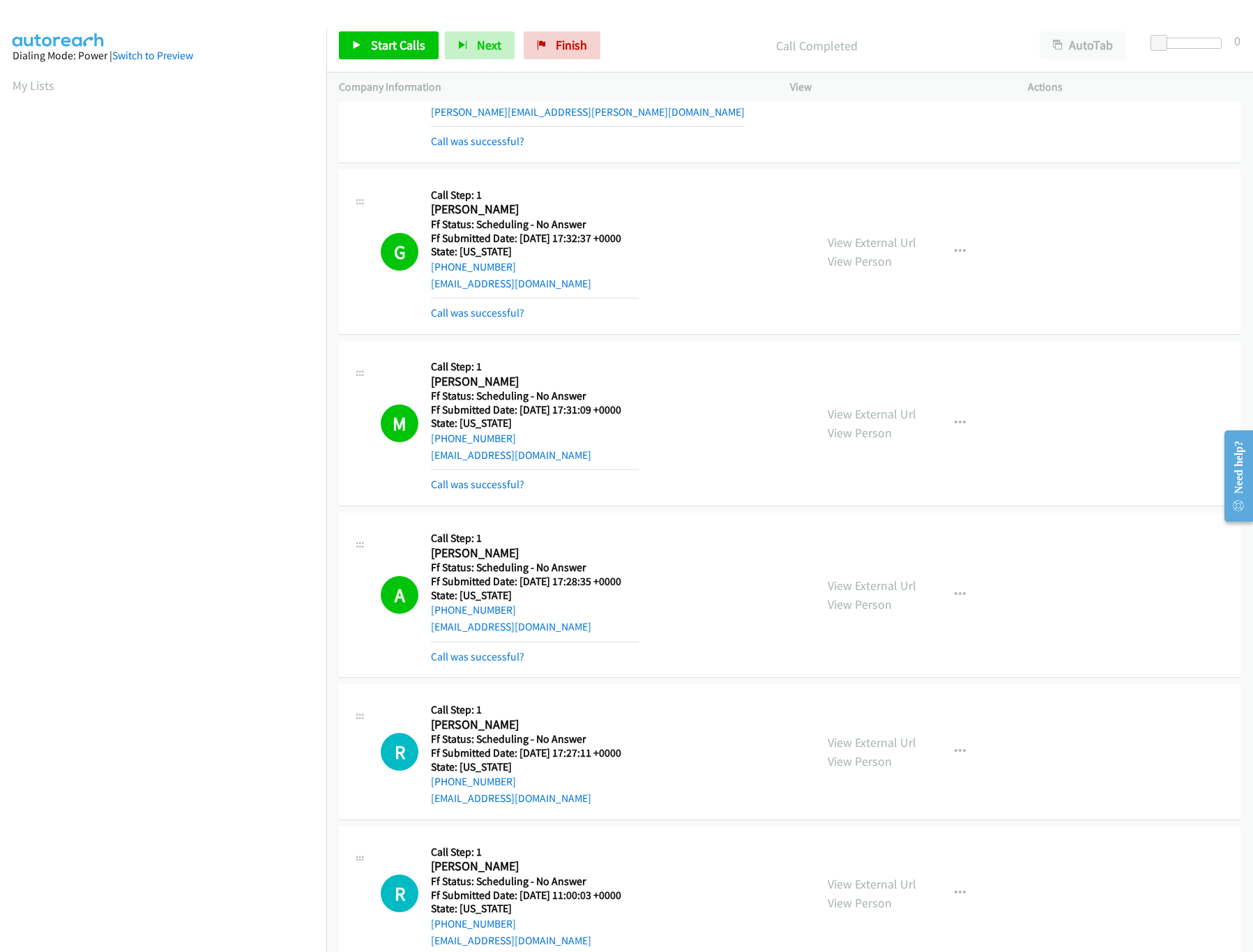
click at [256, 873] on nav "Dialing Mode: Power | Switch to Preview My Lists" at bounding box center [163, 504] width 327 height 952
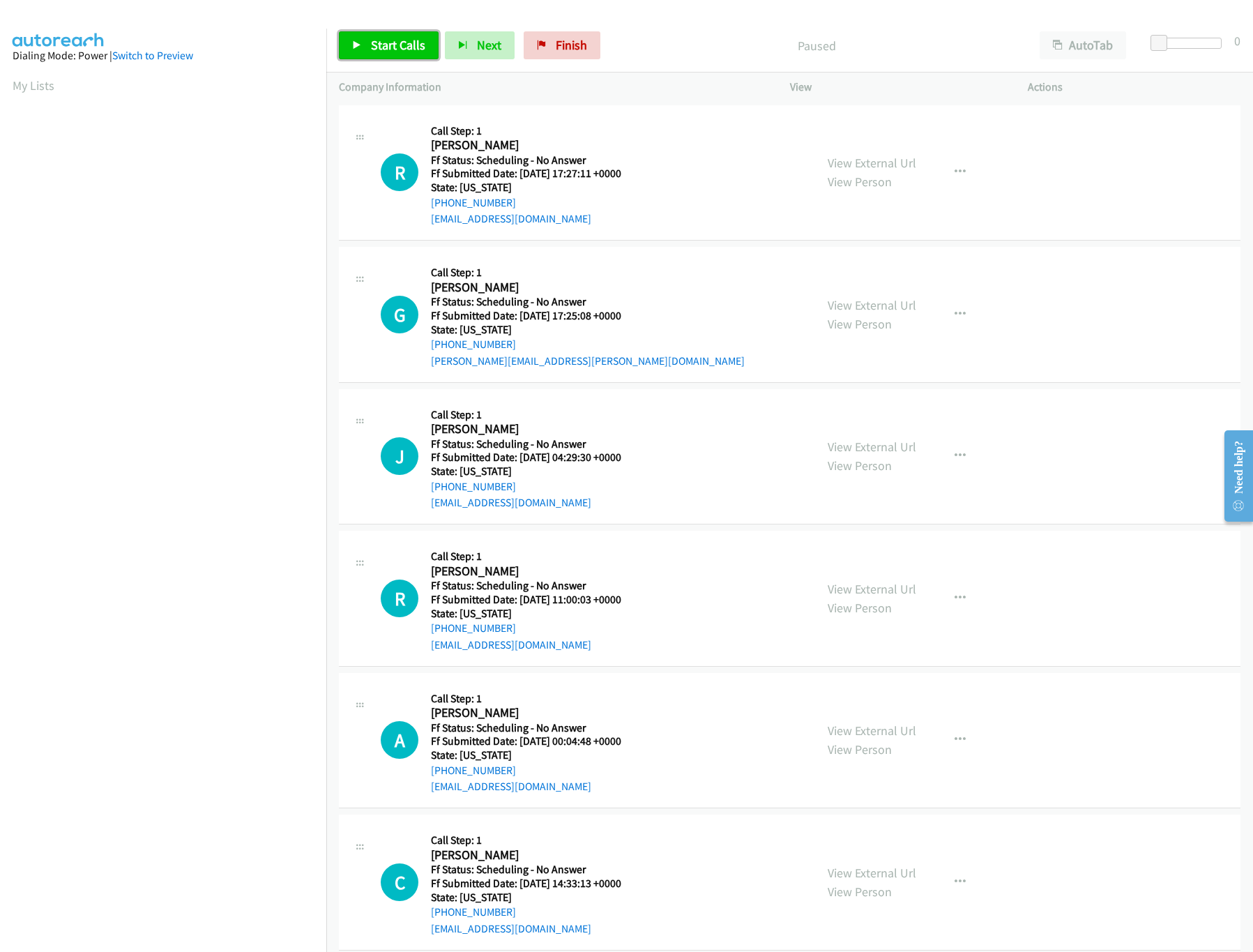
click at [402, 44] on span "Start Calls" at bounding box center [398, 44] width 54 height 16
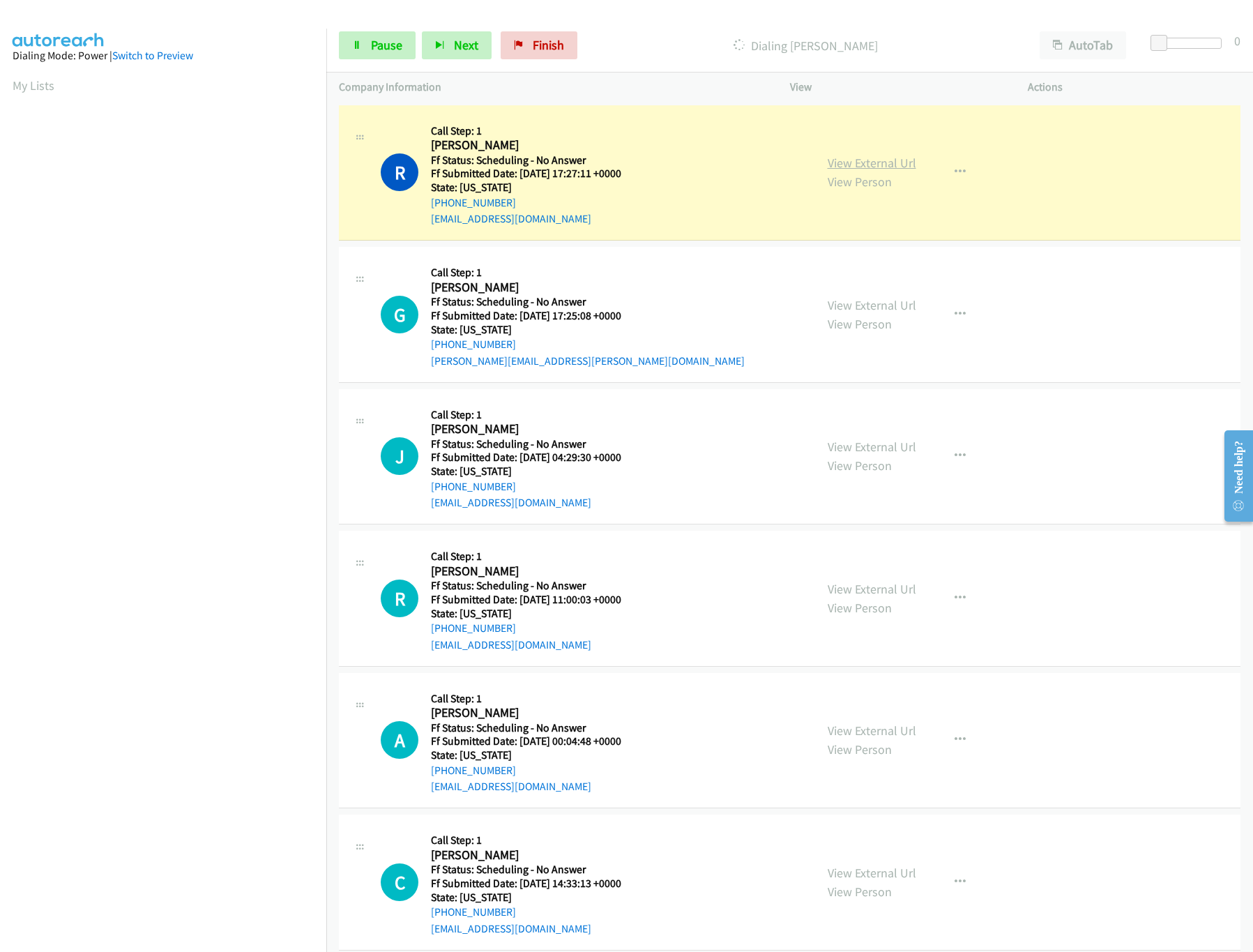
click at [859, 161] on link "View External Url" at bounding box center [872, 162] width 89 height 16
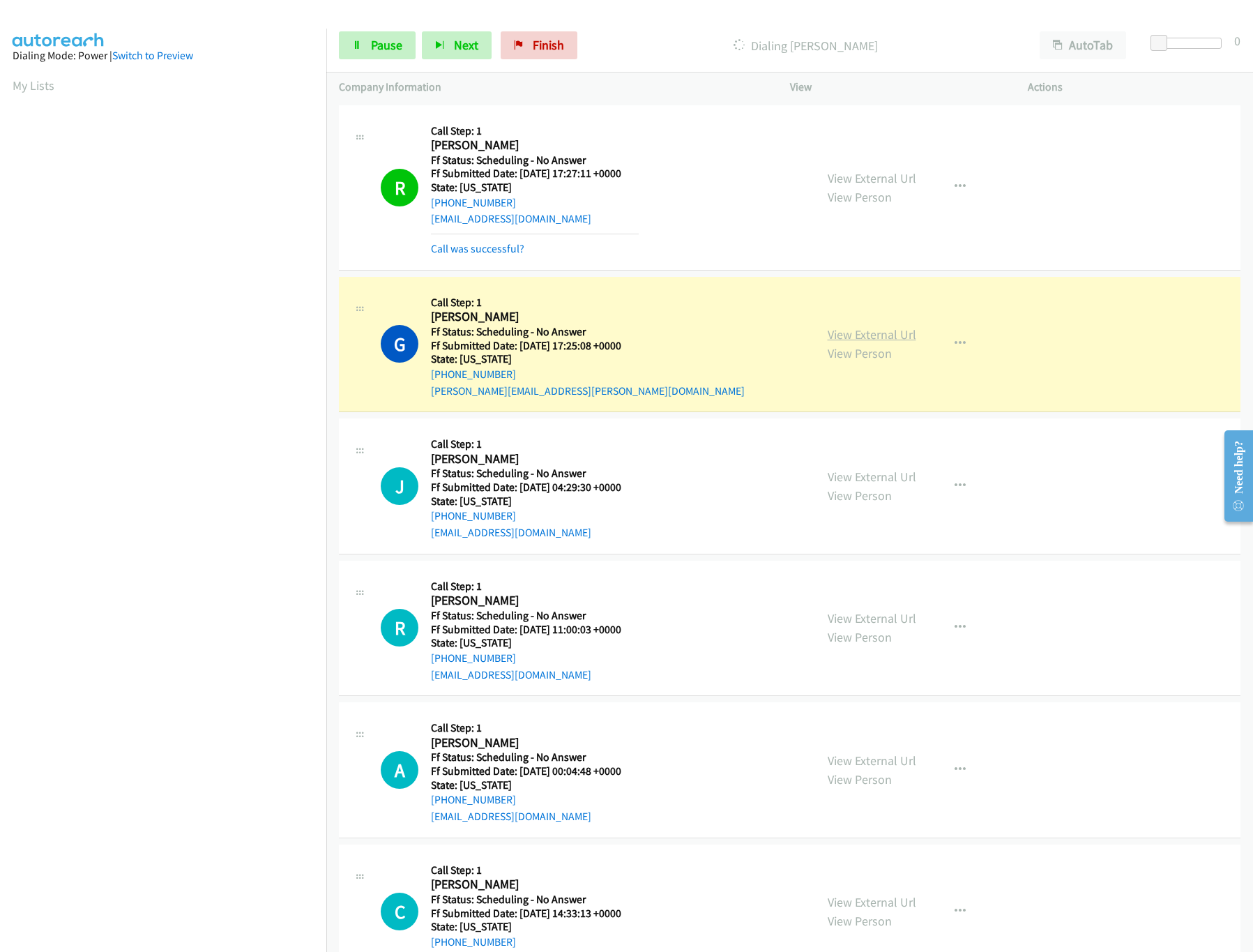
click at [847, 339] on link "View External Url" at bounding box center [872, 334] width 89 height 16
click at [856, 480] on link "View External Url" at bounding box center [872, 476] width 89 height 16
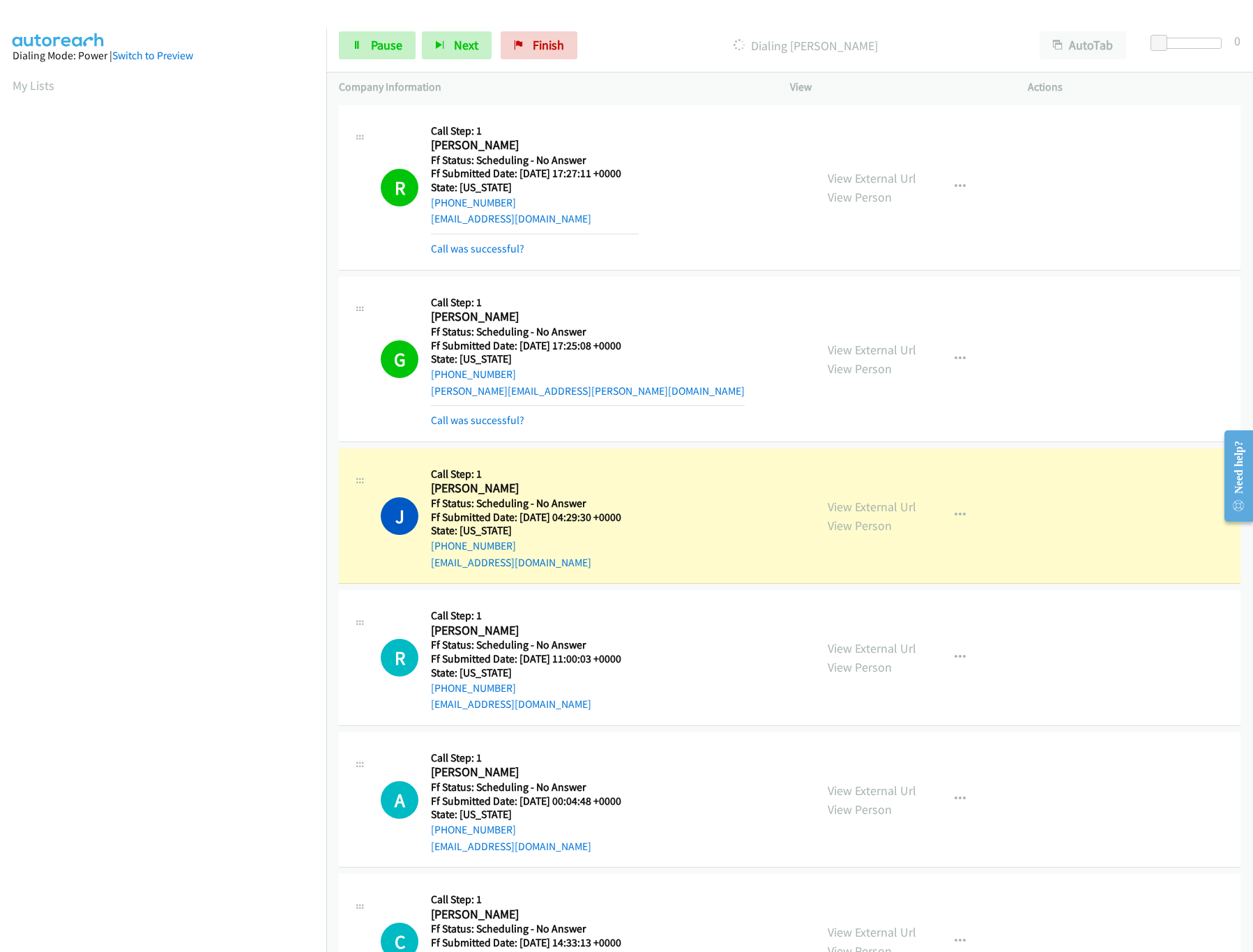
scroll to position [419, 0]
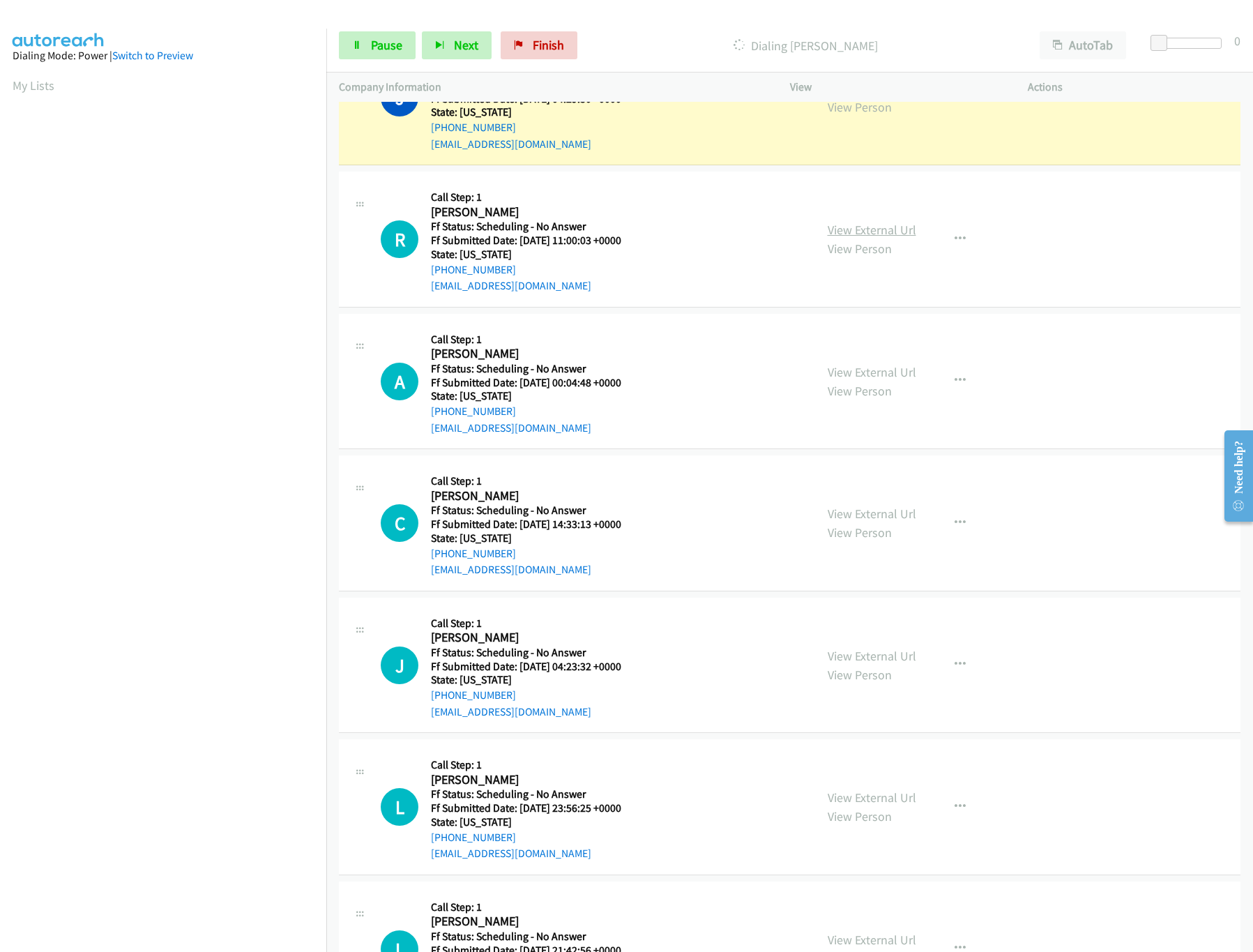
click at [866, 227] on link "View External Url" at bounding box center [872, 229] width 89 height 16
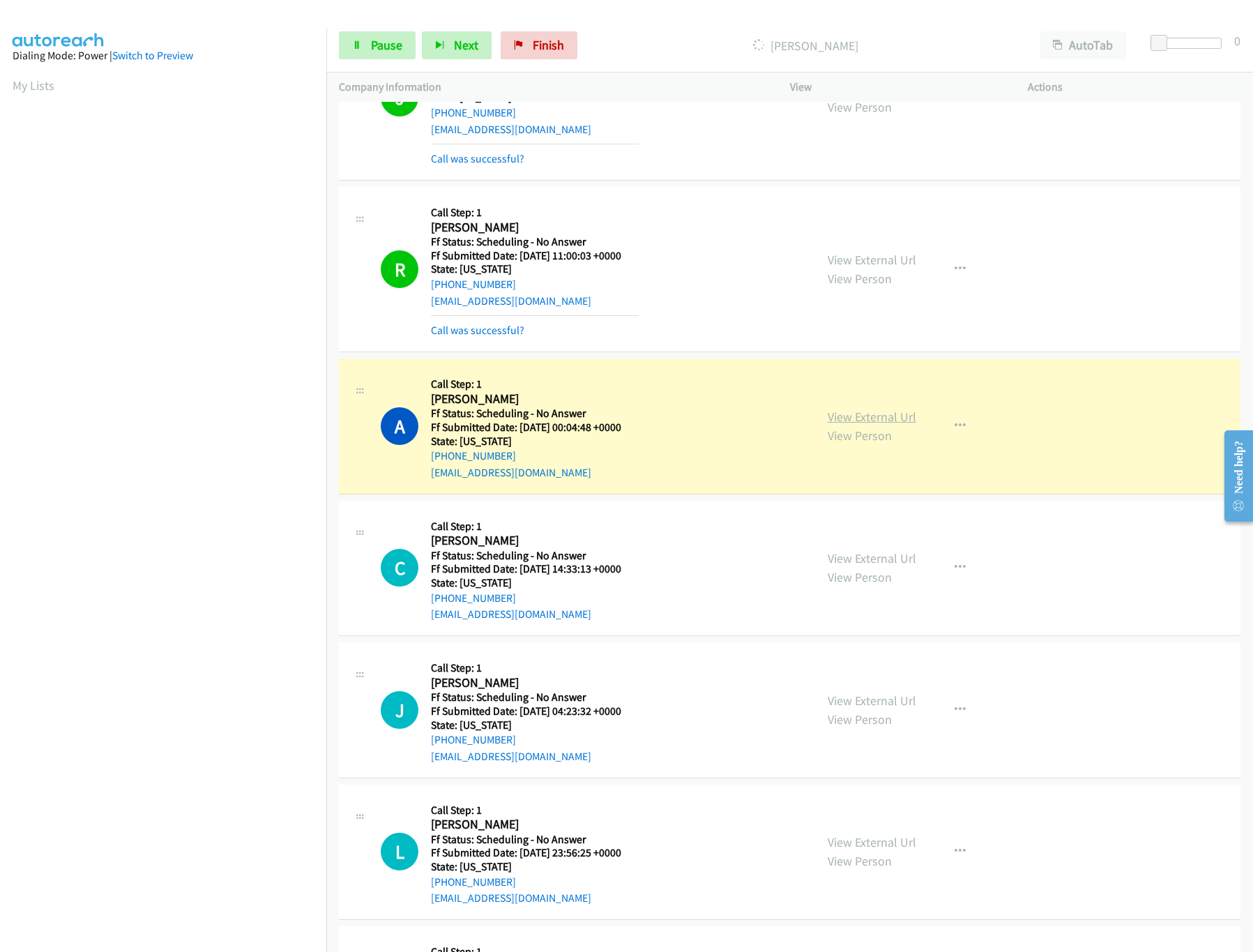
click at [874, 421] on link "View External Url" at bounding box center [872, 416] width 89 height 16
click at [899, 564] on link "View External Url" at bounding box center [872, 558] width 89 height 16
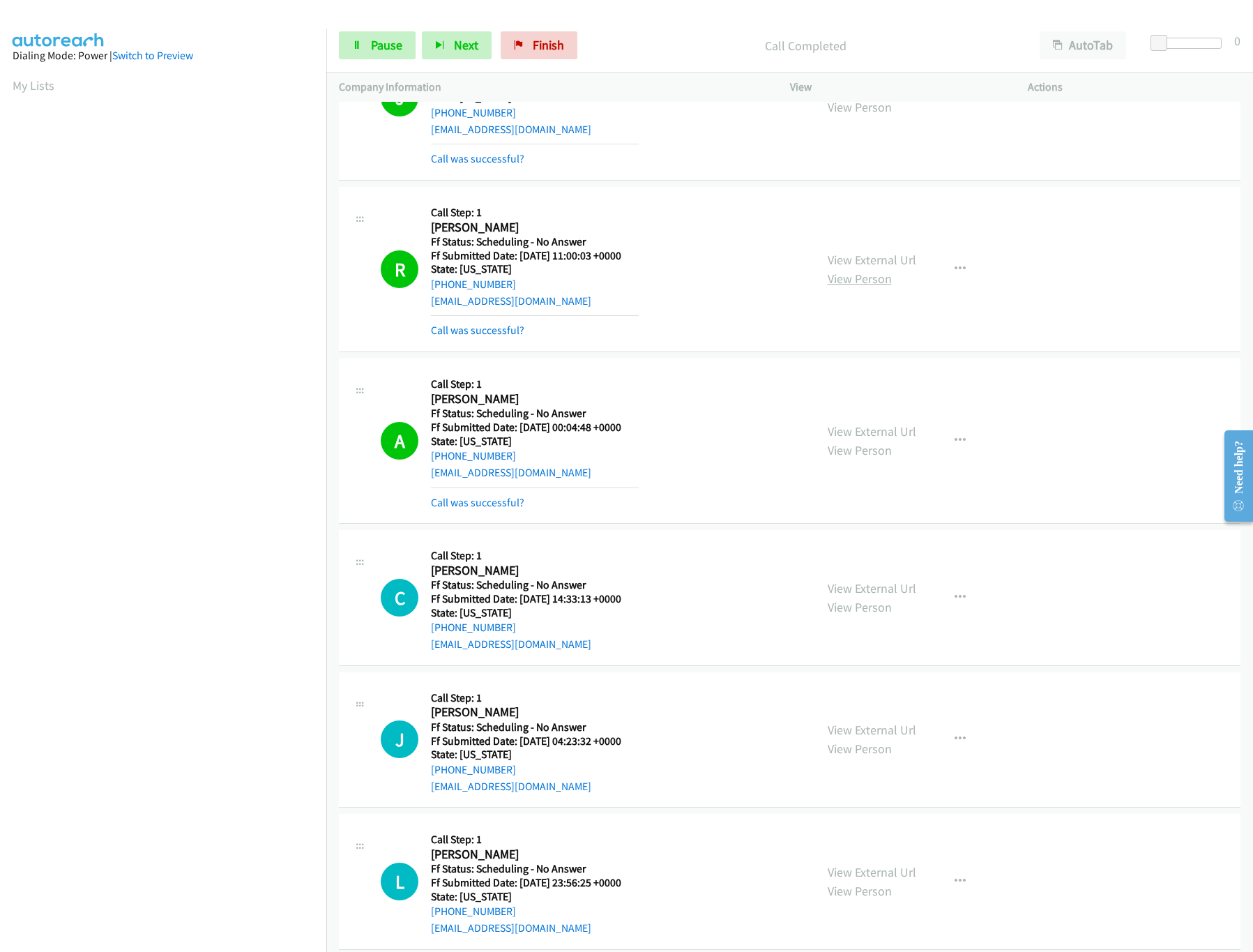
scroll to position [572, 0]
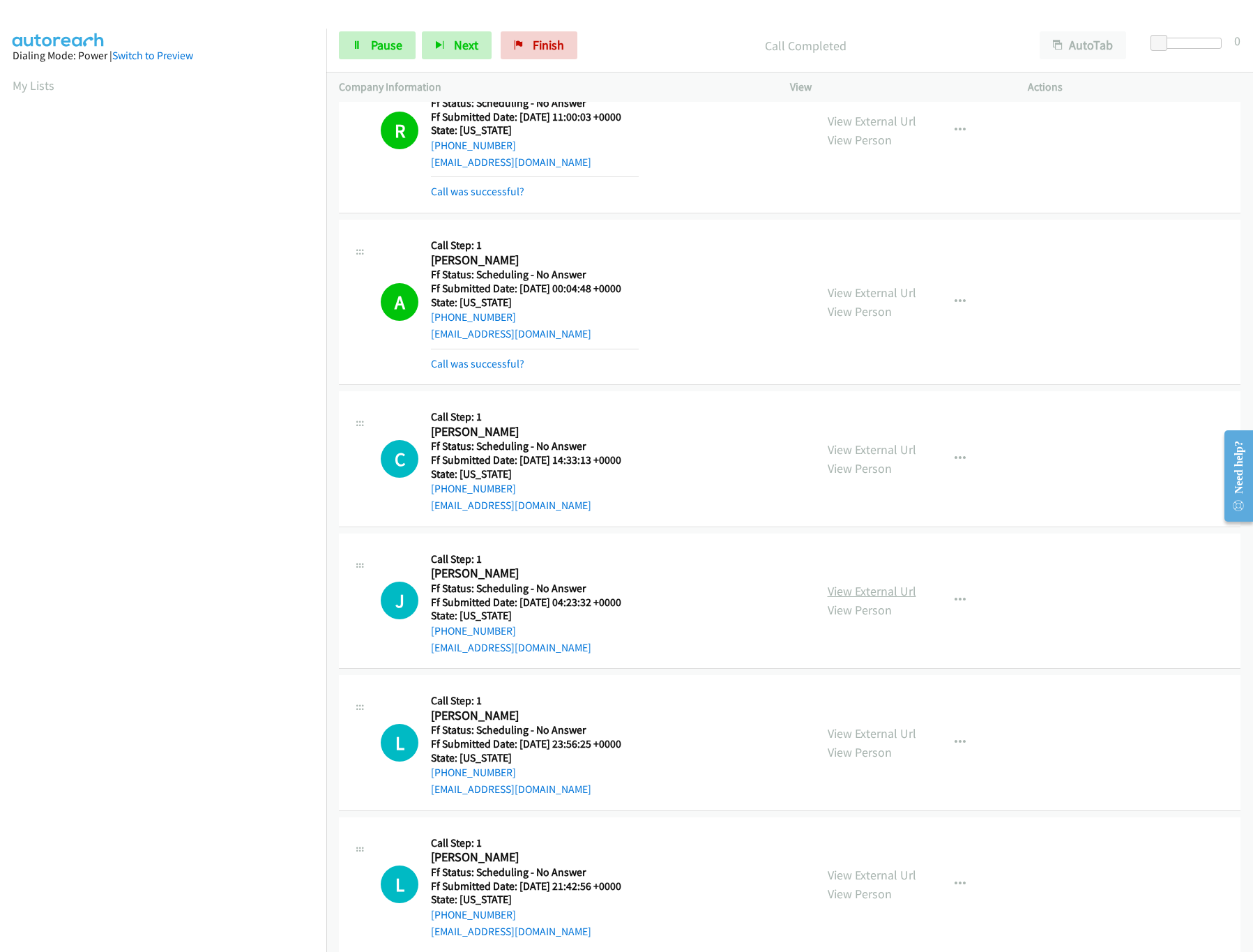
click at [870, 590] on link "View External Url" at bounding box center [872, 591] width 89 height 16
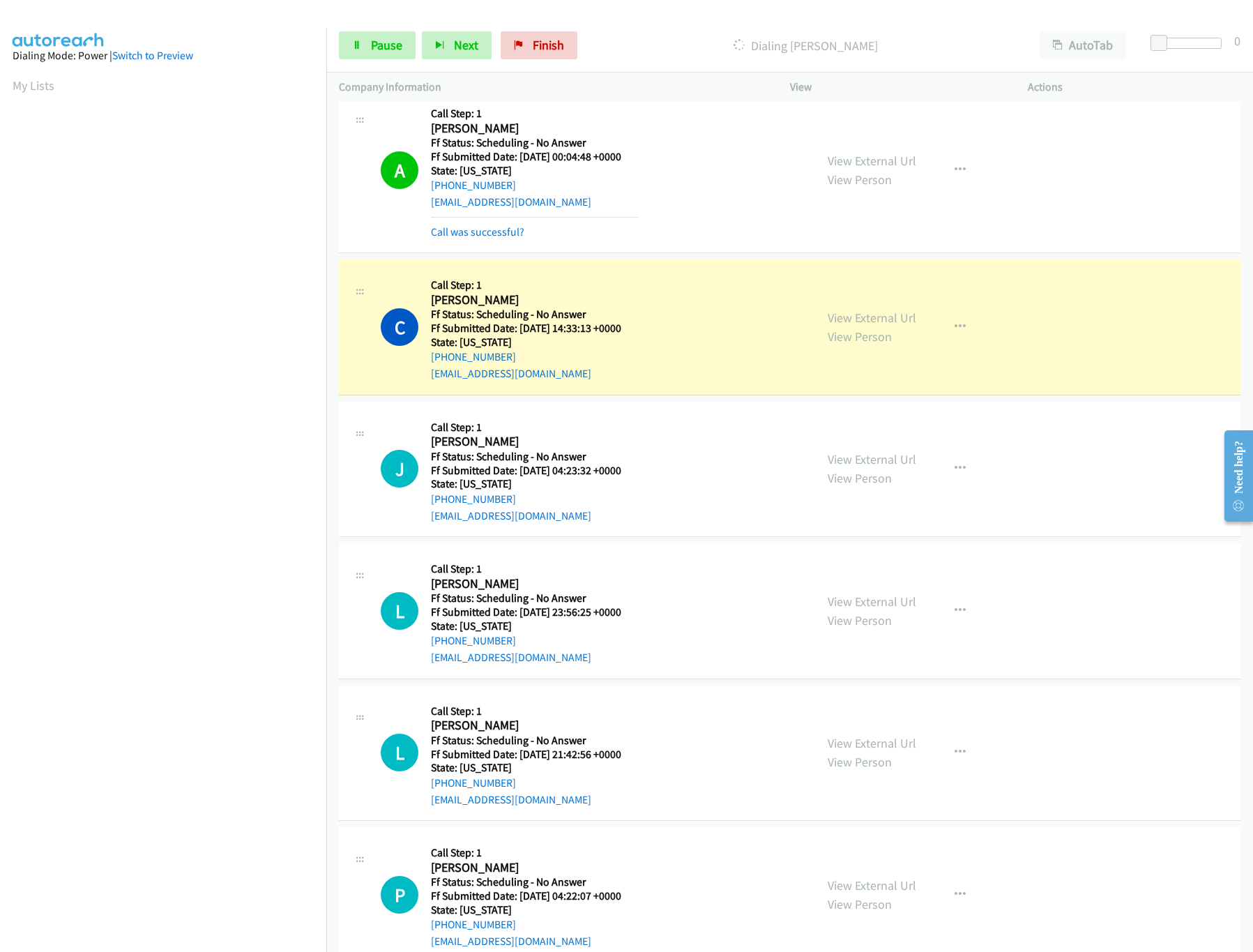
scroll to position [851, 0]
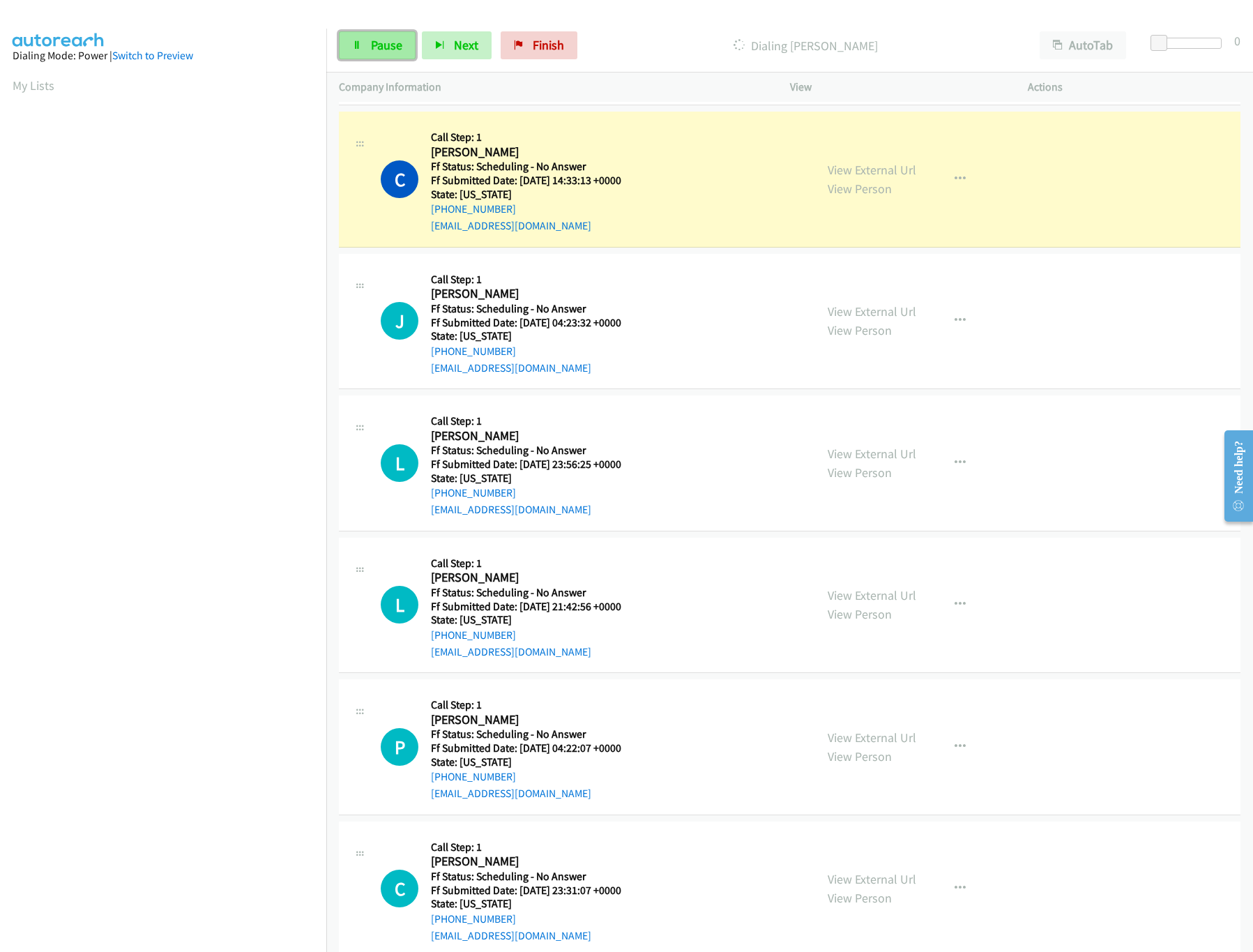
click at [379, 53] on span "Pause" at bounding box center [387, 44] width 32 height 16
click at [568, 32] on link "Finish" at bounding box center [562, 45] width 77 height 28
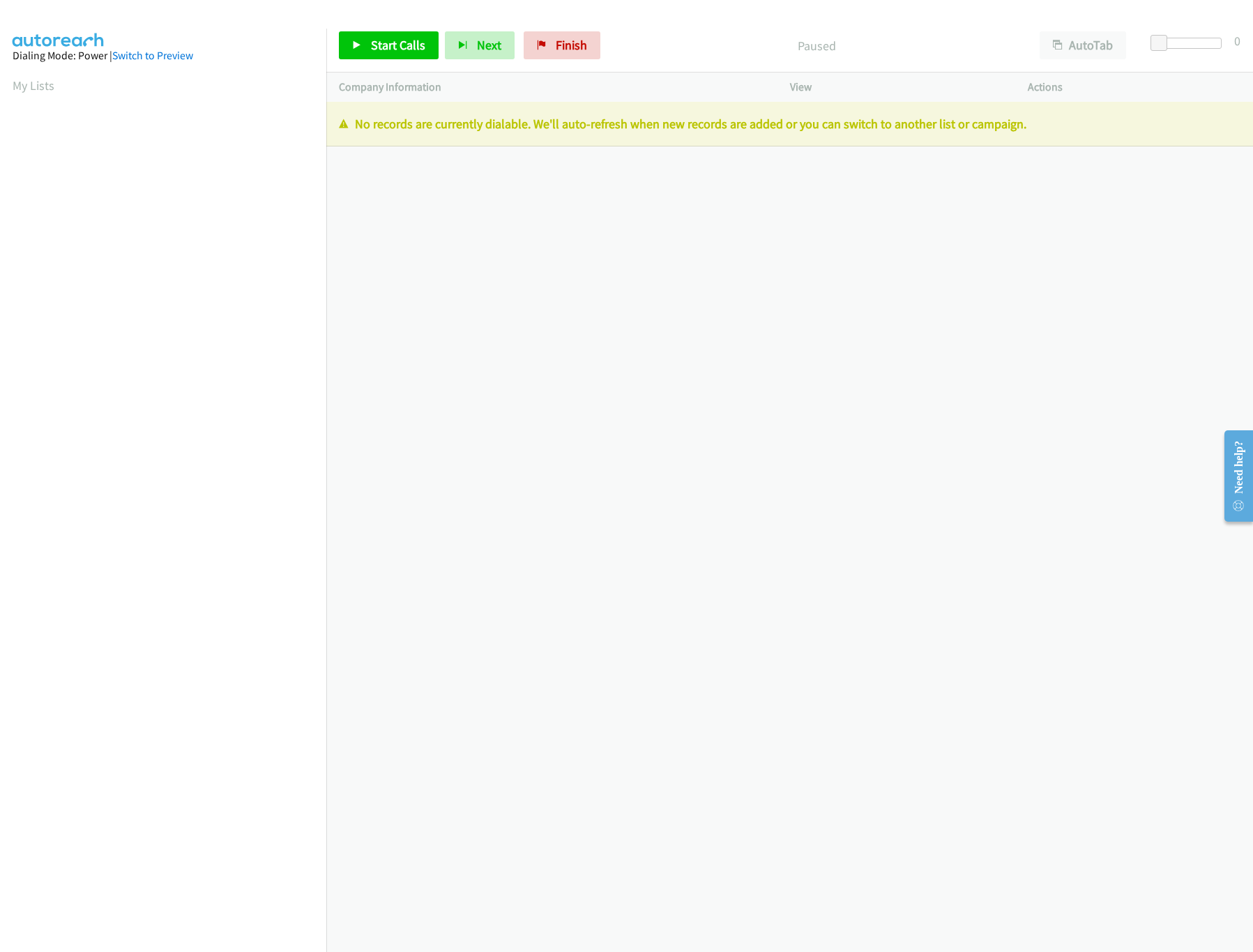
click at [731, 342] on div "+1 415-964-1034 Call failed - Please reload the list and try again The Callbar …" at bounding box center [790, 527] width 927 height 851
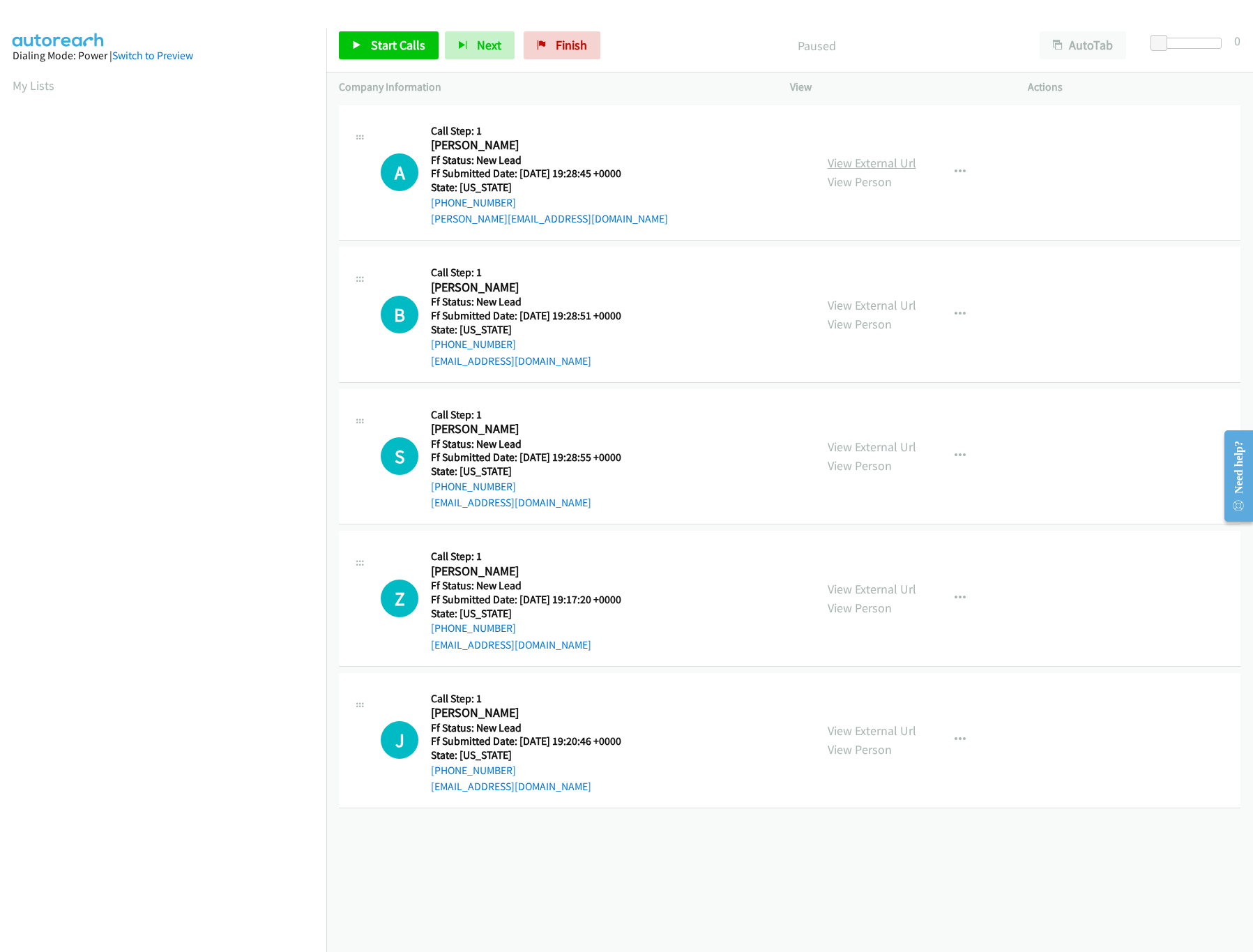
click at [850, 166] on link "View External Url" at bounding box center [872, 162] width 89 height 16
click at [373, 40] on span "Start Calls" at bounding box center [398, 44] width 54 height 16
click at [850, 304] on link "View External Url" at bounding box center [872, 304] width 89 height 16
click at [383, 35] on link "Pause" at bounding box center [377, 45] width 77 height 28
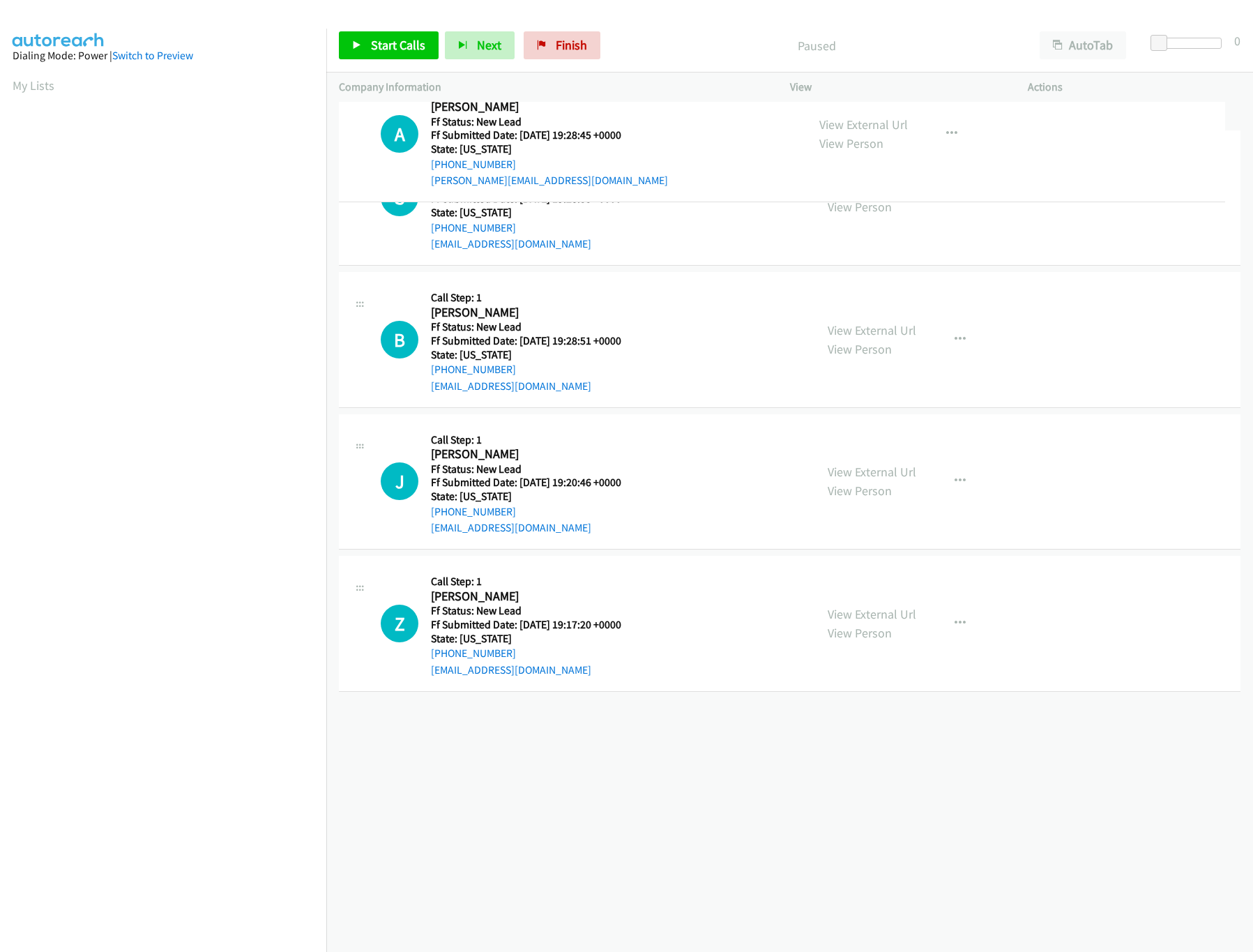
drag, startPoint x: 621, startPoint y: 478, endPoint x: 664, endPoint y: 107, distance: 373.5
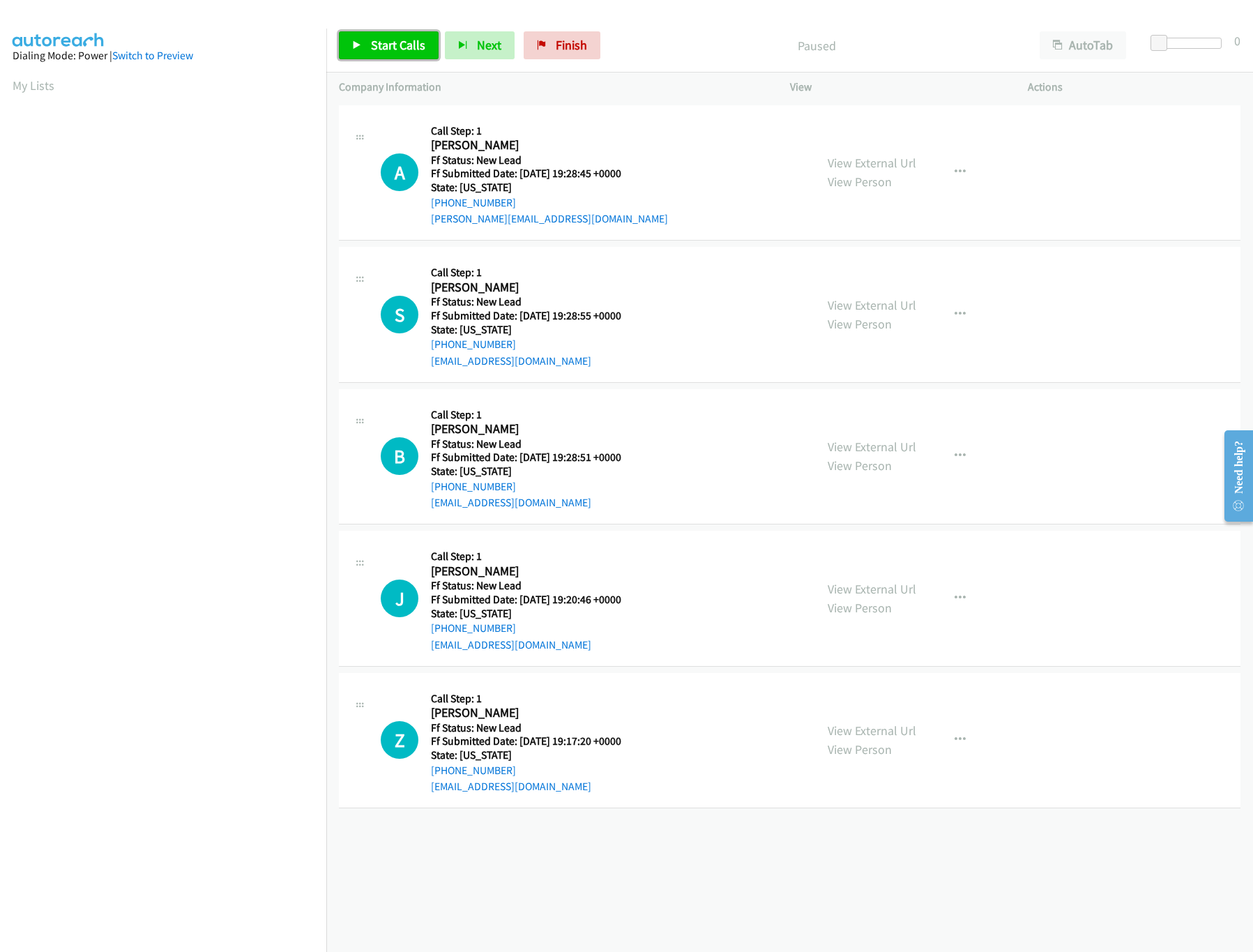
click at [358, 46] on icon at bounding box center [357, 46] width 10 height 10
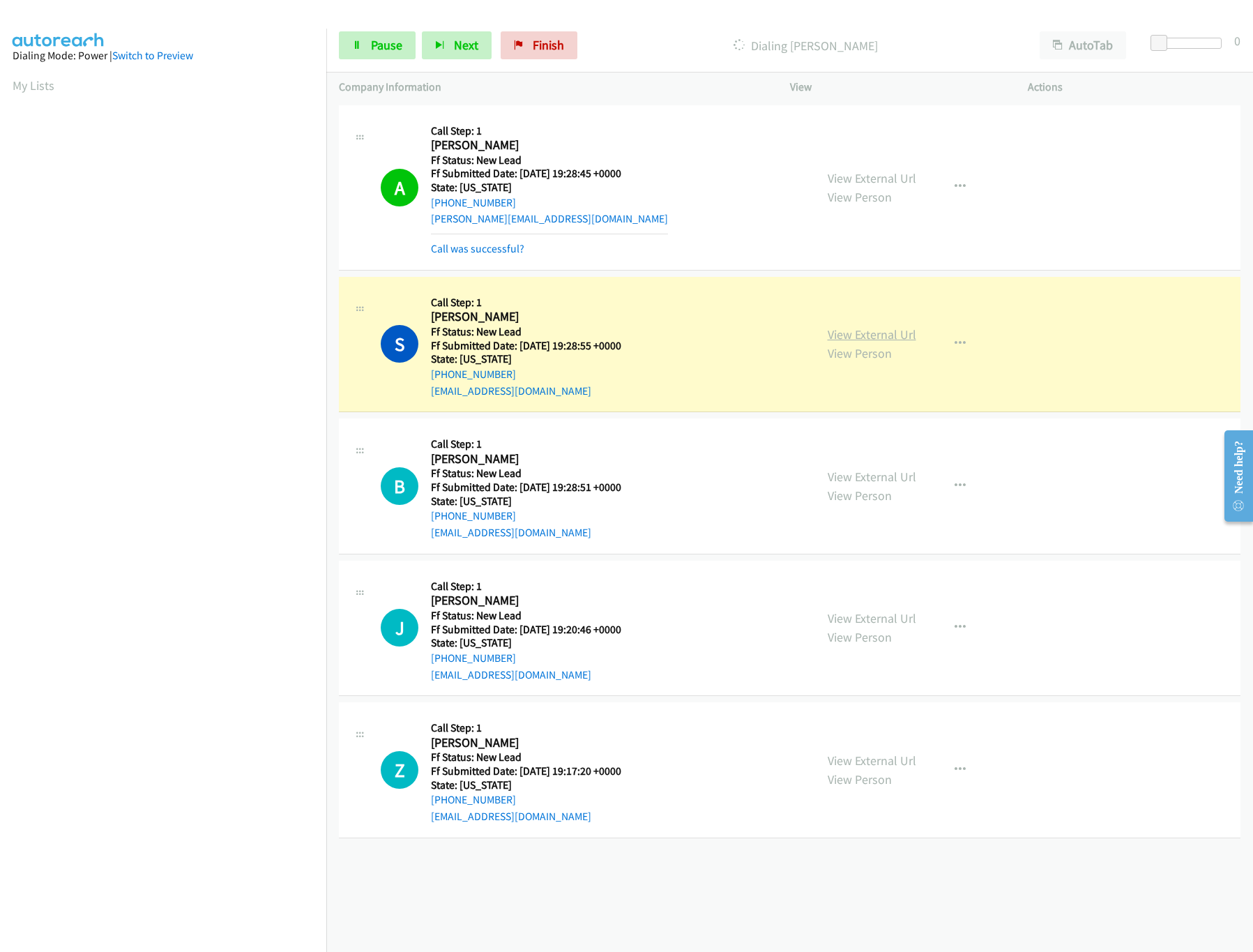
click at [886, 335] on link "View External Url" at bounding box center [872, 334] width 89 height 16
click at [388, 55] on link "Pause" at bounding box center [377, 45] width 77 height 28
click at [358, 43] on icon at bounding box center [357, 46] width 10 height 10
drag, startPoint x: 1155, startPoint y: 44, endPoint x: 1300, endPoint y: 63, distance: 146.2
click at [1252, 63] on html "Start Calls Pause Next Finish Started AutoTab AutoTab 2 Company Information Inf…" at bounding box center [626, 33] width 1253 height 66
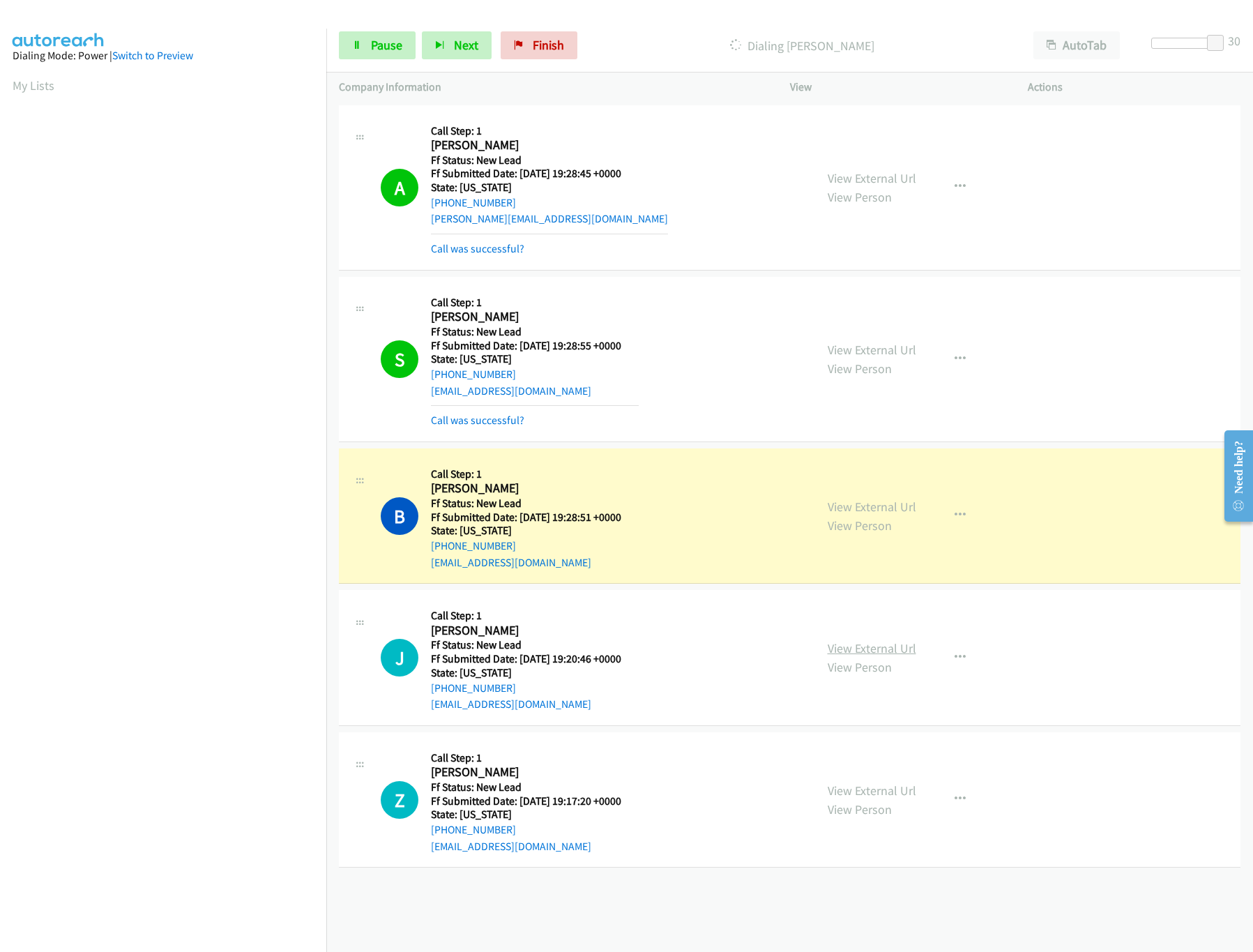
click at [846, 654] on link "View External Url" at bounding box center [872, 648] width 89 height 16
click at [1176, 47] on div at bounding box center [1183, 43] width 64 height 11
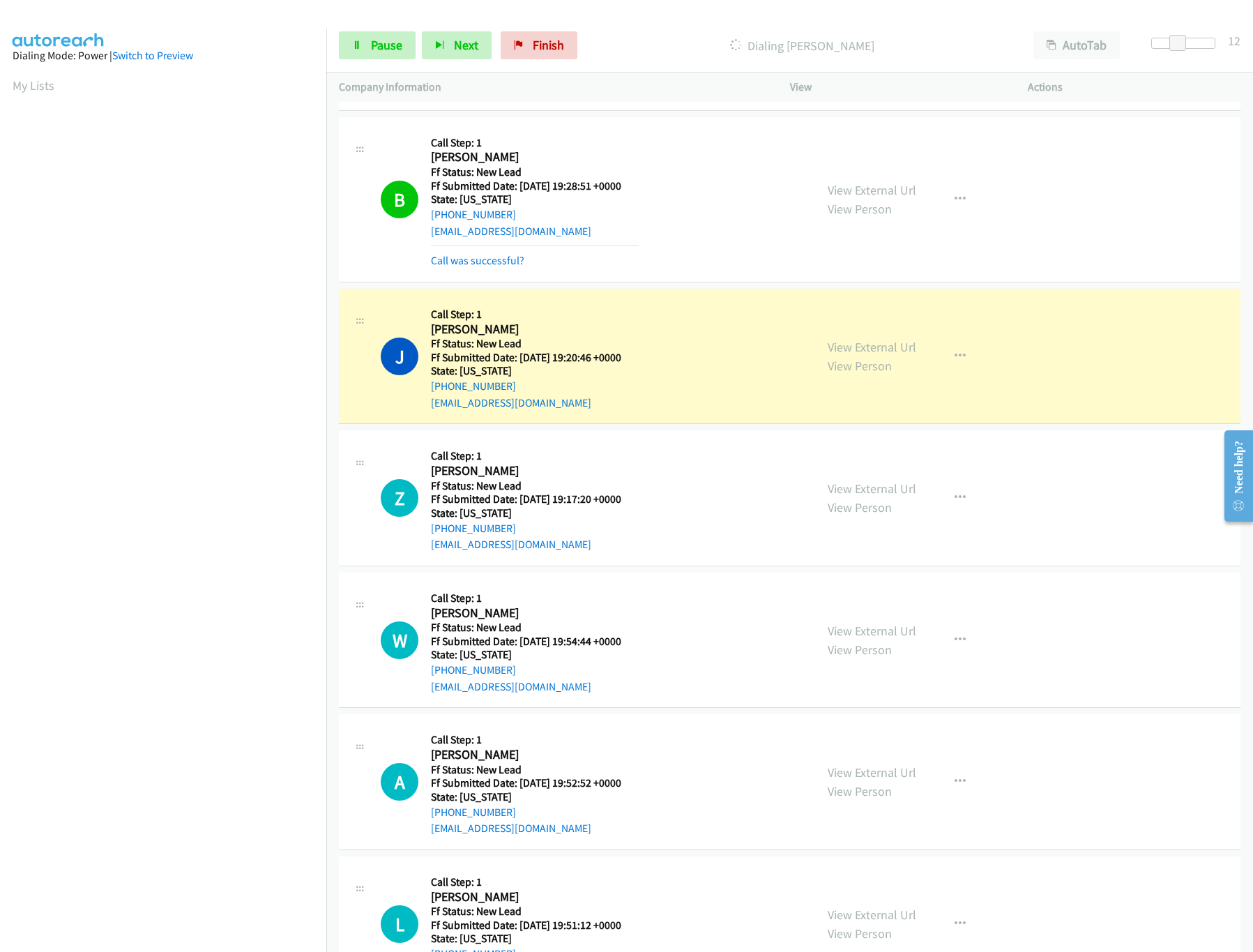
scroll to position [400, 0]
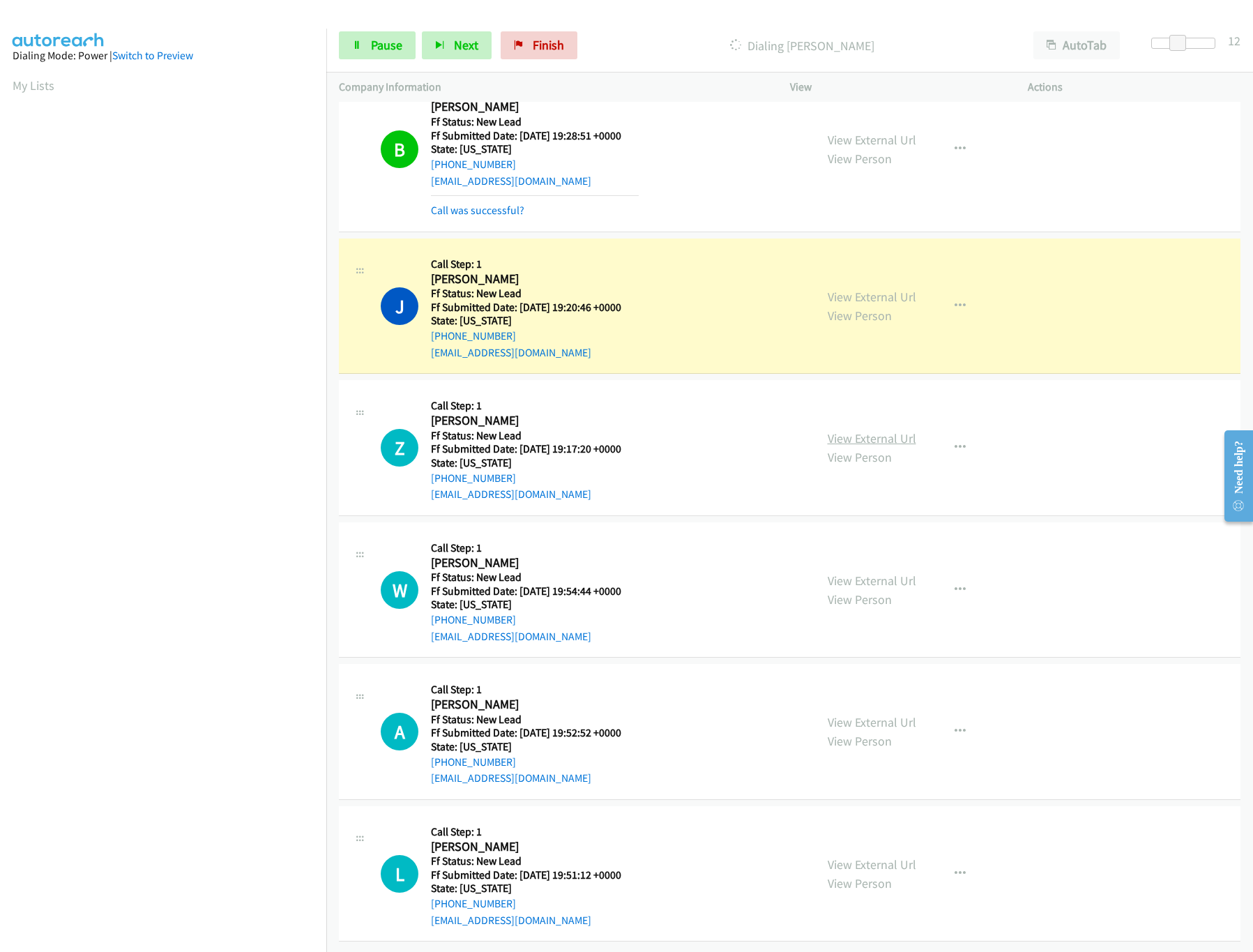
click at [886, 431] on link "View External Url" at bounding box center [872, 438] width 89 height 16
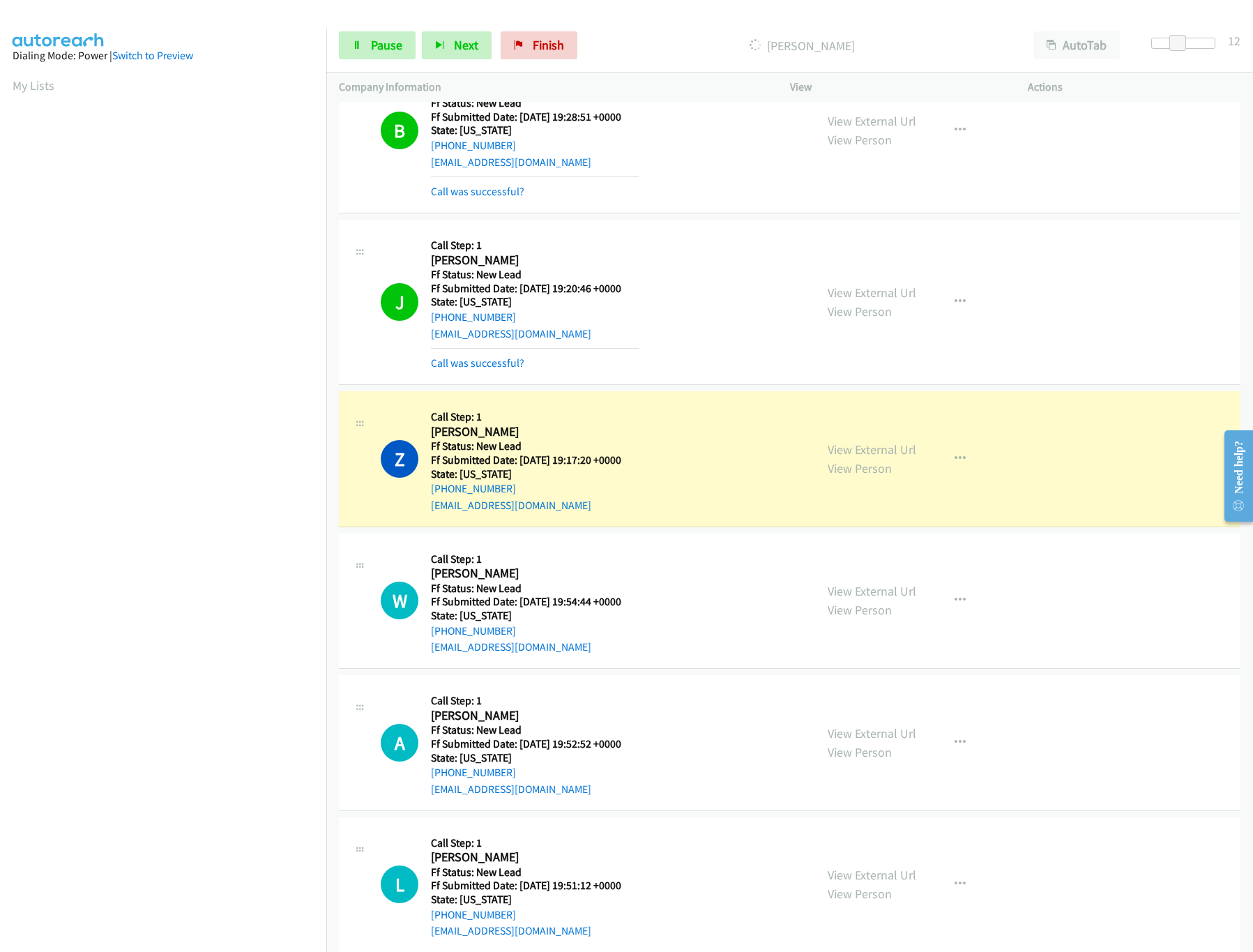
scroll to position [680, 0]
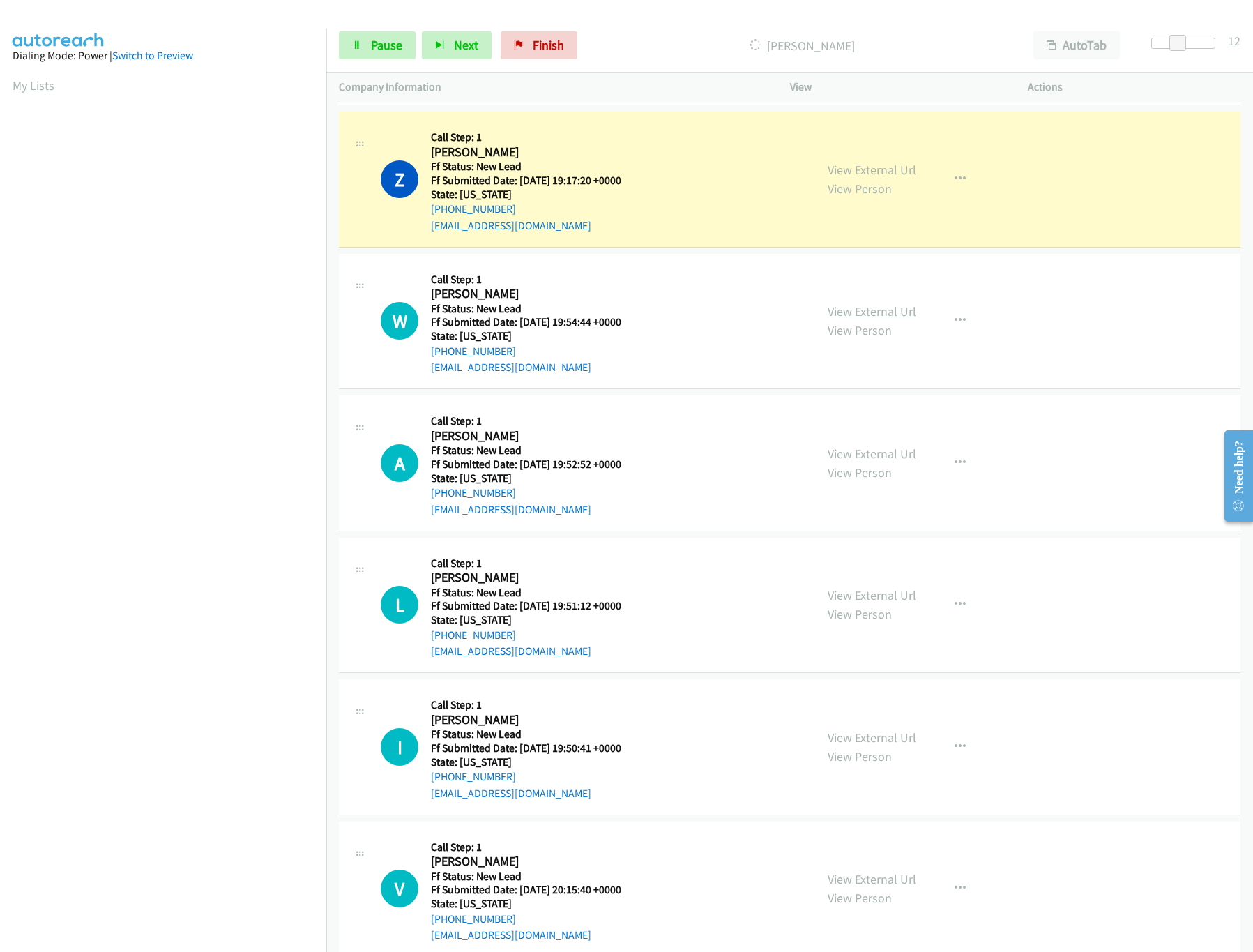
click at [862, 307] on link "View External Url" at bounding box center [872, 311] width 89 height 16
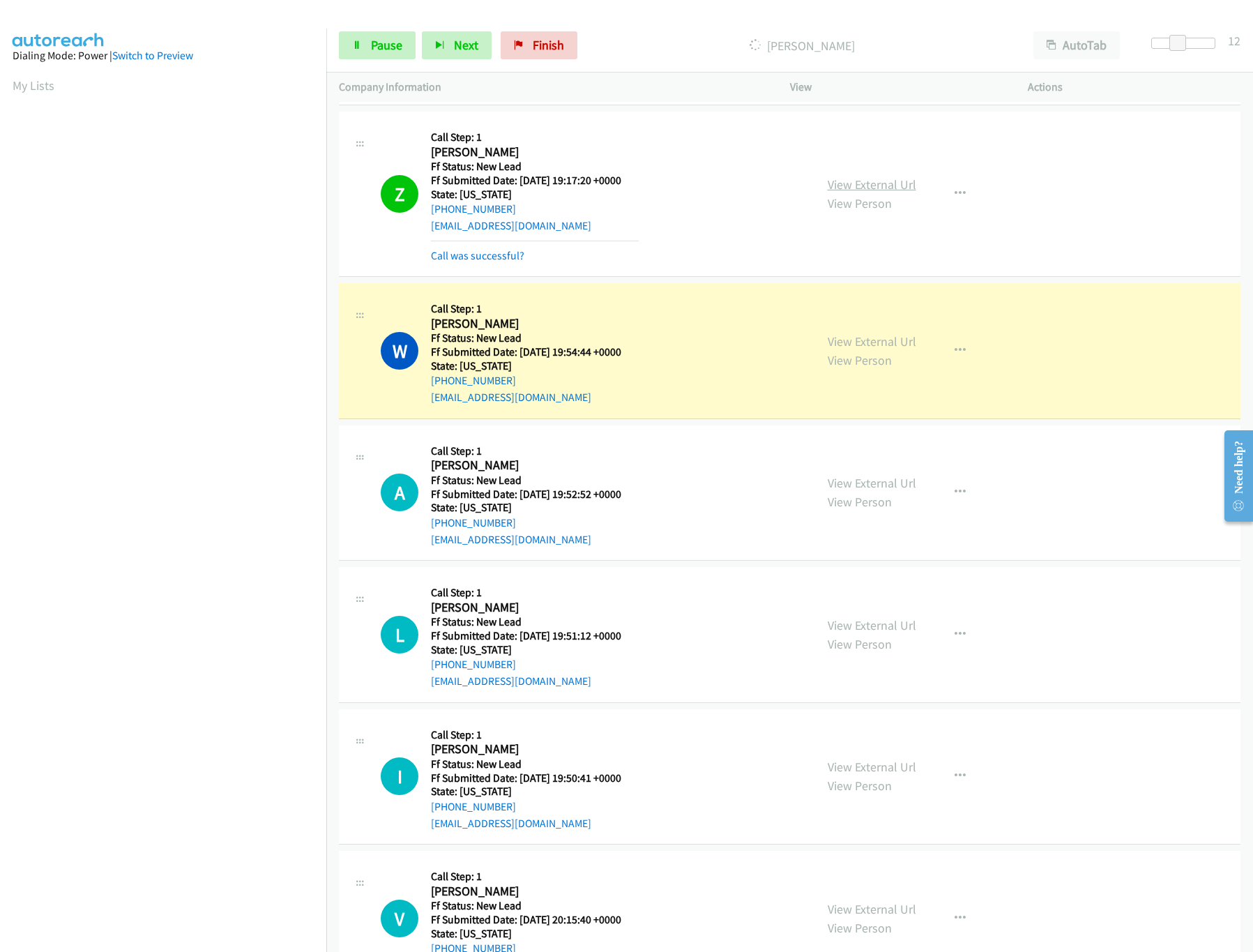
click at [877, 185] on link "View External Url" at bounding box center [872, 184] width 89 height 16
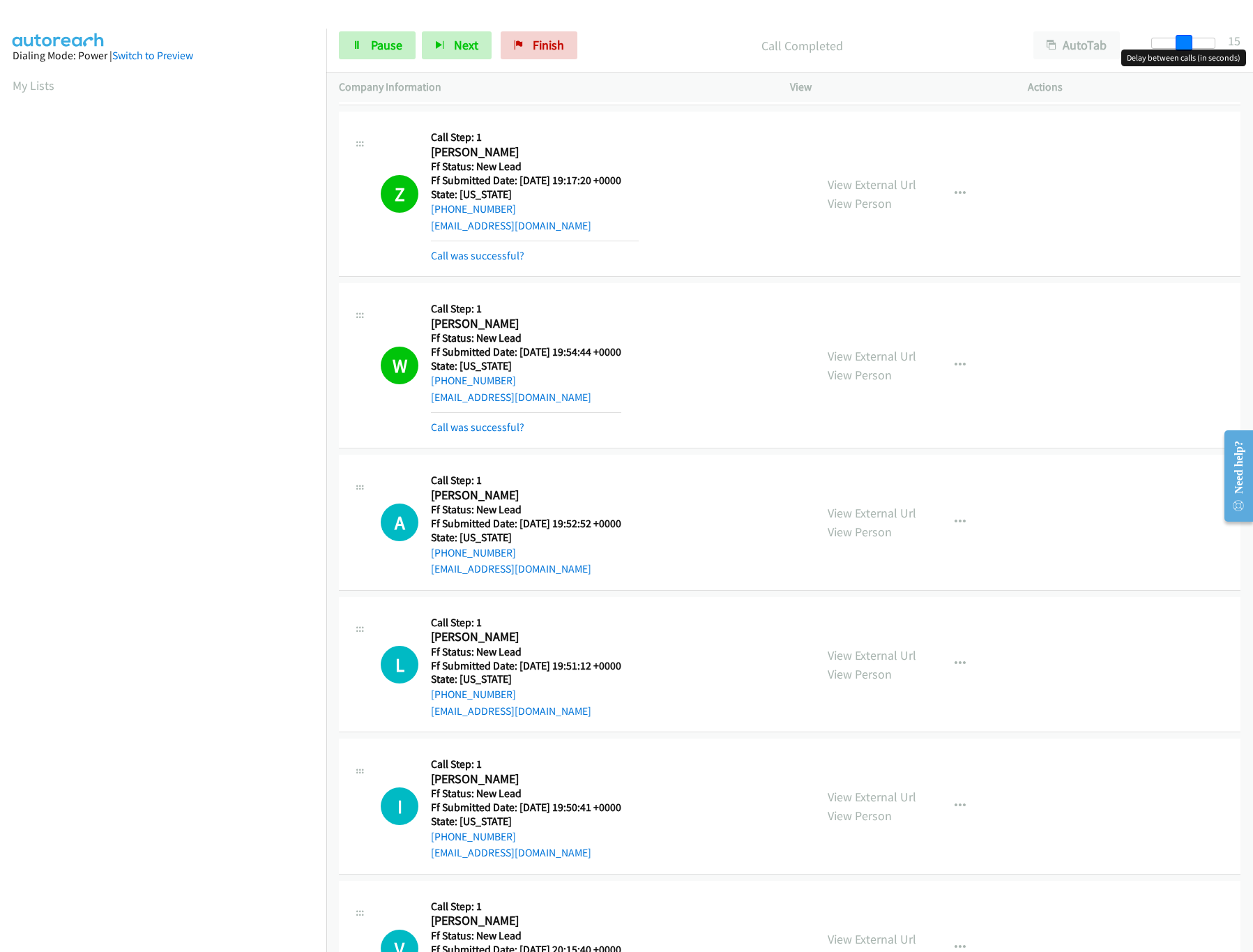
drag, startPoint x: 1179, startPoint y: 47, endPoint x: 1274, endPoint y: 65, distance: 96.7
click at [1252, 65] on html "Start Calls Pause Next Finish Call Completed AutoTab AutoTab 15 Company Informa…" at bounding box center [626, 33] width 1253 height 66
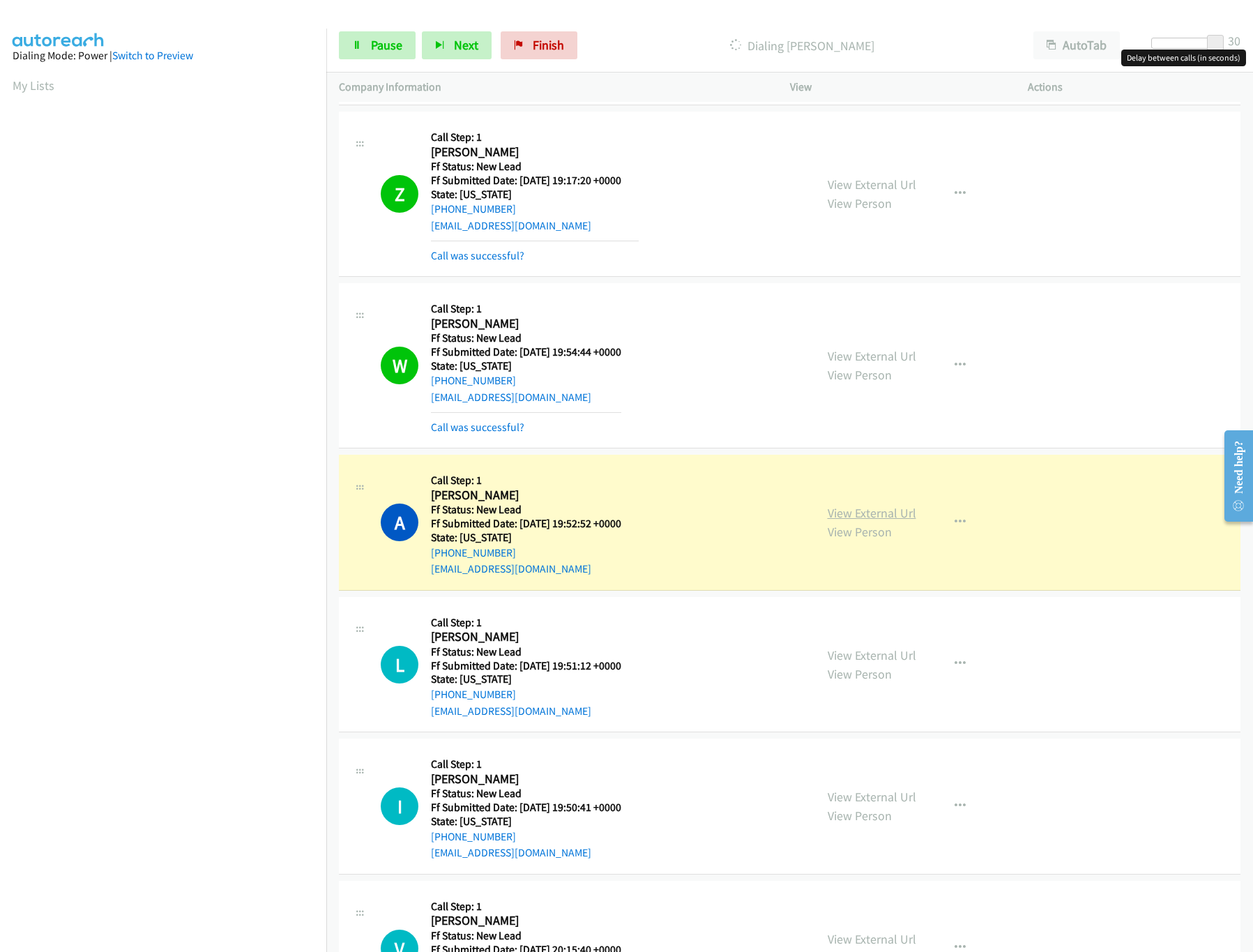
click at [856, 519] on link "View External Url" at bounding box center [872, 512] width 89 height 16
click at [358, 51] on link "Pause" at bounding box center [377, 45] width 77 height 28
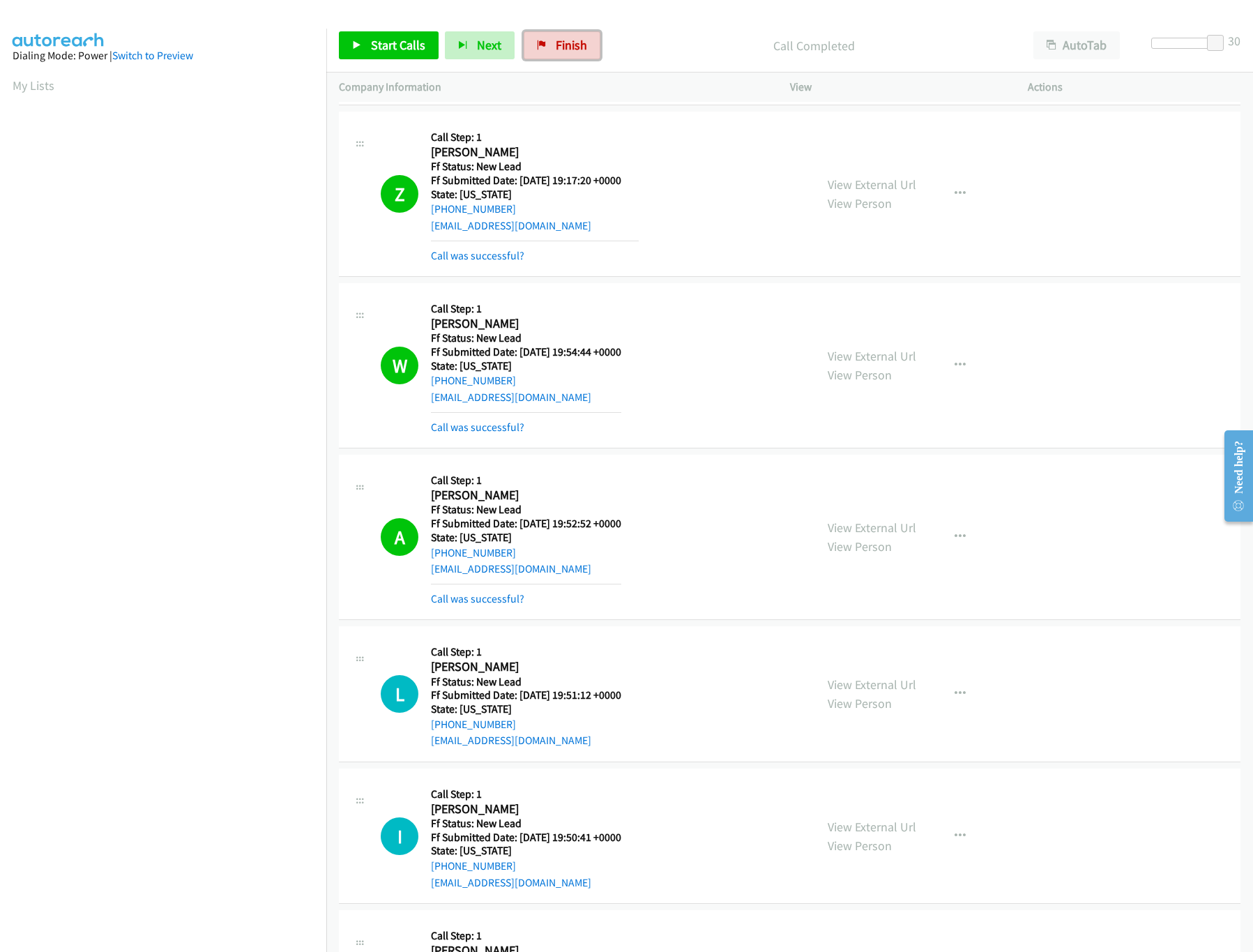
drag, startPoint x: 566, startPoint y: 35, endPoint x: 683, endPoint y: 74, distance: 123.3
click at [566, 35] on link "Finish" at bounding box center [562, 45] width 77 height 28
